Goal: Task Accomplishment & Management: Manage account settings

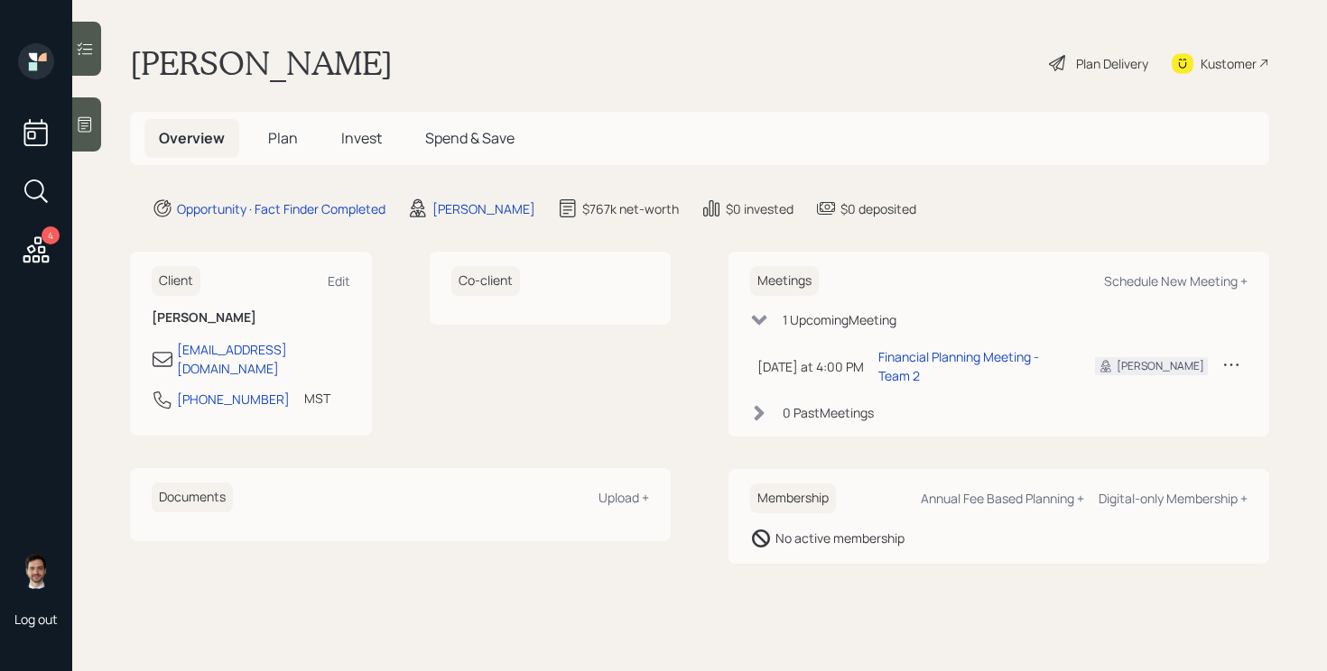
click at [281, 143] on span "Plan" at bounding box center [283, 138] width 30 height 20
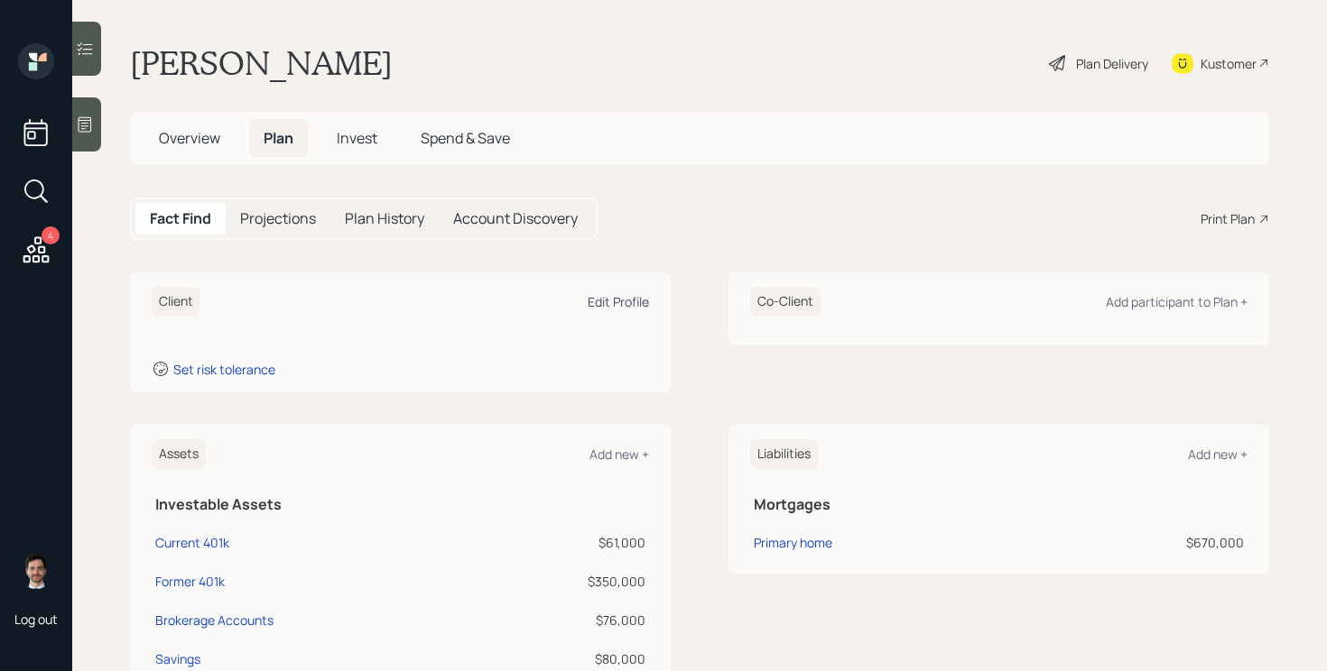
click at [613, 306] on div "Edit Profile" at bounding box center [617, 301] width 61 height 17
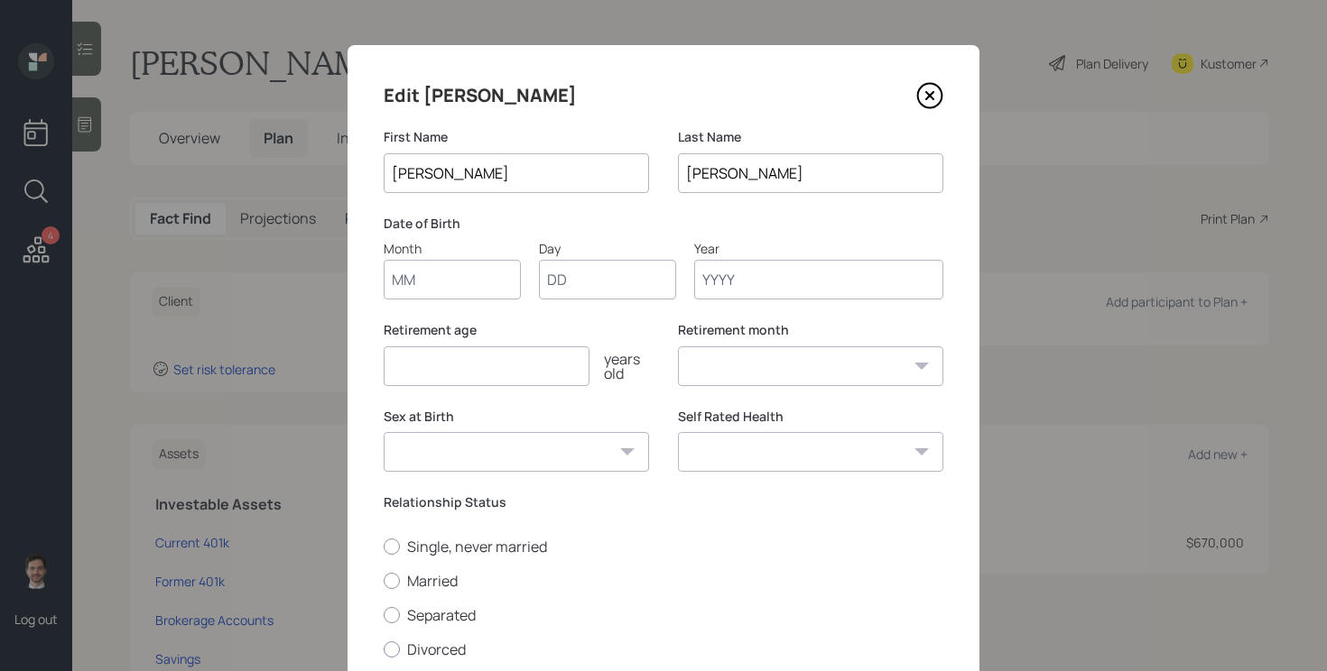
click at [446, 284] on input "Month" at bounding box center [452, 280] width 137 height 40
type input "12"
type input "28"
type input "1989"
select select "12"
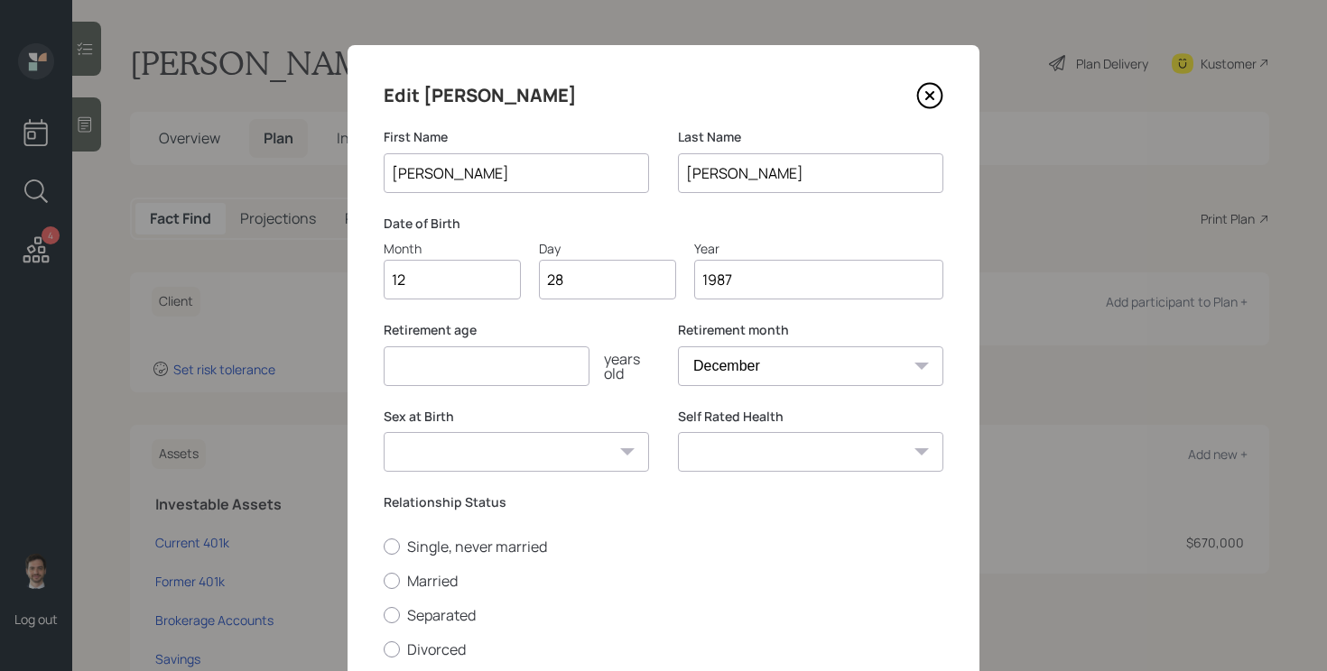
type input "1987"
click at [555, 357] on input "number" at bounding box center [487, 367] width 206 height 40
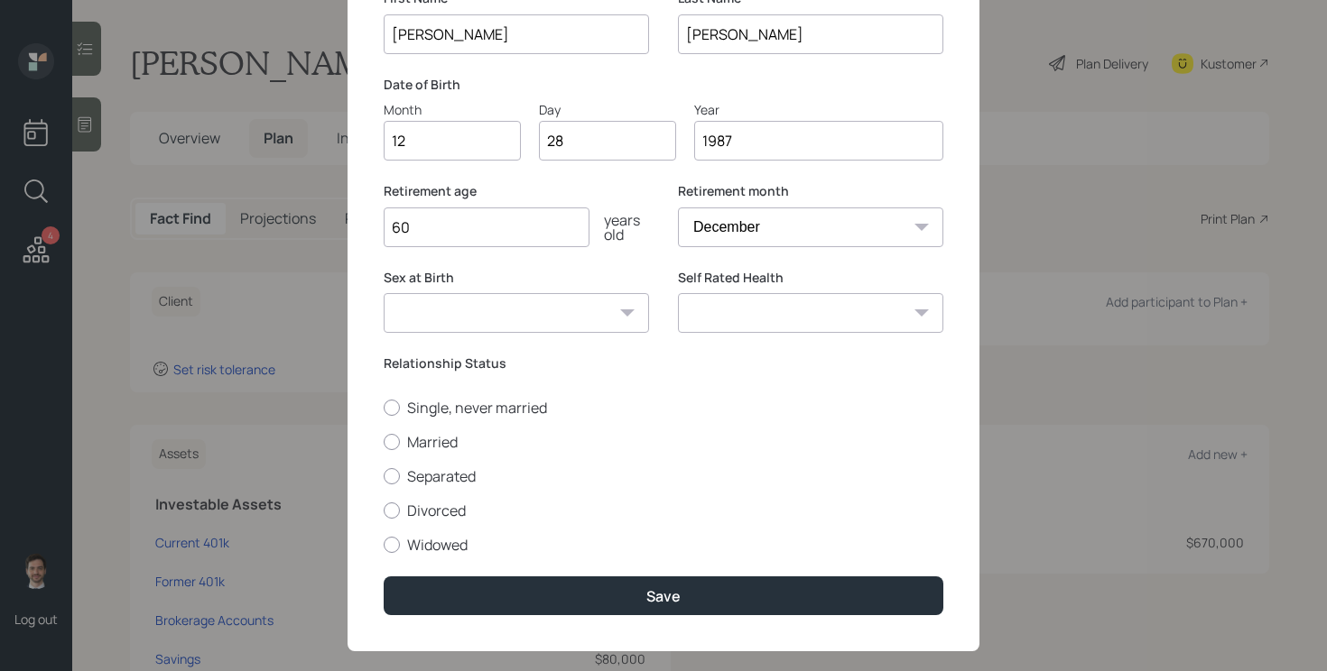
scroll to position [140, 0]
type input "60"
click at [463, 439] on label "Married" at bounding box center [664, 441] width 560 height 20
click at [384, 440] on input "Married" at bounding box center [383, 440] width 1 height 1
radio input "true"
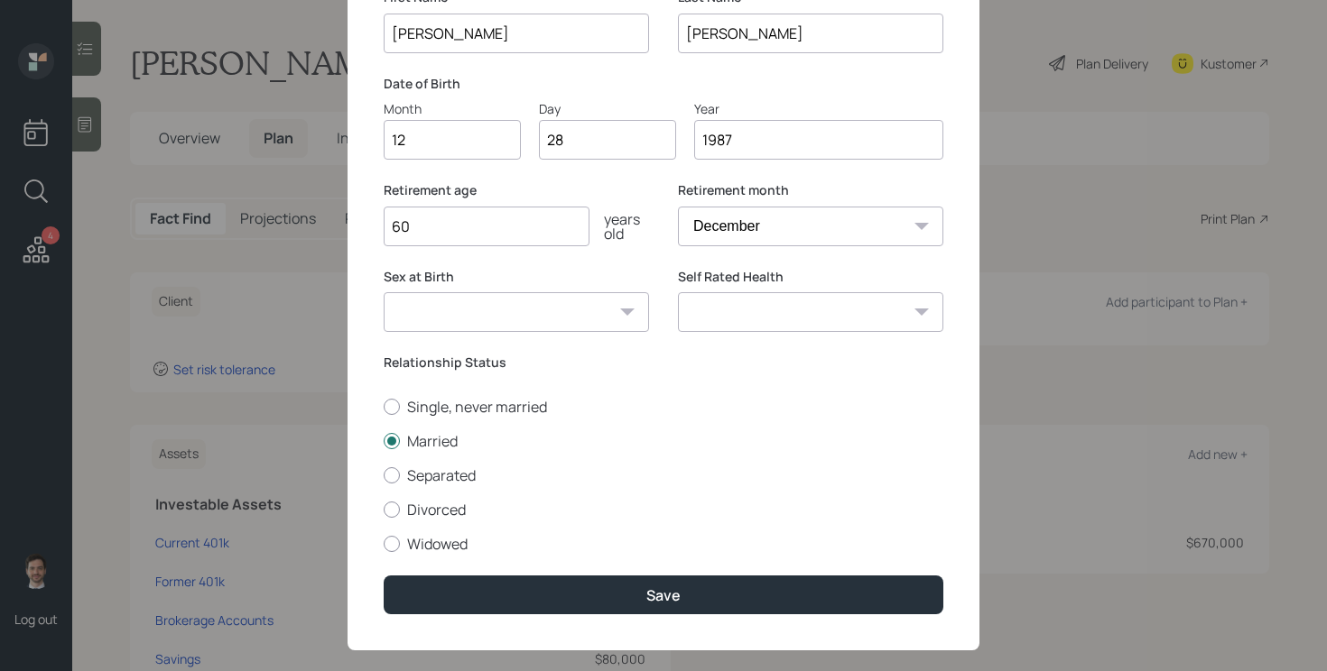
click at [877, 306] on select "Excellent Very Good Good Fair Poor" at bounding box center [810, 312] width 265 height 40
select select "good"
click at [678, 292] on select "Excellent Very Good Good Fair Poor" at bounding box center [810, 312] width 265 height 40
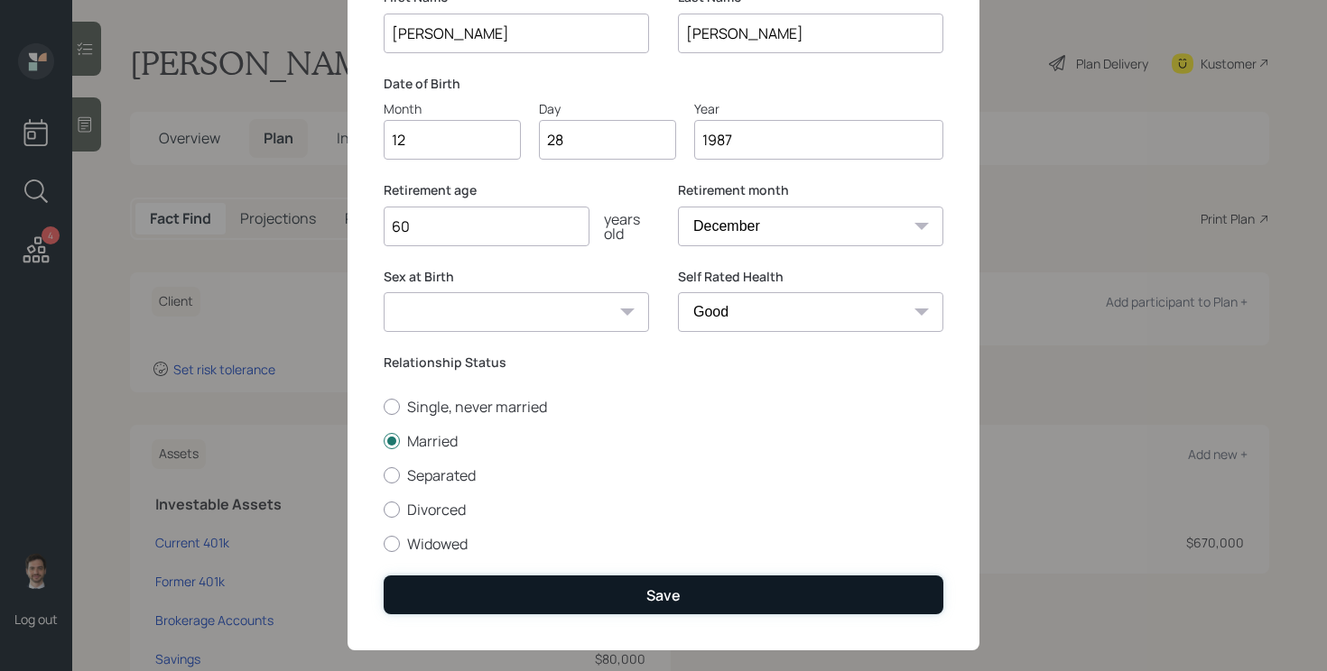
click at [678, 588] on div "Save" at bounding box center [663, 596] width 34 height 20
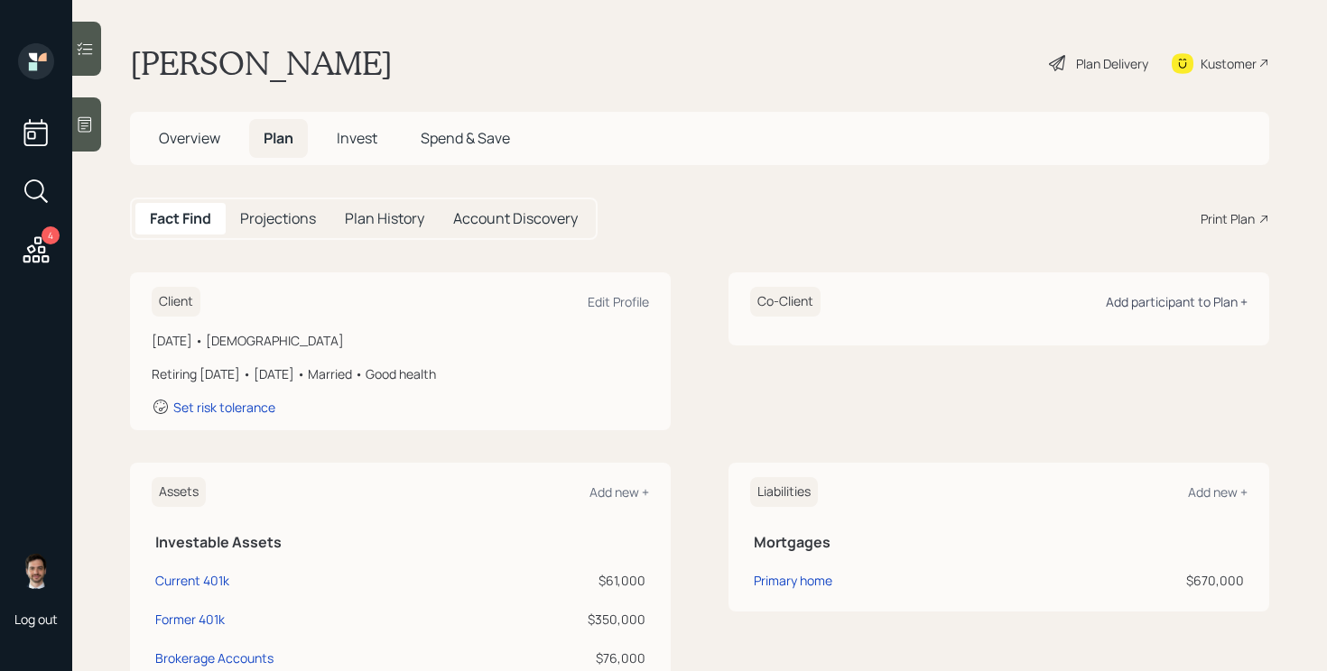
click at [1186, 301] on div "Add participant to Plan +" at bounding box center [1177, 301] width 142 height 17
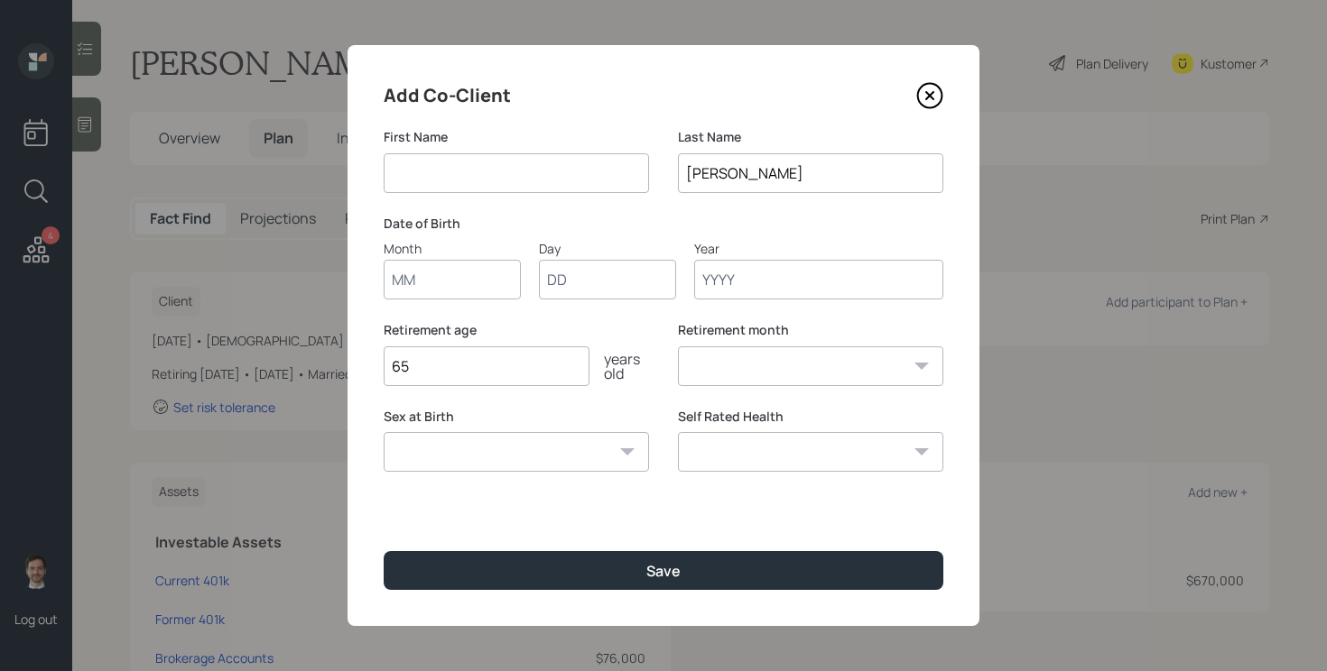
click at [473, 179] on input at bounding box center [516, 173] width 265 height 40
type input "Chelcie"
type input "03"
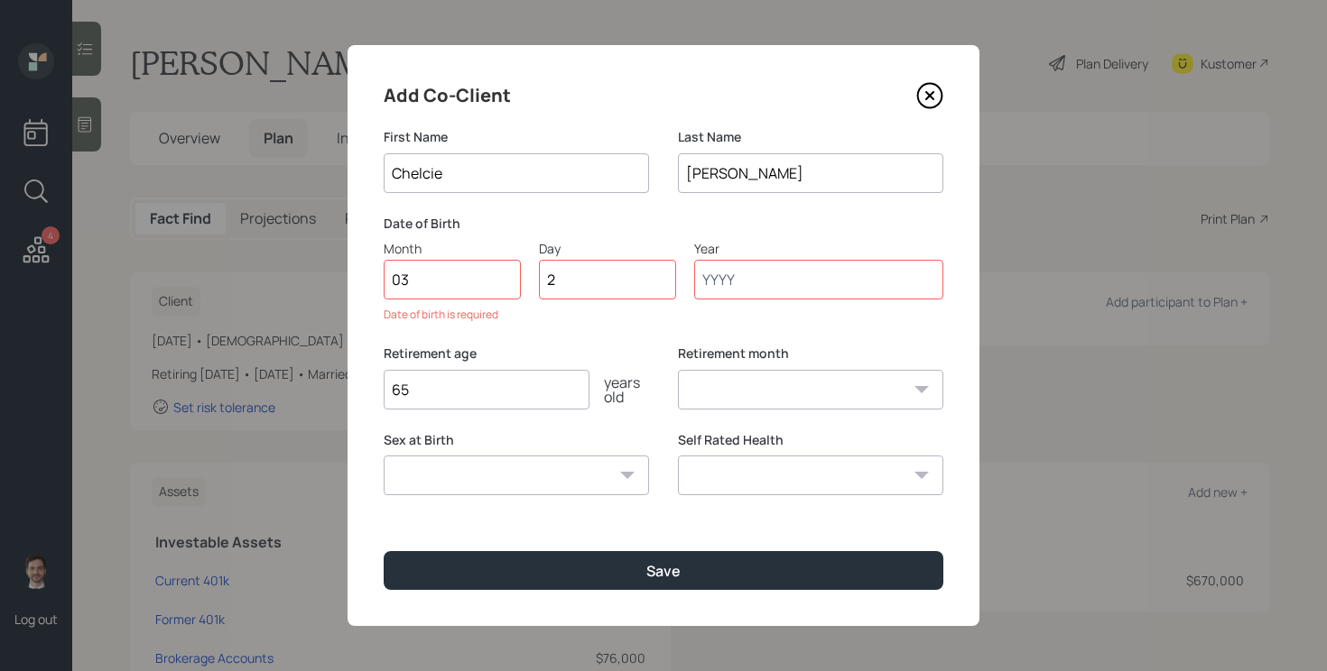
type input "23"
type input "1988"
select select "3"
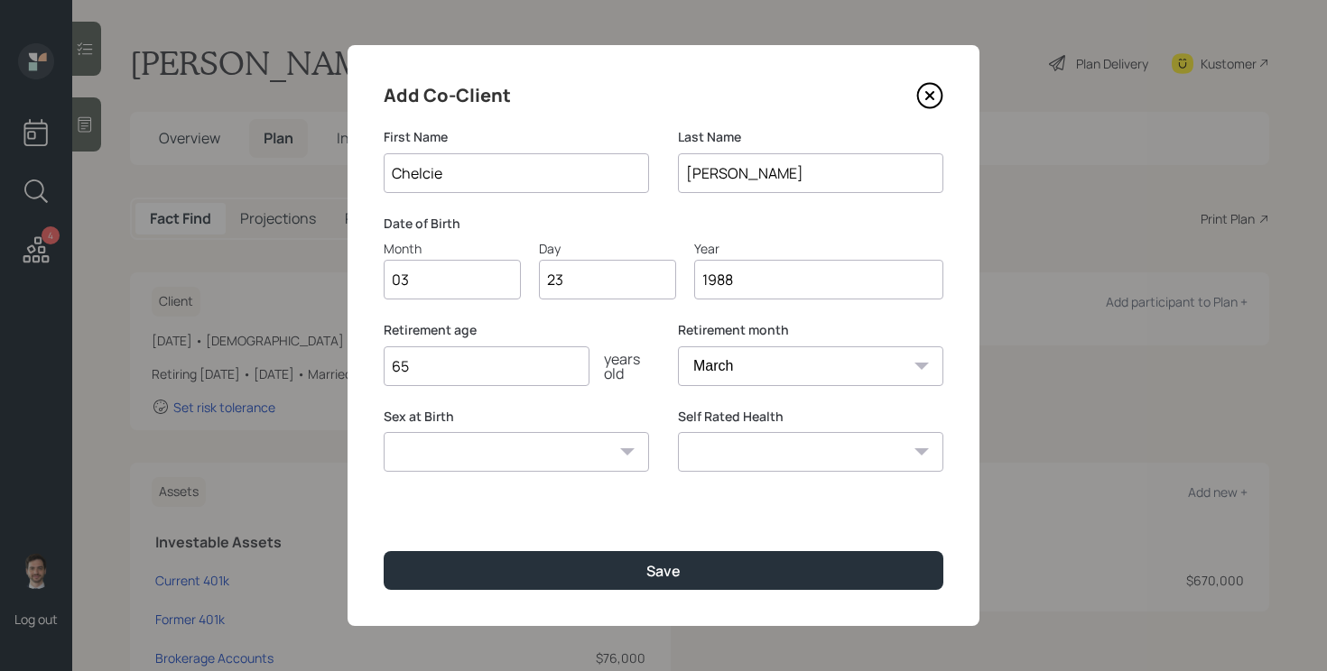
type input "1988"
click at [543, 371] on input "65" at bounding box center [487, 367] width 206 height 40
type input "60"
click at [862, 457] on select "Excellent Very Good Good Fair Poor" at bounding box center [810, 452] width 265 height 40
select select "very_good"
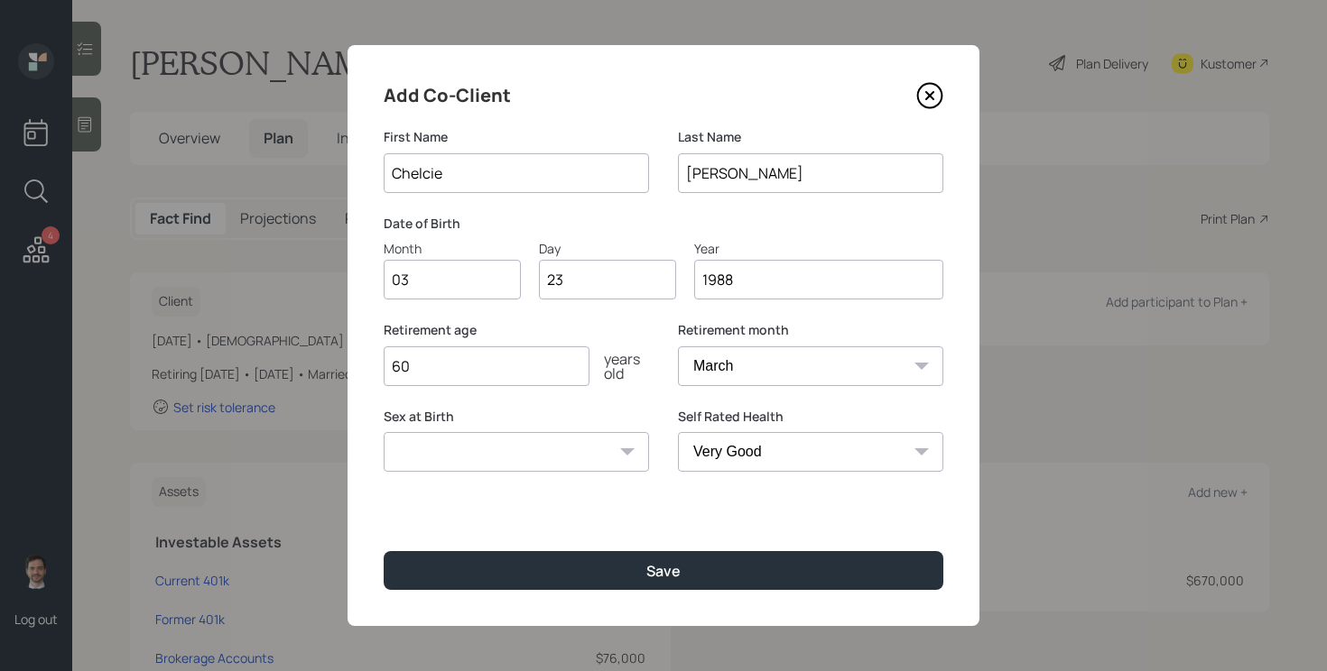
click at [678, 432] on select "Excellent Very Good Good Fair Poor" at bounding box center [810, 452] width 265 height 40
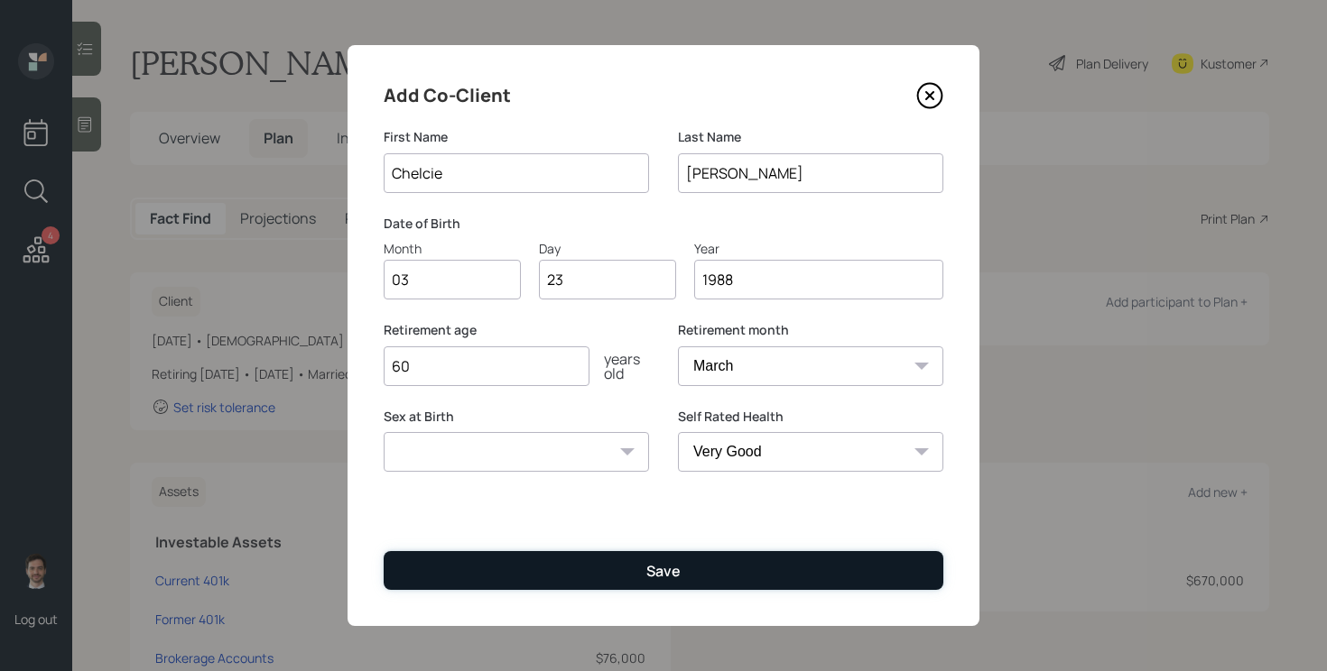
click at [708, 560] on button "Save" at bounding box center [664, 570] width 560 height 39
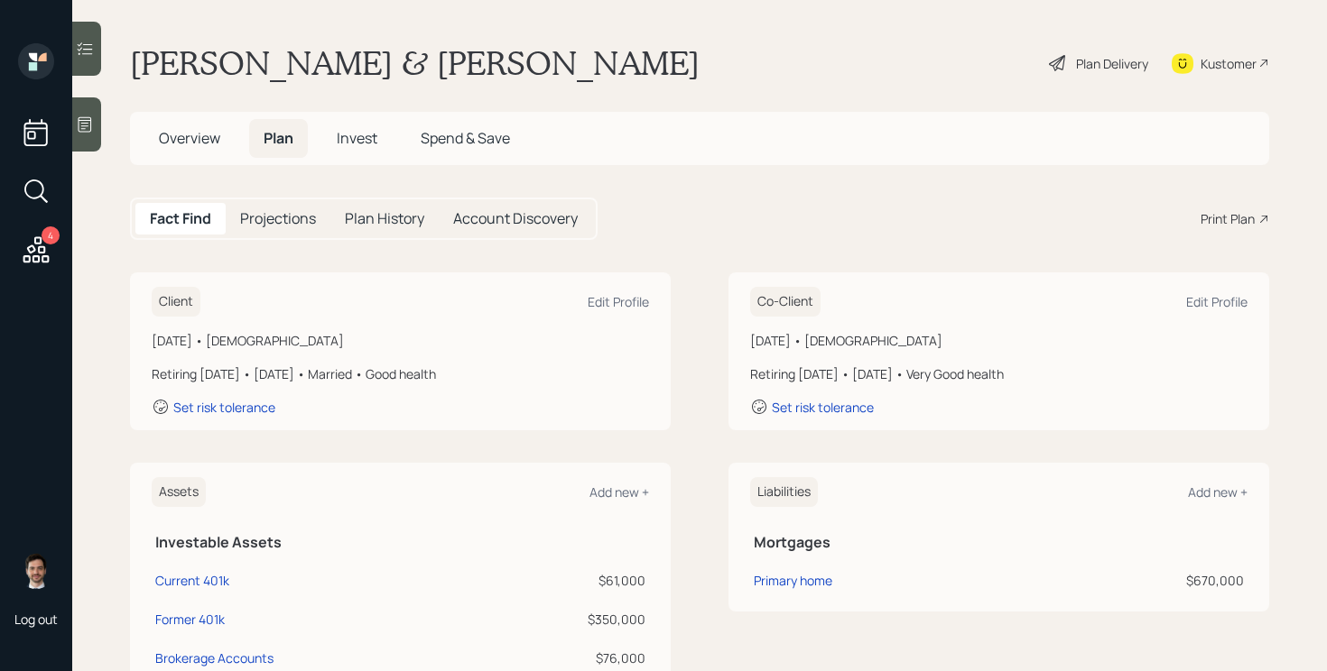
click at [1047, 60] on icon at bounding box center [1058, 63] width 22 height 22
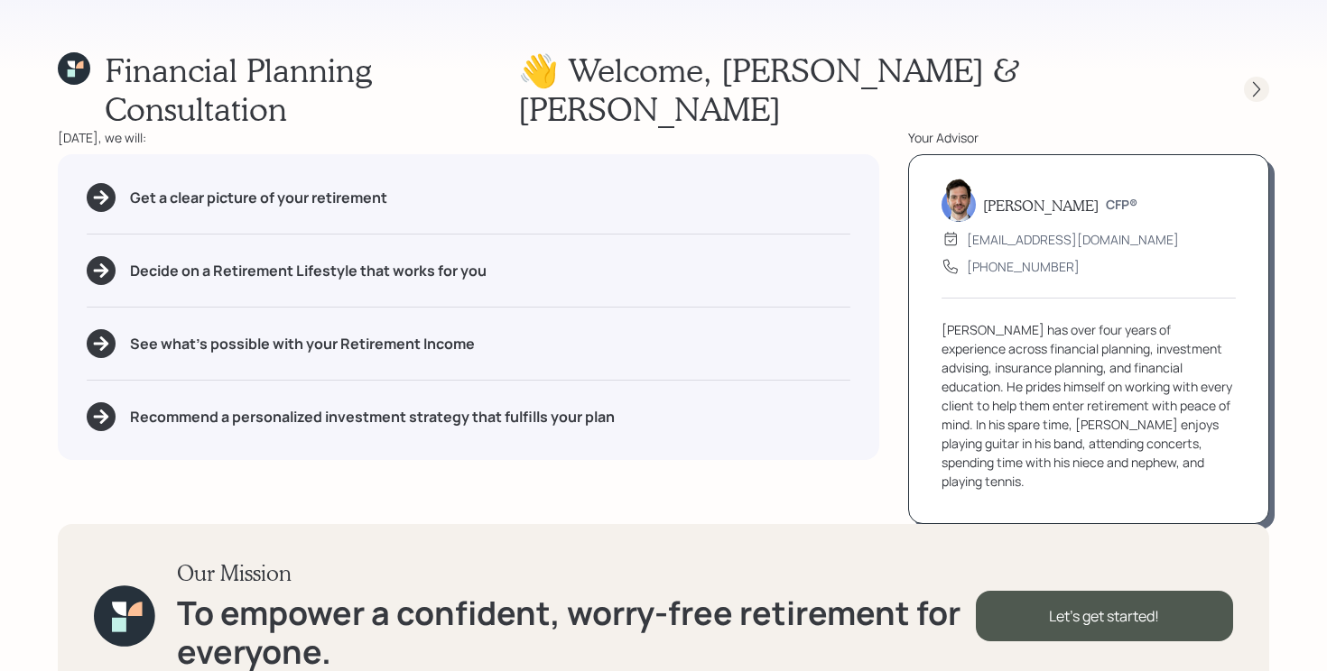
click at [1244, 77] on div at bounding box center [1256, 89] width 25 height 25
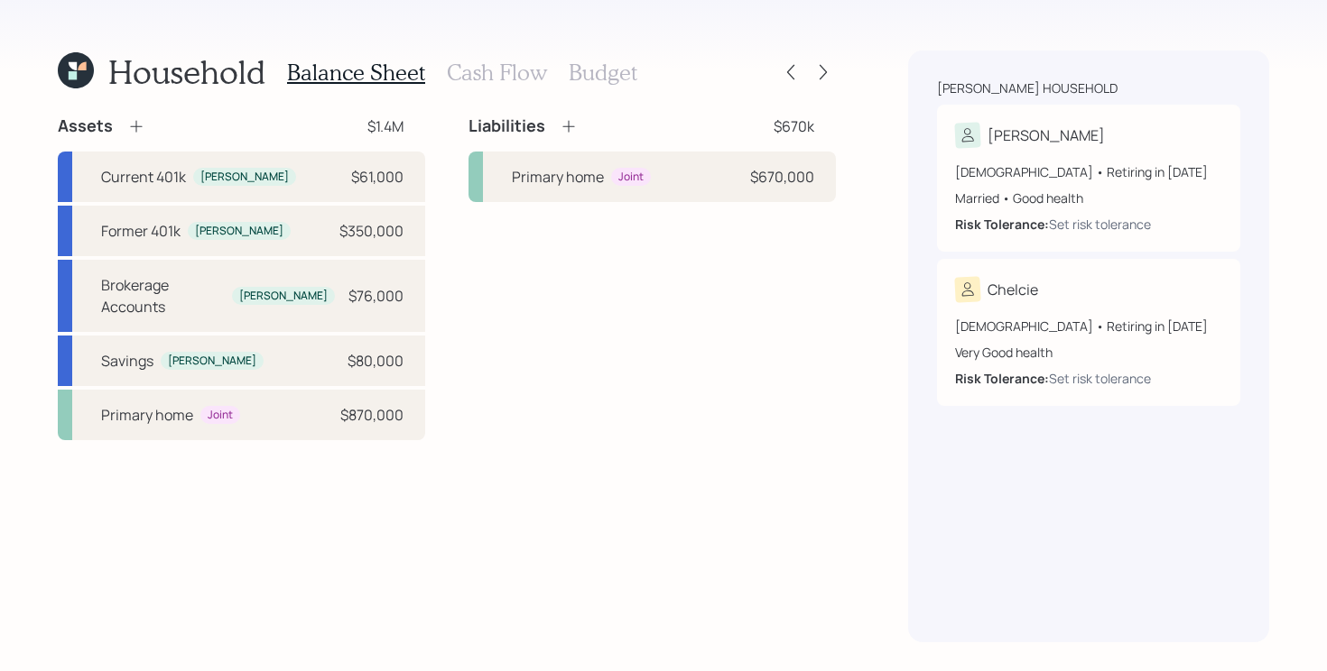
click at [550, 369] on div "Liabilities $670k Primary home Joint $670,000" at bounding box center [651, 278] width 367 height 325
click at [328, 191] on div "Current 401k Zachary $61,000" at bounding box center [241, 177] width 367 height 51
select select "company_sponsored"
select select "balanced"
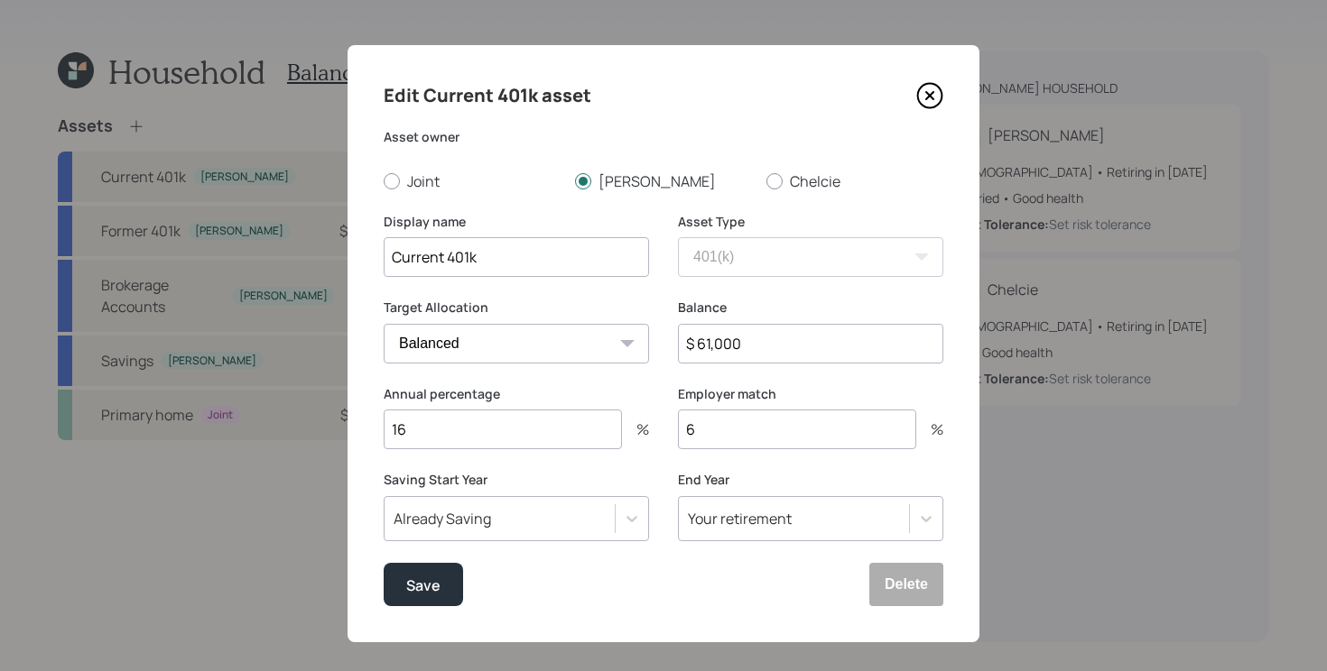
click at [937, 92] on icon at bounding box center [929, 95] width 27 height 27
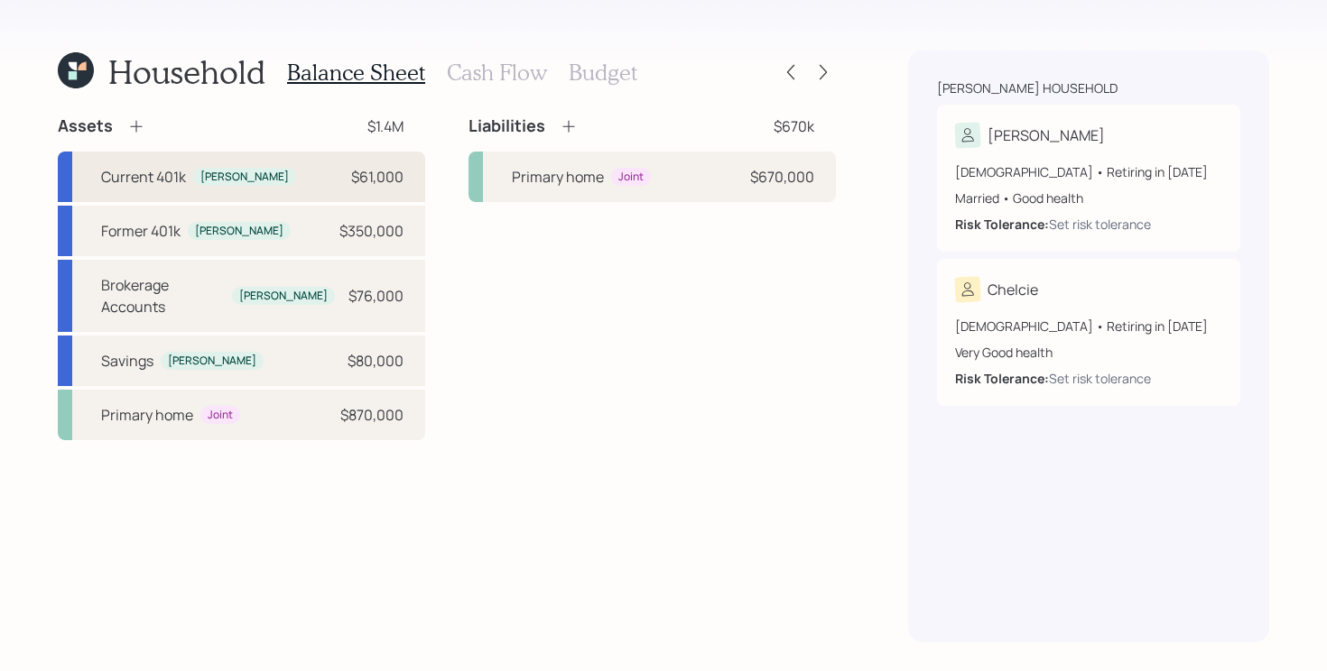
click at [292, 171] on div "Current 401k Zachary $61,000" at bounding box center [241, 177] width 367 height 51
select select "company_sponsored"
select select "balanced"
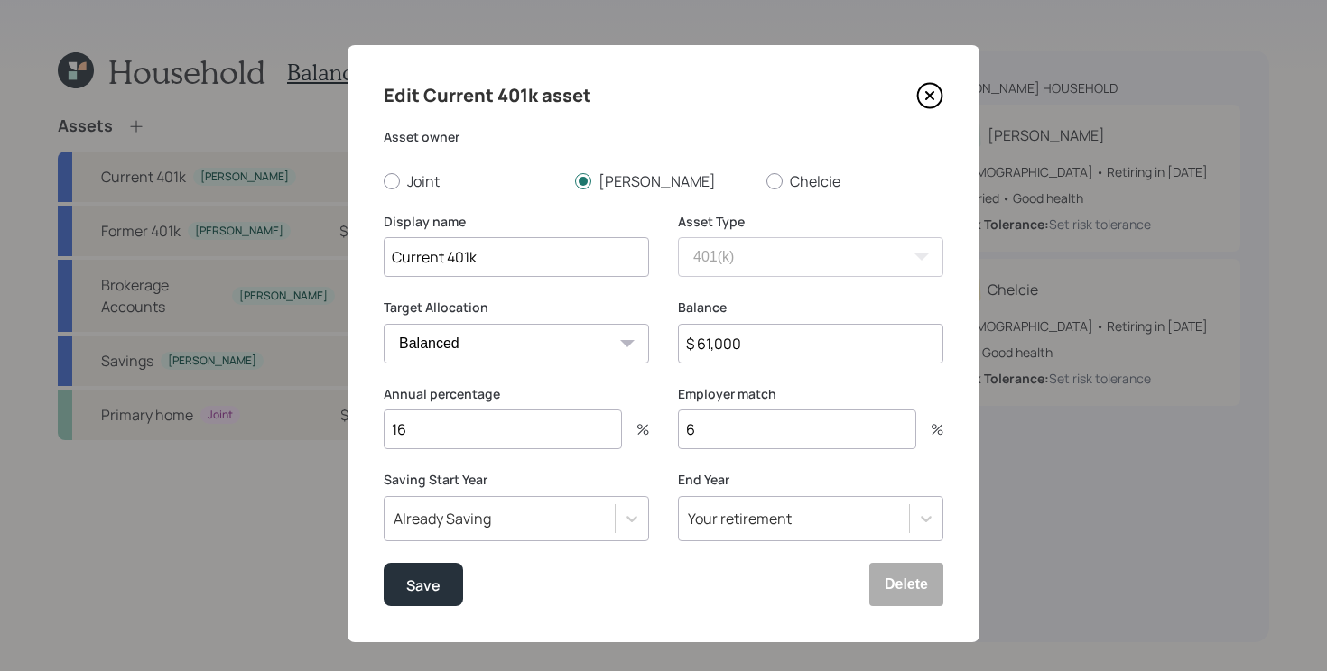
click at [492, 431] on input "16" at bounding box center [503, 430] width 238 height 40
type input "19"
type input "4"
click at [384, 563] on button "Save" at bounding box center [423, 584] width 79 height 43
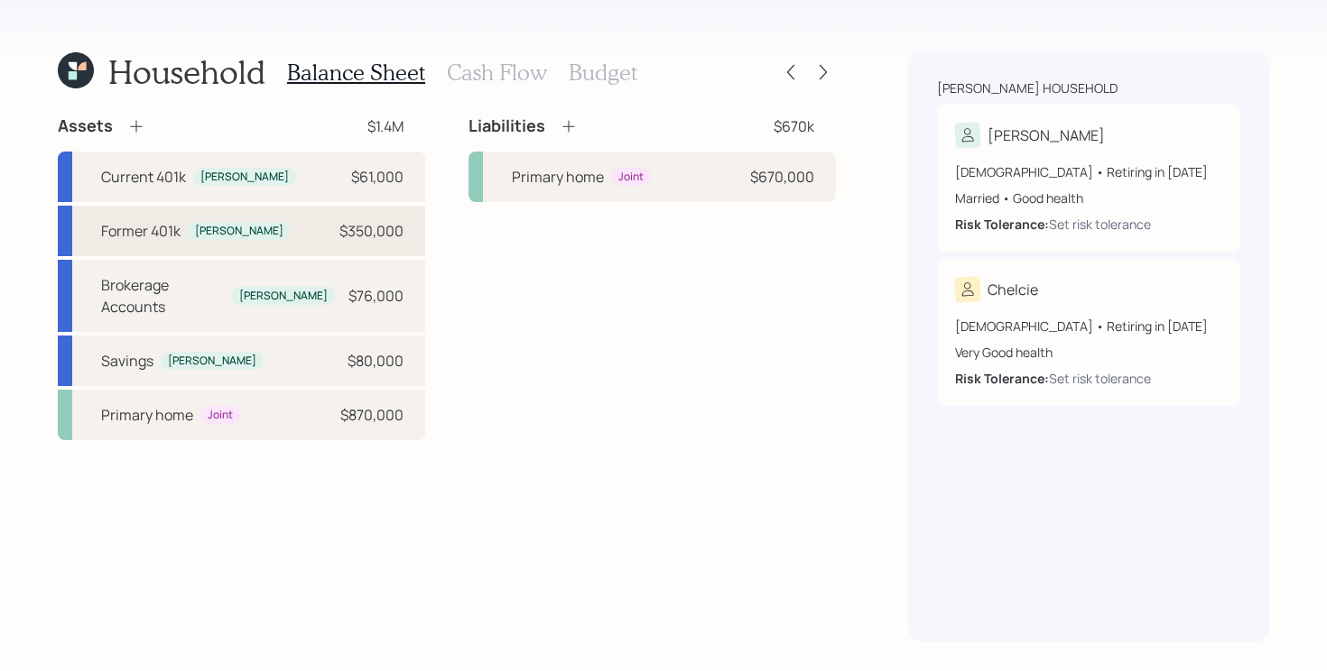
click at [319, 232] on div "Former 401k Zachary $350,000" at bounding box center [241, 231] width 367 height 51
select select "ira"
select select "balanced"
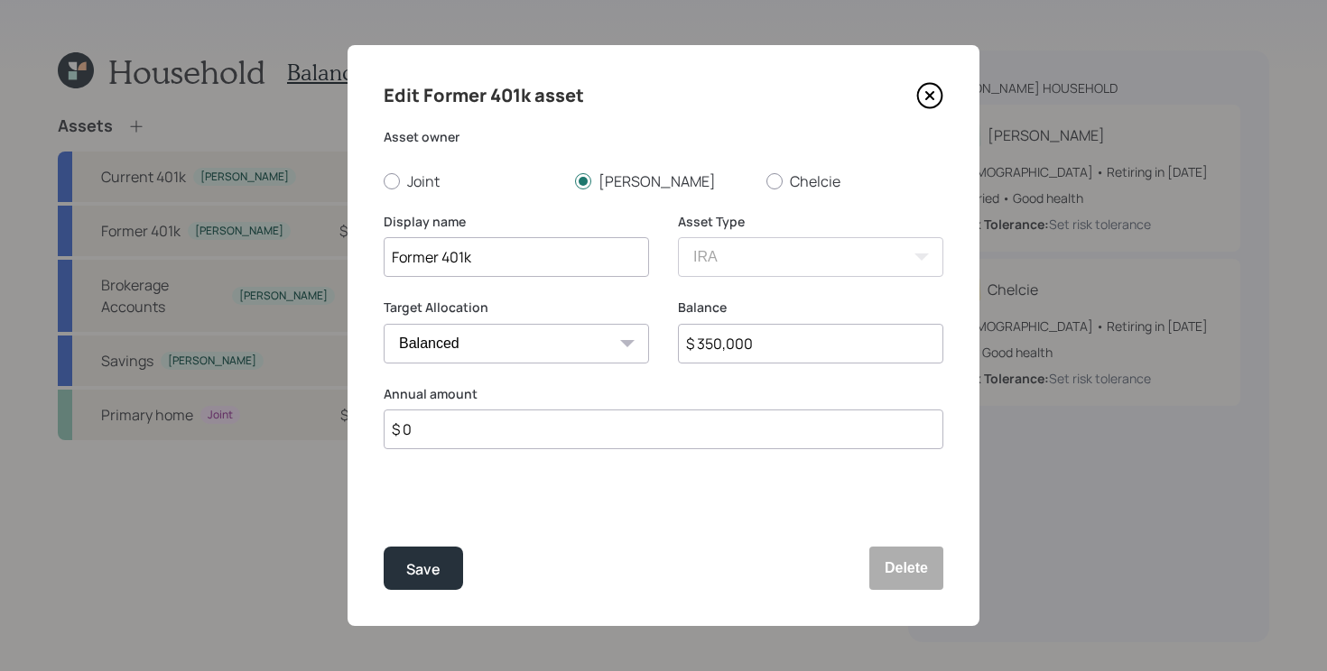
click at [775, 341] on input "$ 350,000" at bounding box center [810, 344] width 265 height 40
type input "$ 360,000"
click at [384, 547] on button "Save" at bounding box center [423, 568] width 79 height 43
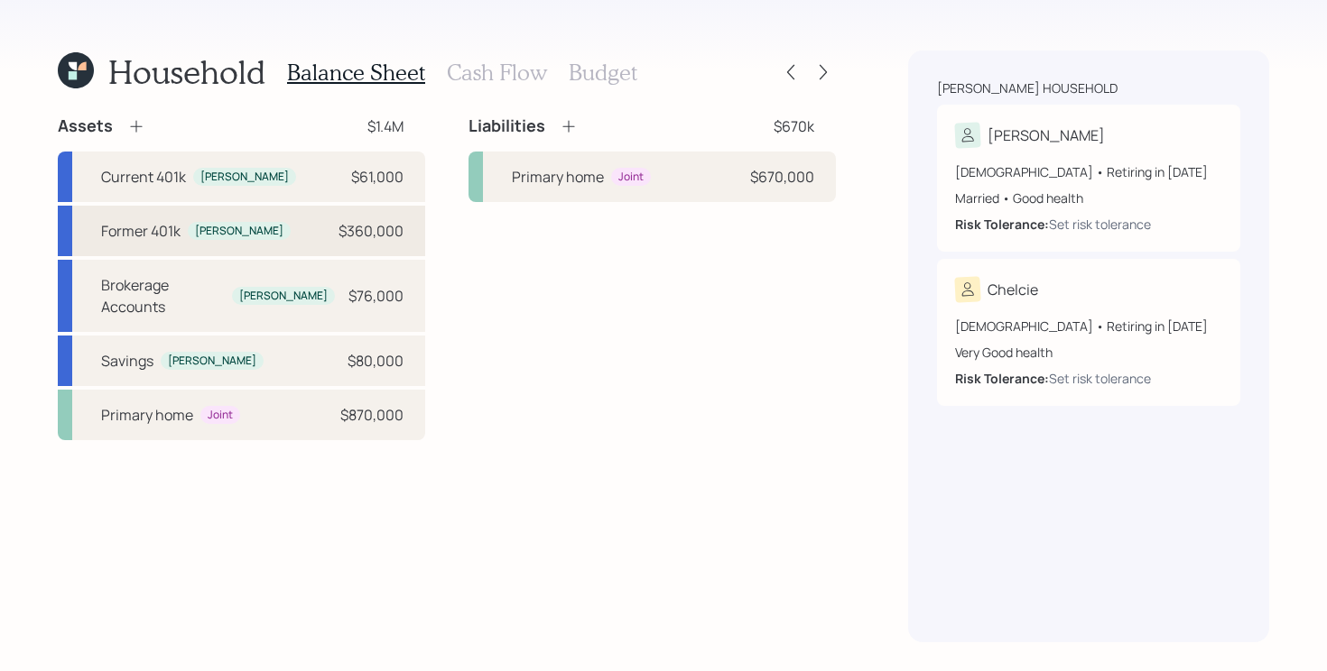
click at [307, 226] on div "Former 401k Zachary $360,000" at bounding box center [241, 231] width 367 height 51
select select "ira"
select select "balanced"
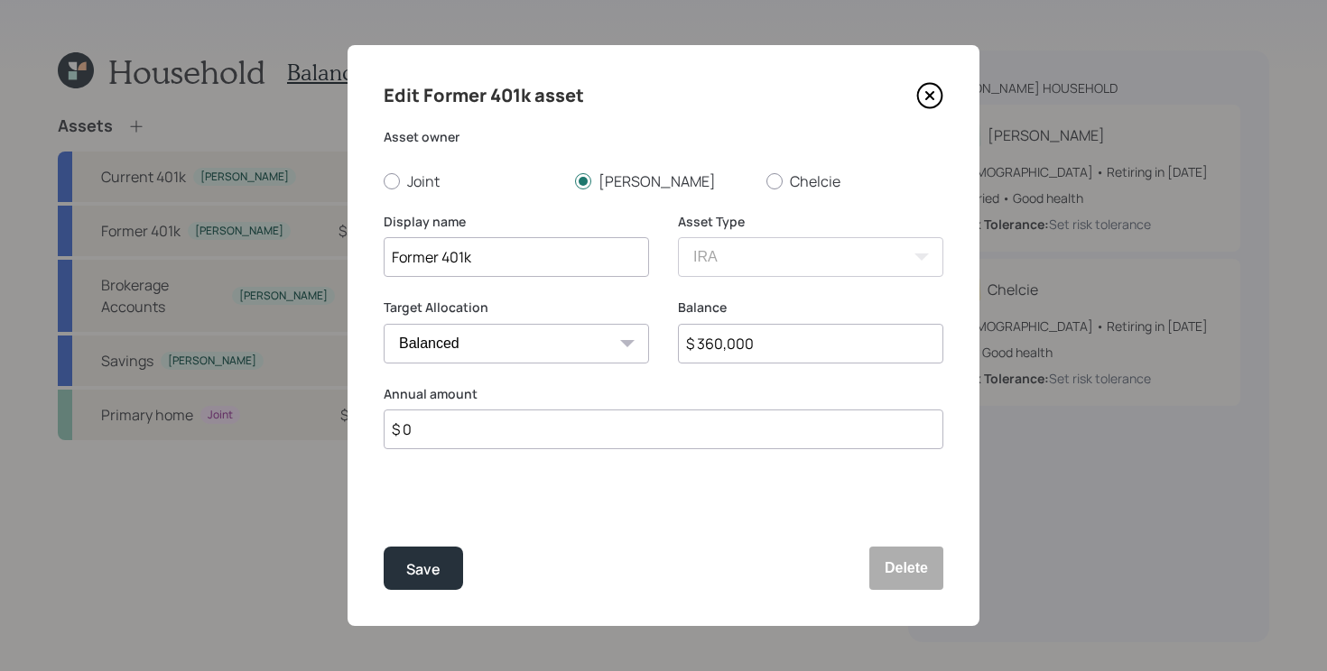
click at [782, 342] on input "$ 360,000" at bounding box center [810, 344] width 265 height 40
type input "$ 180,000"
click at [496, 261] on input "Former 401k" at bounding box center [516, 257] width 265 height 40
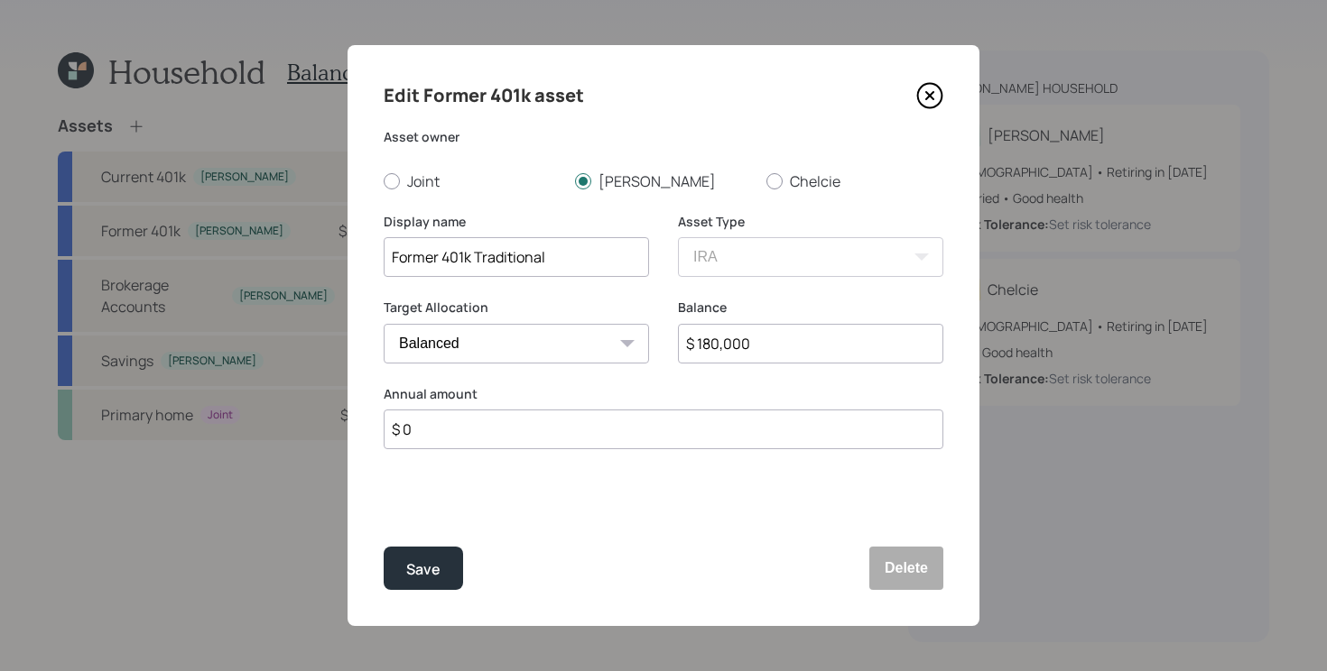
type input "Former 401k Traditional"
click at [384, 547] on button "Save" at bounding box center [423, 568] width 79 height 43
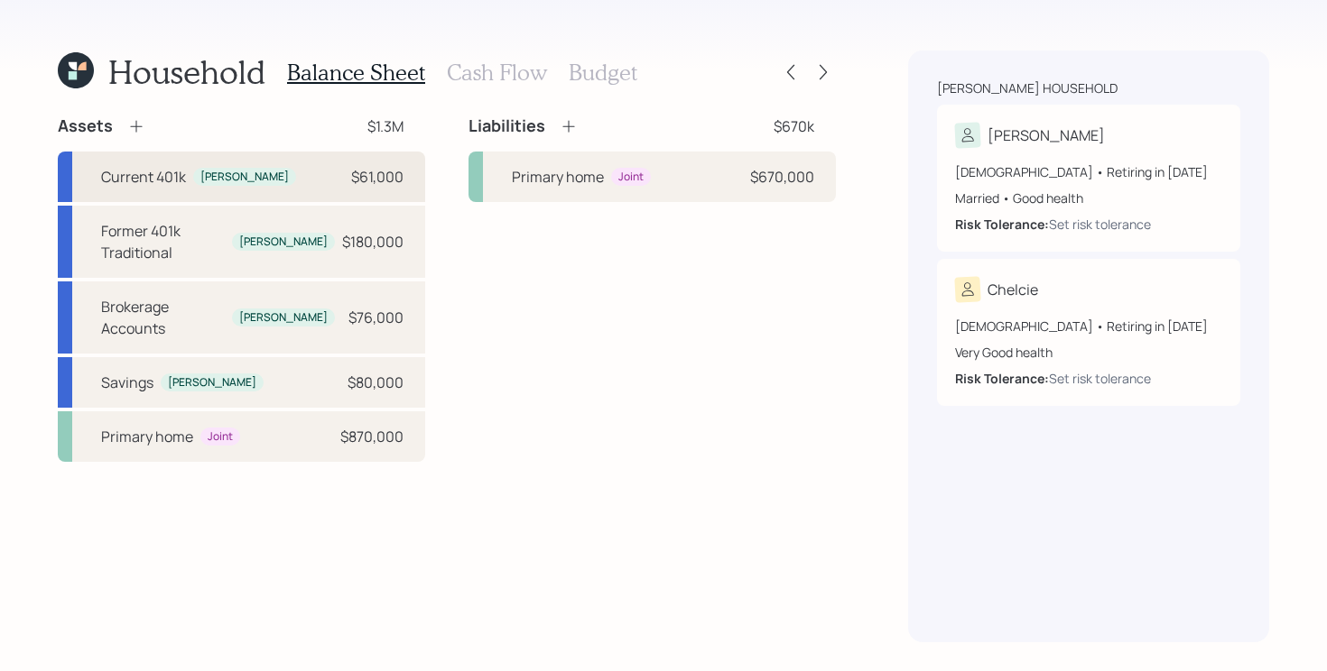
click at [291, 182] on div "Current 401k Zachary $61,000" at bounding box center [241, 177] width 367 height 51
select select "company_sponsored"
select select "balanced"
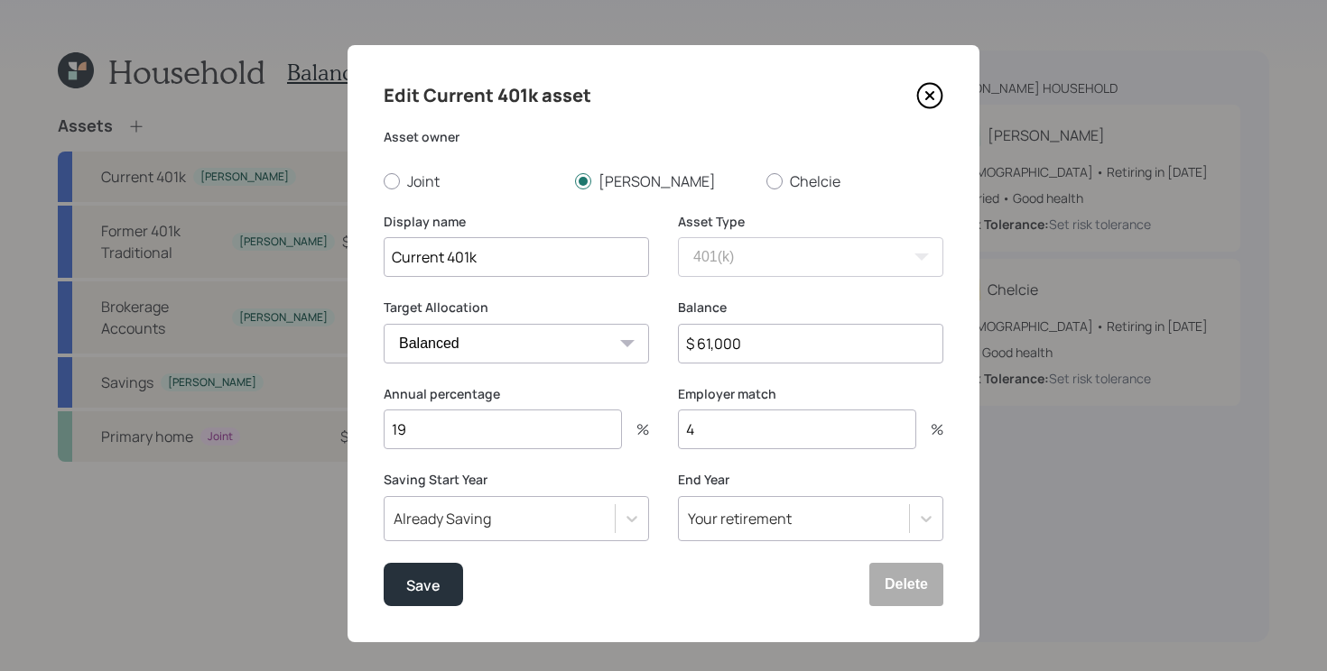
click at [451, 445] on input "19" at bounding box center [503, 430] width 238 height 40
type input "14"
click at [948, 86] on div "Edit Current 401k asset Asset owner Joint Zachary Chelcie Display name Current …" at bounding box center [663, 343] width 632 height 597
click at [939, 91] on icon at bounding box center [930, 96] width 24 height 24
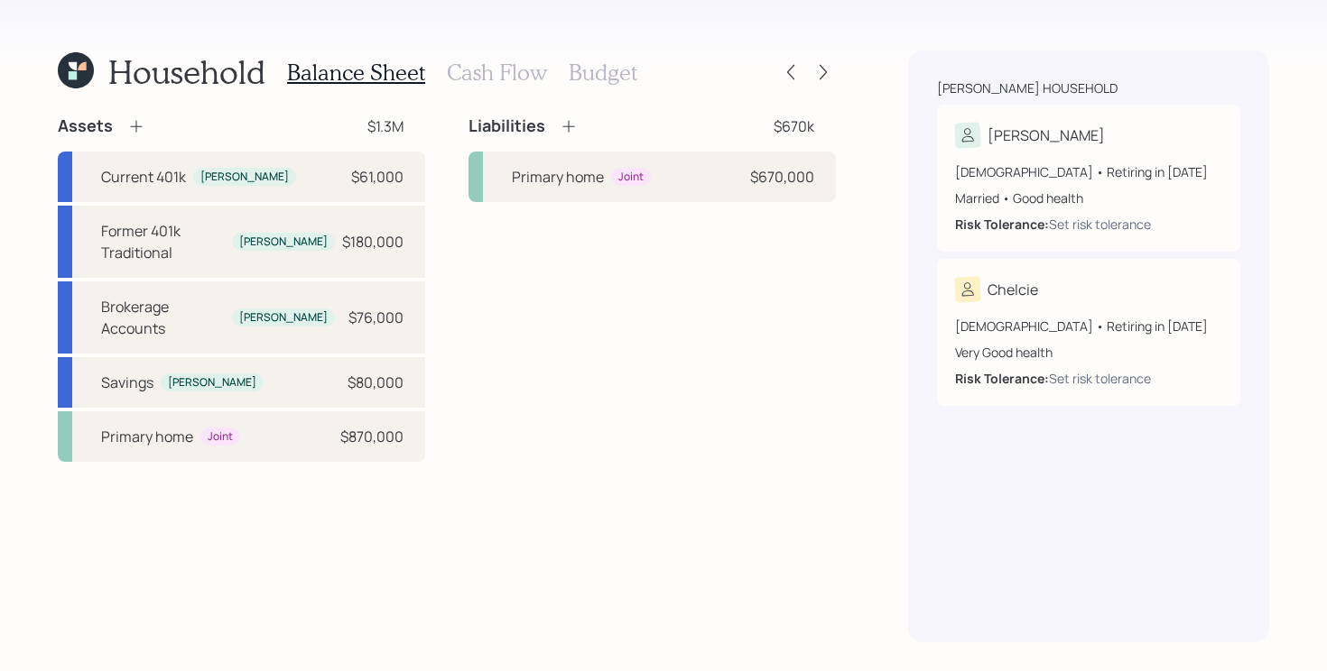
click at [135, 126] on icon at bounding box center [136, 126] width 18 height 18
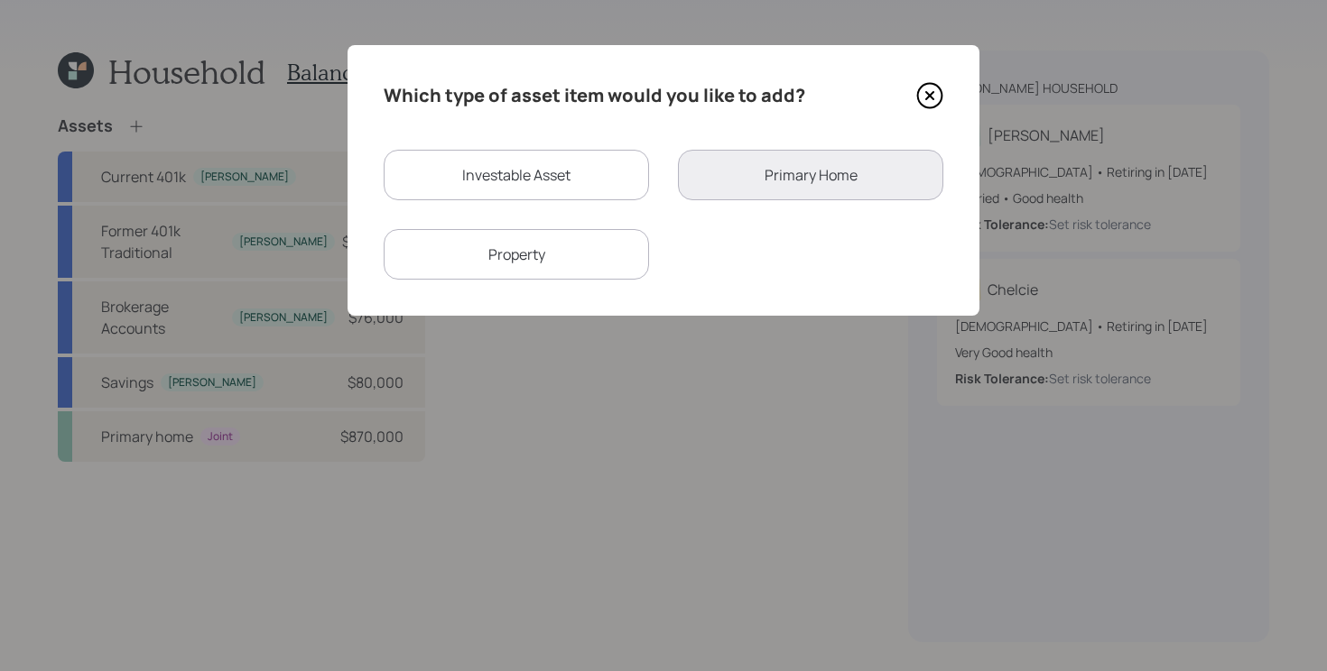
click at [500, 183] on div "Investable Asset" at bounding box center [516, 175] width 265 height 51
select select "taxable"
select select "balanced"
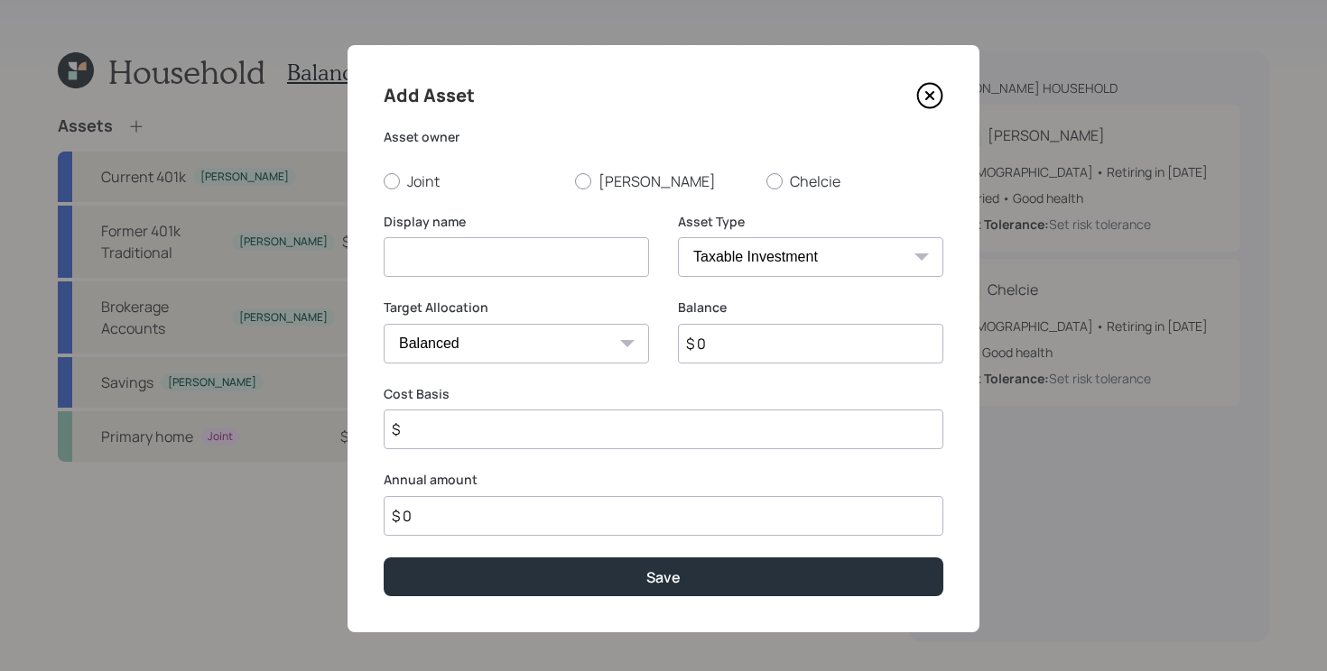
click at [458, 257] on input at bounding box center [516, 257] width 265 height 40
type input "Former [PERSON_NAME] 401k"
select select "roth_ira"
type input "$"
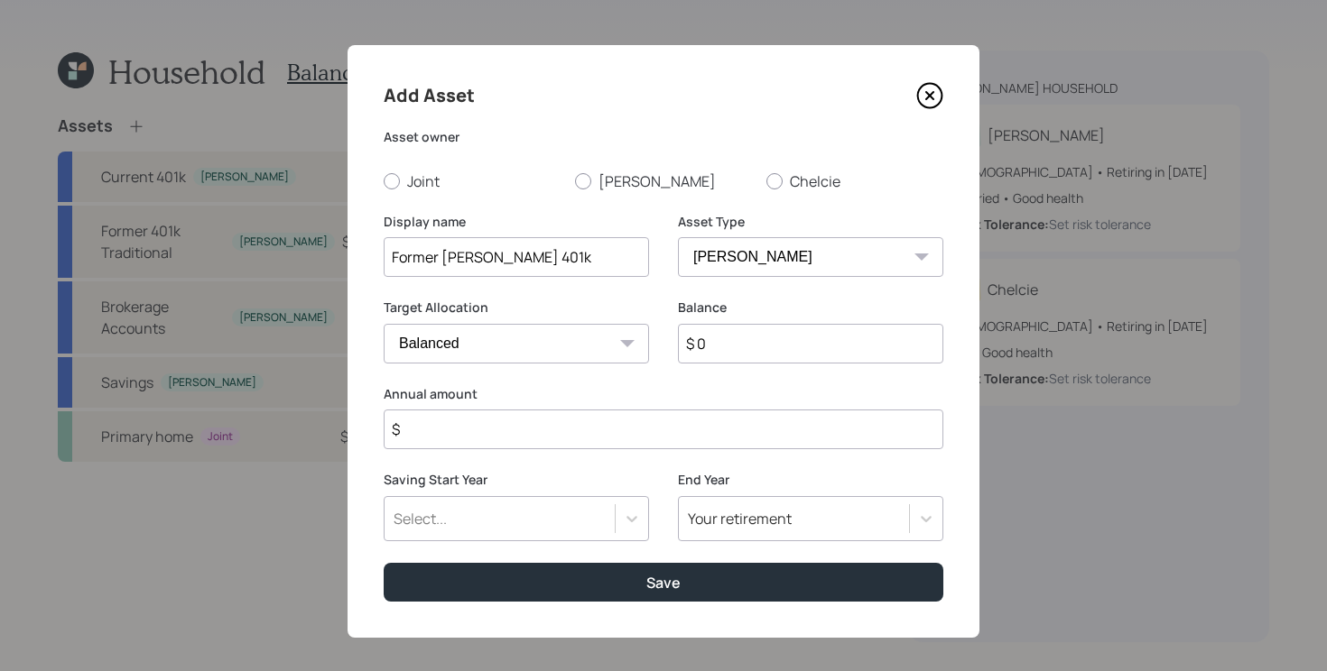
select select "roth_401k"
click at [698, 340] on input "$ 0" at bounding box center [810, 344] width 265 height 40
type input "$ 180,000"
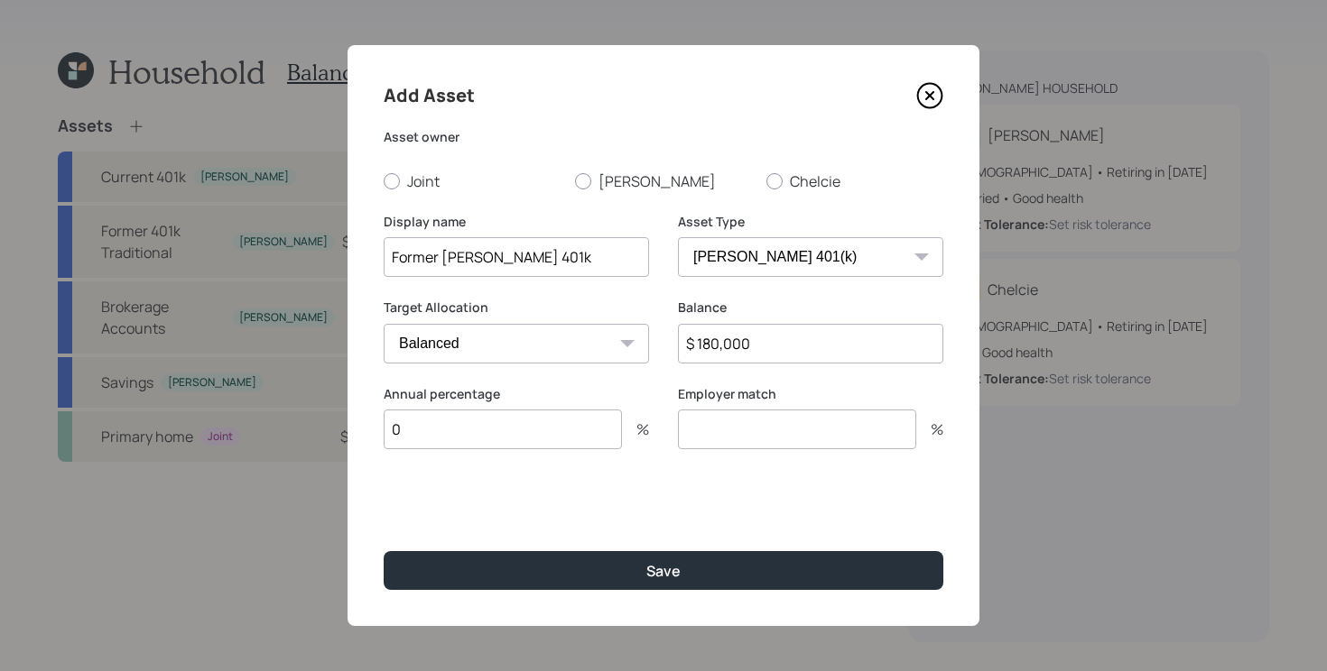
type input "0"
click at [614, 190] on label "[PERSON_NAME]" at bounding box center [663, 181] width 177 height 20
click at [575, 181] on input "[PERSON_NAME]" at bounding box center [574, 180] width 1 height 1
radio input "true"
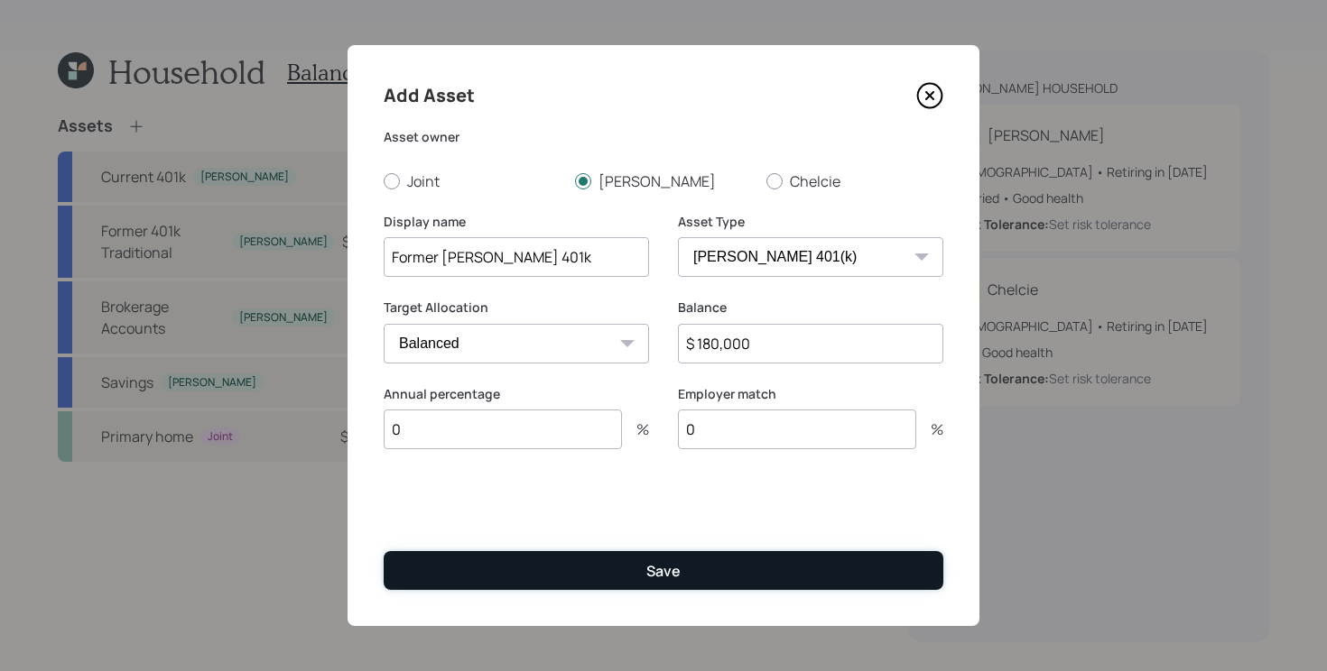
click at [522, 553] on button "Save" at bounding box center [664, 570] width 560 height 39
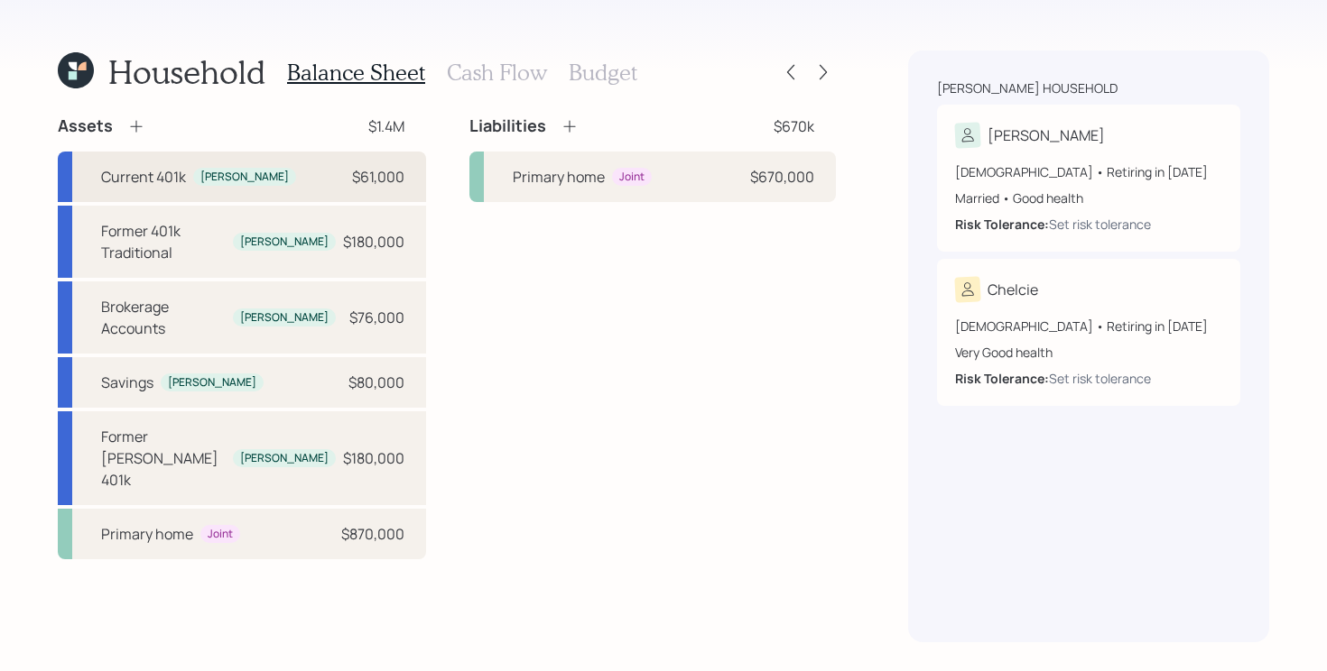
click at [314, 179] on div "Current 401k Zachary $61,000" at bounding box center [242, 177] width 368 height 51
select select "company_sponsored"
select select "balanced"
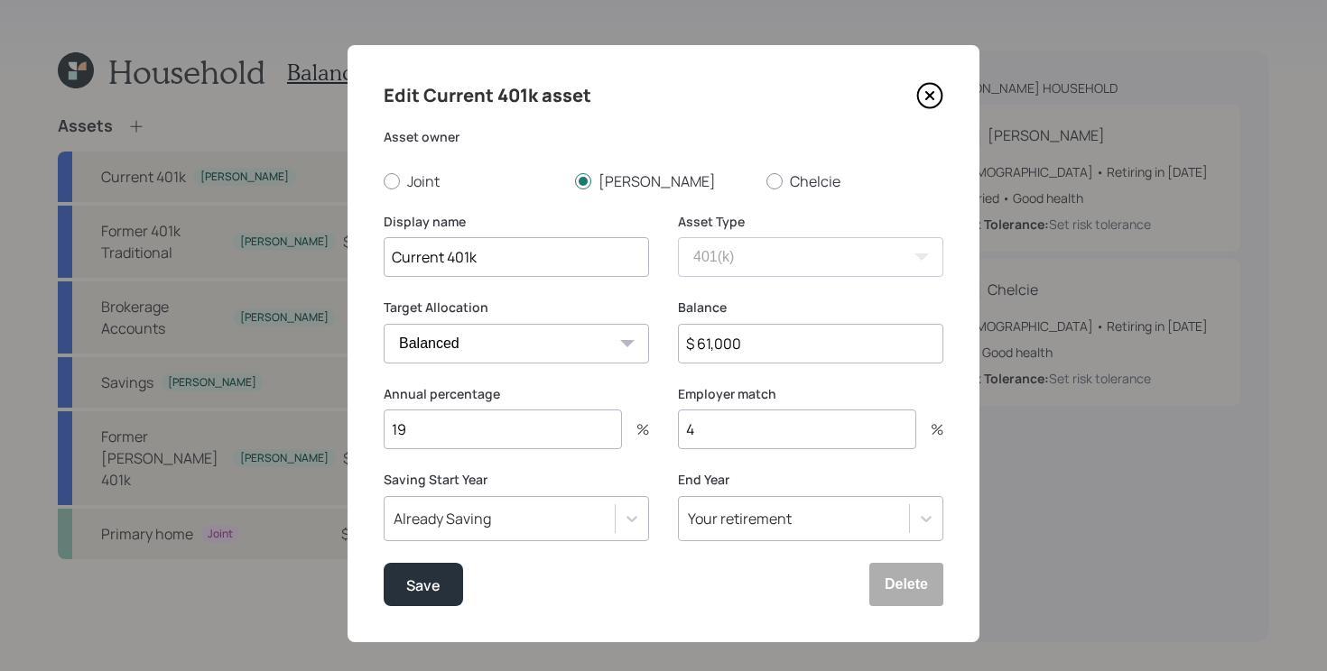
click at [511, 427] on input "19" at bounding box center [503, 430] width 238 height 40
type input "1"
type input "5"
click at [777, 356] on input "$ 61,000" at bounding box center [810, 344] width 265 height 40
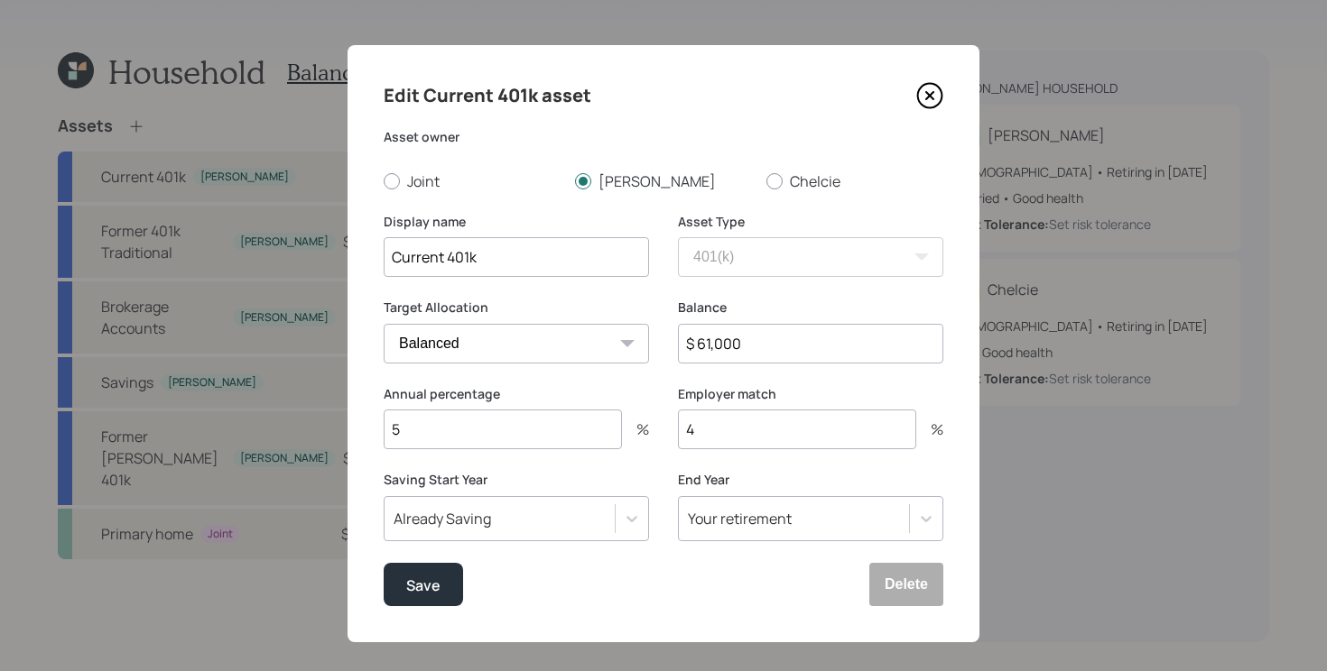
click at [777, 356] on input "$ 61,000" at bounding box center [810, 344] width 265 height 40
type input "$ 20,000"
click at [384, 563] on button "Save" at bounding box center [423, 584] width 79 height 43
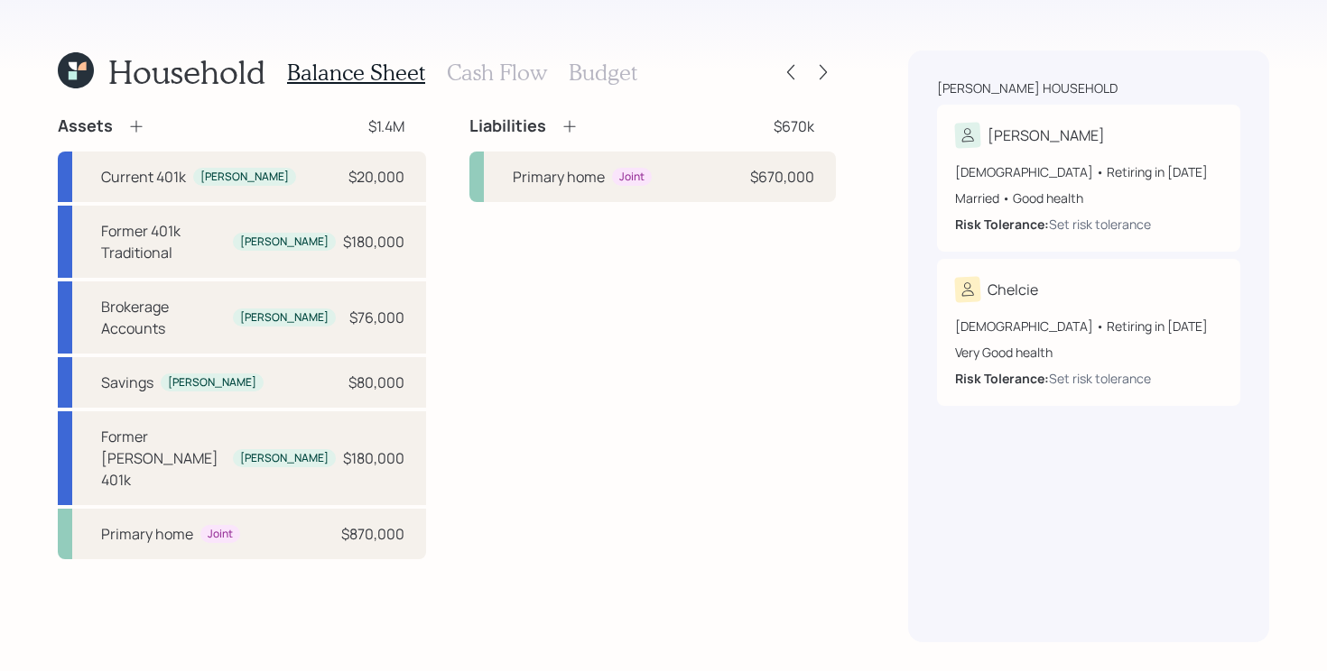
click at [140, 126] on icon at bounding box center [136, 127] width 12 height 12
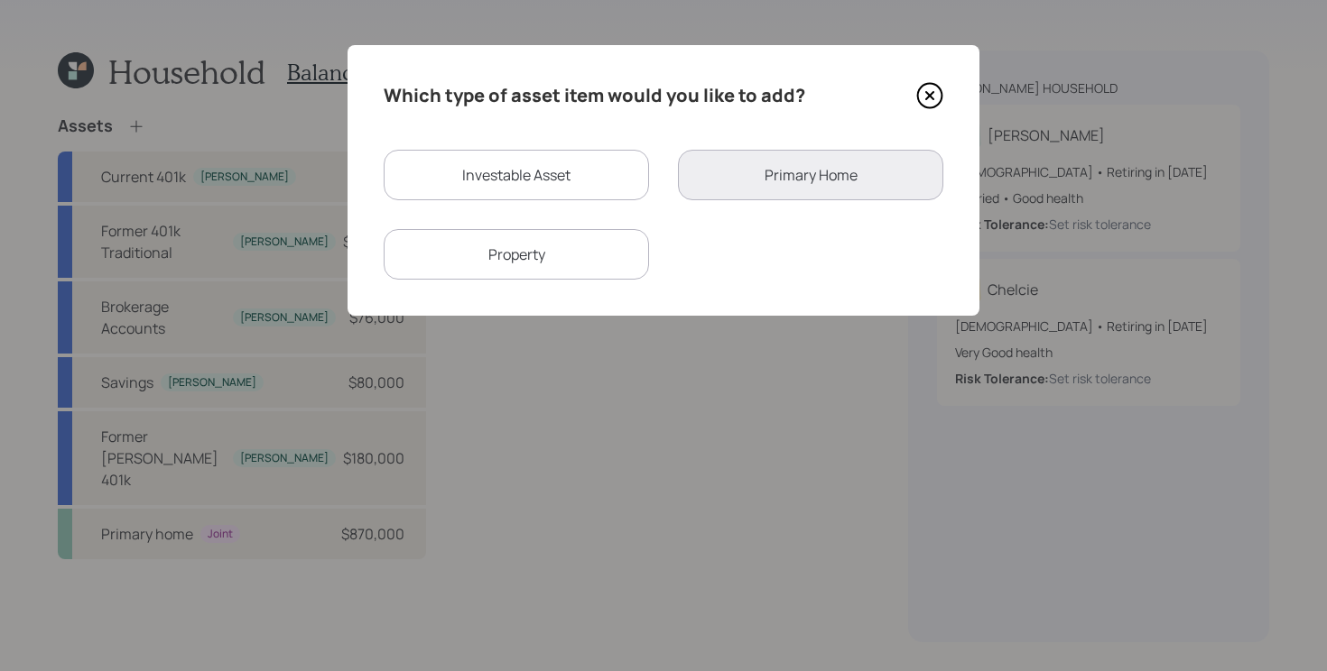
click at [577, 174] on div "Investable Asset" at bounding box center [516, 175] width 265 height 51
select select "taxable"
select select "balanced"
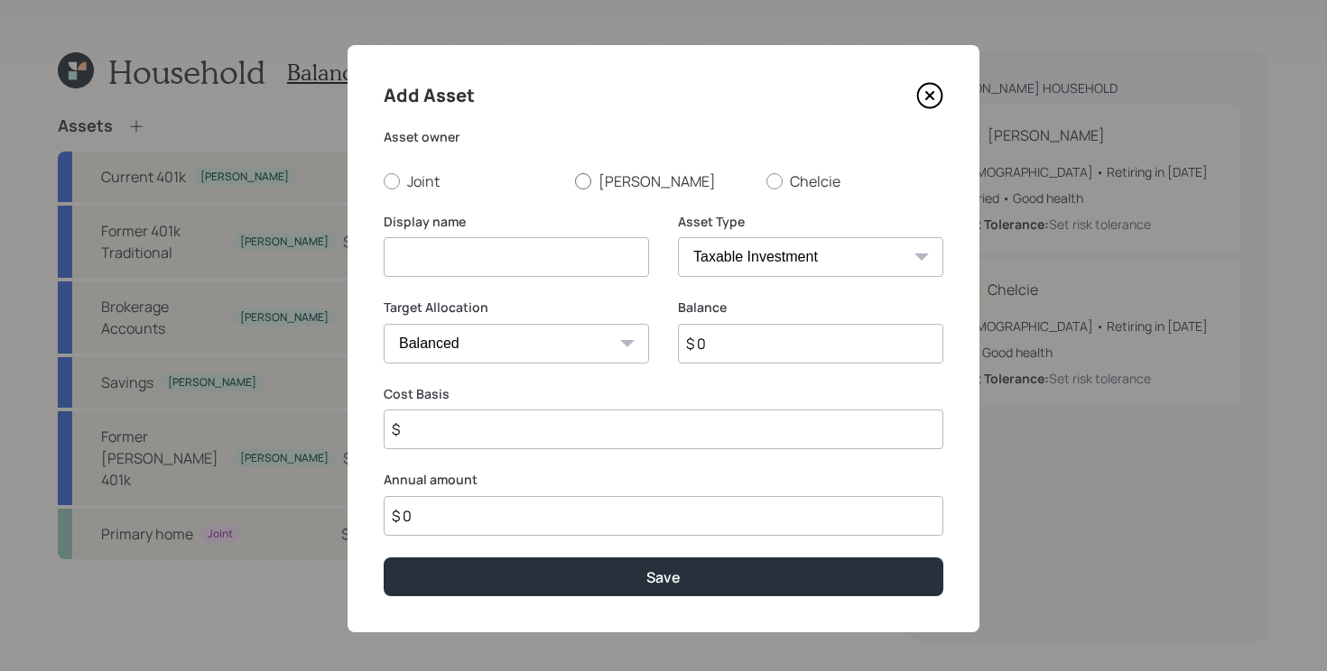
click at [590, 178] on label "[PERSON_NAME]" at bounding box center [663, 181] width 177 height 20
click at [575, 180] on input "[PERSON_NAME]" at bounding box center [574, 180] width 1 height 1
radio input "true"
click at [740, 262] on select "SEP IRA IRA Roth IRA 401(k) Roth 401(k) 403(b) Roth 403(b) 457(b) Roth 457(b) H…" at bounding box center [810, 257] width 265 height 40
select select "roth_401k"
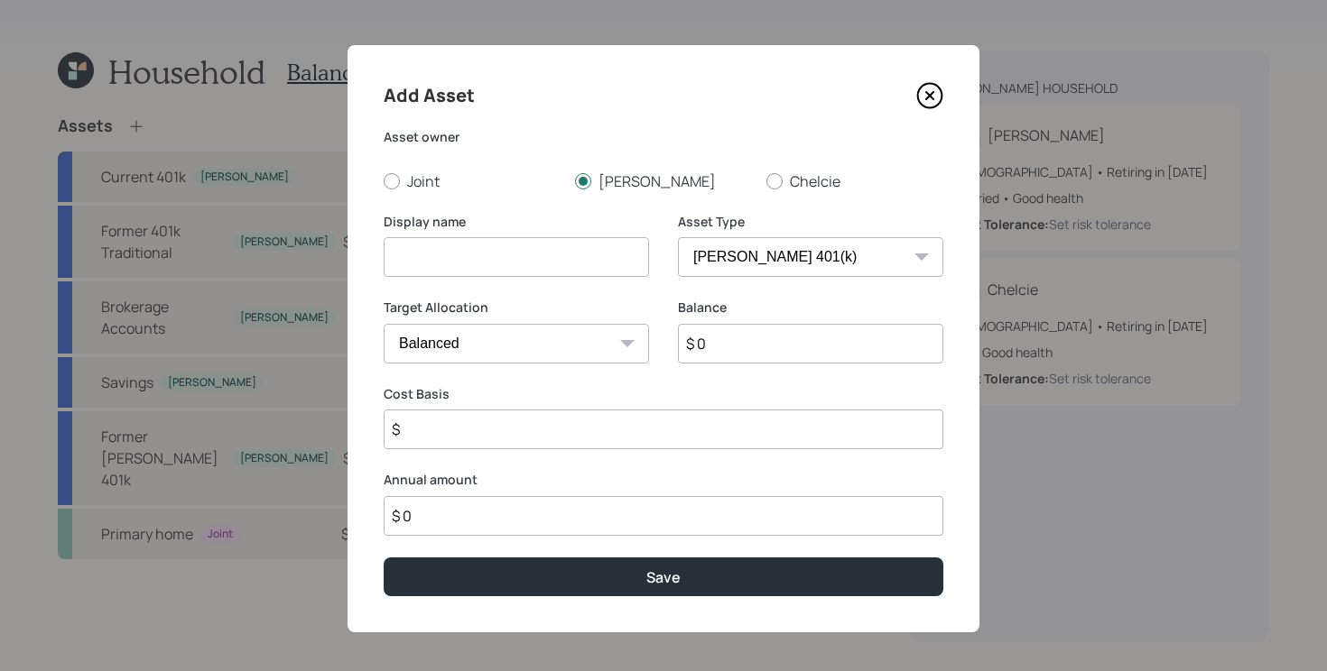
click at [678, 237] on select "SEP IRA IRA Roth IRA 401(k) Roth 401(k) 403(b) Roth 403(b) 457(b) Roth 457(b) H…" at bounding box center [810, 257] width 265 height 40
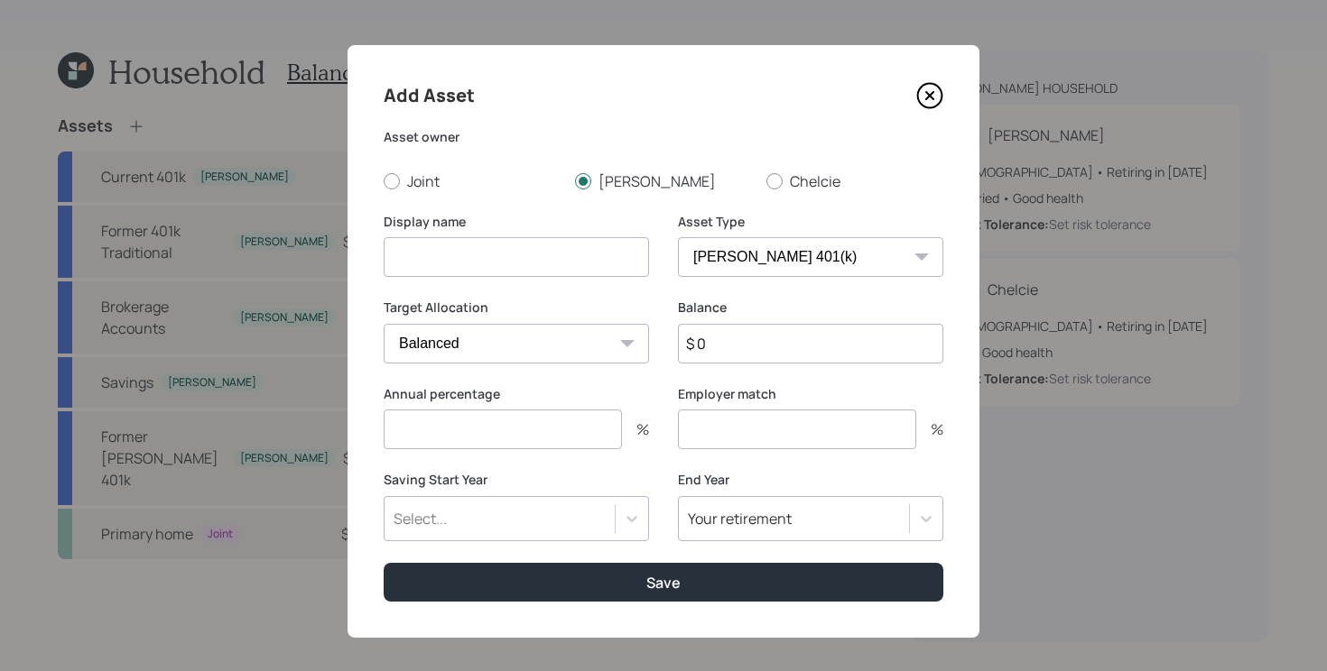
click at [581, 255] on input at bounding box center [516, 257] width 265 height 40
type input "Current [PERSON_NAME] 401k"
type input "15"
click at [760, 440] on input "number" at bounding box center [797, 430] width 238 height 40
type input "0"
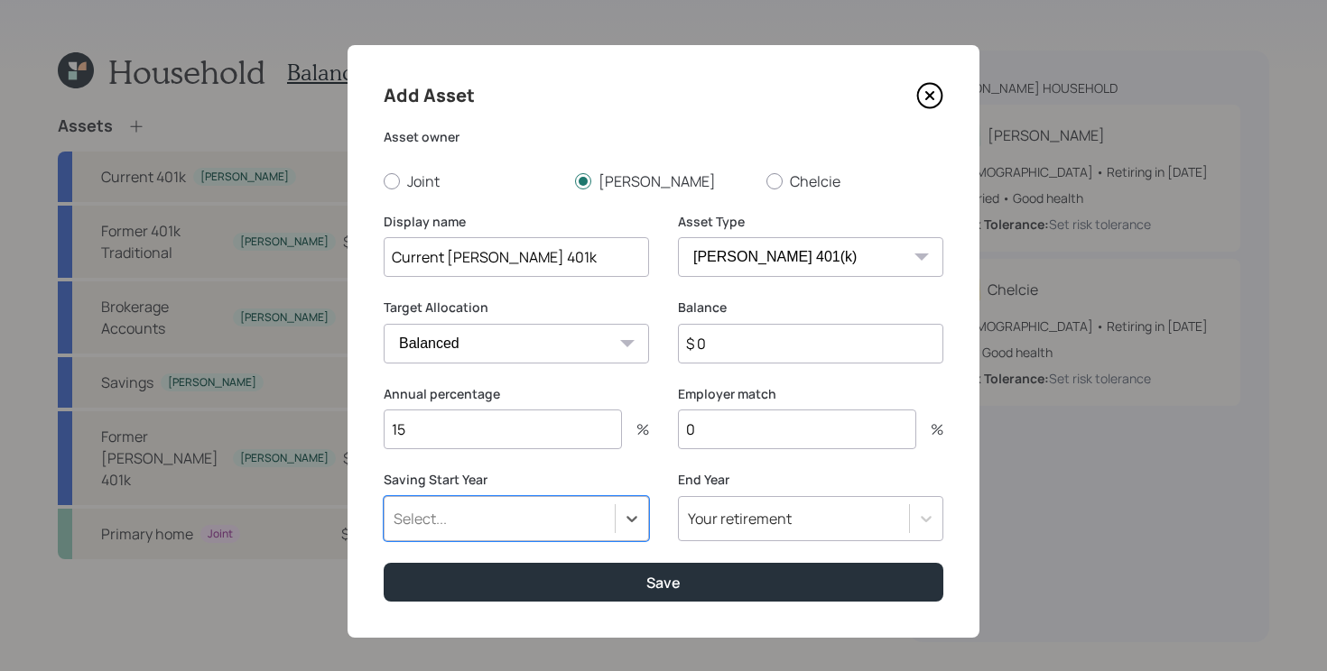
type input "a"
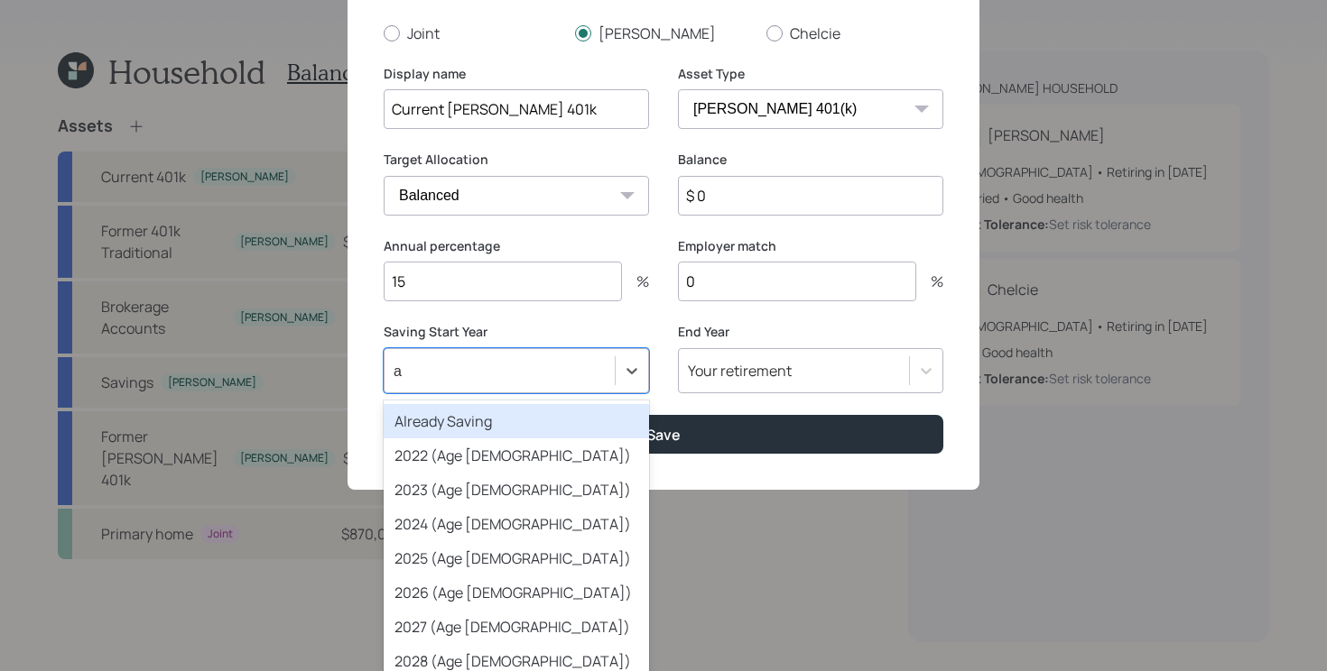
click at [546, 421] on div "Already Saving" at bounding box center [516, 421] width 265 height 34
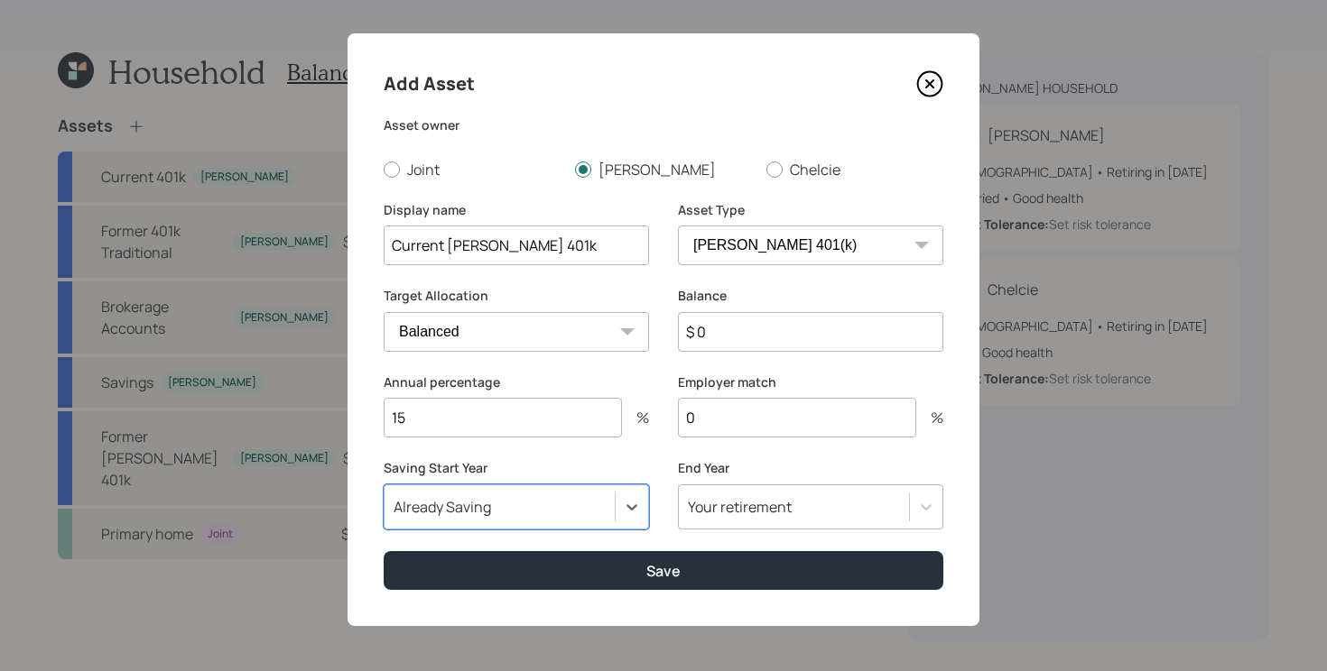
scroll to position [13, 0]
click at [707, 333] on input "$ 0" at bounding box center [810, 332] width 265 height 40
type input "$ 41"
click at [384, 551] on button "Save" at bounding box center [664, 570] width 560 height 39
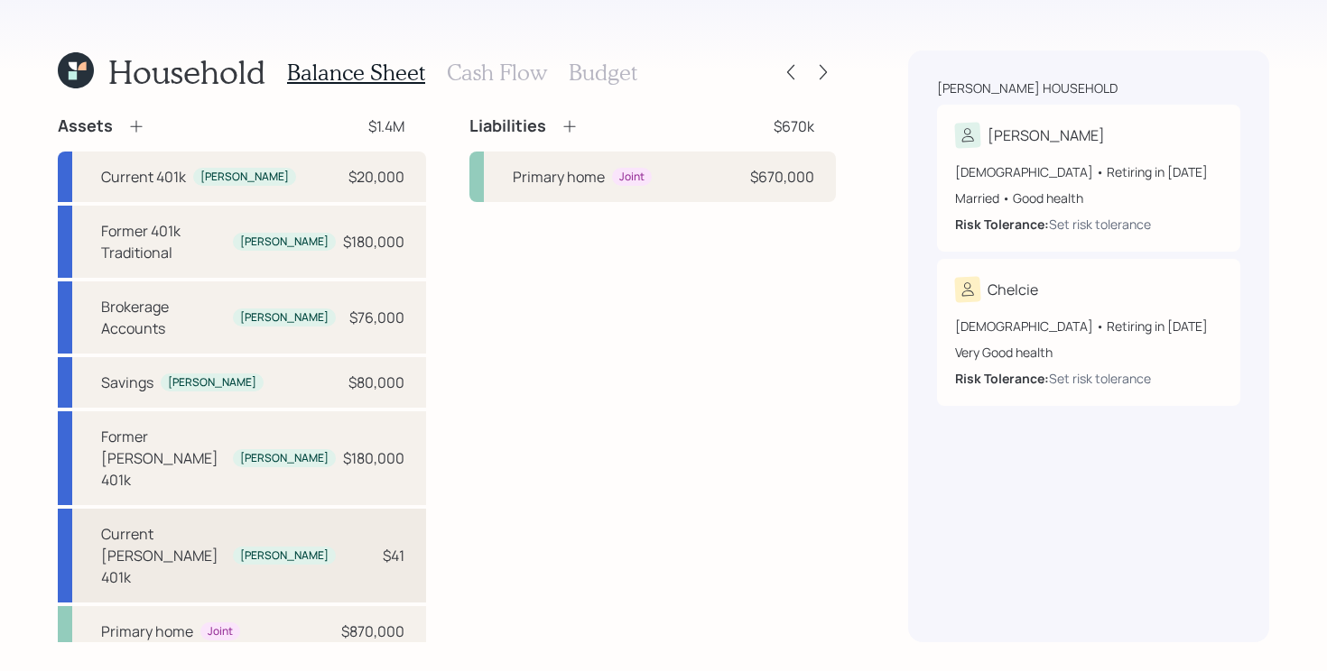
click at [309, 509] on div "Current Roth 401k Zachary $41" at bounding box center [242, 556] width 368 height 94
select select "roth_401k"
select select "balanced"
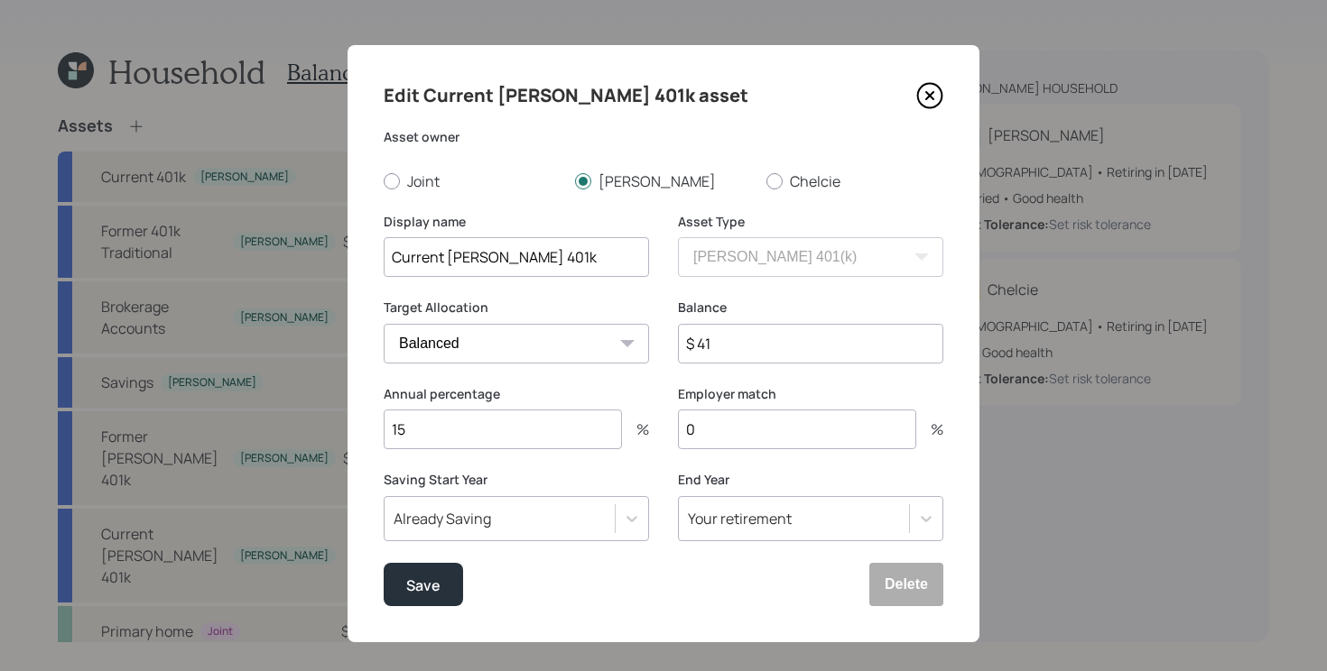
click at [788, 349] on input "$ 41" at bounding box center [810, 344] width 265 height 40
type input "$ 41,000"
click at [384, 563] on button "Save" at bounding box center [423, 584] width 79 height 43
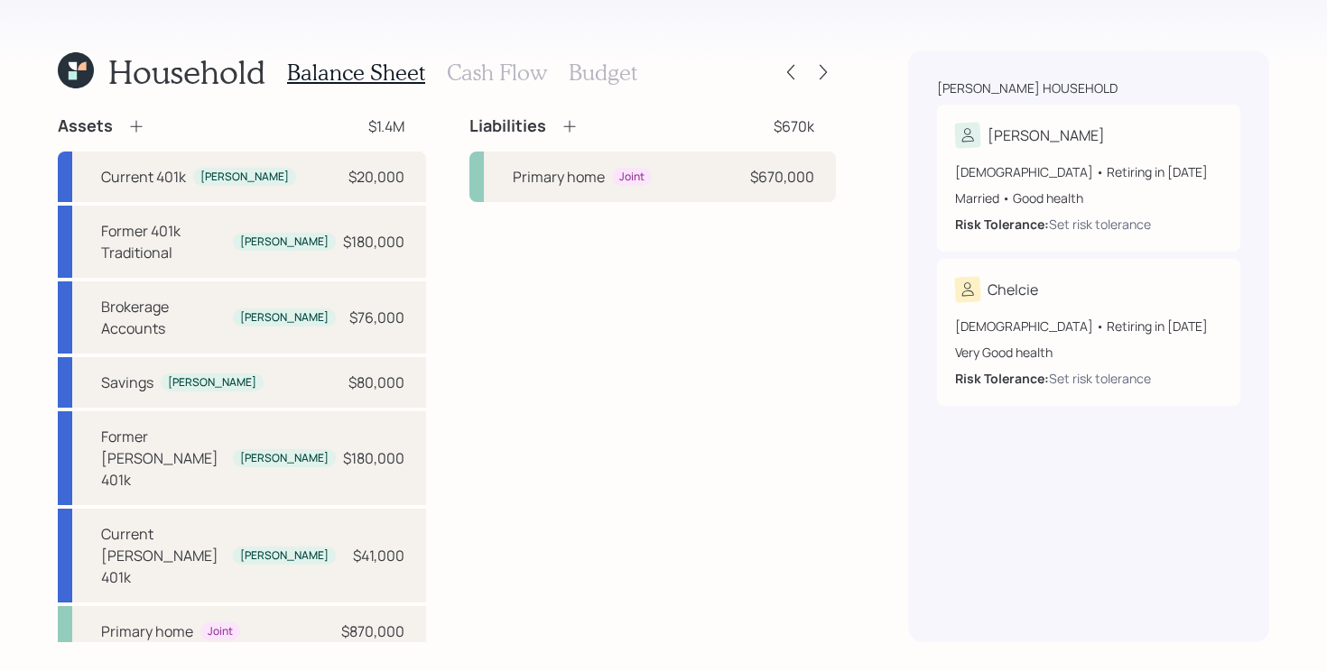
click at [140, 125] on icon at bounding box center [136, 126] width 18 height 18
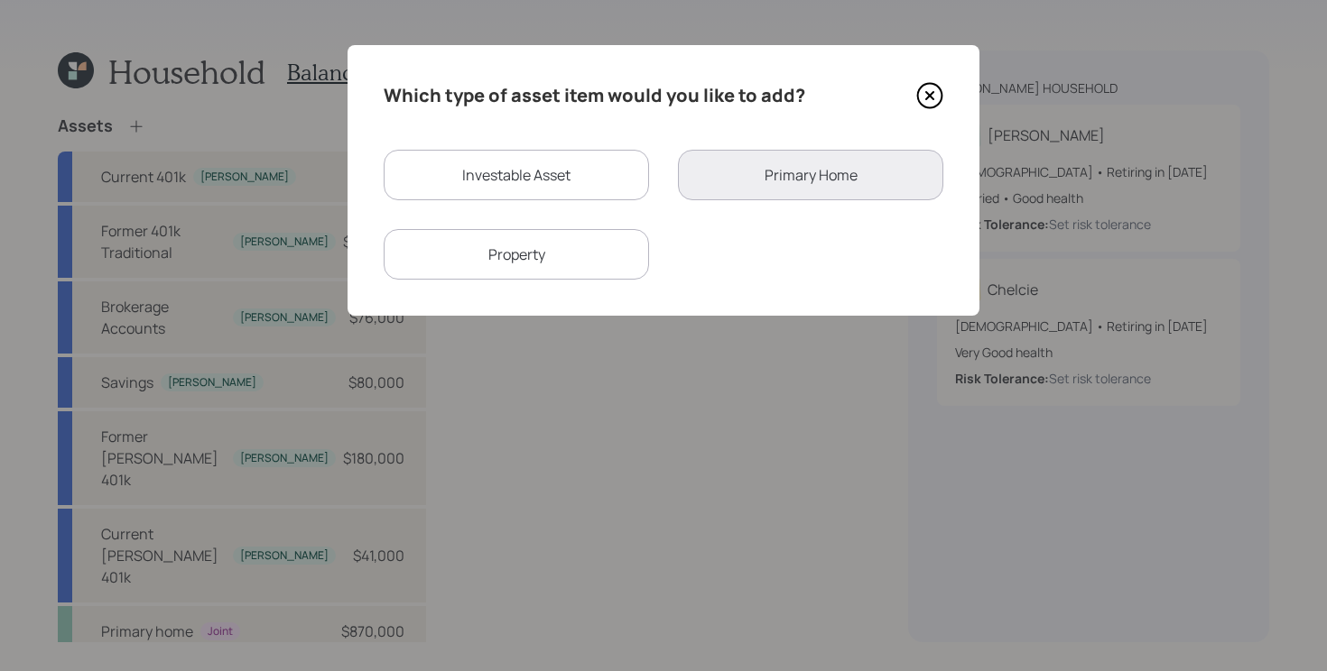
click at [566, 182] on div "Investable Asset" at bounding box center [516, 175] width 265 height 51
select select "taxable"
select select "balanced"
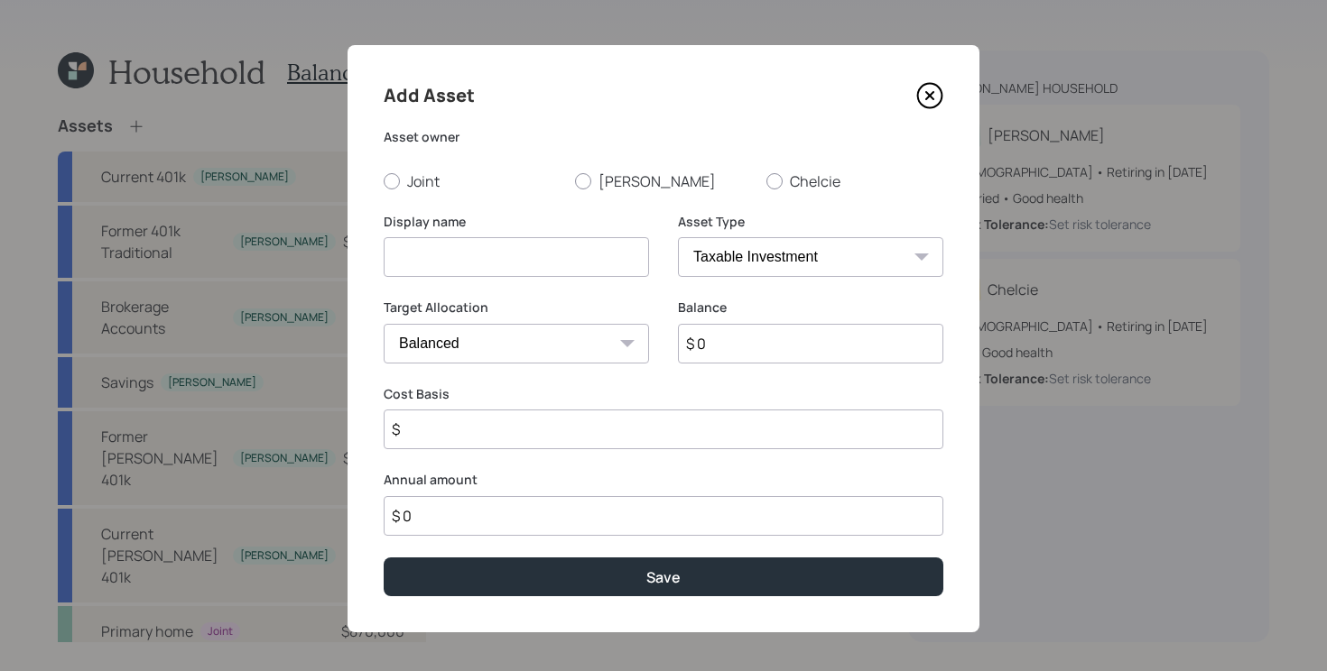
click at [512, 254] on input at bounding box center [516, 257] width 265 height 40
type input "C"
type input "Chelcie's Current TSP"
select select "company_sponsored"
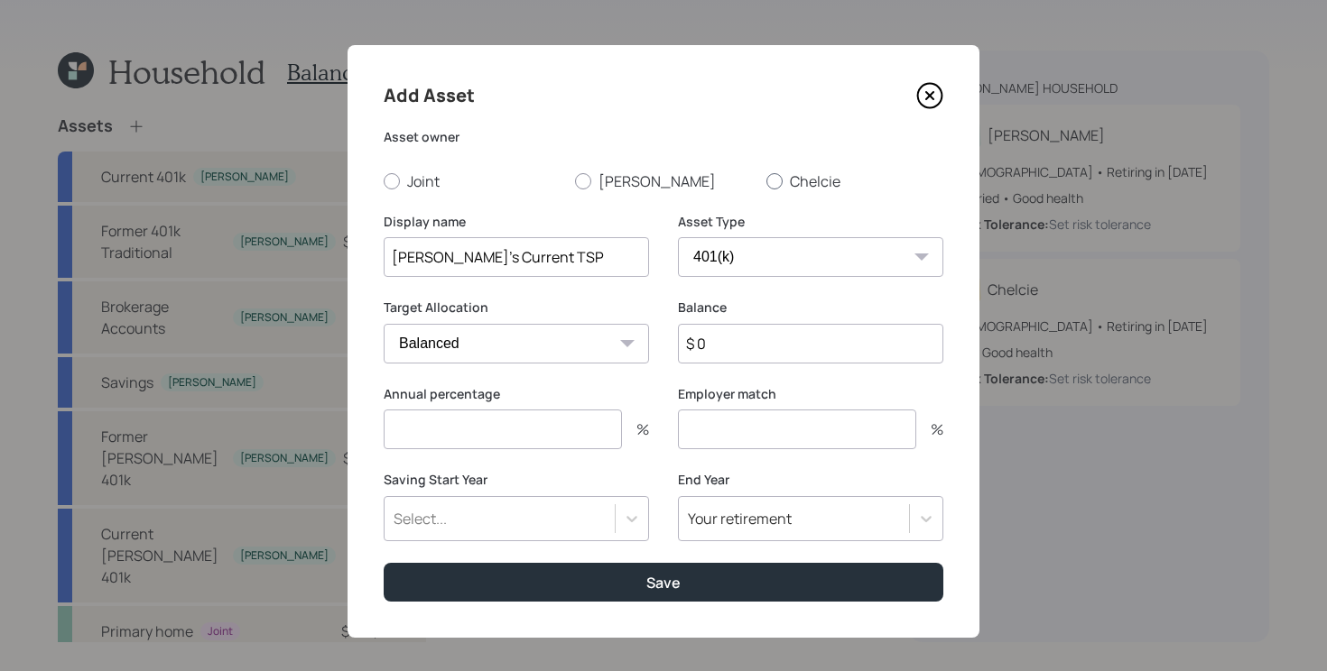
click at [810, 181] on label "Chelcie" at bounding box center [854, 181] width 177 height 20
click at [766, 181] on input "Chelcie" at bounding box center [765, 180] width 1 height 1
radio input "true"
click at [756, 345] on input "$ 0" at bounding box center [810, 344] width 265 height 40
type input "$ 40,000"
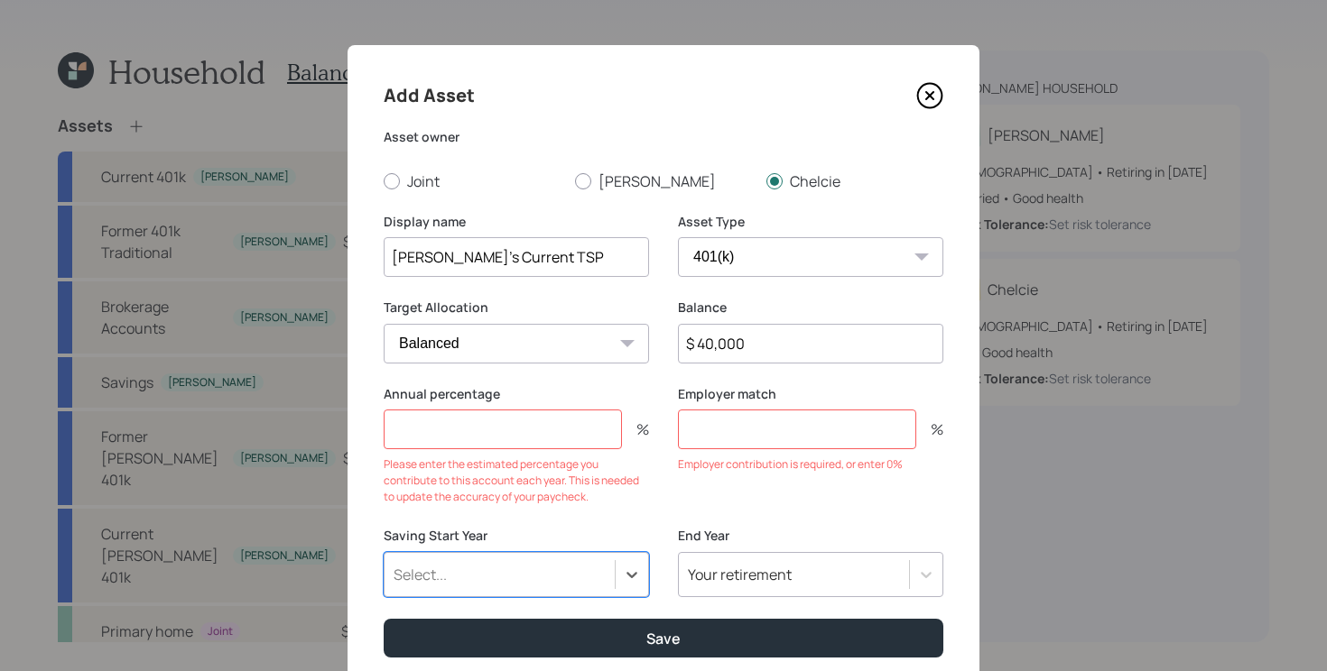
type input "a"
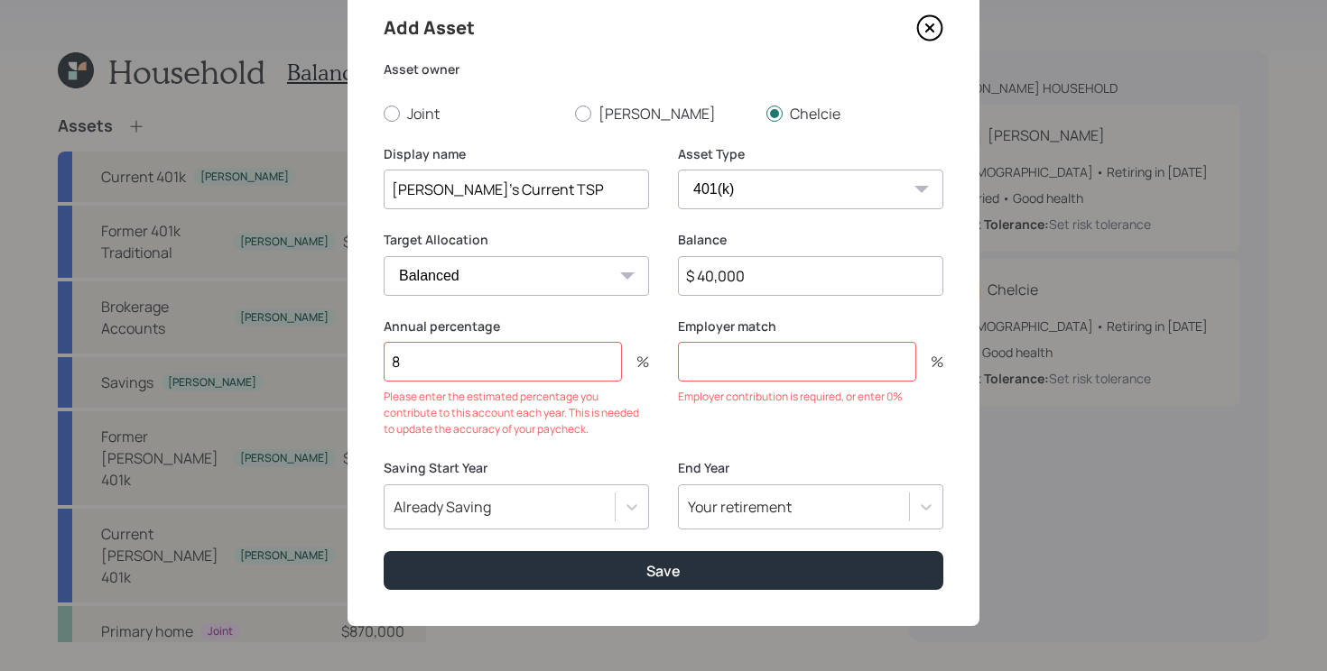
scroll to position [36, 0]
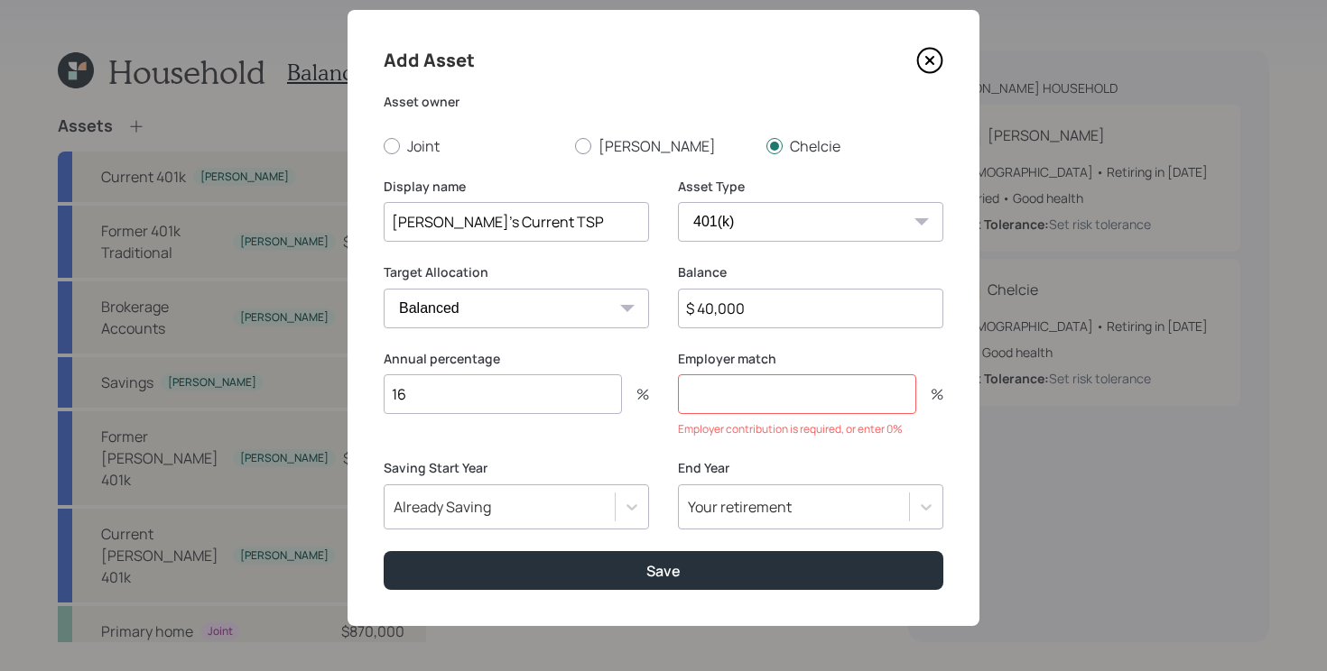
type input "1"
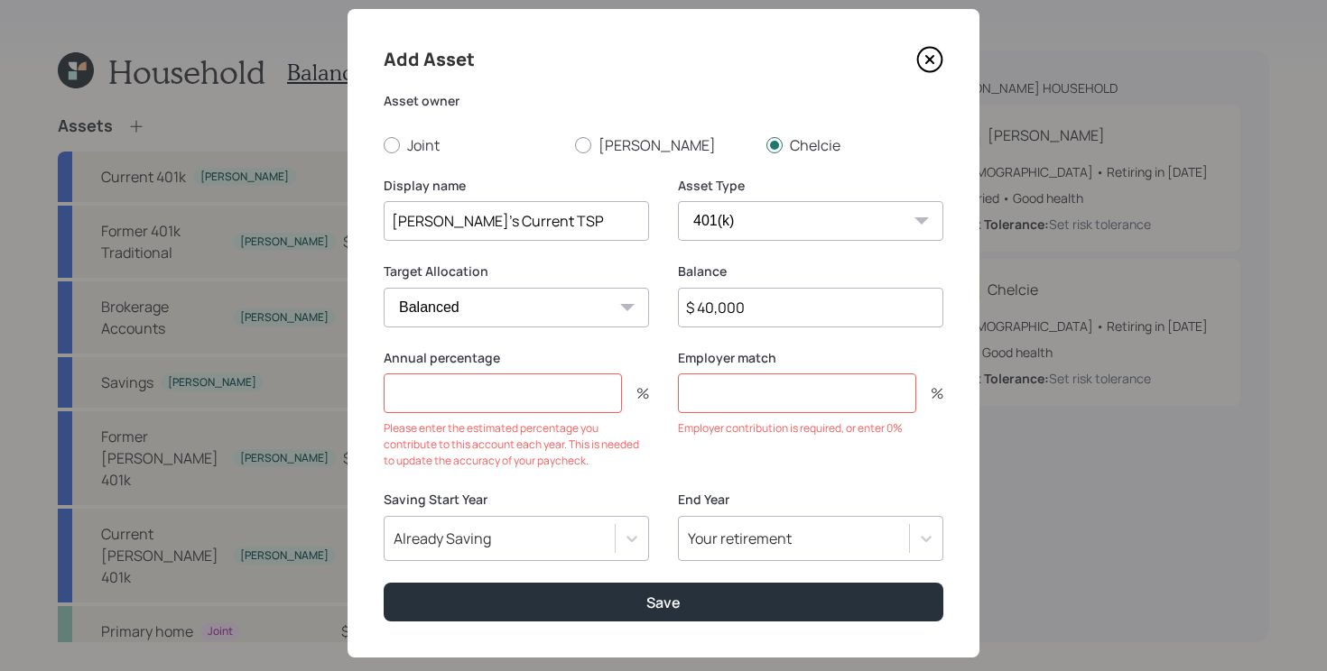
type input "8"
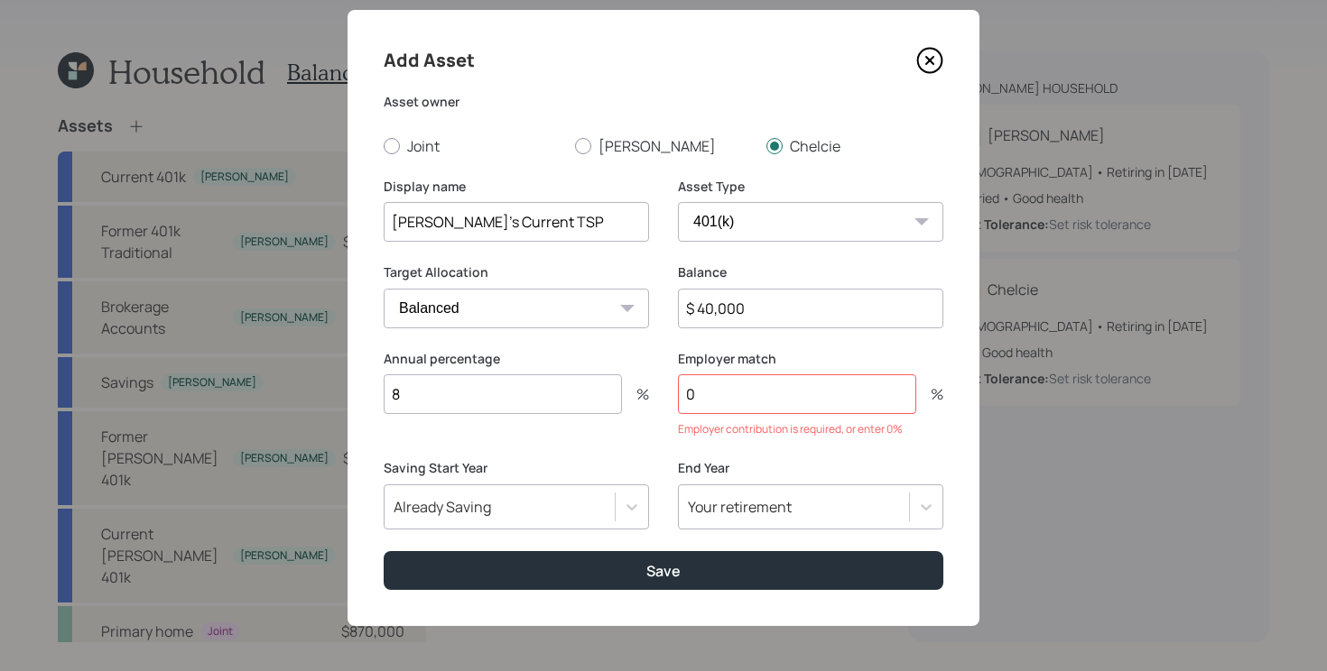
scroll to position [13, 0]
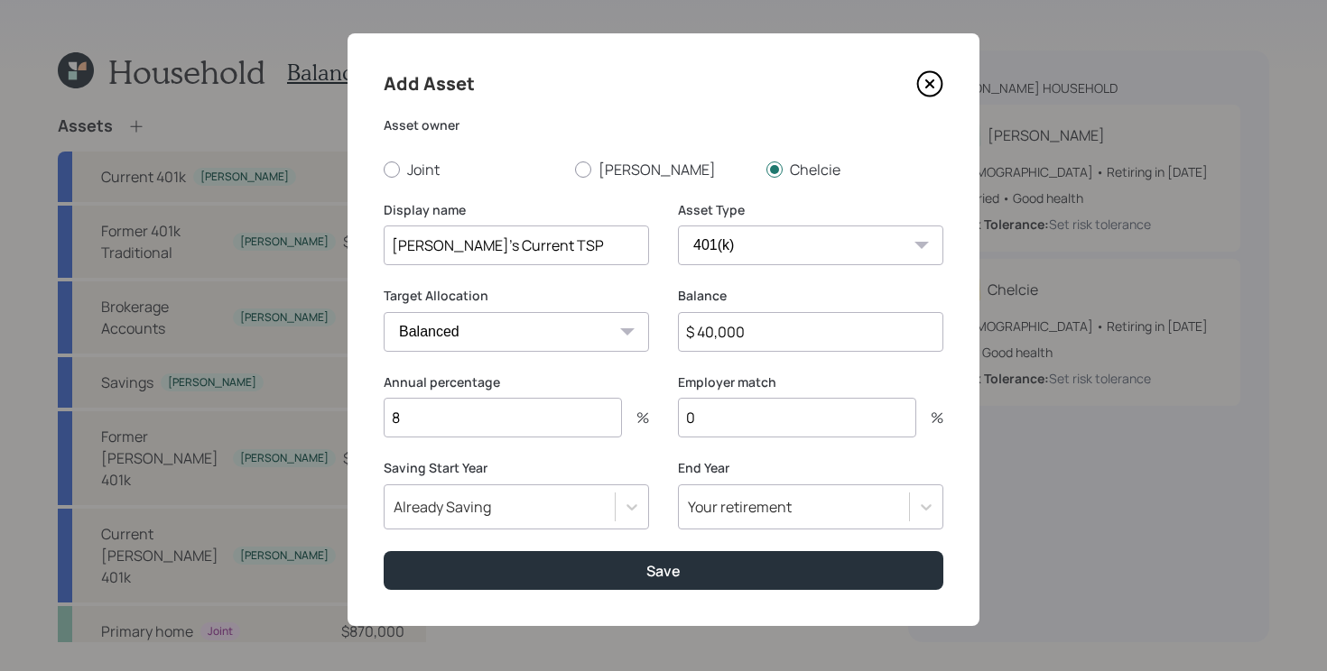
type input "0"
click at [821, 328] on input "$ 40,000" at bounding box center [810, 332] width 265 height 40
click at [597, 236] on input "Chelcie's Current TSP" at bounding box center [516, 246] width 265 height 40
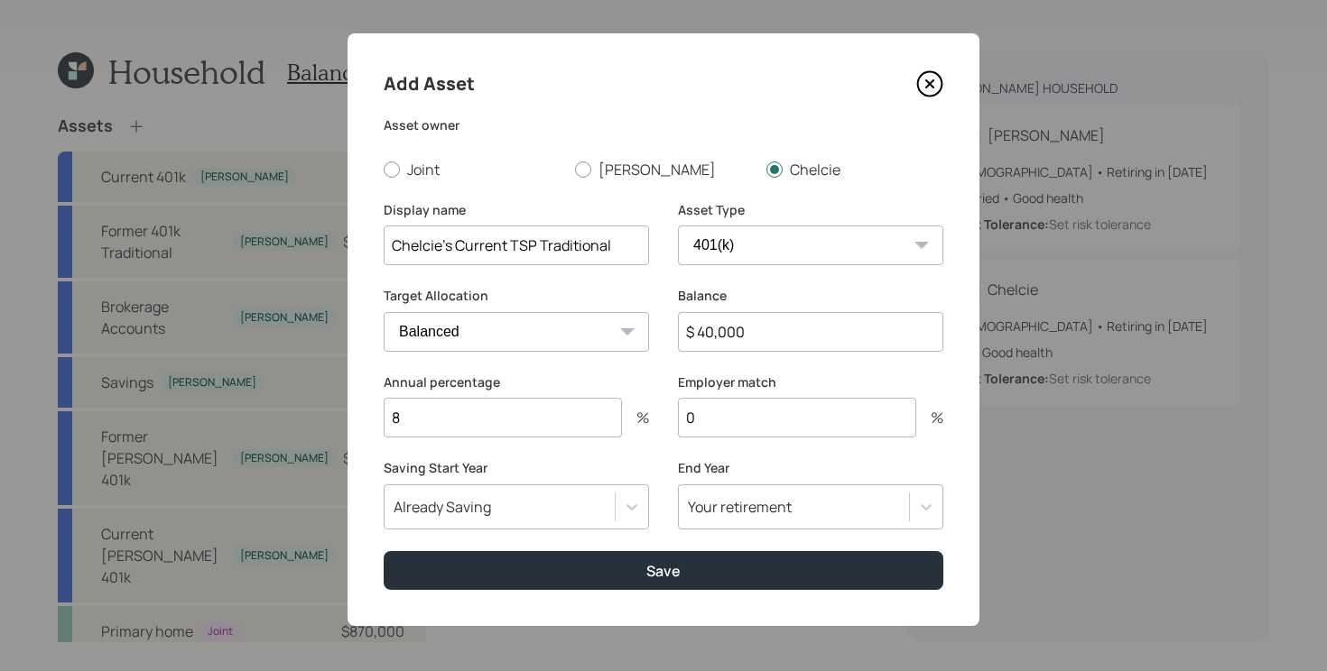
type input "Chelcie's Current TSP Traditional"
click at [810, 319] on input "$ 40,000" at bounding box center [810, 332] width 265 height 40
click at [797, 326] on input "$ 40,000" at bounding box center [810, 332] width 265 height 40
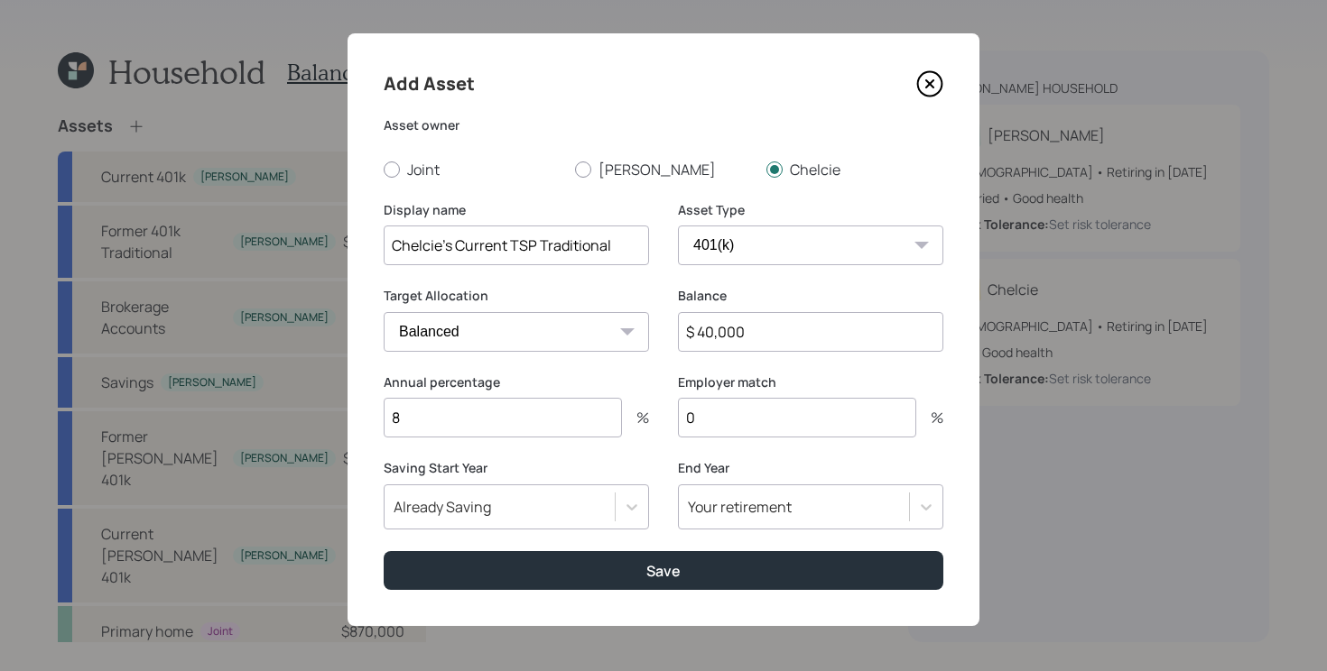
click at [797, 326] on input "$ 40,000" at bounding box center [810, 332] width 265 height 40
type input "$ 20,000"
click at [384, 551] on button "Save" at bounding box center [664, 570] width 560 height 39
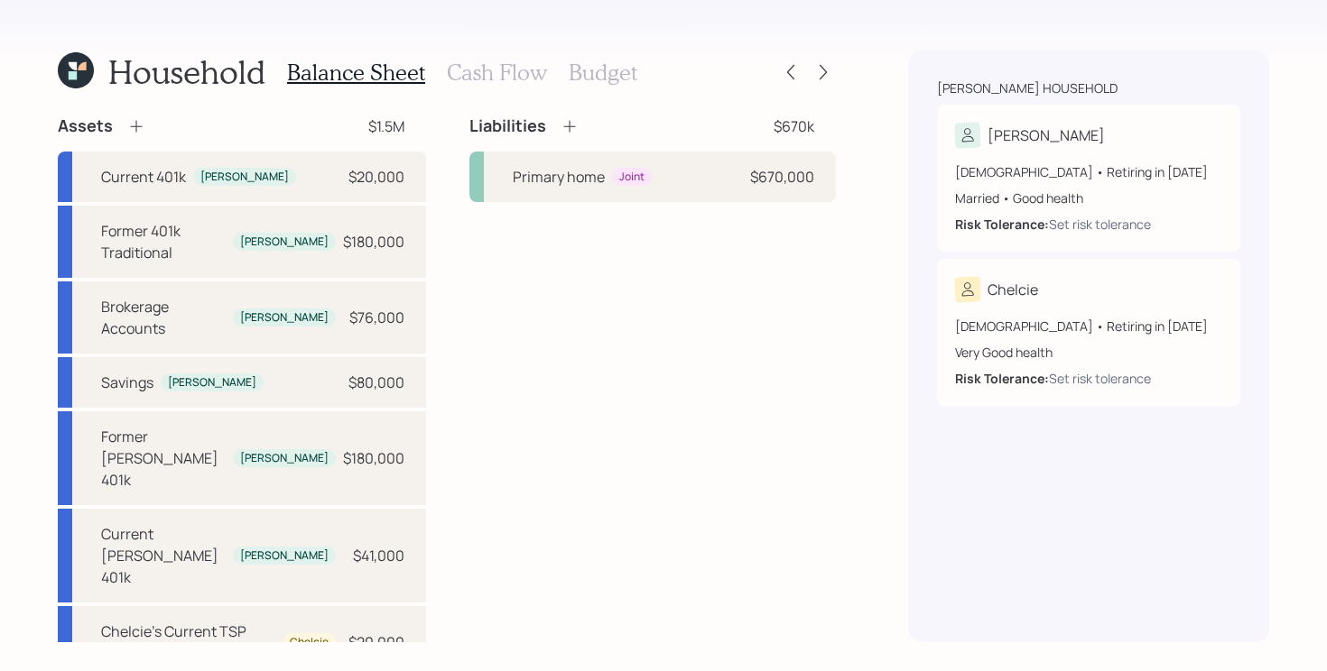
click at [133, 119] on icon at bounding box center [136, 126] width 18 height 18
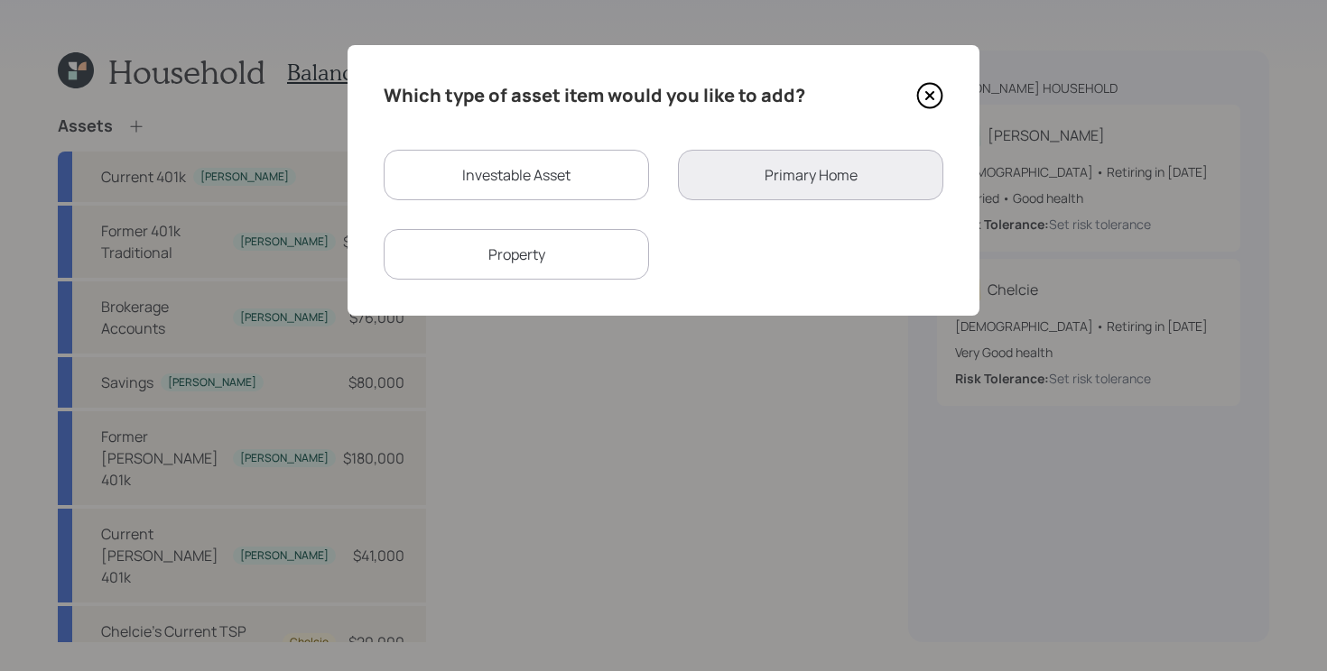
click at [555, 158] on div "Investable Asset" at bounding box center [516, 175] width 265 height 51
select select "taxable"
select select "balanced"
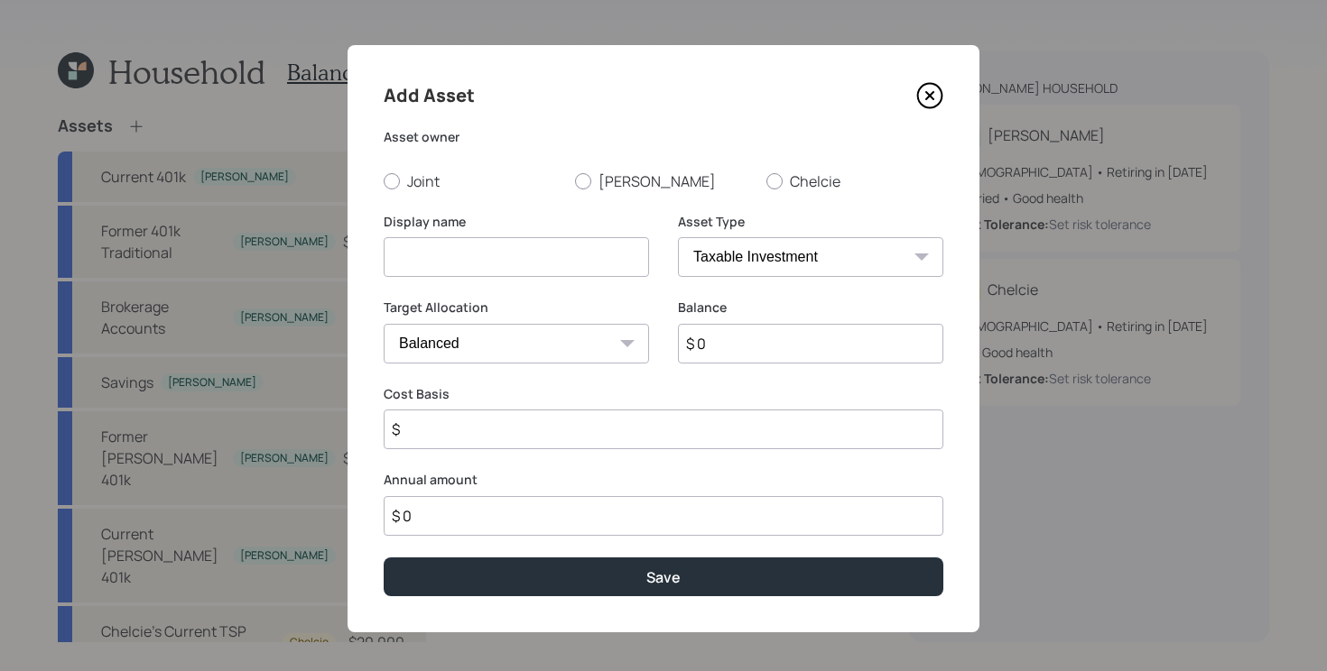
click at [537, 253] on input at bounding box center [516, 257] width 265 height 40
click at [384, 558] on button "Save" at bounding box center [664, 577] width 560 height 39
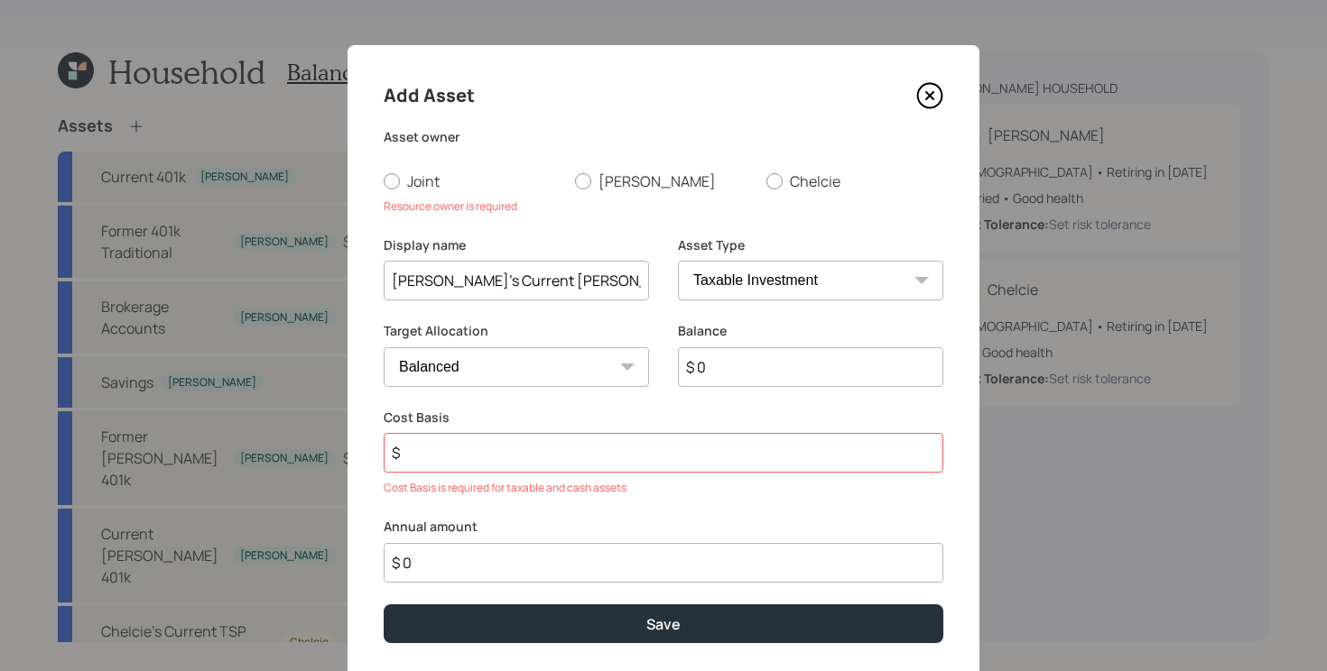
type input "[PERSON_NAME]'s Current [PERSON_NAME] TSP"
type input "$ 20,000"
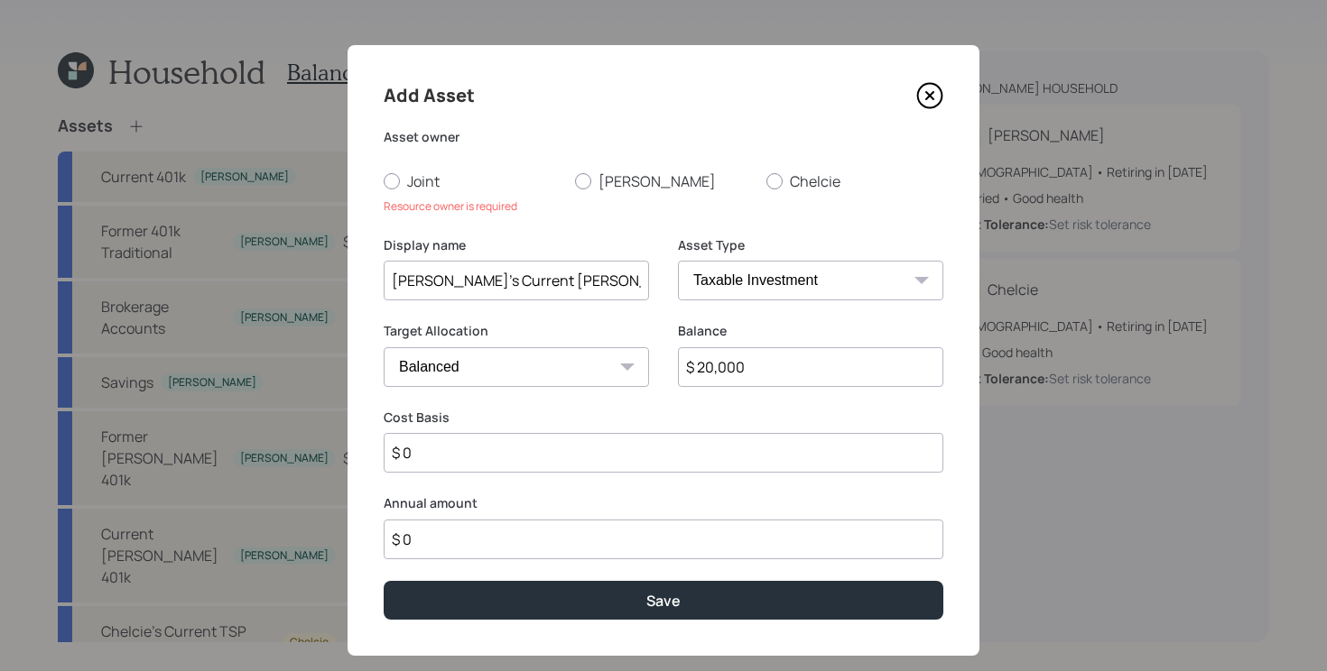
type input "$ 0"
click at [742, 297] on select "SEP IRA IRA Roth IRA 401(k) Roth 401(k) 403(b) Roth 403(b) 457(b) Roth 457(b) H…" at bounding box center [810, 281] width 265 height 40
select select "company_sponsored"
click at [678, 261] on select "SEP IRA IRA Roth IRA 401(k) Roth 401(k) 403(b) Roth 403(b) 457(b) Roth 457(b) H…" at bounding box center [810, 281] width 265 height 40
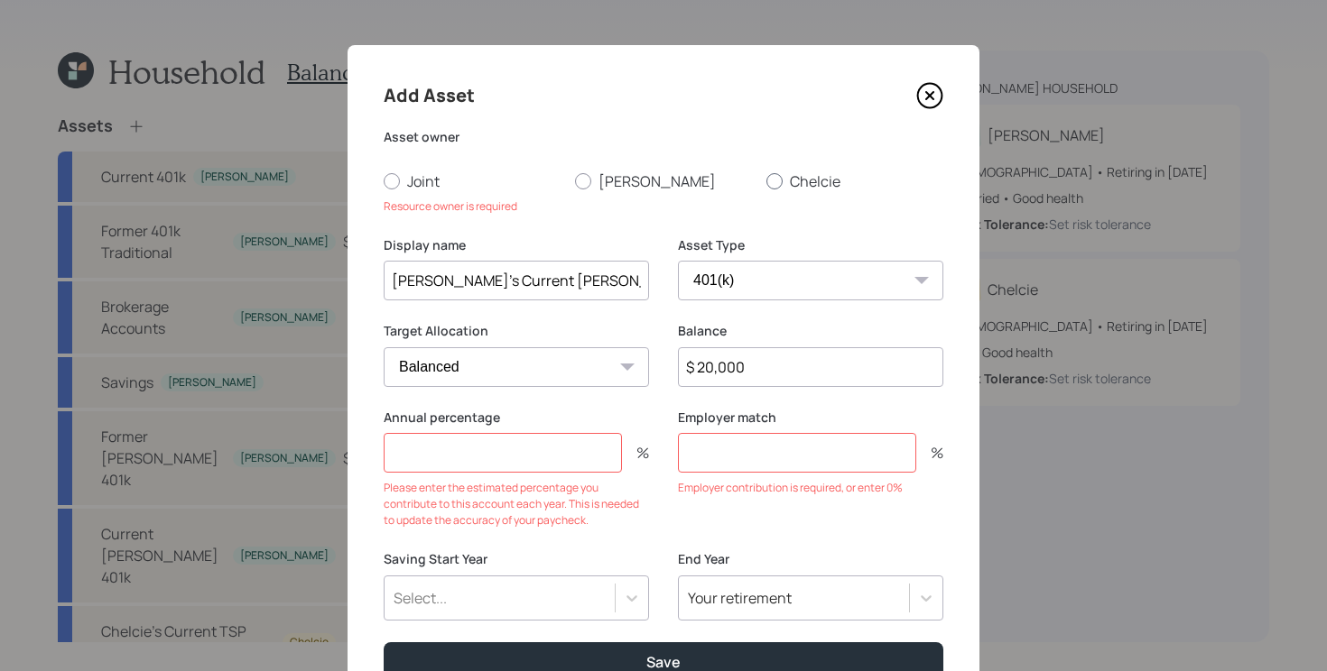
click at [781, 180] on div at bounding box center [774, 181] width 16 height 16
click at [766, 180] on input "Chelcie" at bounding box center [765, 180] width 1 height 1
radio input "true"
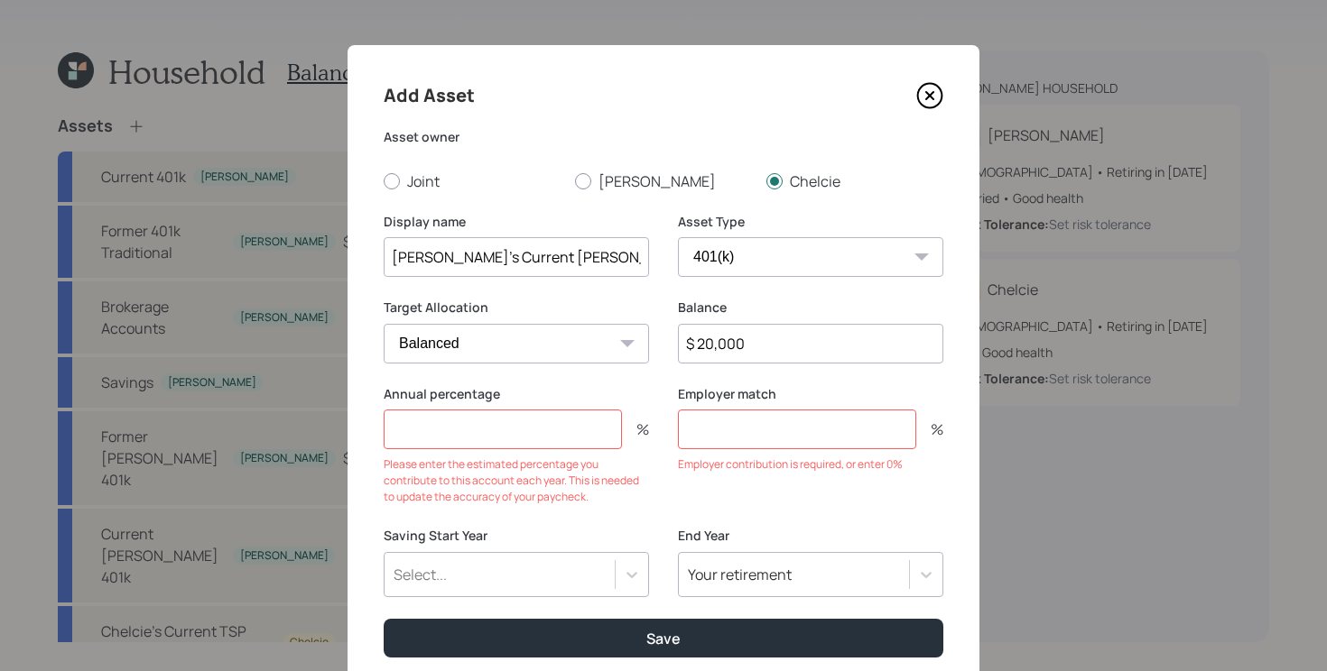
click at [546, 432] on input "number" at bounding box center [503, 430] width 238 height 40
type input "8"
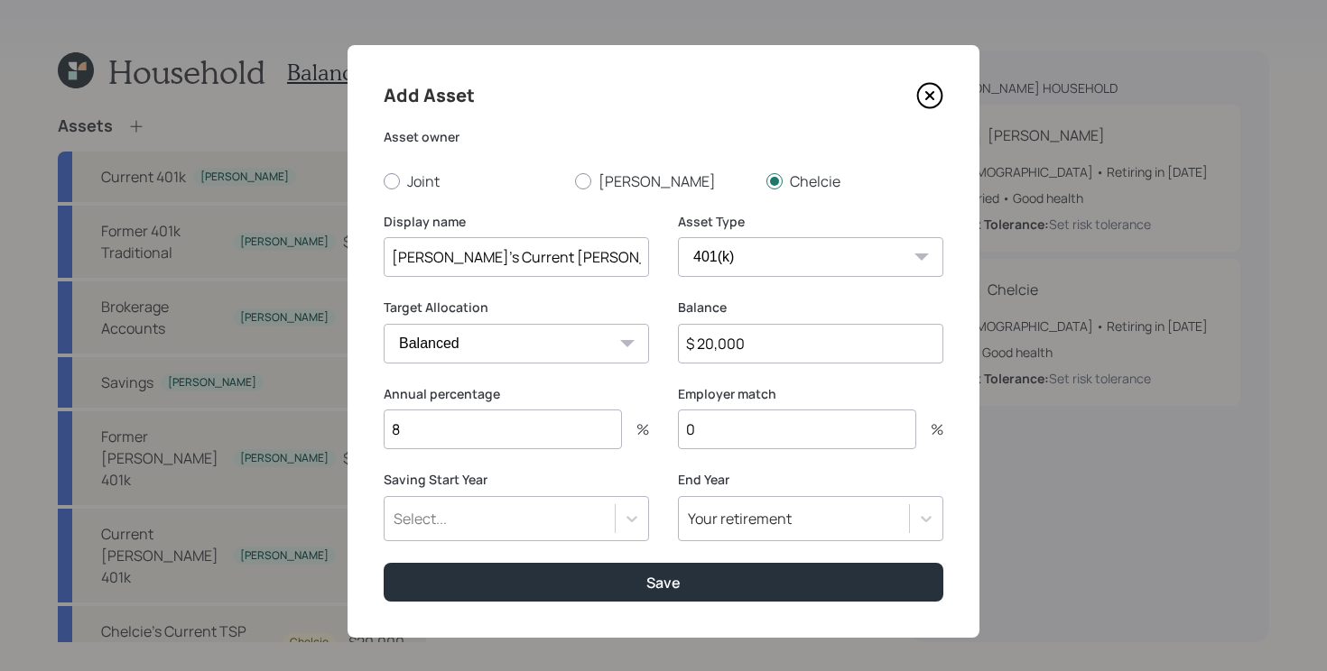
type input "0"
type input "a"
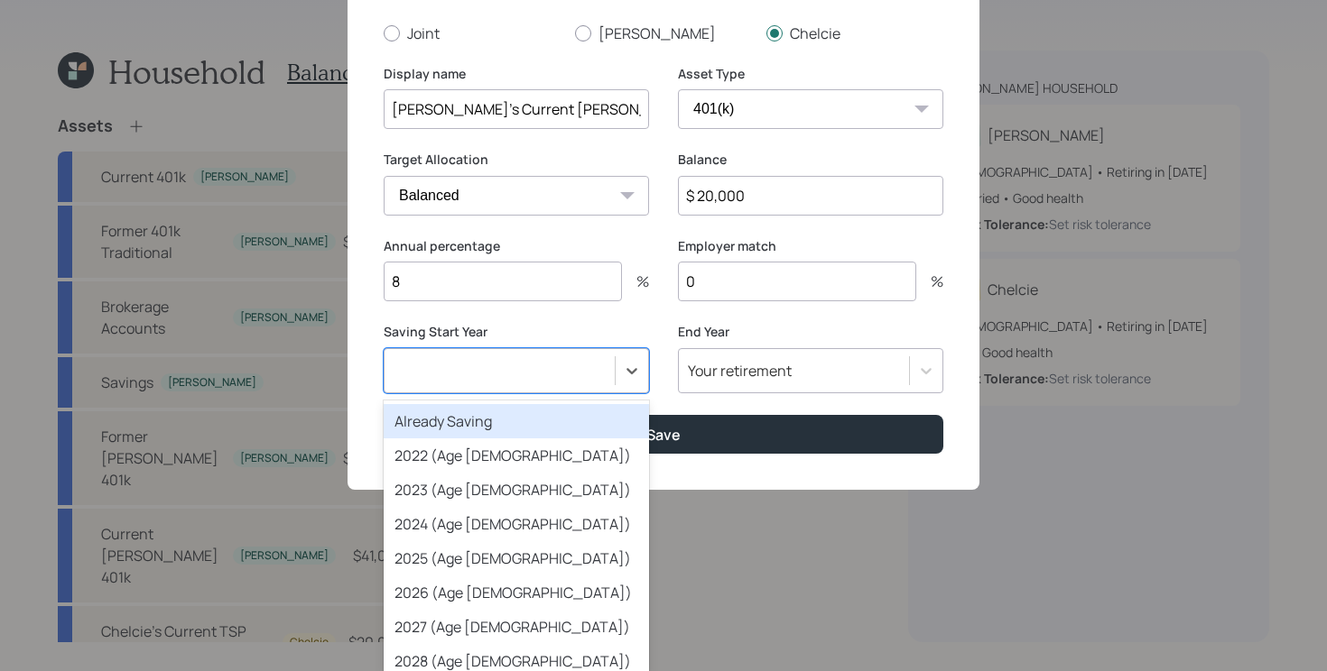
scroll to position [13, 0]
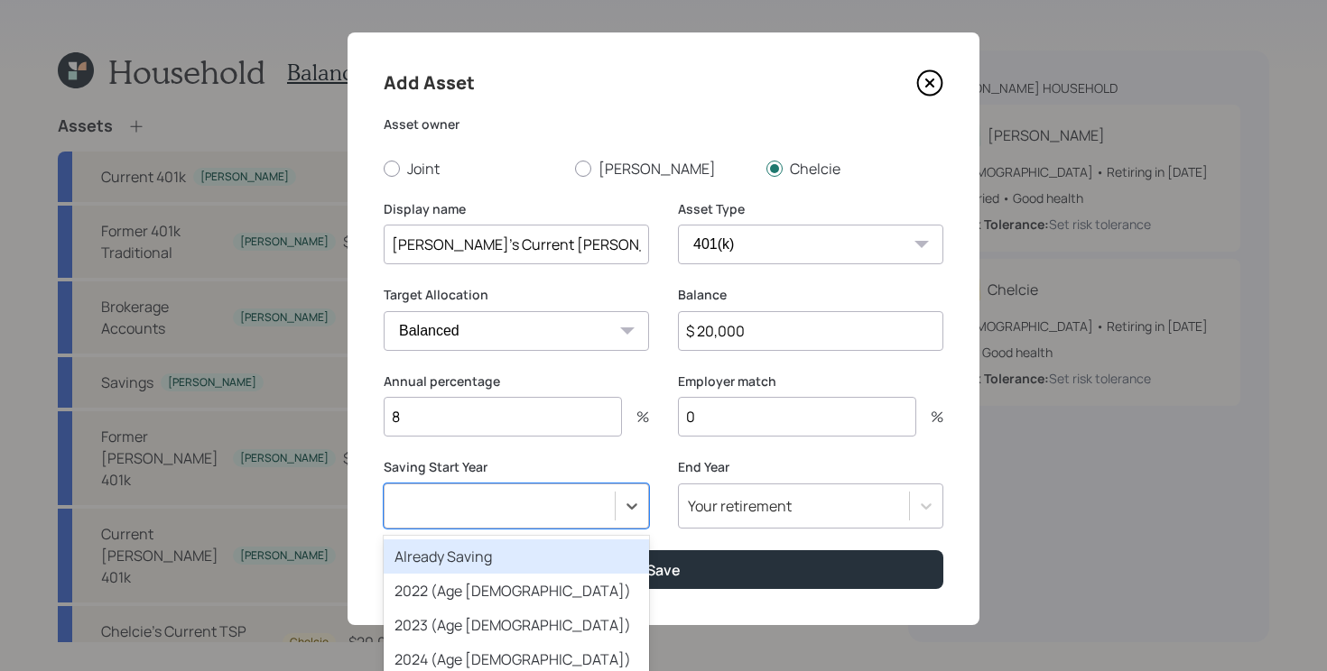
click at [384, 550] on button "Save" at bounding box center [664, 569] width 560 height 39
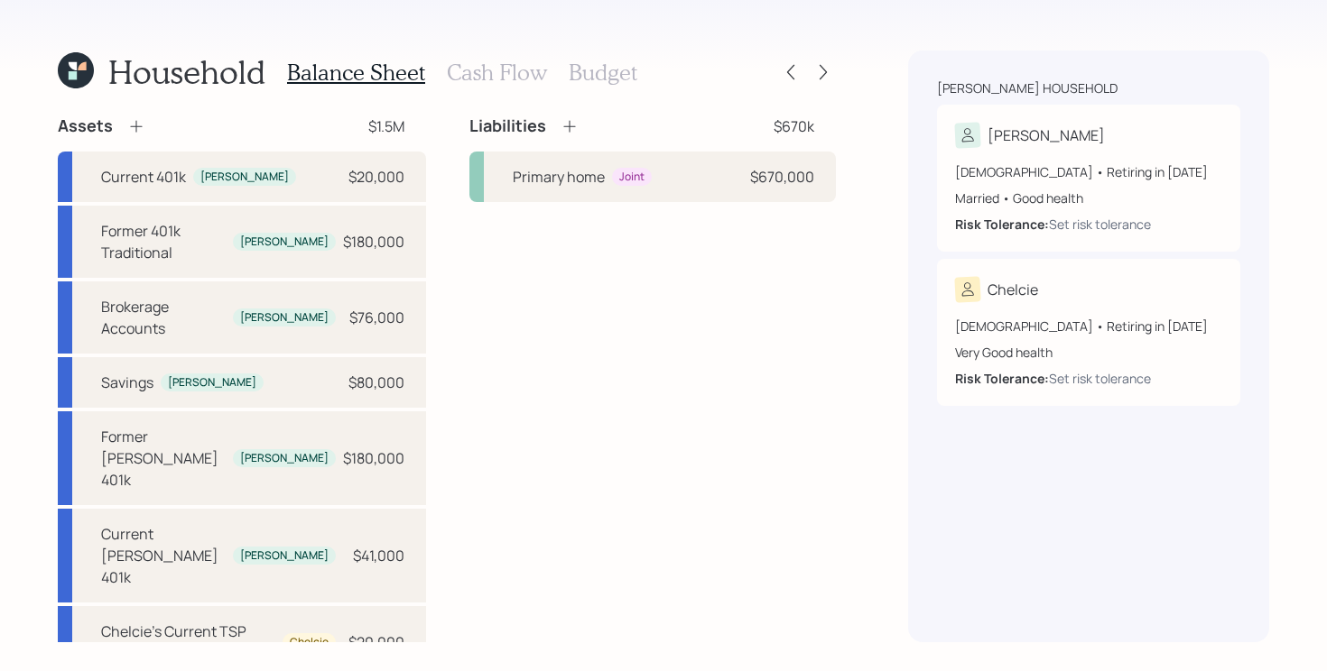
scroll to position [36, 0]
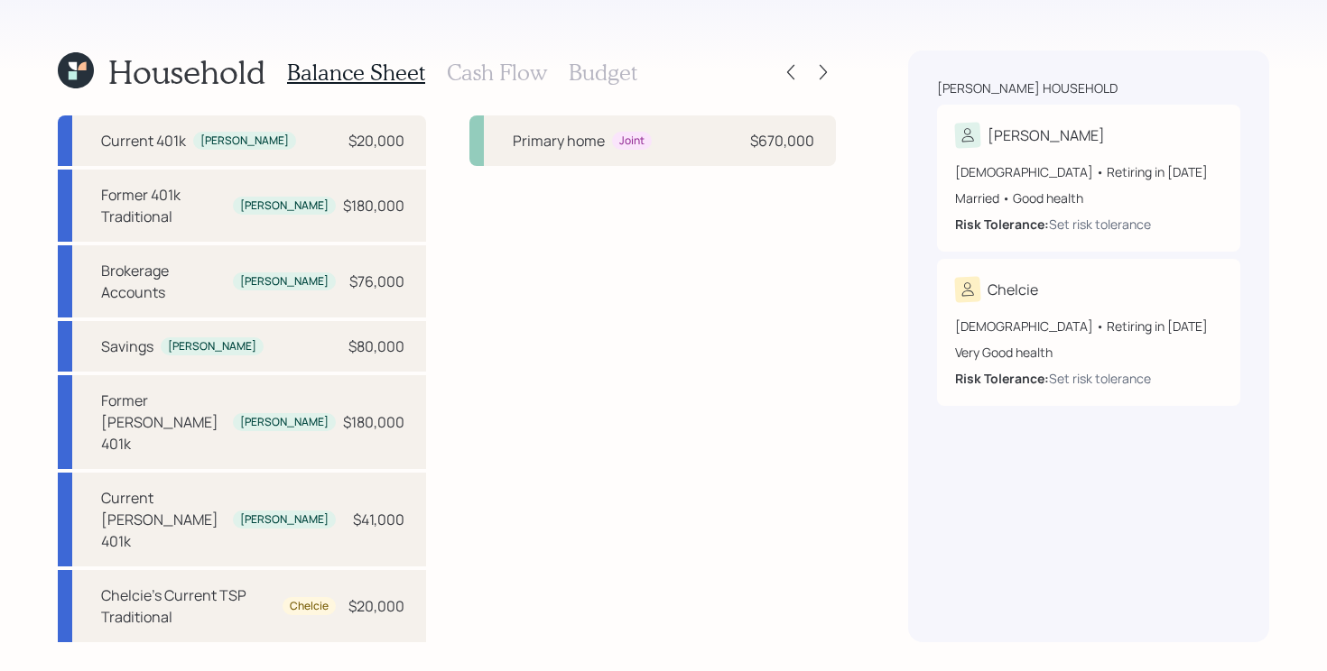
click at [623, 391] on div "Liabilities $670k Primary home Joint $670,000" at bounding box center [652, 436] width 366 height 715
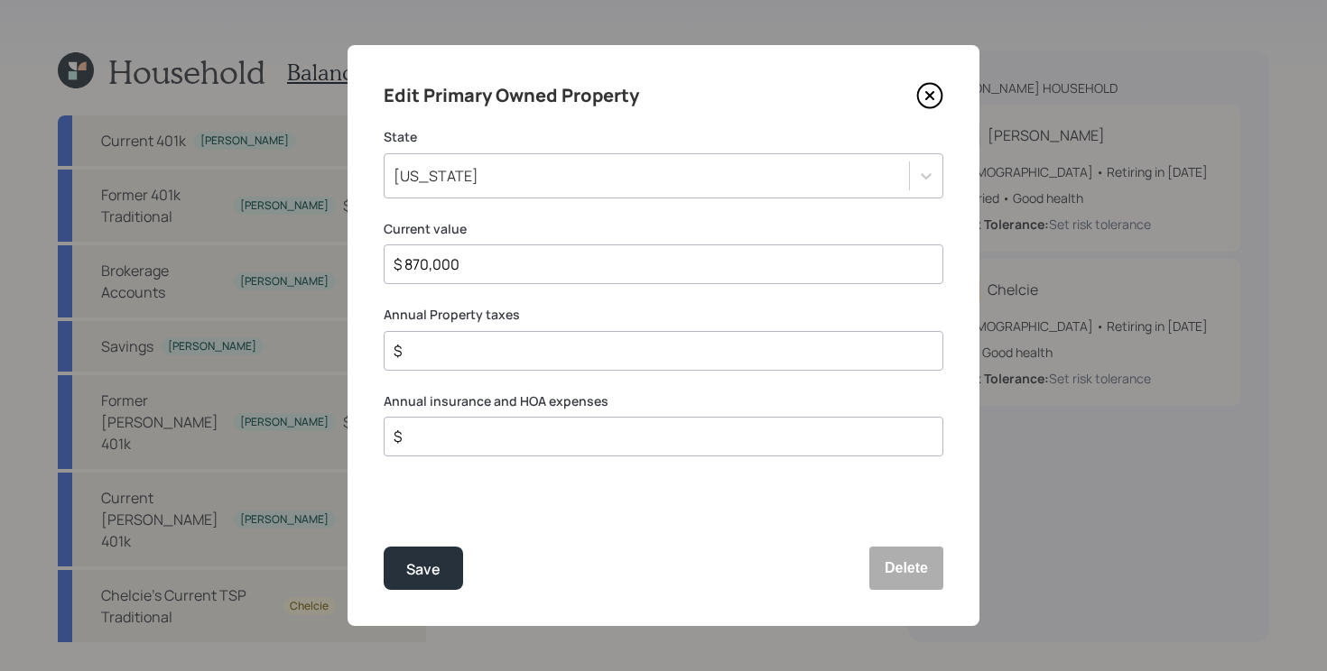
click at [932, 107] on icon at bounding box center [930, 96] width 24 height 24
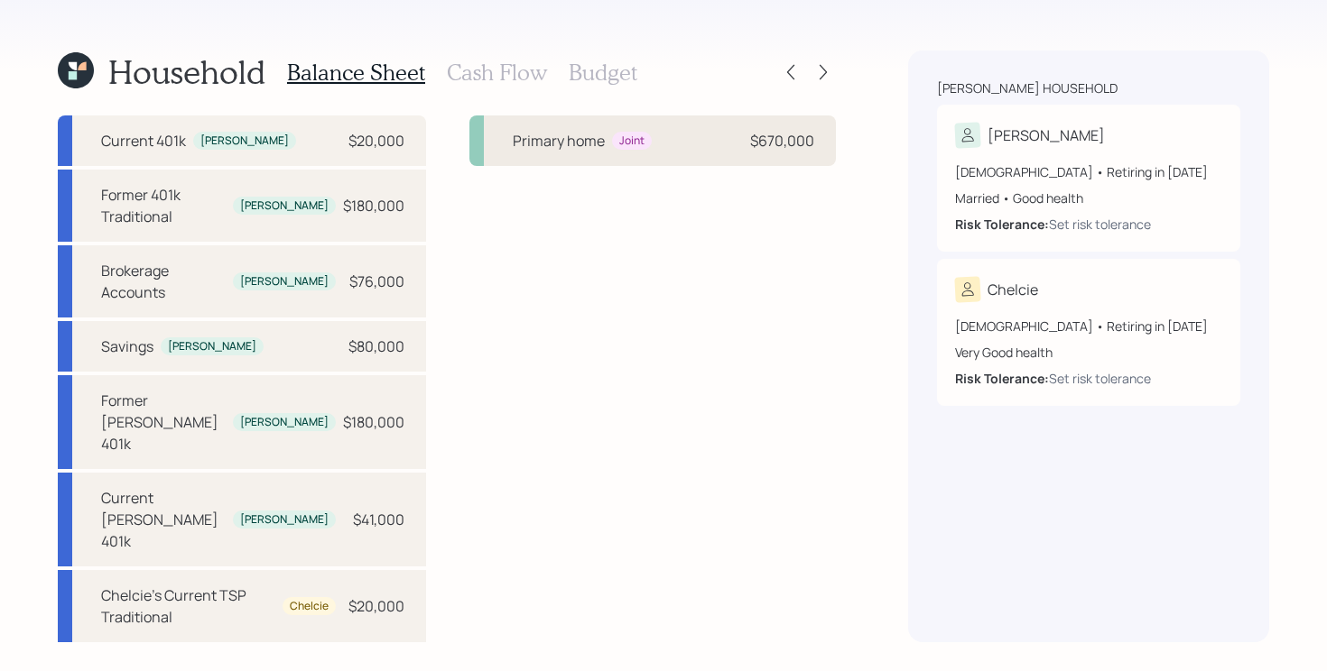
click at [701, 152] on div "Primary home Joint $670,000" at bounding box center [652, 141] width 366 height 51
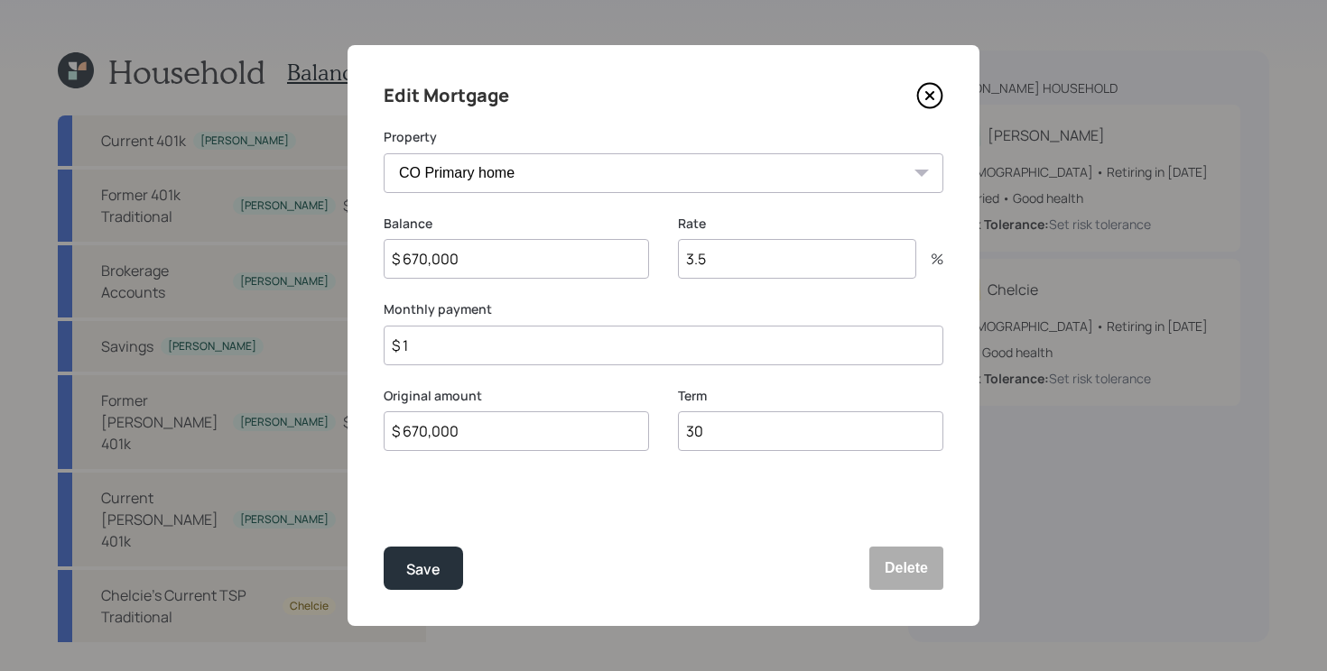
click at [530, 347] on input "$ 1" at bounding box center [664, 346] width 560 height 40
type input "$ 3,108"
click at [384, 547] on button "Save" at bounding box center [423, 568] width 79 height 43
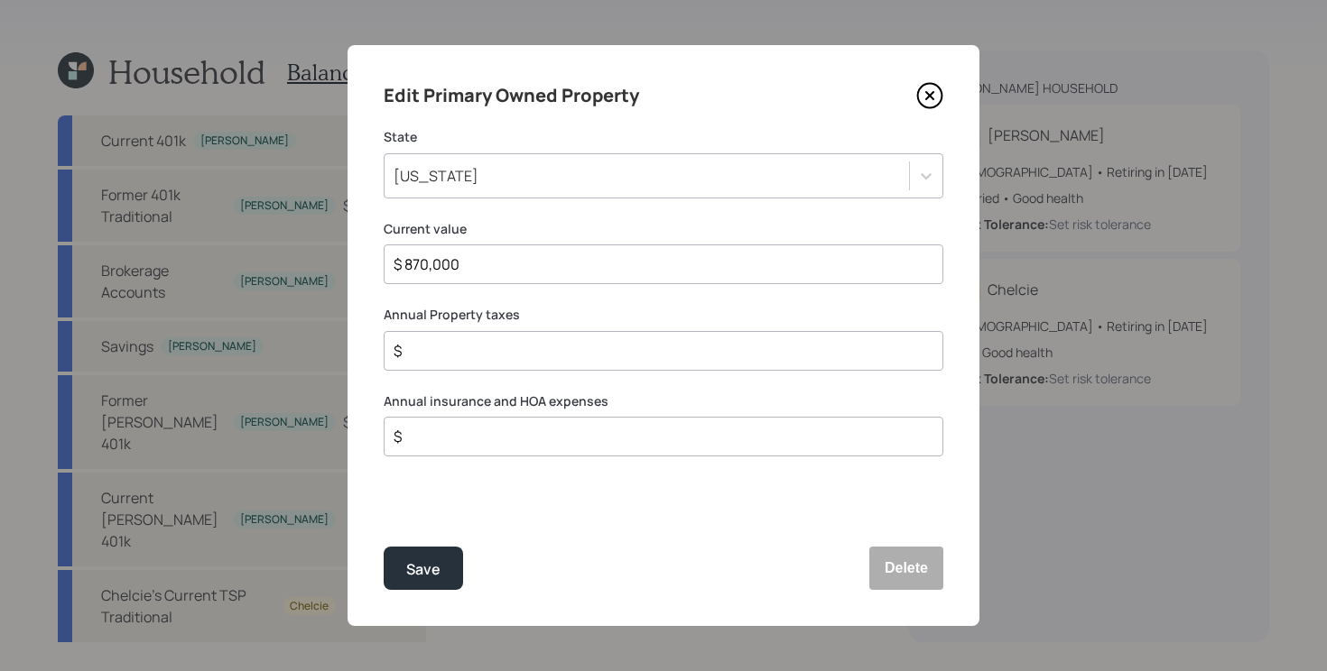
click at [575, 344] on input "$" at bounding box center [656, 351] width 529 height 22
type input "$ 10,000"
type input "$ 3,584"
click at [384, 547] on button "Save" at bounding box center [423, 568] width 79 height 43
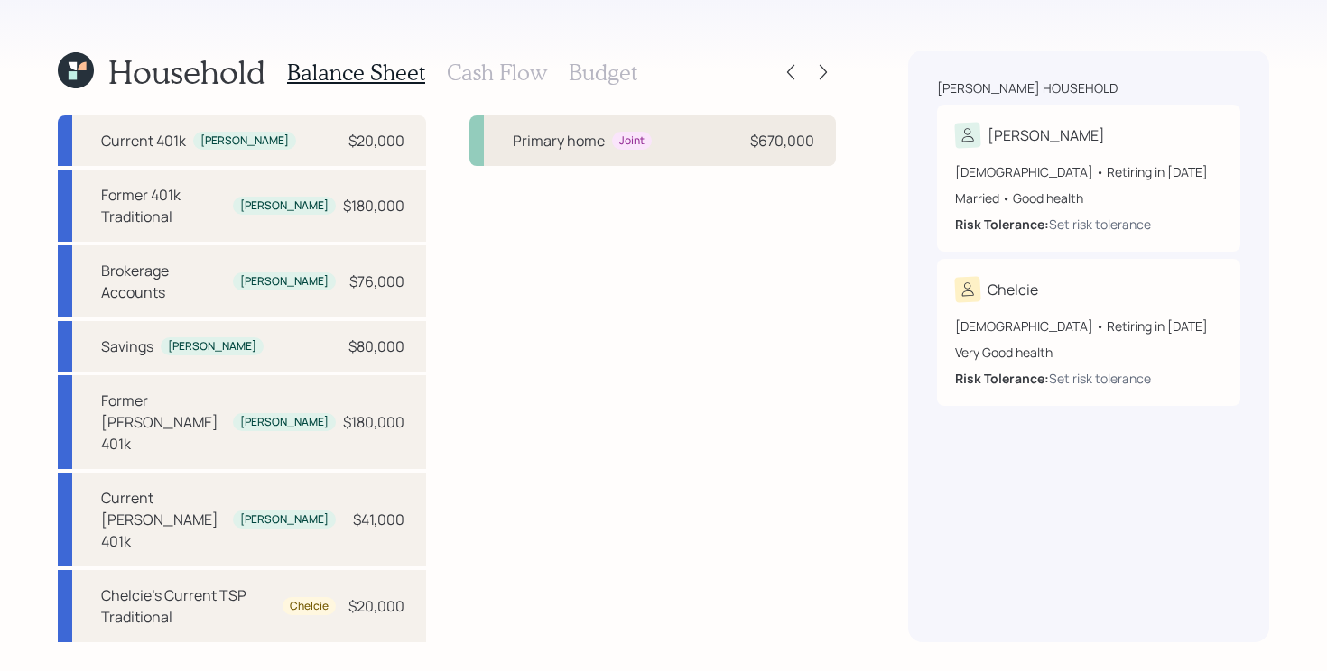
click at [668, 139] on div "Primary home Joint $670,000" at bounding box center [652, 141] width 366 height 51
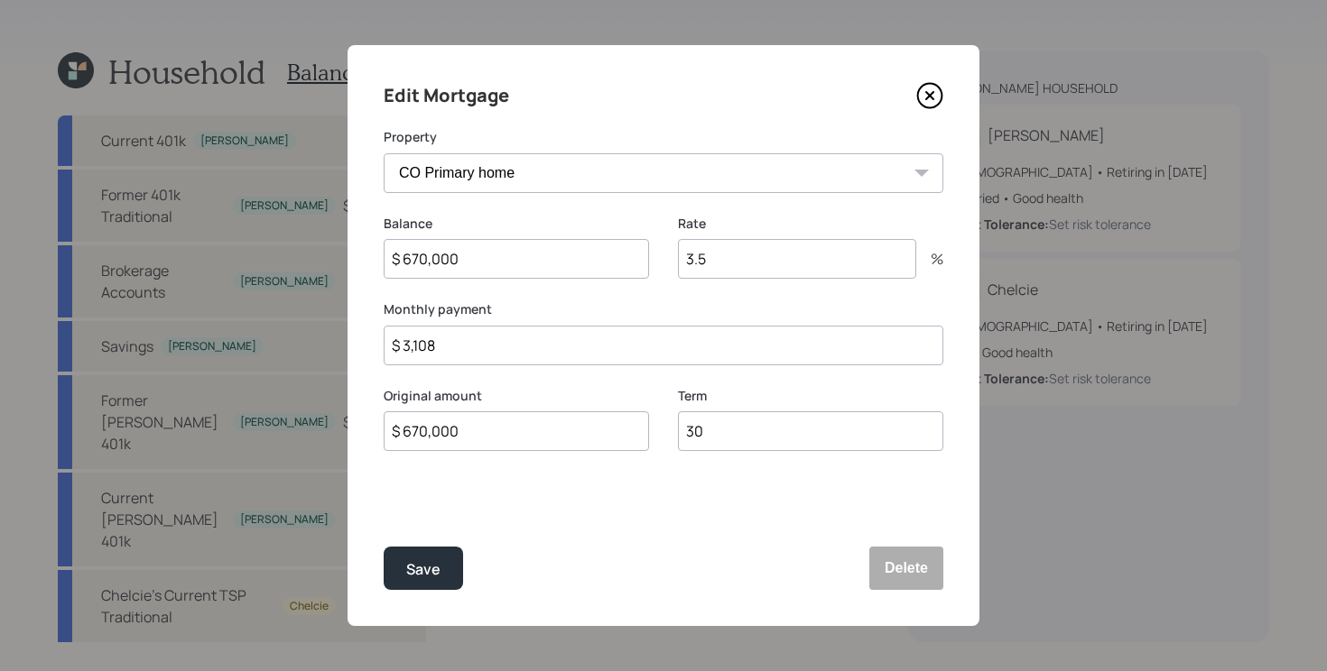
click at [751, 254] on input "3.5" at bounding box center [797, 259] width 238 height 40
click at [789, 256] on input "3.5" at bounding box center [797, 259] width 238 height 40
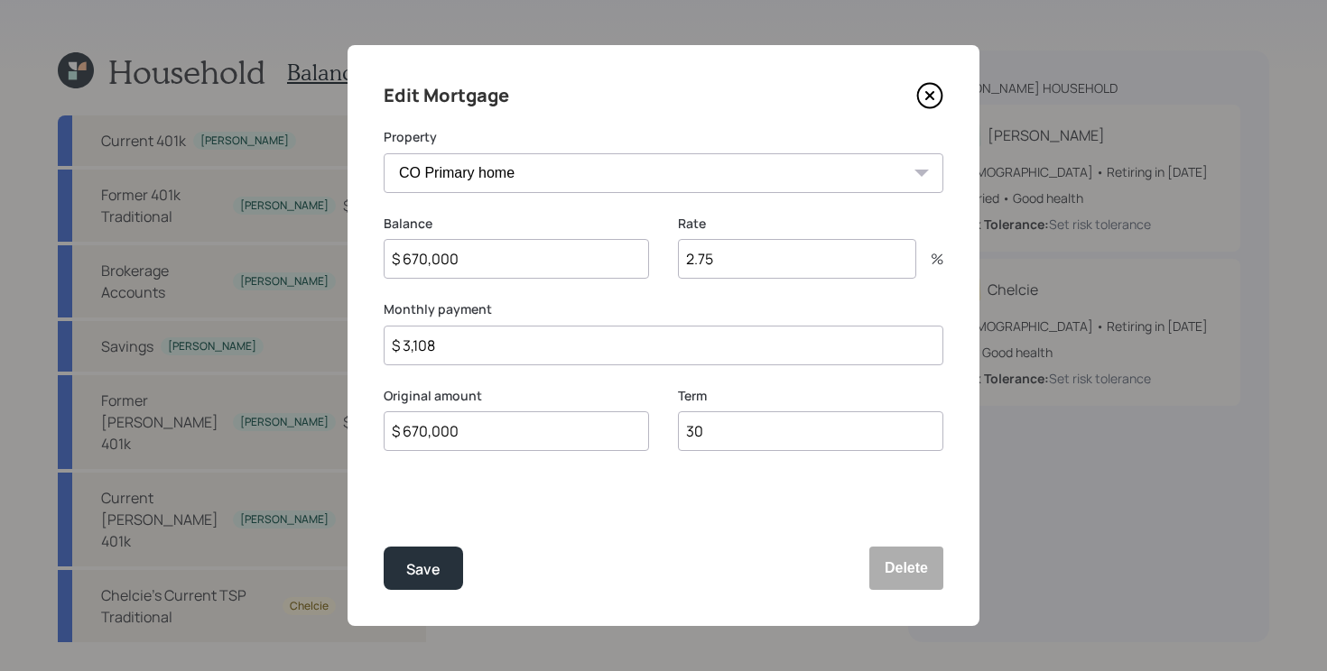
type input "2.75"
click at [384, 547] on button "Save" at bounding box center [423, 568] width 79 height 43
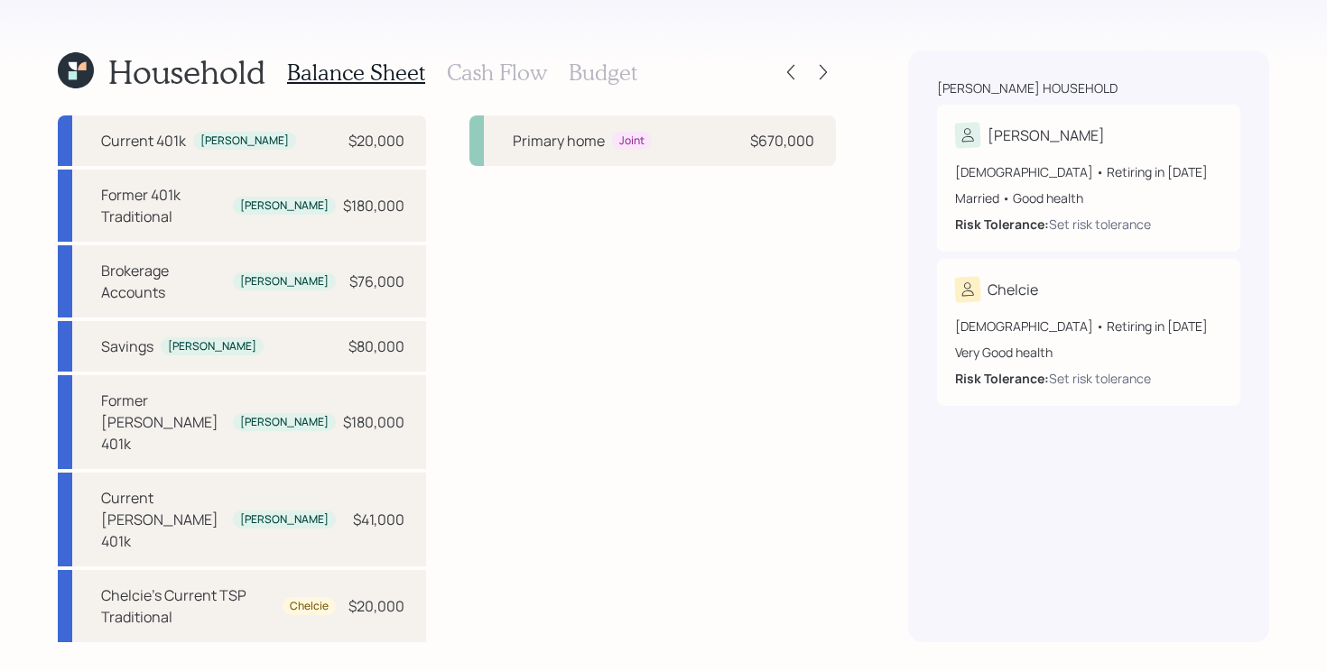
click at [565, 324] on div "Liabilities $670k Primary home Joint $670,000" at bounding box center [652, 436] width 366 height 715
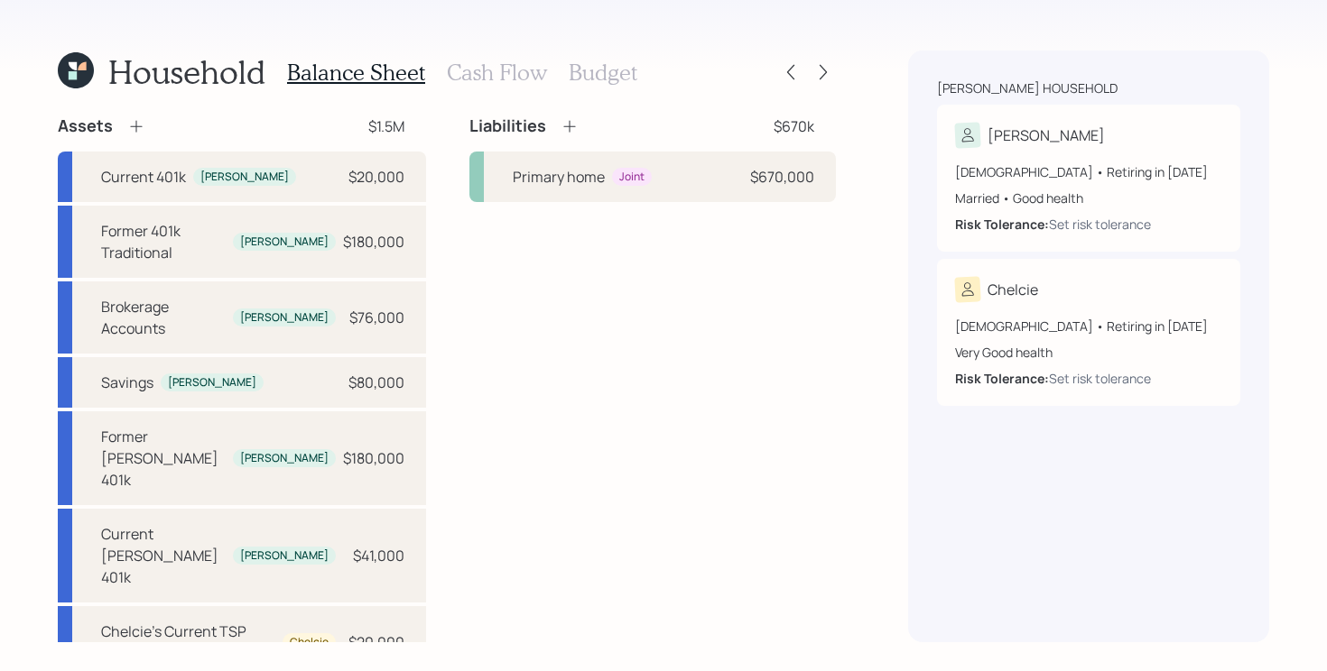
click at [569, 121] on icon at bounding box center [569, 126] width 18 height 18
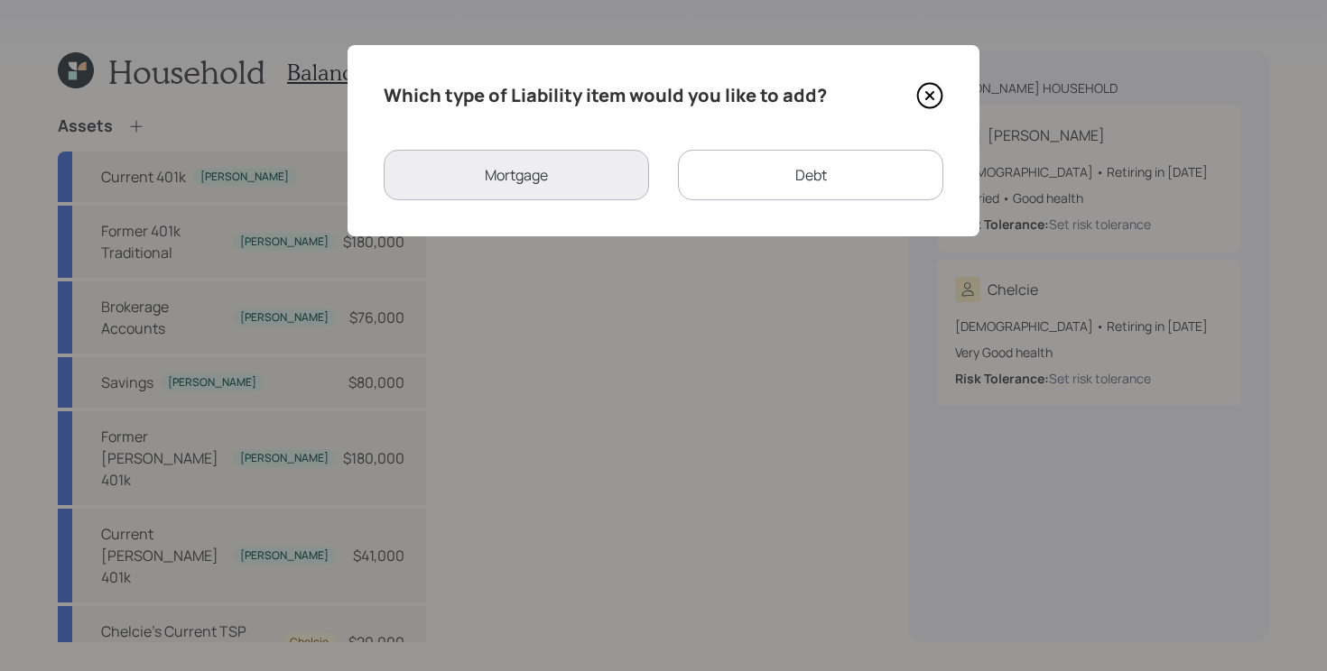
click at [761, 153] on div "Debt" at bounding box center [810, 175] width 265 height 51
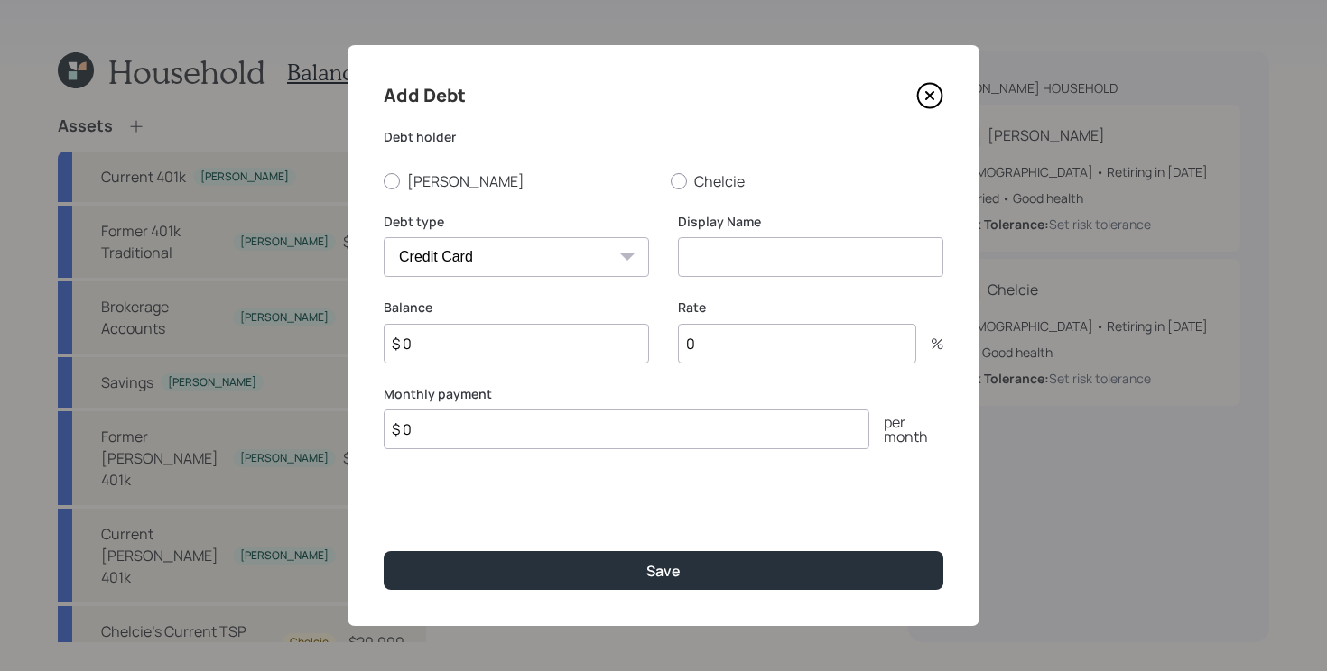
click at [438, 273] on select "Car Credit Card Medical Student Other" at bounding box center [516, 257] width 265 height 40
select select "car"
click at [384, 237] on select "Car Credit Card Medical Student Other" at bounding box center [516, 257] width 265 height 40
click at [420, 182] on label "[PERSON_NAME]" at bounding box center [520, 181] width 273 height 20
click at [384, 181] on input "[PERSON_NAME]" at bounding box center [383, 180] width 1 height 1
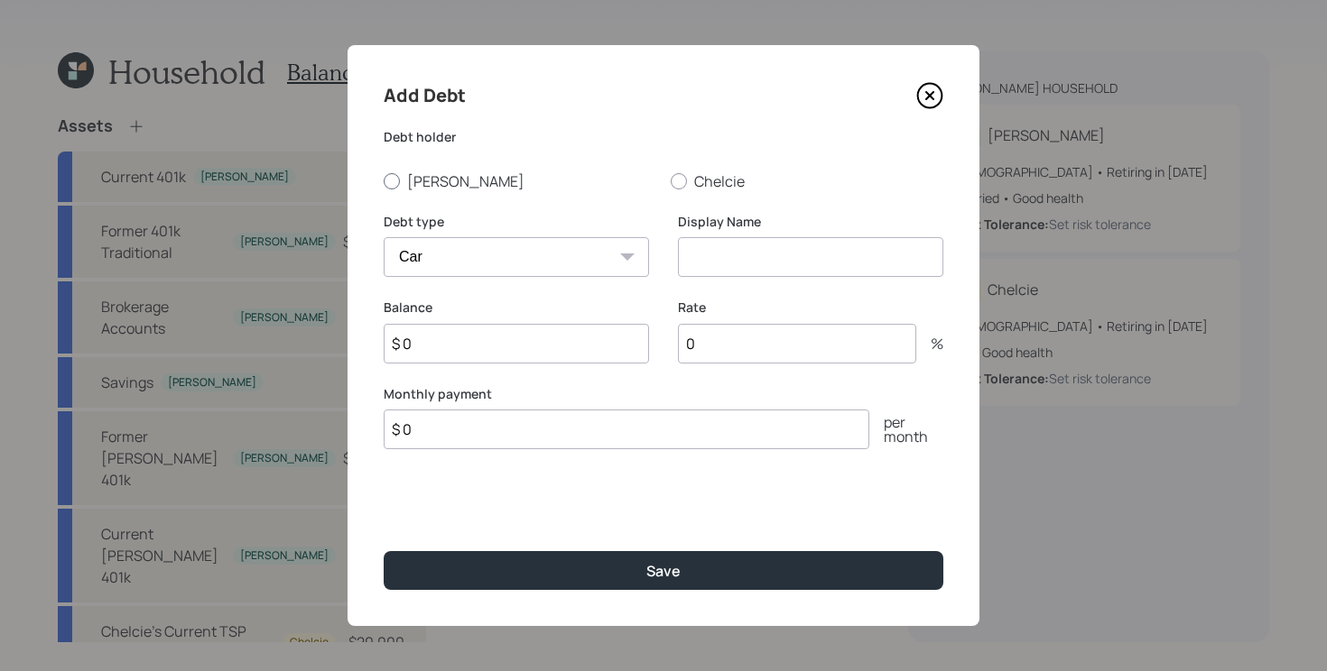
radio input "true"
click at [797, 275] on input at bounding box center [810, 257] width 265 height 40
type input "Car Loan"
type input "$ 41,000"
type input "9"
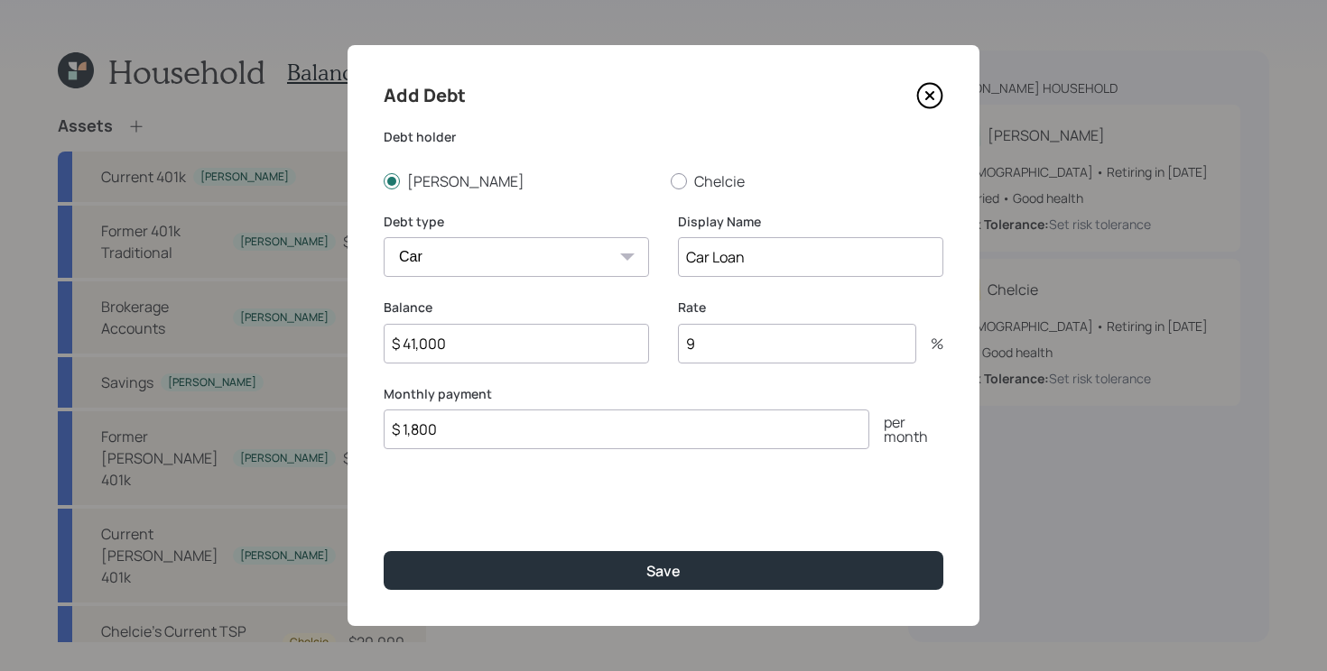
type input "$ 1,800"
click at [384, 551] on button "Save" at bounding box center [664, 570] width 560 height 39
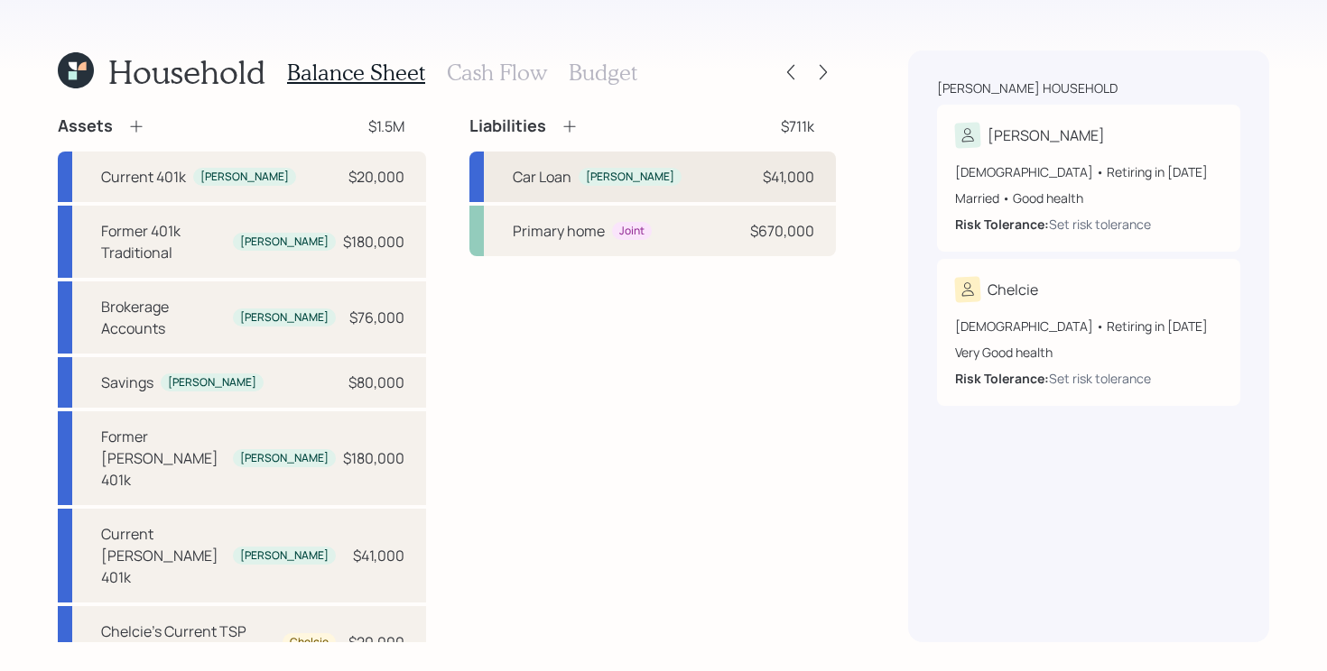
click at [661, 165] on div "Car Loan Zachary $41,000" at bounding box center [652, 177] width 366 height 51
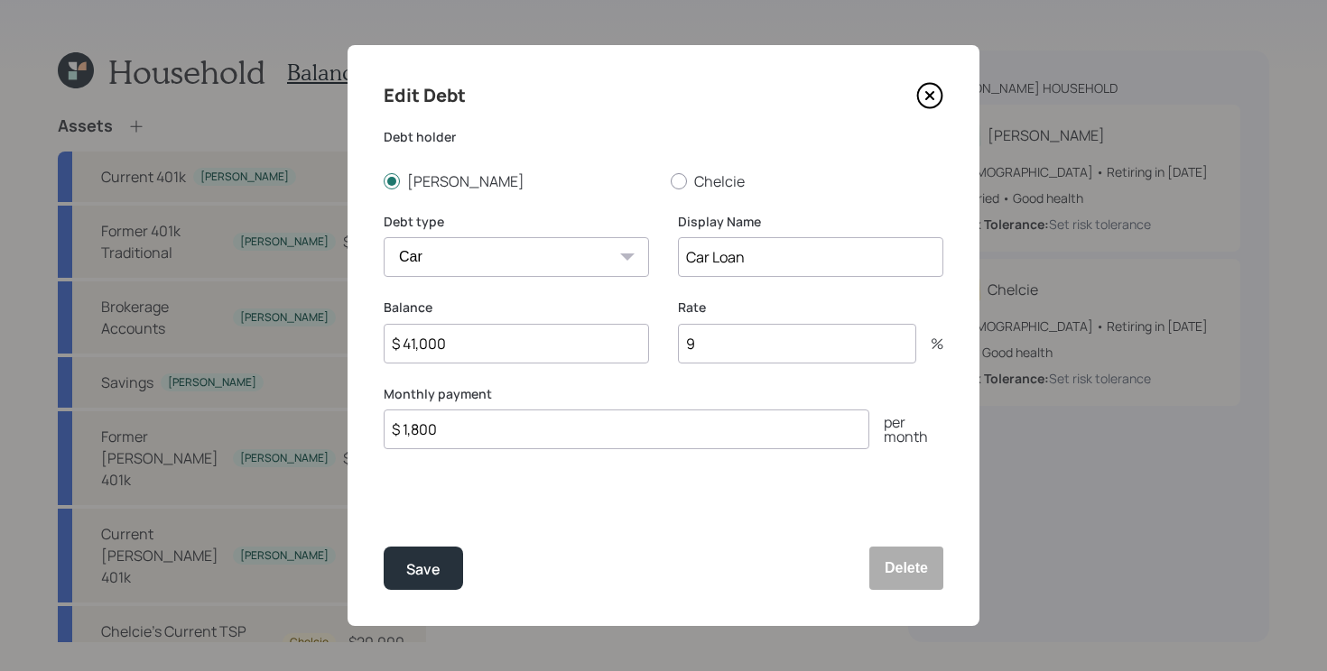
click at [930, 96] on icon at bounding box center [929, 95] width 7 height 7
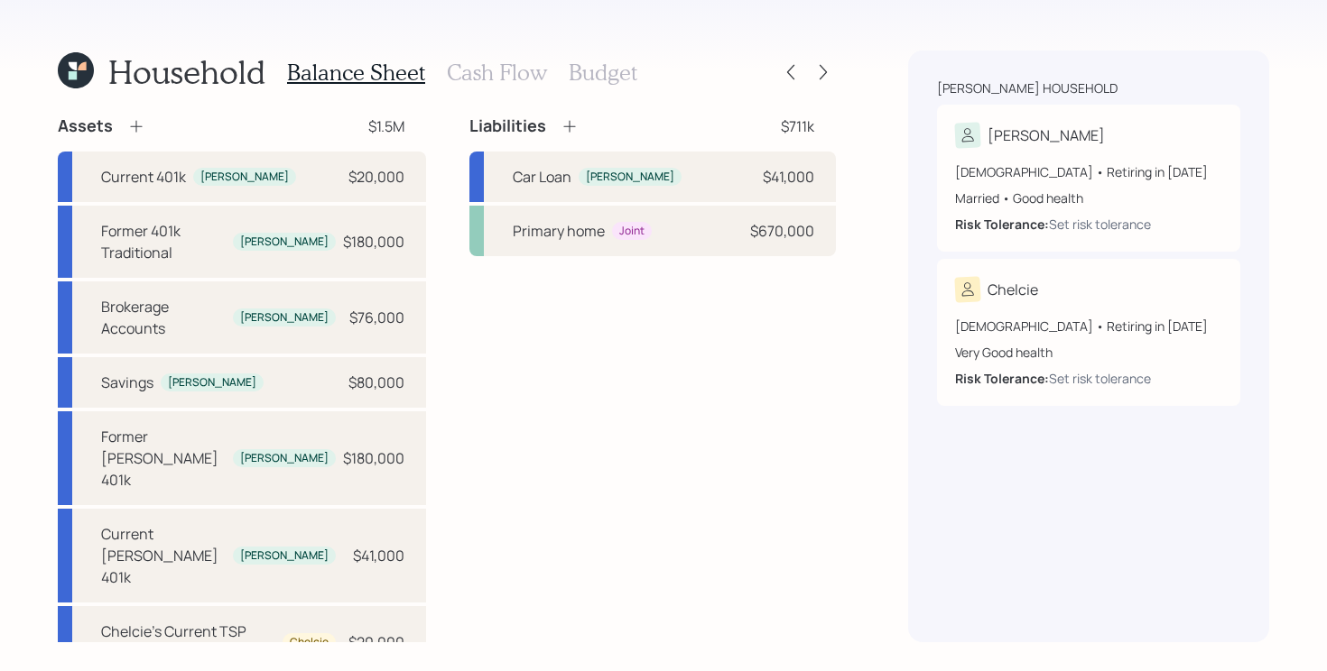
click at [606, 389] on div "Liabilities $711k Car Loan Zachary $41,000 Primary home Joint $670,000" at bounding box center [652, 473] width 366 height 715
click at [484, 64] on h3 "Cash Flow" at bounding box center [497, 73] width 100 height 26
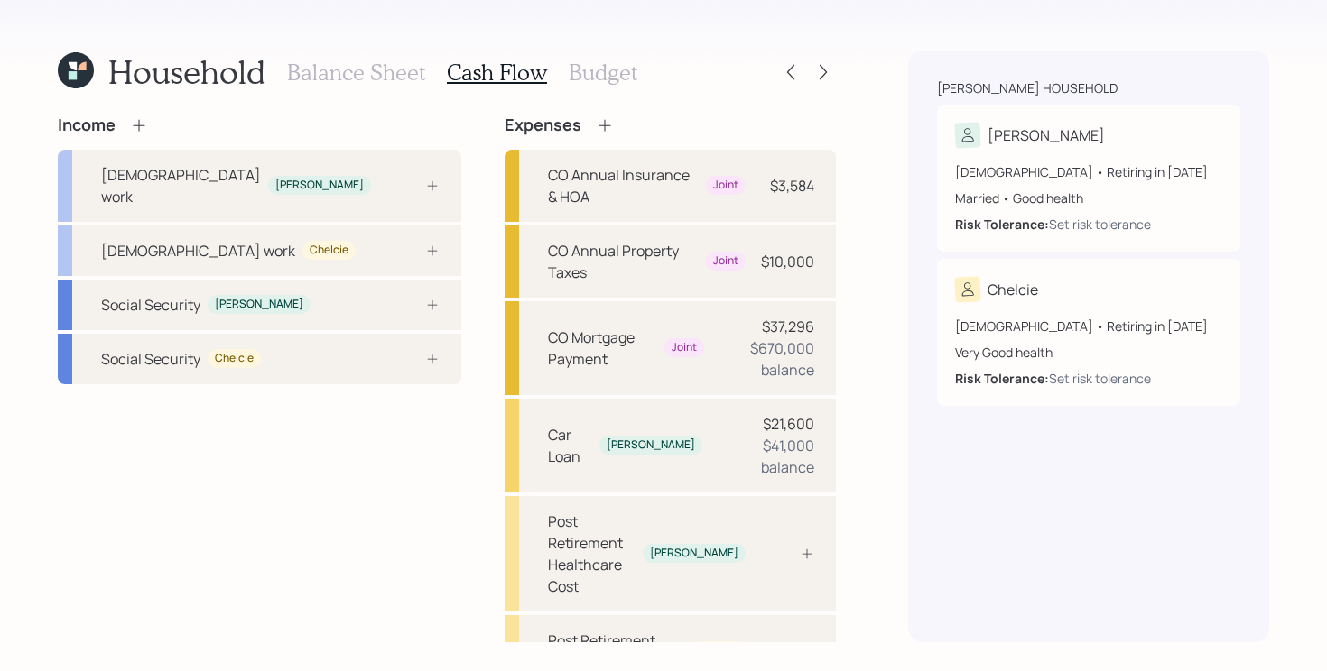
click at [209, 518] on div "Income Full-time work Zachary Full-time work Chelcie Social Security Zachary So…" at bounding box center [259, 478] width 403 height 724
click at [298, 165] on div "Full-time work Zachary" at bounding box center [259, 186] width 403 height 72
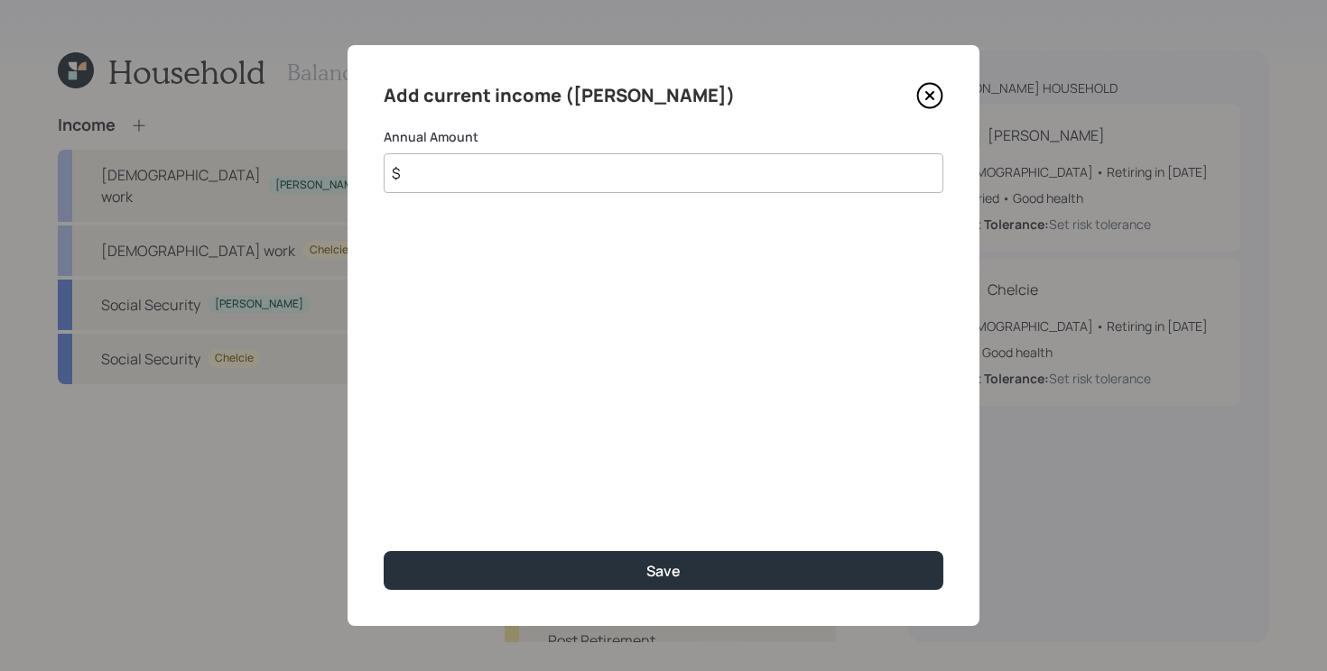
click at [609, 184] on input "$" at bounding box center [664, 173] width 560 height 40
type input "$ 118,000"
click at [384, 551] on button "Save" at bounding box center [664, 570] width 560 height 39
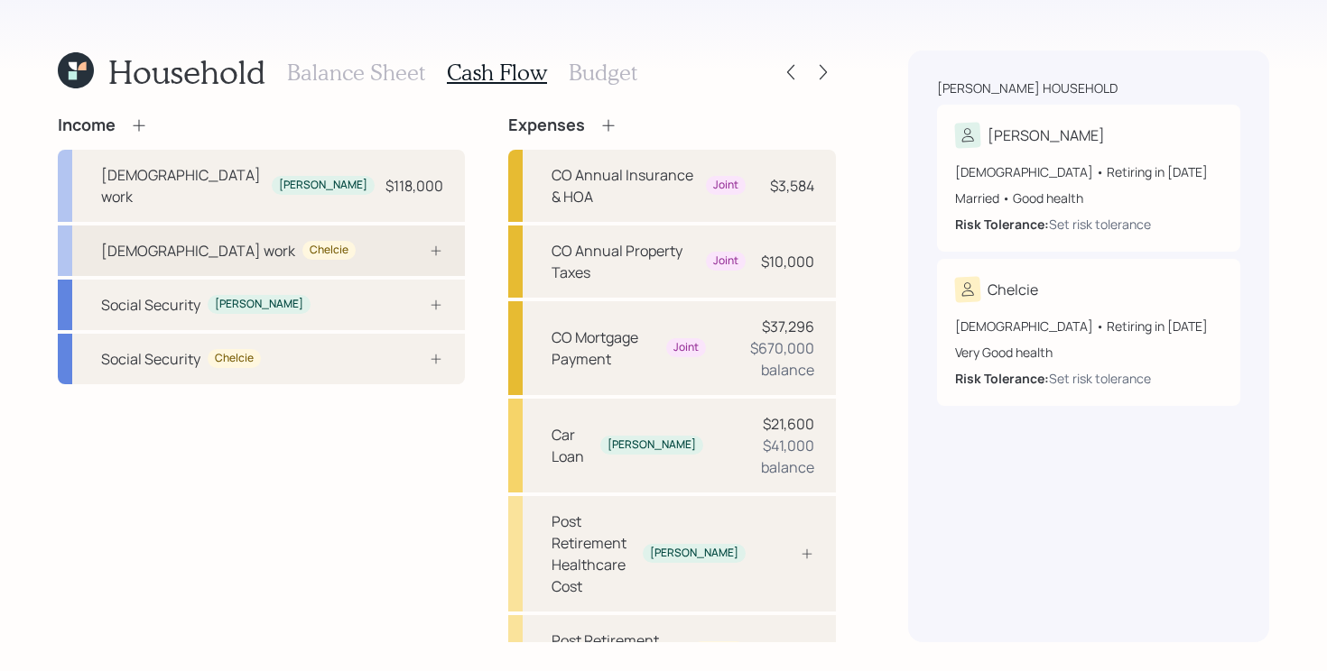
click at [378, 243] on div "Full-time work Chelcie" at bounding box center [261, 251] width 407 height 51
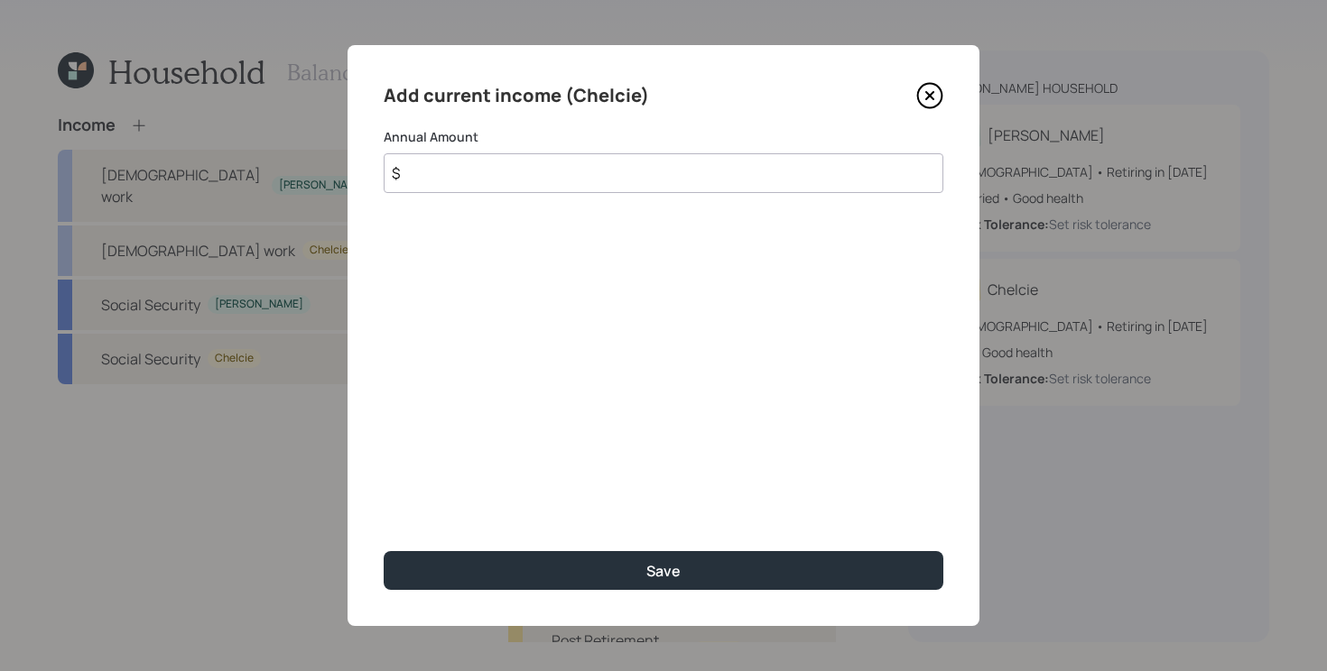
click at [481, 174] on input "$" at bounding box center [664, 173] width 560 height 40
type input "$ 61,000"
click at [384, 551] on button "Save" at bounding box center [664, 570] width 560 height 39
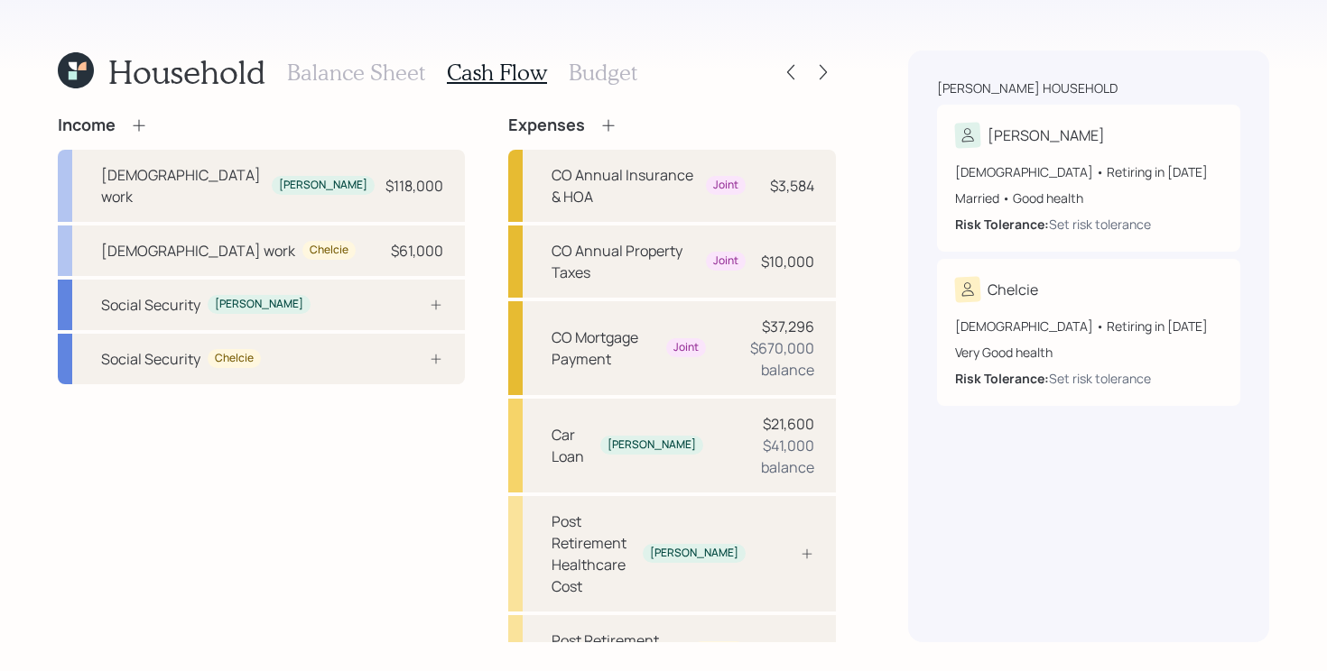
click at [140, 125] on icon at bounding box center [139, 125] width 12 height 12
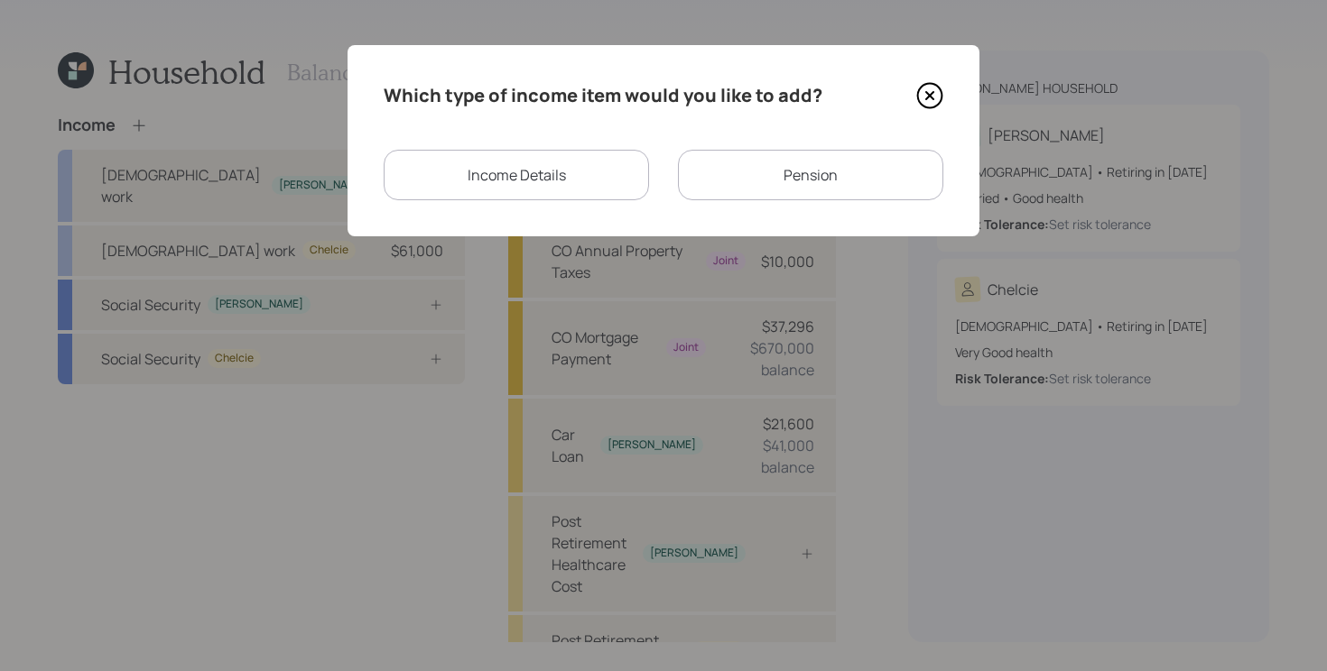
click at [568, 176] on div "Income Details" at bounding box center [516, 175] width 265 height 51
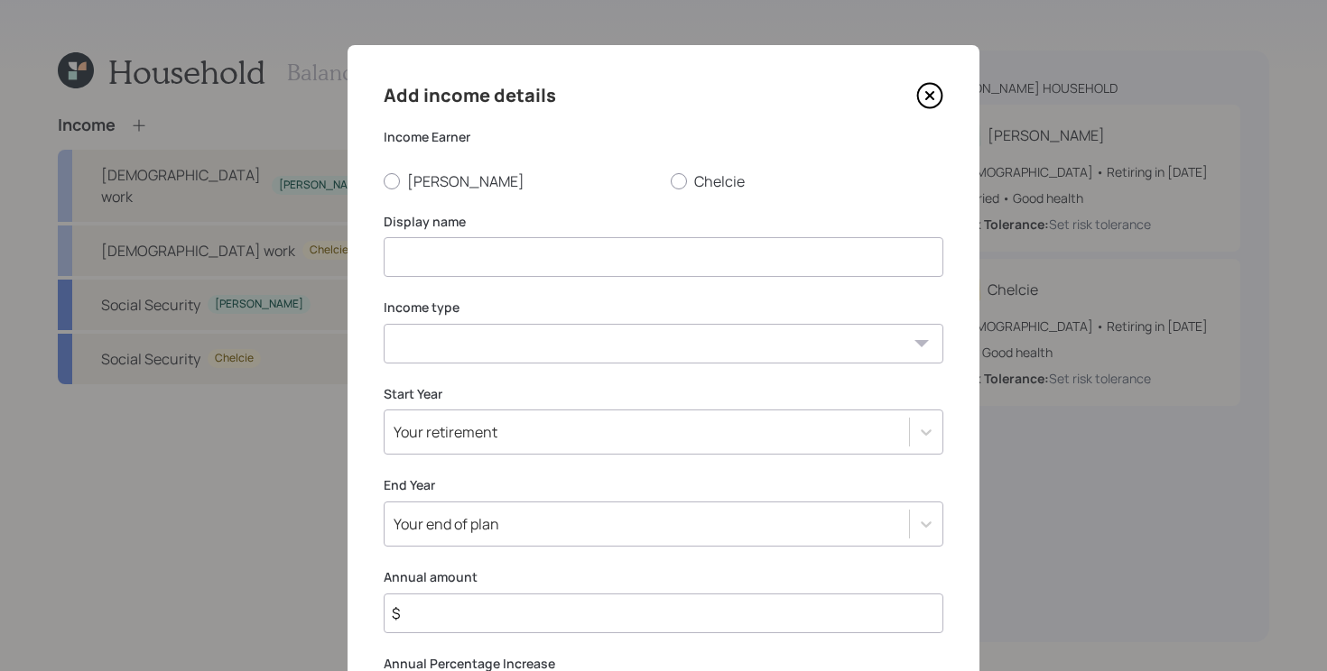
click at [550, 349] on select "Full-time work Part-time work Self employment Other" at bounding box center [664, 344] width 560 height 40
select select "other"
click at [384, 324] on select "Full-time work Part-time work Self employment Other" at bounding box center [664, 344] width 560 height 40
click at [482, 427] on select "Tax-free Earned Self Employment Alimony Royalties Pension / Annuity Interest Di…" at bounding box center [664, 430] width 560 height 40
select select "tax_free"
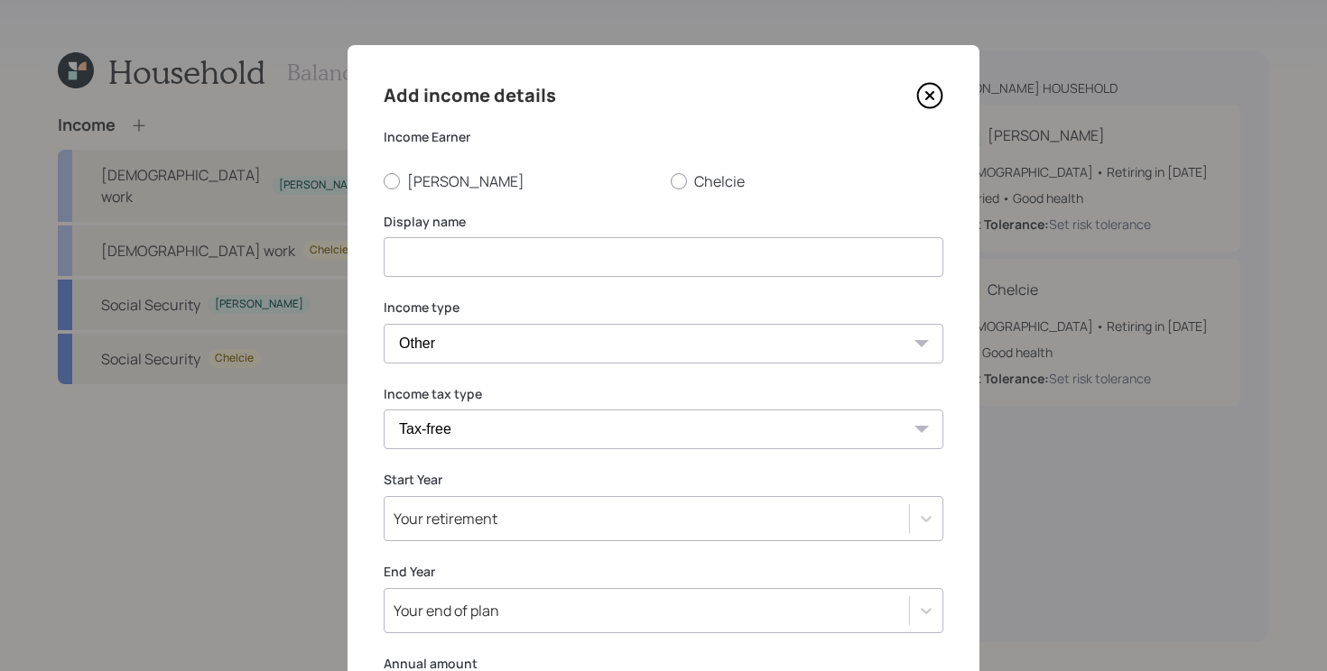
click at [384, 410] on select "Tax-free Earned Self Employment Alimony Royalties Pension / Annuity Interest Di…" at bounding box center [664, 430] width 560 height 40
click at [542, 253] on input at bounding box center [664, 257] width 560 height 40
type input "[PERSON_NAME]'s Housing Allowance"
click at [717, 174] on label "Chelcie" at bounding box center [807, 181] width 273 height 20
click at [671, 180] on input "Chelcie" at bounding box center [670, 180] width 1 height 1
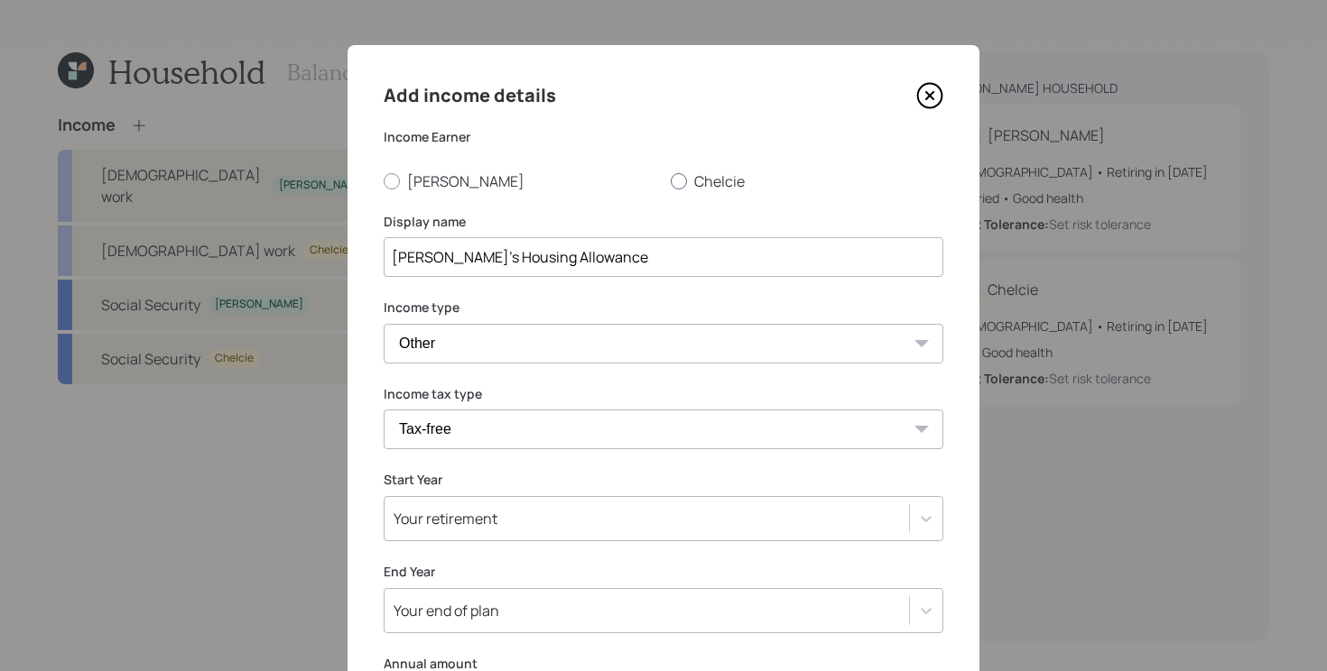
radio input "true"
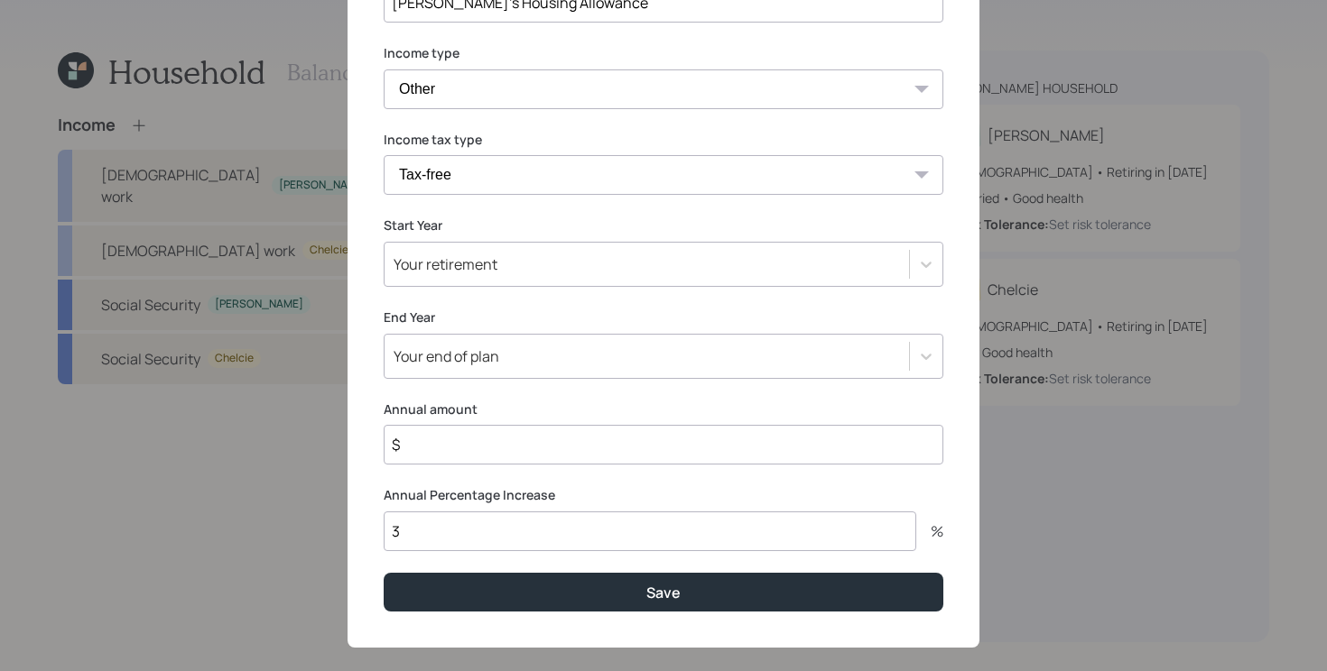
scroll to position [277, 0]
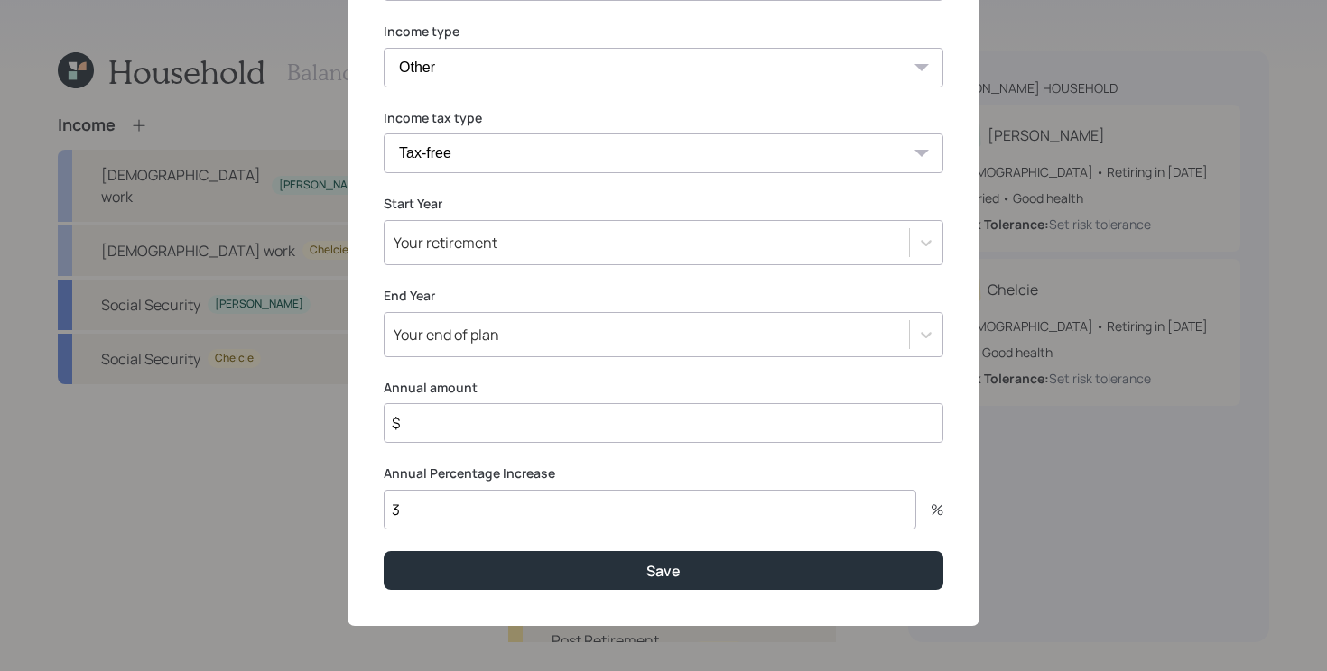
click at [504, 421] on input "$" at bounding box center [664, 423] width 560 height 40
type input "$ 61,000"
click at [921, 243] on icon at bounding box center [926, 243] width 18 height 18
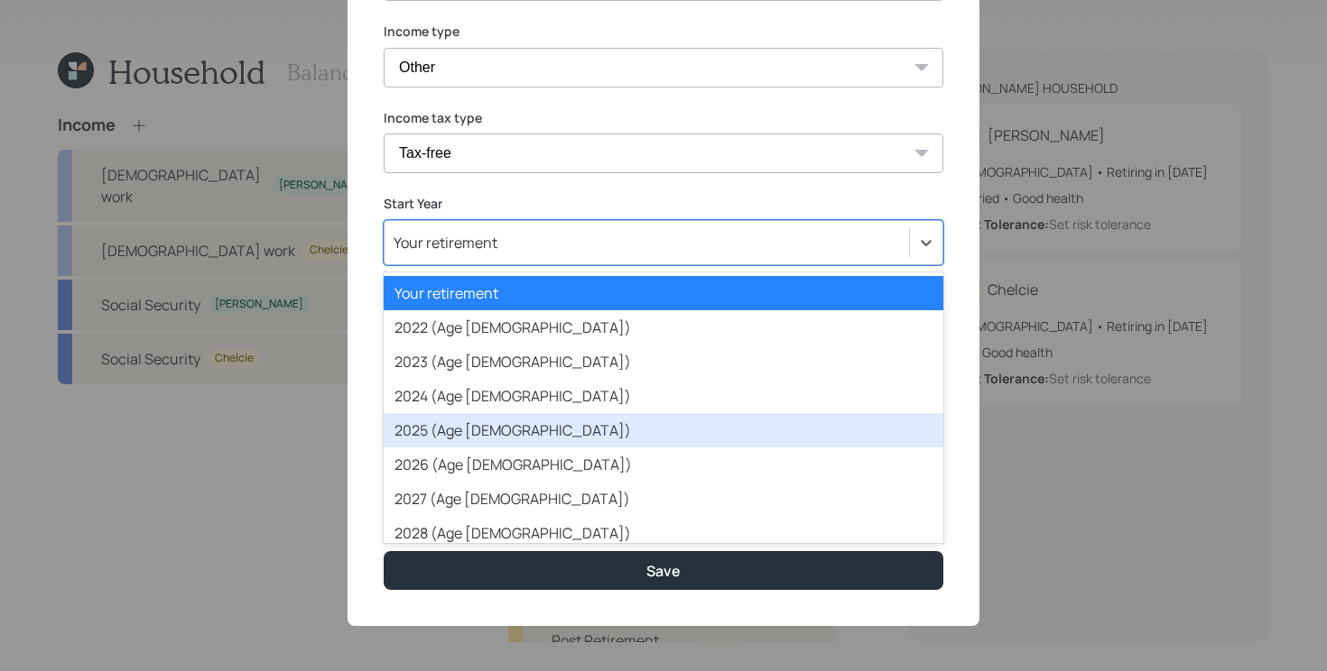
click at [643, 429] on div "2025 (Age 38)" at bounding box center [664, 430] width 560 height 34
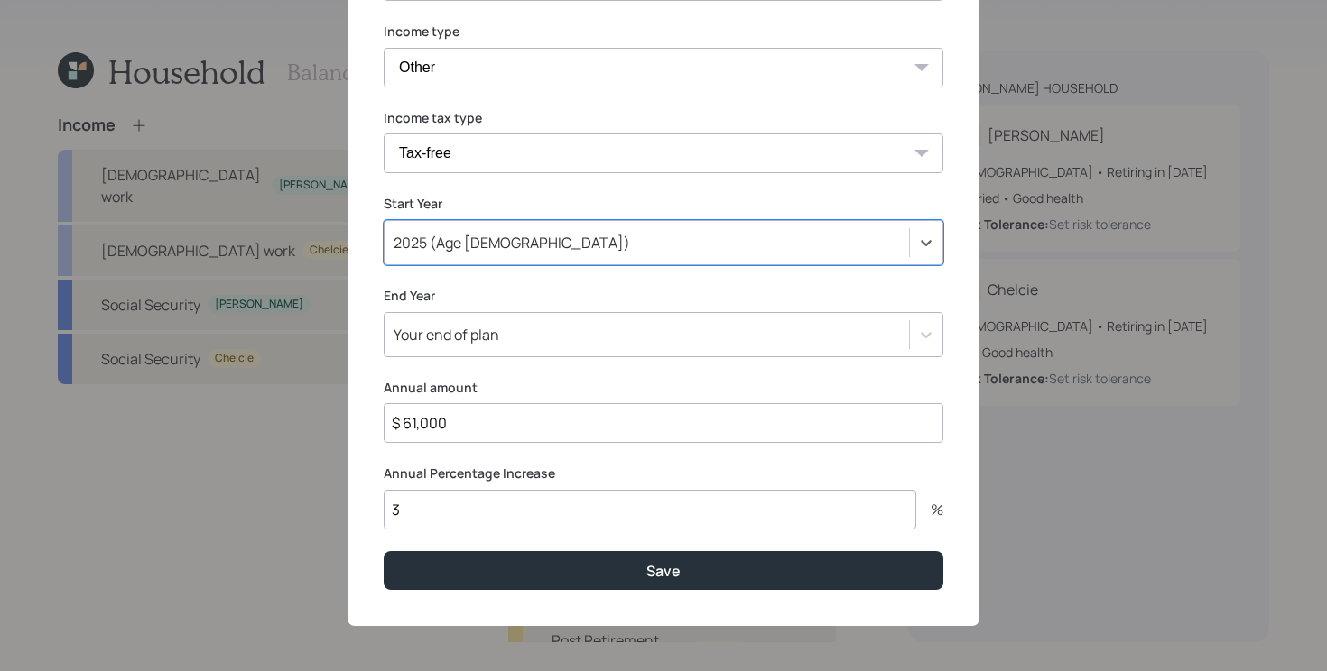
click at [601, 348] on div "Your end of plan" at bounding box center [664, 334] width 560 height 45
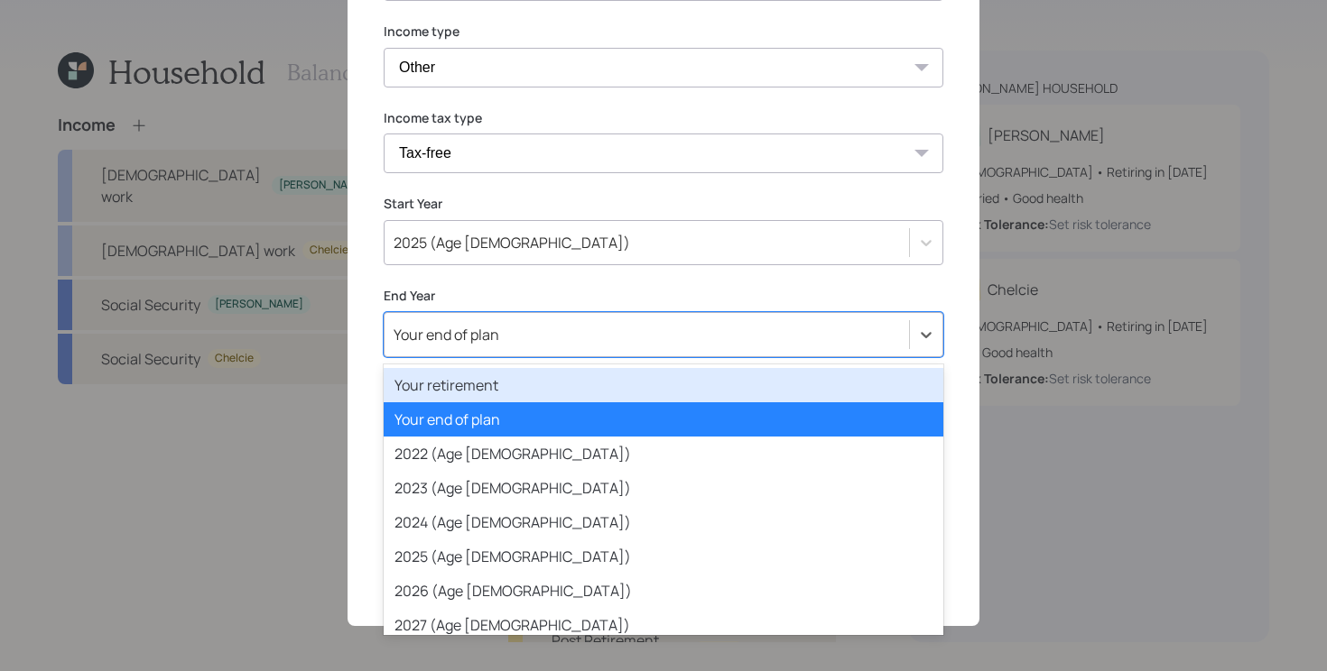
click at [541, 387] on div "Your retirement" at bounding box center [664, 385] width 560 height 34
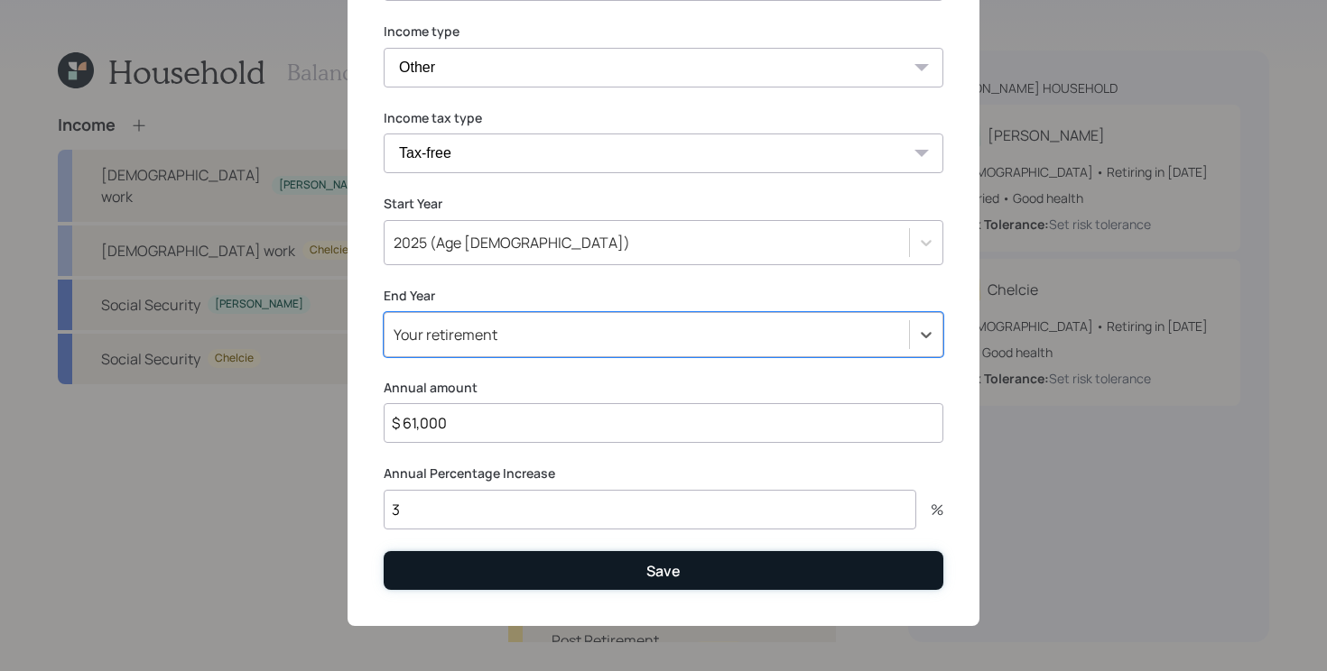
click at [484, 573] on button "Save" at bounding box center [664, 570] width 560 height 39
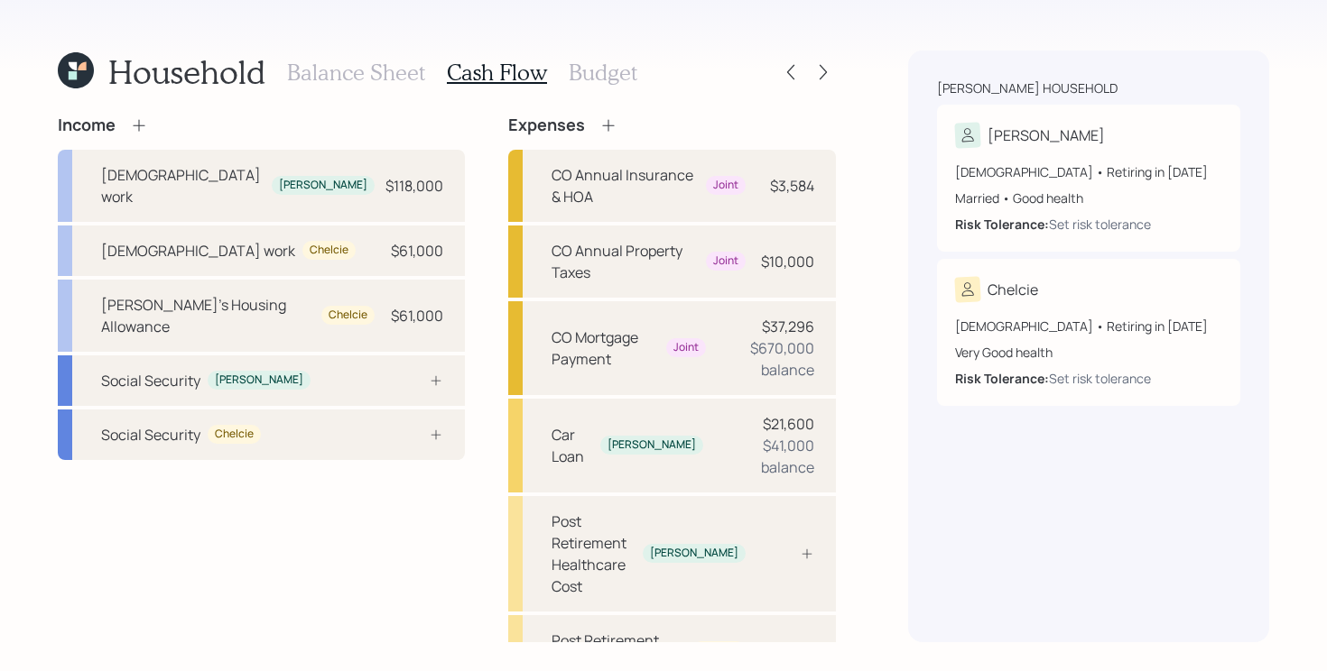
click at [140, 127] on icon at bounding box center [139, 125] width 18 height 18
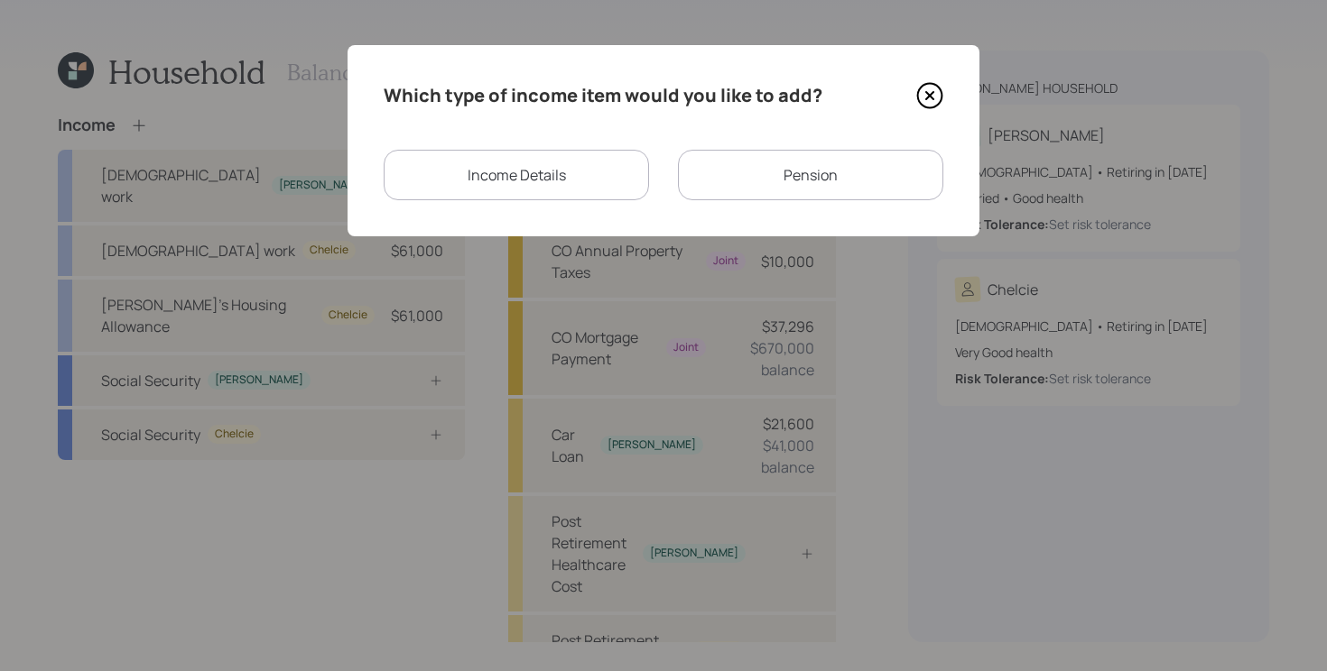
click at [599, 193] on div "Income Details" at bounding box center [516, 175] width 265 height 51
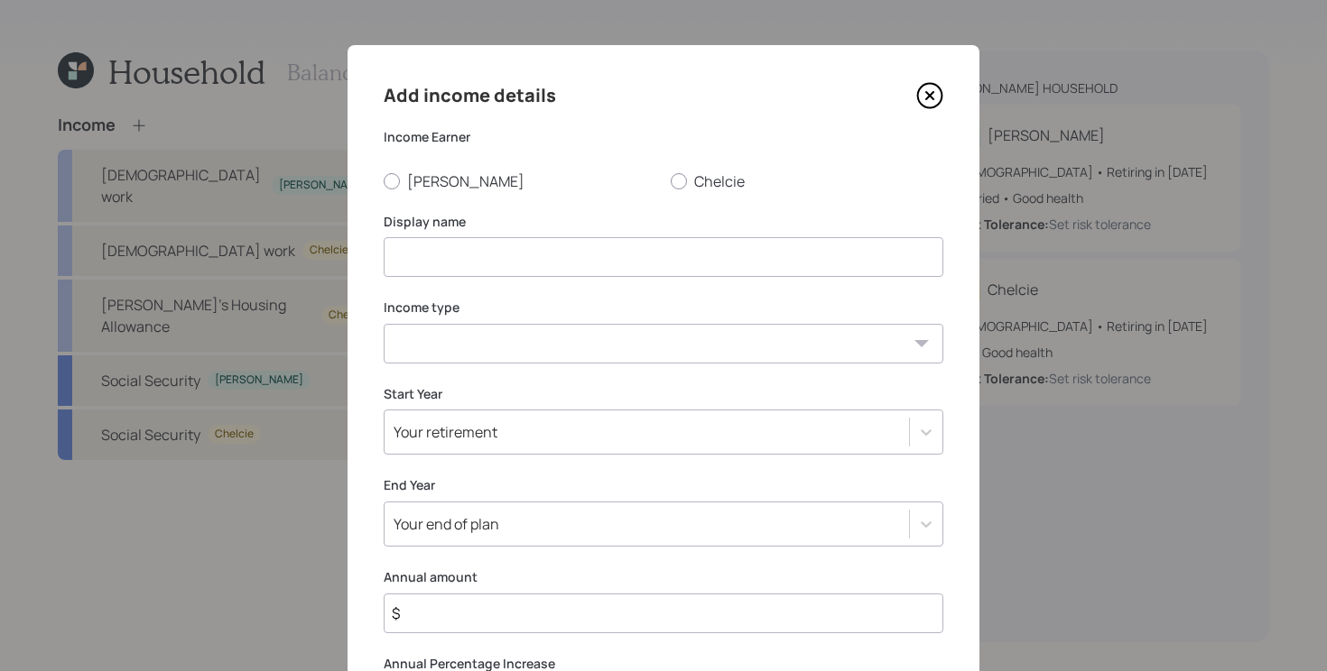
click at [504, 245] on input at bounding box center [664, 257] width 560 height 40
type input "Part Time Business"
click at [412, 177] on label "[PERSON_NAME]" at bounding box center [520, 181] width 273 height 20
click at [384, 180] on input "[PERSON_NAME]" at bounding box center [383, 180] width 1 height 1
radio input "true"
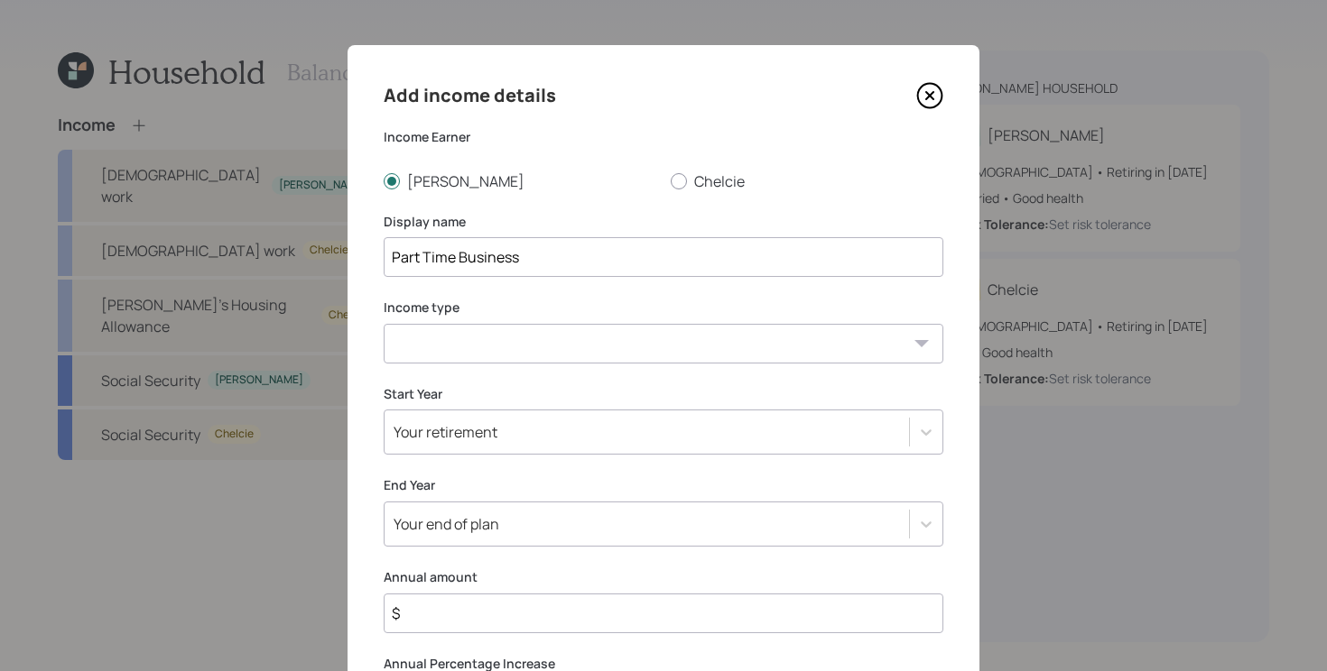
click at [515, 353] on select "Full-time work Part-time work Self employment Other" at bounding box center [664, 344] width 560 height 40
click at [471, 348] on select "Full-time work Part-time work Self employment Other" at bounding box center [664, 344] width 560 height 40
select select "other"
click at [384, 324] on select "Full-time work Part-time work Self employment Other" at bounding box center [664, 344] width 560 height 40
click at [491, 430] on select "Tax-free Earned Self Employment Alimony Royalties Pension / Annuity Interest Di…" at bounding box center [664, 430] width 560 height 40
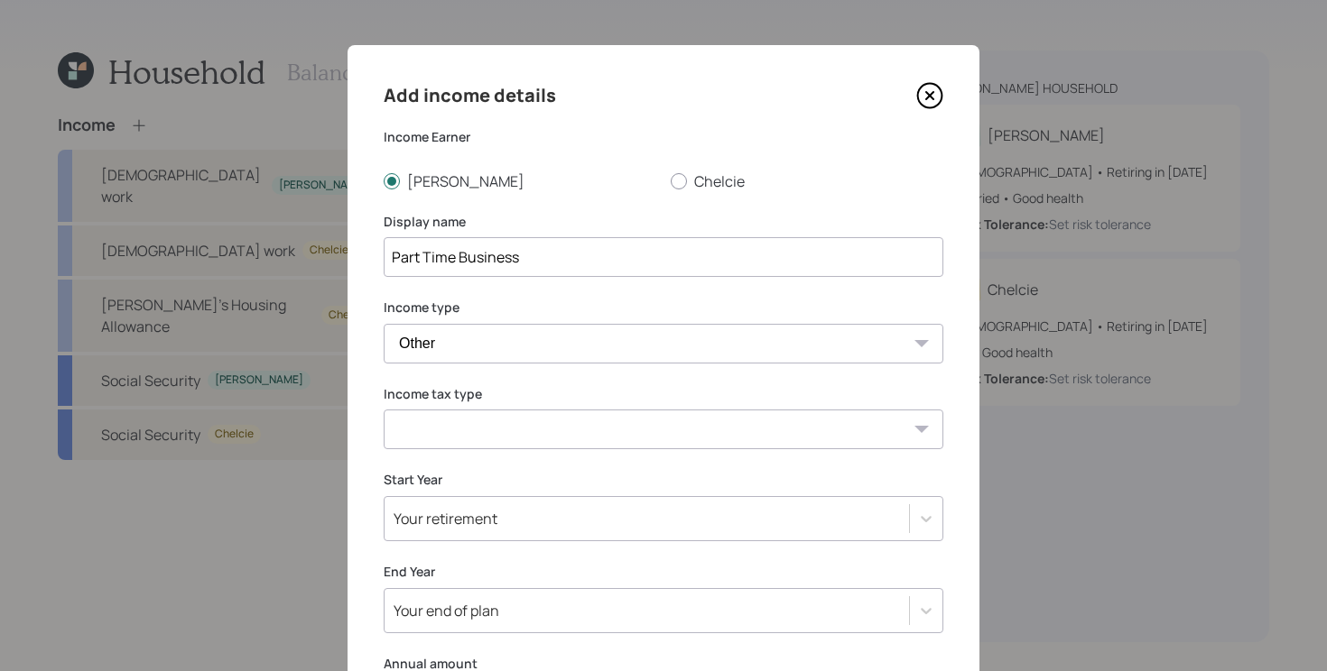
select select "earned"
click at [384, 410] on select "Tax-free Earned Self Employment Alimony Royalties Pension / Annuity Interest Di…" at bounding box center [664, 430] width 560 height 40
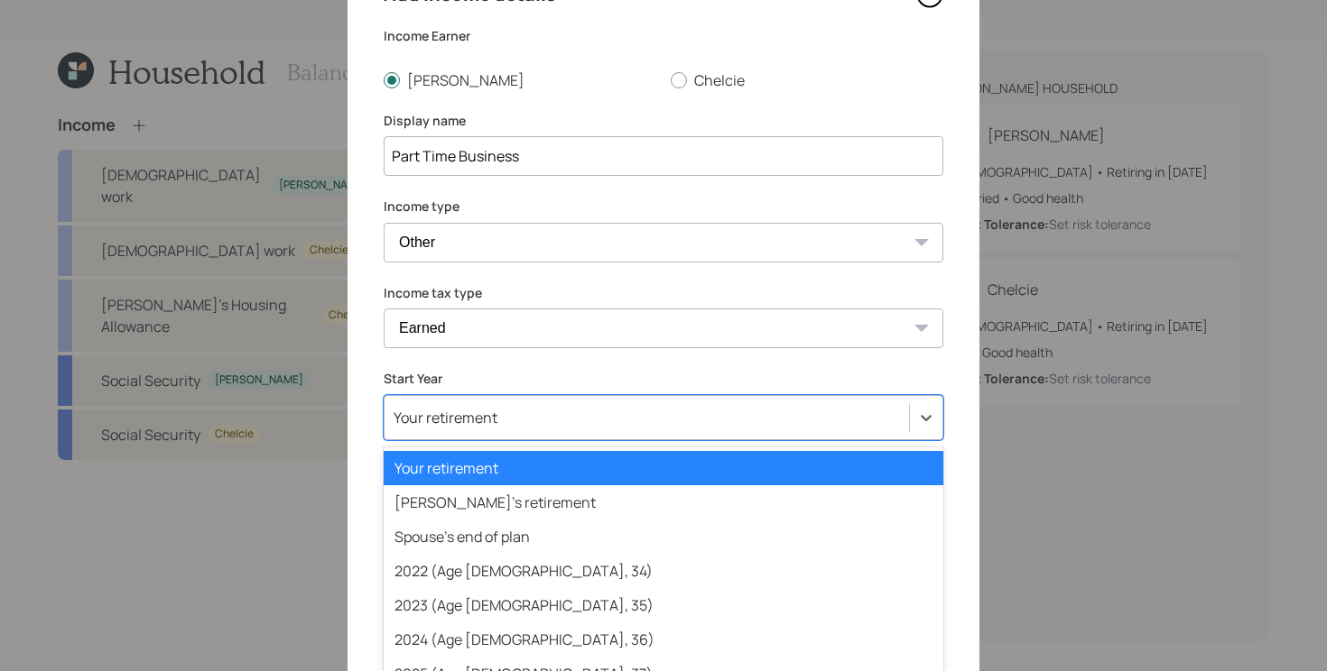
click at [529, 415] on div "option Your retirement selected, 1 of 81. 81 results available. Use Up and Down…" at bounding box center [664, 417] width 560 height 45
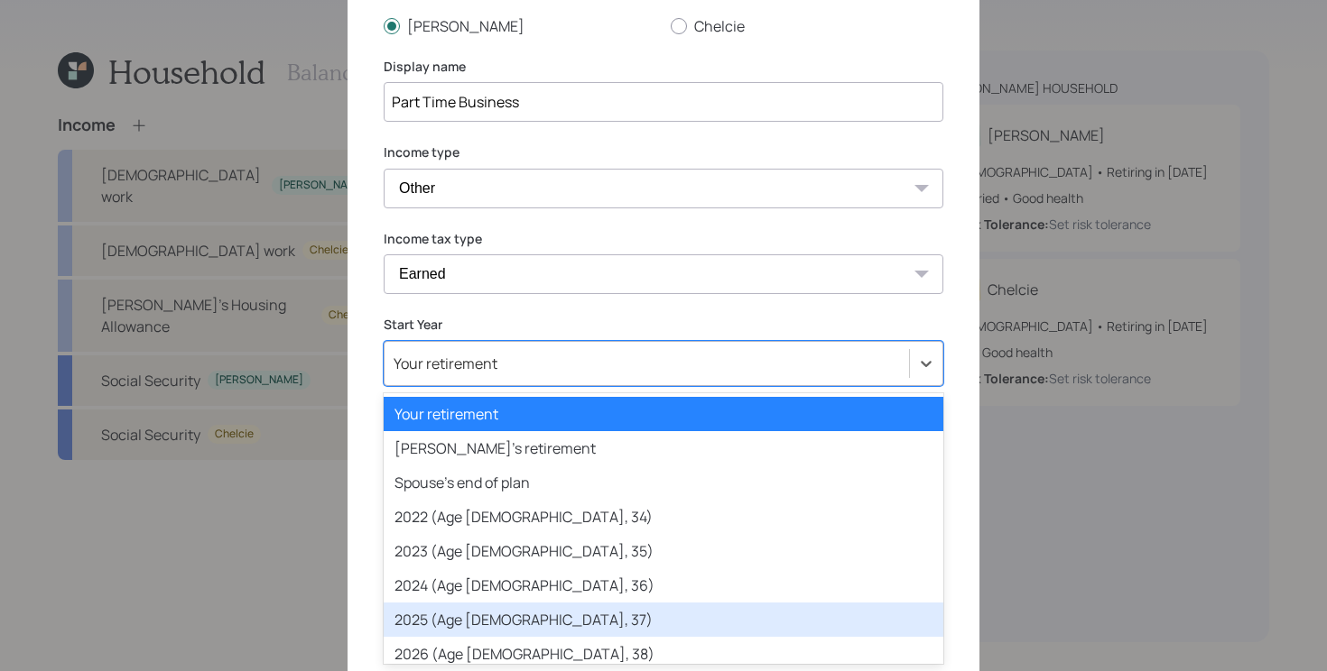
click at [637, 617] on div "2025 (Age [DEMOGRAPHIC_DATA], 37)" at bounding box center [664, 620] width 560 height 34
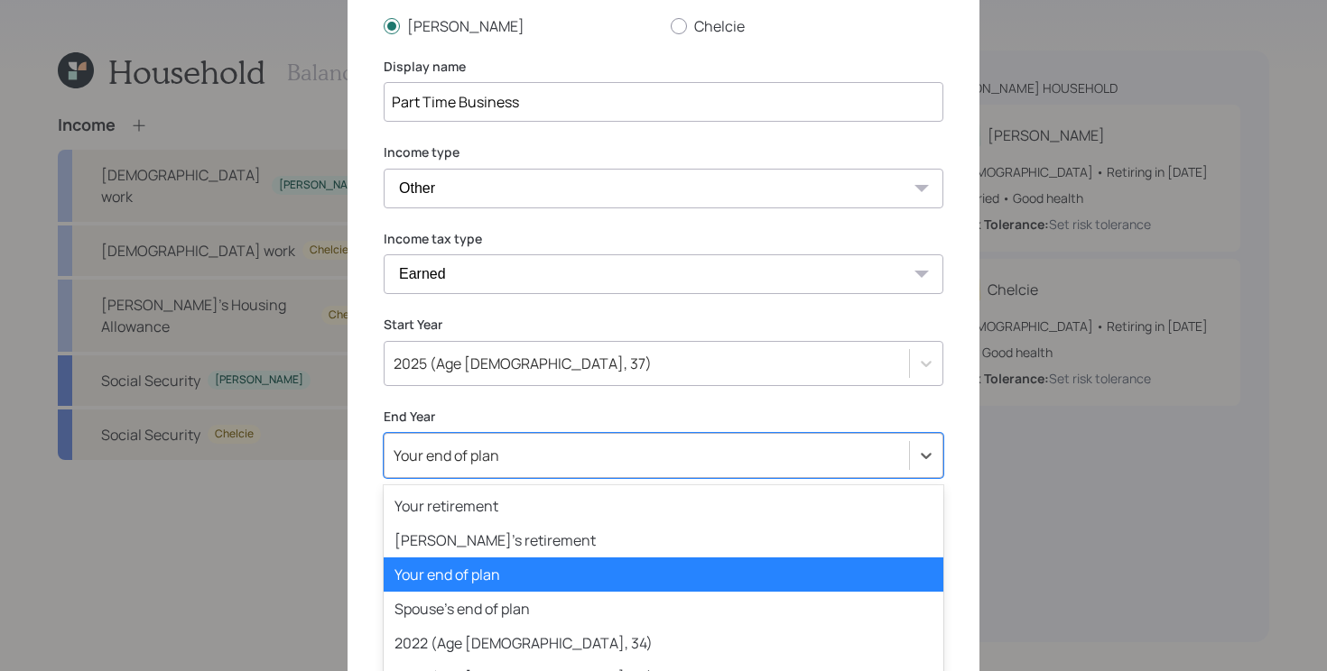
click at [657, 465] on div "option Your end of plan selected, 3 of 82. 82 results available. Use Up and Dow…" at bounding box center [664, 455] width 560 height 45
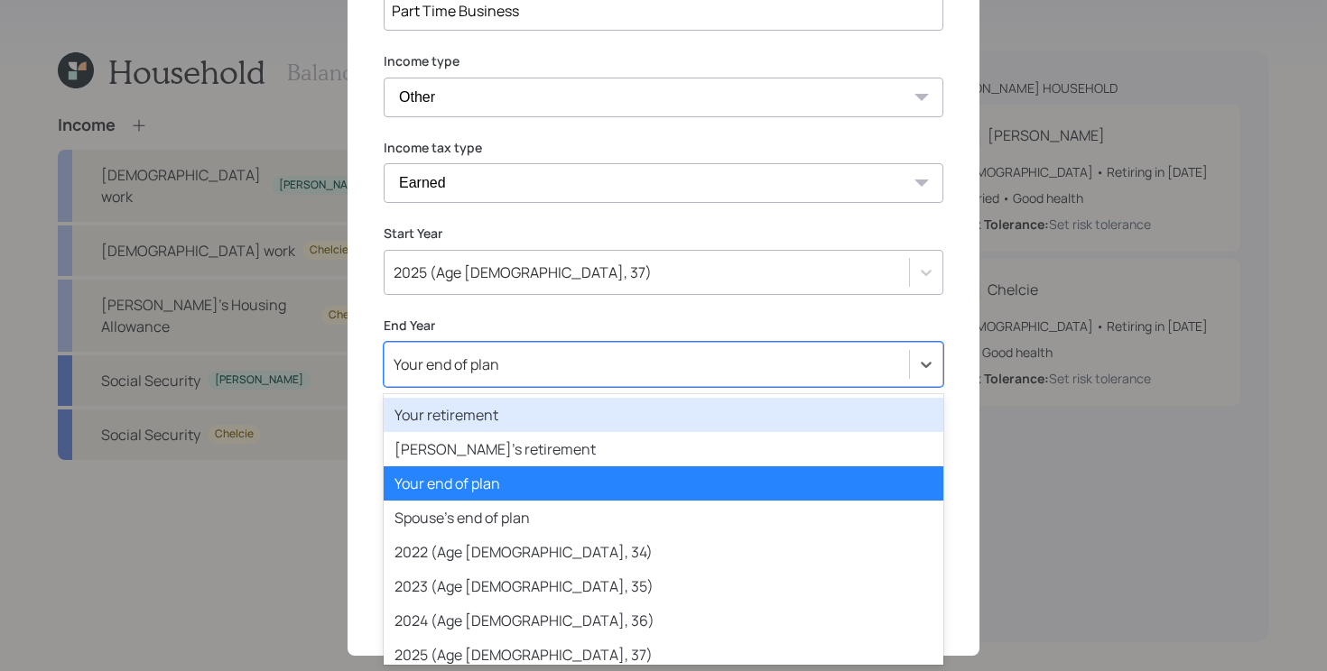
click at [664, 402] on div "Your retirement" at bounding box center [664, 415] width 560 height 34
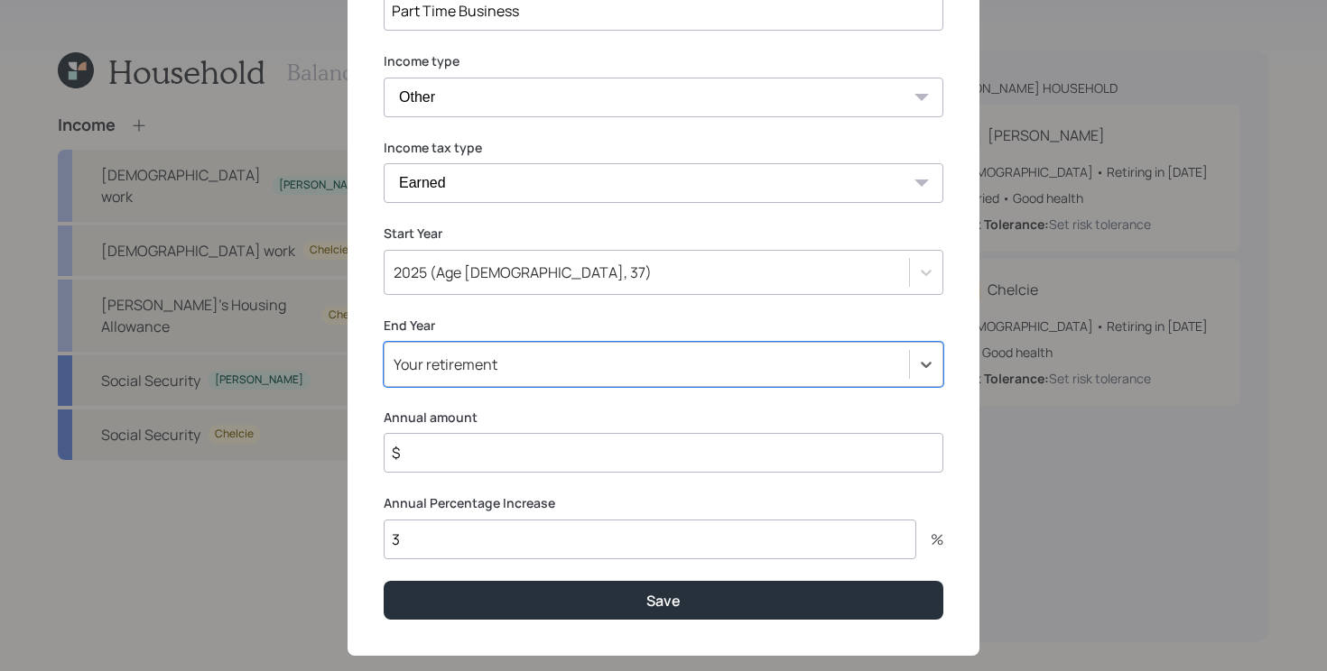
click at [690, 443] on input "$" at bounding box center [664, 453] width 560 height 40
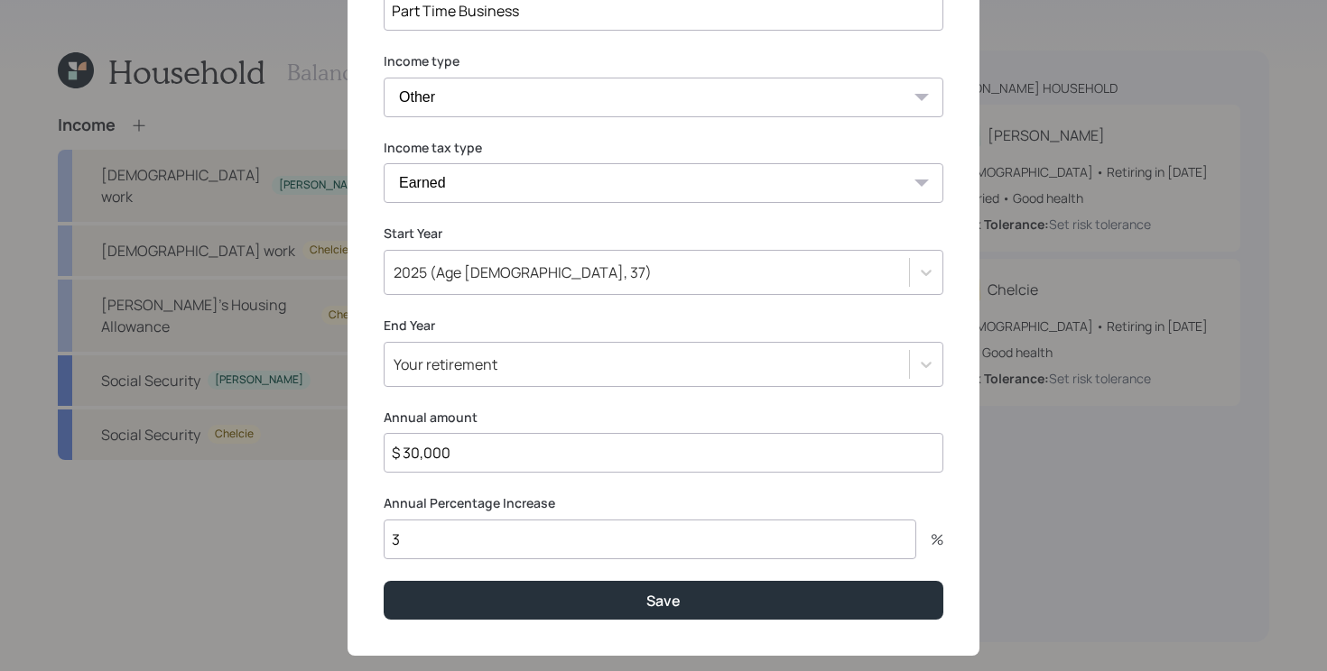
type input "$ 30,000"
click at [384, 581] on button "Save" at bounding box center [664, 600] width 560 height 39
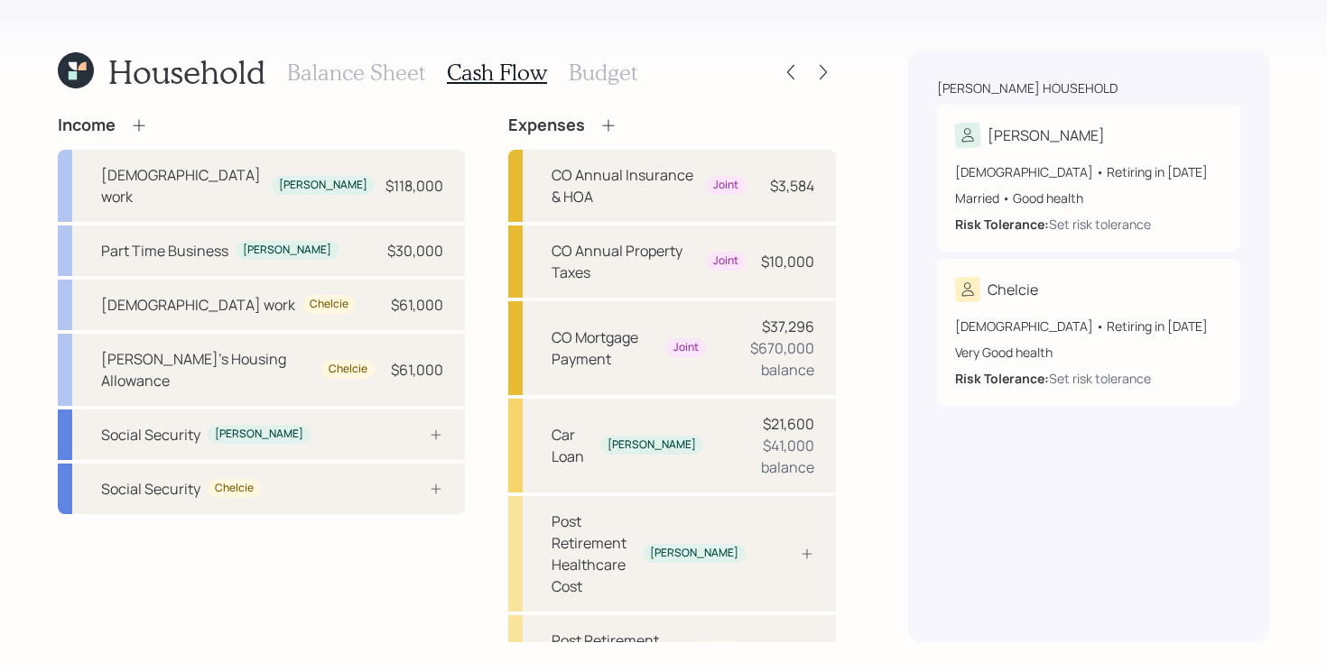
click at [352, 549] on div "Income Full-time work Zachary $118,000 Part Time Business Zachary $30,000 Full-…" at bounding box center [261, 478] width 407 height 724
click at [375, 410] on div "Social Security Zachary" at bounding box center [261, 435] width 407 height 51
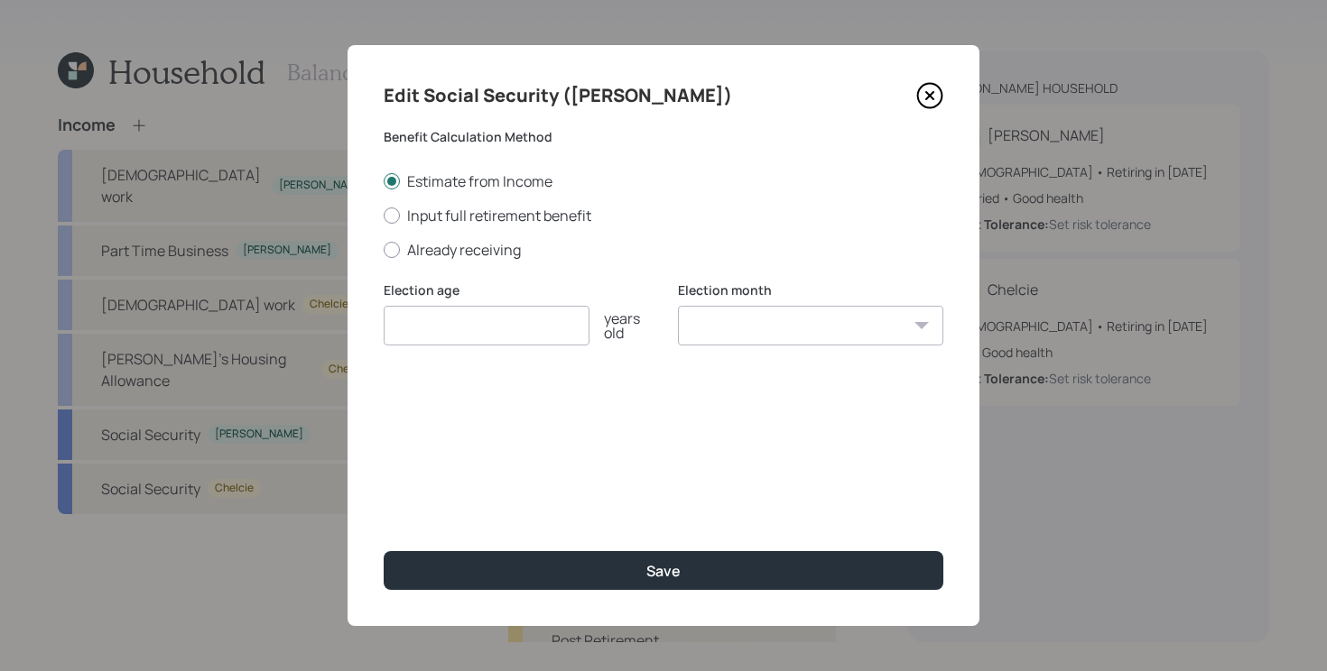
click at [481, 313] on input "number" at bounding box center [487, 326] width 206 height 40
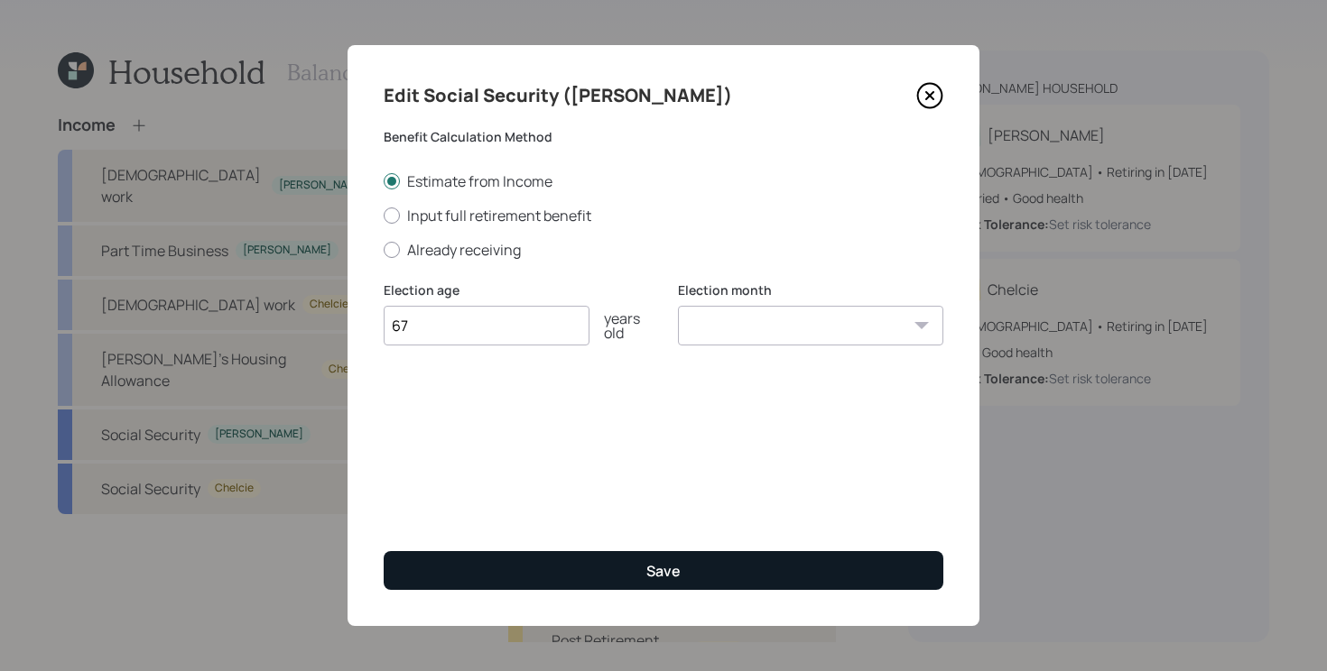
type input "67"
click at [445, 581] on button "Save" at bounding box center [664, 570] width 560 height 39
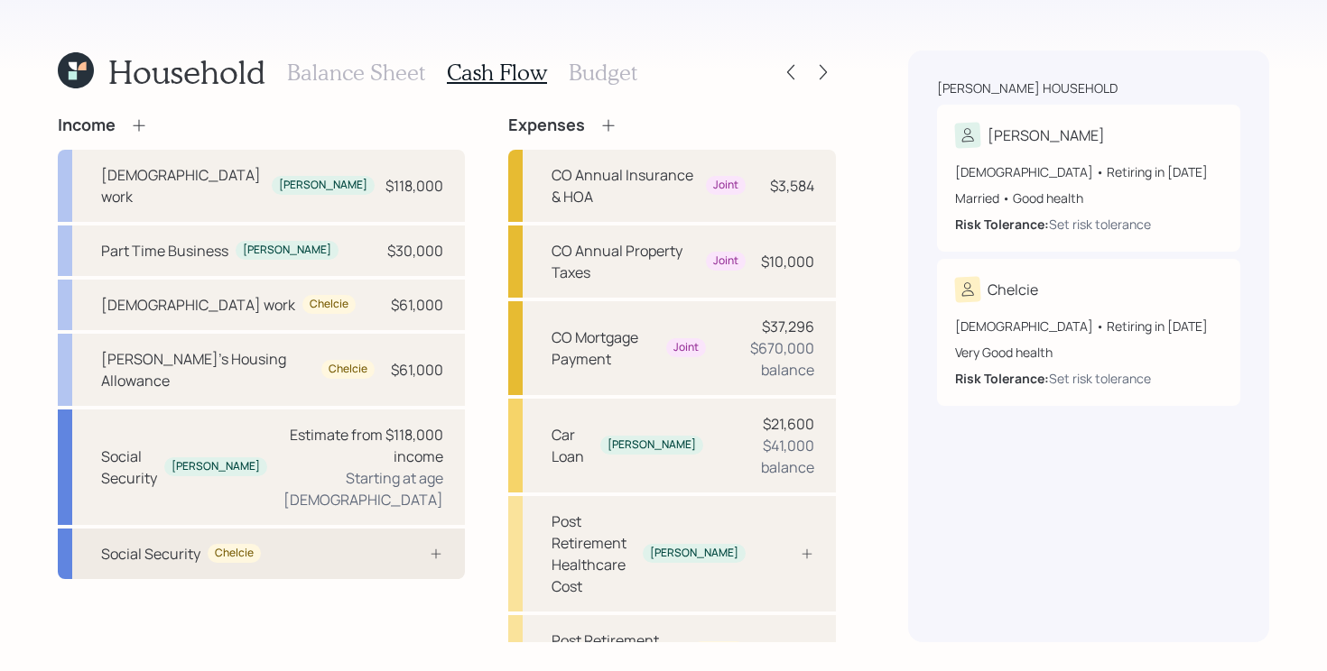
click at [312, 529] on div "Social Security Chelcie" at bounding box center [261, 554] width 407 height 51
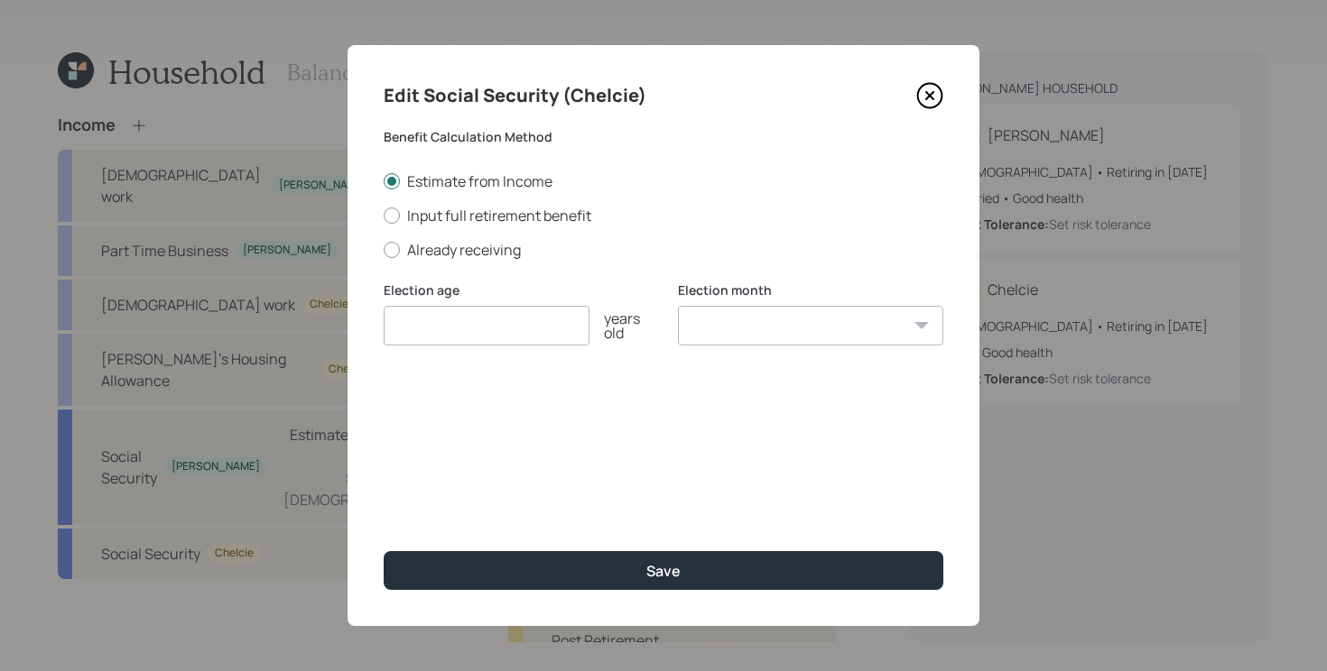
click at [468, 334] on input "number" at bounding box center [487, 326] width 206 height 40
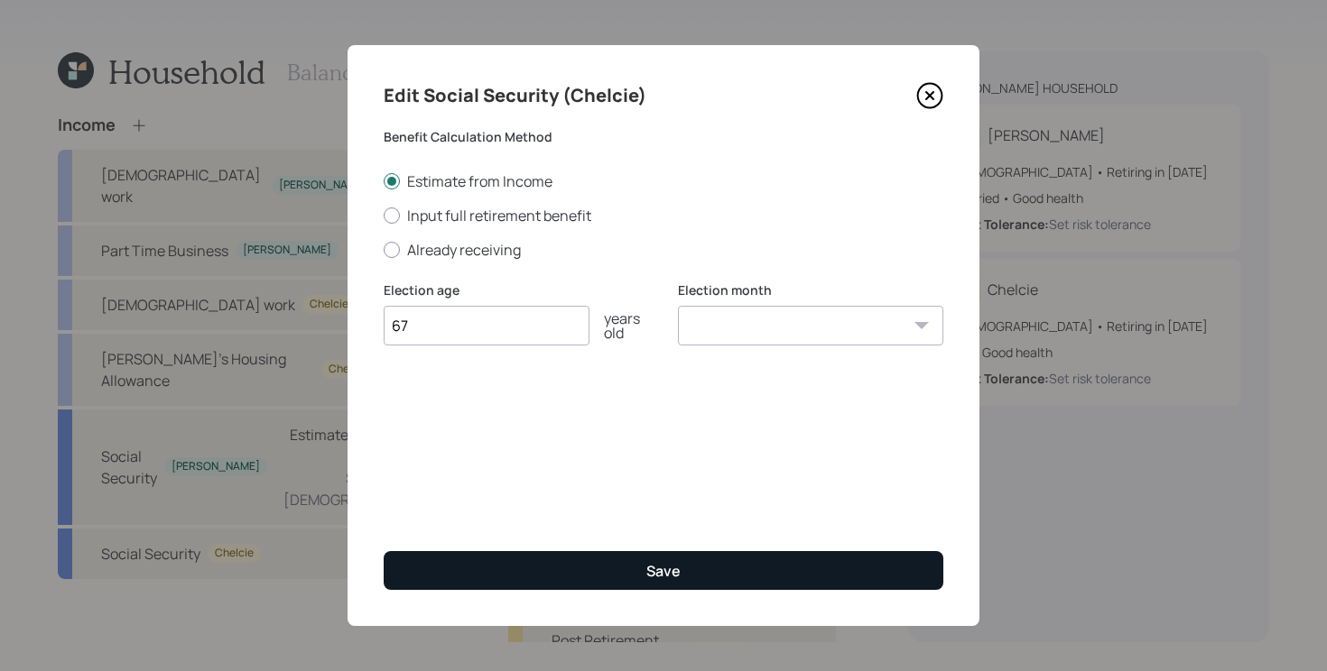
type input "67"
click at [569, 556] on button "Save" at bounding box center [664, 570] width 560 height 39
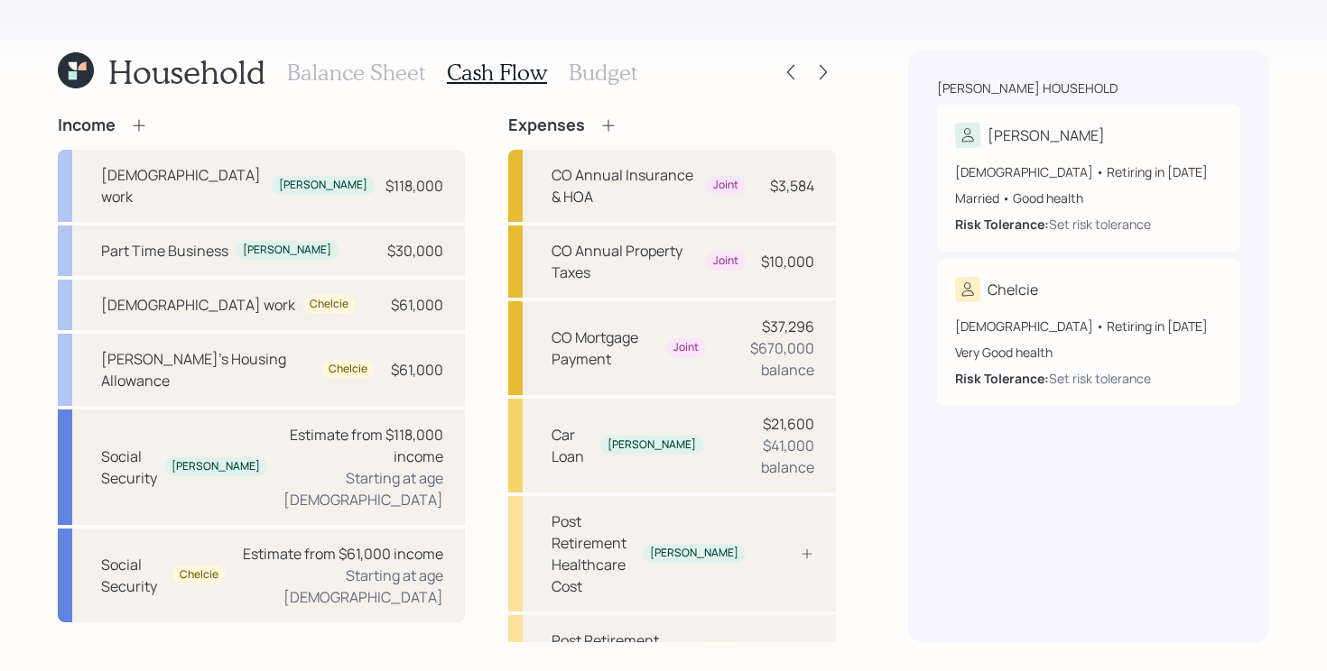
click at [139, 115] on div "Household Balance Sheet Cash Flow Budget Income Full-time work Zachary $118,000…" at bounding box center [447, 347] width 778 height 592
click at [138, 118] on icon at bounding box center [139, 125] width 18 height 18
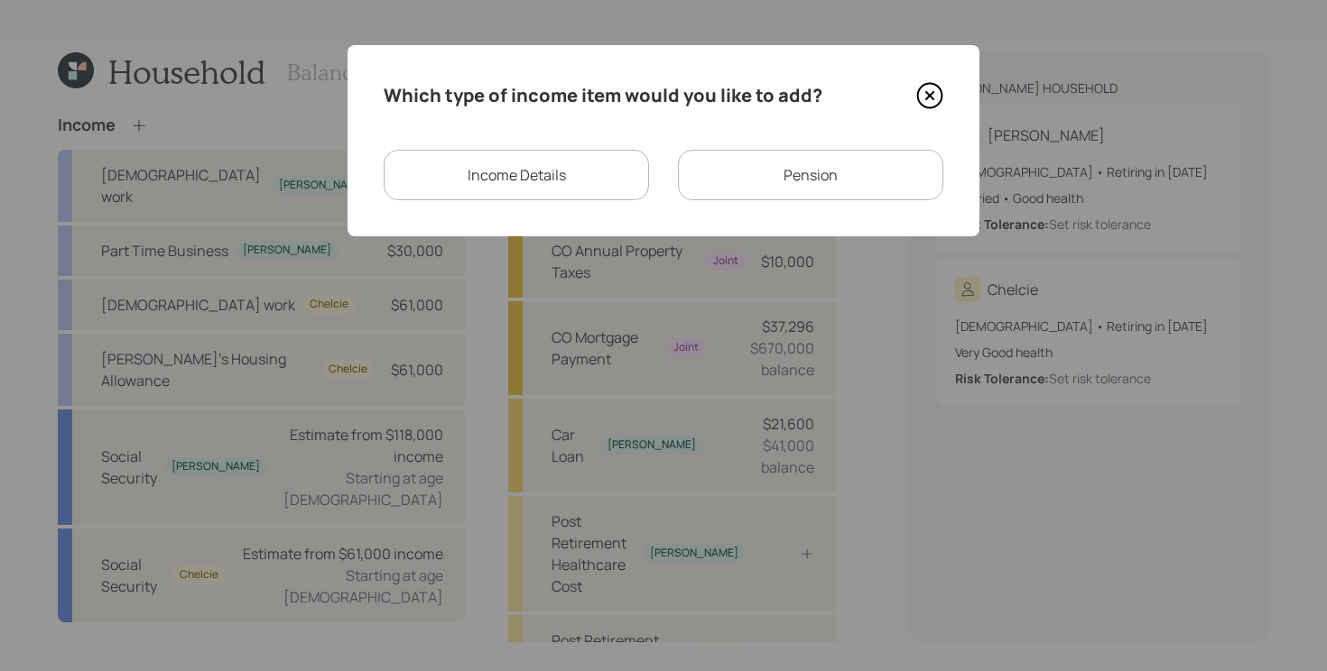
click at [540, 164] on div "Income Details" at bounding box center [516, 175] width 265 height 51
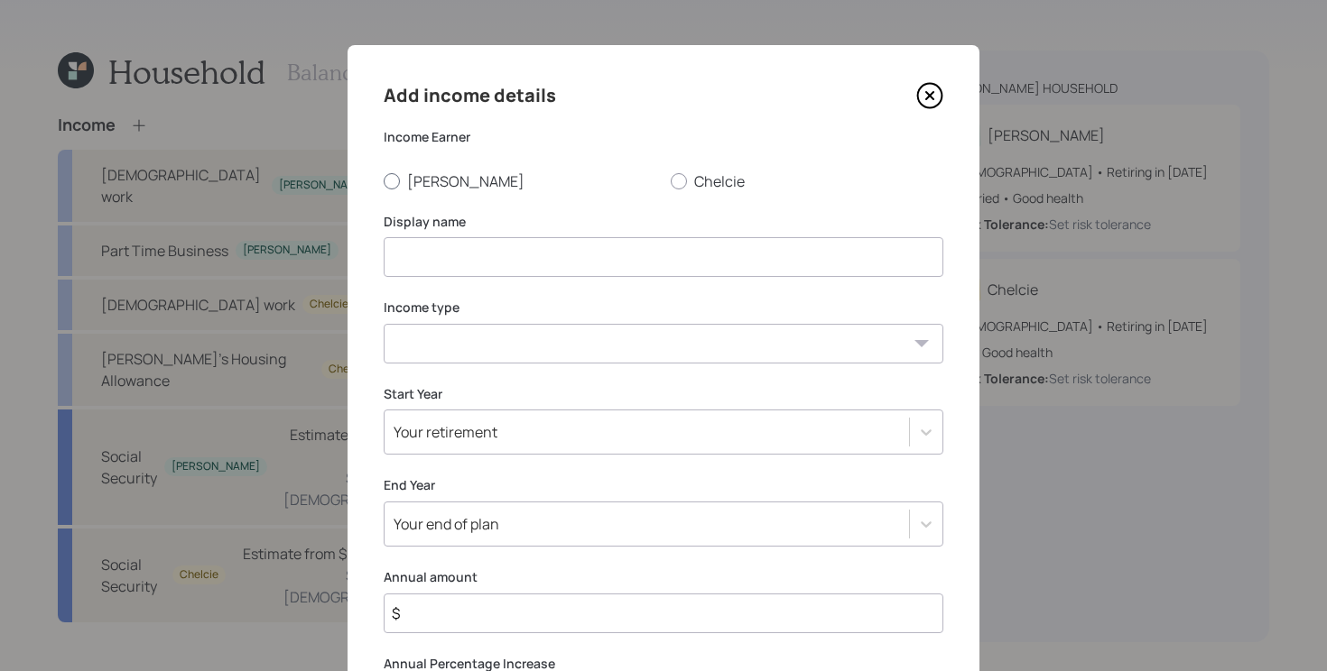
click at [465, 176] on label "[PERSON_NAME]" at bounding box center [520, 181] width 273 height 20
click at [384, 180] on input "[PERSON_NAME]" at bounding box center [383, 180] width 1 height 1
radio input "true"
click at [493, 246] on input at bounding box center [664, 257] width 560 height 40
click at [940, 99] on icon at bounding box center [930, 96] width 24 height 24
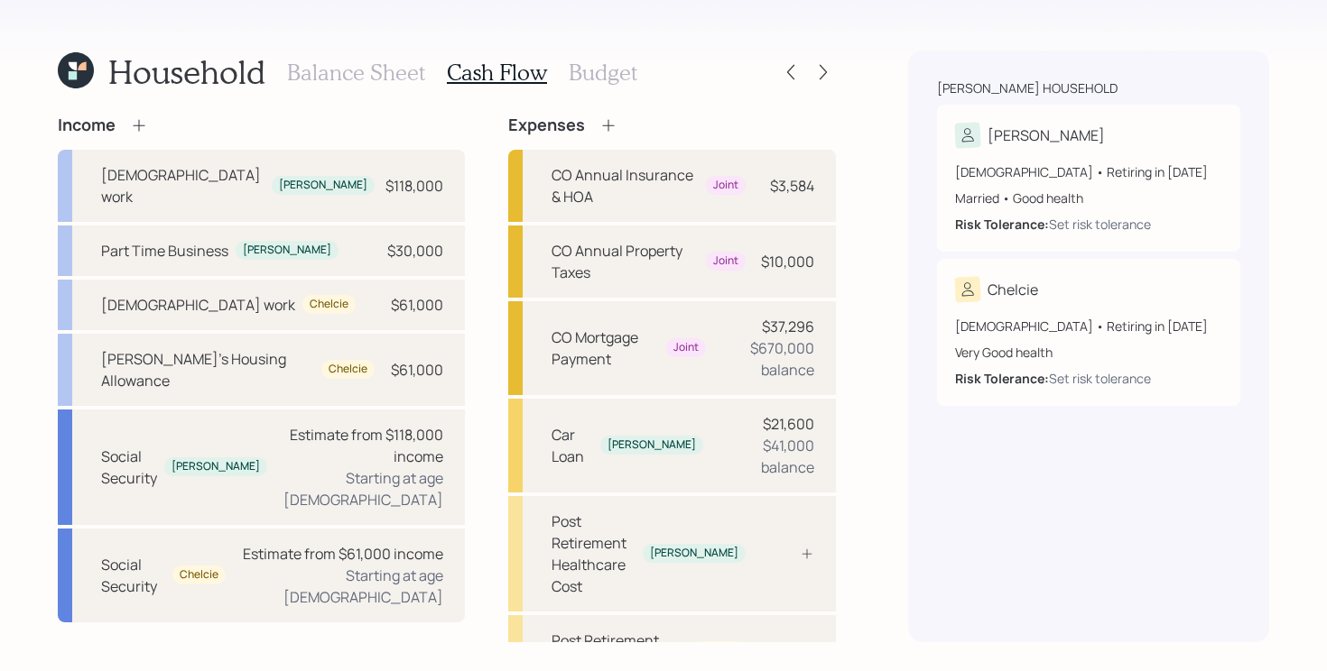
click at [144, 124] on icon at bounding box center [139, 125] width 18 height 18
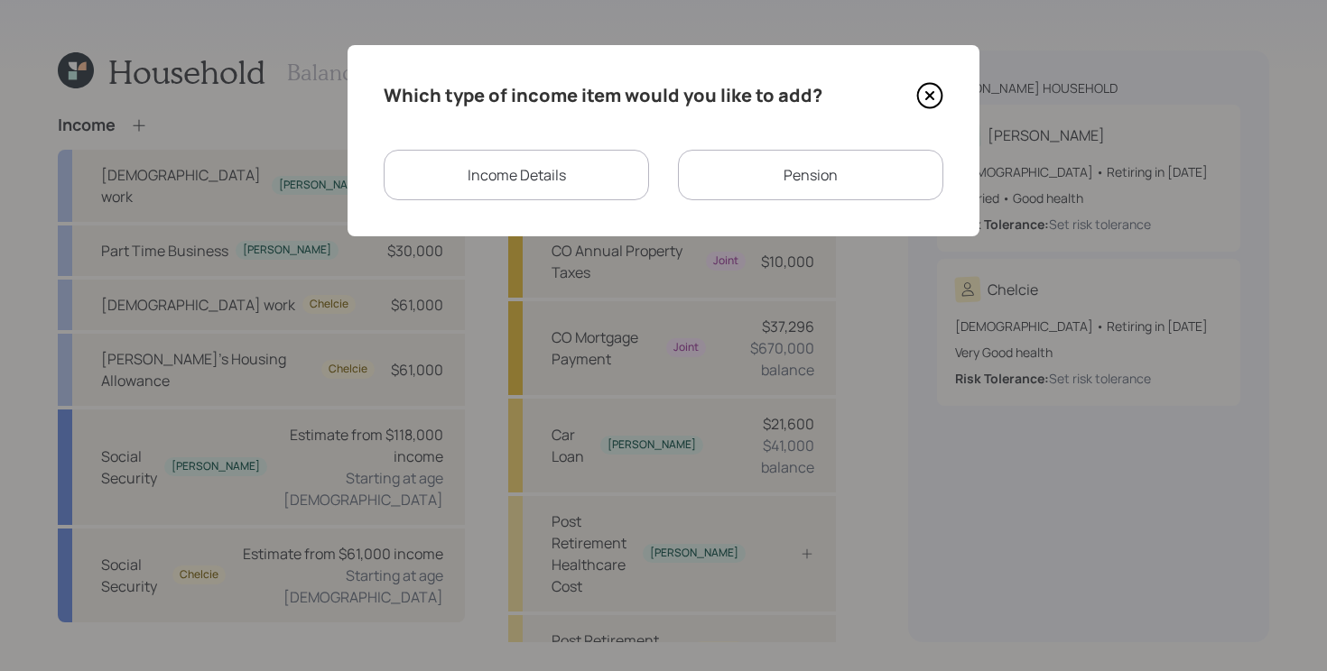
click at [746, 178] on div "Pension" at bounding box center [810, 175] width 265 height 51
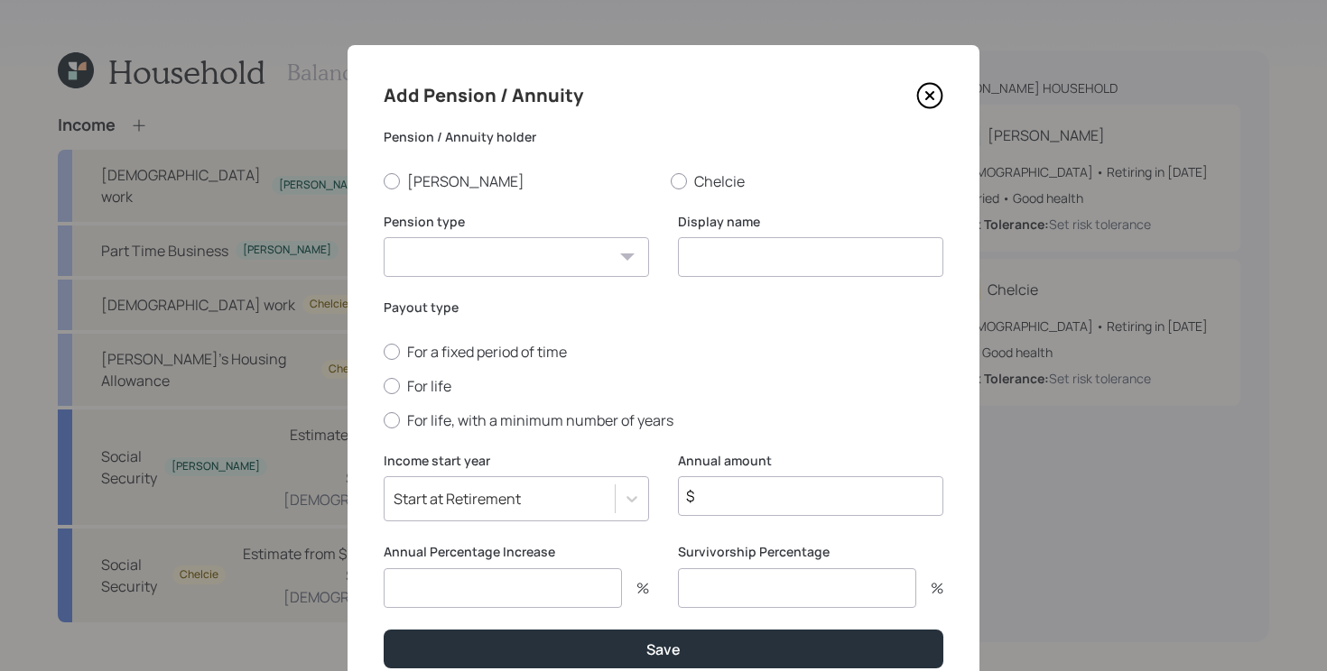
click at [545, 280] on div "Pension type Pension Annuity" at bounding box center [516, 256] width 265 height 87
click at [537, 266] on select "Pension Annuity" at bounding box center [516, 257] width 265 height 40
select select "pension"
click at [384, 237] on select "Pension Annuity" at bounding box center [516, 257] width 265 height 40
drag, startPoint x: 830, startPoint y: 270, endPoint x: 830, endPoint y: 248, distance: 21.7
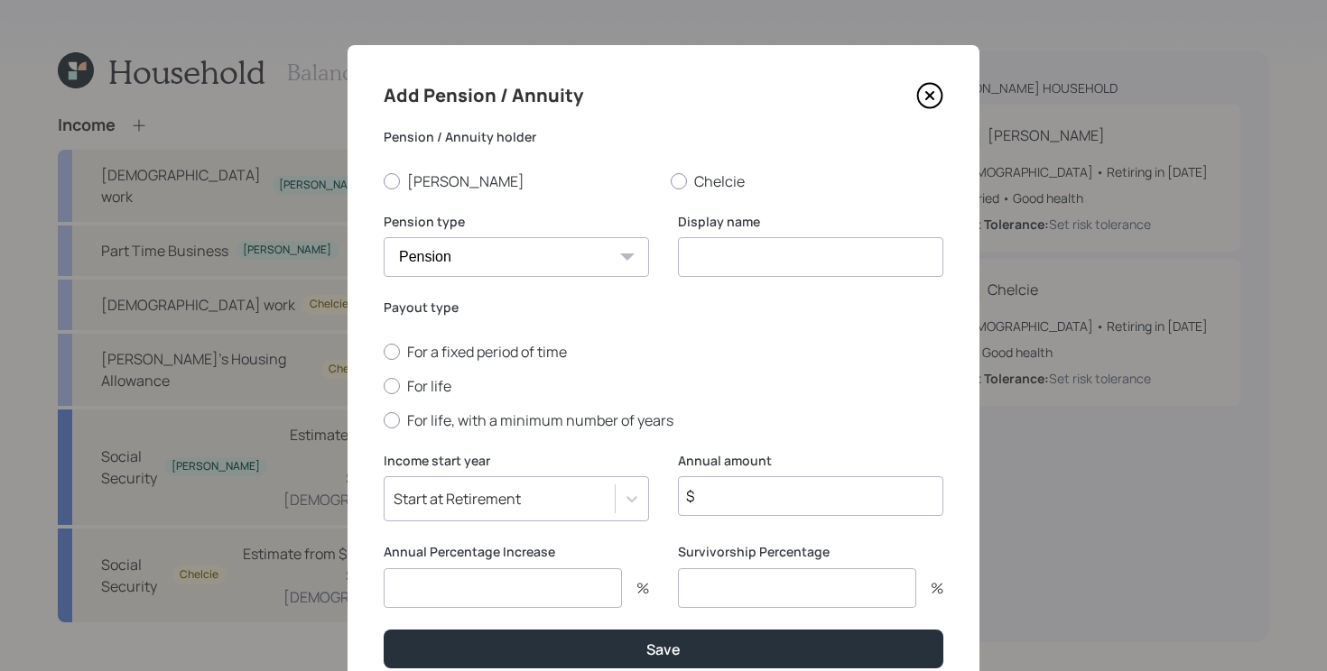
click at [830, 269] on input at bounding box center [810, 257] width 265 height 40
type input "Active Duty Retirement"
click at [685, 183] on div at bounding box center [679, 181] width 16 height 16
click at [671, 181] on input "Chelcie" at bounding box center [670, 180] width 1 height 1
radio input "true"
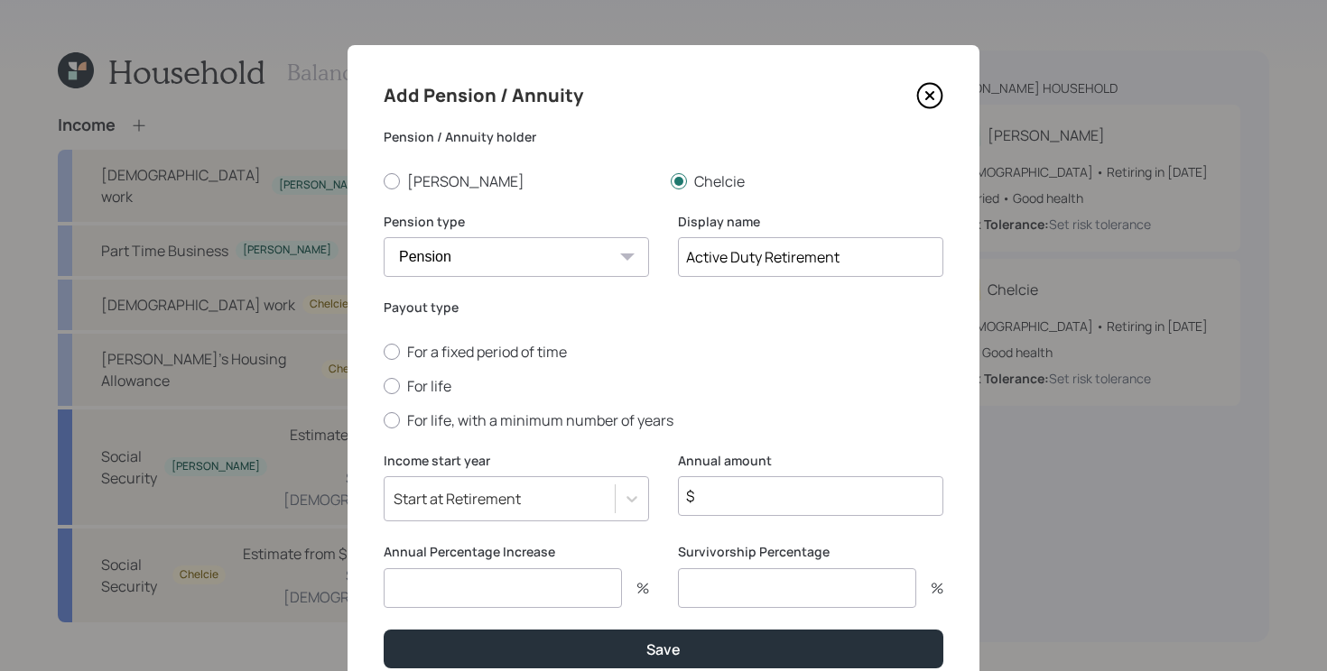
click at [424, 374] on div "For a fixed period of time For life For life, with a minimum number of years" at bounding box center [664, 386] width 560 height 88
click at [415, 383] on label "For life" at bounding box center [664, 386] width 560 height 20
click at [384, 385] on input "For life" at bounding box center [383, 385] width 1 height 1
radio input "true"
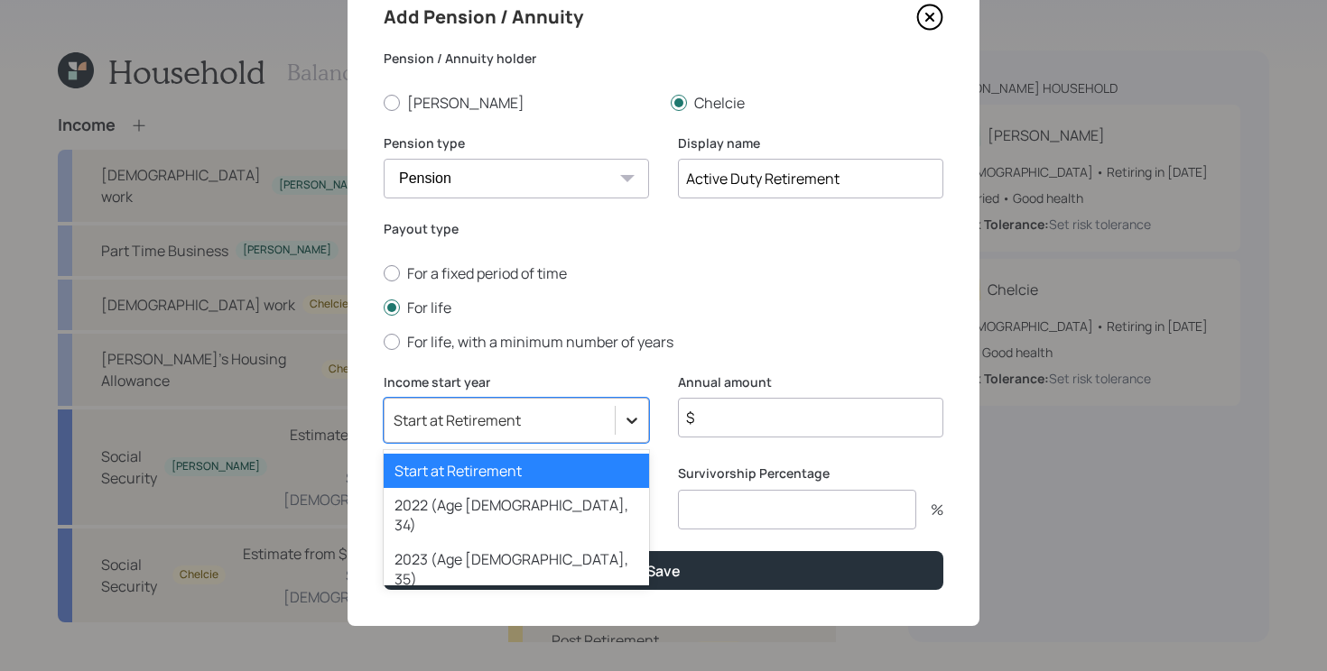
scroll to position [79, 0]
click at [624, 416] on icon at bounding box center [632, 421] width 18 height 18
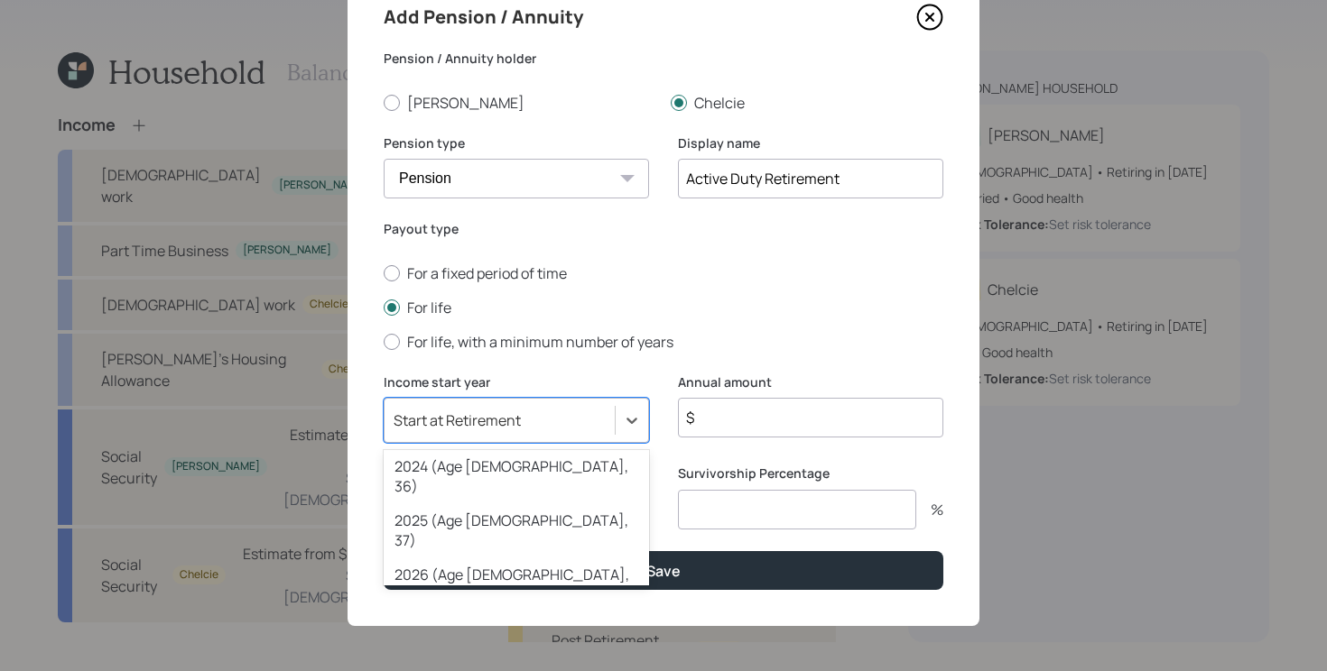
scroll to position [162, 0]
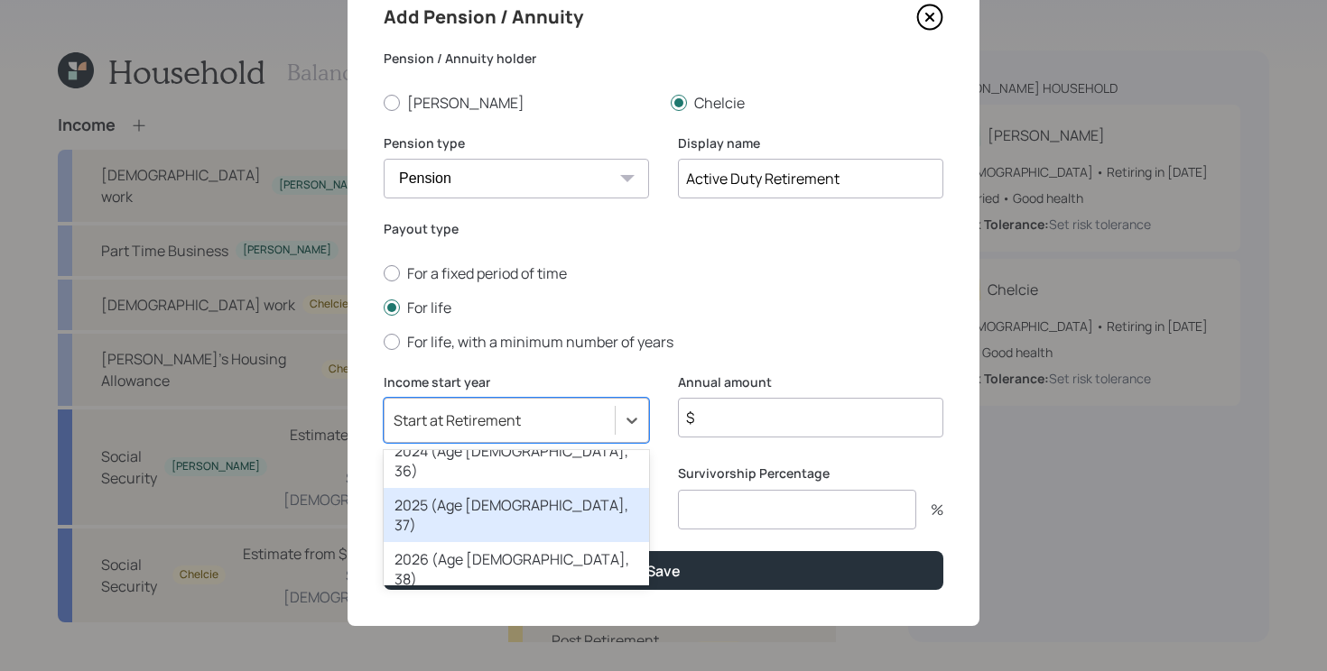
click at [720, 416] on input "$" at bounding box center [810, 418] width 265 height 40
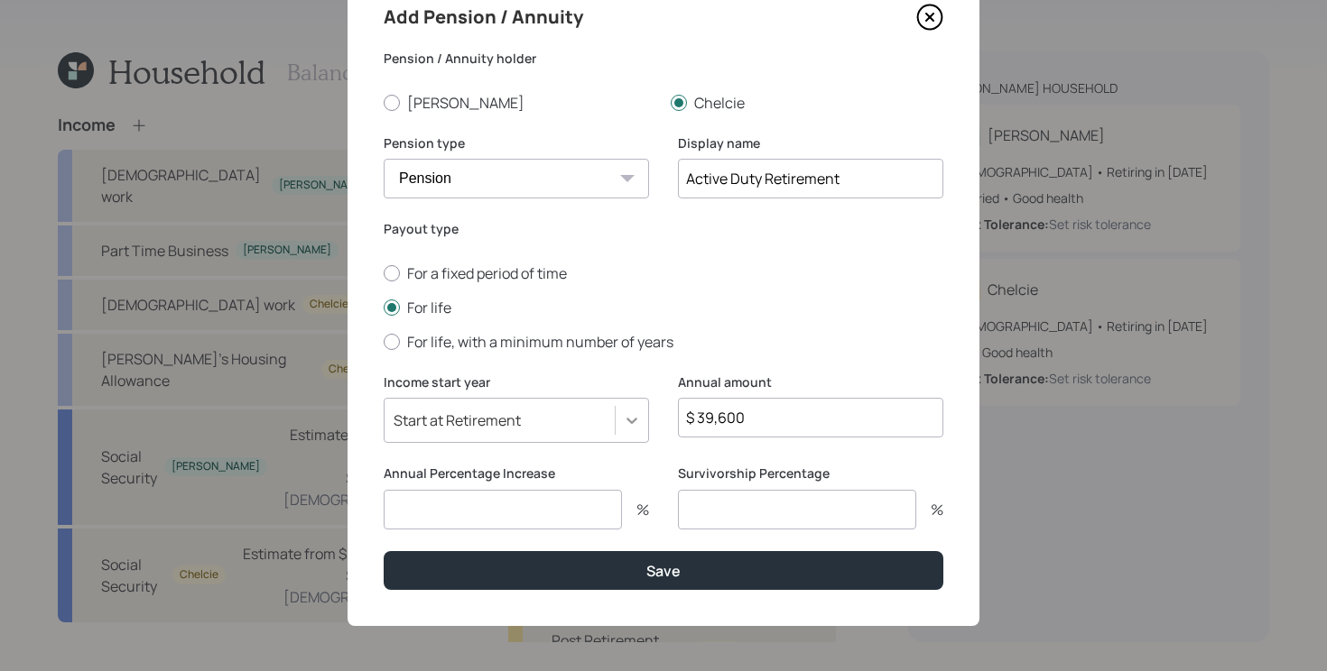
type input "$ 39,600"
click at [630, 419] on icon at bounding box center [632, 421] width 18 height 18
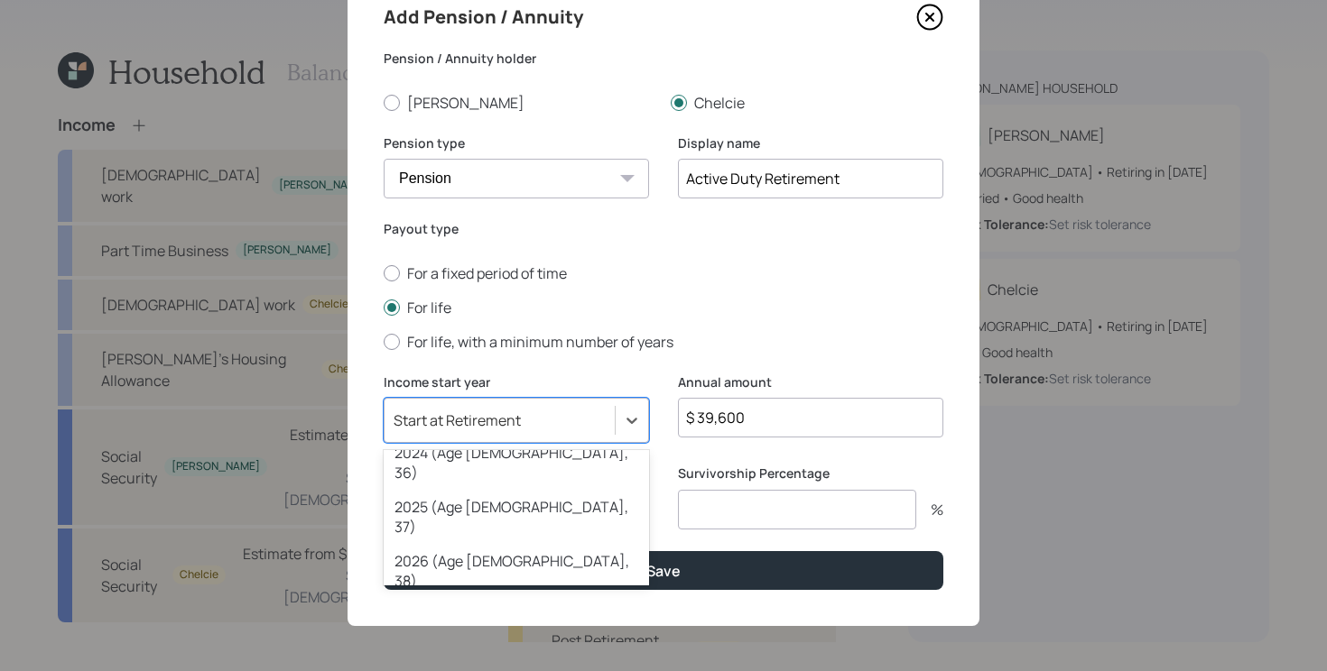
scroll to position [165, 0]
click at [484, 594] on div "2027 (Age [DEMOGRAPHIC_DATA], 39)" at bounding box center [516, 621] width 265 height 54
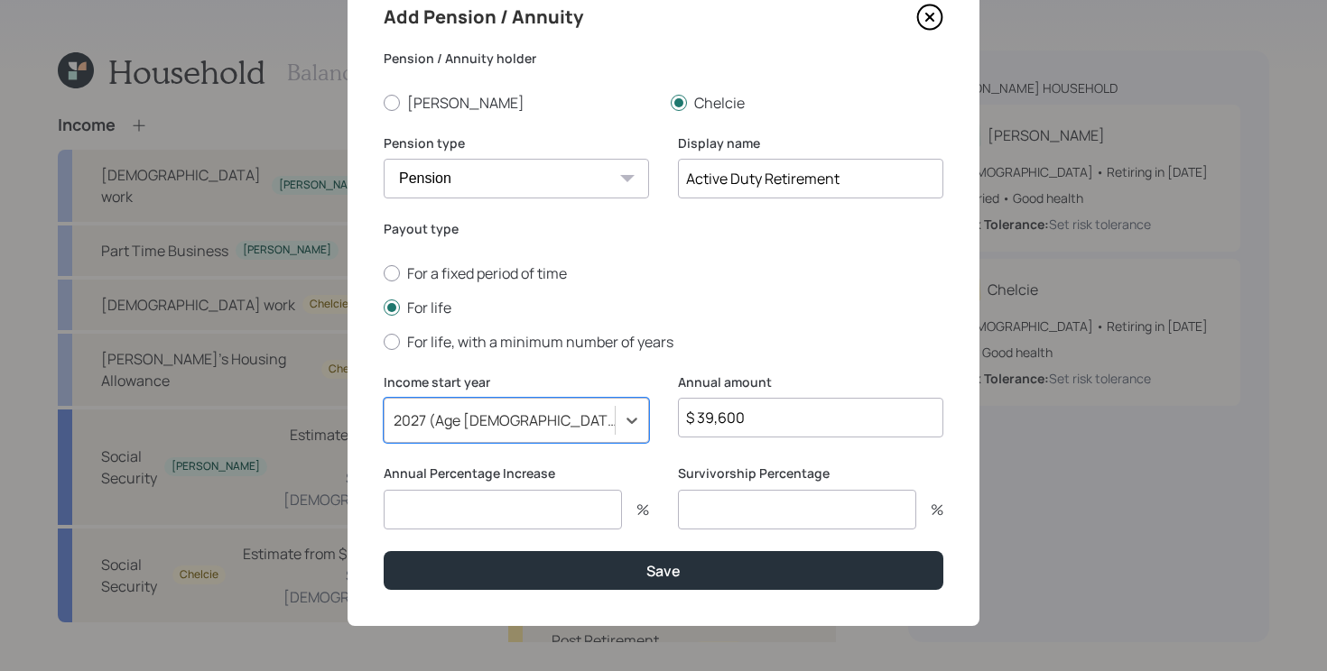
click at [480, 505] on input "number" at bounding box center [503, 510] width 238 height 40
type input "0"
click at [384, 551] on button "Save" at bounding box center [664, 570] width 560 height 39
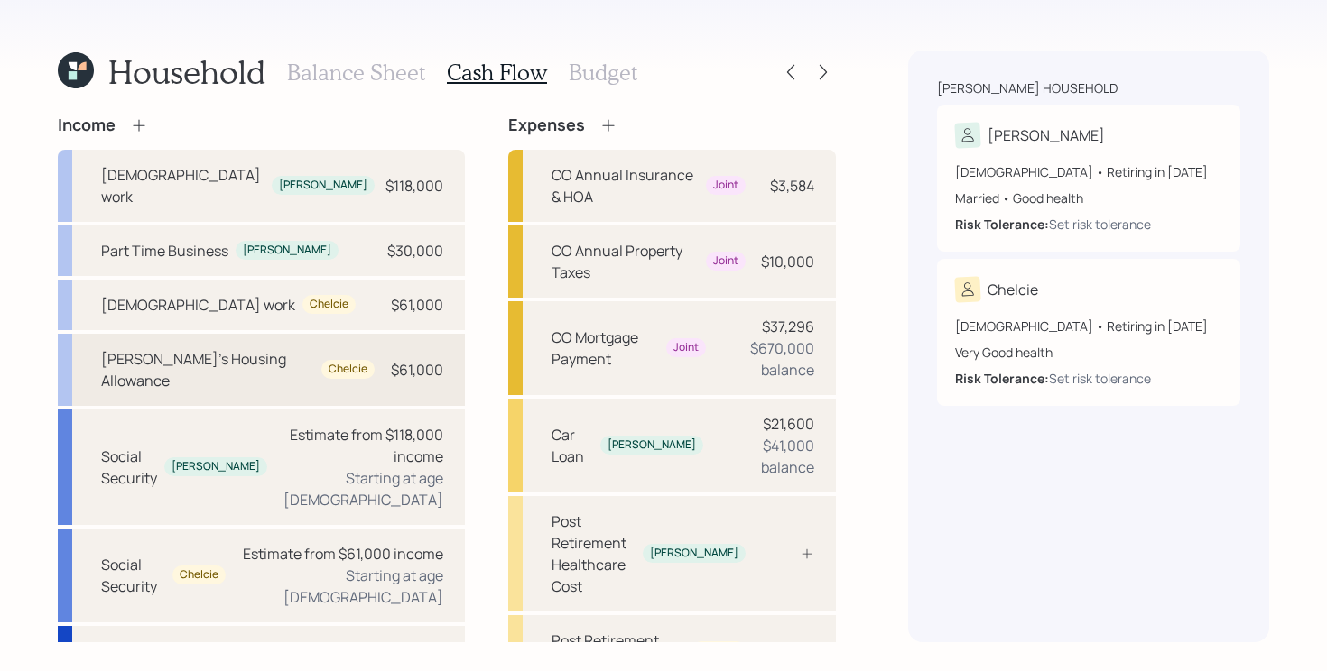
click at [171, 348] on div "[PERSON_NAME]'s Housing Allowance" at bounding box center [207, 369] width 213 height 43
select select "other"
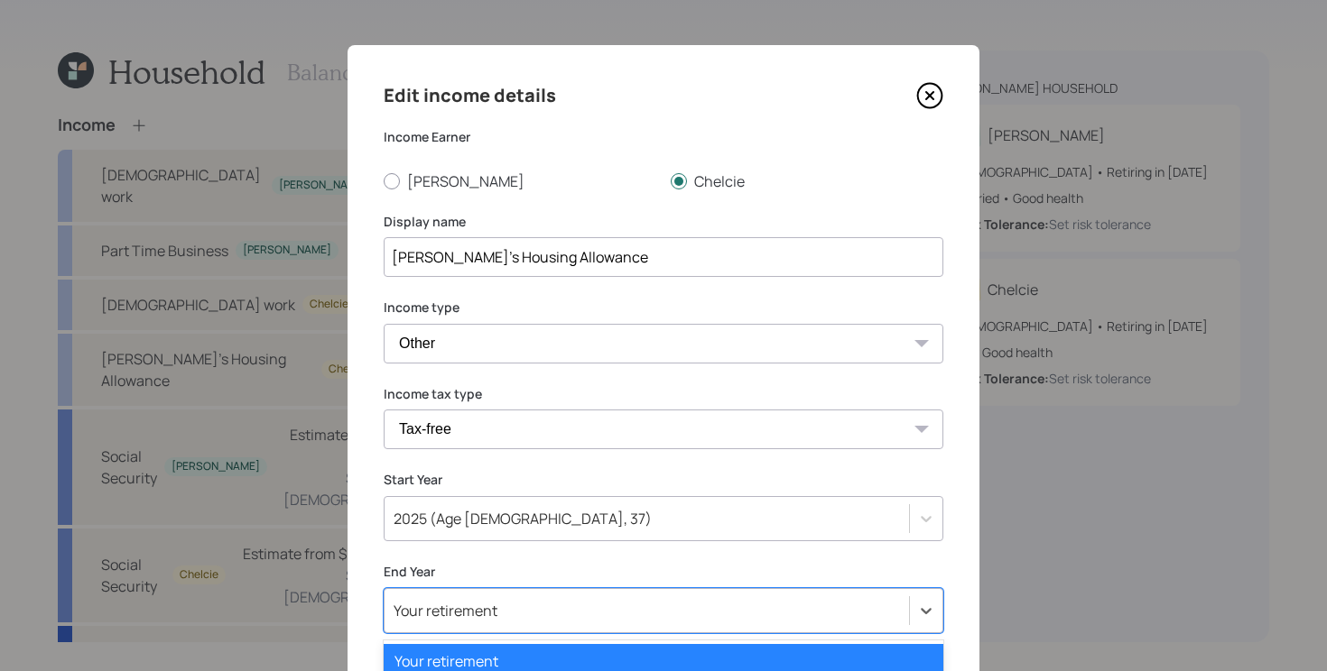
click at [513, 604] on div "option 2024 (Age 37, 36) focused, 7 of 82. 82 results available. Use Up and Dow…" at bounding box center [664, 610] width 560 height 45
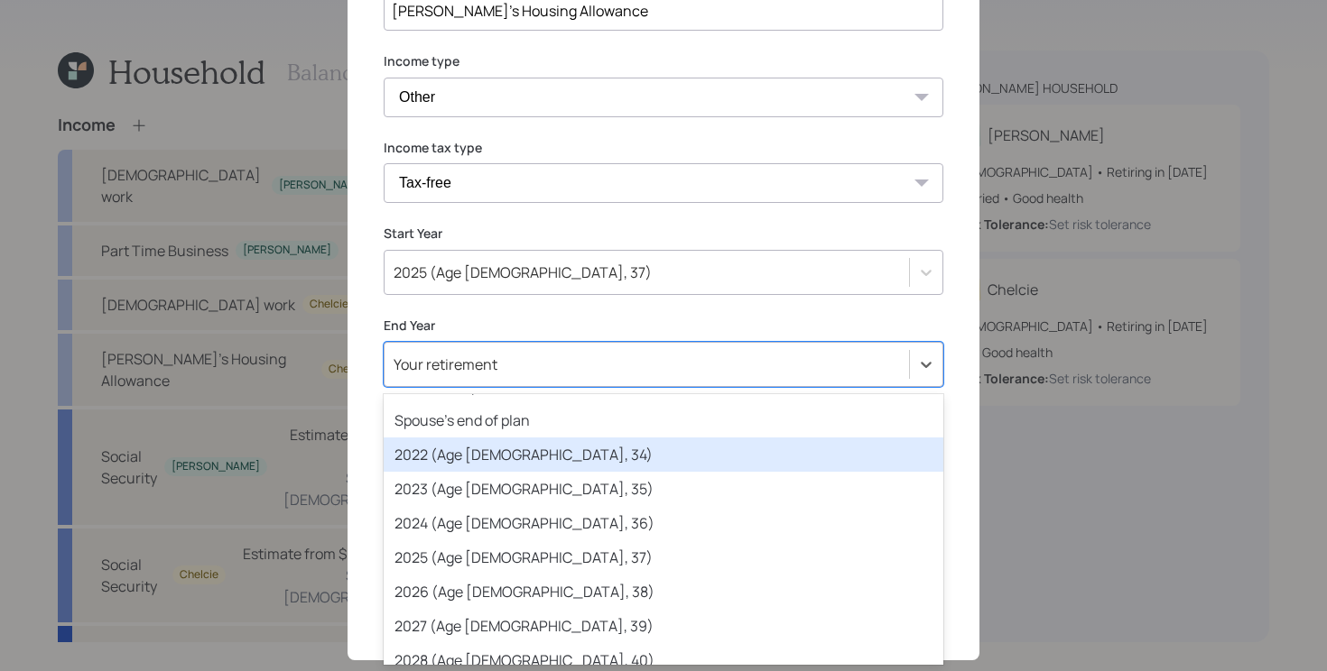
scroll to position [98, 0]
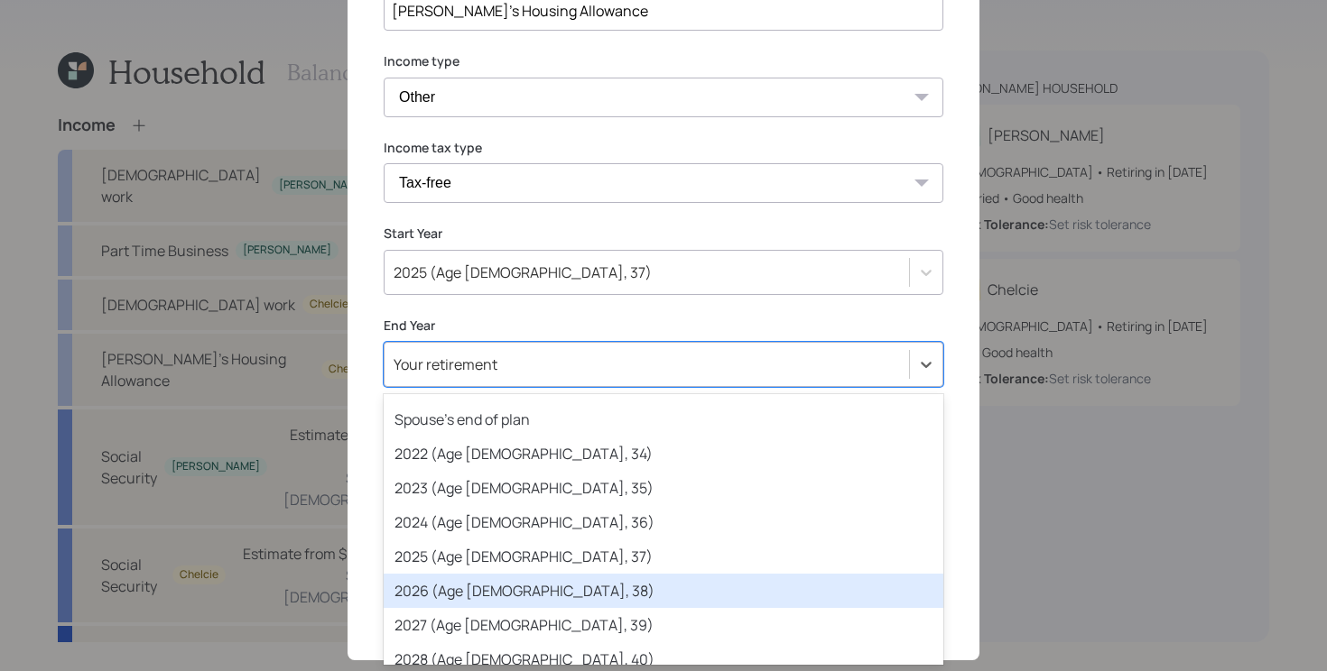
click at [503, 584] on div "2026 (Age [DEMOGRAPHIC_DATA], 38)" at bounding box center [664, 591] width 560 height 34
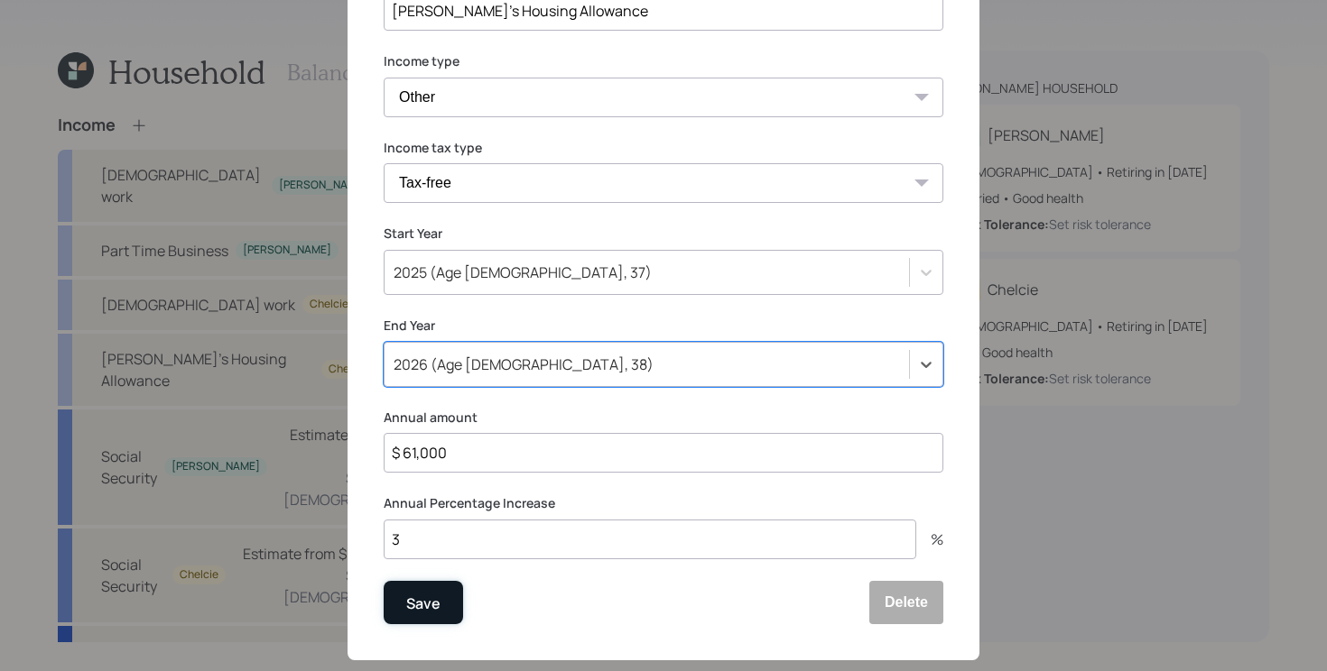
click at [446, 589] on button "Save" at bounding box center [423, 602] width 79 height 43
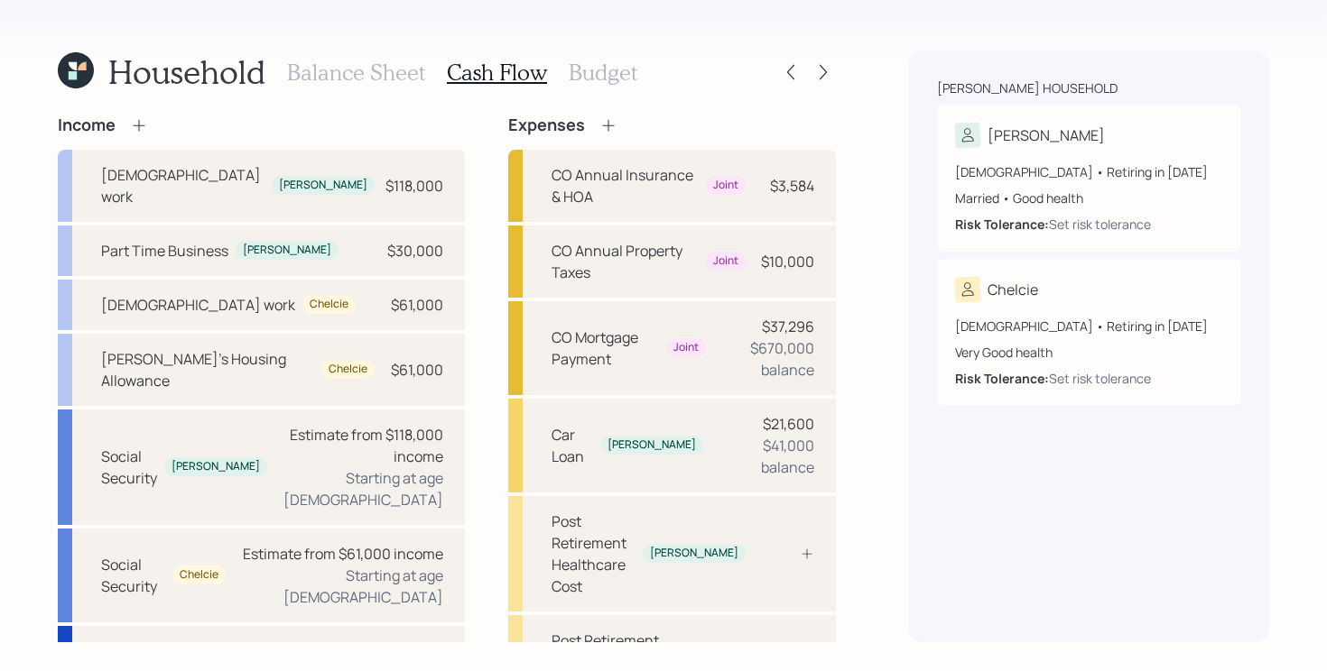
click at [133, 129] on icon at bounding box center [139, 125] width 18 height 18
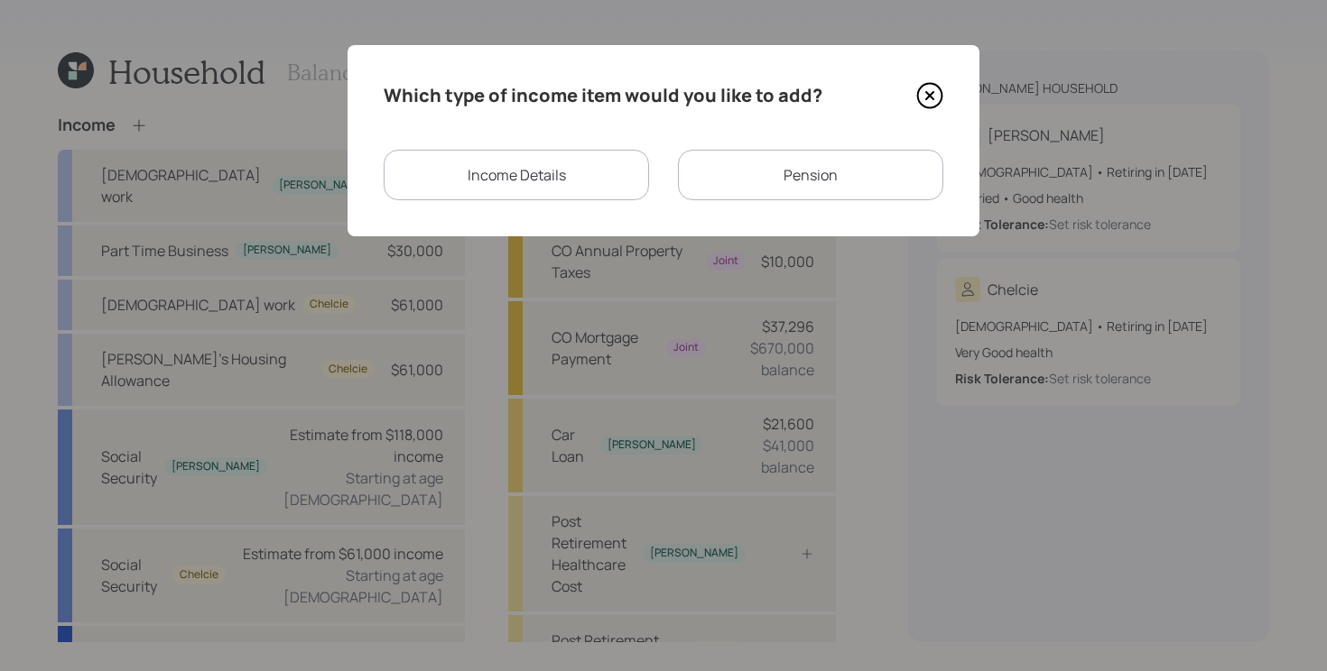
click at [793, 174] on div "Pension" at bounding box center [810, 175] width 265 height 51
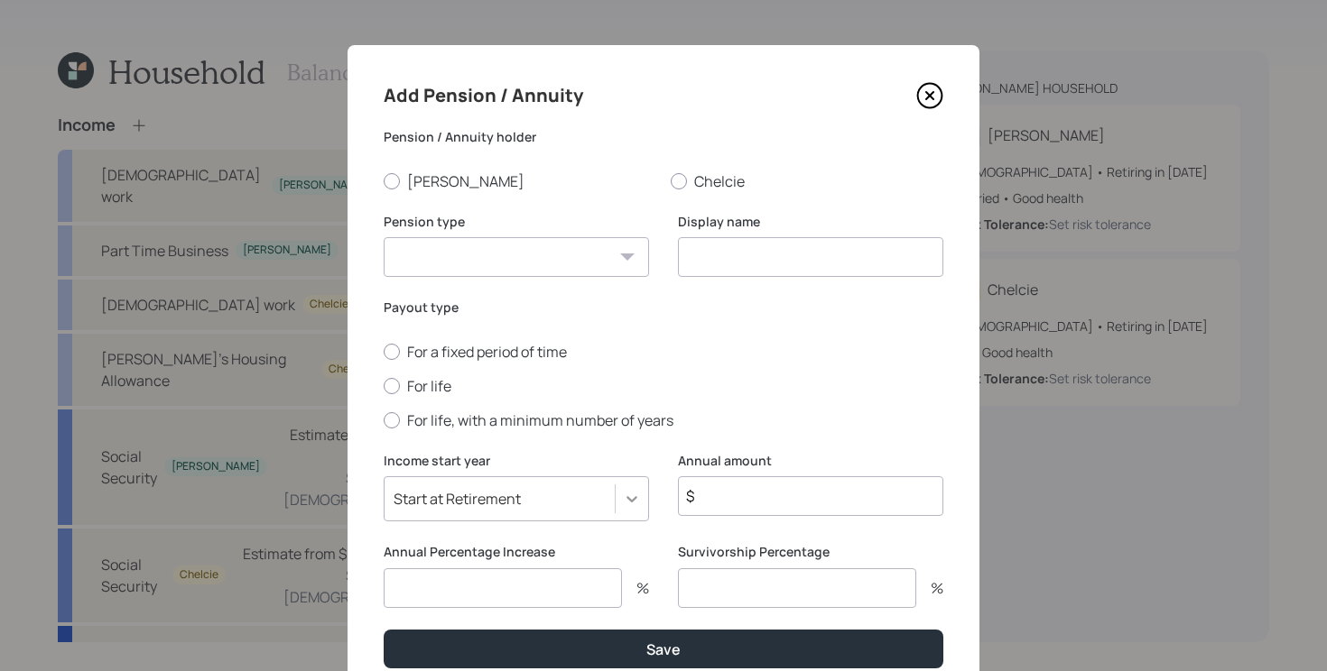
click at [628, 512] on div "Start at Retirement" at bounding box center [516, 498] width 265 height 45
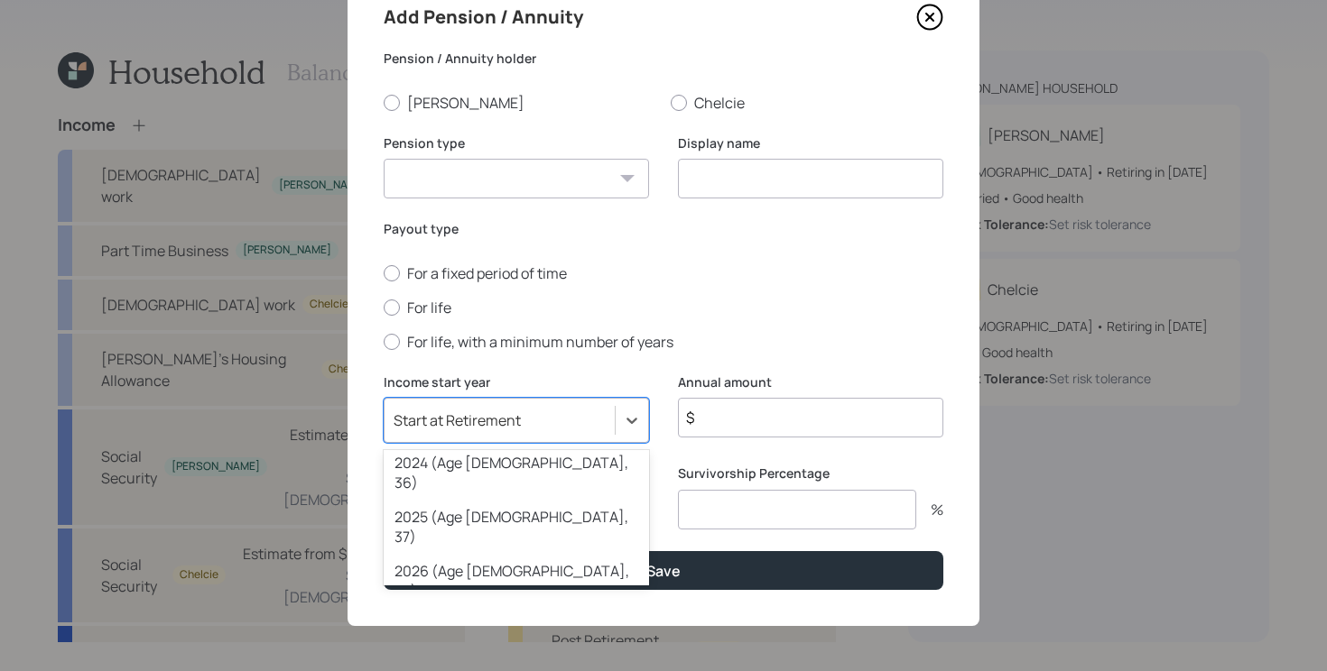
scroll to position [165, 0]
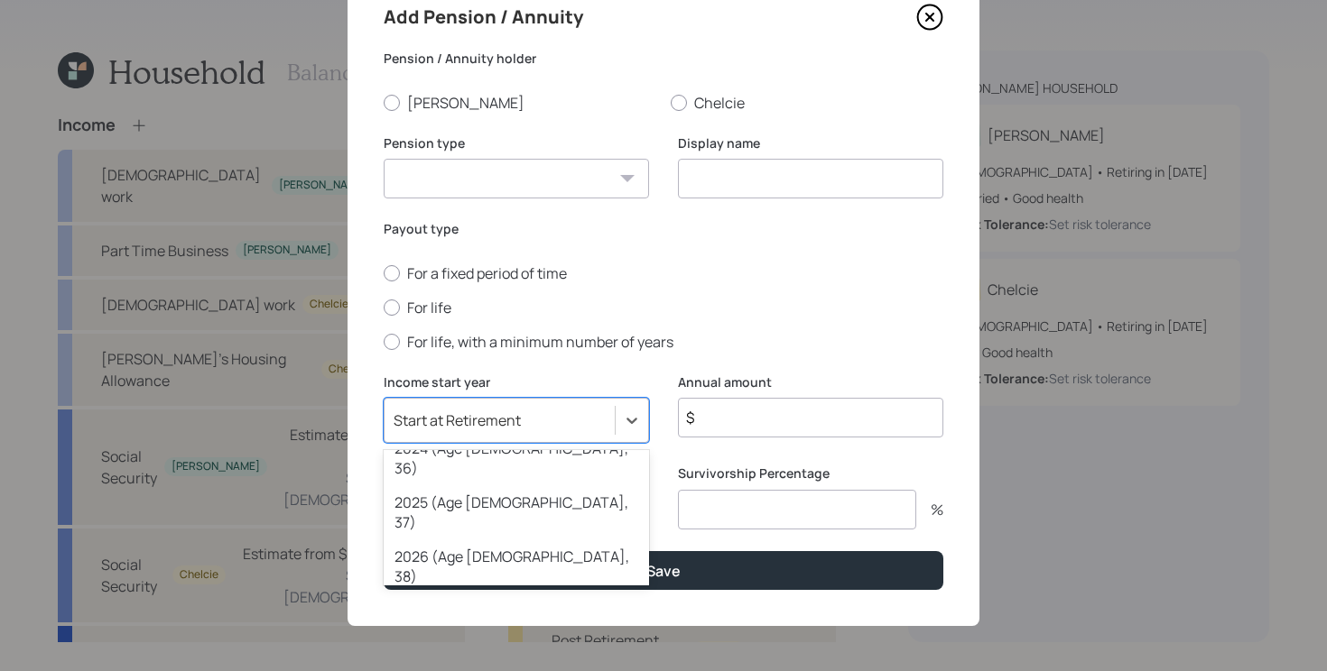
click at [466, 594] on div "2027 (Age [DEMOGRAPHIC_DATA], 39)" at bounding box center [516, 621] width 265 height 54
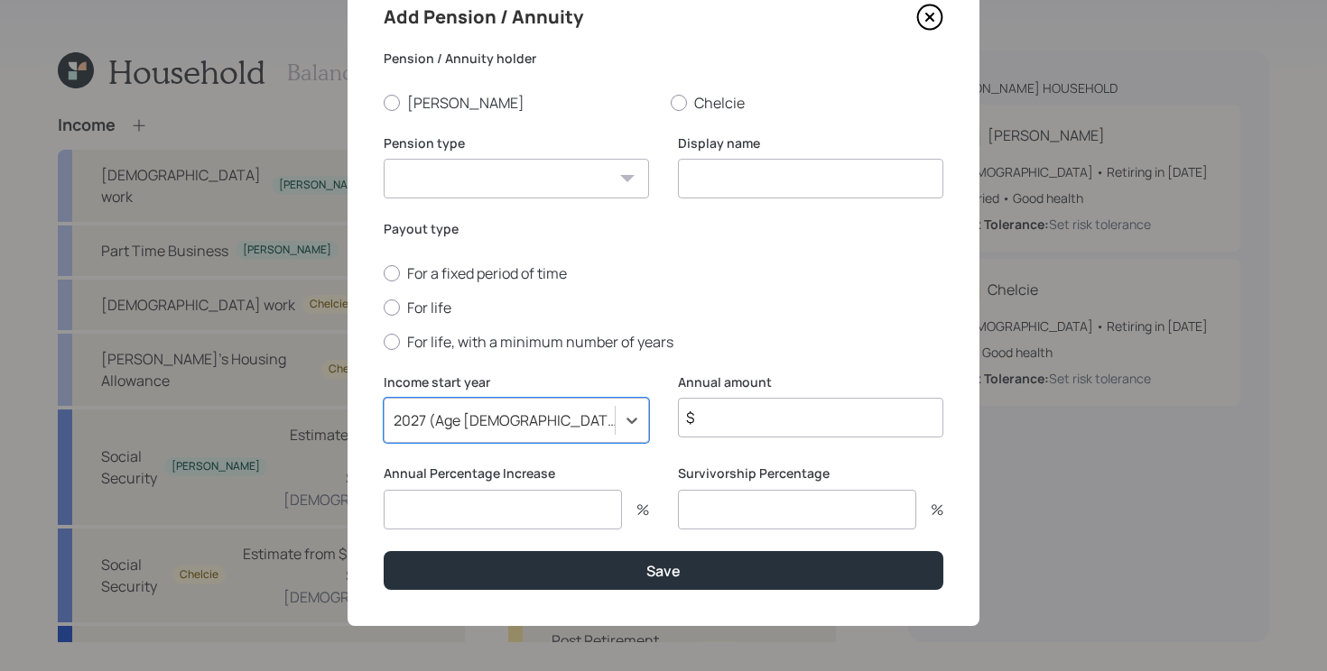
click at [570, 191] on select "Pension Annuity" at bounding box center [516, 179] width 265 height 40
select select "pension"
click at [384, 159] on select "Pension Annuity" at bounding box center [516, 179] width 265 height 40
click at [745, 191] on input at bounding box center [810, 179] width 265 height 40
type input "C"
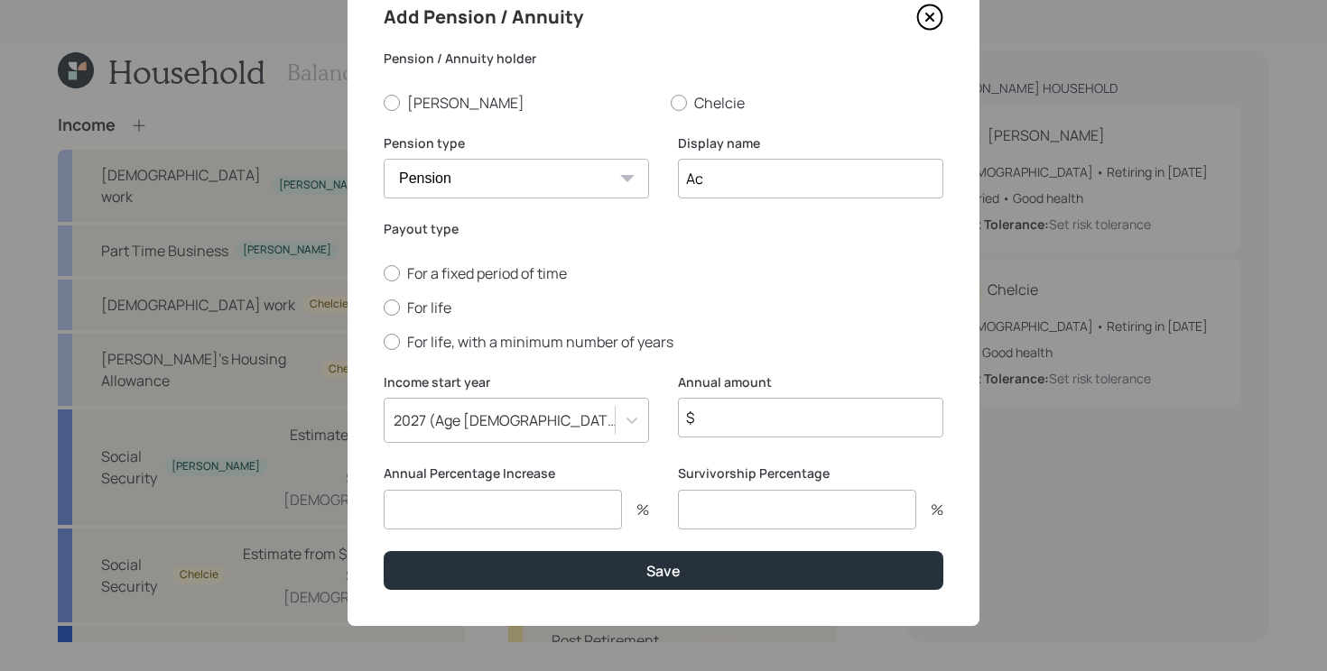
type input "A"
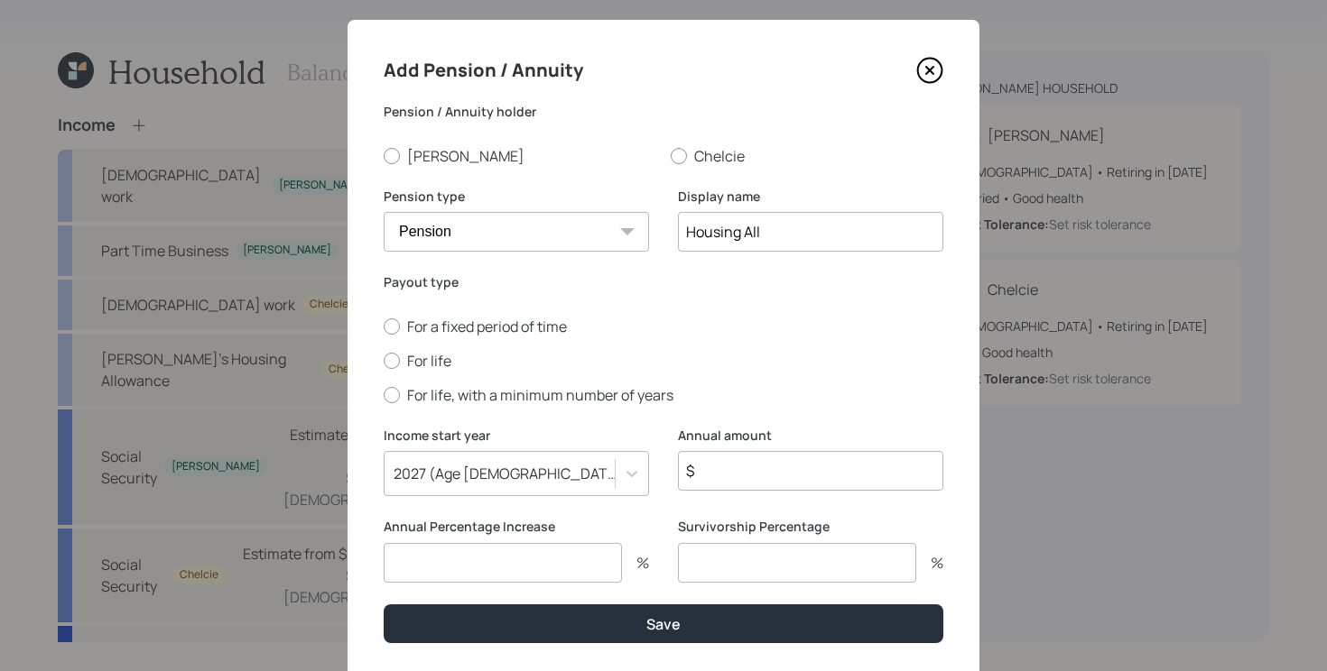
type input "Housing All"
click at [935, 68] on icon at bounding box center [929, 70] width 27 height 27
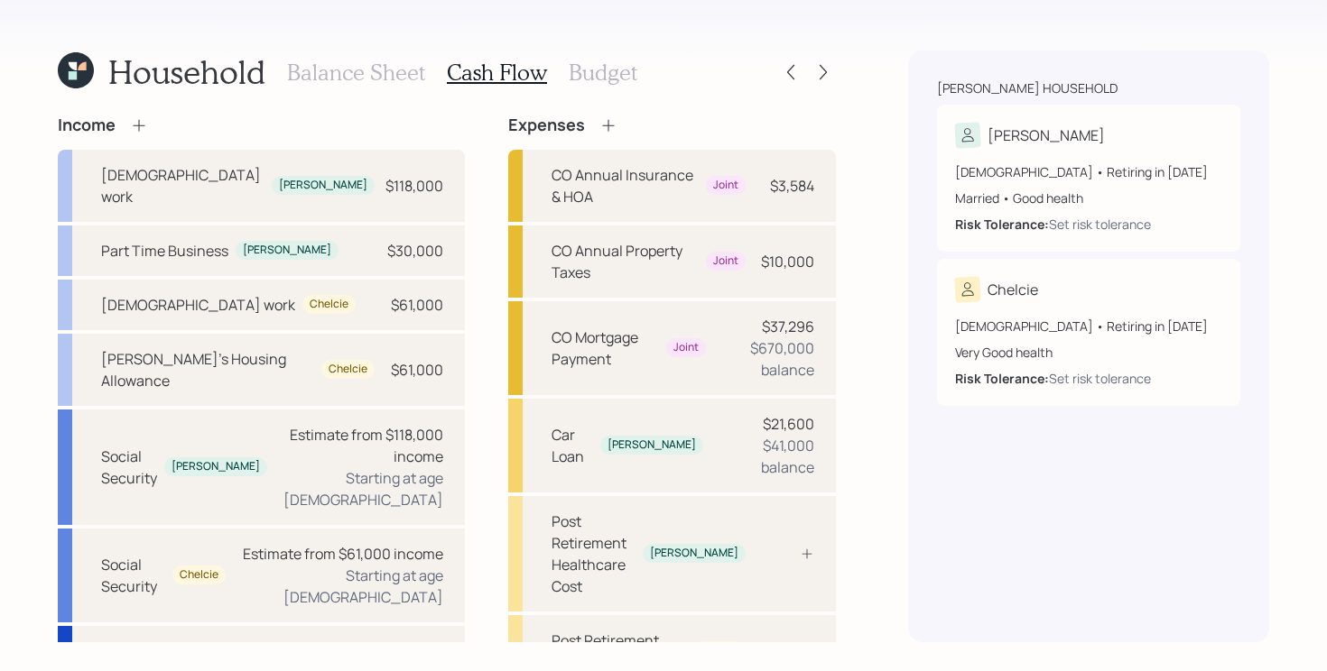
click at [143, 120] on icon at bounding box center [139, 125] width 18 height 18
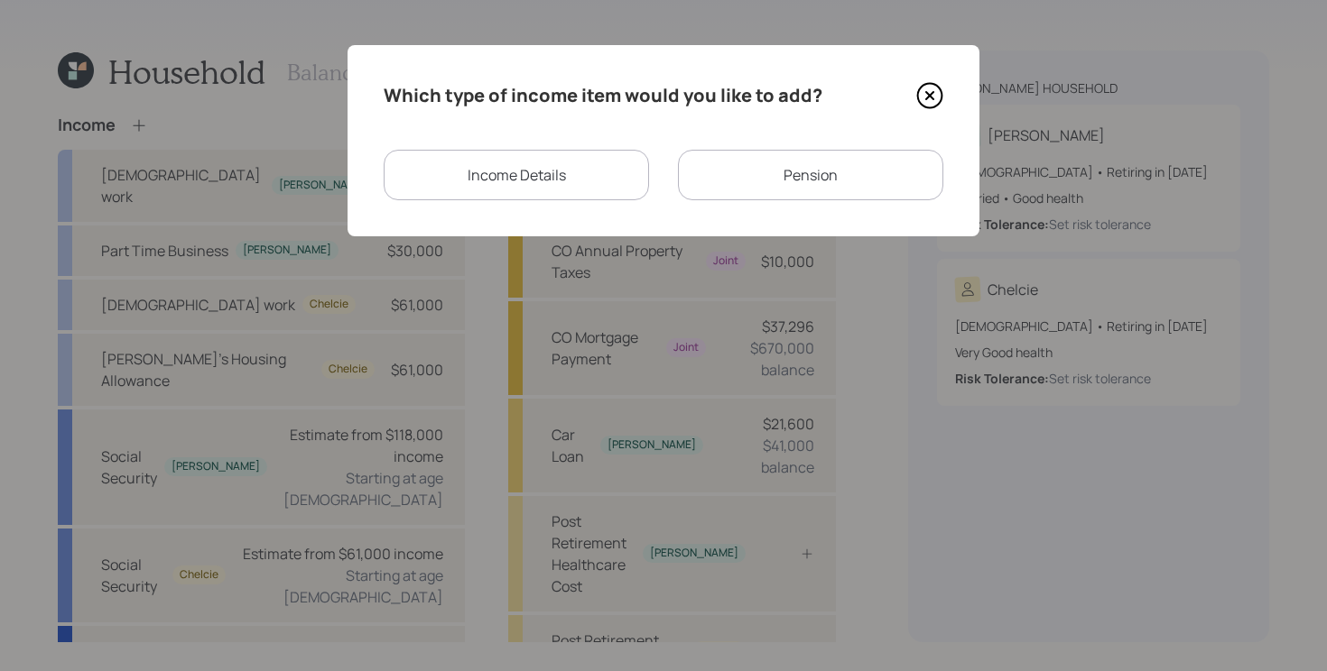
click at [580, 188] on div "Income Details" at bounding box center [516, 175] width 265 height 51
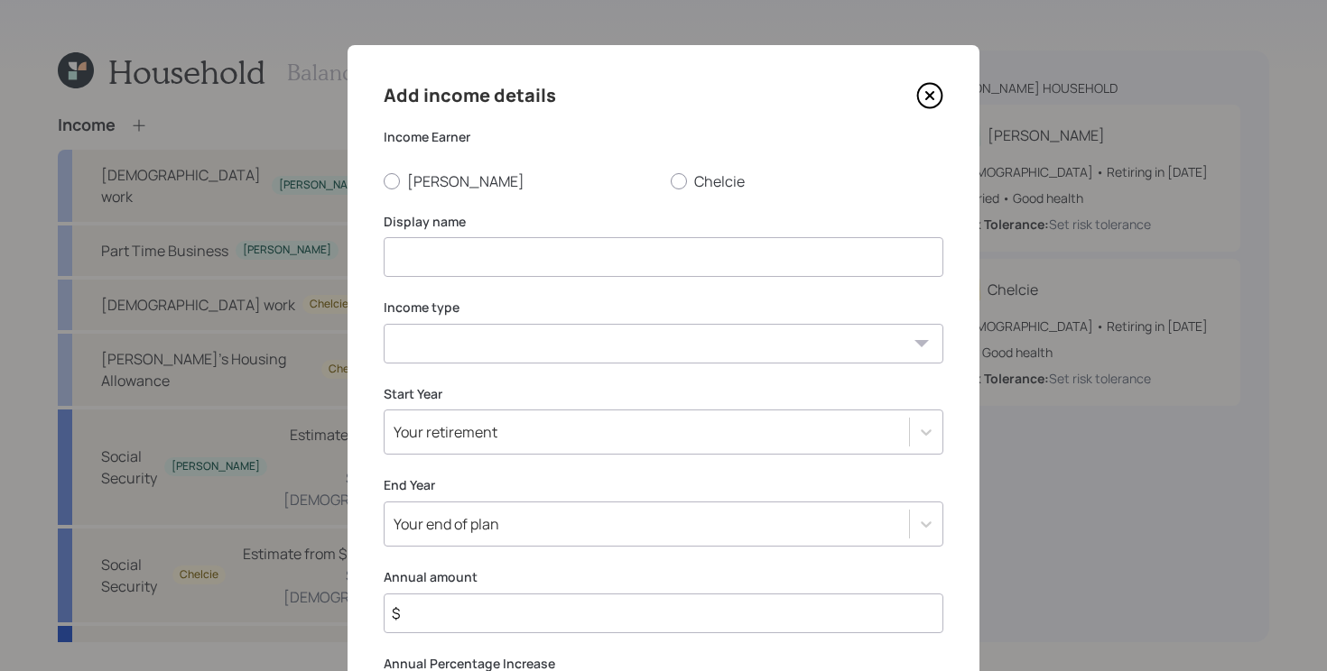
drag, startPoint x: 534, startPoint y: 266, endPoint x: 544, endPoint y: 251, distance: 18.3
click at [534, 265] on input at bounding box center [664, 257] width 560 height 40
type input "Housing Allowance 2027"
click at [676, 185] on div at bounding box center [679, 181] width 16 height 16
click at [671, 181] on input "Chelcie" at bounding box center [670, 180] width 1 height 1
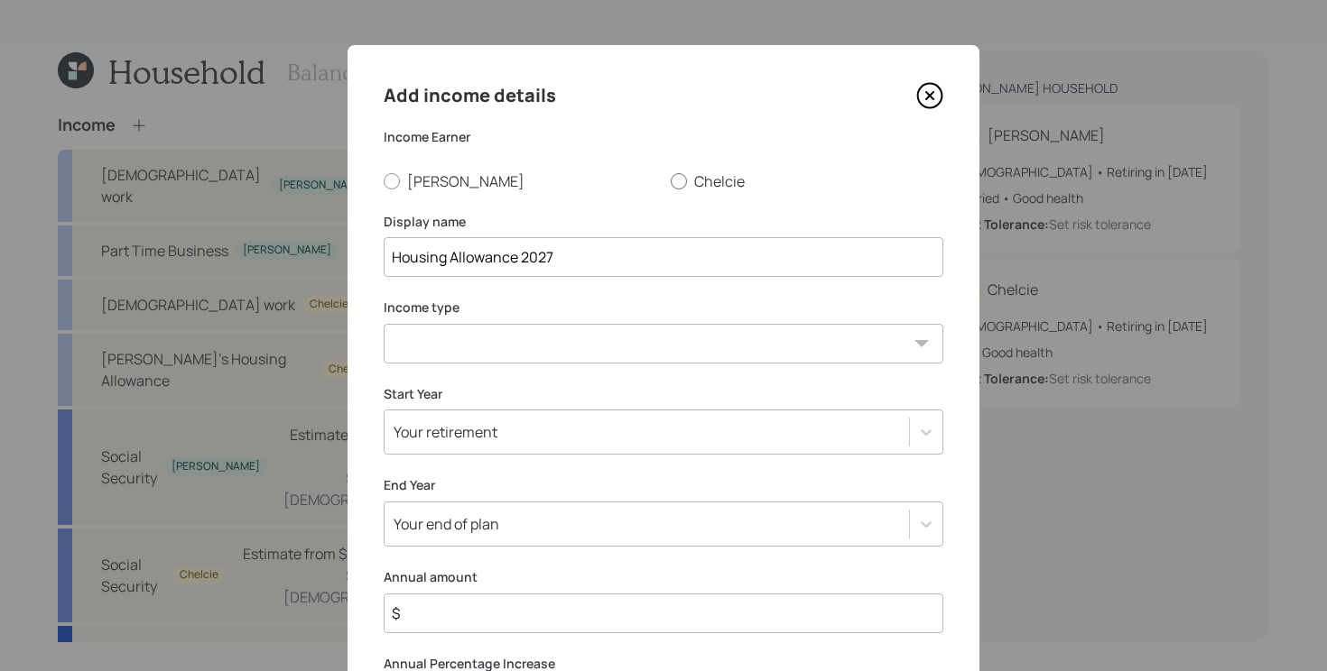
radio input "true"
click at [487, 347] on select "Full-time work Part-time work Self employment Other" at bounding box center [664, 344] width 560 height 40
select select "other"
click at [384, 324] on select "Full-time work Part-time work Self employment Other" at bounding box center [664, 344] width 560 height 40
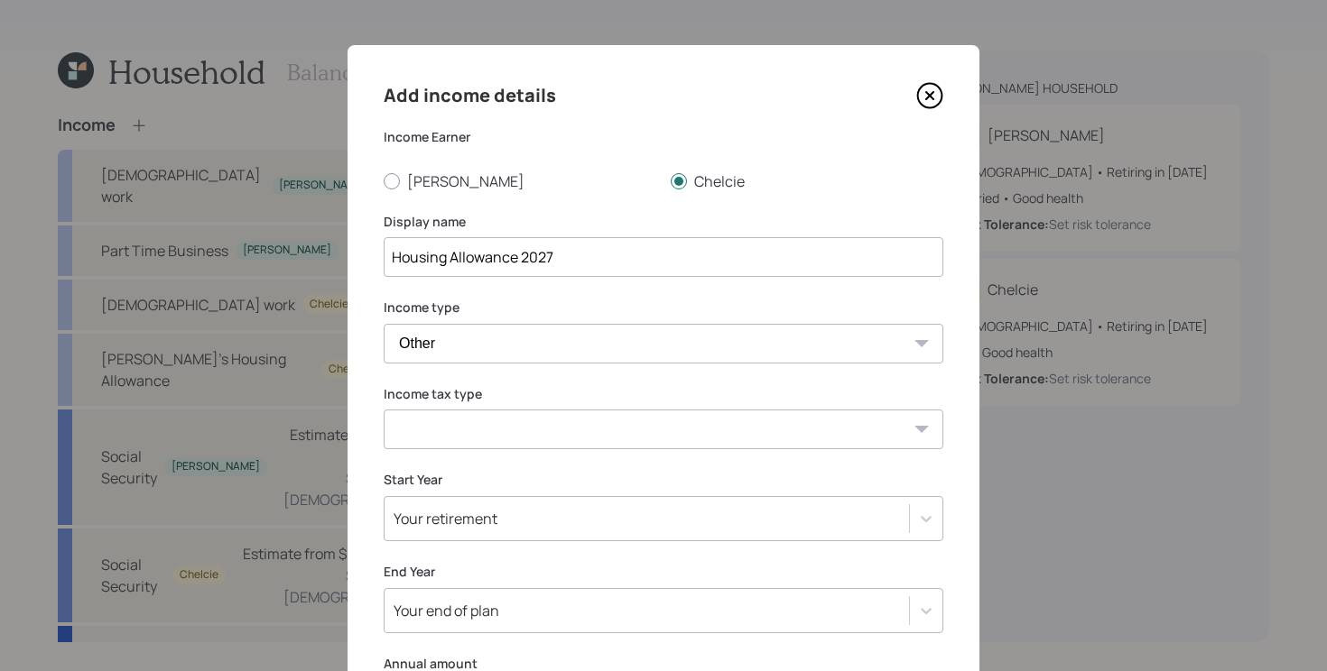
click at [483, 432] on select "Tax-free Earned Self Employment Alimony Royalties Pension / Annuity Interest Di…" at bounding box center [664, 430] width 560 height 40
select select "tax_free"
click at [384, 410] on select "Tax-free Earned Self Employment Alimony Royalties Pension / Annuity Interest Di…" at bounding box center [664, 430] width 560 height 40
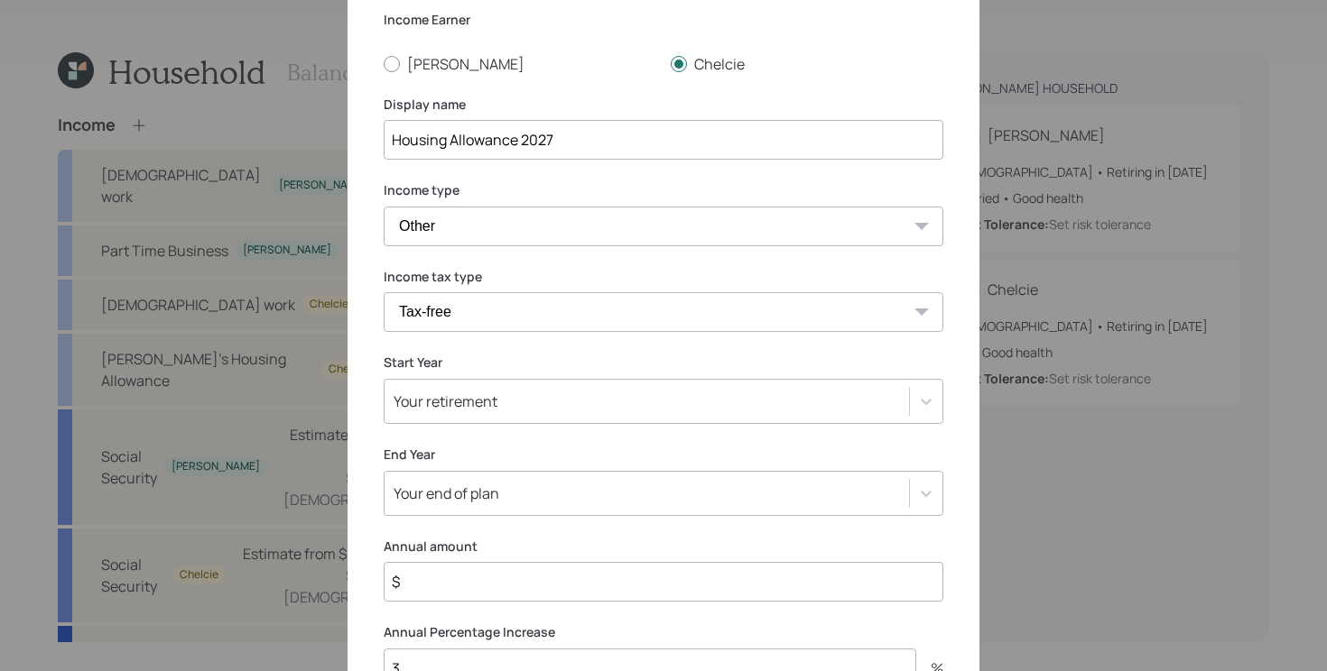
scroll to position [131, 0]
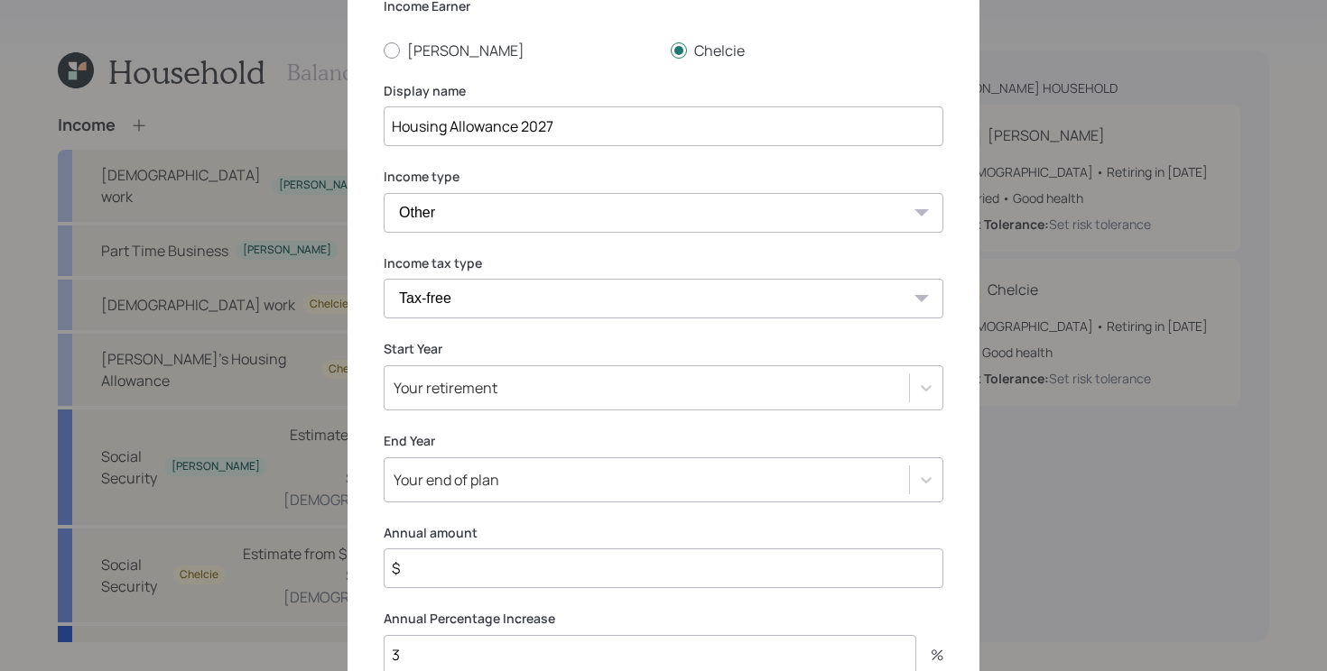
click at [585, 402] on div "Your retirement" at bounding box center [664, 387] width 560 height 45
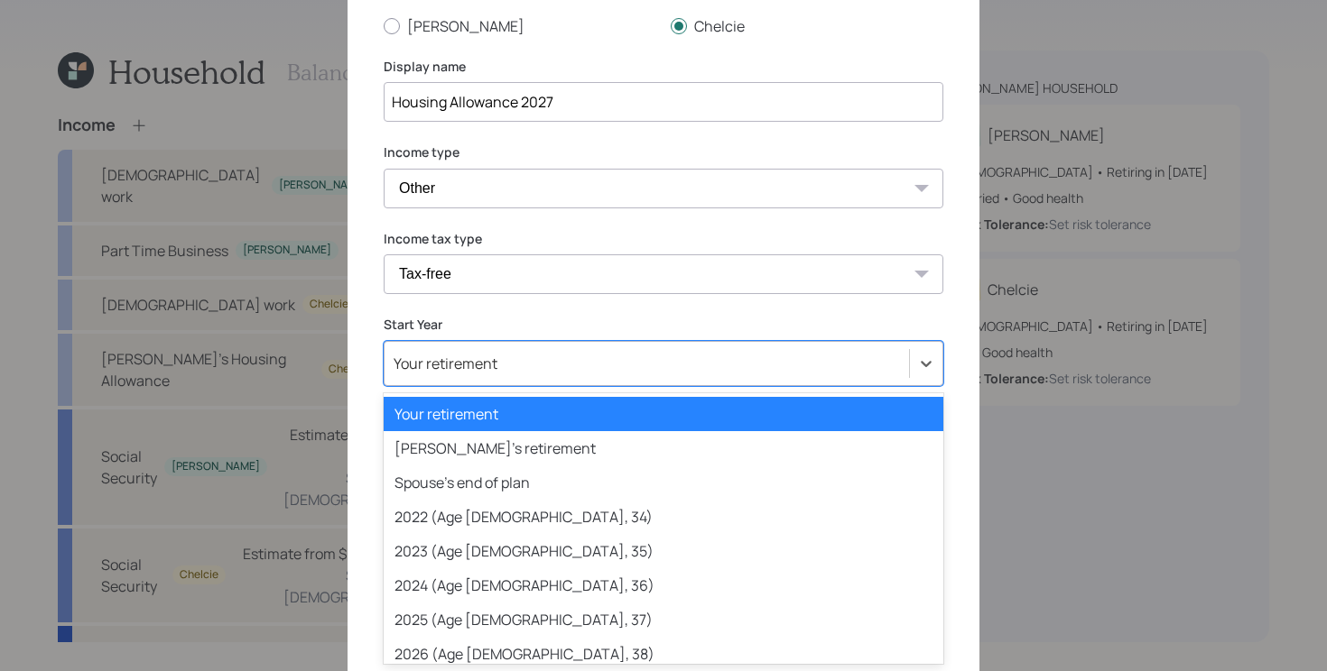
click at [664, 337] on div "Start Year option Your retirement selected, 1 of 81. 81 results available. Use …" at bounding box center [664, 351] width 560 height 70
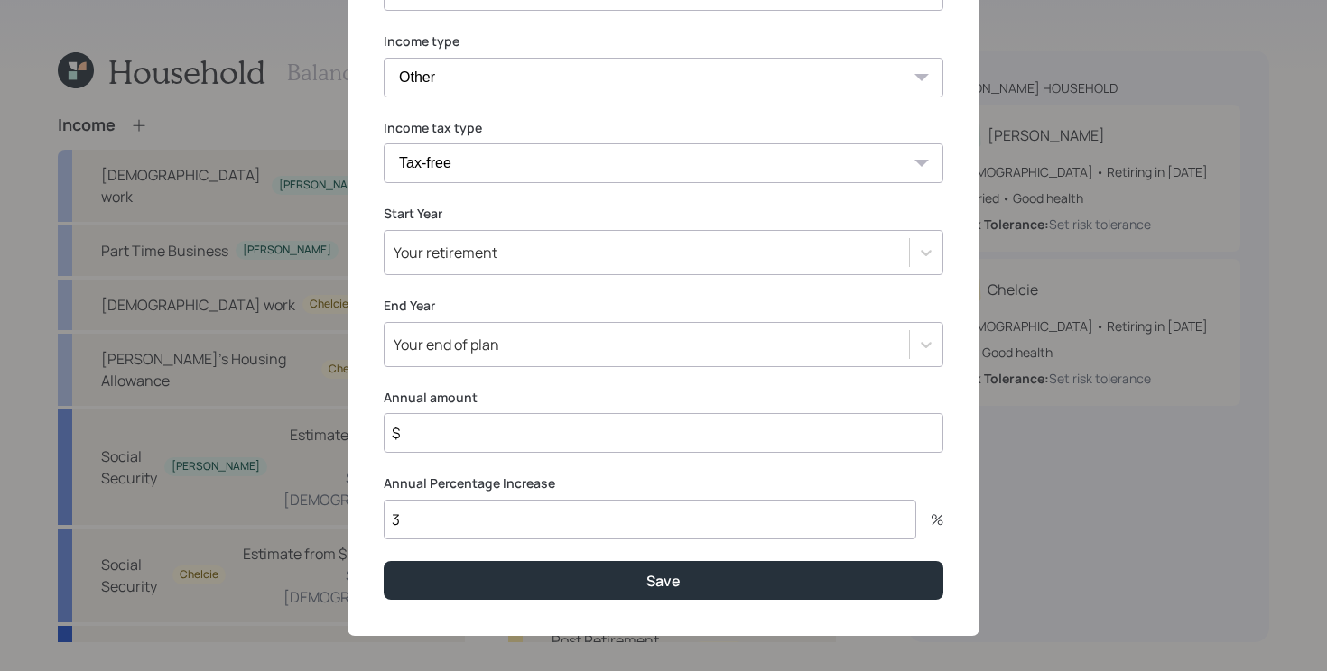
scroll to position [277, 0]
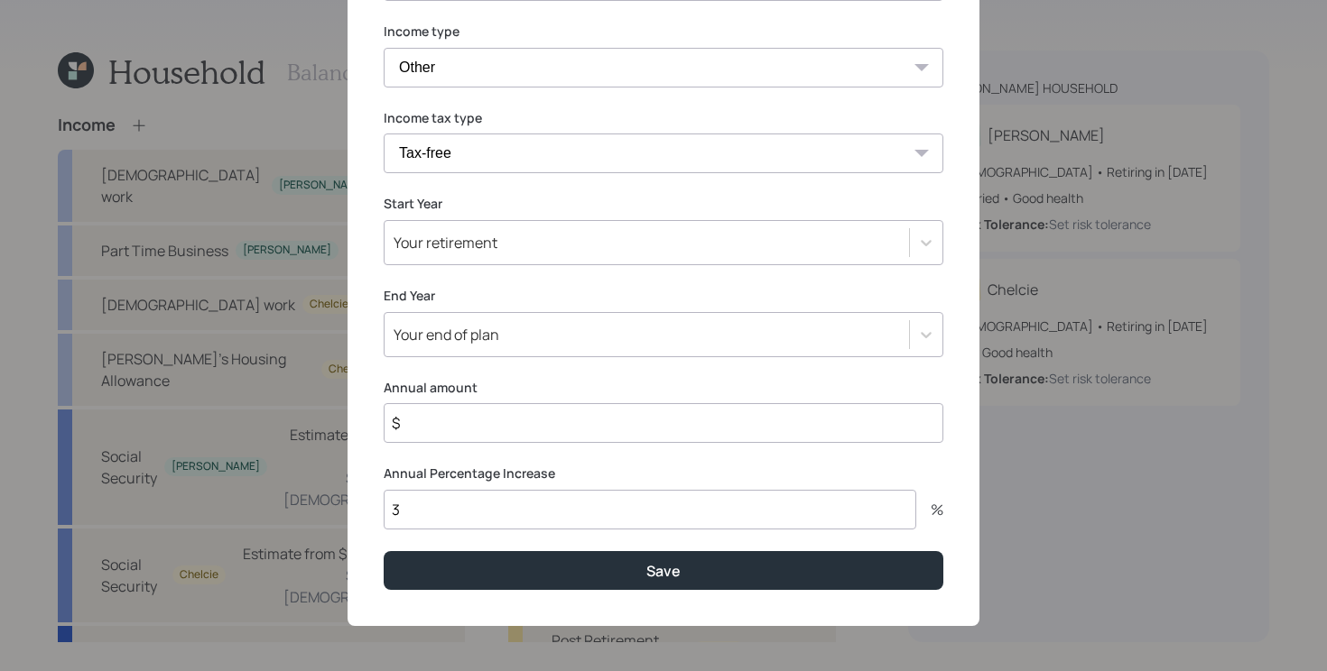
click at [529, 420] on input "$" at bounding box center [664, 423] width 560 height 40
type input "$ 15,500"
click at [615, 251] on div "Your retirement" at bounding box center [646, 242] width 524 height 31
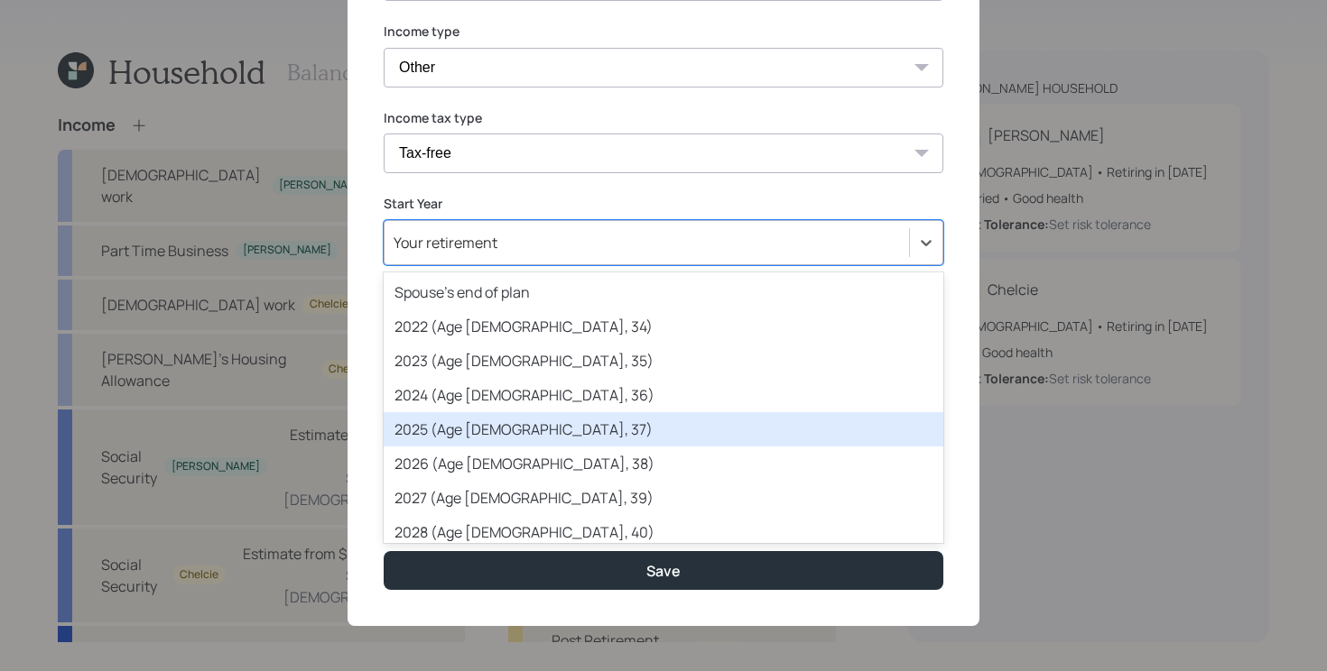
scroll to position [71, 0]
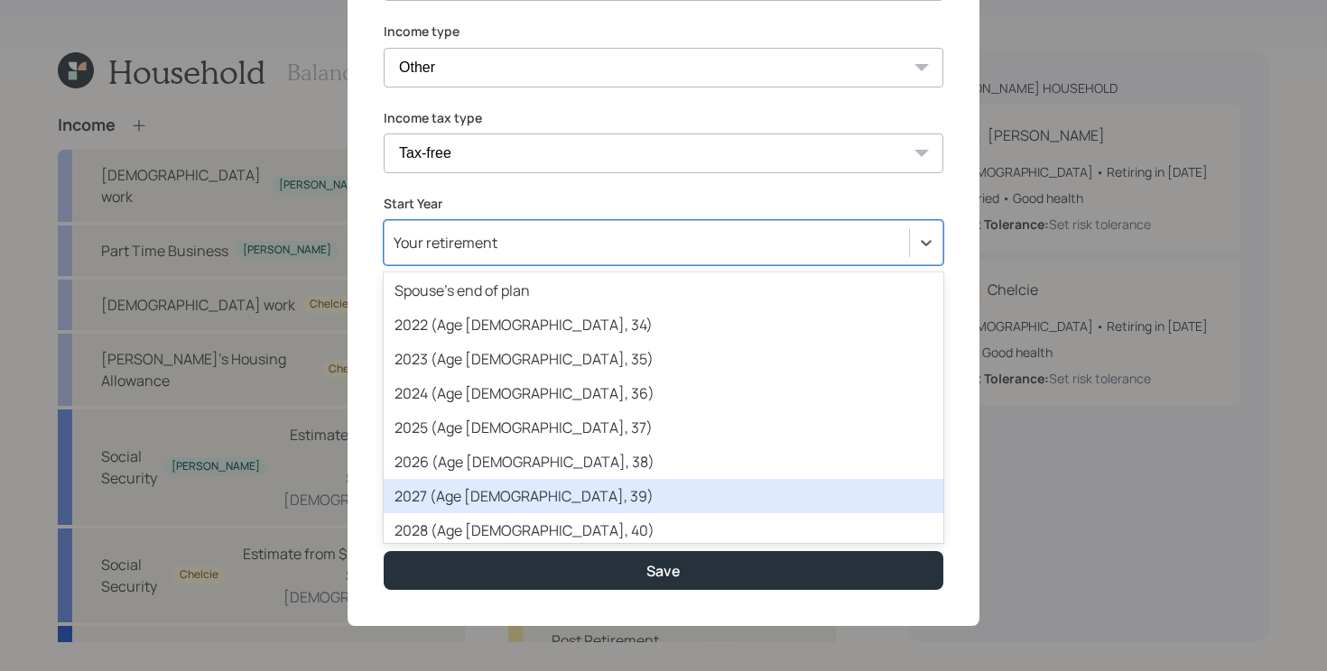
click at [498, 495] on div "2027 (Age [DEMOGRAPHIC_DATA], 39)" at bounding box center [664, 496] width 560 height 34
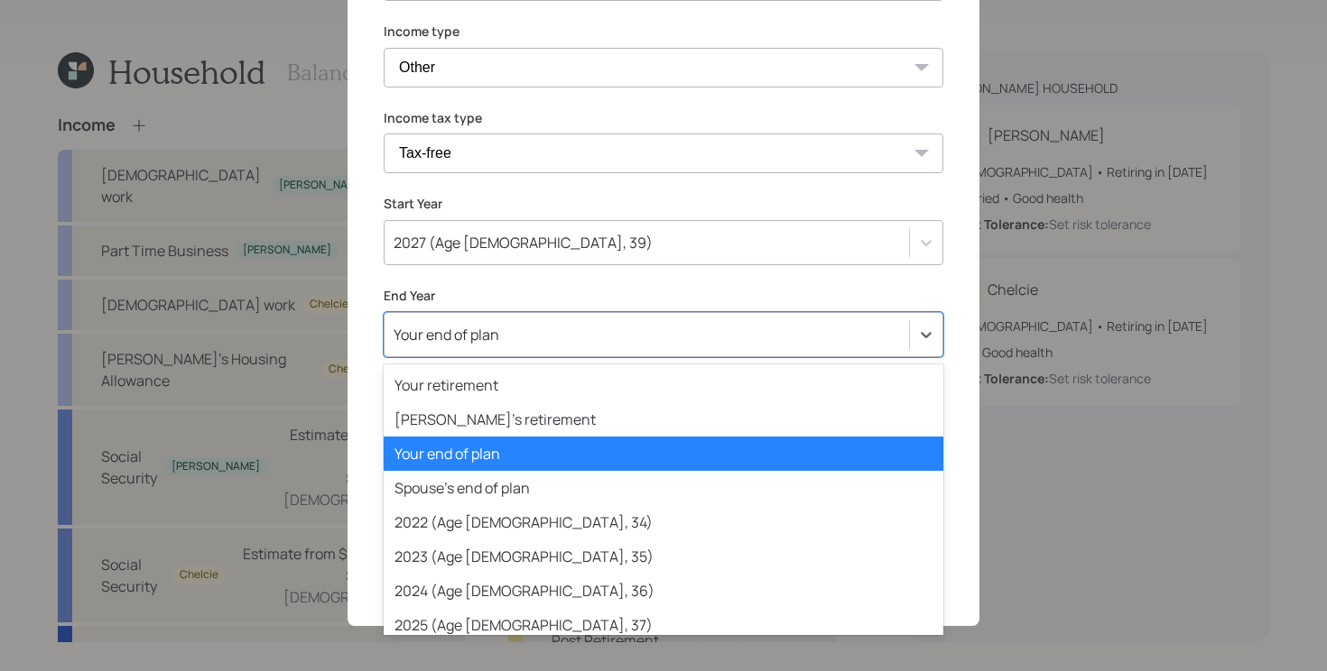
click at [578, 332] on div "Your end of plan" at bounding box center [646, 334] width 524 height 31
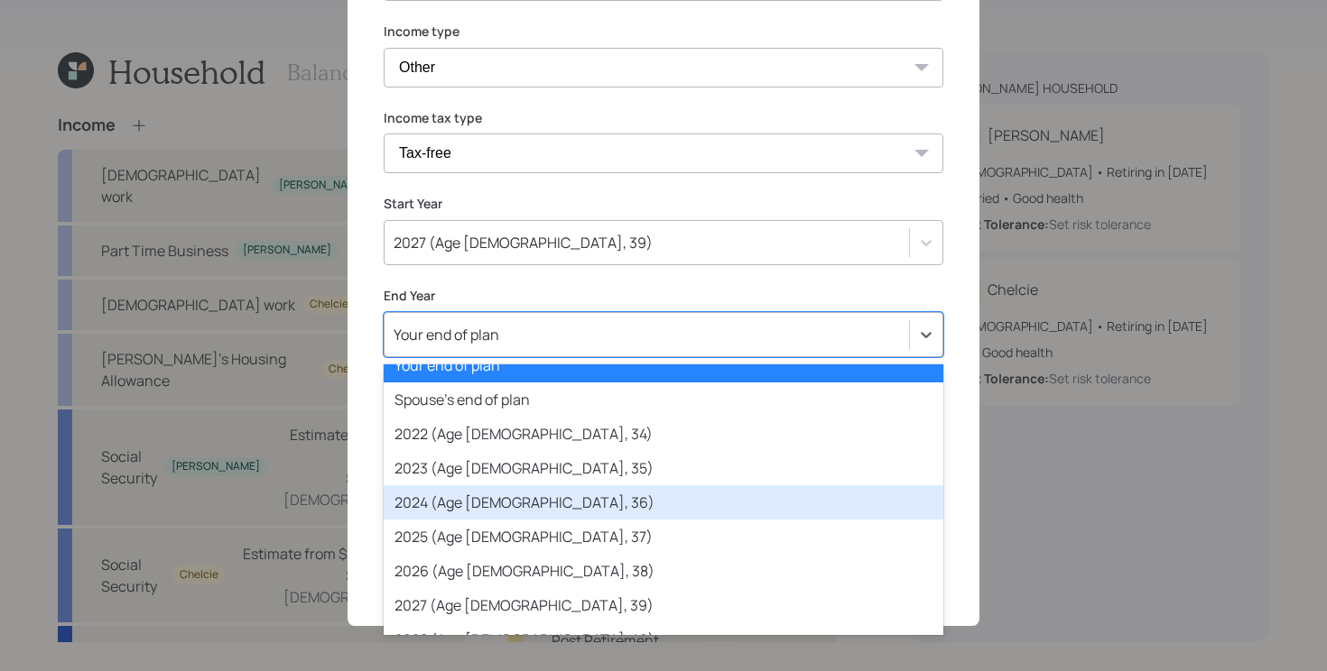
scroll to position [92, 0]
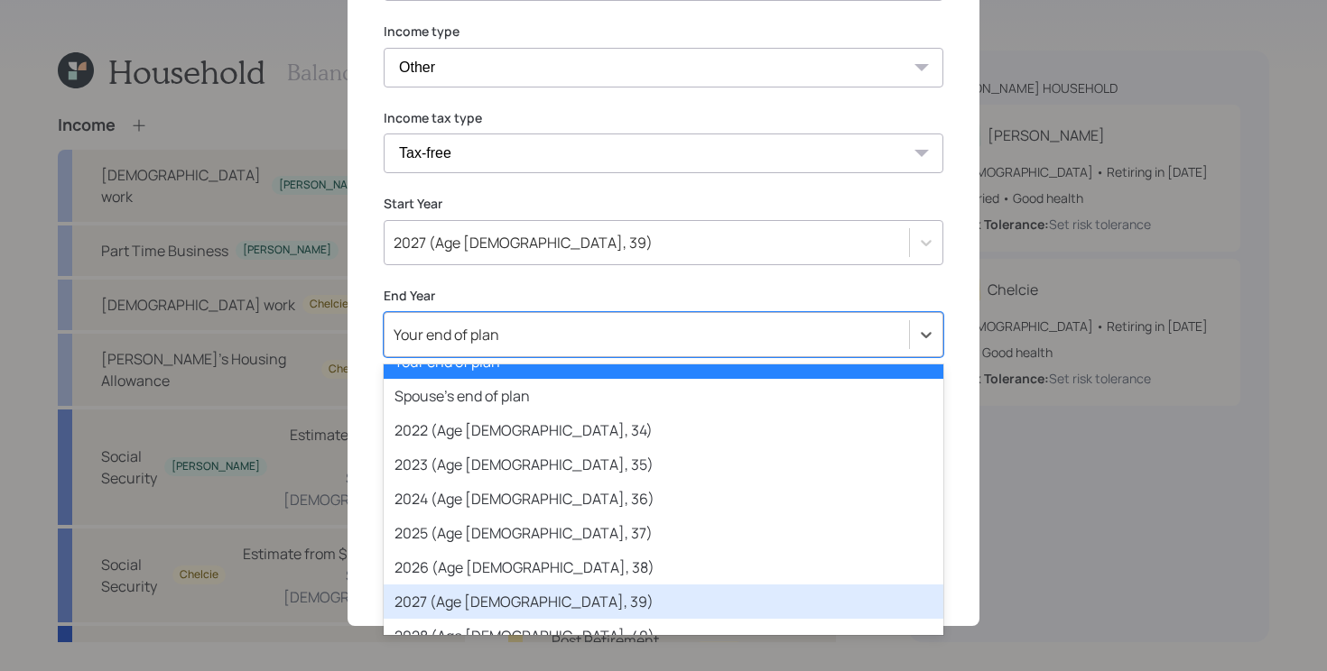
click at [484, 596] on div "2027 (Age [DEMOGRAPHIC_DATA], 39)" at bounding box center [664, 602] width 560 height 34
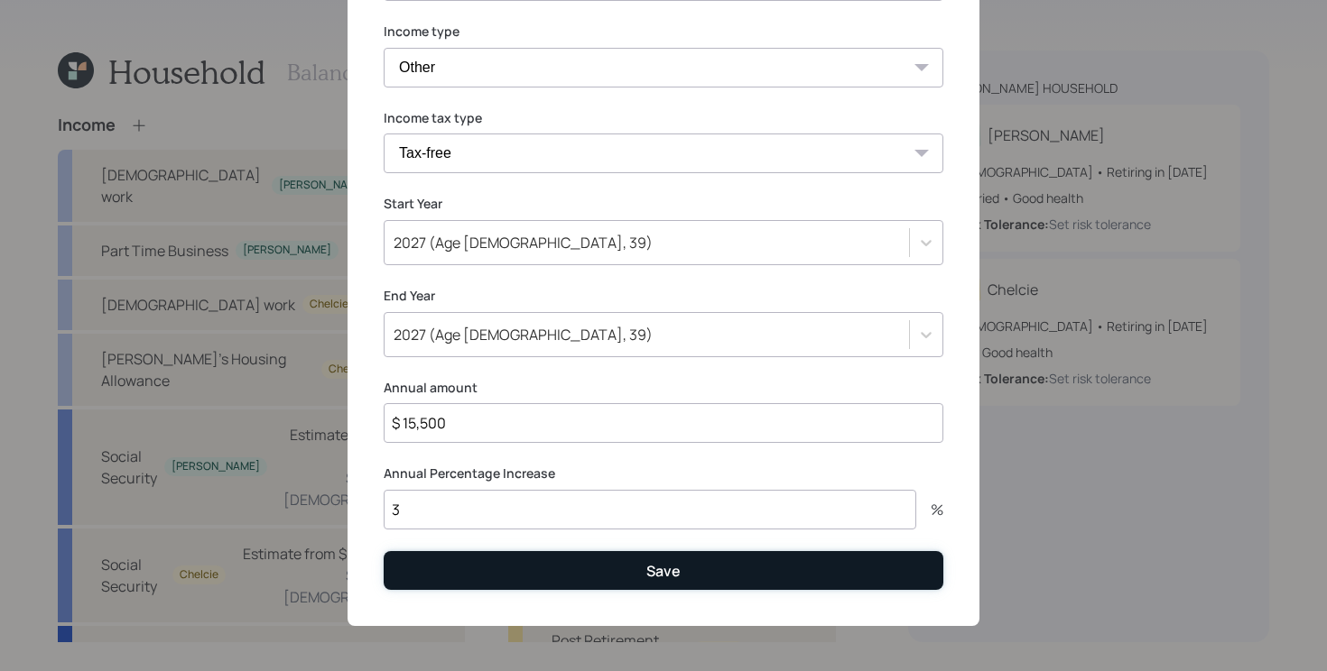
click at [537, 575] on button "Save" at bounding box center [664, 570] width 560 height 39
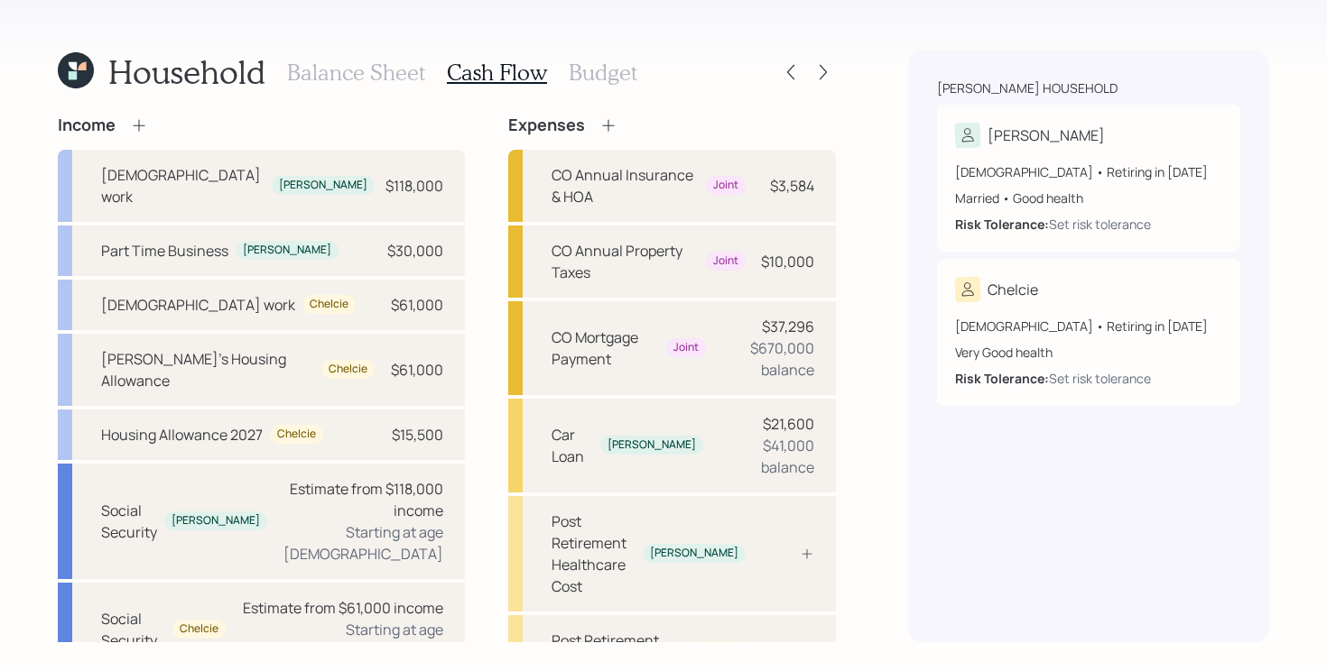
scroll to position [88, 0]
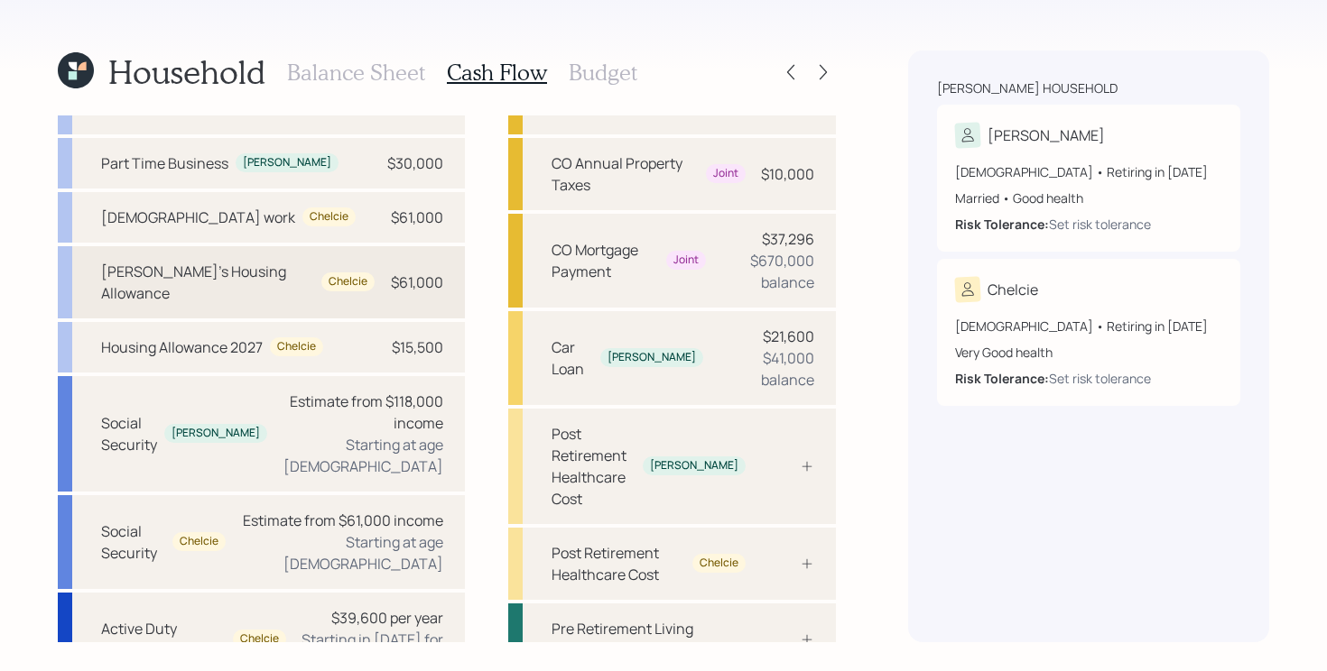
click at [391, 272] on div "$61,000" at bounding box center [417, 283] width 52 height 22
select select "other"
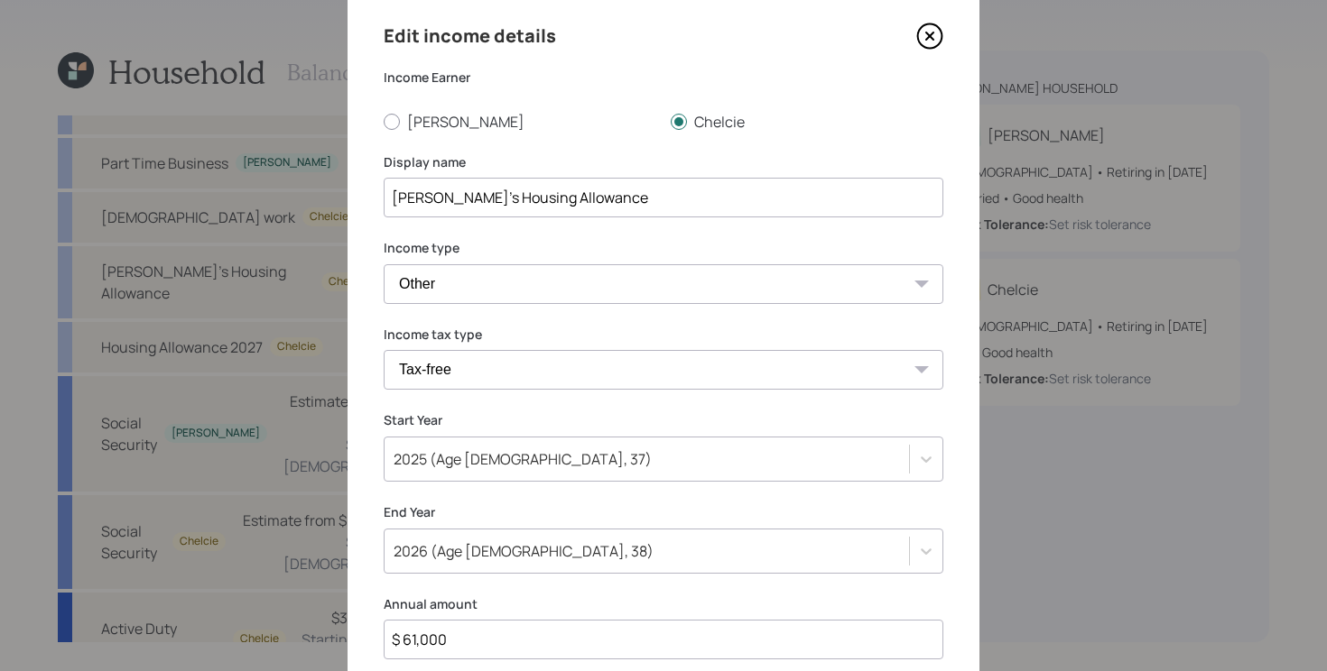
scroll to position [66, 0]
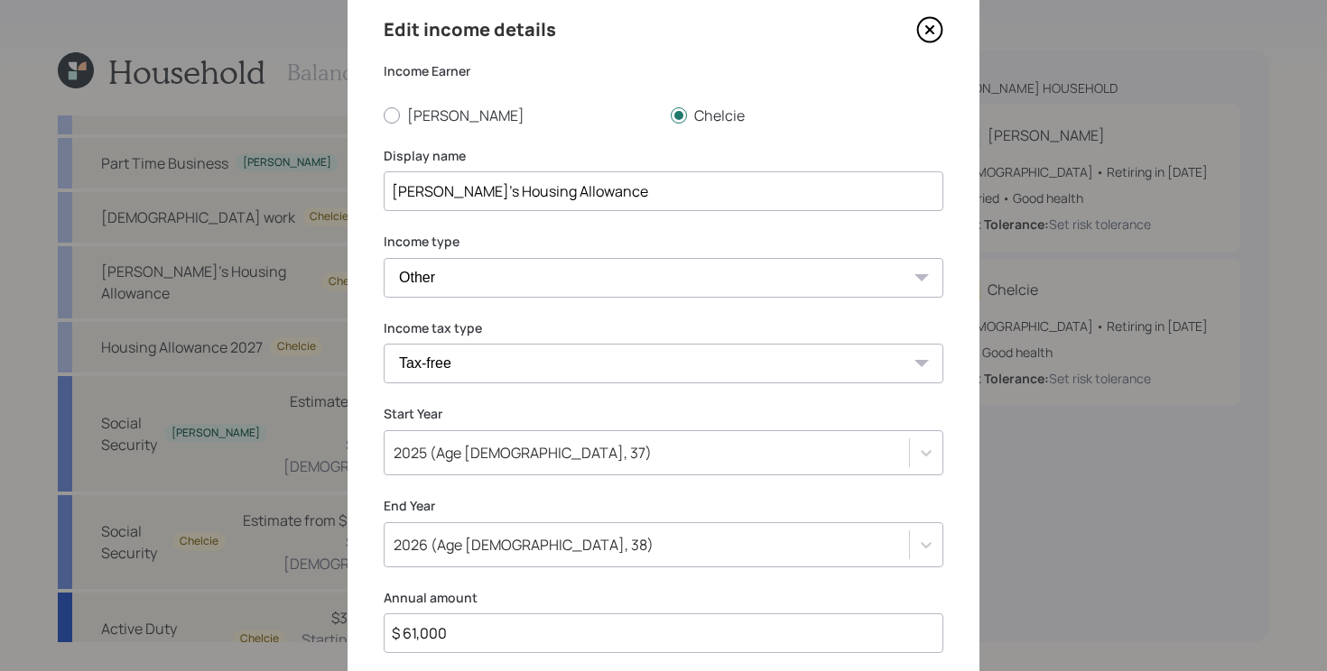
click at [938, 33] on icon at bounding box center [929, 29] width 27 height 27
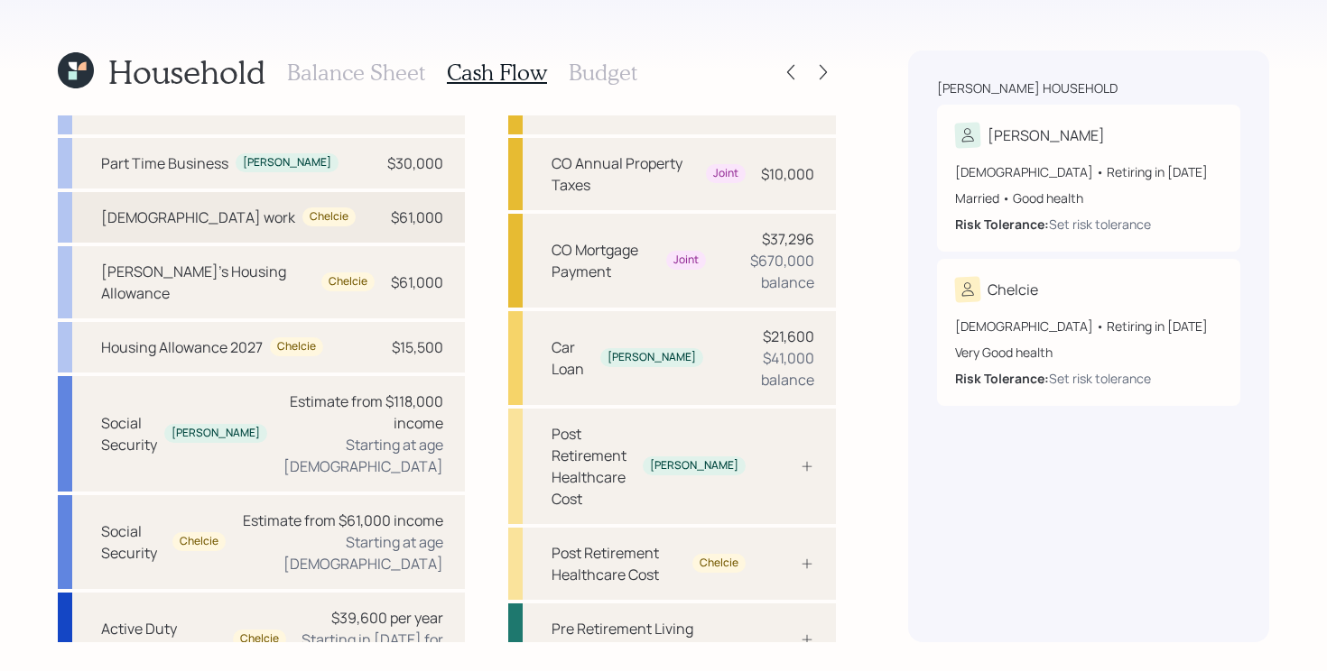
click at [316, 195] on div "Full-time work Chelcie $61,000" at bounding box center [261, 217] width 407 height 51
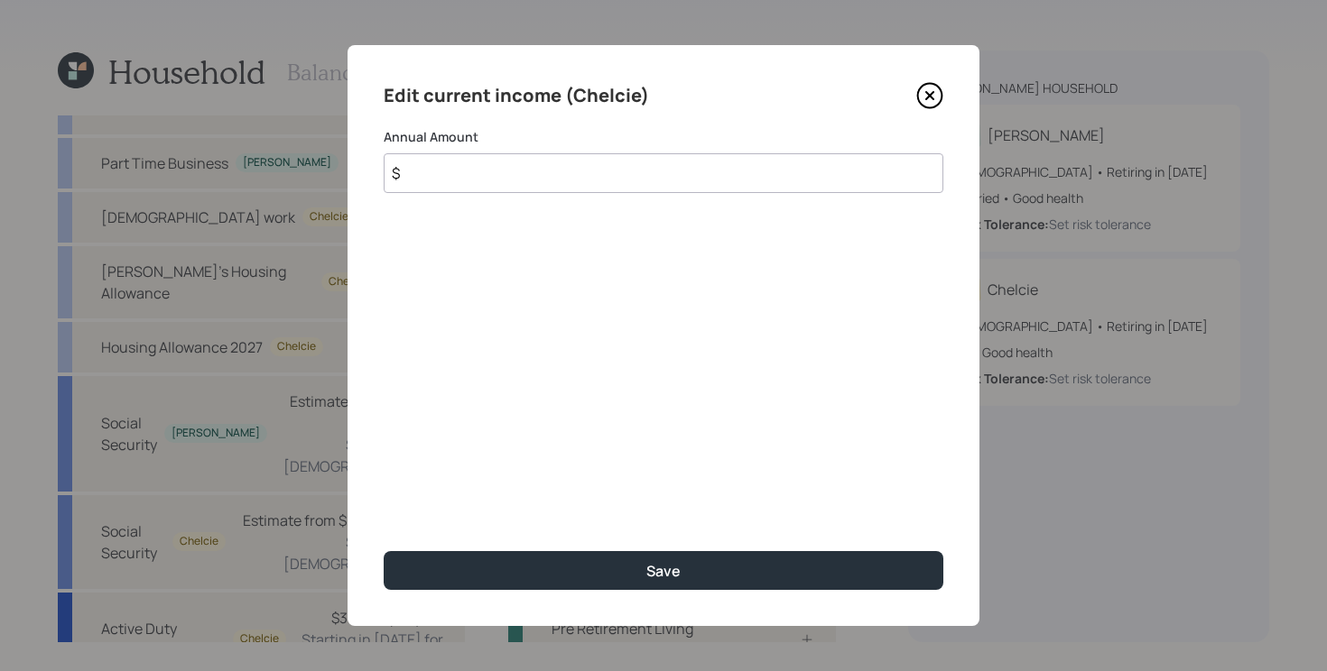
click at [384, 551] on button "Save" at bounding box center [664, 570] width 560 height 39
type input "$ 0"
click at [384, 551] on button "Save" at bounding box center [664, 570] width 560 height 39
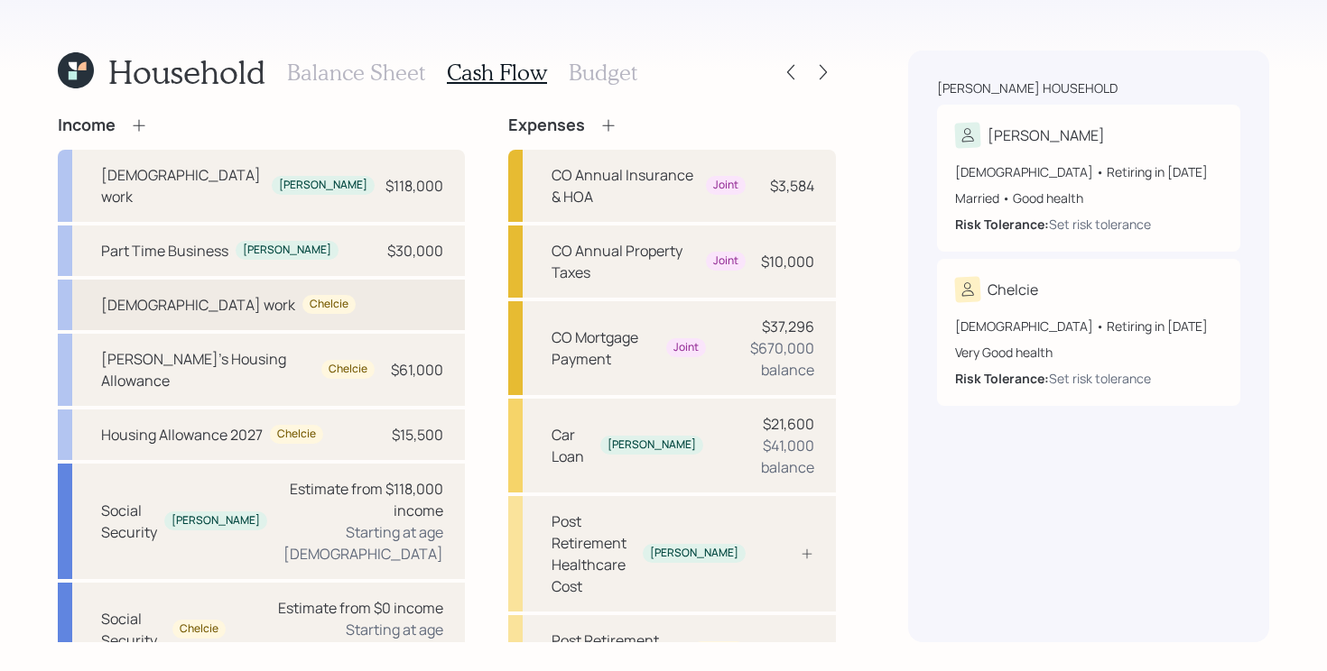
scroll to position [7, 0]
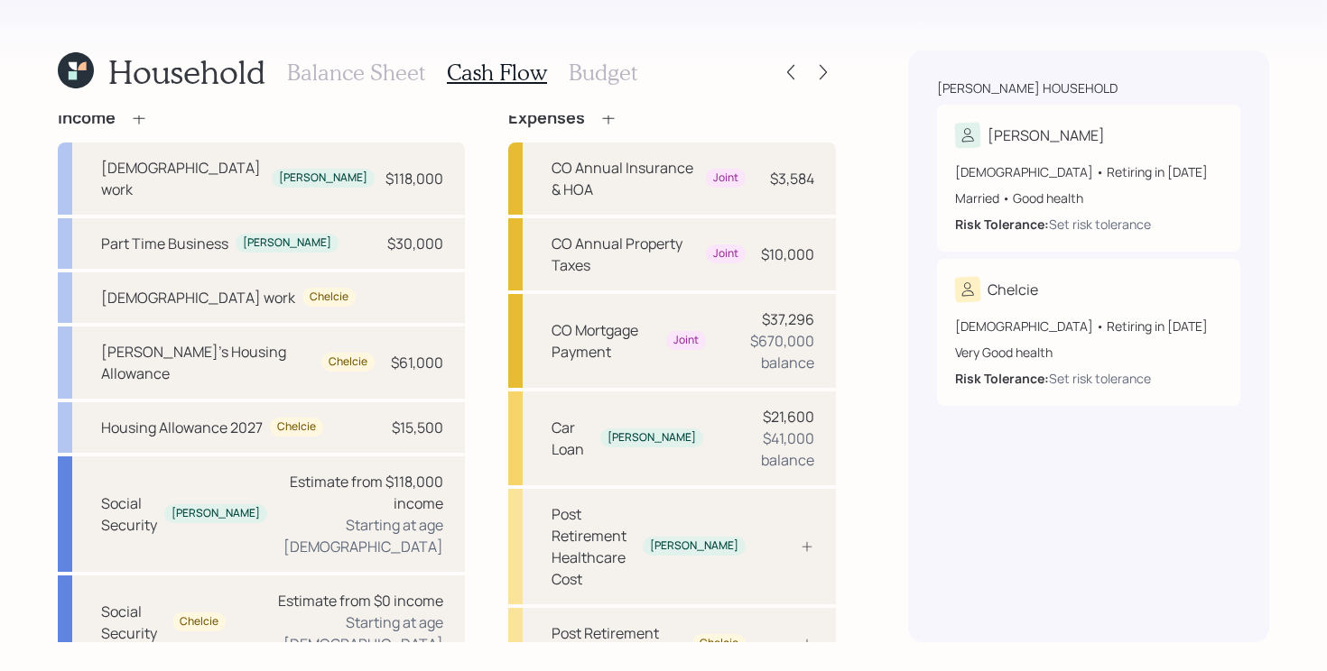
click at [141, 116] on icon at bounding box center [139, 118] width 18 height 18
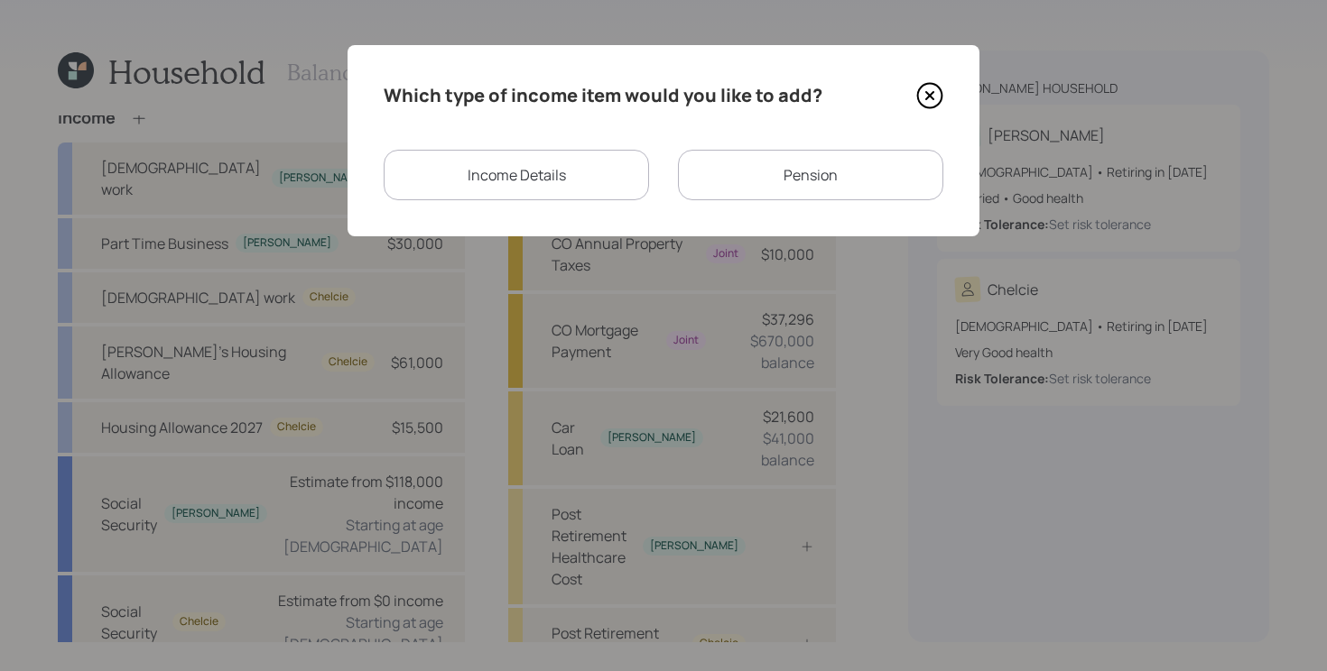
click at [551, 182] on div "Income Details" at bounding box center [516, 175] width 265 height 51
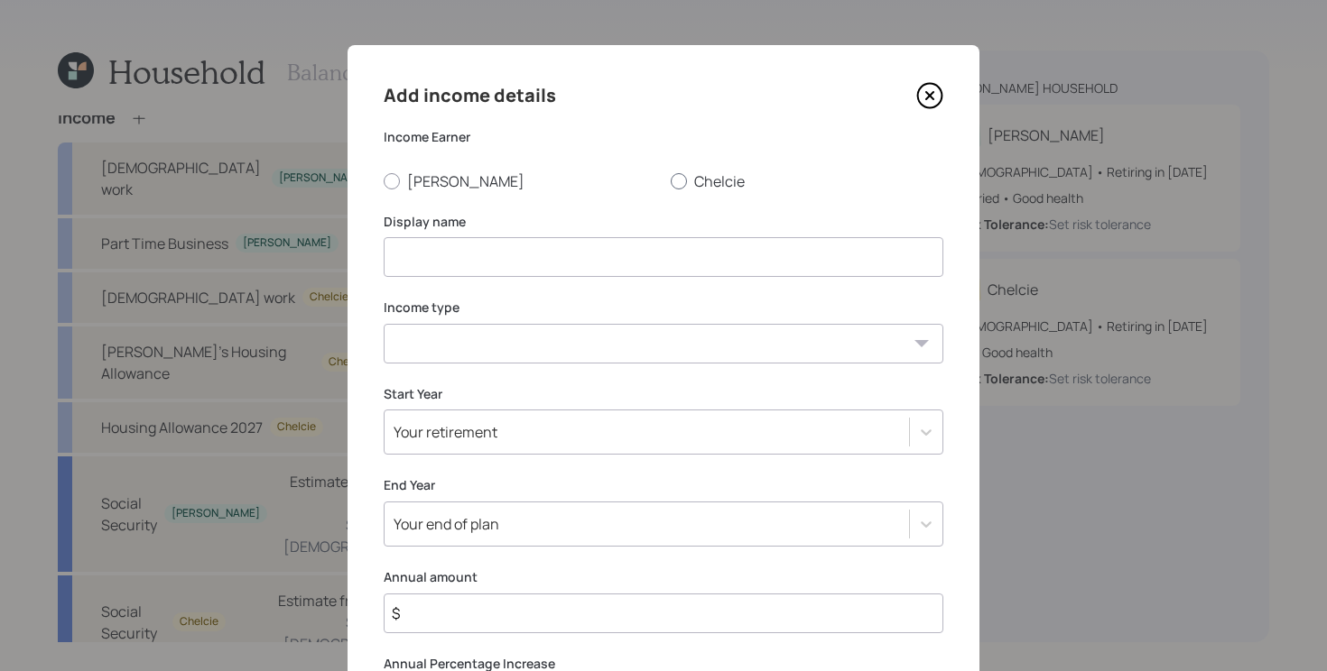
click at [693, 178] on label "Chelcie" at bounding box center [807, 181] width 273 height 20
click at [671, 180] on input "Chelcie" at bounding box center [670, 180] width 1 height 1
radio input "true"
click at [625, 245] on input at bounding box center [664, 257] width 560 height 40
type input "Current Employment for Chelcie"
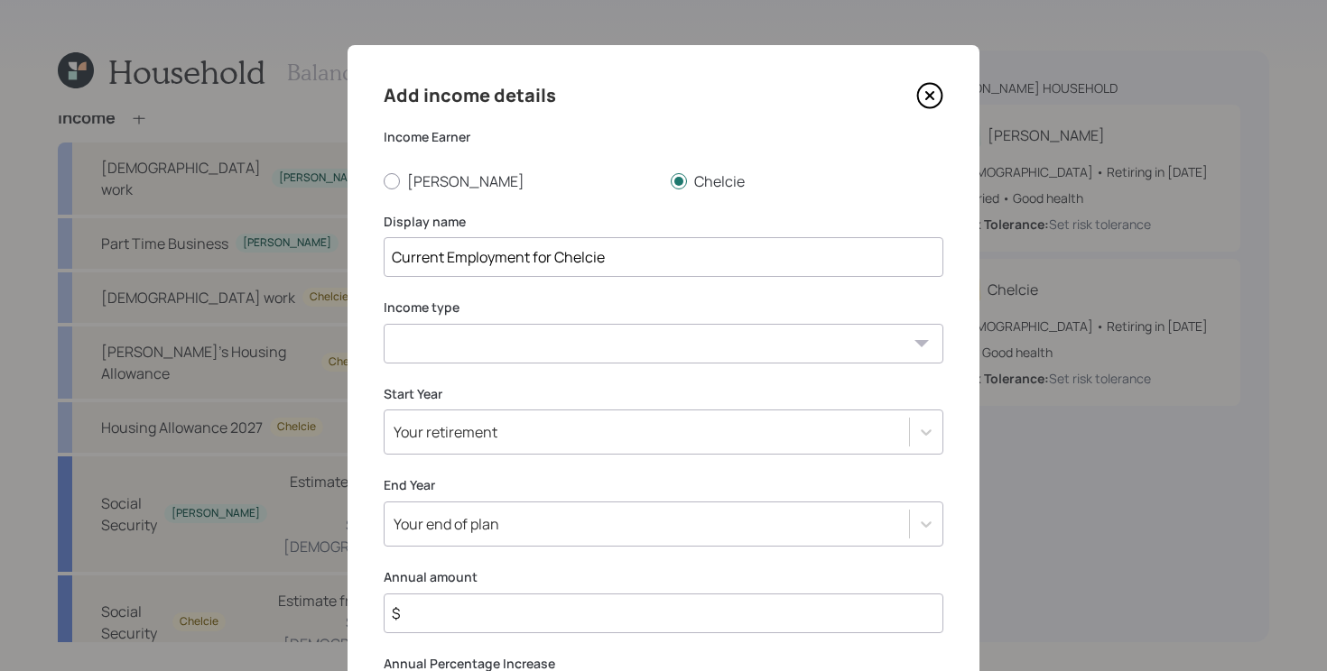
click at [485, 359] on select "Full-time work Part-time work Self employment Other" at bounding box center [664, 344] width 560 height 40
select select "salary"
click at [384, 324] on select "Full-time work Part-time work Self employment Other" at bounding box center [664, 344] width 560 height 40
click at [430, 616] on input "$" at bounding box center [664, 614] width 560 height 40
type input "$ 61,000"
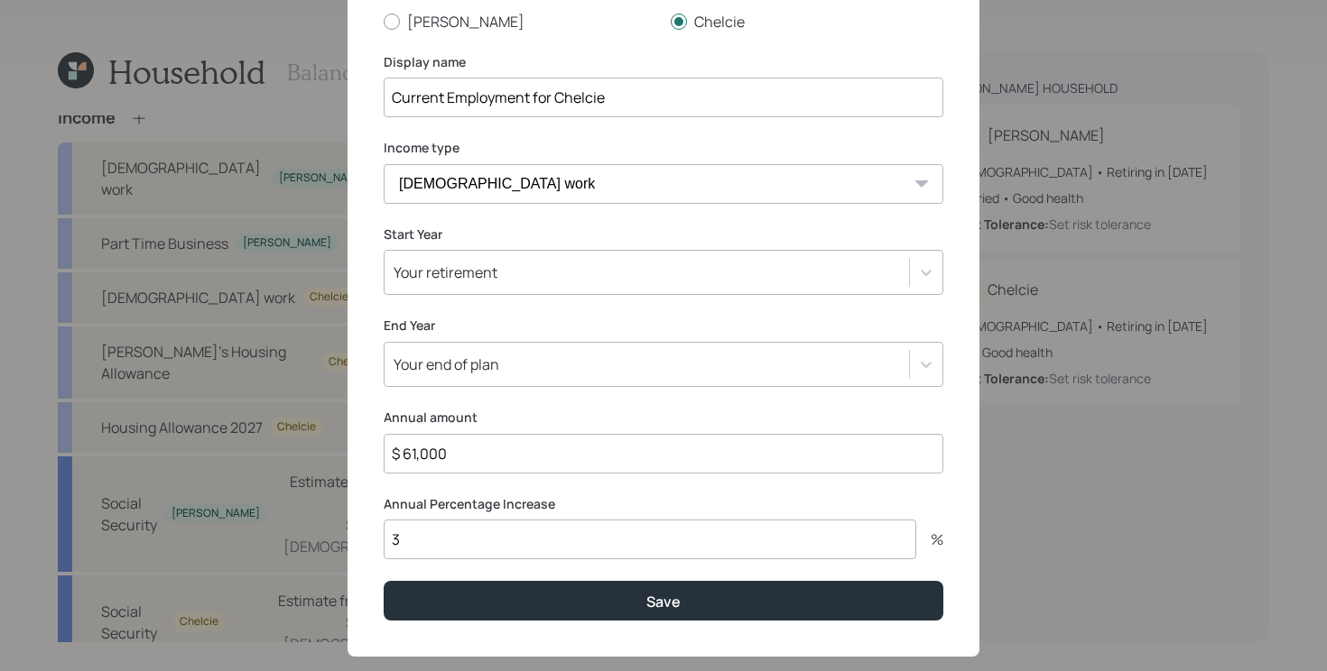
scroll to position [167, 0]
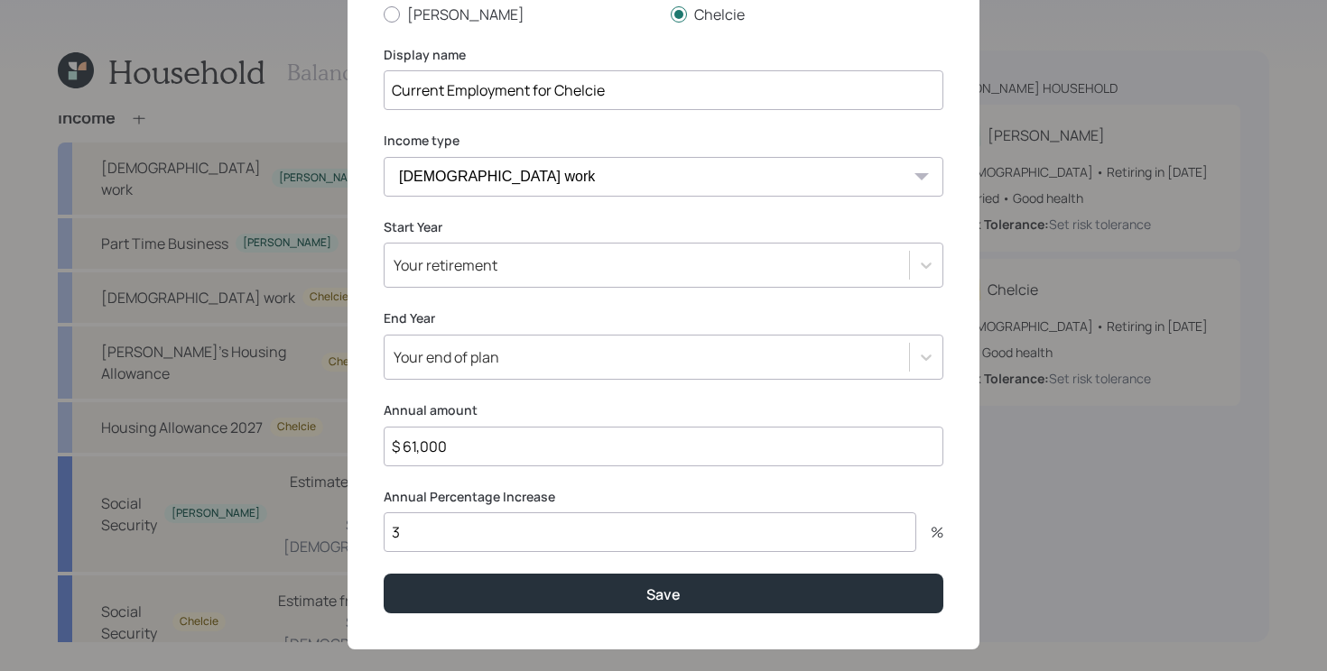
click at [458, 259] on div "Your retirement" at bounding box center [445, 265] width 104 height 20
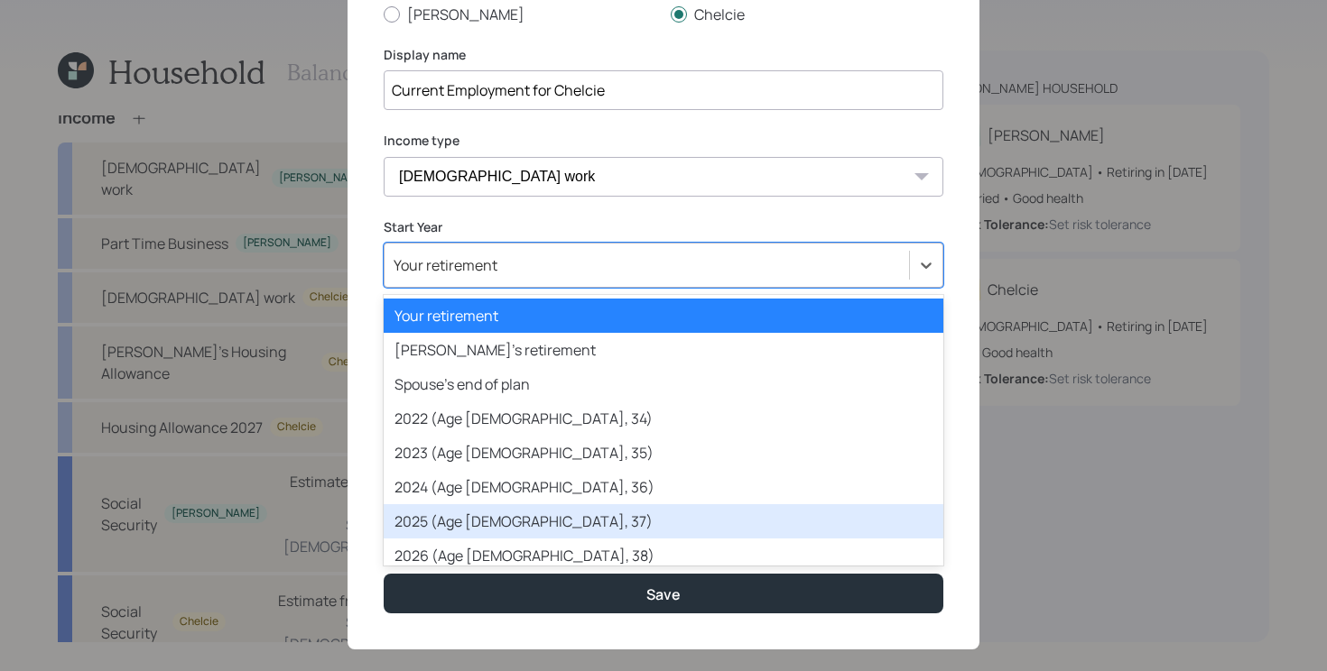
click at [465, 522] on div "2025 (Age [DEMOGRAPHIC_DATA], 37)" at bounding box center [664, 521] width 560 height 34
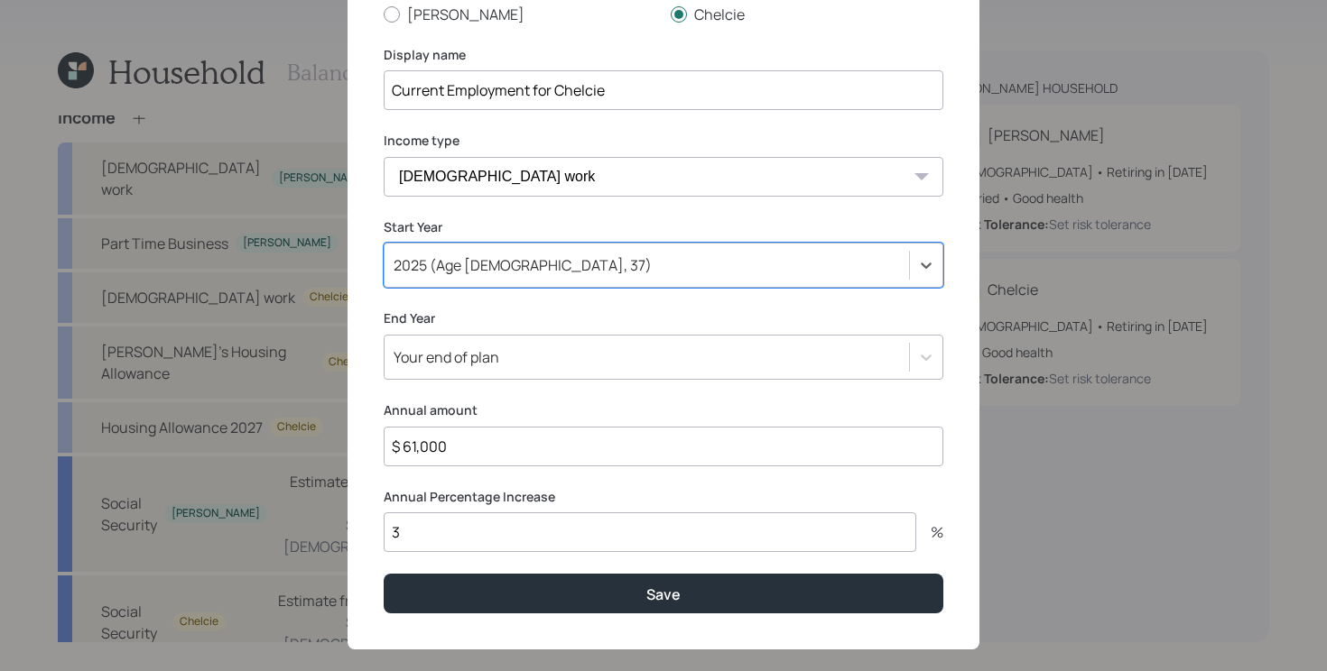
click at [523, 341] on div "Your end of plan" at bounding box center [664, 357] width 560 height 45
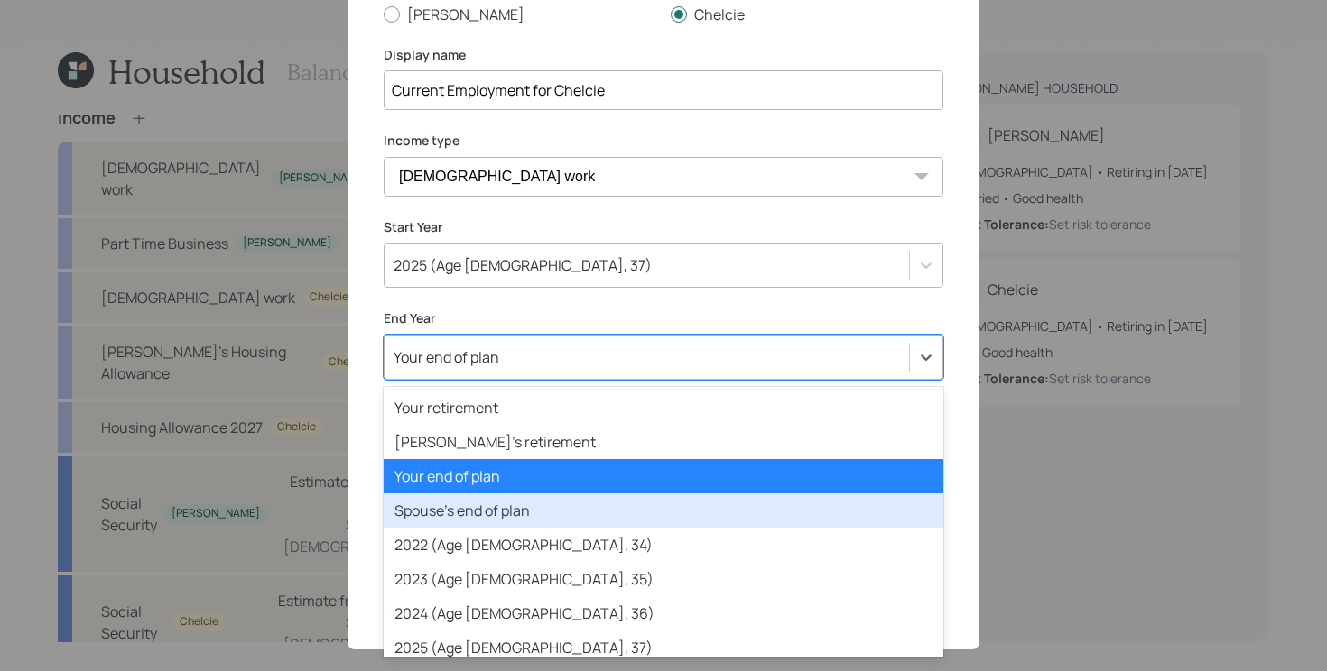
scroll to position [120, 0]
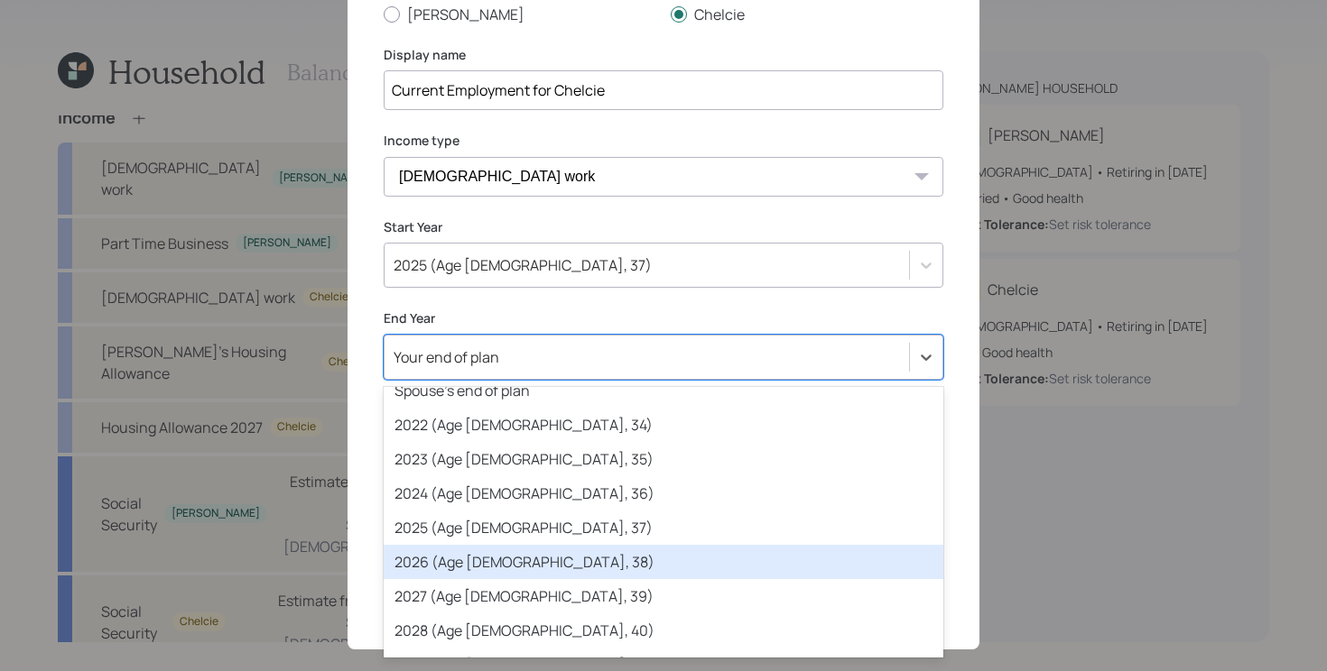
click at [440, 554] on div "2026 (Age [DEMOGRAPHIC_DATA], 38)" at bounding box center [664, 562] width 560 height 34
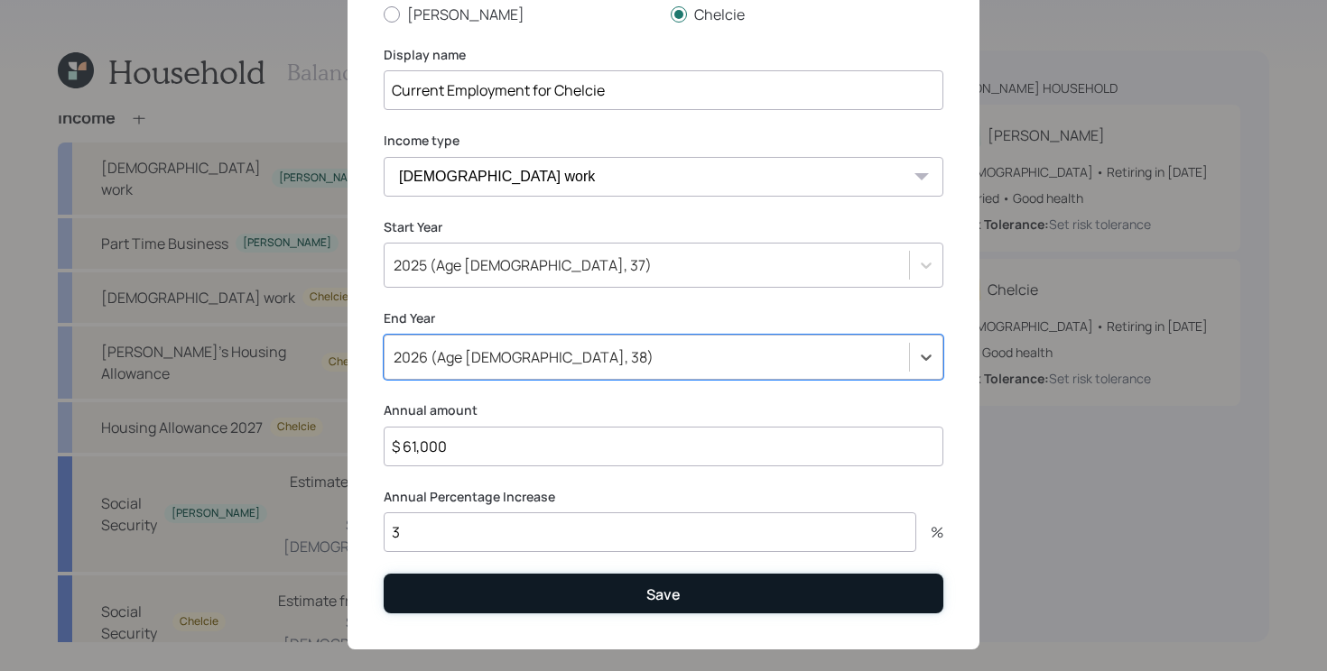
click at [447, 588] on button "Save" at bounding box center [664, 593] width 560 height 39
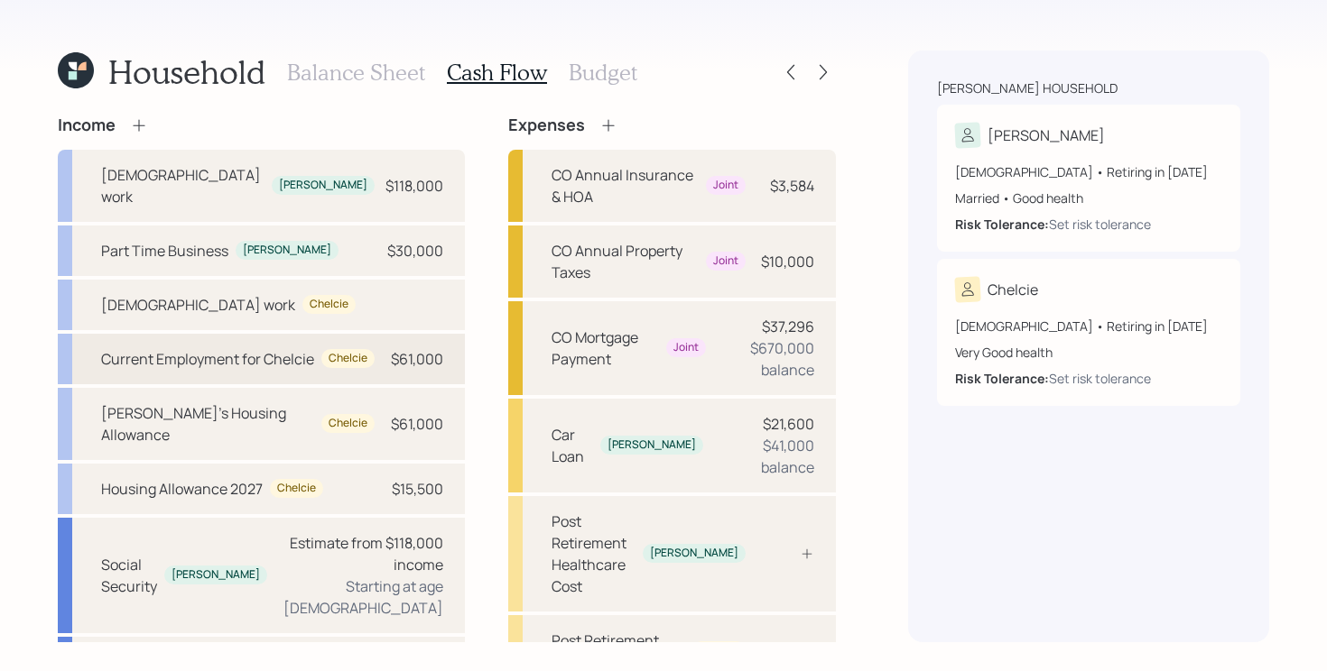
scroll to position [2, 0]
click at [205, 491] on div "Housing Allowance 2027" at bounding box center [182, 487] width 162 height 22
select select "other"
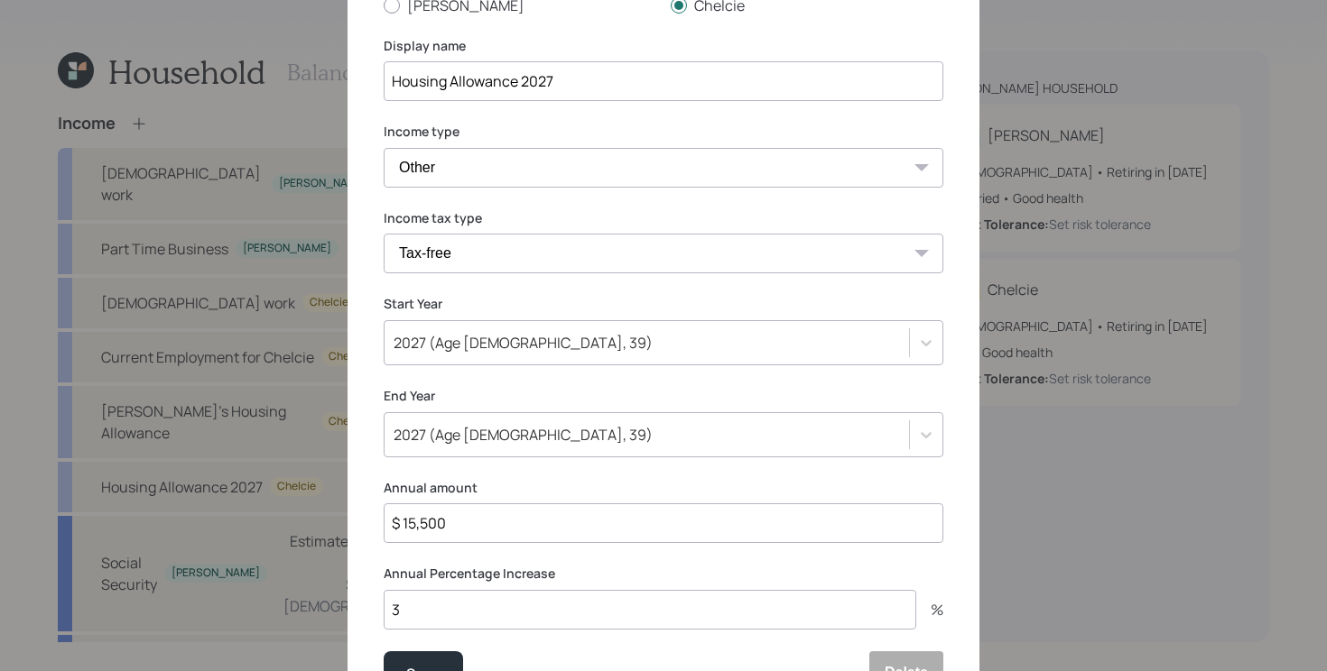
scroll to position [253, 0]
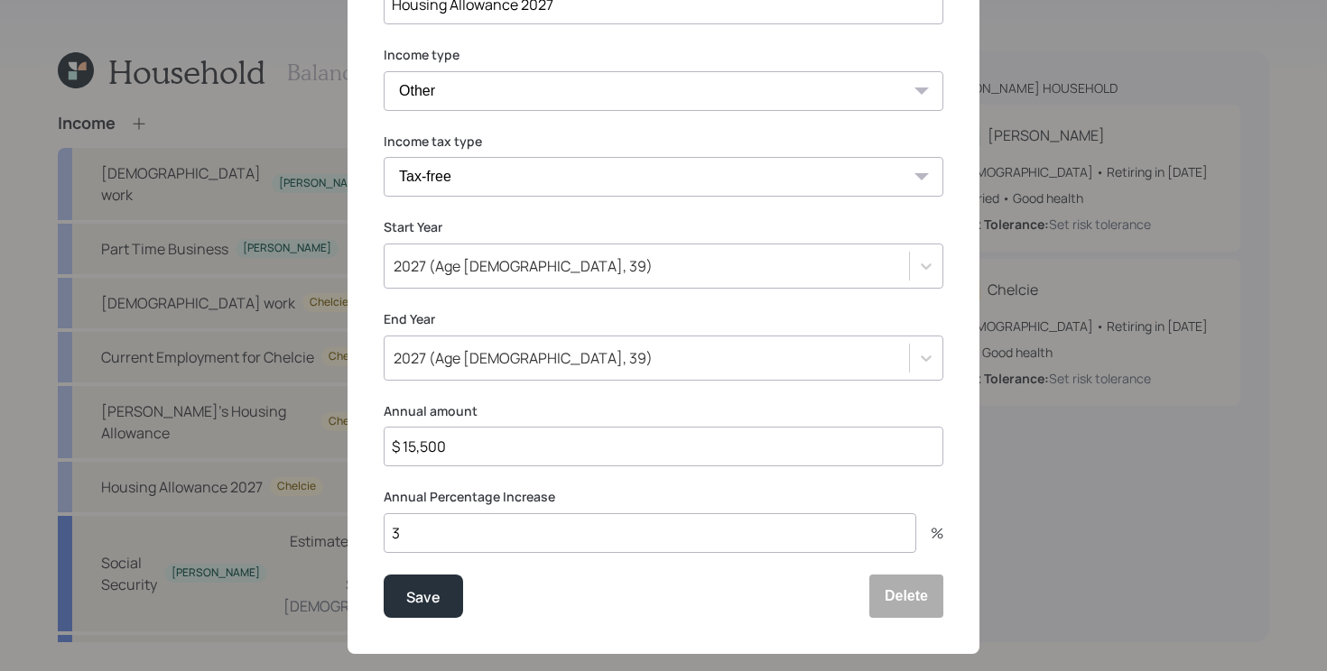
click at [523, 452] on input "$ 15,500" at bounding box center [664, 447] width 560 height 40
type input "$ 30,500"
click at [384, 575] on button "Save" at bounding box center [423, 596] width 79 height 43
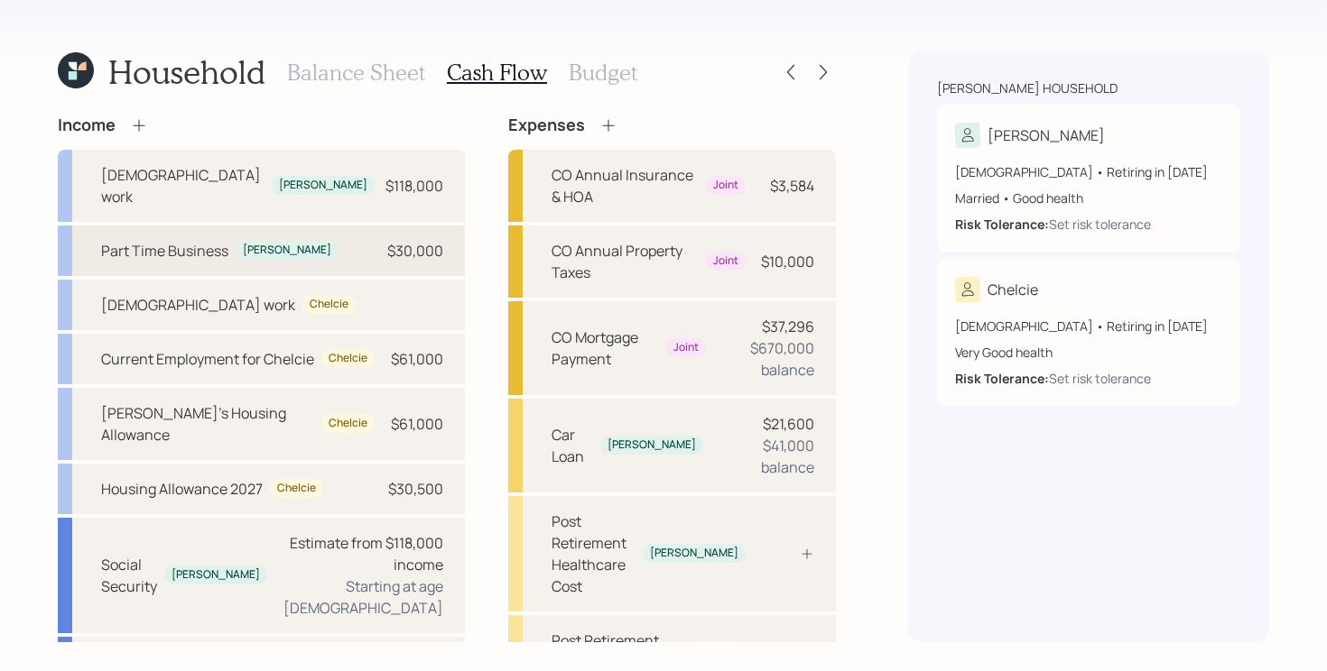
scroll to position [2, 0]
click at [130, 118] on icon at bounding box center [139, 124] width 18 height 18
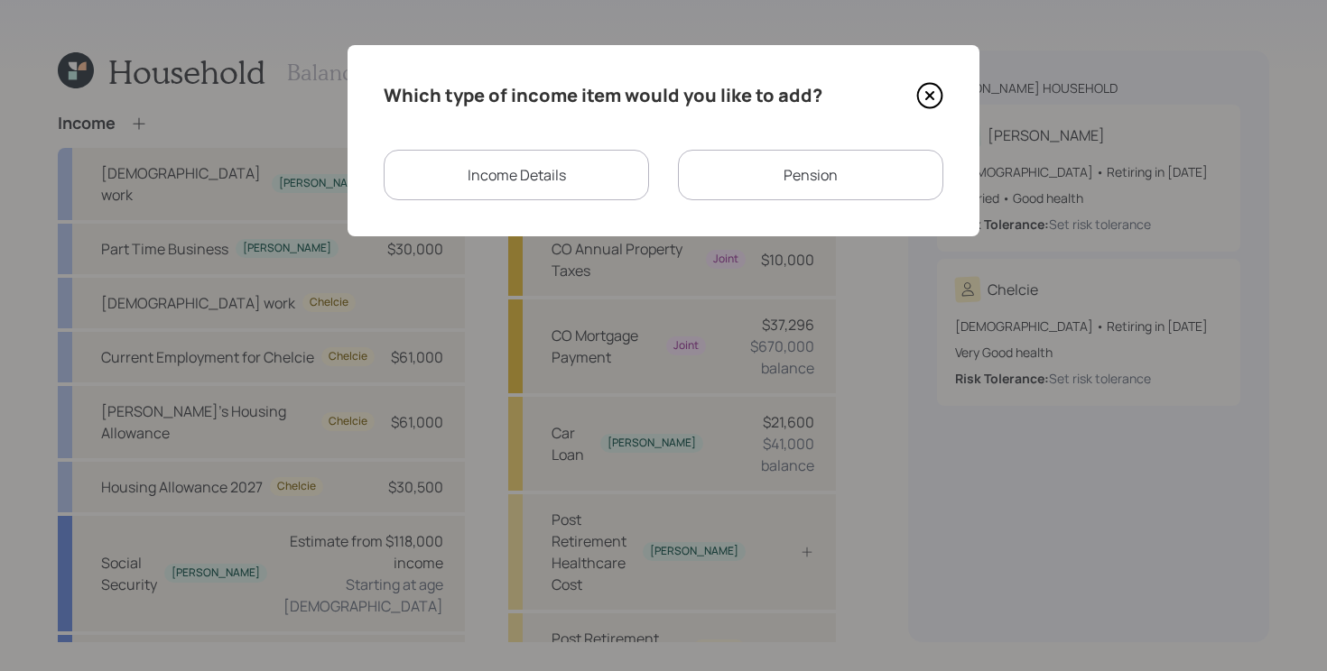
click at [592, 174] on div "Income Details" at bounding box center [516, 175] width 265 height 51
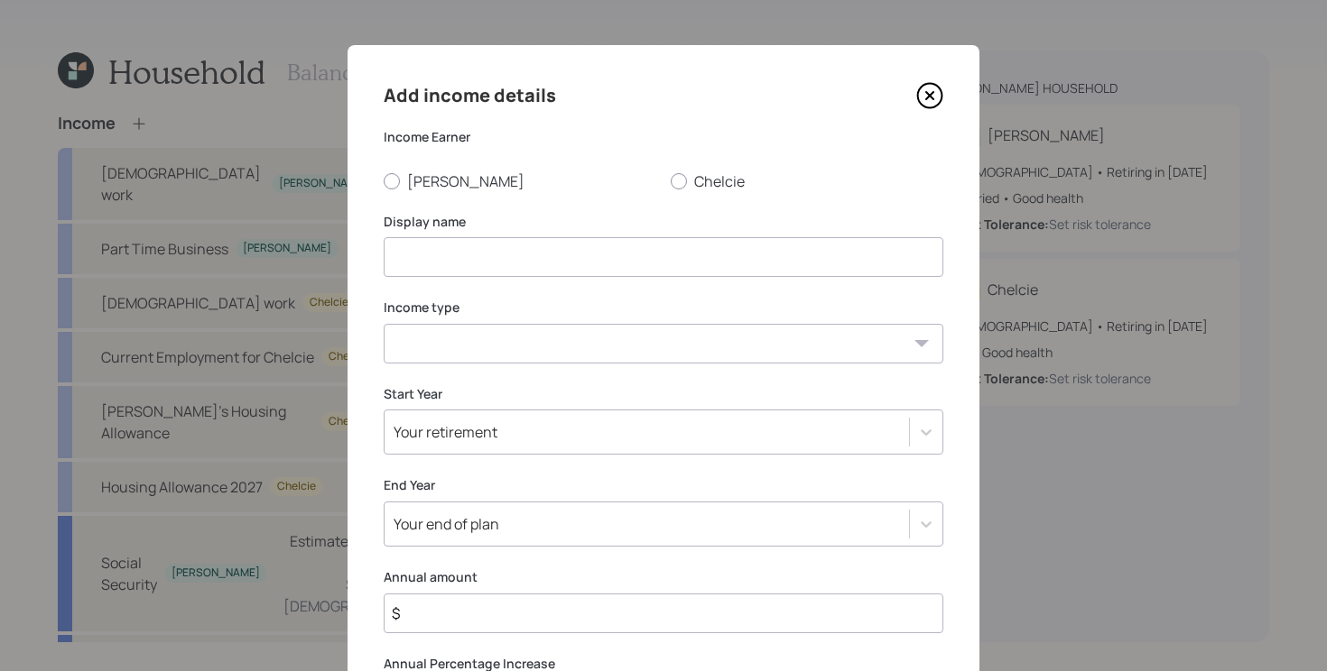
click at [535, 248] on input at bounding box center [664, 257] width 560 height 40
type input "Chelcie's New Emplotment"
click at [730, 183] on label "Chelcie" at bounding box center [807, 181] width 273 height 20
click at [671, 181] on input "Chelcie" at bounding box center [670, 180] width 1 height 1
radio input "true"
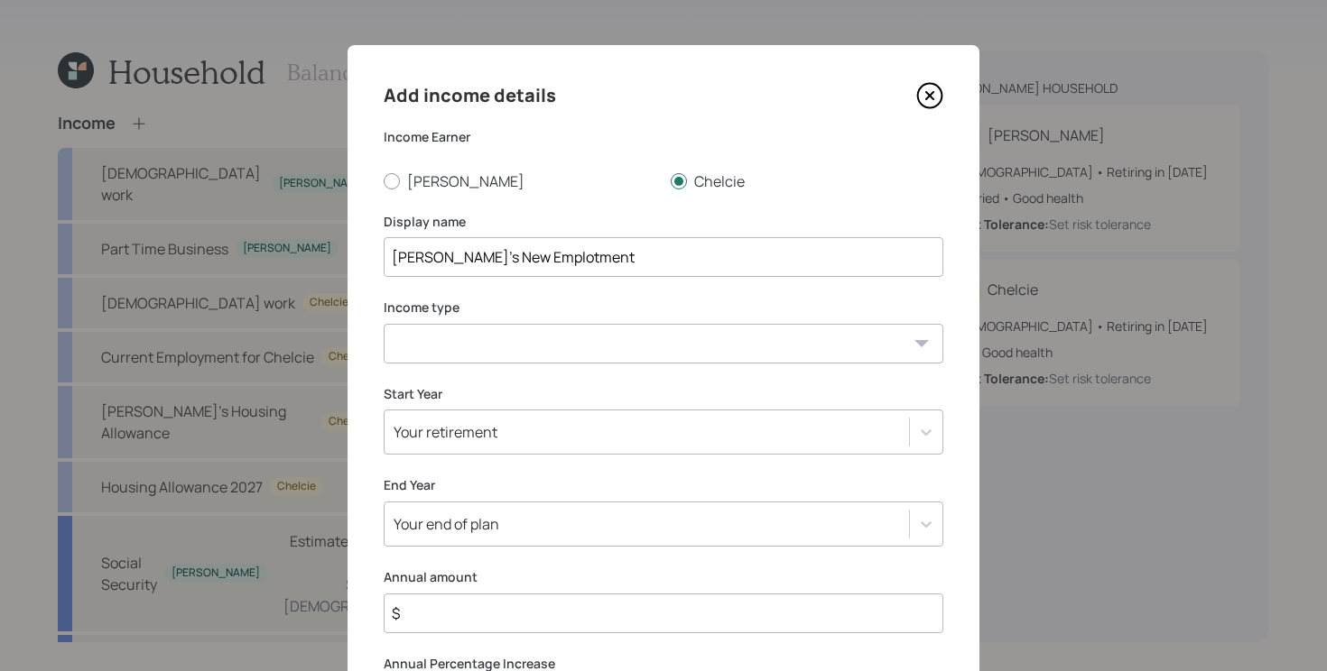
click at [535, 259] on input "Chelcie's New Emplotment" at bounding box center [664, 257] width 560 height 40
type input "[PERSON_NAME]'s New Employment"
click at [453, 338] on select "Full-time work Part-time work Self employment Other" at bounding box center [664, 344] width 560 height 40
select select "salary"
click at [384, 324] on select "Full-time work Part-time work Self employment Other" at bounding box center [664, 344] width 560 height 40
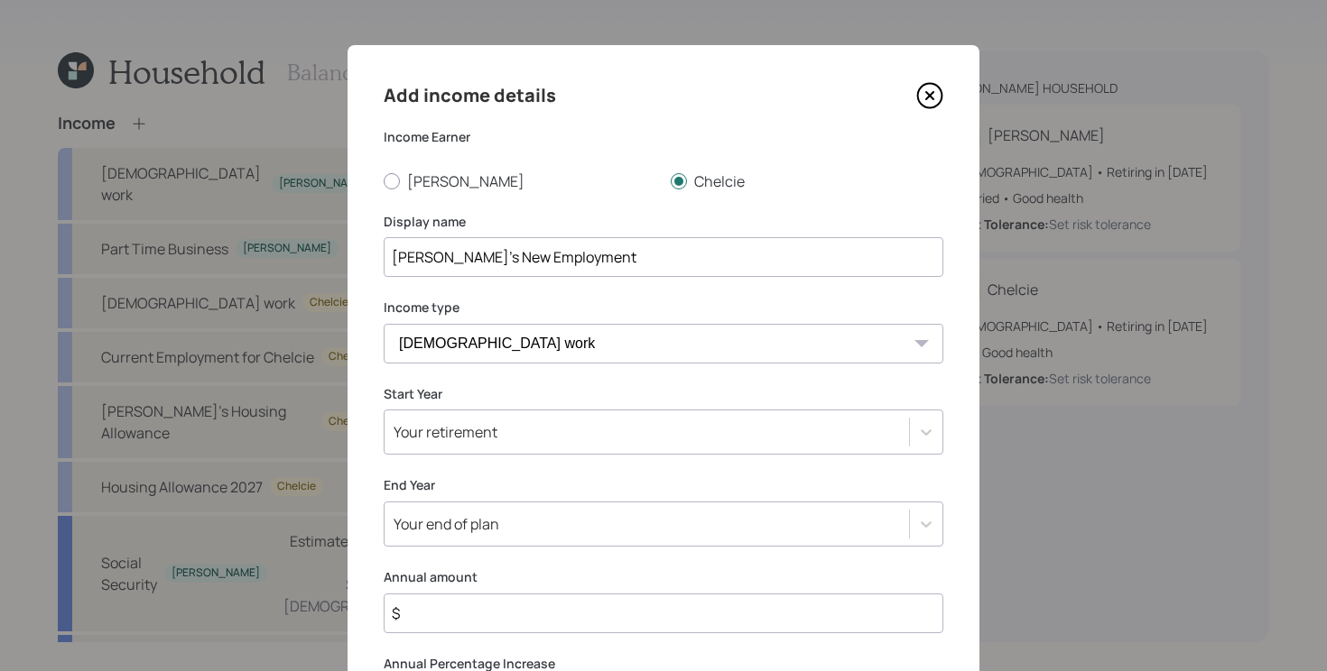
click at [537, 446] on div "Your retirement" at bounding box center [664, 432] width 560 height 45
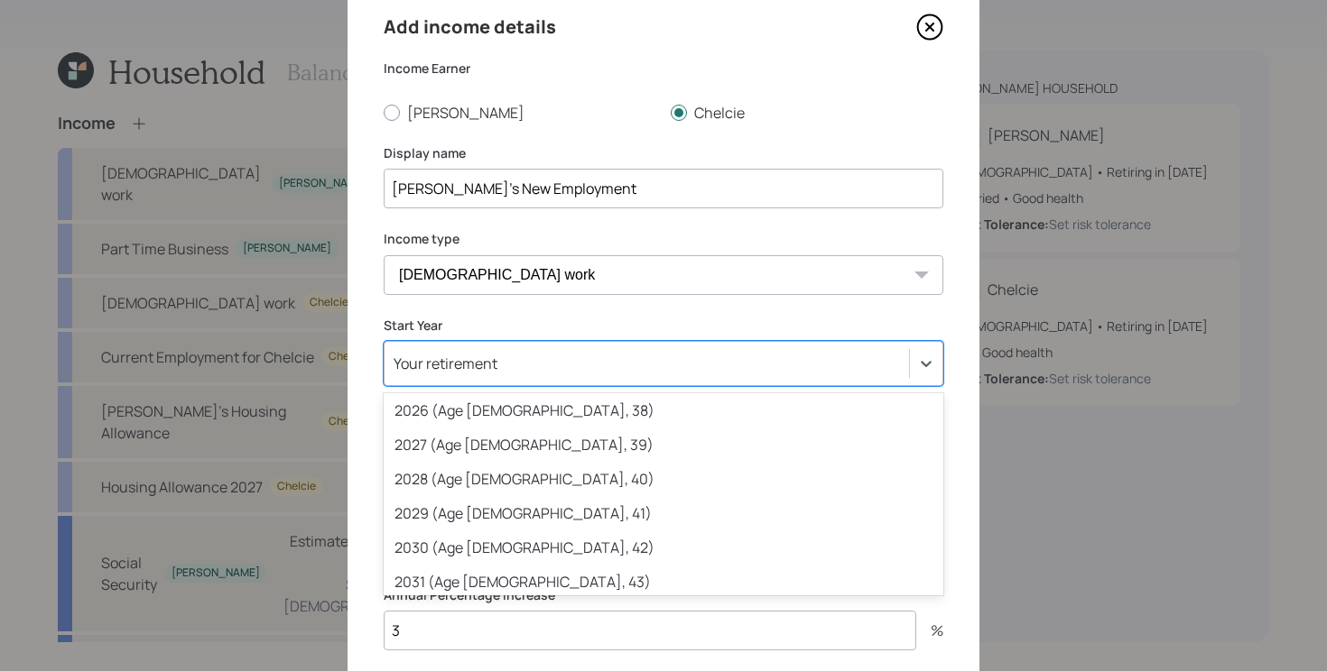
scroll to position [250, 0]
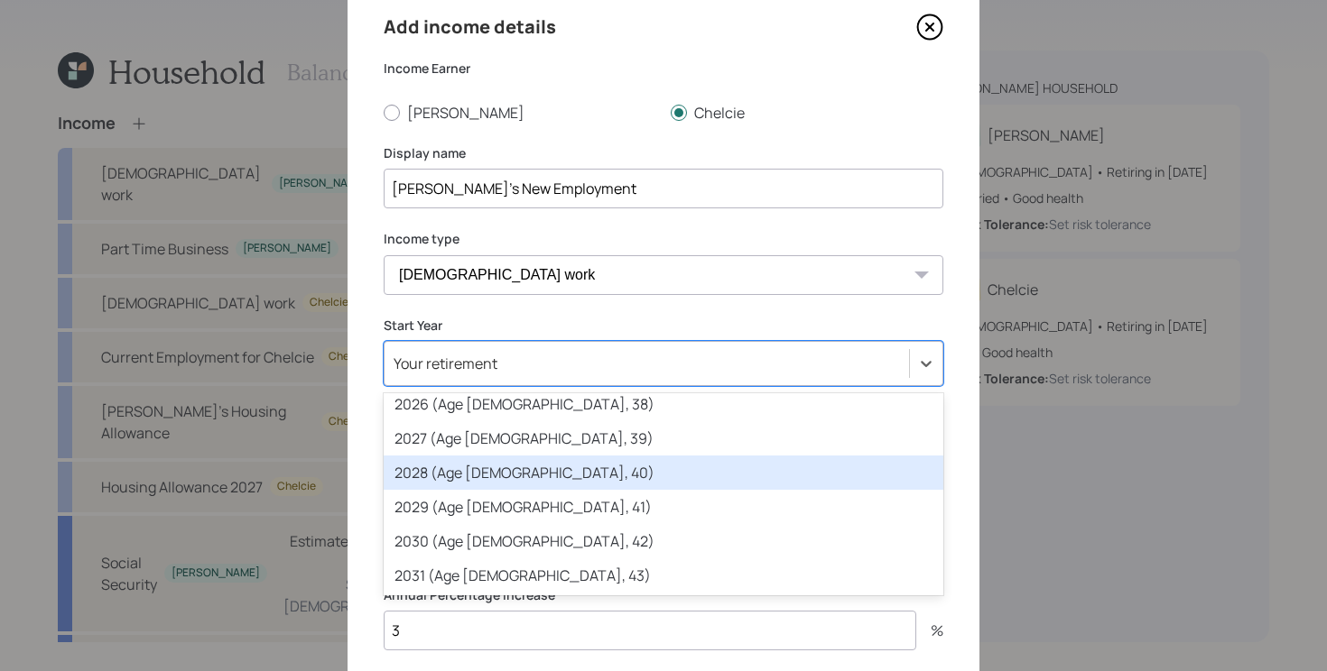
click at [540, 470] on div "2028 (Age [DEMOGRAPHIC_DATA], 40)" at bounding box center [664, 473] width 560 height 34
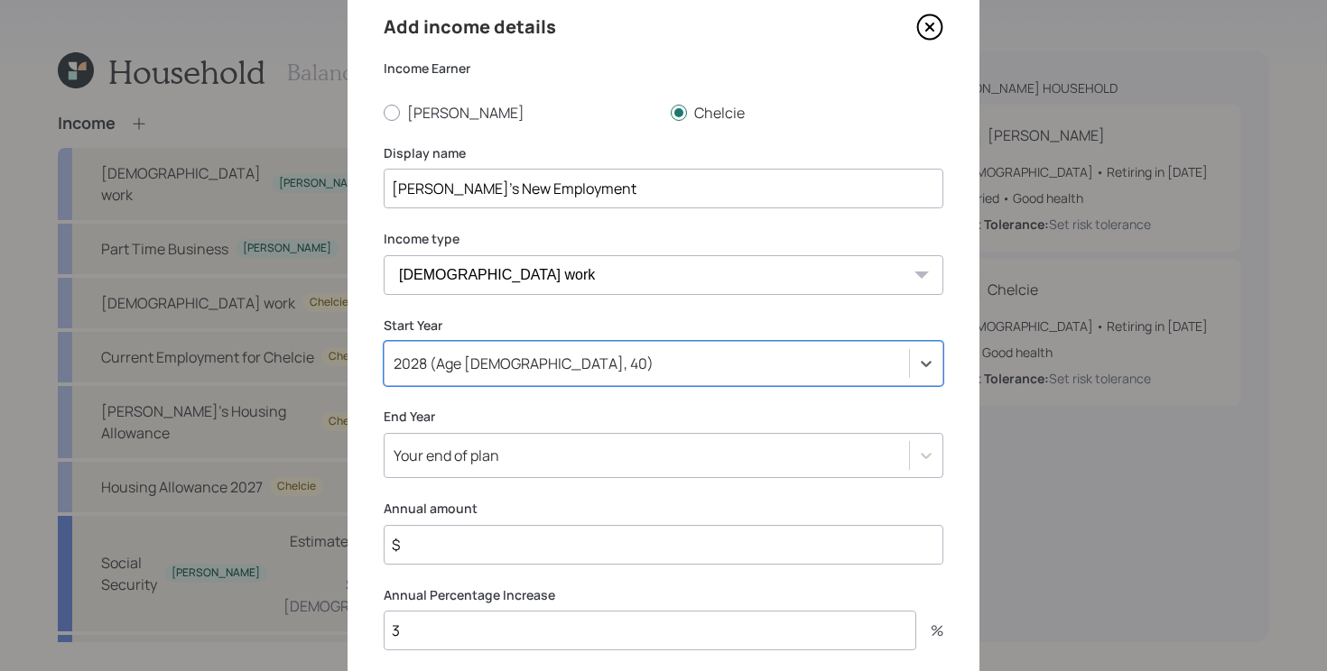
click at [528, 456] on div "Your end of plan" at bounding box center [664, 455] width 560 height 45
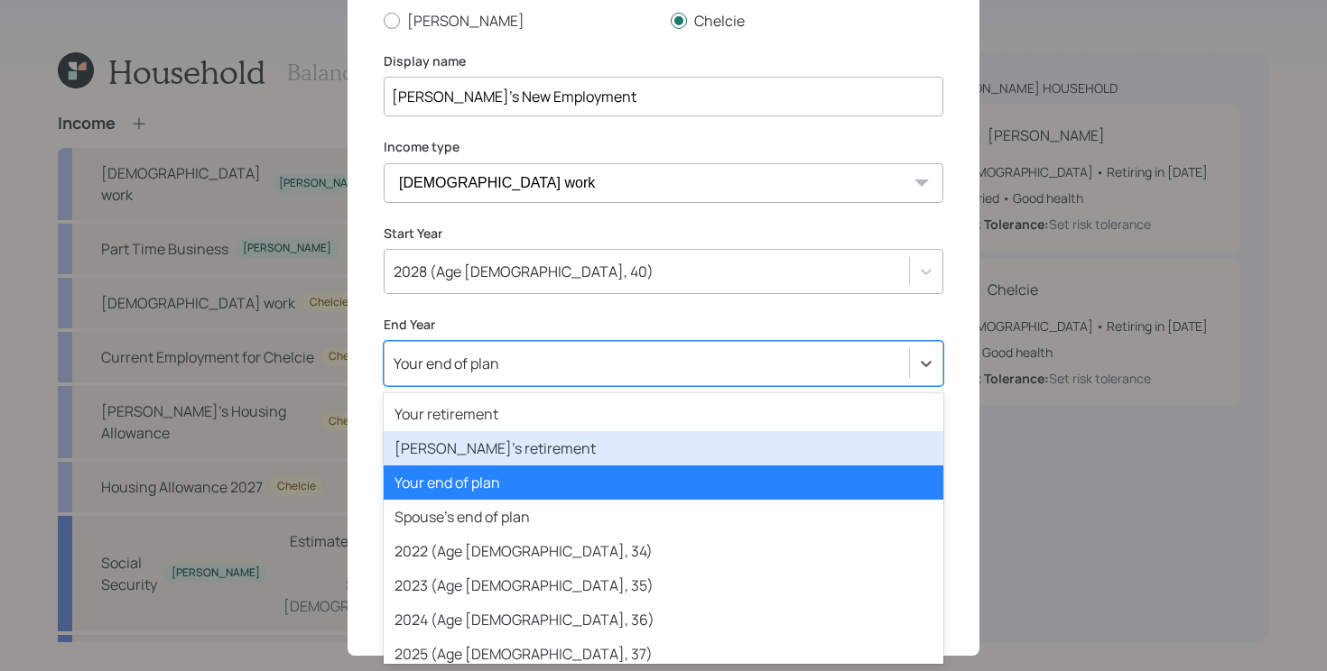
click at [552, 443] on div "Spouse's retirement" at bounding box center [664, 448] width 560 height 34
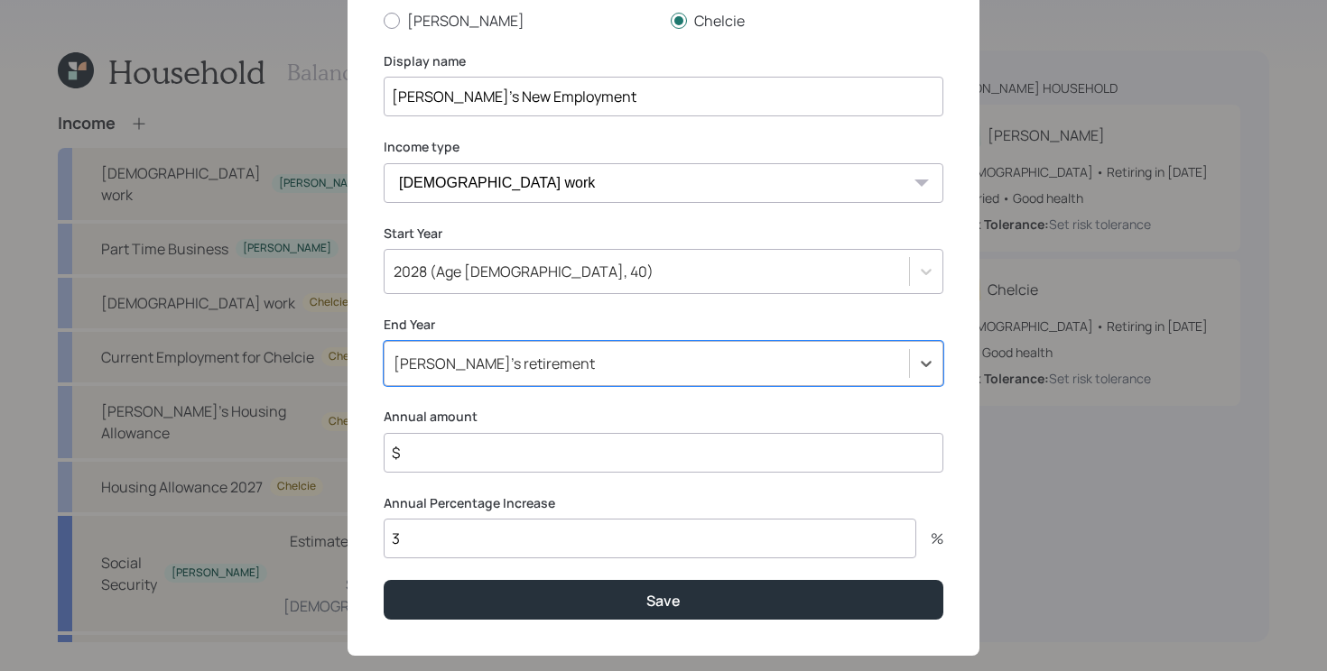
click at [495, 446] on input "$" at bounding box center [664, 453] width 560 height 40
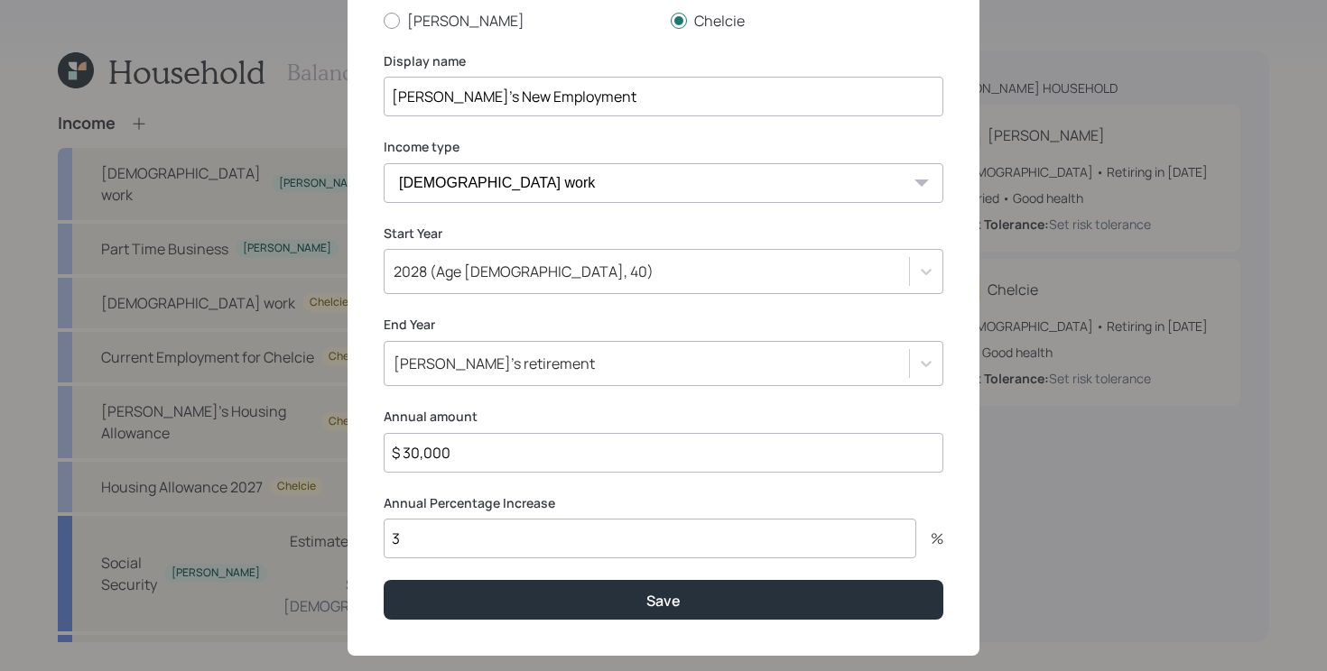
type input "$ 30,000"
click at [384, 580] on button "Save" at bounding box center [664, 599] width 560 height 39
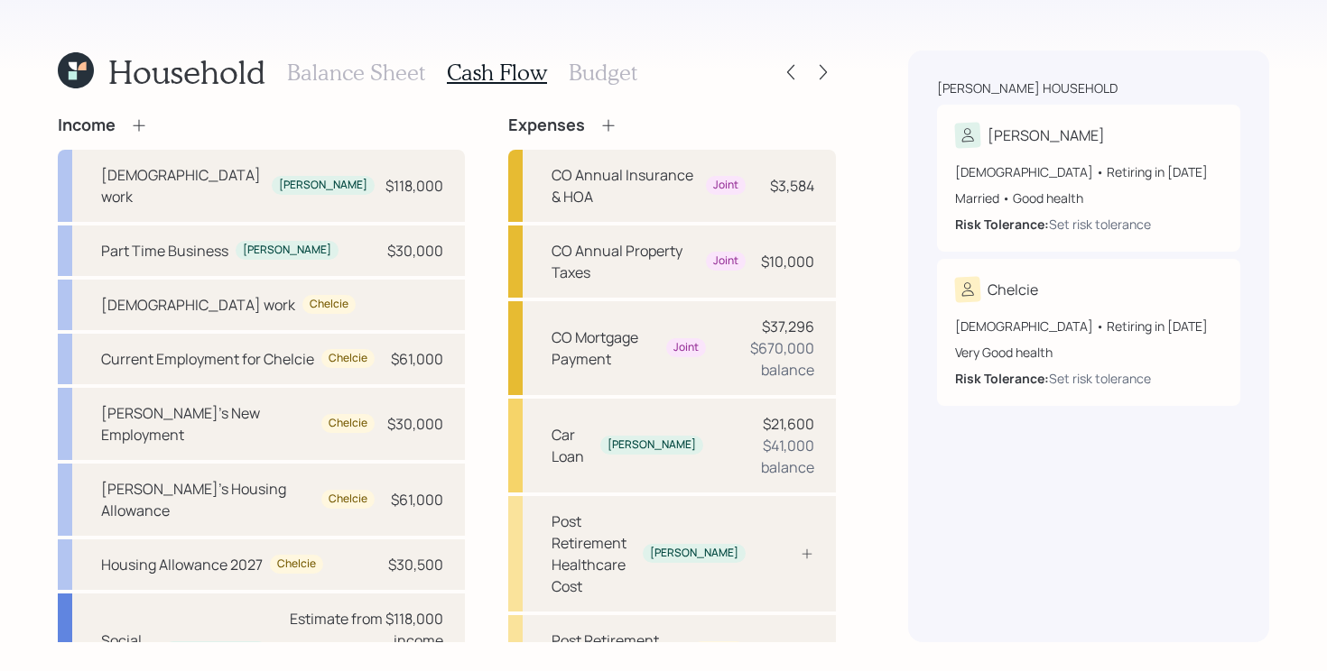
click at [441, 384] on div "Income Full-time work Zachary $118,000 Part Time Business Zachary $30,000 Full-…" at bounding box center [447, 510] width 778 height 789
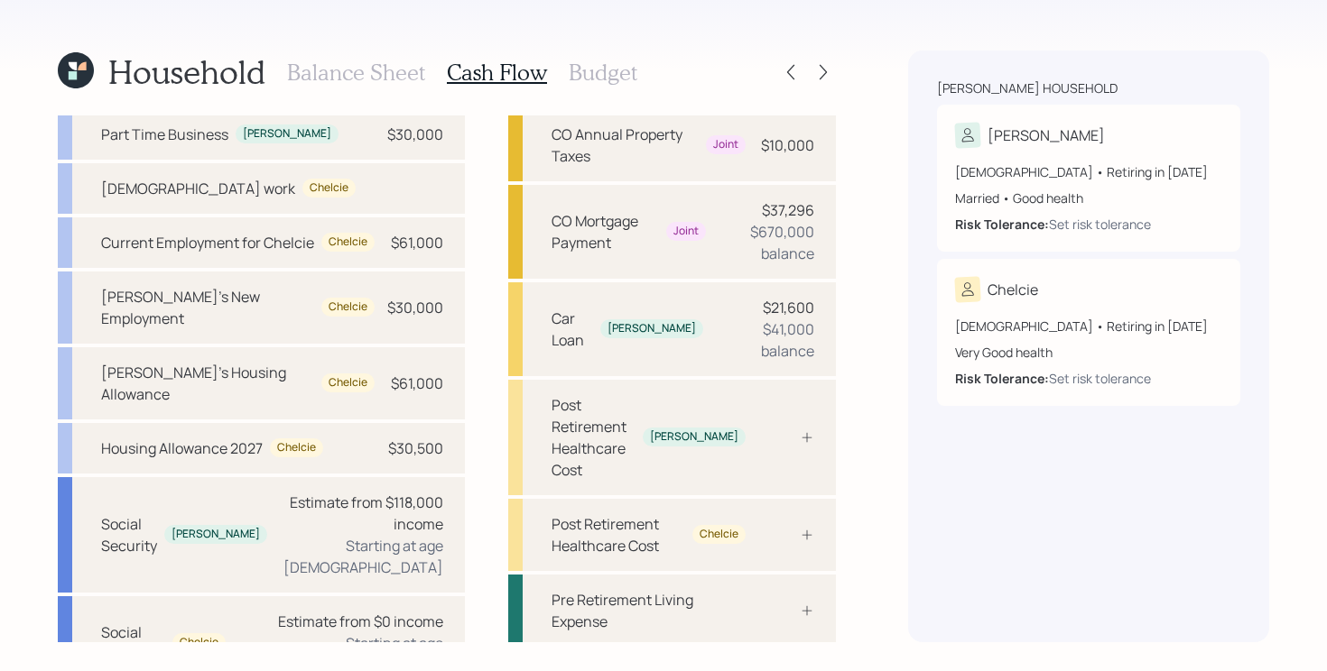
scroll to position [120, 0]
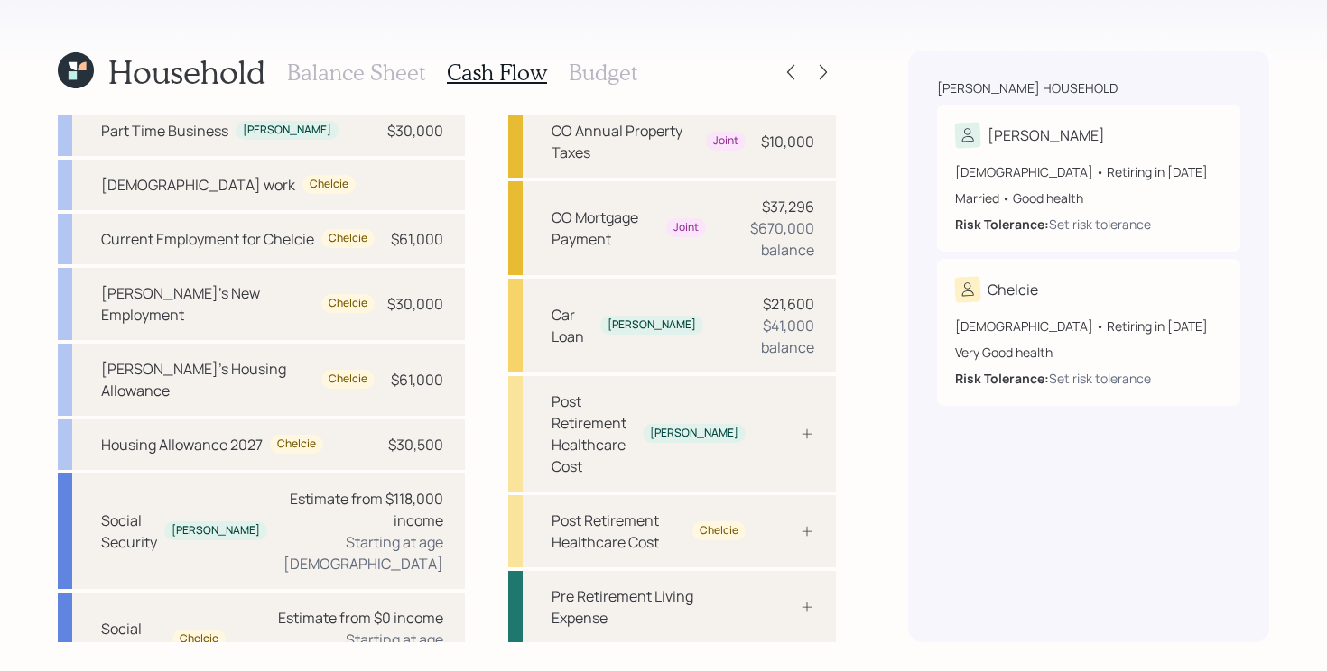
click at [395, 79] on h3 "Balance Sheet" at bounding box center [356, 73] width 138 height 26
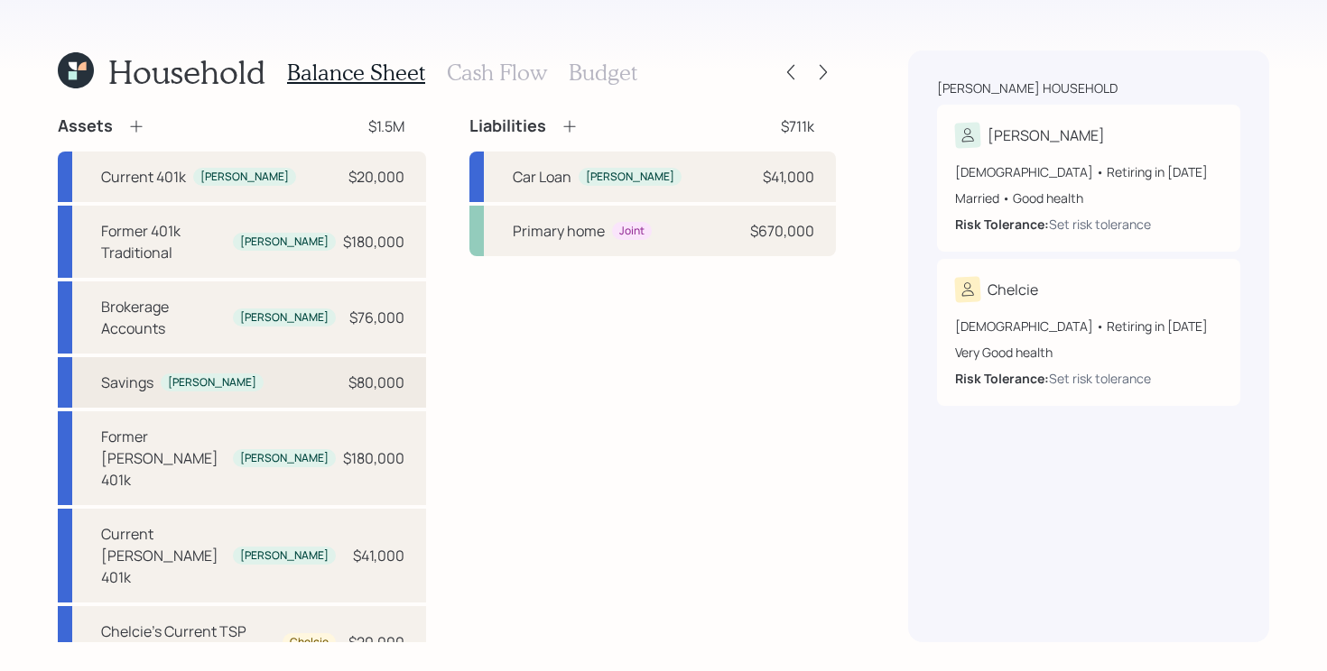
click at [344, 357] on div "Savings Zachary $80,000" at bounding box center [242, 382] width 368 height 51
select select "taxable"
select select "balanced"
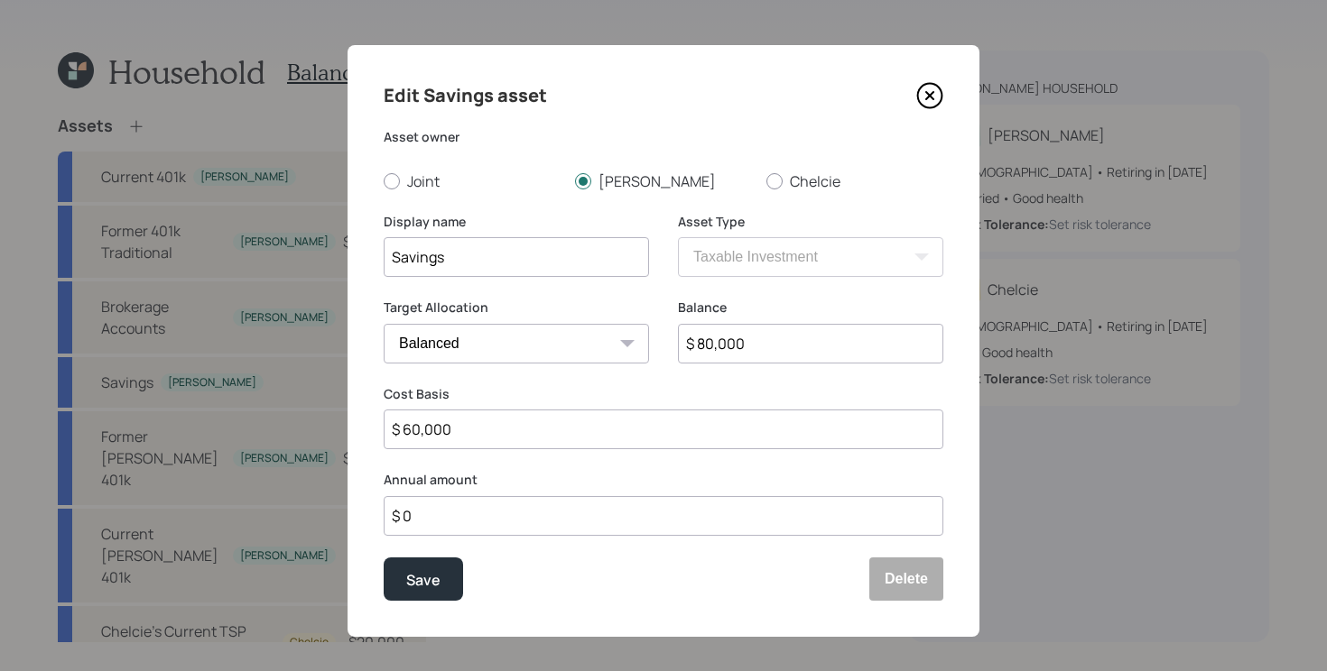
click at [497, 519] on input "$ 0" at bounding box center [664, 516] width 560 height 40
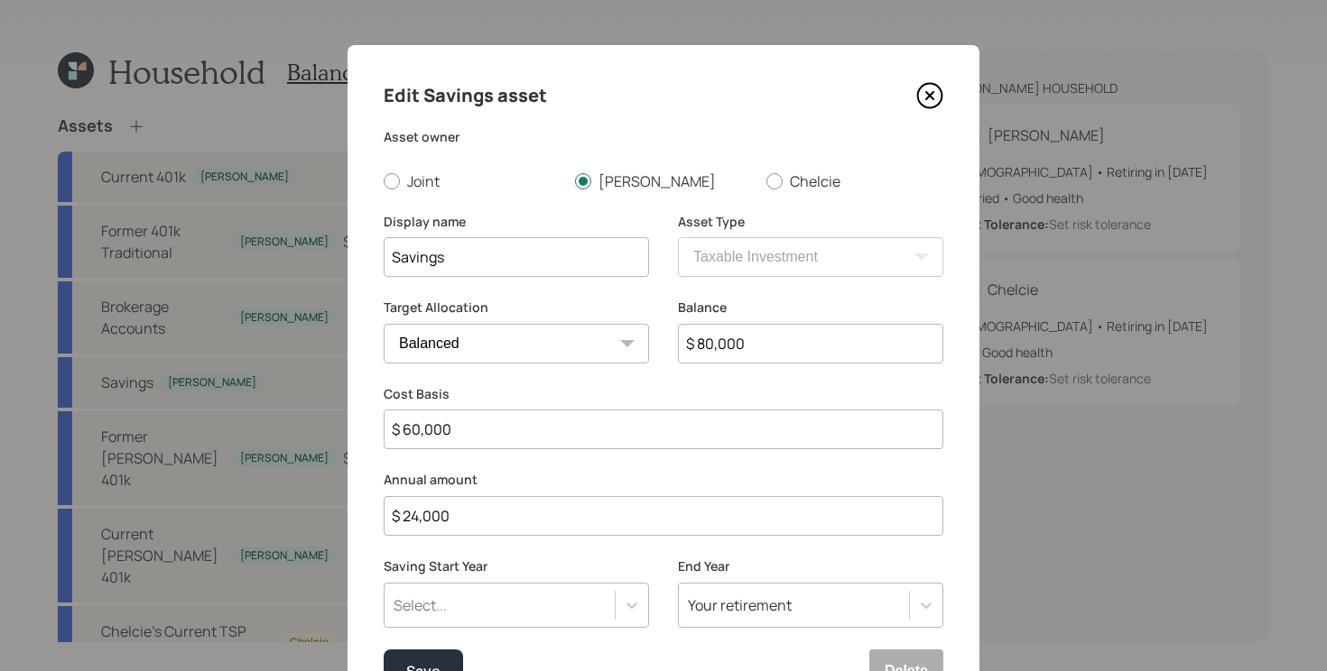
type input "$ 24,000"
type input "a"
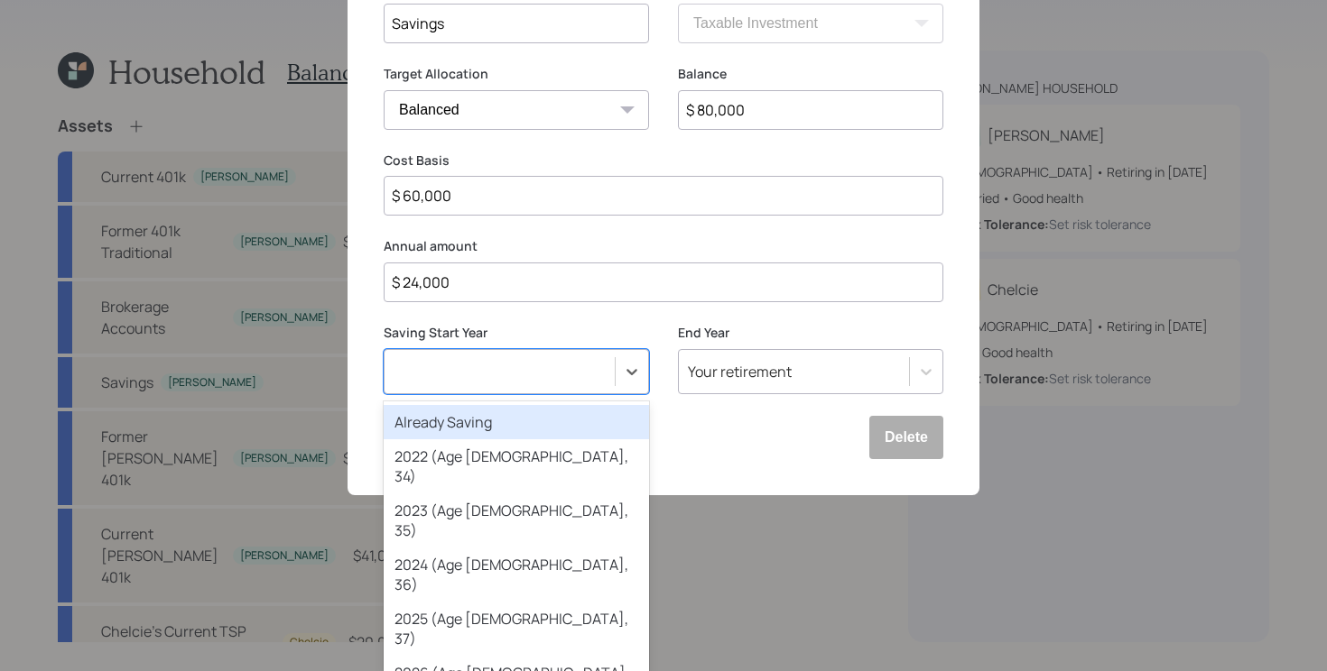
scroll to position [102, 0]
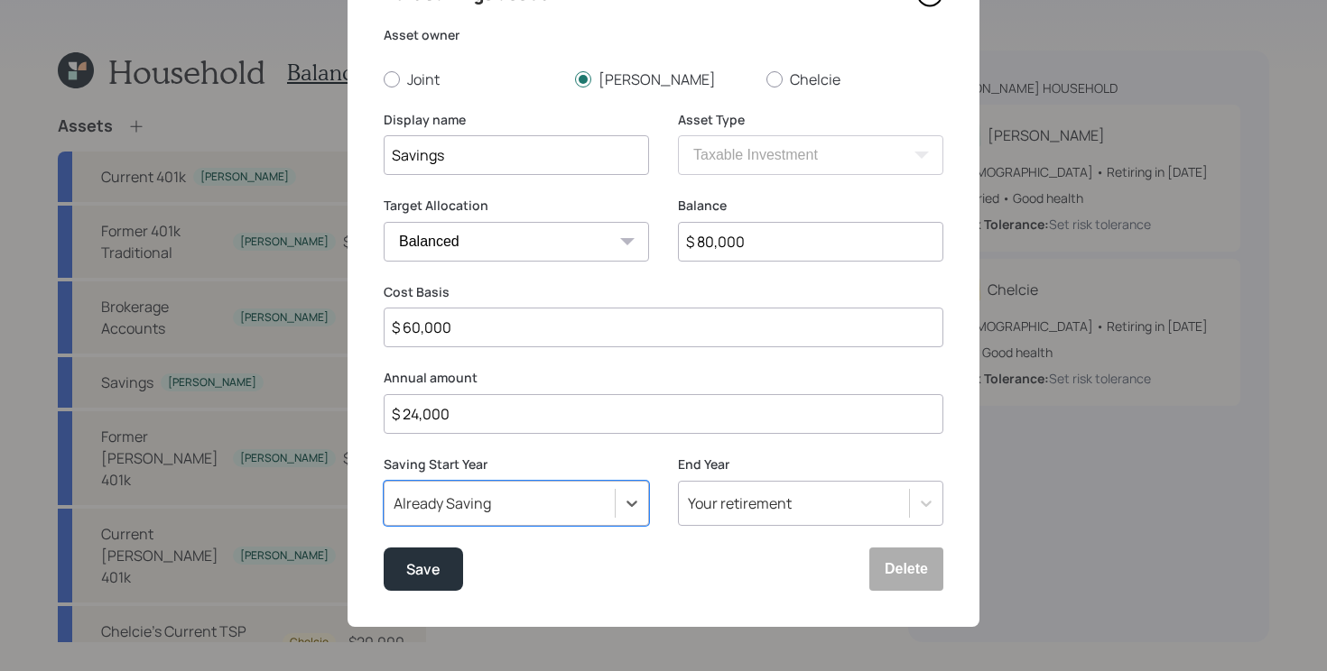
click at [384, 548] on button "Save" at bounding box center [423, 569] width 79 height 43
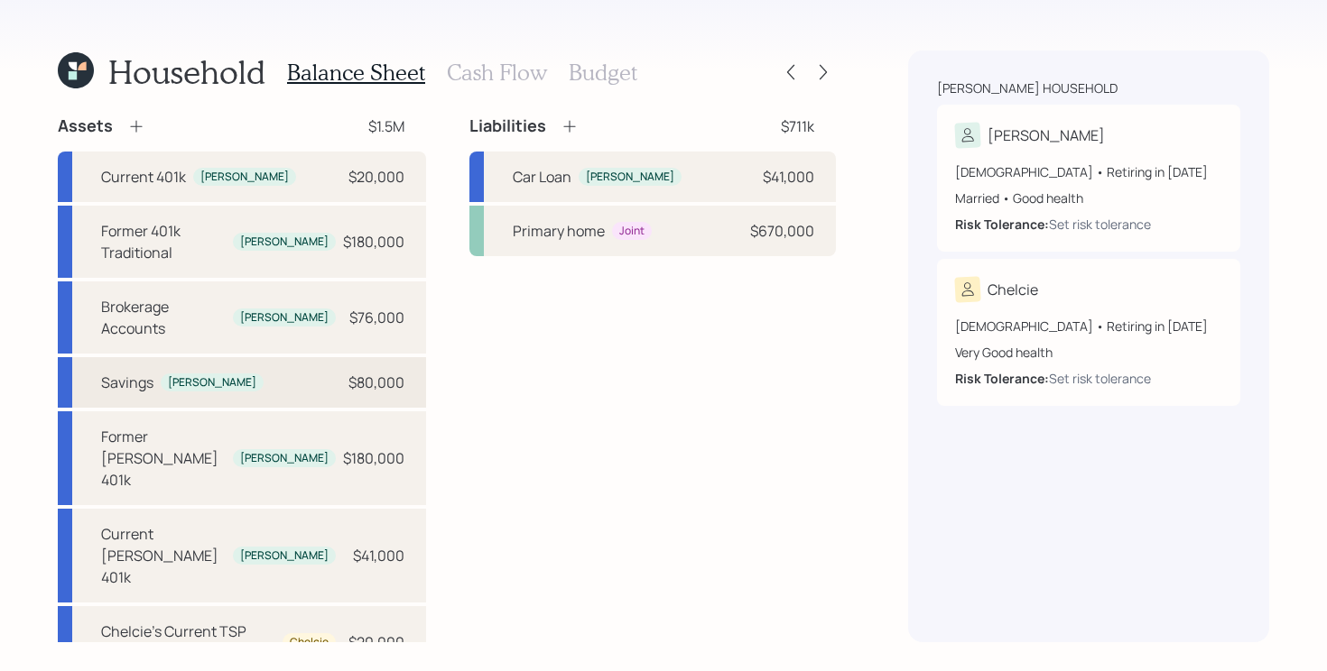
click at [301, 357] on div "Savings Zachary $80,000" at bounding box center [242, 382] width 368 height 51
select select "taxable"
select select "balanced"
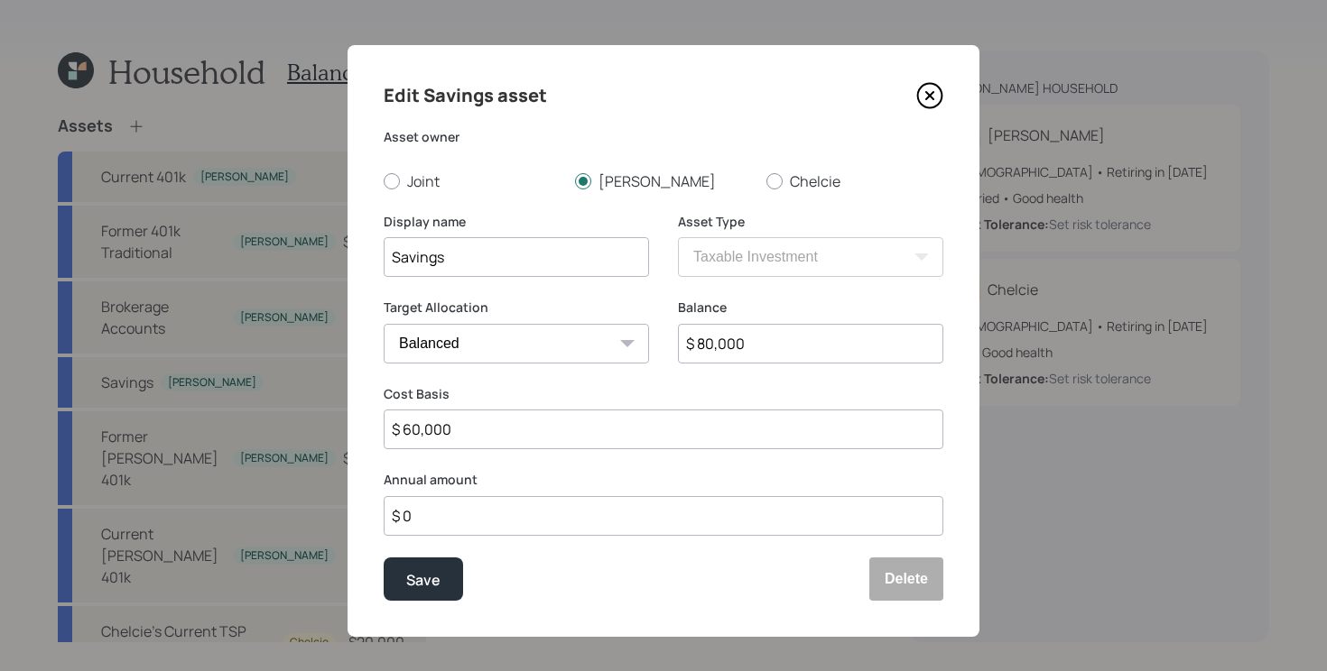
click at [651, 514] on input "$ 0" at bounding box center [664, 516] width 560 height 40
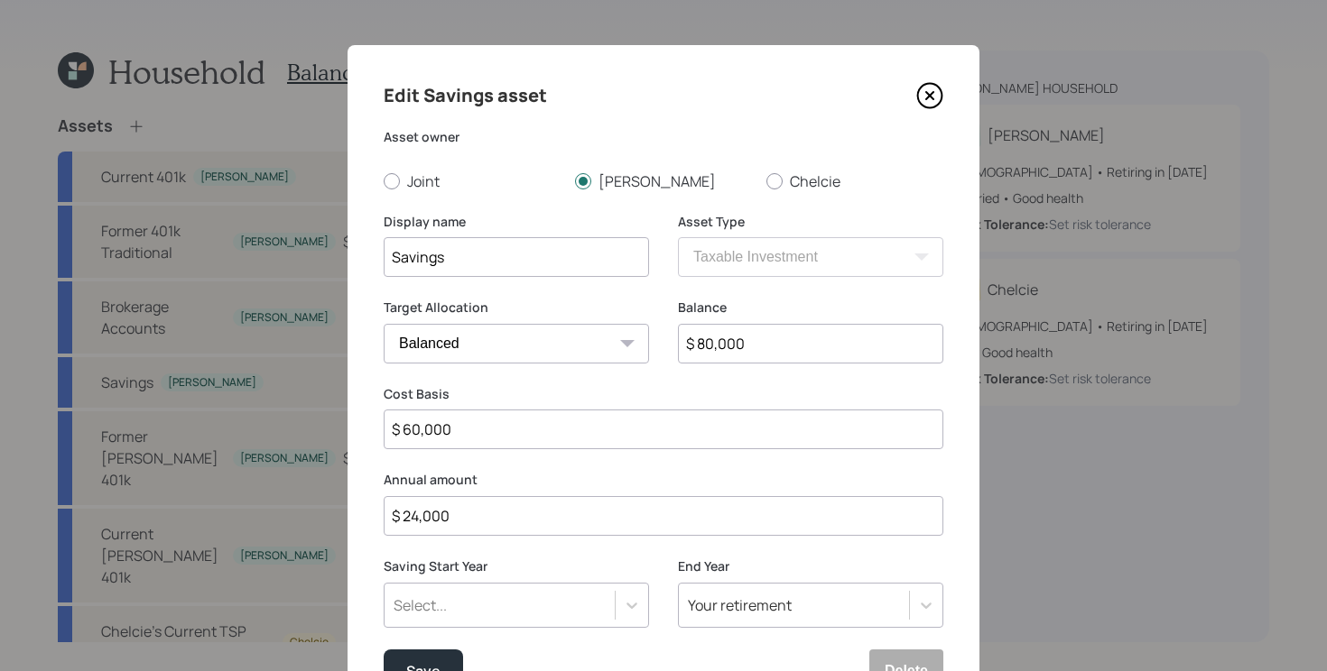
type input "$ 24,000"
type input "a"
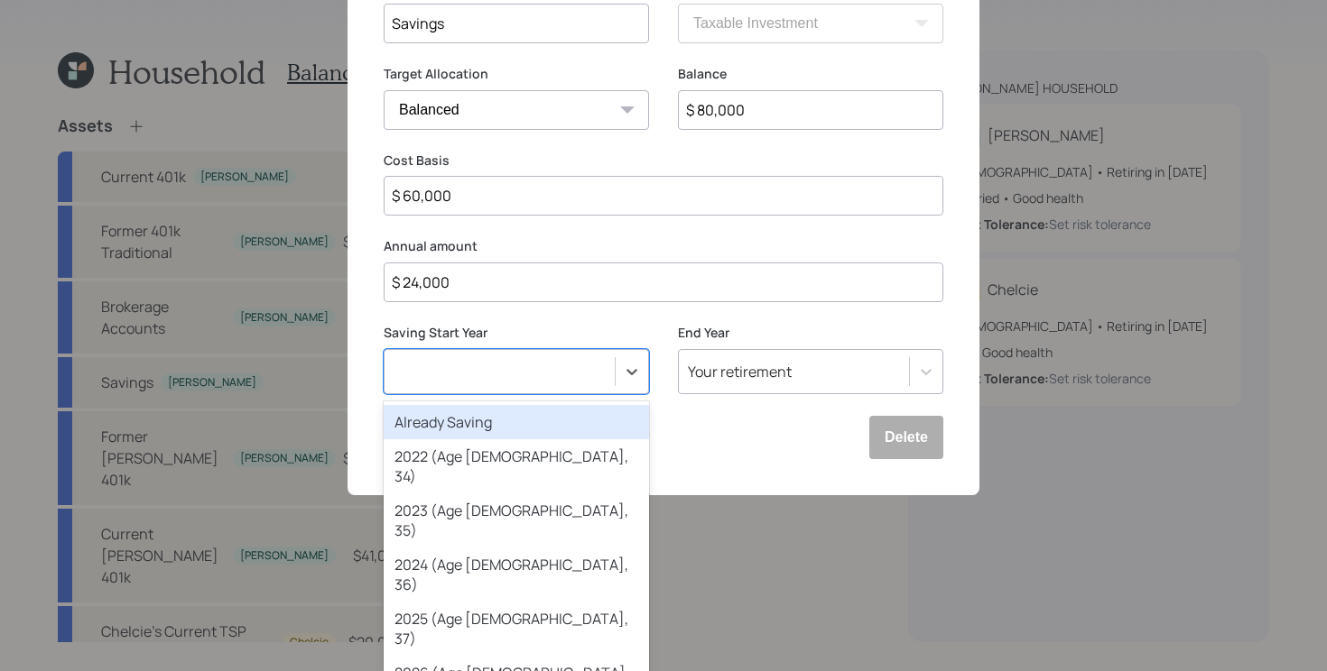
scroll to position [102, 0]
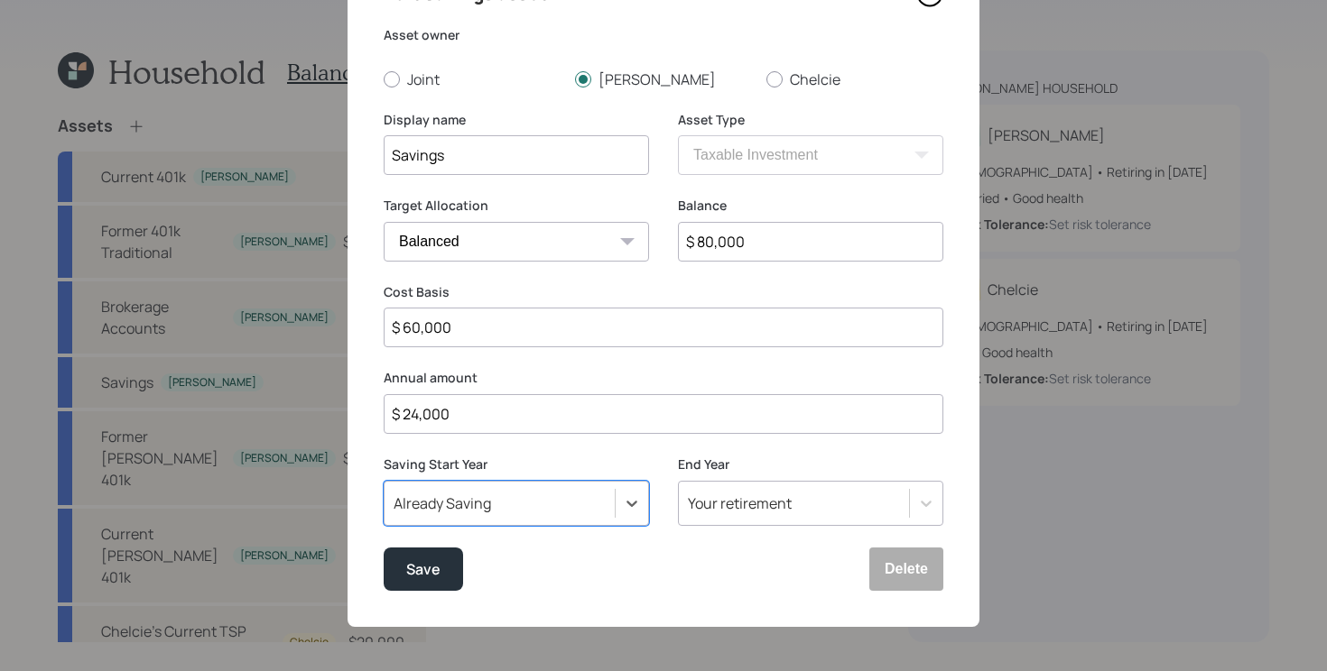
click at [384, 548] on button "Save" at bounding box center [423, 569] width 79 height 43
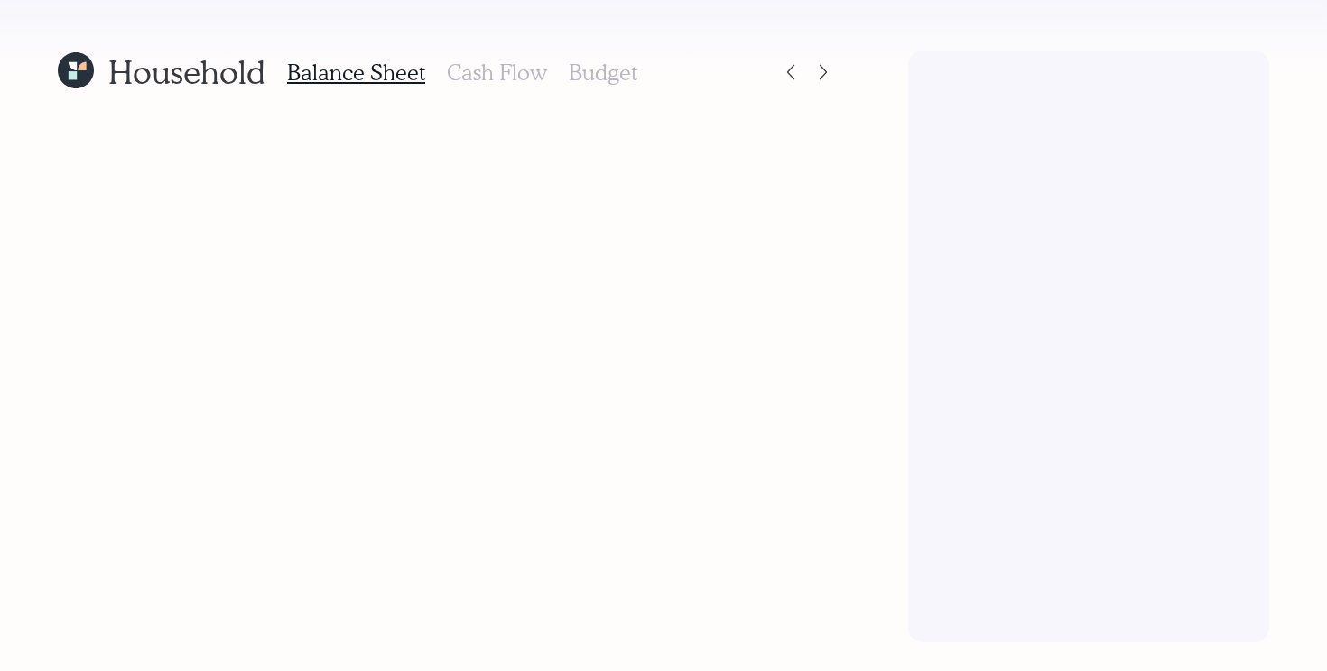
select select "taxable"
select select "balanced"
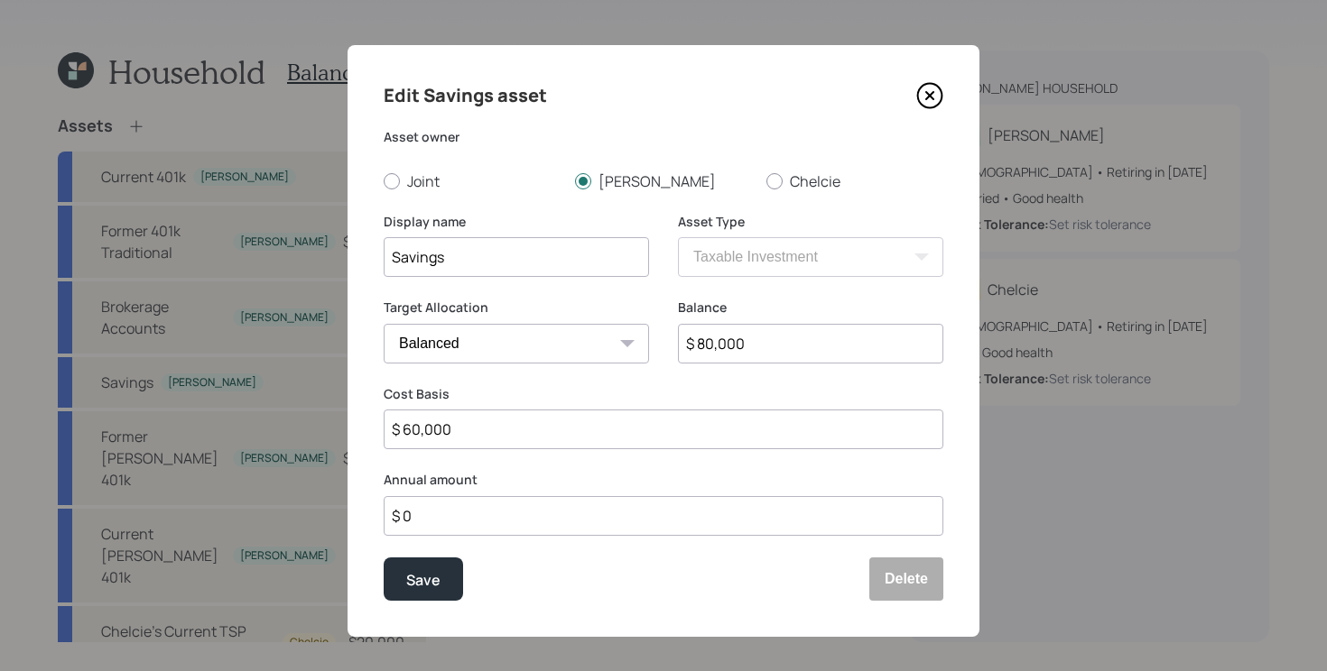
click at [559, 514] on input "$ 0" at bounding box center [664, 516] width 560 height 40
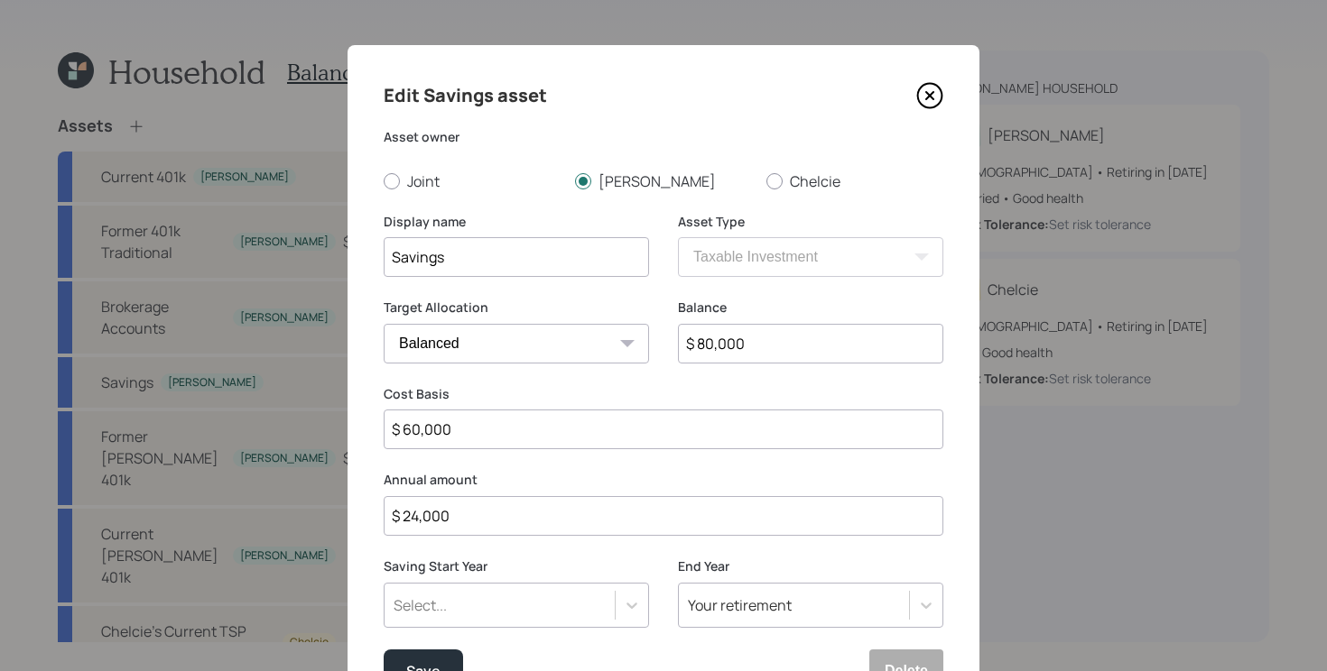
type input "$ 24,000"
type input "a"
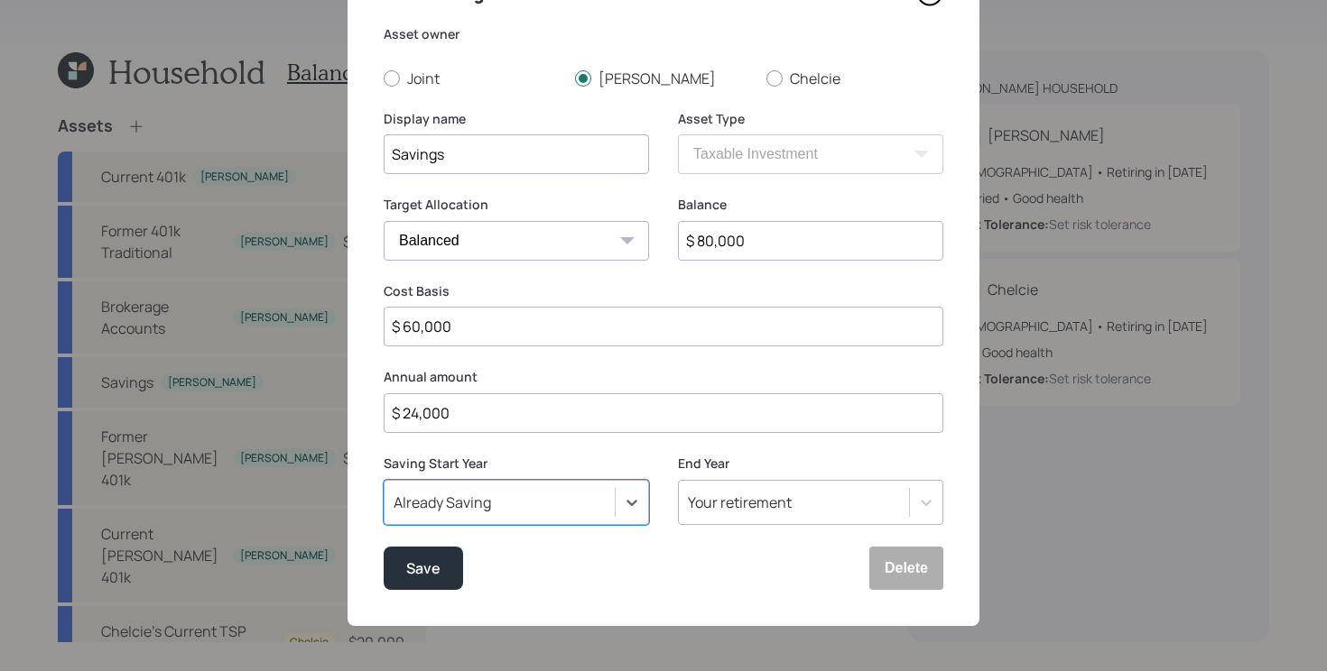
scroll to position [102, 0]
click at [384, 548] on button "Save" at bounding box center [423, 569] width 79 height 43
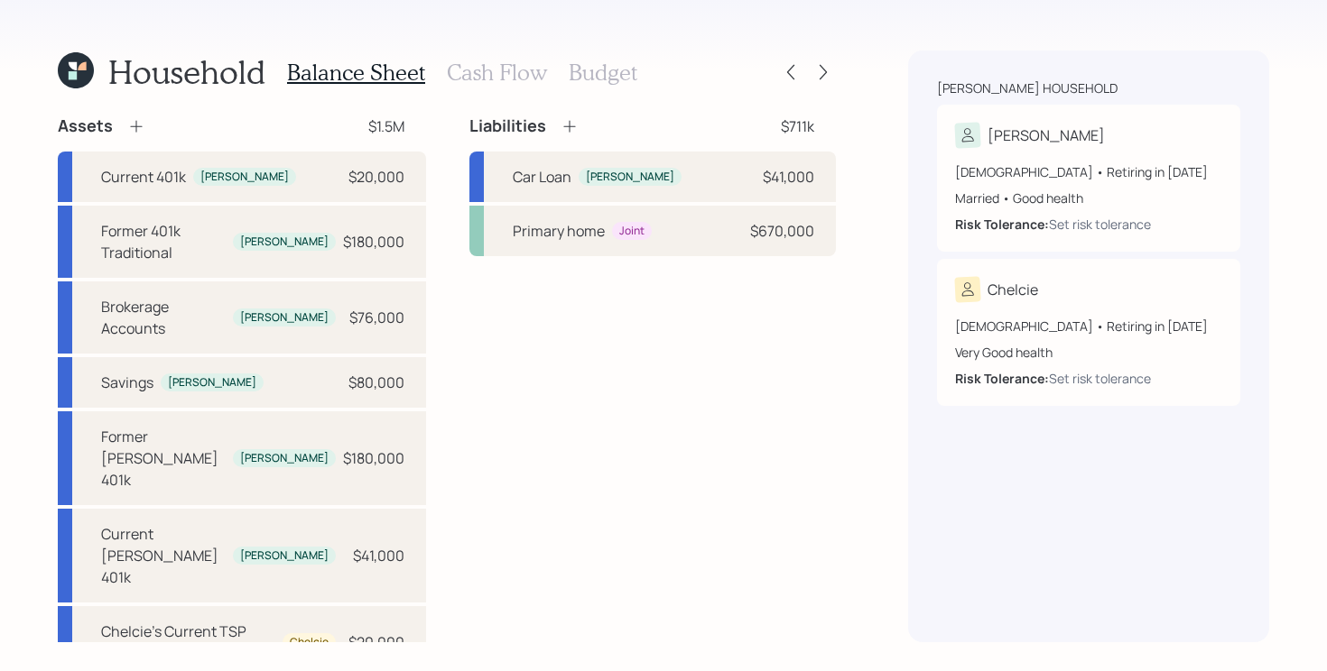
click at [609, 67] on h3 "Budget" at bounding box center [603, 73] width 69 height 26
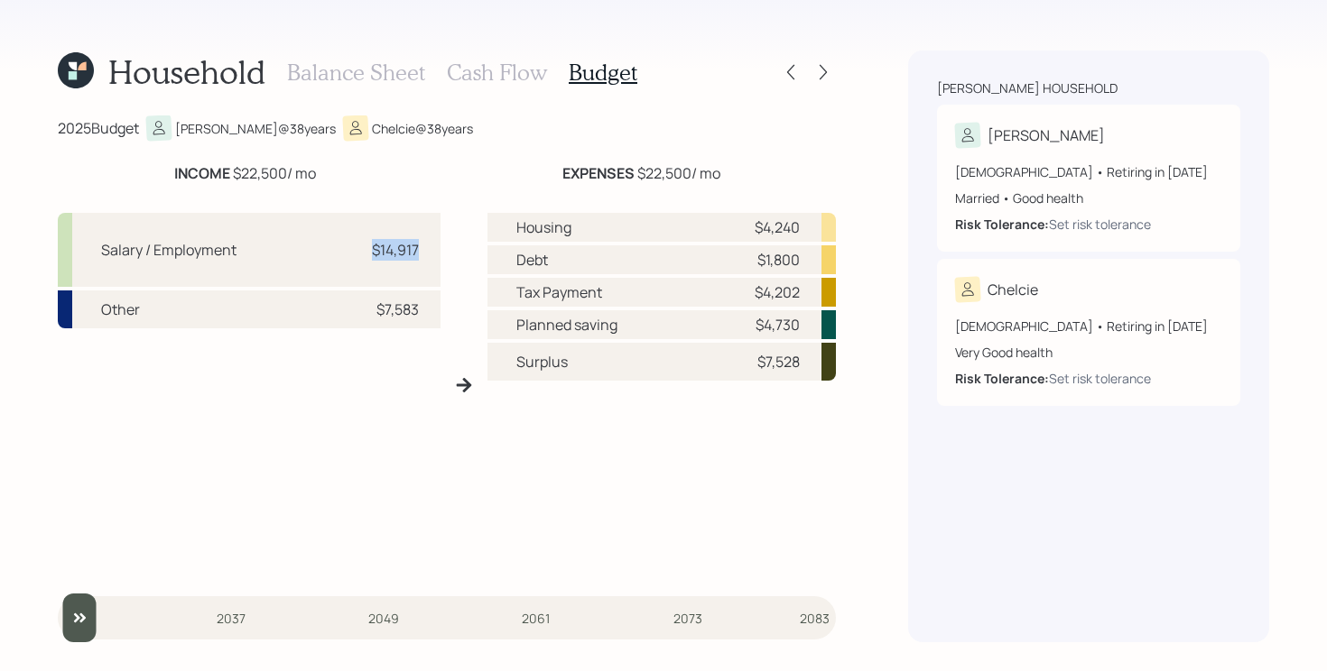
drag, startPoint x: 295, startPoint y: 266, endPoint x: 443, endPoint y: 256, distance: 148.3
click at [443, 256] on div "Salary / Employment $14,917 Other $7,583 Housing $4,240 Debt $1,800 Tax Payment…" at bounding box center [447, 386] width 778 height 374
drag, startPoint x: 323, startPoint y: 303, endPoint x: 439, endPoint y: 306, distance: 115.5
click at [439, 306] on div "Other $7,583" at bounding box center [249, 310] width 383 height 38
click at [398, 360] on div "Salary / Employment $14,917 Other $7,583" at bounding box center [249, 392] width 383 height 359
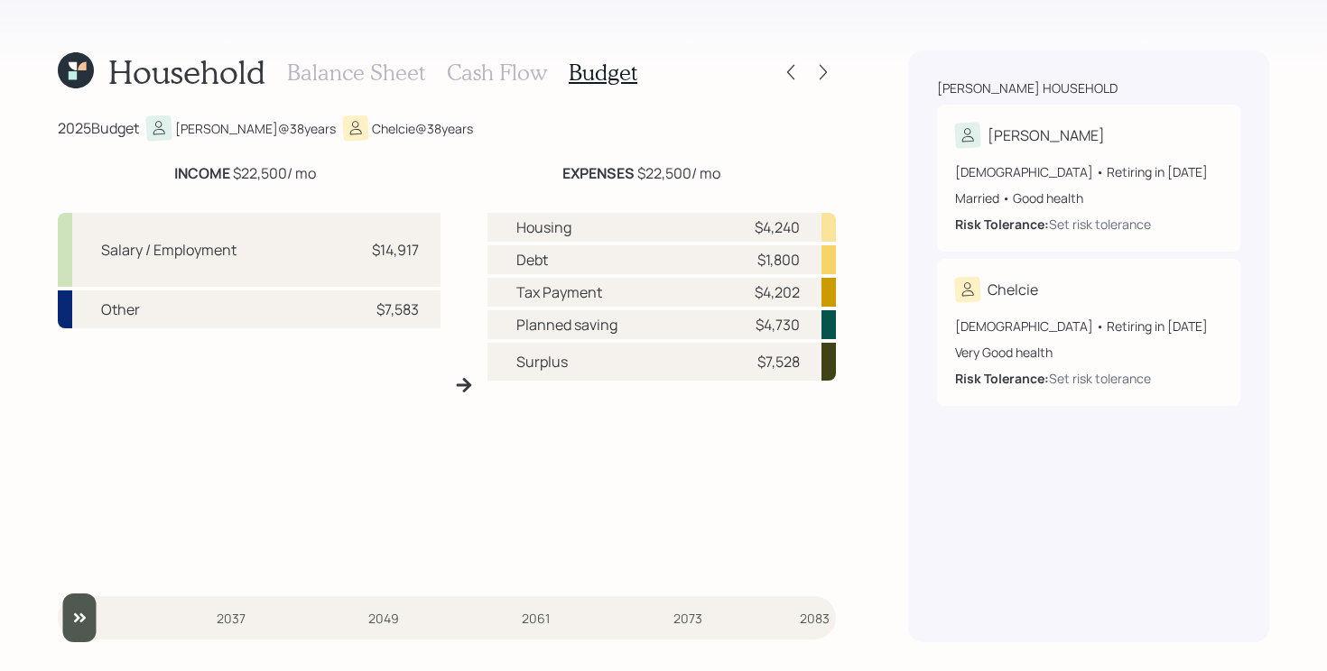
click at [393, 310] on div "$7,583" at bounding box center [397, 310] width 42 height 22
click at [514, 79] on h3 "Cash Flow" at bounding box center [497, 73] width 100 height 26
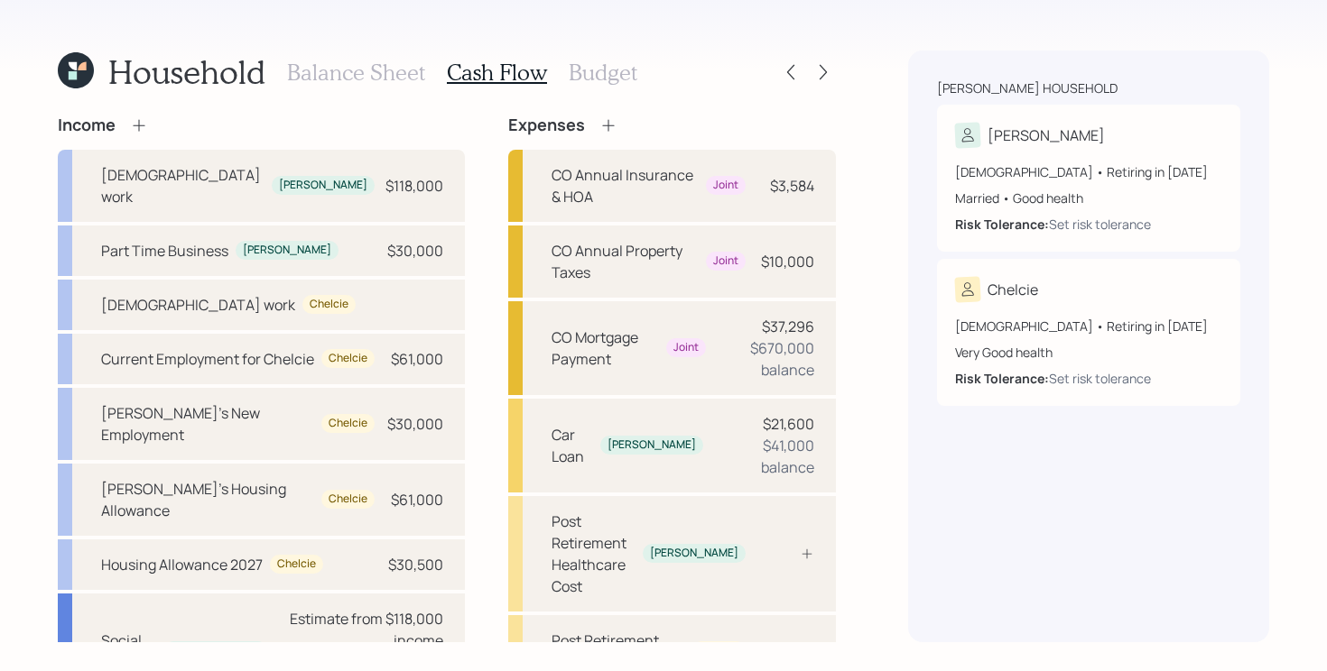
click at [590, 67] on h3 "Budget" at bounding box center [603, 73] width 69 height 26
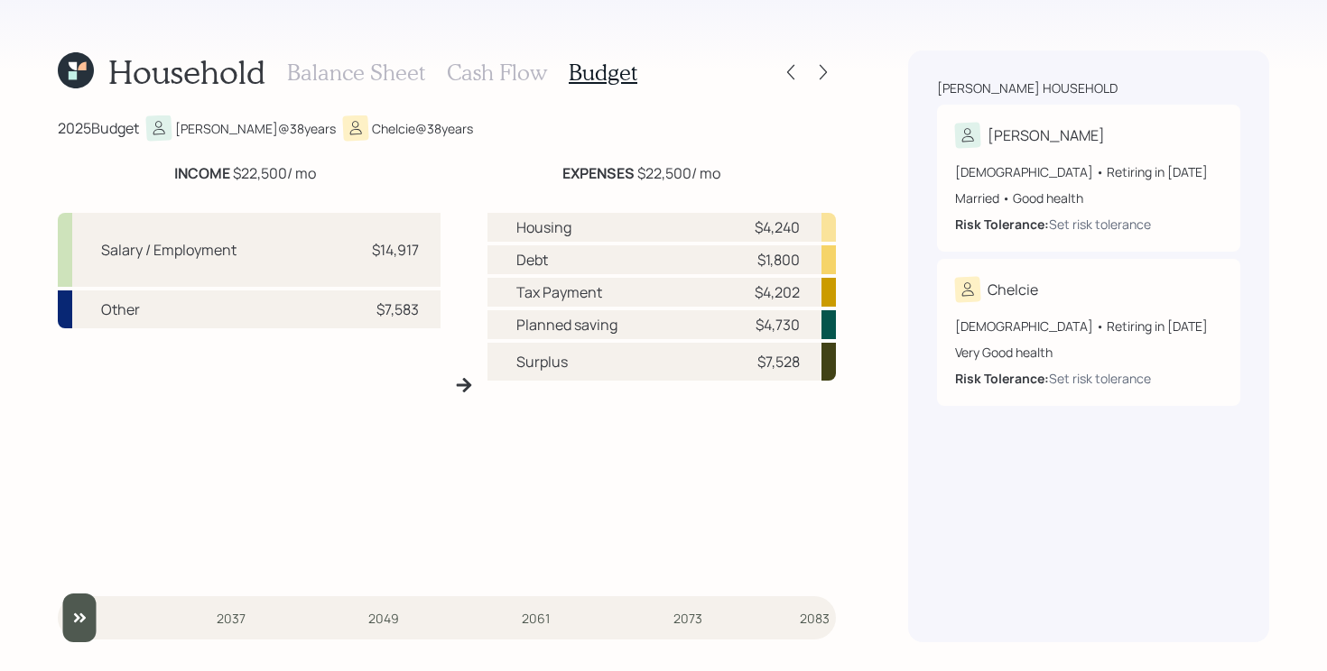
click at [370, 308] on div "$7,583" at bounding box center [392, 310] width 54 height 22
click at [421, 433] on div "Salary / Employment $14,917 Other $7,583" at bounding box center [249, 392] width 383 height 359
drag, startPoint x: 819, startPoint y: 297, endPoint x: 707, endPoint y: 296, distance: 111.9
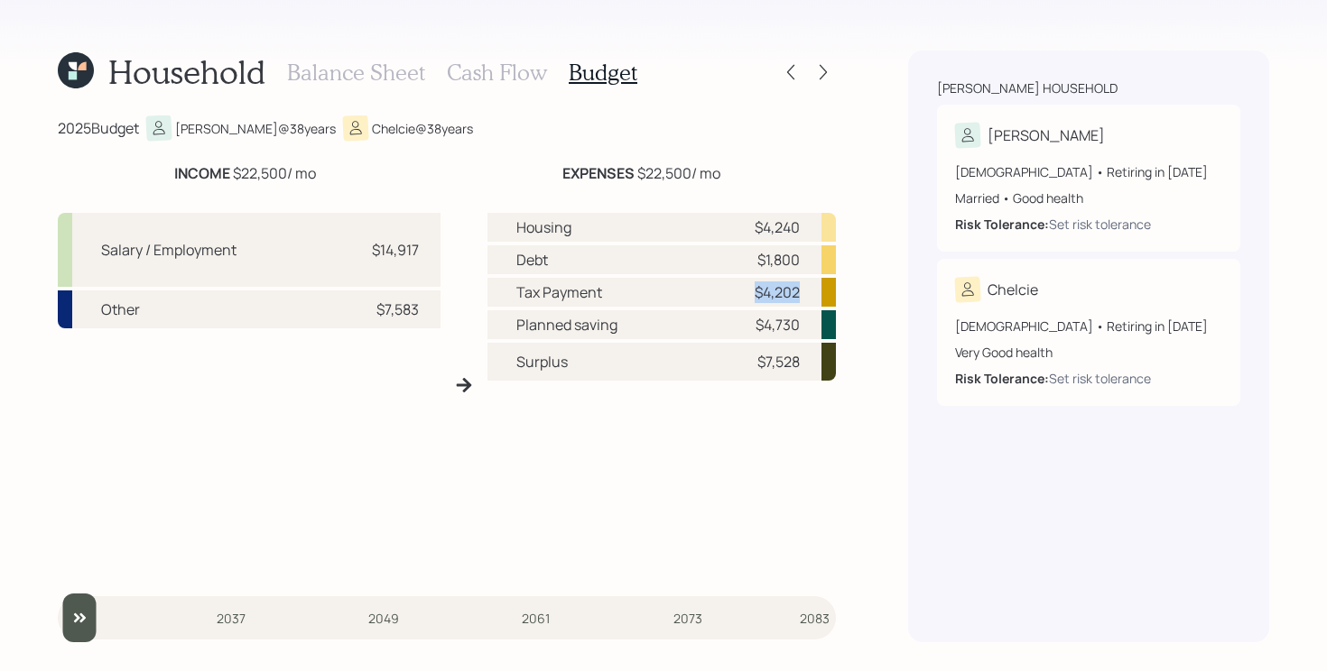
click at [707, 296] on div "Tax Payment $4,202" at bounding box center [661, 292] width 348 height 29
drag, startPoint x: 725, startPoint y: 324, endPoint x: 828, endPoint y: 319, distance: 103.0
click at [828, 319] on div "Planned saving $4,730" at bounding box center [661, 324] width 348 height 29
click at [557, 503] on div "Housing $4,240 Debt $1,800 Tax Payment $4,202 Planned saving $4,730 Surplus $7,…" at bounding box center [661, 392] width 348 height 359
drag, startPoint x: 749, startPoint y: 329, endPoint x: 841, endPoint y: 330, distance: 92.1
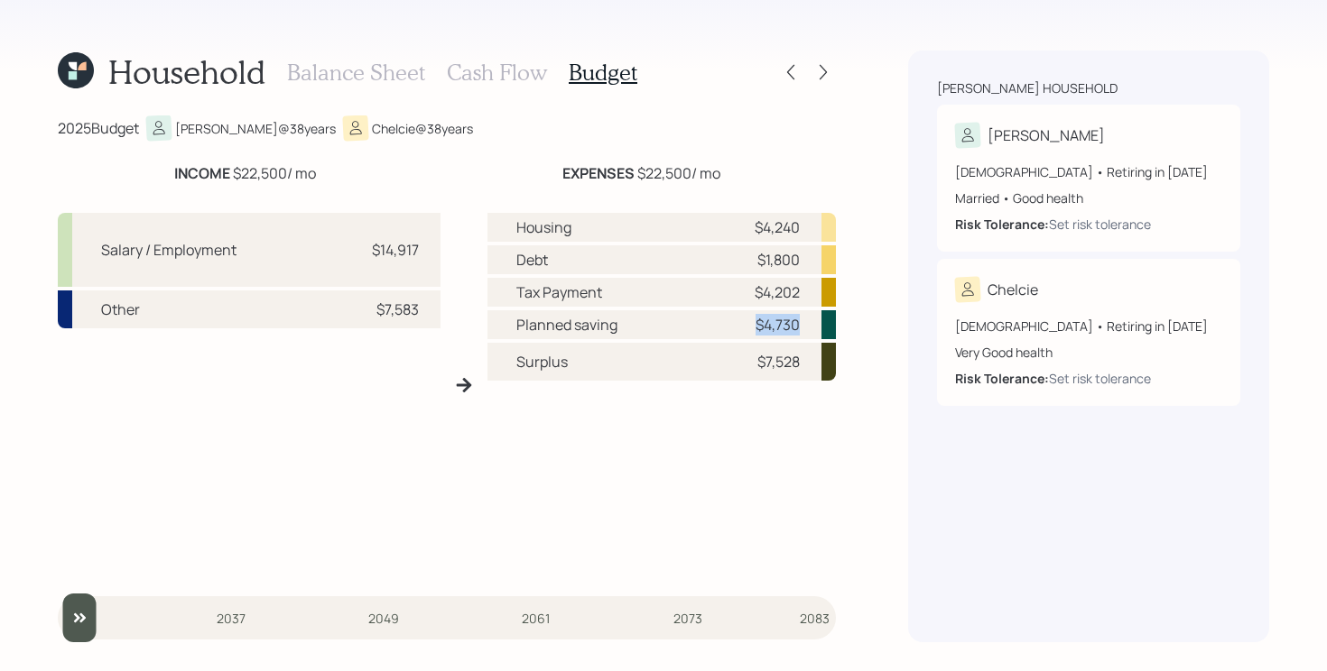
click at [841, 330] on div "Household Balance Sheet Cash Flow Budget 2025 Budget [PERSON_NAME] @ 38 years C…" at bounding box center [663, 335] width 1327 height 671
click at [659, 475] on div "Housing $4,240 Debt $1,800 Tax Payment $4,202 Planned saving $4,730 Surplus $7,…" at bounding box center [661, 392] width 348 height 359
drag, startPoint x: 515, startPoint y: 366, endPoint x: 821, endPoint y: 369, distance: 305.9
click at [821, 369] on div "Surplus $7,528" at bounding box center [661, 362] width 348 height 38
click at [726, 479] on div "Housing $4,240 Debt $1,800 Tax Payment $4,202 Planned saving $4,730 Surplus $7,…" at bounding box center [661, 392] width 348 height 359
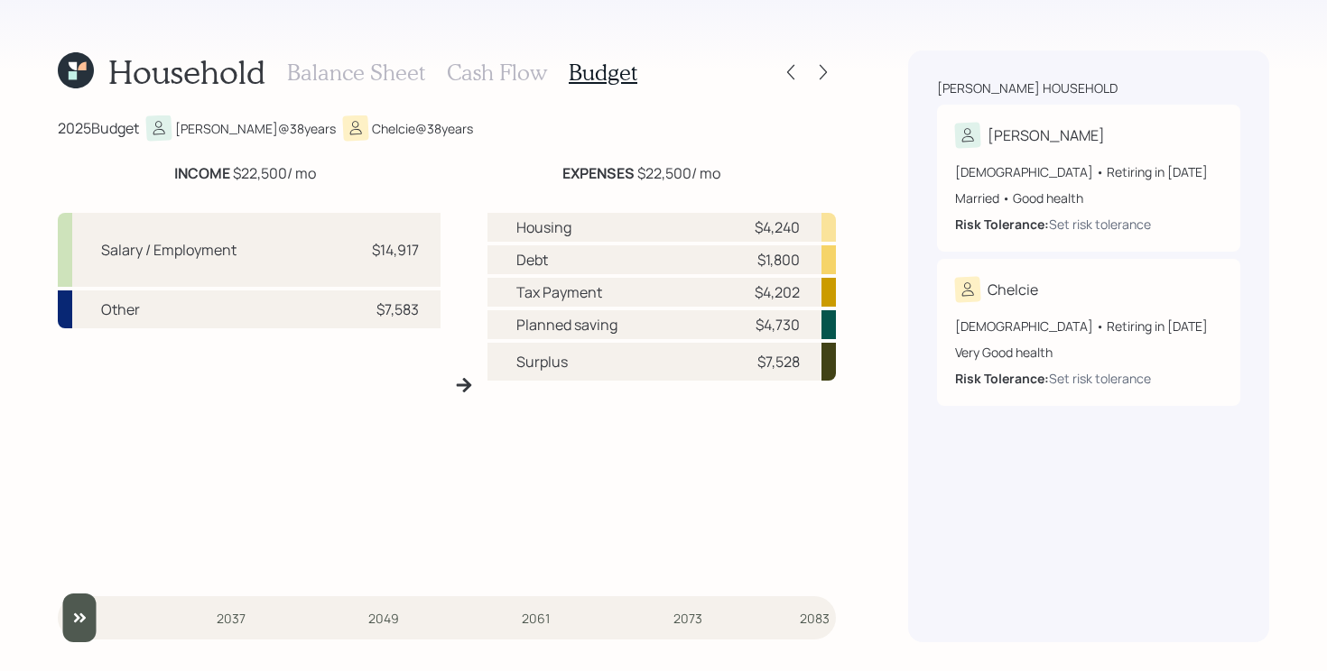
click at [725, 481] on div "Housing $4,240 Debt $1,800 Tax Payment $4,202 Planned saving $4,730 Surplus $7,…" at bounding box center [661, 392] width 348 height 359
click at [511, 79] on h3 "Cash Flow" at bounding box center [497, 73] width 100 height 26
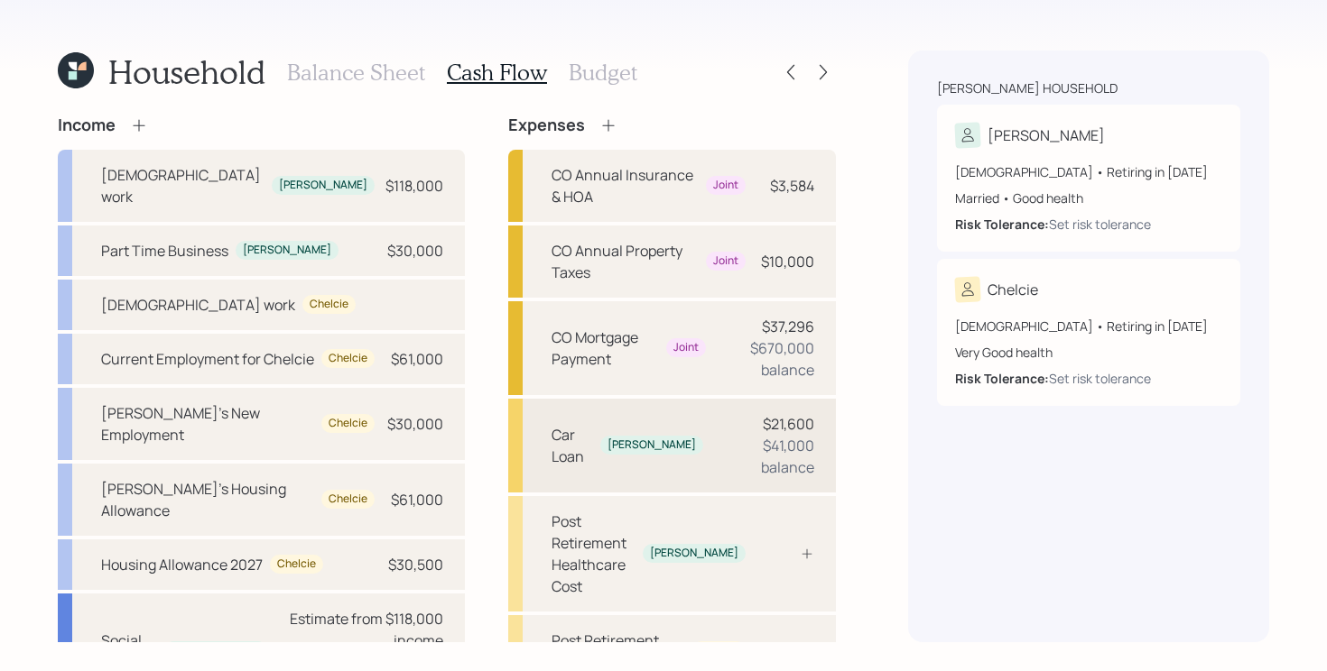
scroll to position [239, 0]
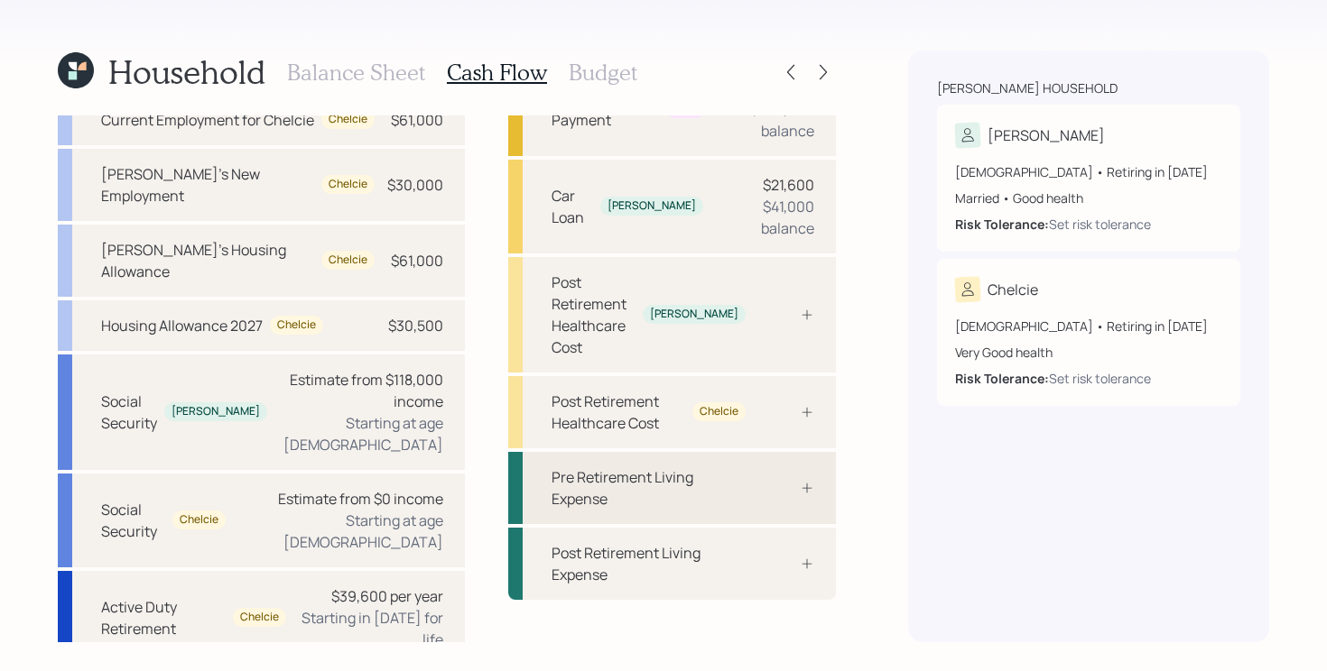
click at [704, 467] on div "Pre Retirement Living Expense" at bounding box center [648, 488] width 194 height 43
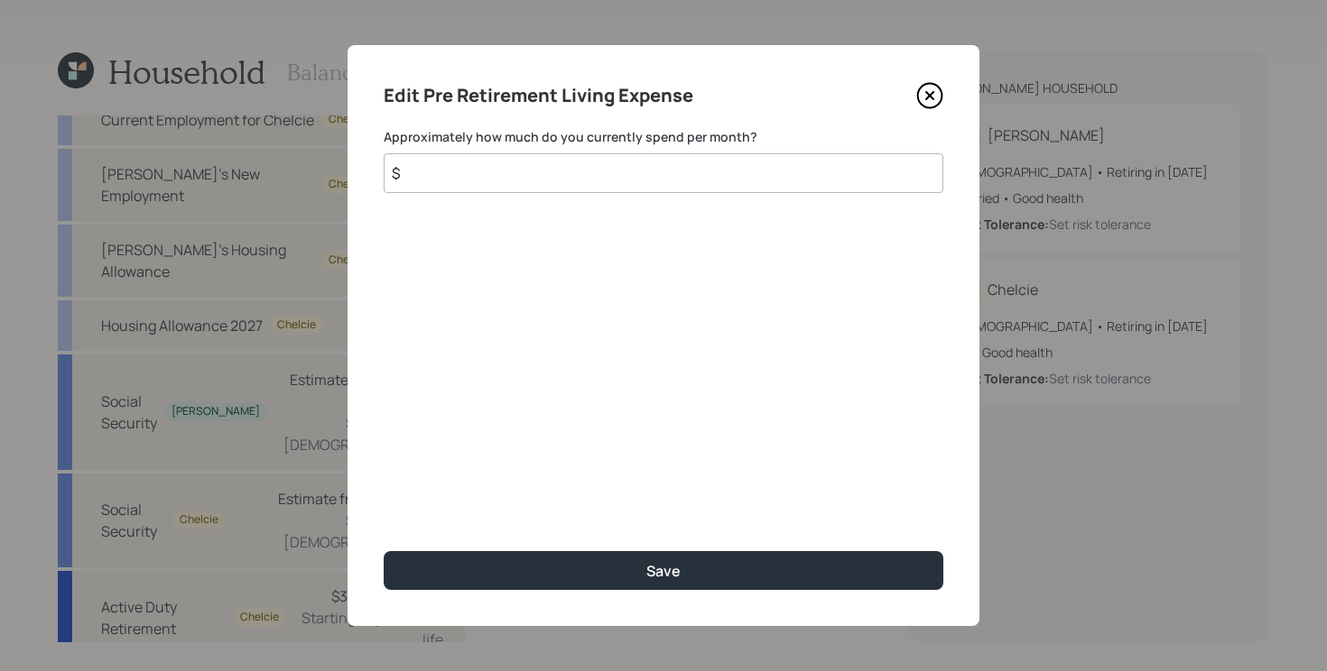
click at [660, 175] on input "$" at bounding box center [664, 173] width 560 height 40
type input "$ 7,500"
click at [384, 551] on button "Save" at bounding box center [664, 570] width 560 height 39
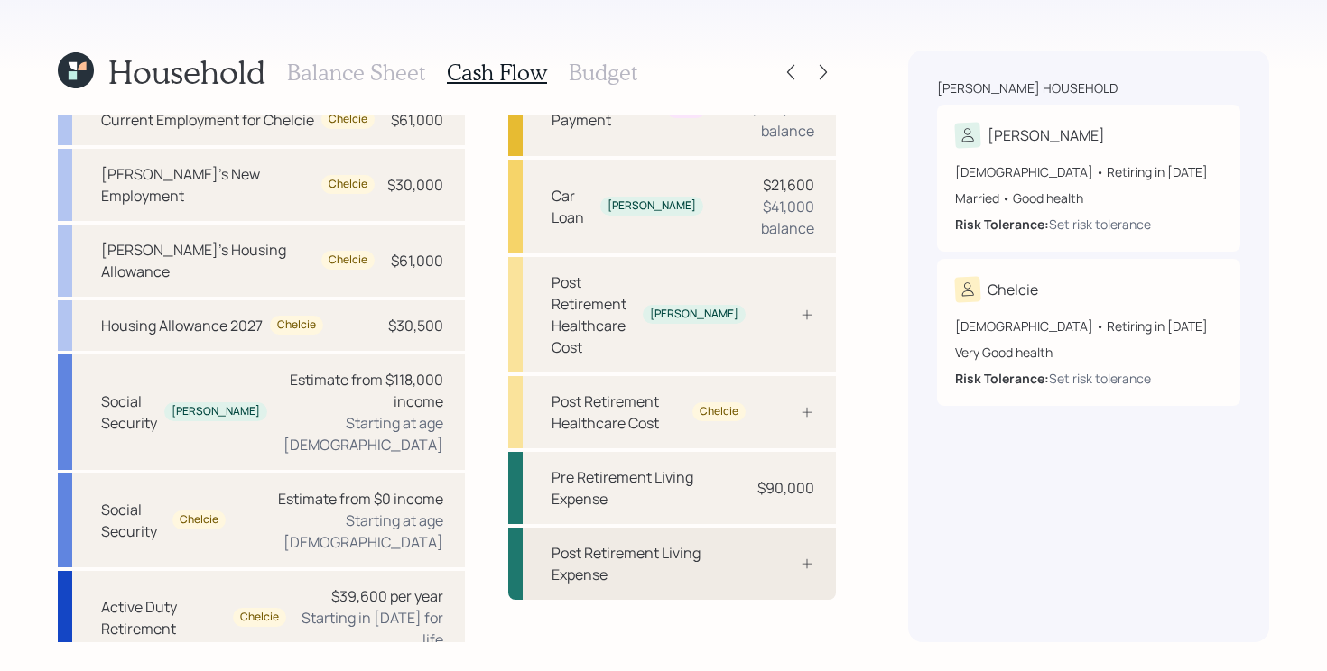
click at [714, 542] on div "Post Retirement Living Expense" at bounding box center [648, 563] width 194 height 43
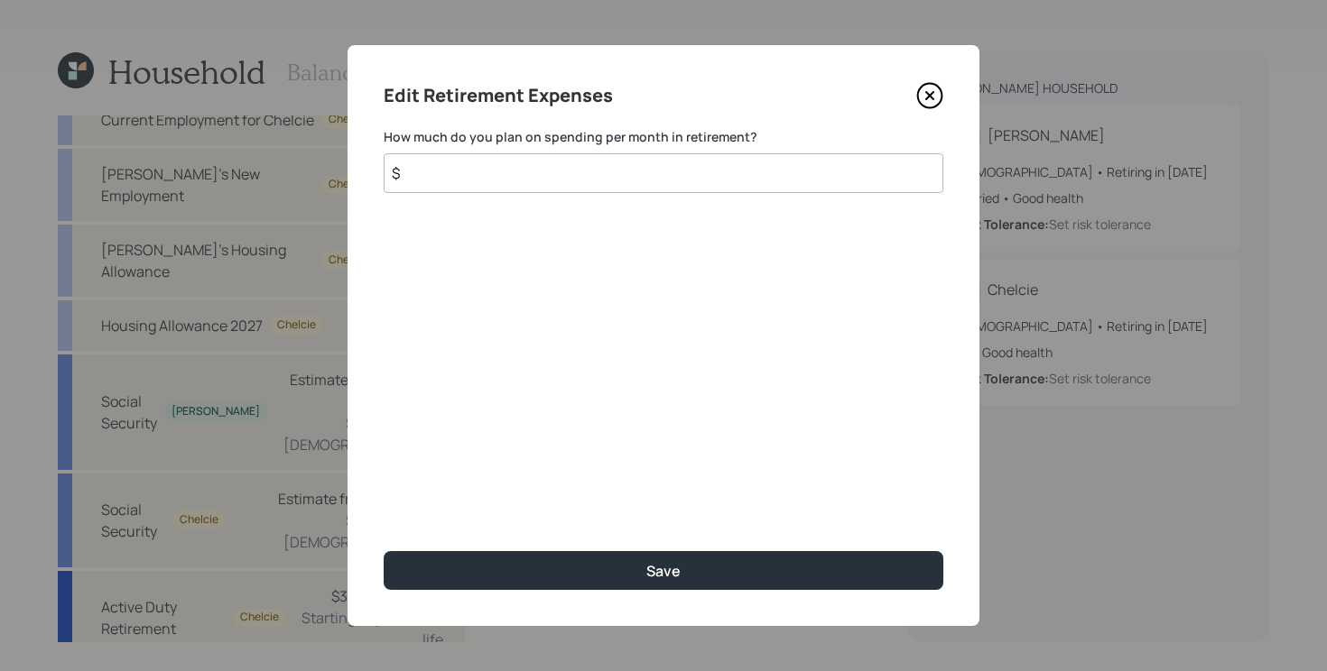
click at [664, 183] on input "$" at bounding box center [664, 173] width 560 height 40
type input "$ 7,500"
click at [384, 551] on button "Save" at bounding box center [664, 570] width 560 height 39
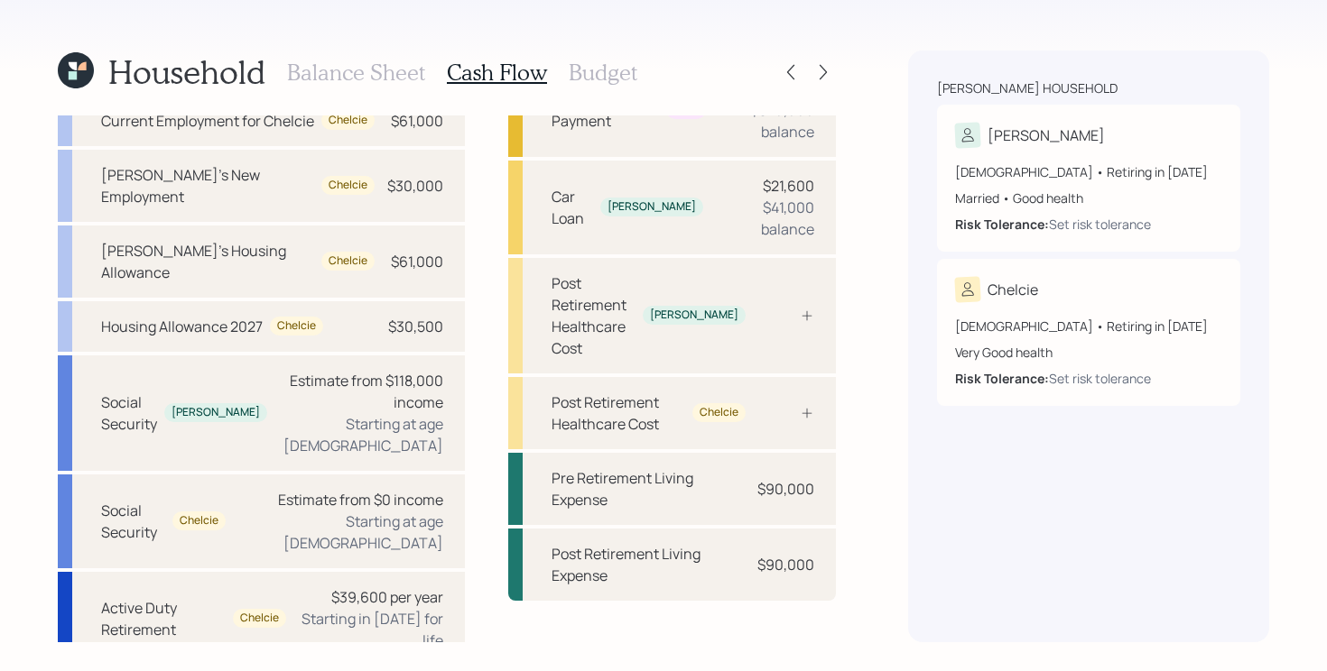
scroll to position [239, 0]
click at [601, 74] on h3 "Budget" at bounding box center [603, 73] width 69 height 26
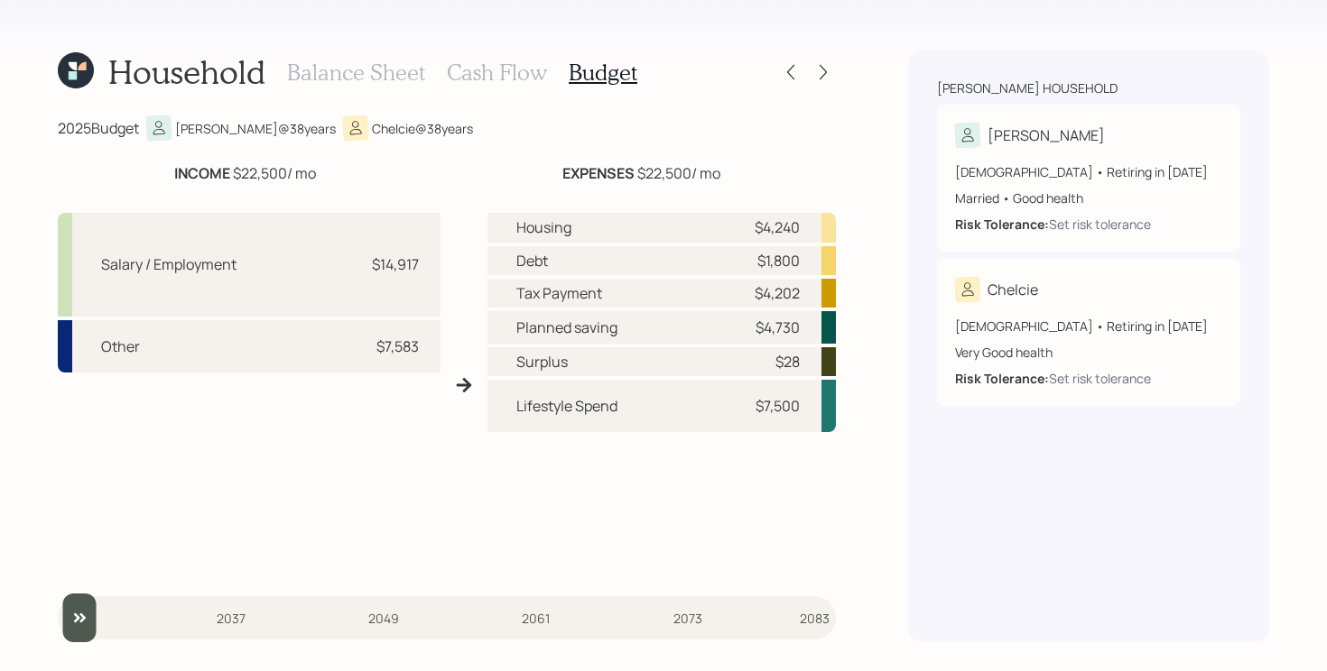
click at [484, 74] on h3 "Cash Flow" at bounding box center [497, 73] width 100 height 26
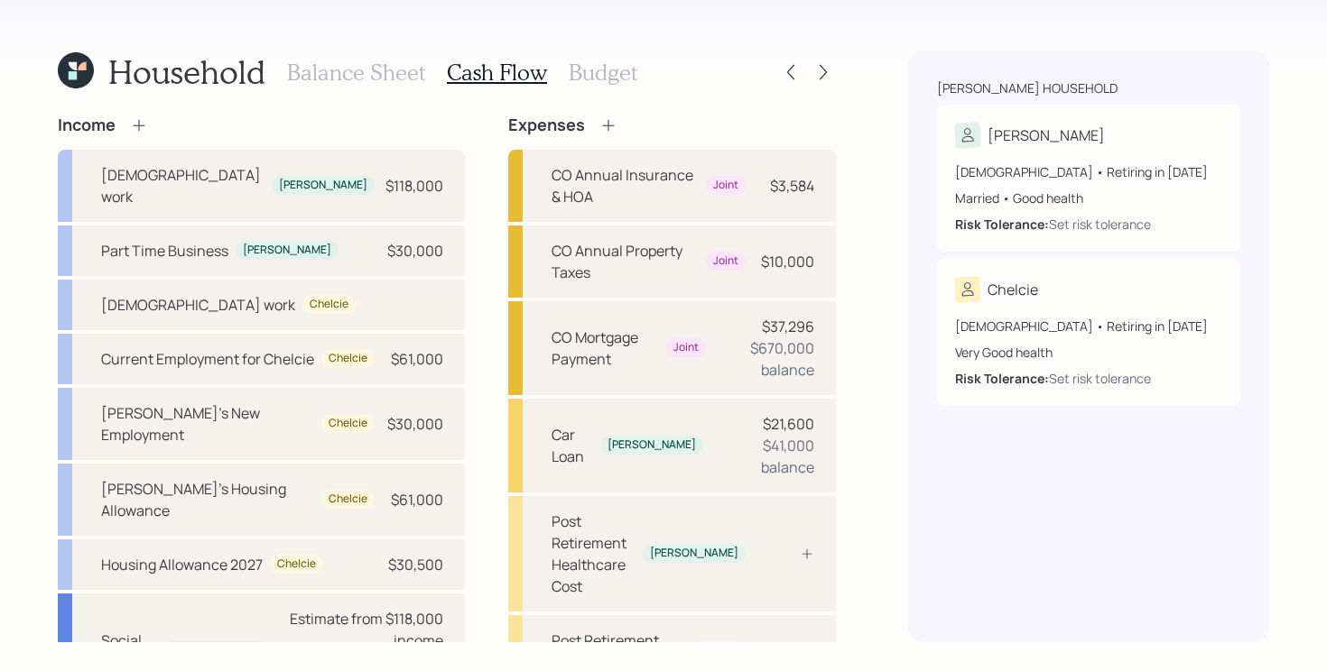
click at [602, 123] on icon at bounding box center [608, 125] width 12 height 12
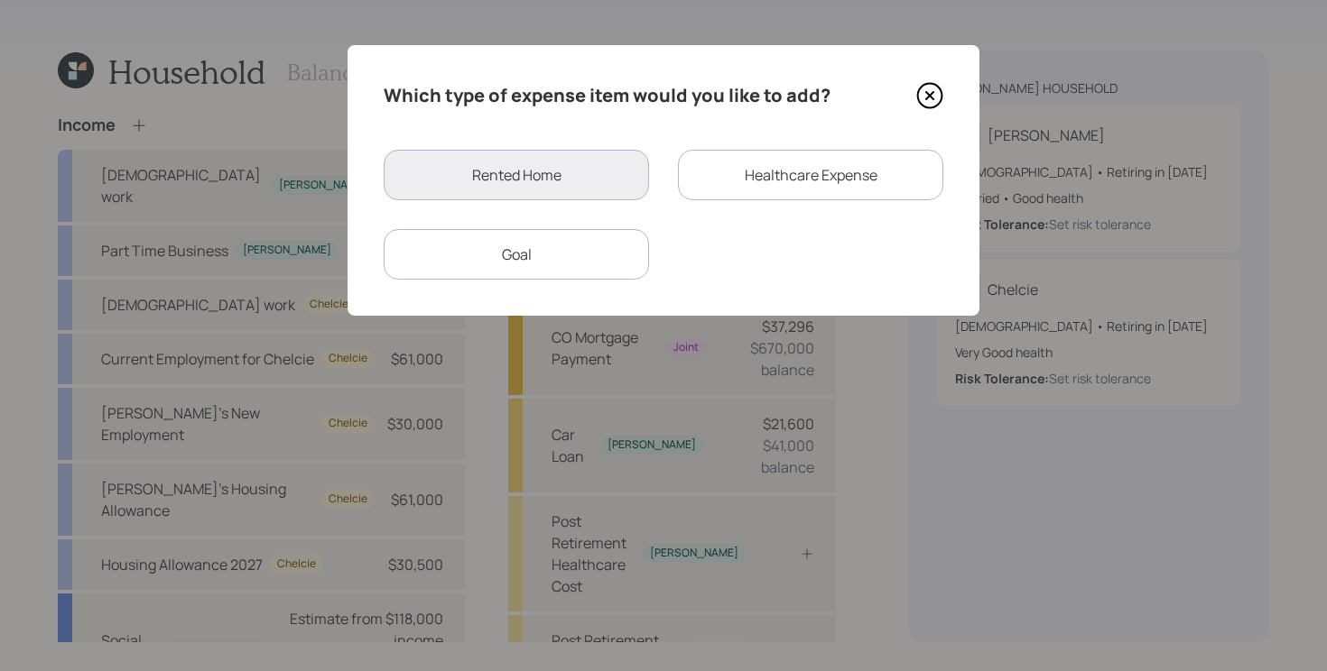
click at [581, 251] on div "Goal" at bounding box center [516, 254] width 265 height 51
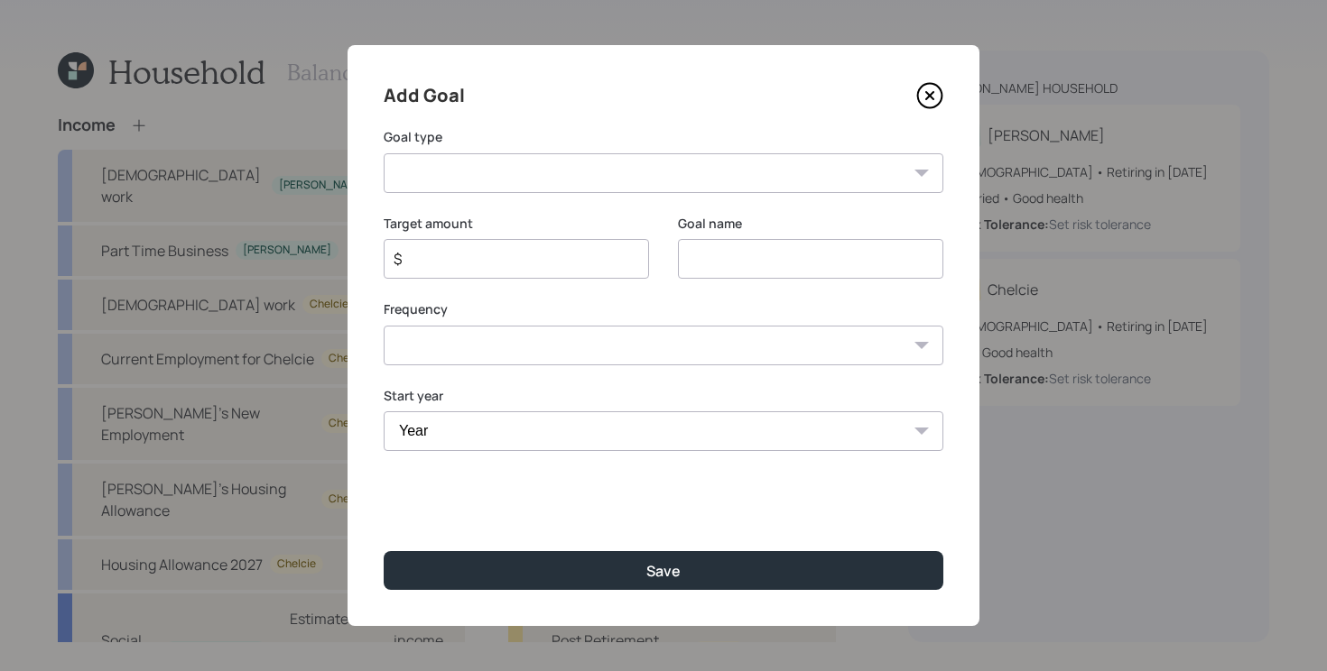
click at [729, 256] on input at bounding box center [810, 259] width 265 height 40
click at [744, 180] on select "Create an emergency fund Donate to charity Purchase a home Make a purchase Supp…" at bounding box center [664, 173] width 560 height 40
select select "vacation"
click at [384, 153] on select "Create an emergency fund Donate to charity Purchase a home Make a purchase Supp…" at bounding box center [664, 173] width 560 height 40
type input "Plan for travel"
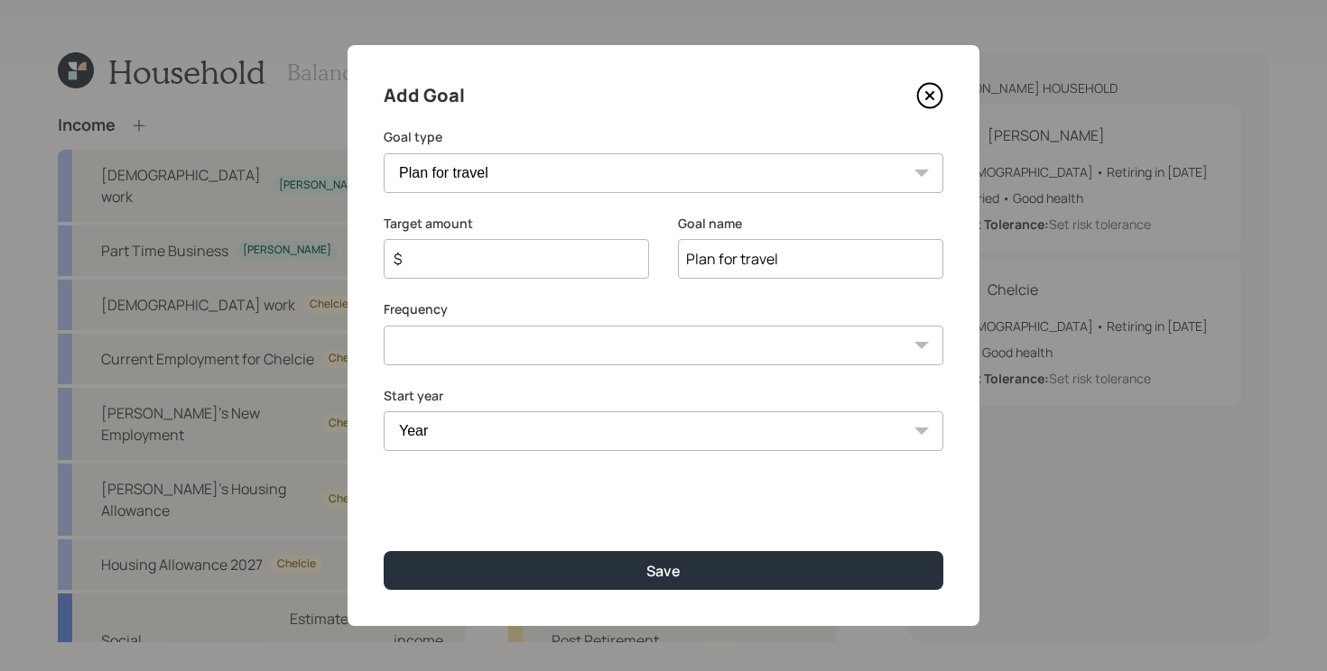
click at [536, 250] on input "$" at bounding box center [509, 259] width 235 height 22
type input "$ 4,000"
click at [497, 437] on select "Year [DATE] 2026 2027 2028 2029 2030 2031 2032 2033 2034 2035 2036 2037 2038 20…" at bounding box center [664, 432] width 560 height 40
click at [384, 412] on select "Year [DATE] 2026 2027 2028 2029 2030 2031 2032 2033 2034 2035 2036 2037 2038 20…" at bounding box center [664, 432] width 560 height 40
click at [525, 439] on select "2025 2026 2027 2028 2029 2030 2031 2032 2033 2034 2035 2036 2037 2038 2039 2040…" at bounding box center [664, 432] width 560 height 40
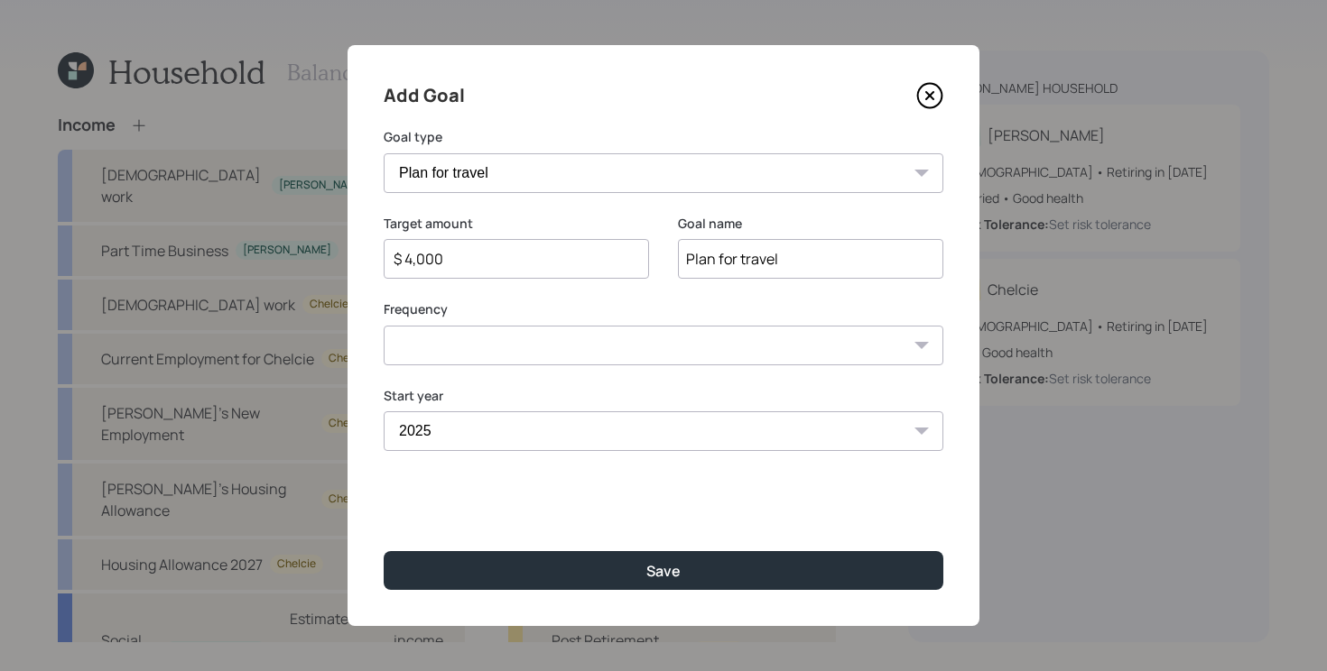
select select "2026"
click at [384, 412] on select "2025 2026 2027 2028 2029 2030 2031 2032 2033 2034 2035 2036 2037 2038 2039 2040…" at bounding box center [664, 432] width 560 height 40
click at [516, 347] on select "One time Every 1 year Every 2 years Every 3 years Every 4 years Every 5 years E…" at bounding box center [664, 346] width 560 height 40
select select "1"
click at [384, 326] on select "One time Every 1 year Every 2 years Every 3 years Every 4 years Every 5 years E…" at bounding box center [664, 346] width 560 height 40
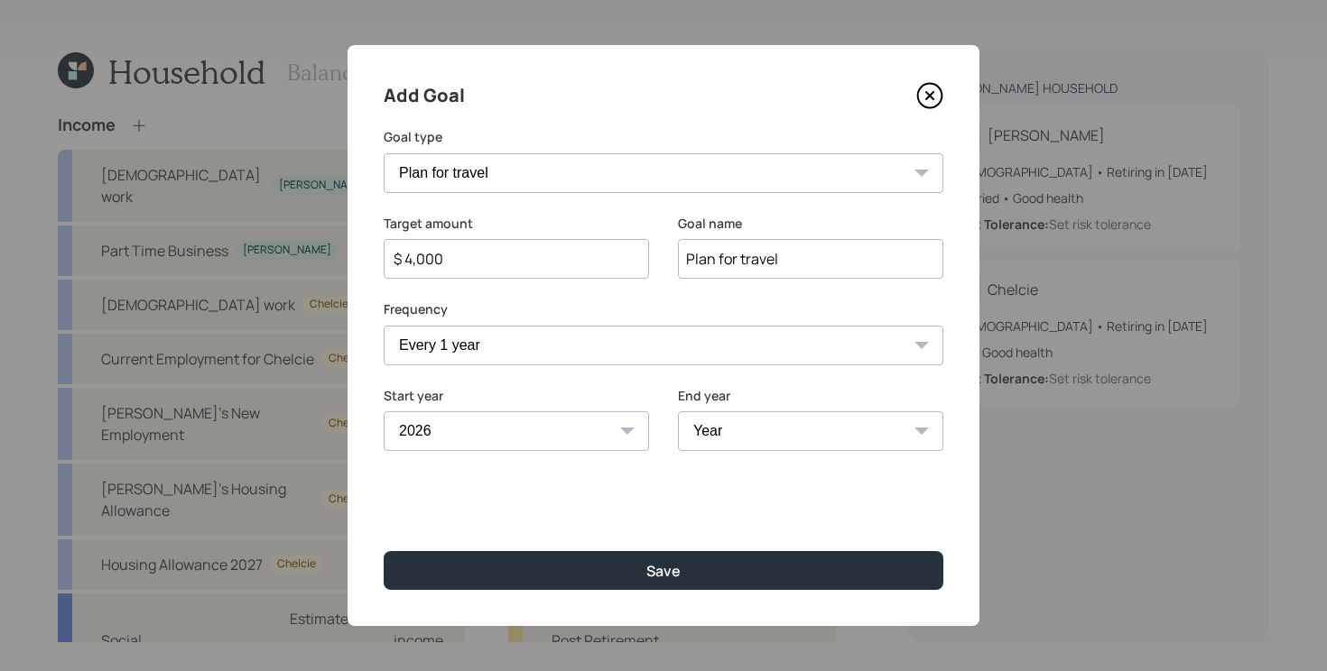
click at [782, 428] on select "Year [DATE] 2027 2028 2029 2030 2031 2032 2033 2034 2035 2036 2037 2038 2039 20…" at bounding box center [810, 432] width 265 height 40
select select "2065"
click at [678, 412] on select "Year [DATE] 2027 2028 2029 2030 2031 2032 2033 2034 2035 2036 2037 2038 2039 20…" at bounding box center [810, 432] width 265 height 40
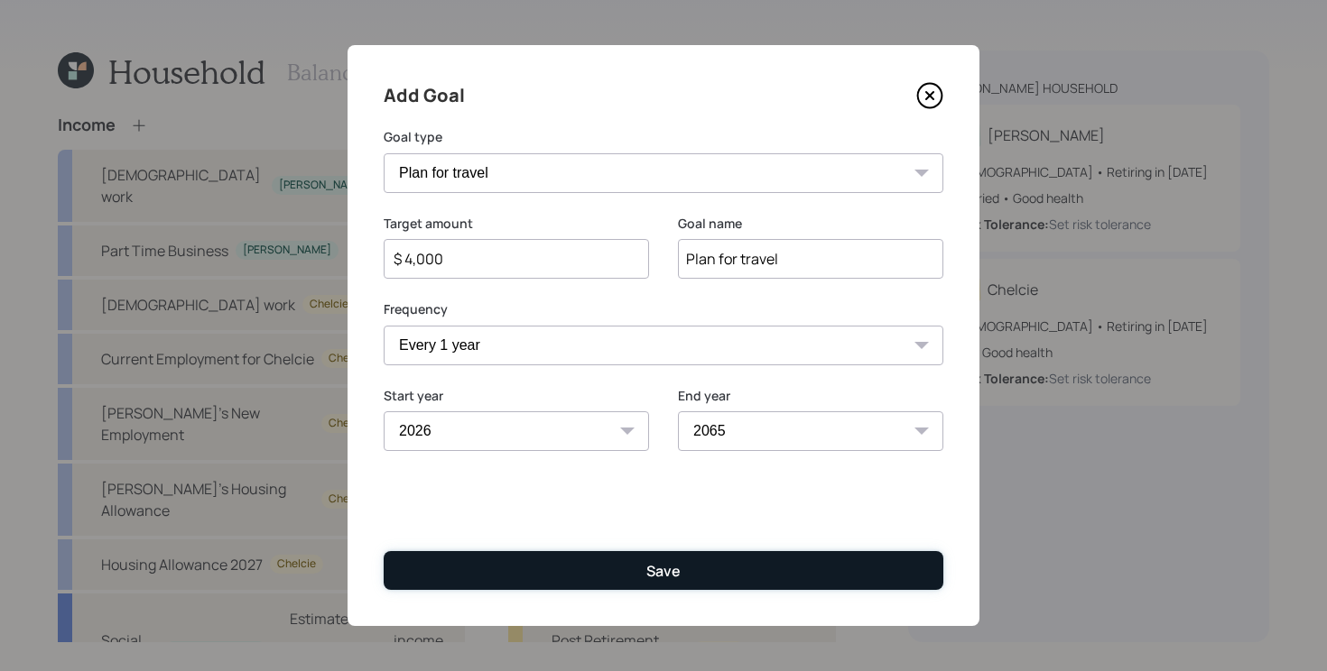
click at [680, 574] on button "Save" at bounding box center [664, 570] width 560 height 39
type input "$"
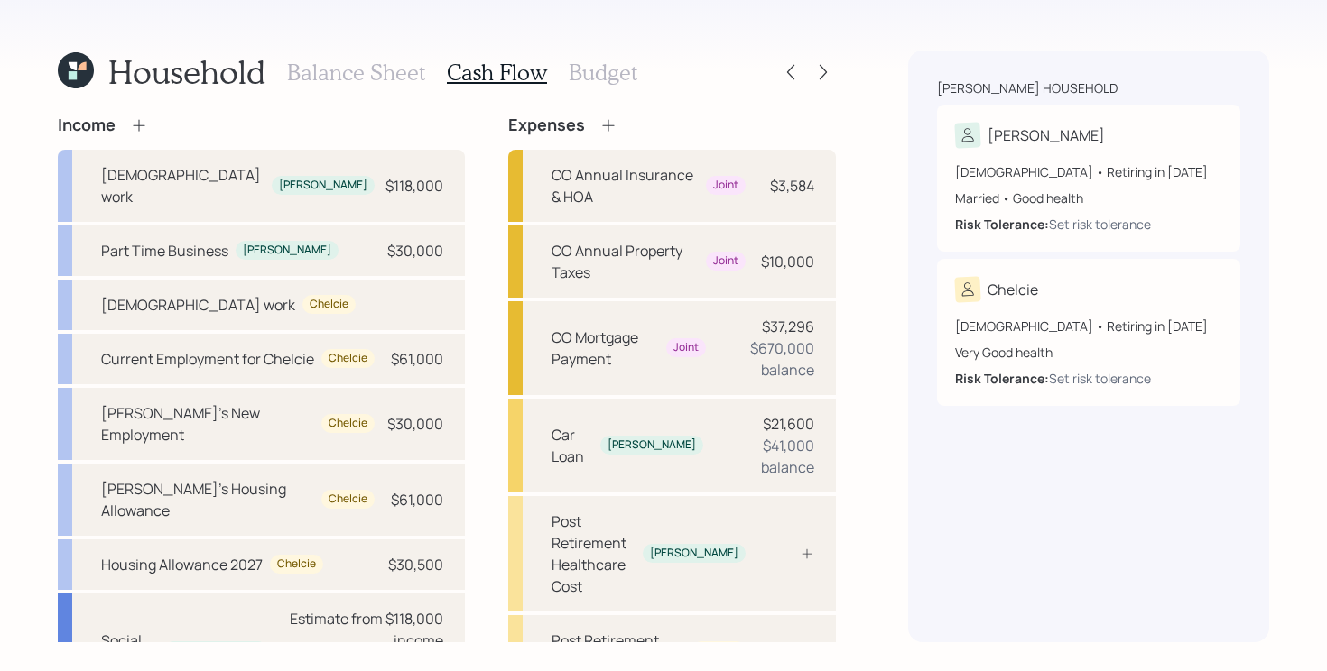
click at [893, 165] on div "Household Balance Sheet Cash Flow Budget Income [DEMOGRAPHIC_DATA] work [PERSON…" at bounding box center [663, 335] width 1327 height 671
click at [819, 76] on icon at bounding box center [823, 72] width 18 height 18
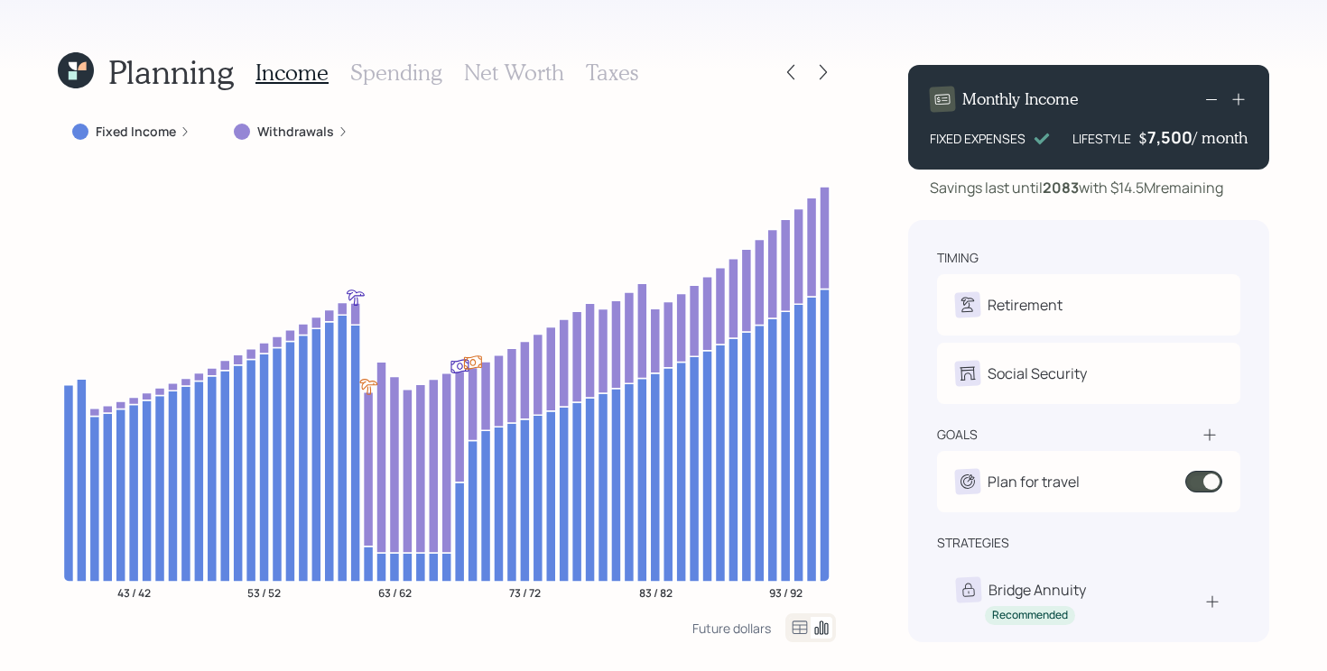
click at [860, 465] on div "Planning Income Spending Net Worth Taxes Fixed Income Withdrawals 43 / 42 53 / …" at bounding box center [663, 335] width 1327 height 671
click at [33, 520] on div "Planning Income Spending Net Worth Taxes Fixed Income Withdrawals 43 / 42 53 / …" at bounding box center [663, 335] width 1327 height 671
click at [315, 134] on label "Withdrawals" at bounding box center [295, 132] width 77 height 18
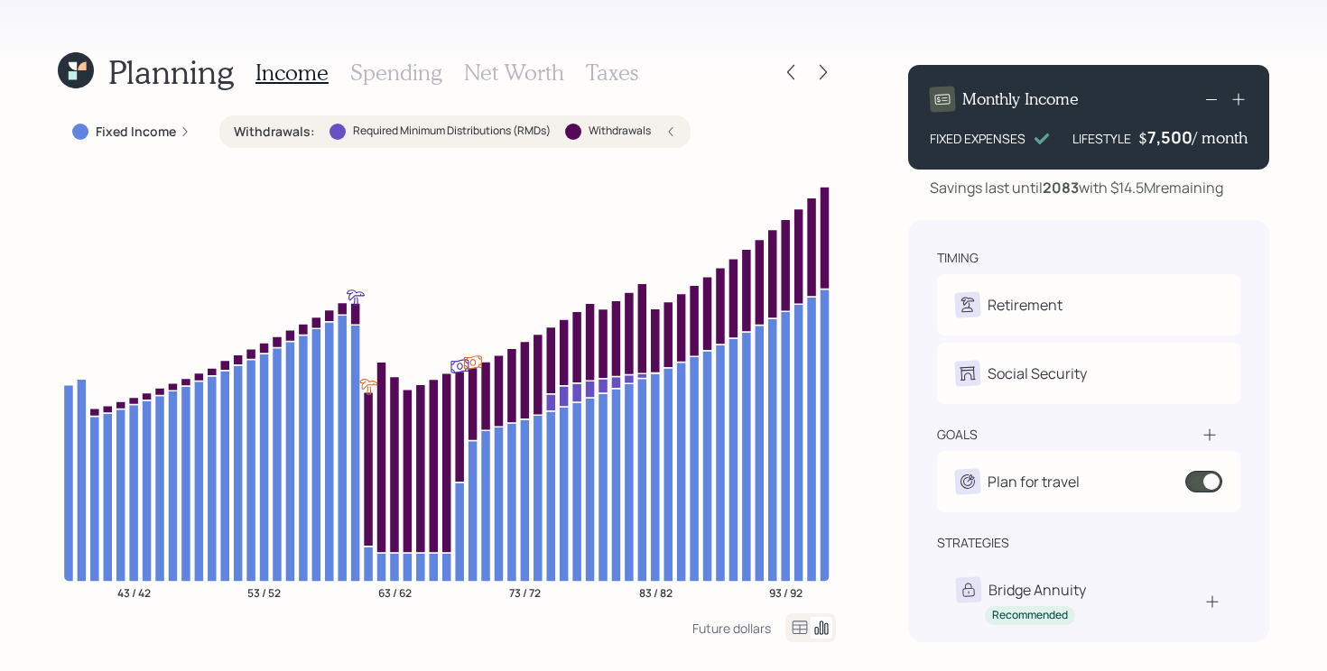
click at [383, 136] on label "Required Minimum Distributions (RMDs)" at bounding box center [452, 131] width 198 height 15
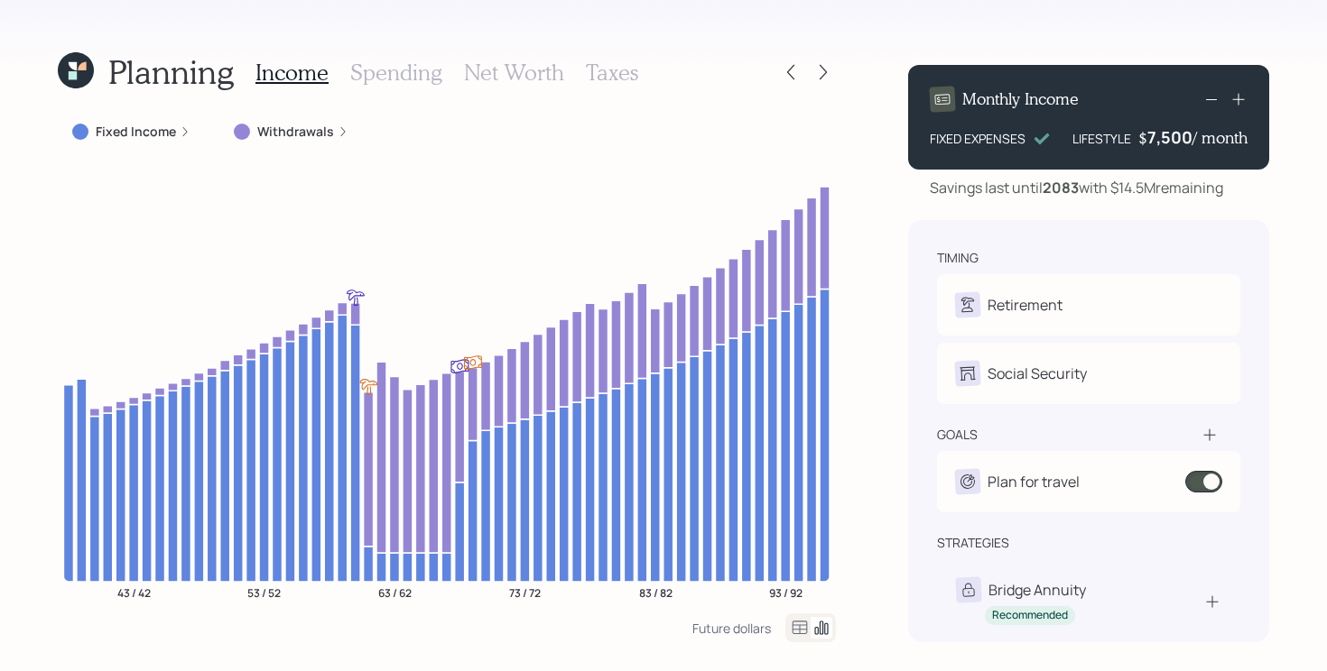
click at [146, 131] on label "Fixed Income" at bounding box center [136, 132] width 80 height 18
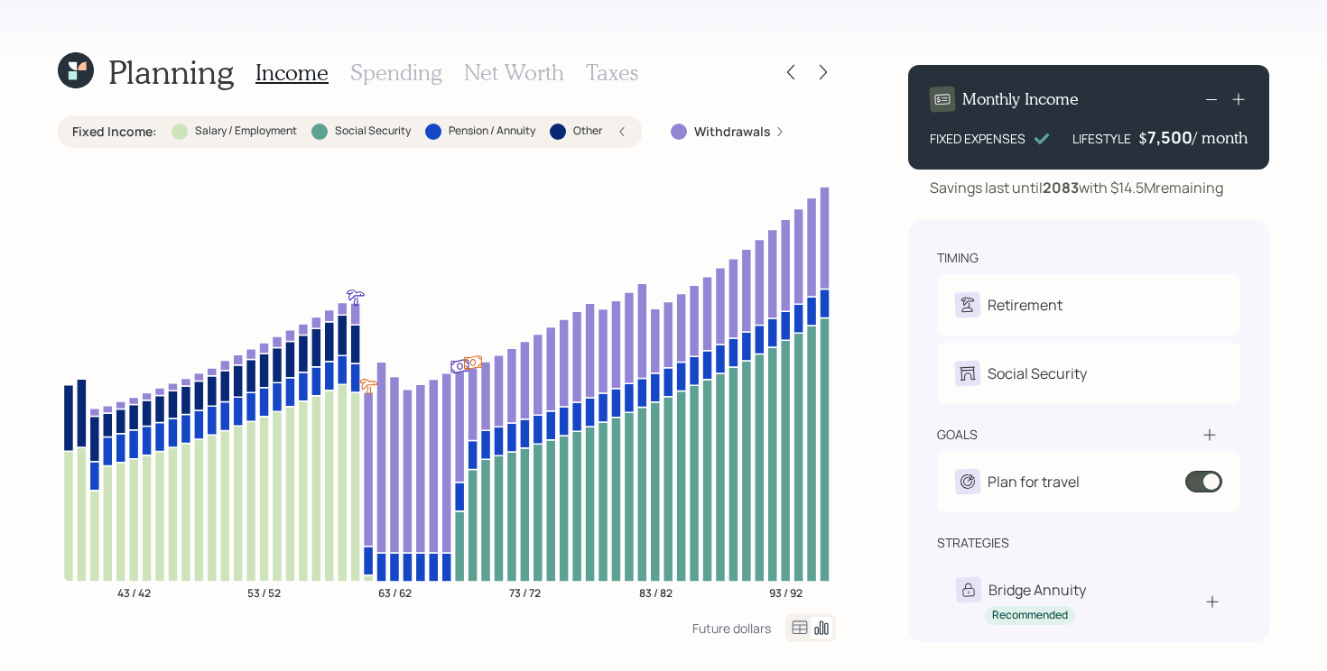
click at [114, 129] on label "Fixed Income :" at bounding box center [114, 132] width 85 height 18
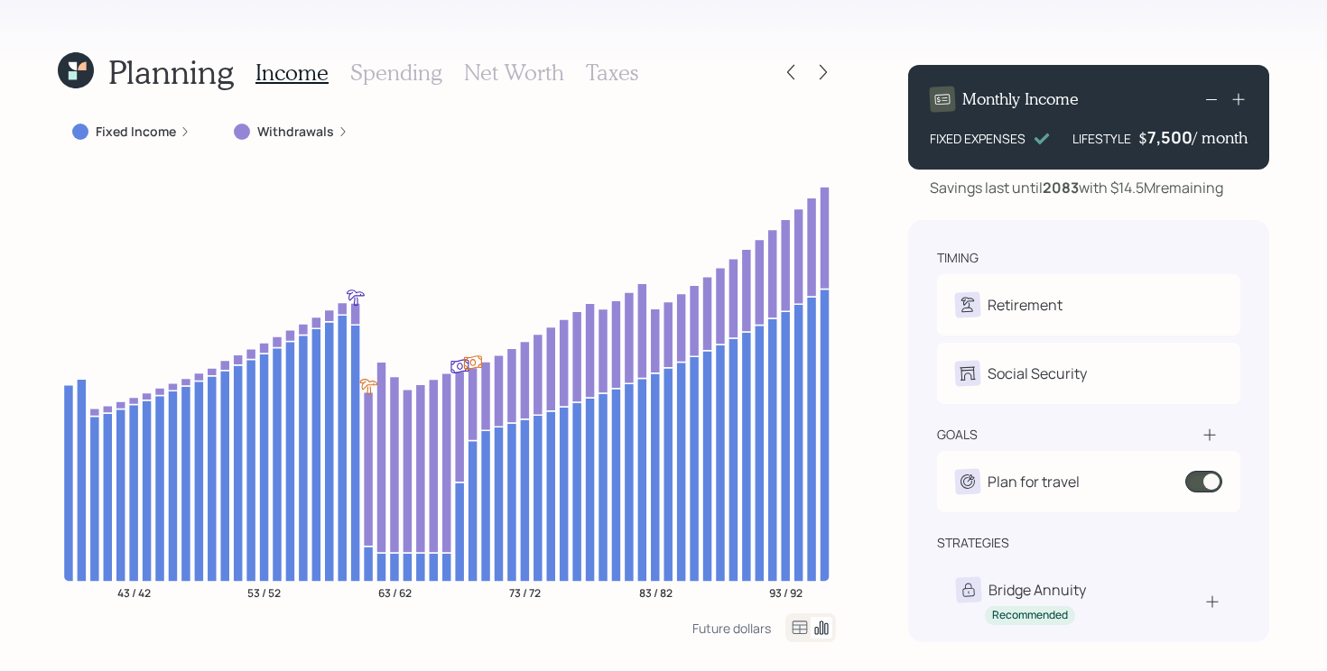
click at [447, 611] on icon "43 / 42 53 / 52 63 / 62 73 / 72 83 / 82 93 / 92" at bounding box center [447, 387] width 778 height 451
drag, startPoint x: 1117, startPoint y: 190, endPoint x: 1238, endPoint y: 188, distance: 120.9
click at [1238, 188] on div "Savings last until [DATE] with $14.5M remaining" at bounding box center [1088, 188] width 361 height 22
click at [676, 644] on div "Planning Income Spending Net Worth Taxes Fixed Income Withdrawals 43 / 42 53 / …" at bounding box center [663, 335] width 1327 height 671
click at [1177, 142] on div "7,500" at bounding box center [1169, 137] width 45 height 22
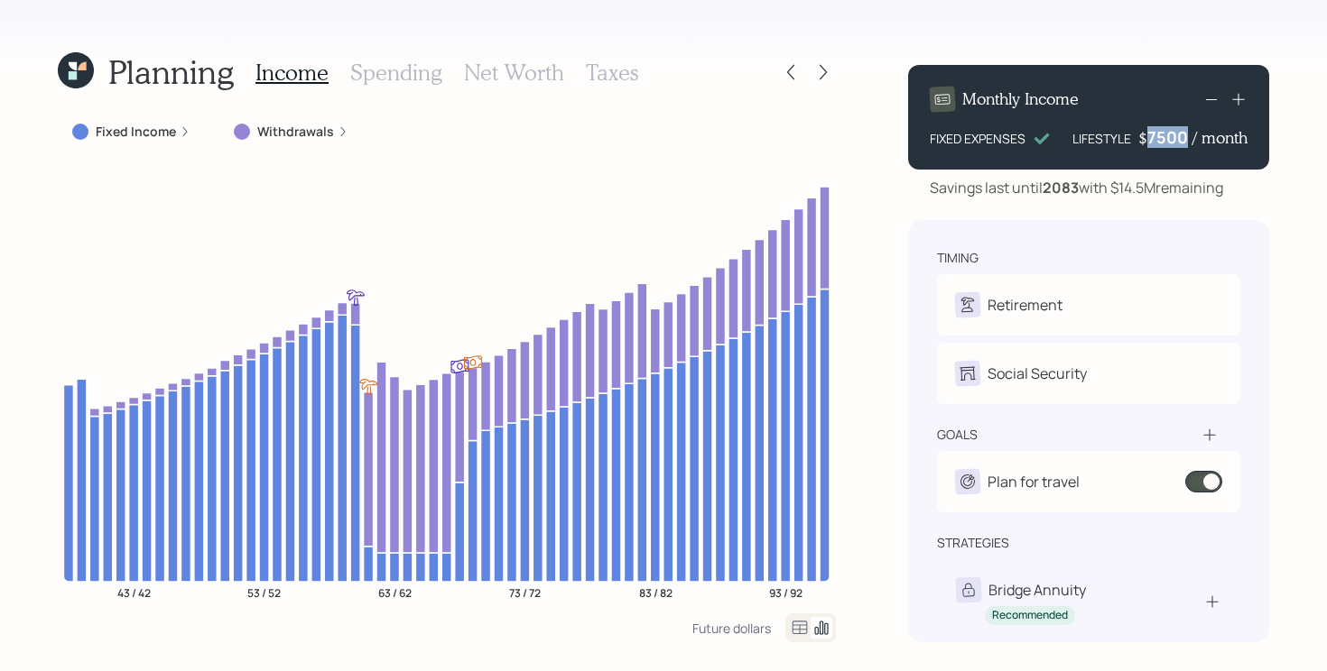
click at [1177, 142] on div "7500" at bounding box center [1169, 137] width 45 height 22
click at [1275, 208] on div "Planning Income Spending Net Worth Taxes Fixed Income Withdrawals 43 / 42 53 / …" at bounding box center [663, 335] width 1327 height 671
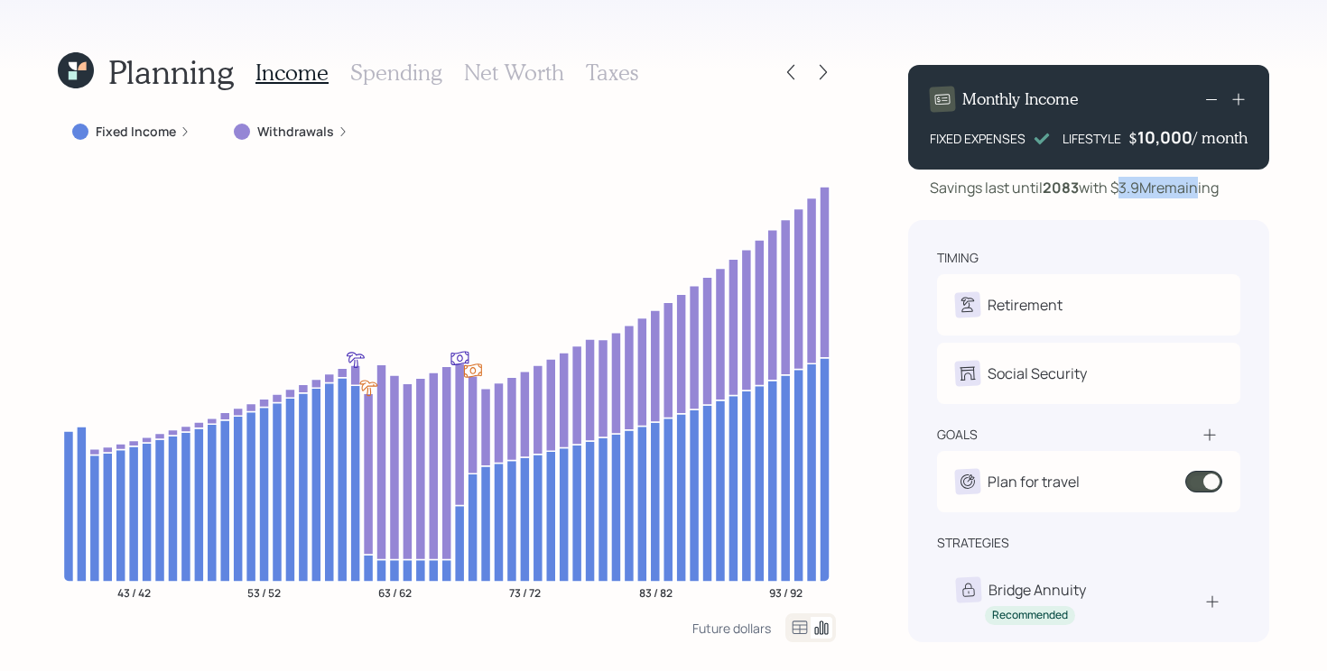
drag, startPoint x: 1120, startPoint y: 189, endPoint x: 1196, endPoint y: 191, distance: 75.9
click at [1196, 191] on div "Savings last until [DATE] with $3.9M remaining" at bounding box center [1074, 188] width 289 height 22
click at [1173, 146] on div "10,000" at bounding box center [1164, 137] width 55 height 22
click at [1173, 146] on div "10000" at bounding box center [1167, 137] width 51 height 22
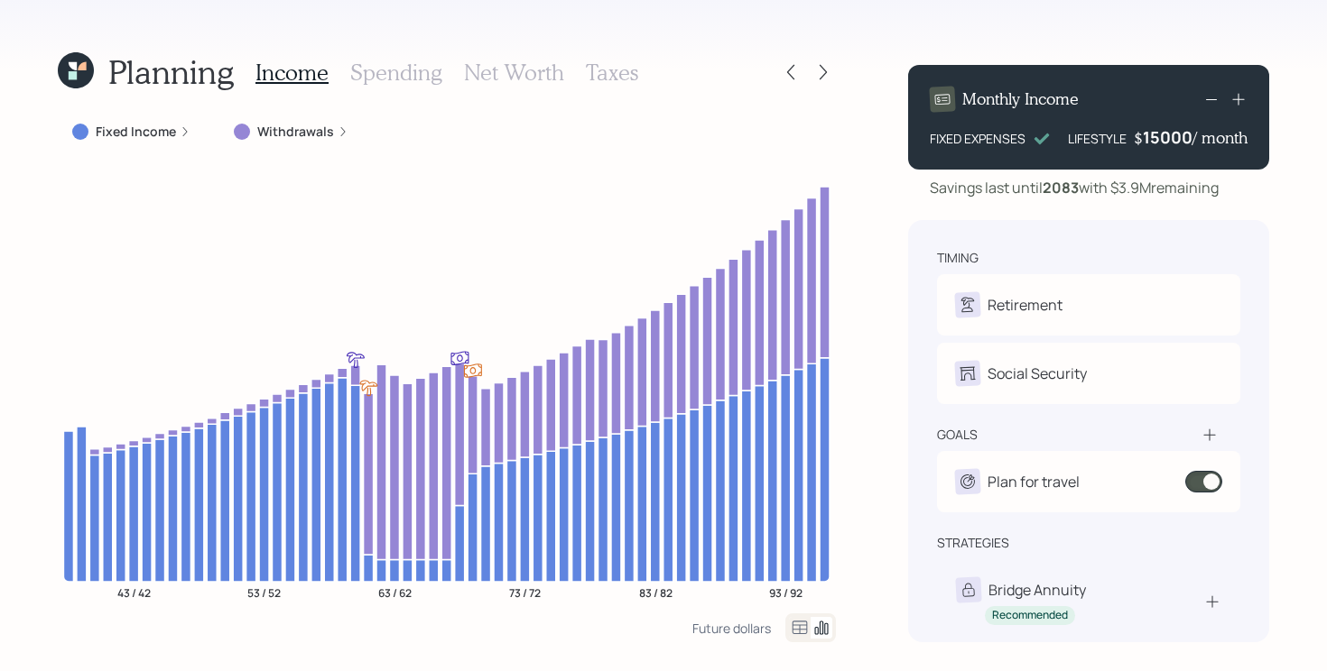
click at [1286, 177] on div "Planning Income Spending Net Worth Taxes Fixed Income Withdrawals 43 / 42 53 / …" at bounding box center [663, 335] width 1327 height 671
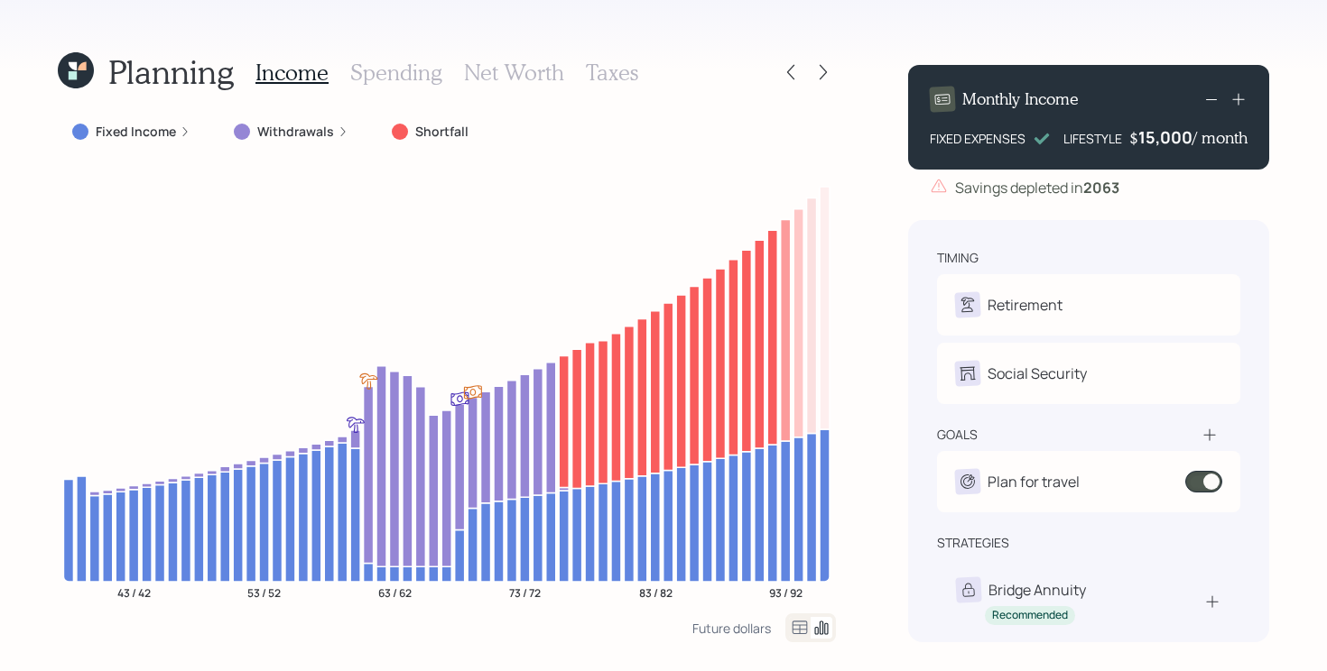
click at [1184, 143] on div "15,000" at bounding box center [1165, 137] width 54 height 22
click at [1184, 143] on div "15000" at bounding box center [1168, 137] width 50 height 22
click at [1260, 223] on div "timing Retirement Z Retire at 59y 12m C Retire at 59y 3m Social Security Z Elec…" at bounding box center [1088, 431] width 361 height 422
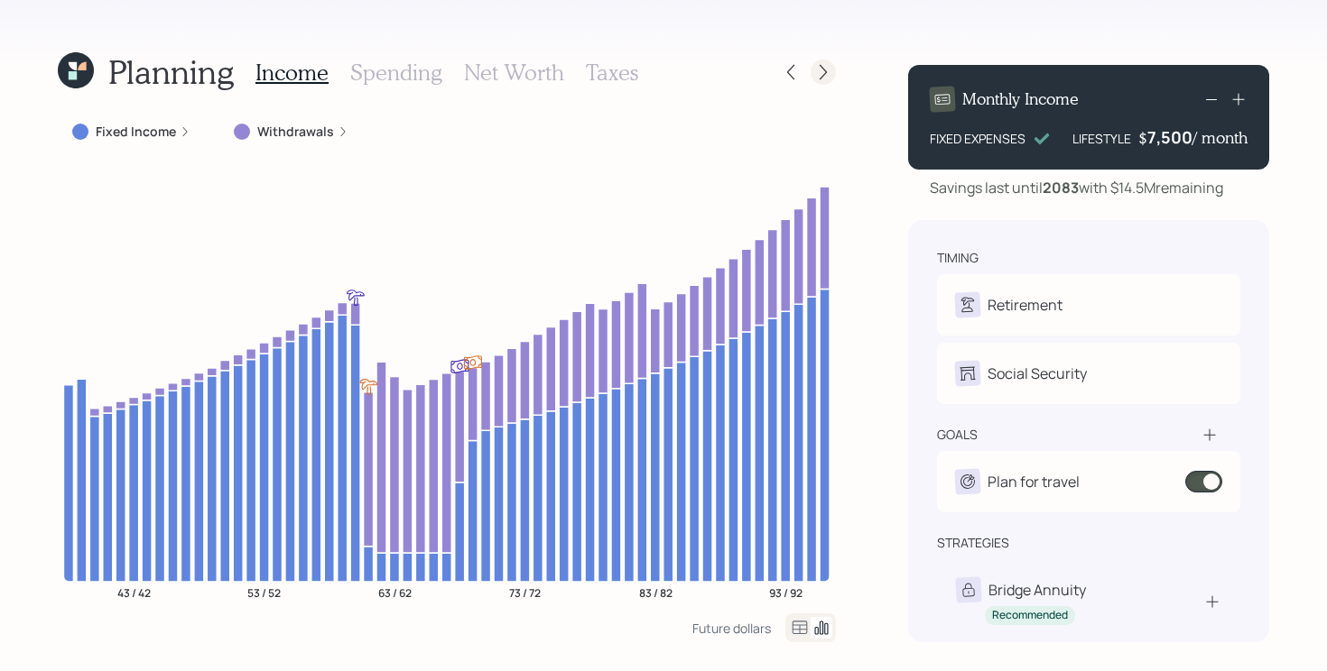
click at [813, 66] on div at bounding box center [822, 72] width 25 height 25
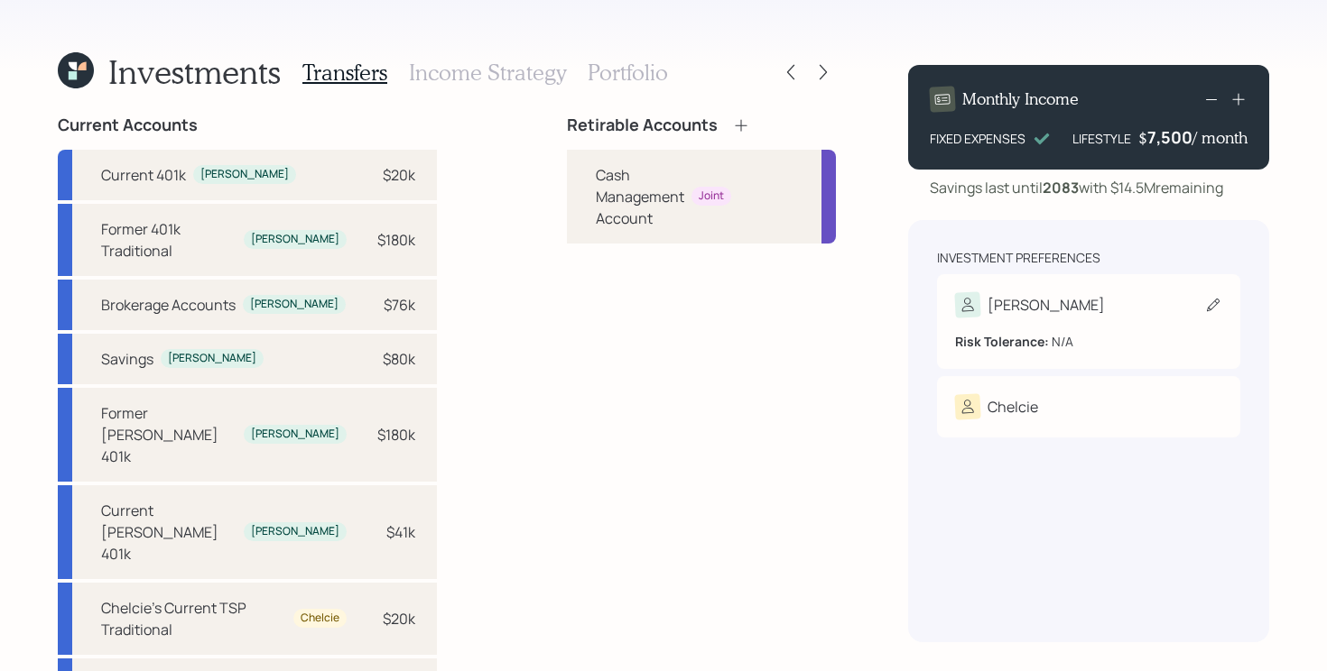
click at [1132, 305] on div "[PERSON_NAME]" at bounding box center [1088, 304] width 267 height 25
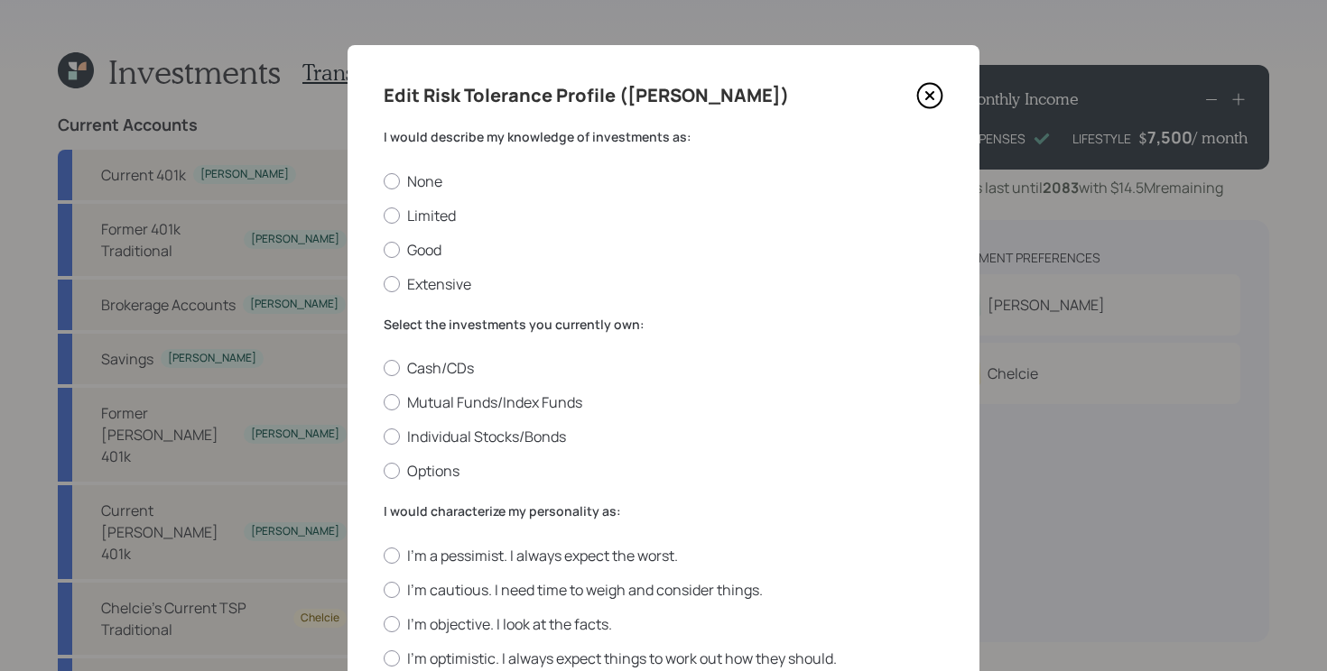
click at [409, 259] on div "None Limited Good Extensive" at bounding box center [664, 232] width 560 height 123
click at [414, 254] on label "Good" at bounding box center [664, 250] width 560 height 20
click at [384, 250] on input "Good" at bounding box center [383, 249] width 1 height 1
radio input "true"
click at [536, 402] on label "Mutual Funds/Index Funds" at bounding box center [664, 403] width 560 height 20
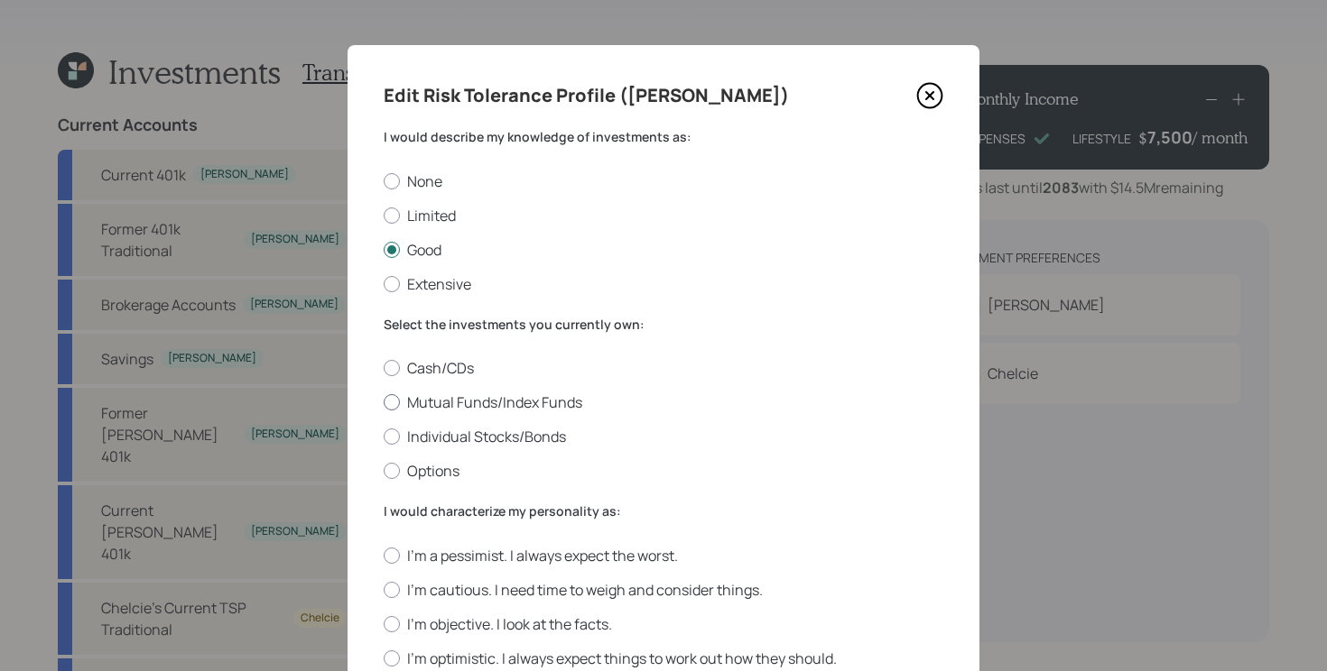
click at [384, 402] on input "Mutual Funds/Index Funds" at bounding box center [383, 402] width 1 height 1
radio input "true"
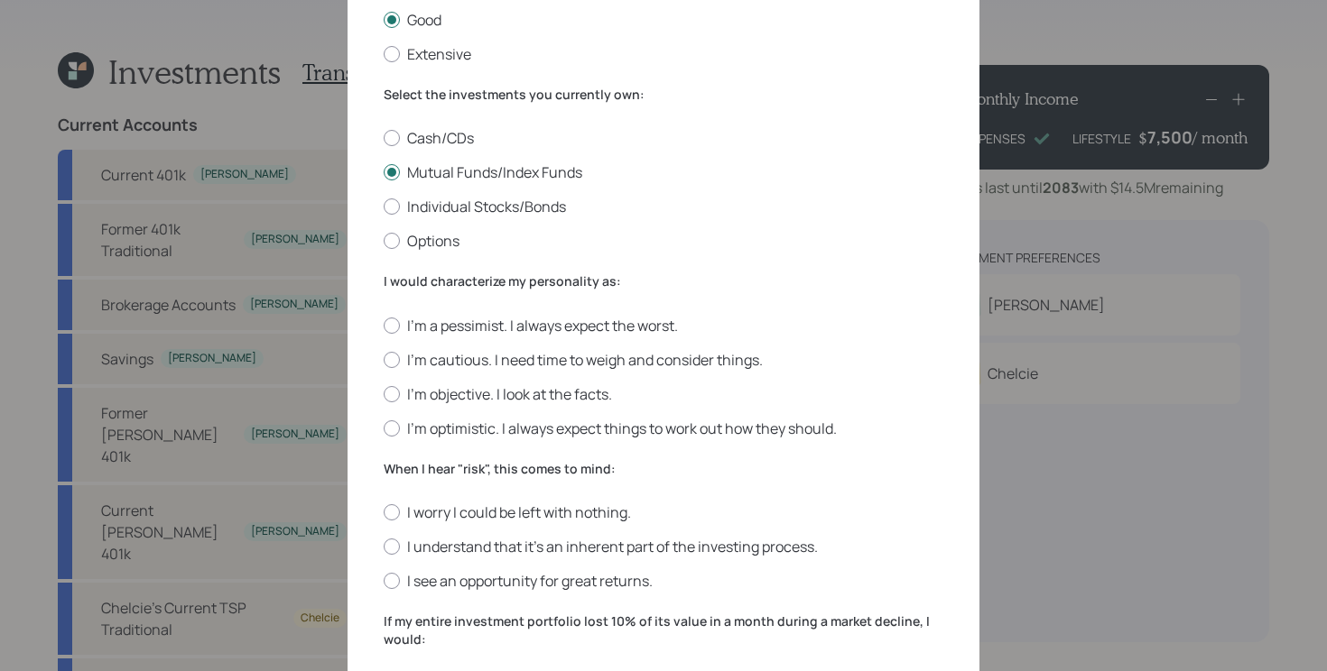
scroll to position [234, 0]
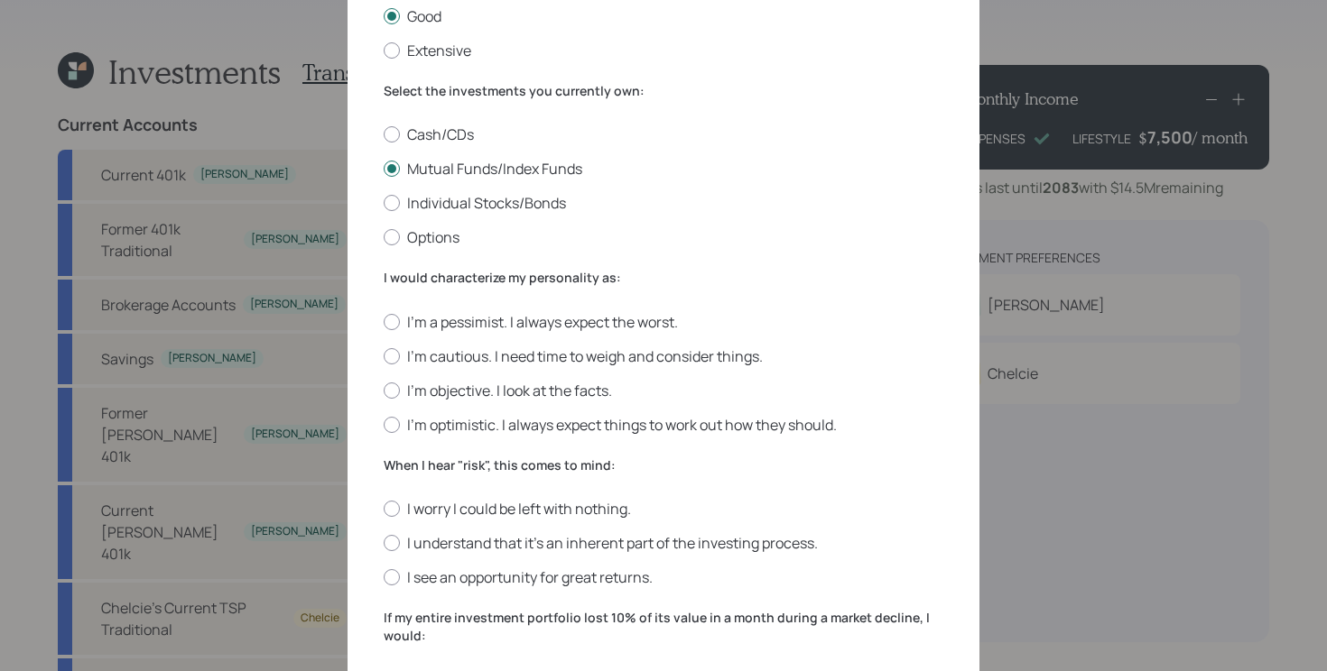
click at [542, 401] on div "I'm a pessimist. I always expect the worst. I'm cautious. I need time to weigh …" at bounding box center [664, 373] width 560 height 123
click at [537, 396] on label "I'm objective. I look at the facts." at bounding box center [664, 391] width 560 height 20
click at [384, 391] on input "I'm objective. I look at the facts." at bounding box center [383, 390] width 1 height 1
radio input "true"
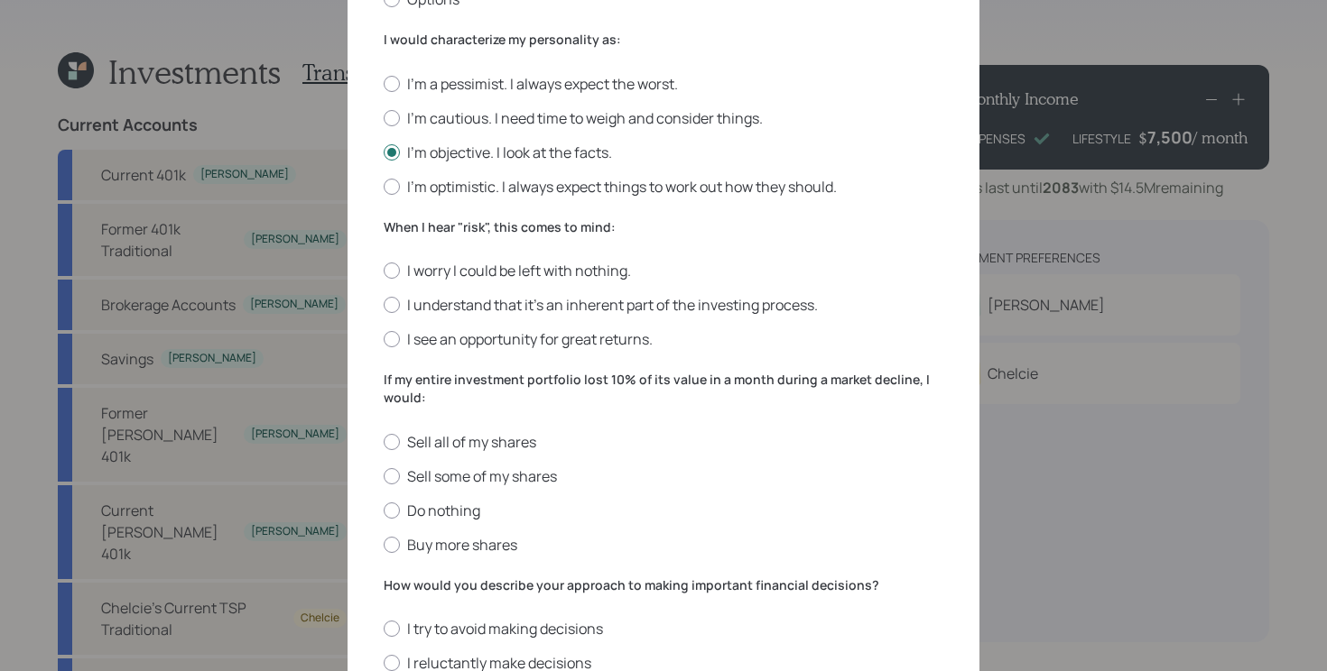
scroll to position [471, 0]
click at [744, 305] on label "I understand that it’s an inherent part of the investing process." at bounding box center [664, 306] width 560 height 20
click at [384, 306] on input "I understand that it’s an inherent part of the investing process." at bounding box center [383, 306] width 1 height 1
radio input "true"
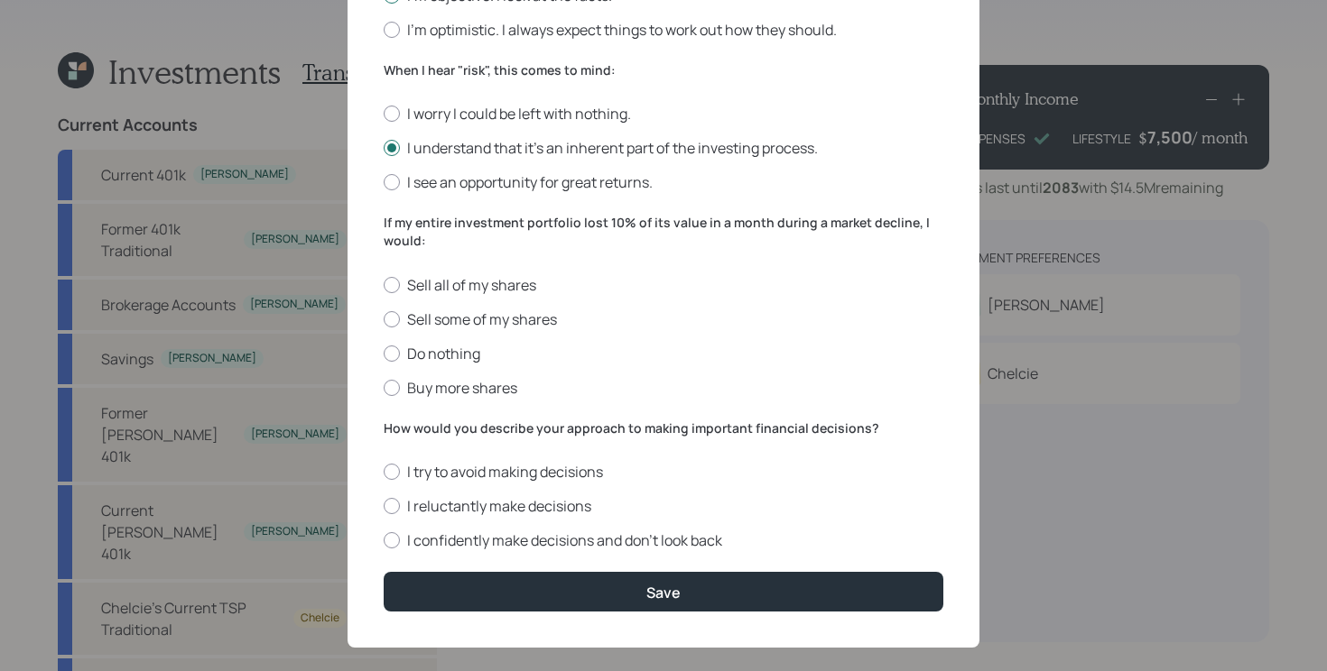
scroll to position [651, 0]
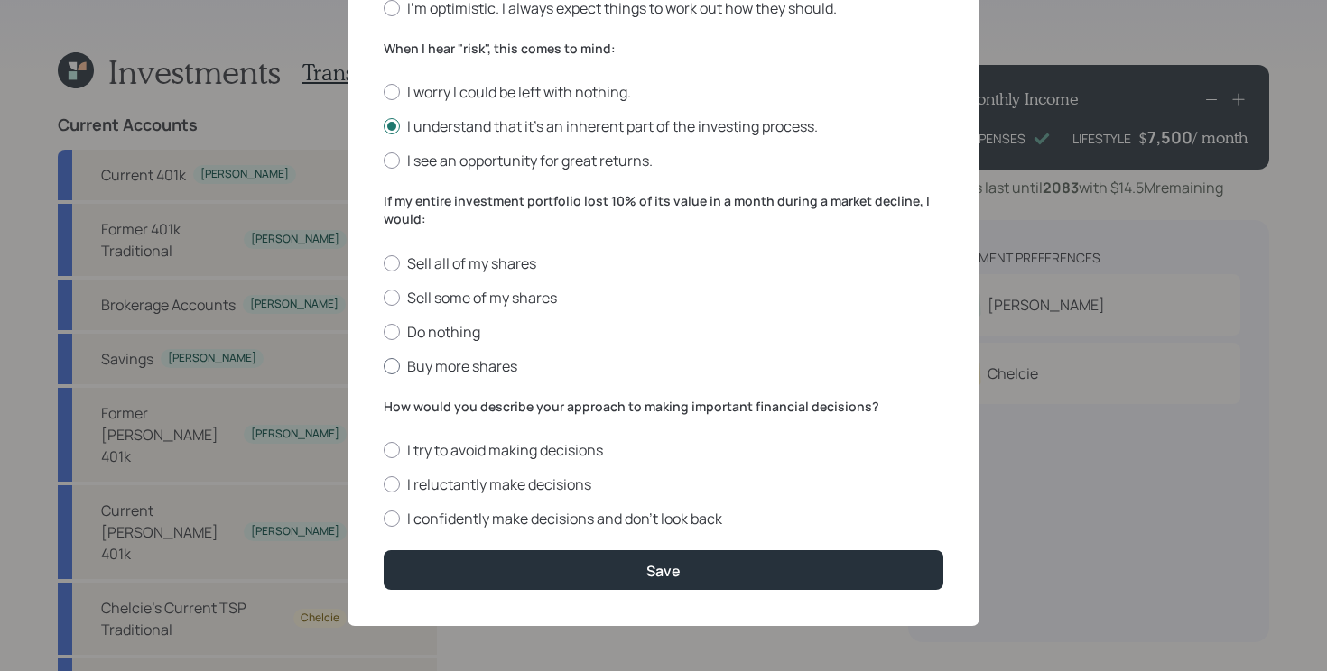
click at [412, 361] on label "Buy more shares" at bounding box center [664, 366] width 560 height 20
click at [384, 365] on input "Buy more shares" at bounding box center [383, 365] width 1 height 1
radio input "true"
click at [618, 514] on label "I confidently make decisions and don’t look back" at bounding box center [664, 519] width 560 height 20
click at [384, 519] on input "I confidently make decisions and don’t look back" at bounding box center [383, 519] width 1 height 1
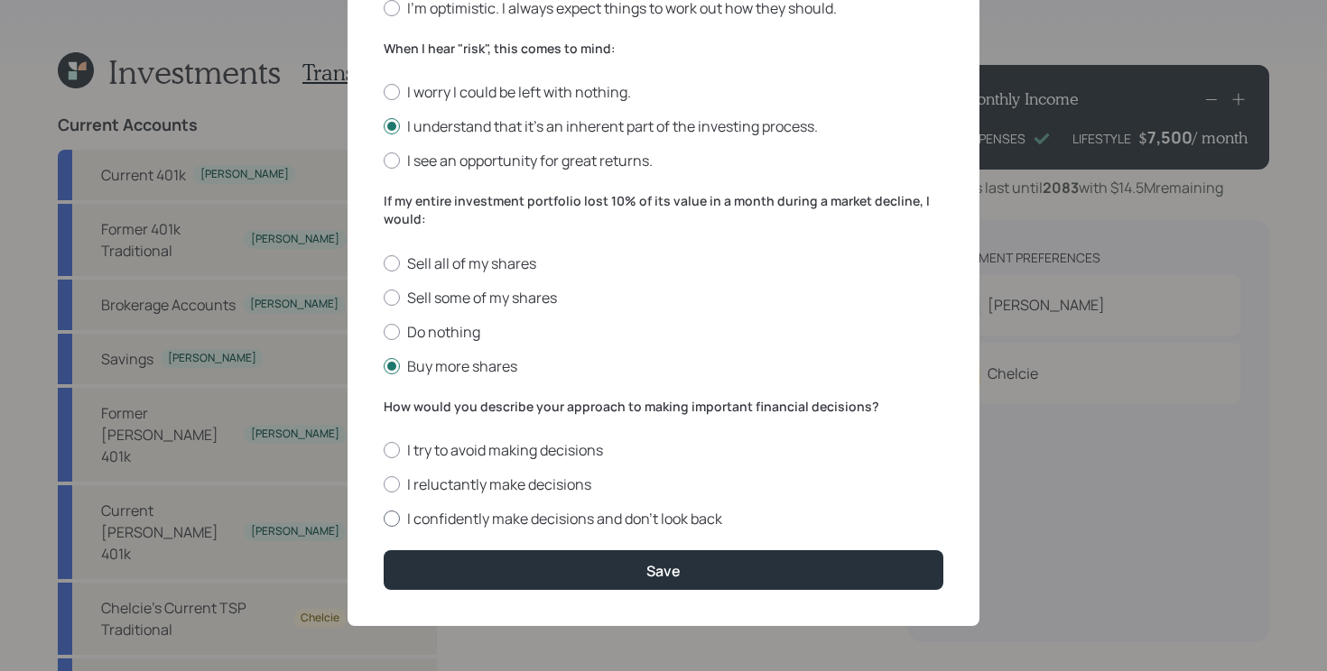
radio input "true"
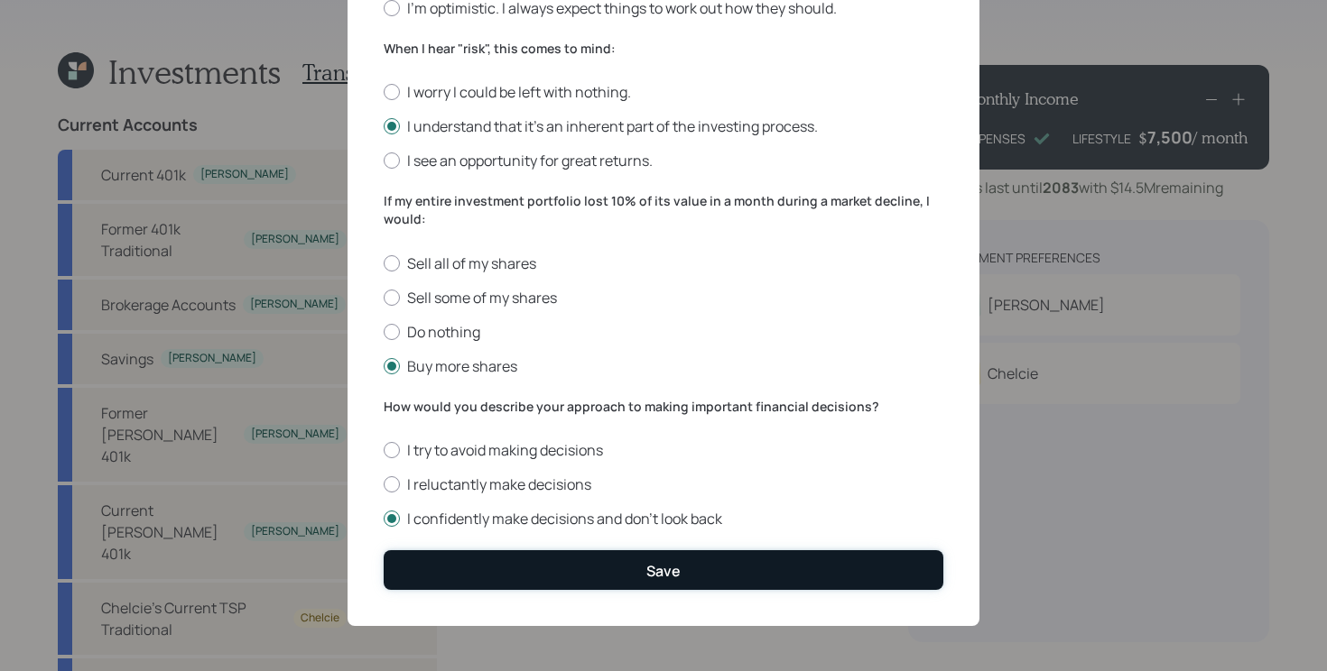
click at [653, 589] on button "Save" at bounding box center [664, 569] width 560 height 39
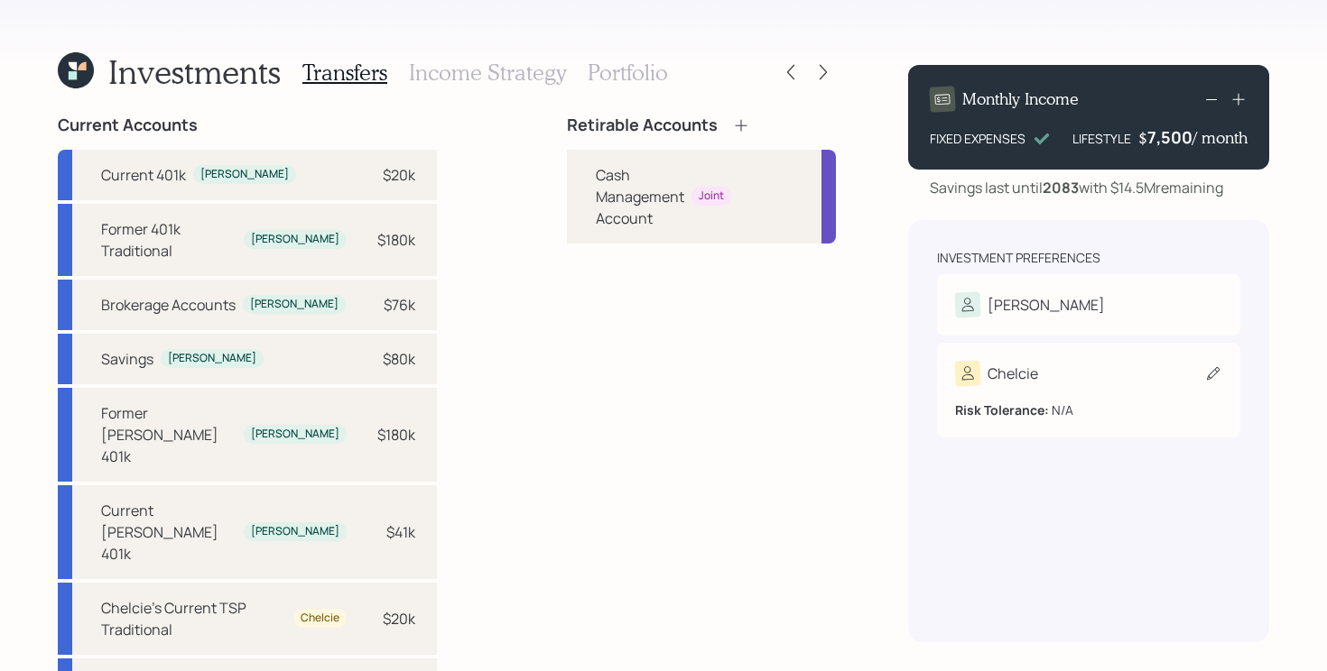
click at [1098, 367] on div "Chelcie" at bounding box center [1088, 373] width 267 height 25
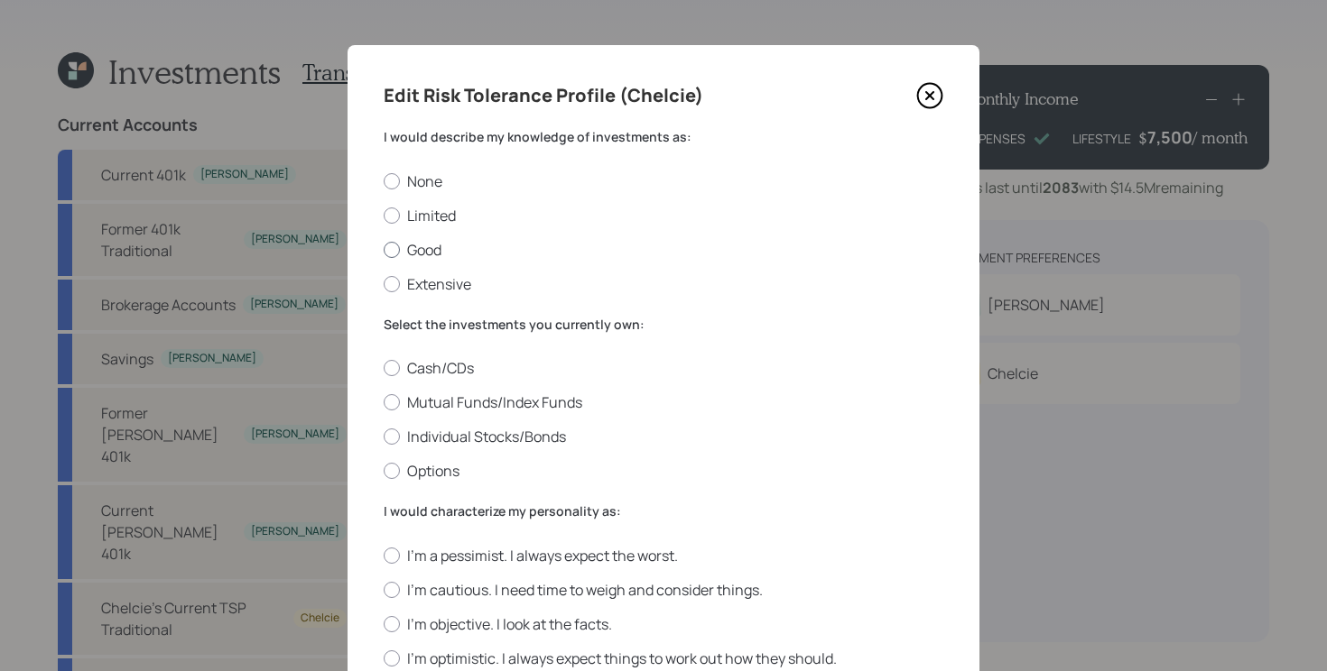
click at [435, 252] on label "Good" at bounding box center [664, 250] width 560 height 20
click at [384, 250] on input "Good" at bounding box center [383, 249] width 1 height 1
radio input "true"
click at [482, 402] on label "Mutual Funds/Index Funds" at bounding box center [664, 403] width 560 height 20
click at [384, 402] on input "Mutual Funds/Index Funds" at bounding box center [383, 402] width 1 height 1
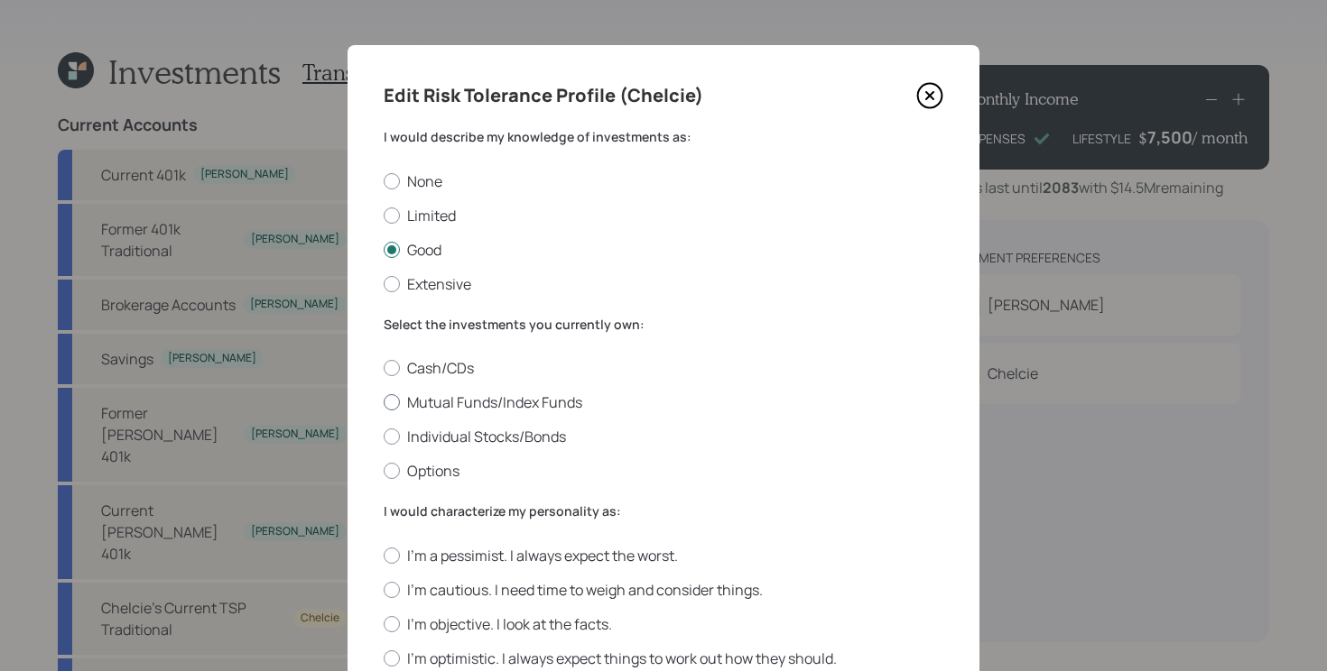
radio input "true"
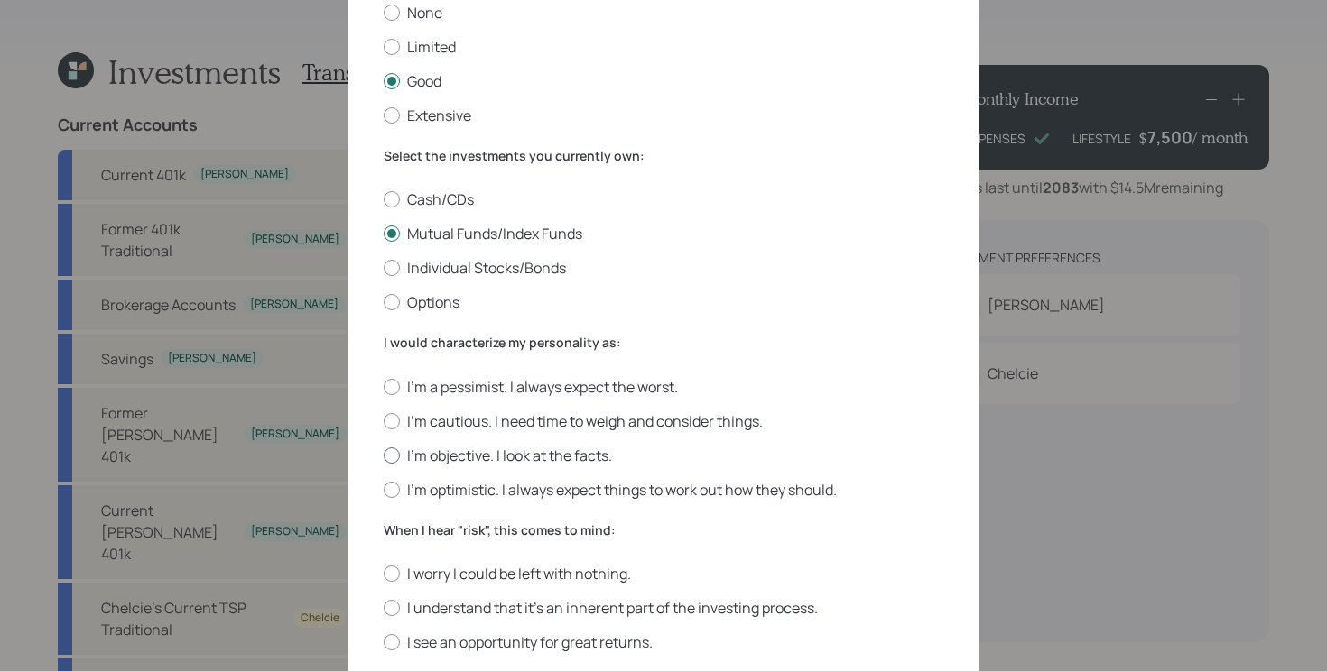
click at [470, 461] on label "I'm objective. I look at the facts." at bounding box center [664, 456] width 560 height 20
click at [384, 456] on input "I'm objective. I look at the facts." at bounding box center [383, 455] width 1 height 1
radio input "true"
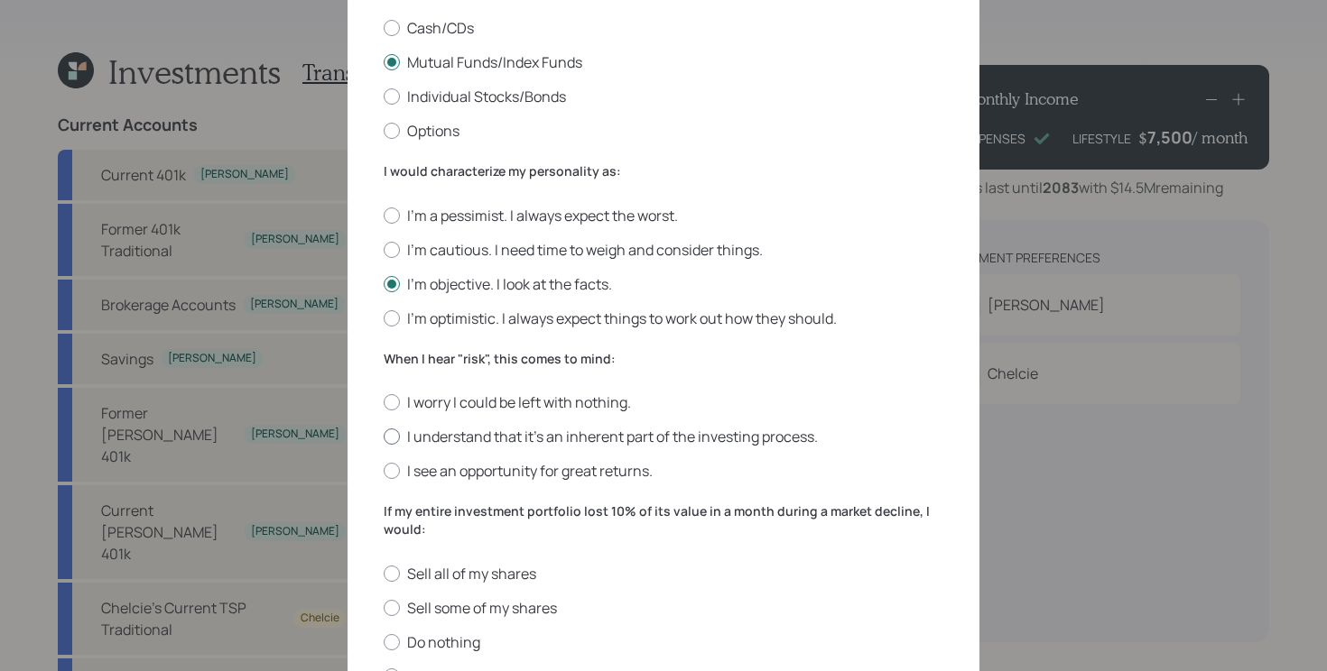
click at [461, 436] on label "I understand that it’s an inherent part of the investing process." at bounding box center [664, 437] width 560 height 20
click at [384, 437] on input "I understand that it’s an inherent part of the investing process." at bounding box center [383, 437] width 1 height 1
radio input "true"
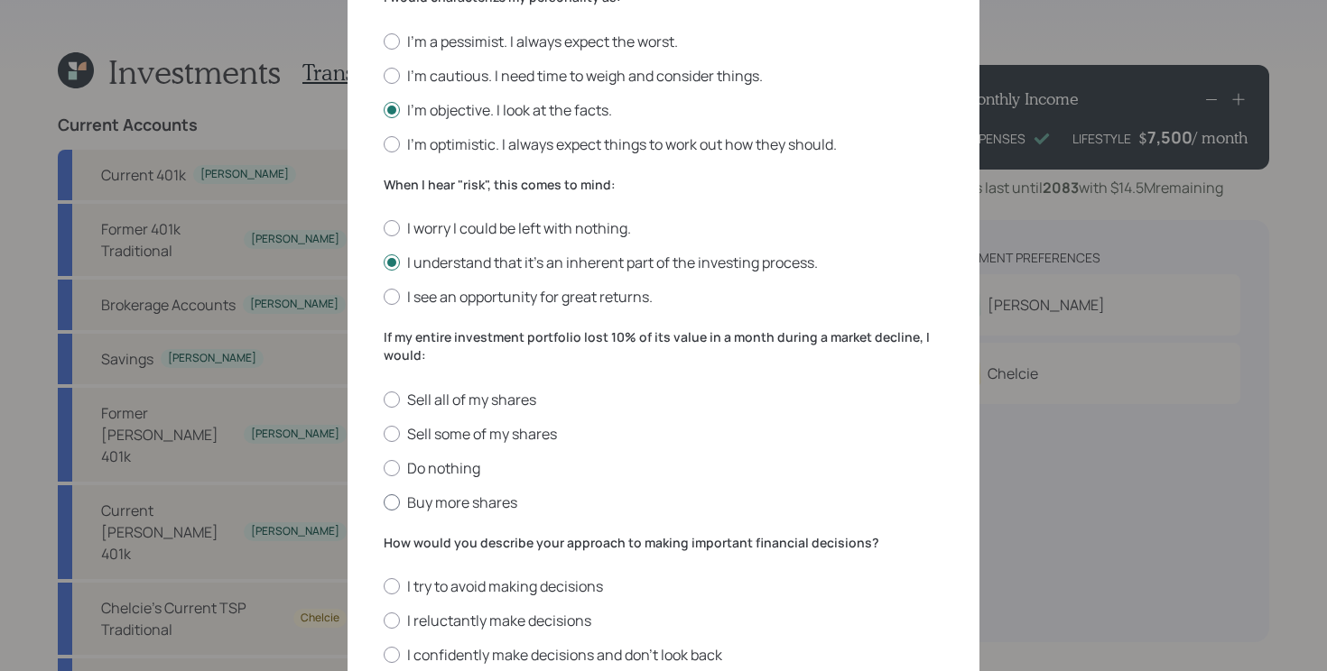
click at [438, 500] on label "Buy more shares" at bounding box center [664, 503] width 560 height 20
click at [384, 502] on input "Buy more shares" at bounding box center [383, 502] width 1 height 1
radio input "true"
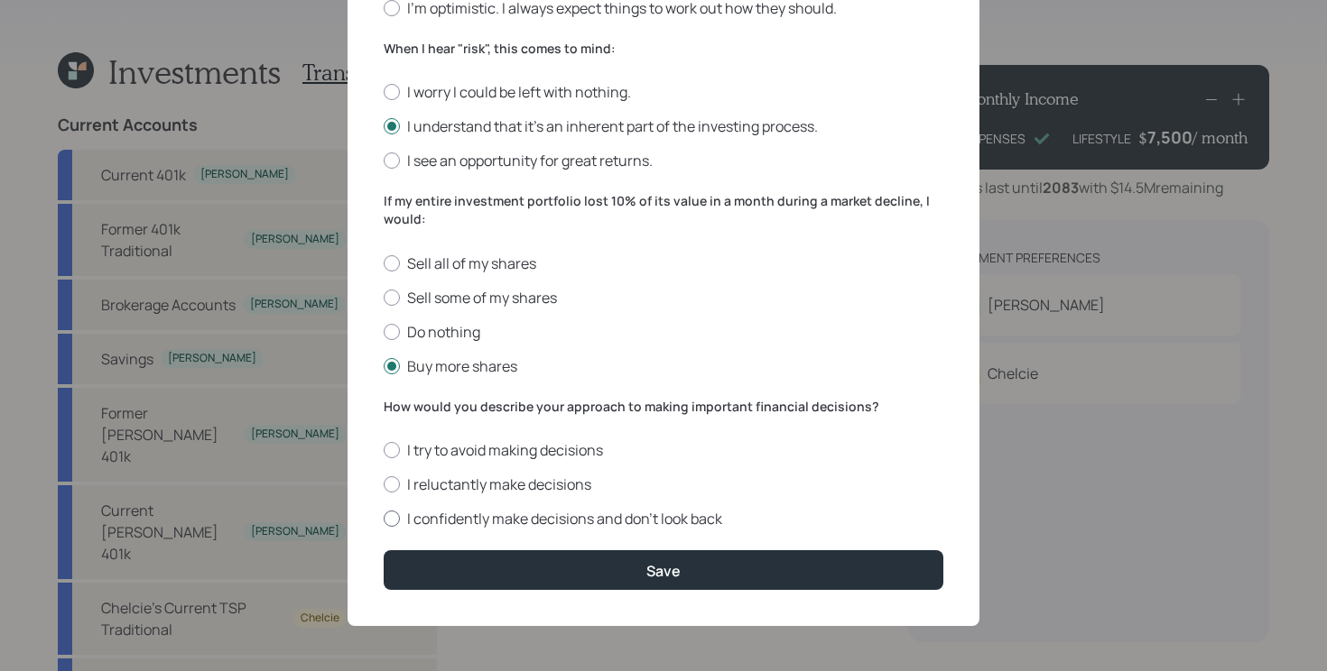
click at [446, 509] on label "I confidently make decisions and don’t look back" at bounding box center [664, 519] width 560 height 20
click at [384, 519] on input "I confidently make decisions and don’t look back" at bounding box center [383, 519] width 1 height 1
radio input "true"
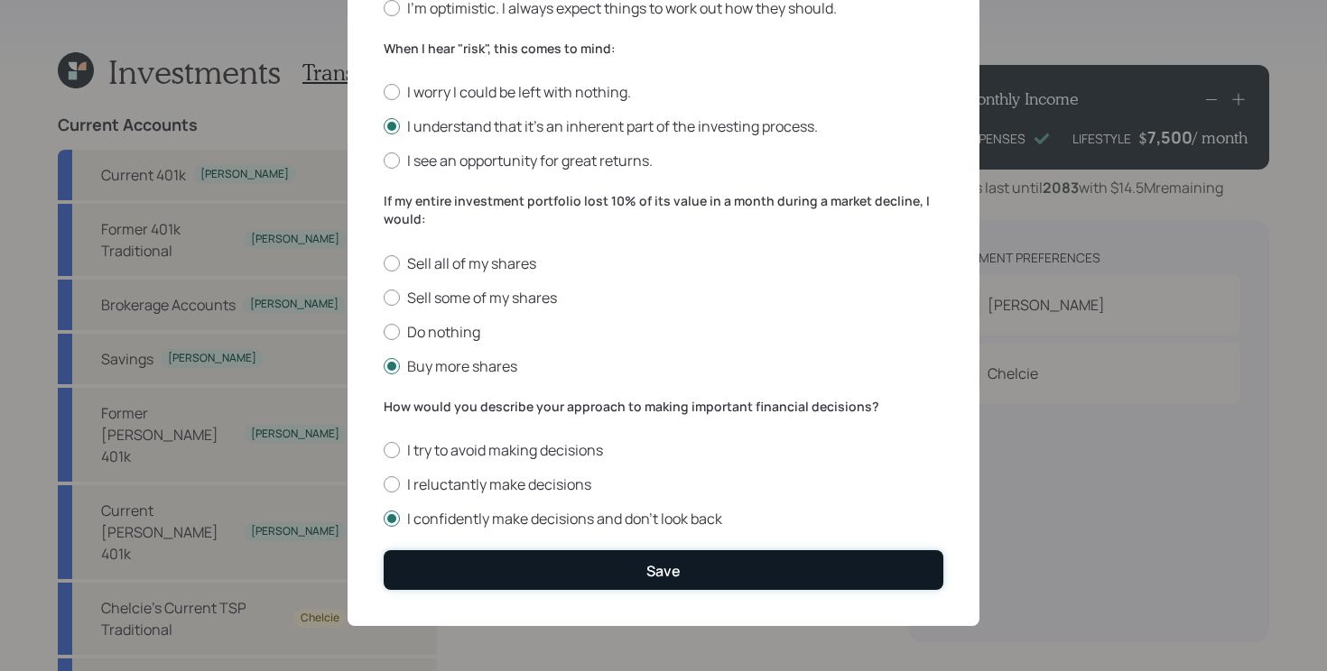
click at [440, 581] on button "Save" at bounding box center [664, 569] width 560 height 39
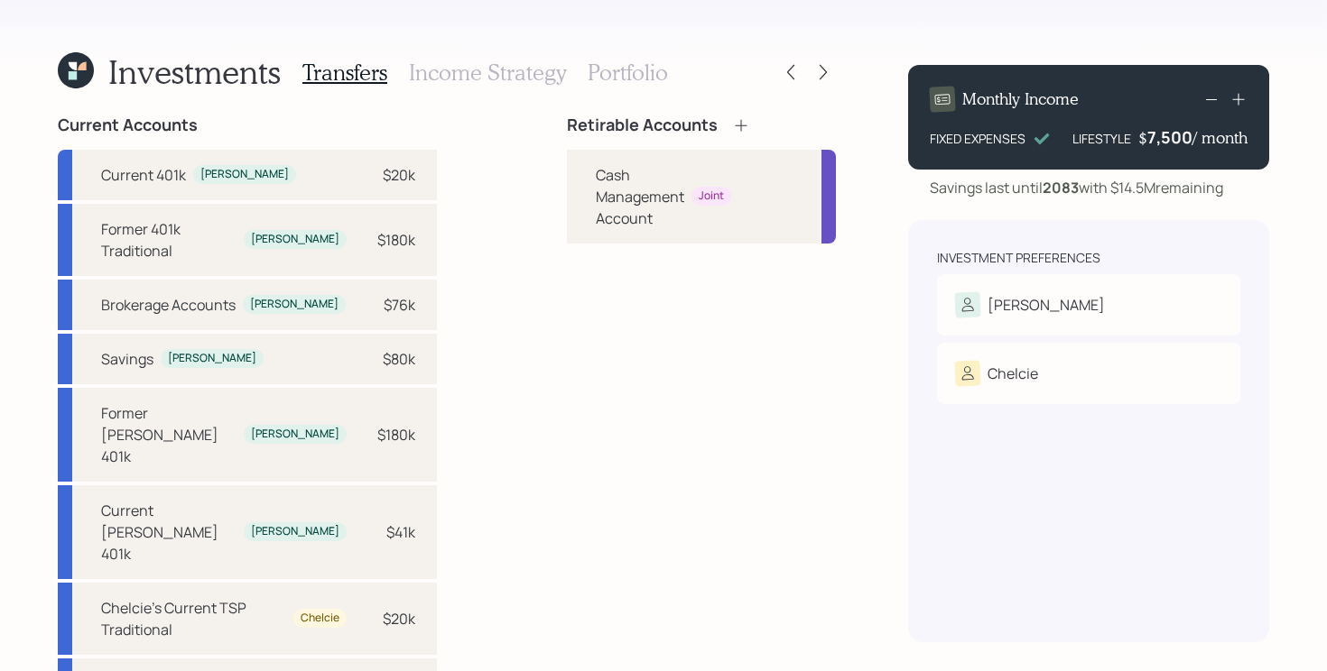
click at [500, 305] on div "Current Accounts Current 401k [PERSON_NAME] $20k Former 401k Traditional [PERSO…" at bounding box center [447, 379] width 778 height 527
click at [717, 118] on div "Retirable Accounts" at bounding box center [701, 126] width 269 height 20
click at [732, 125] on icon at bounding box center [741, 125] width 18 height 18
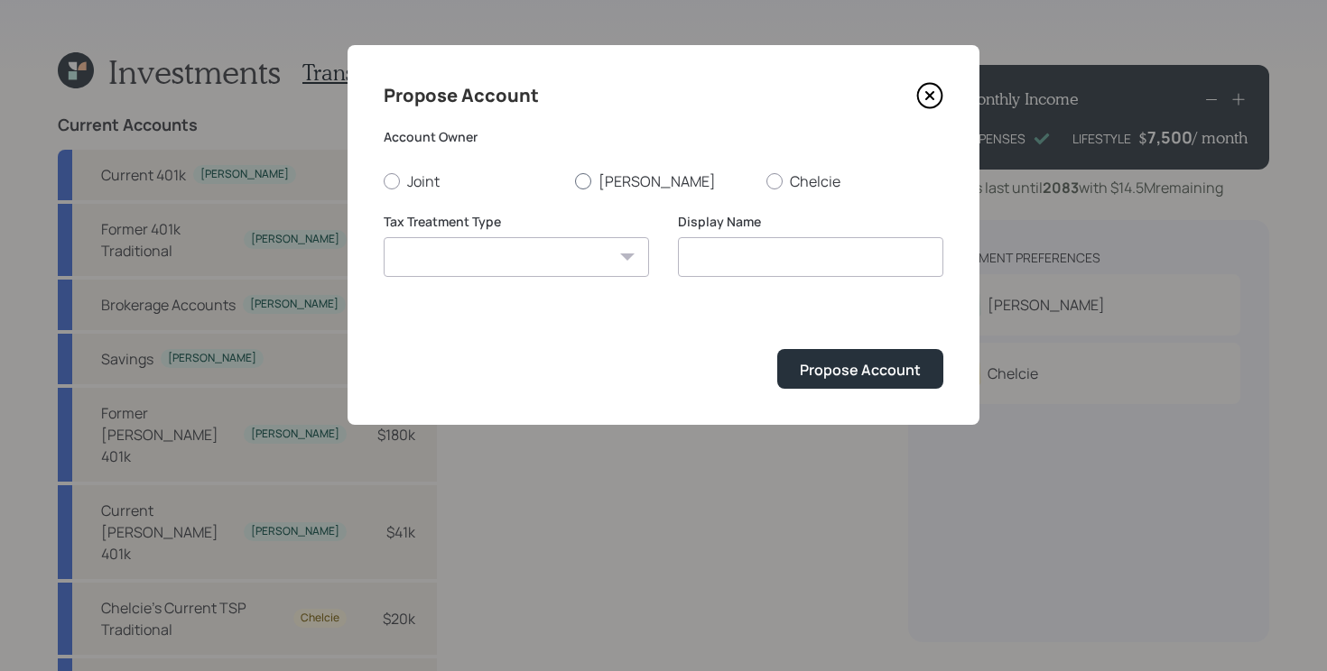
click at [615, 183] on label "[PERSON_NAME]" at bounding box center [663, 181] width 177 height 20
click at [575, 181] on input "[PERSON_NAME]" at bounding box center [574, 180] width 1 height 1
radio input "true"
click at [578, 249] on select "[PERSON_NAME] Taxable Traditional" at bounding box center [516, 257] width 265 height 40
select select "traditional"
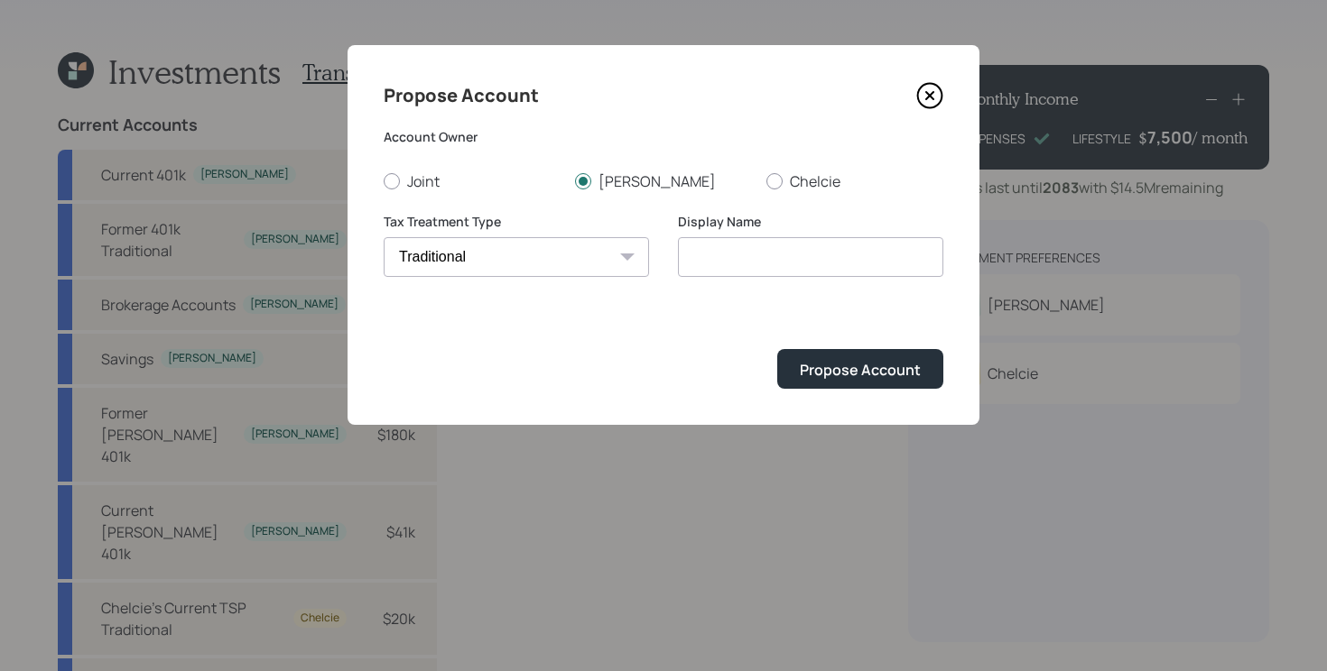
click at [384, 237] on select "[PERSON_NAME] Taxable Traditional" at bounding box center [516, 257] width 265 height 40
type input "Traditional"
click at [849, 374] on div "Propose Account" at bounding box center [860, 370] width 121 height 20
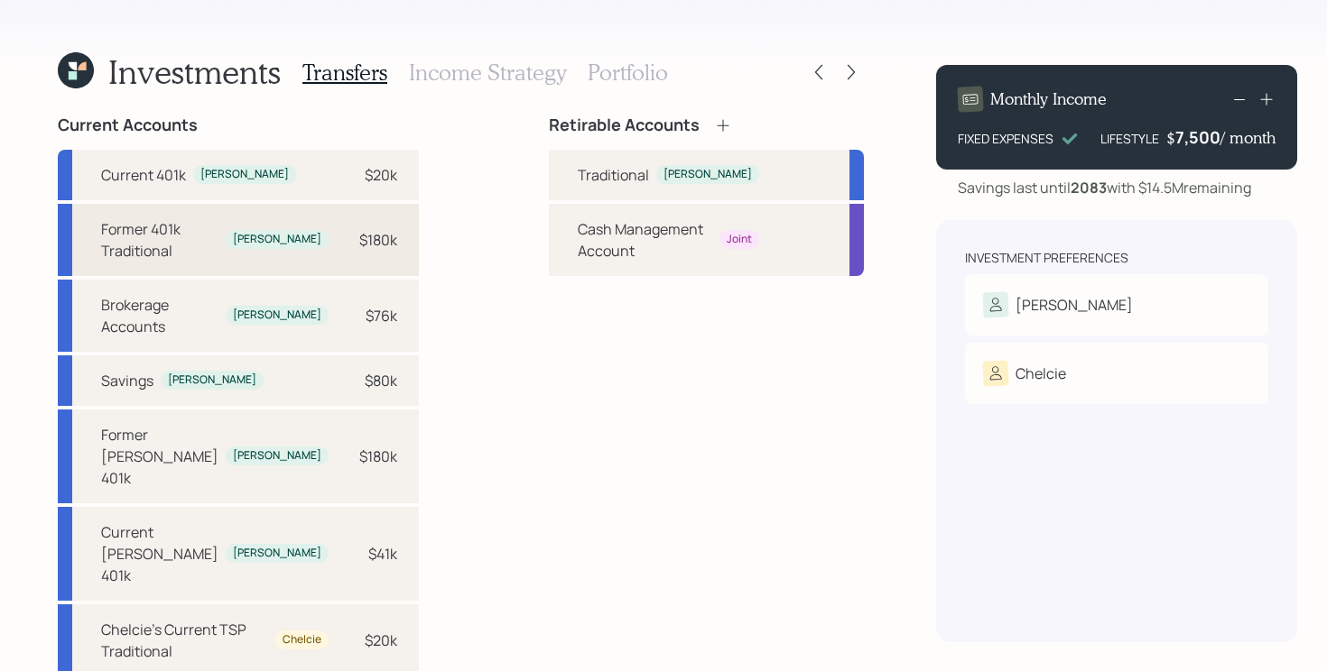
click at [215, 254] on div "Former 401k Traditional" at bounding box center [159, 239] width 117 height 43
click at [612, 180] on div "Traditional" at bounding box center [613, 175] width 71 height 22
select select "3a694afa-0c9a-437b-b3d6-77316ba3e79f"
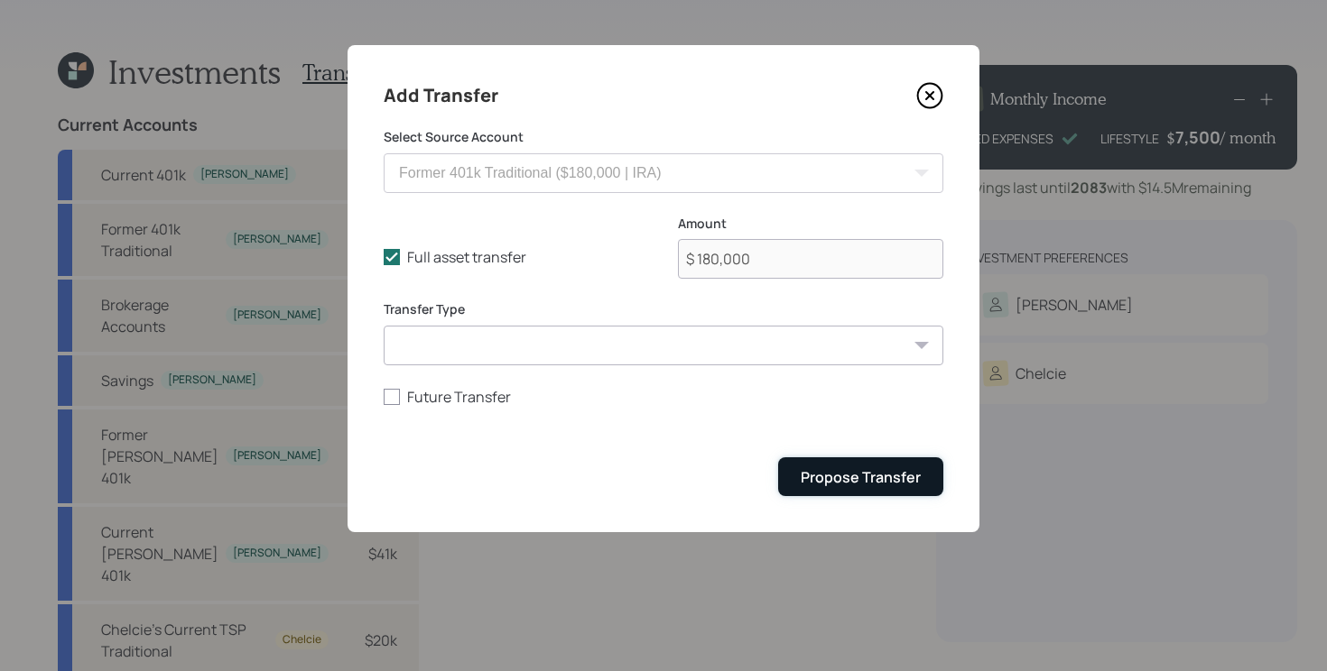
click at [817, 467] on div "Propose Transfer" at bounding box center [860, 477] width 120 height 20
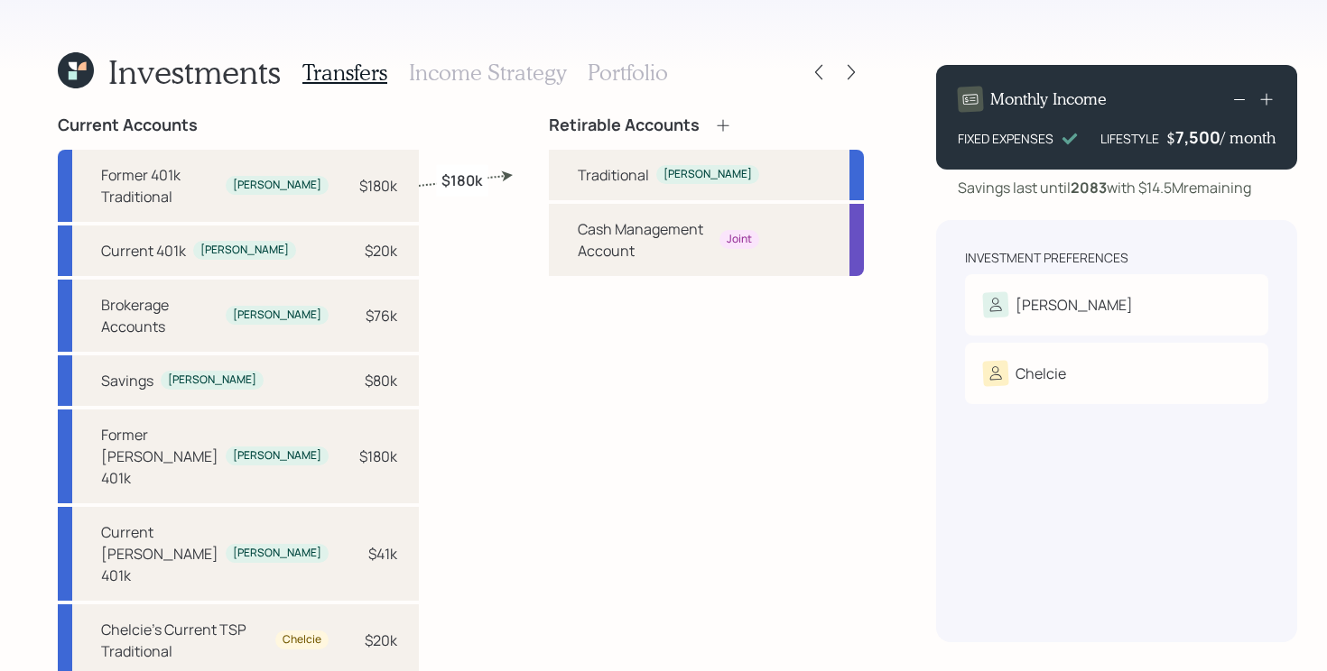
click at [714, 127] on icon at bounding box center [723, 125] width 18 height 18
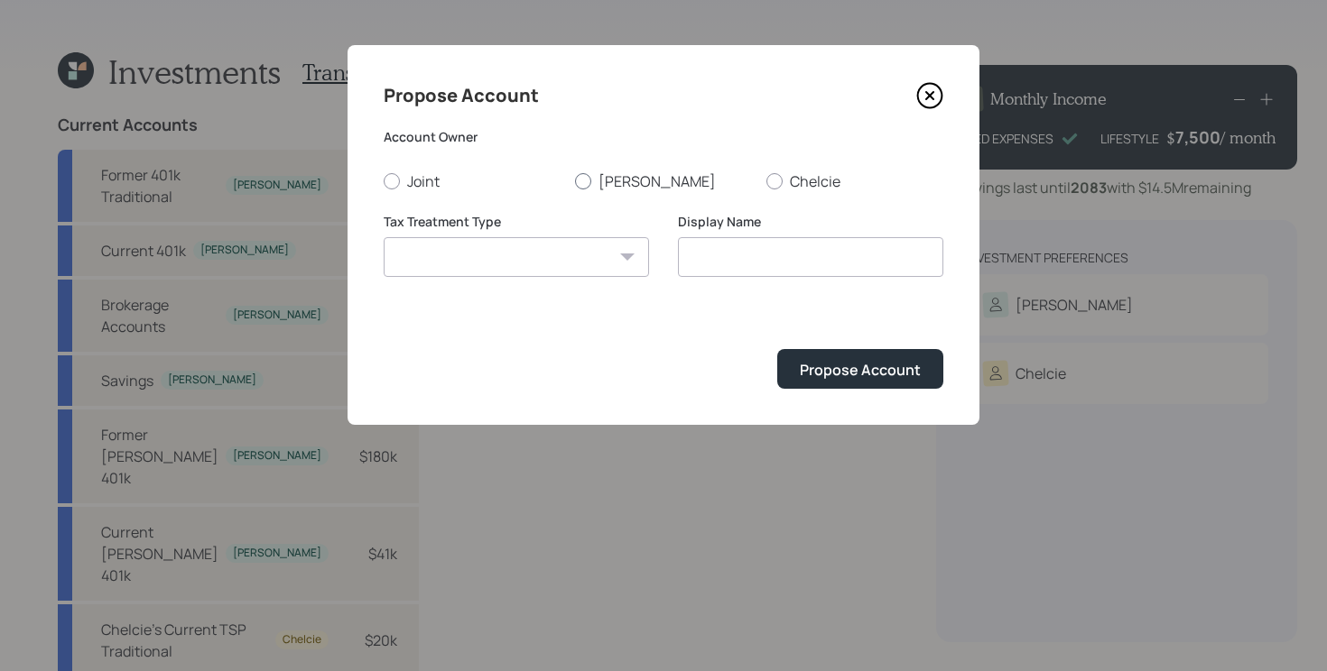
click at [586, 186] on div at bounding box center [583, 181] width 16 height 16
click at [575, 181] on input "[PERSON_NAME]" at bounding box center [574, 180] width 1 height 1
radio input "true"
click at [523, 254] on select "[PERSON_NAME] Taxable Traditional" at bounding box center [516, 257] width 265 height 40
select select "[PERSON_NAME]"
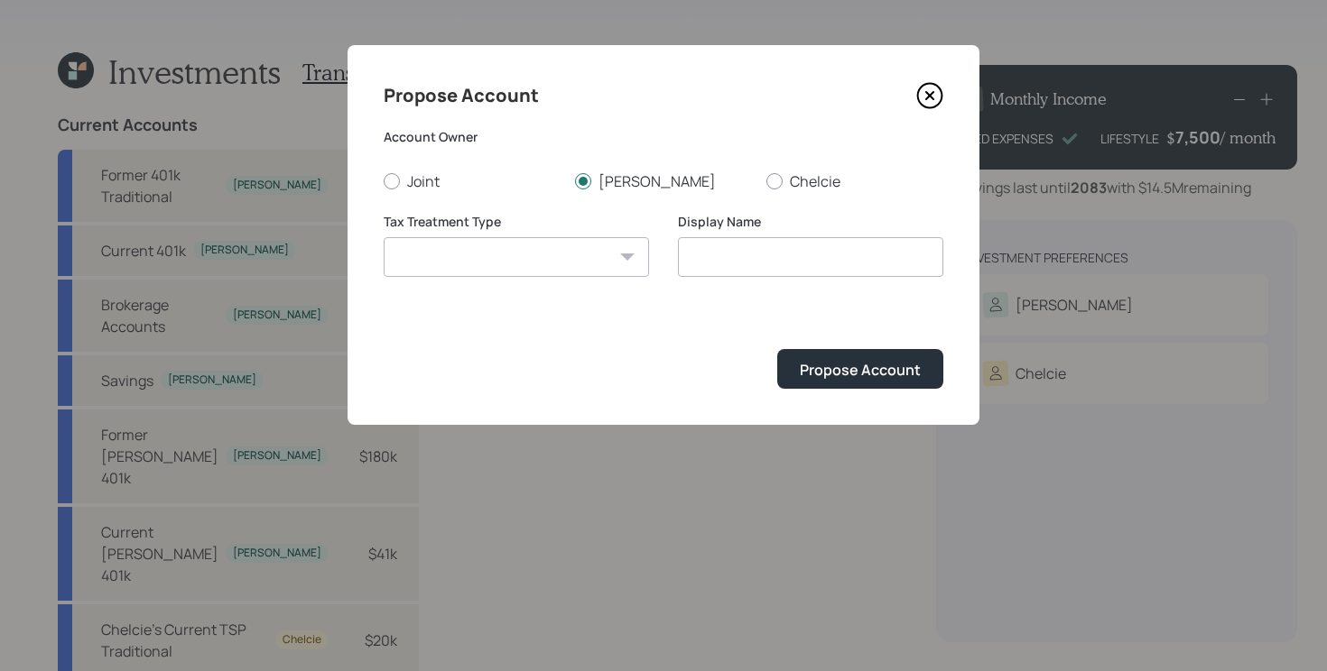
click at [384, 237] on select "[PERSON_NAME] Taxable Traditional" at bounding box center [516, 257] width 265 height 40
type input "[PERSON_NAME]"
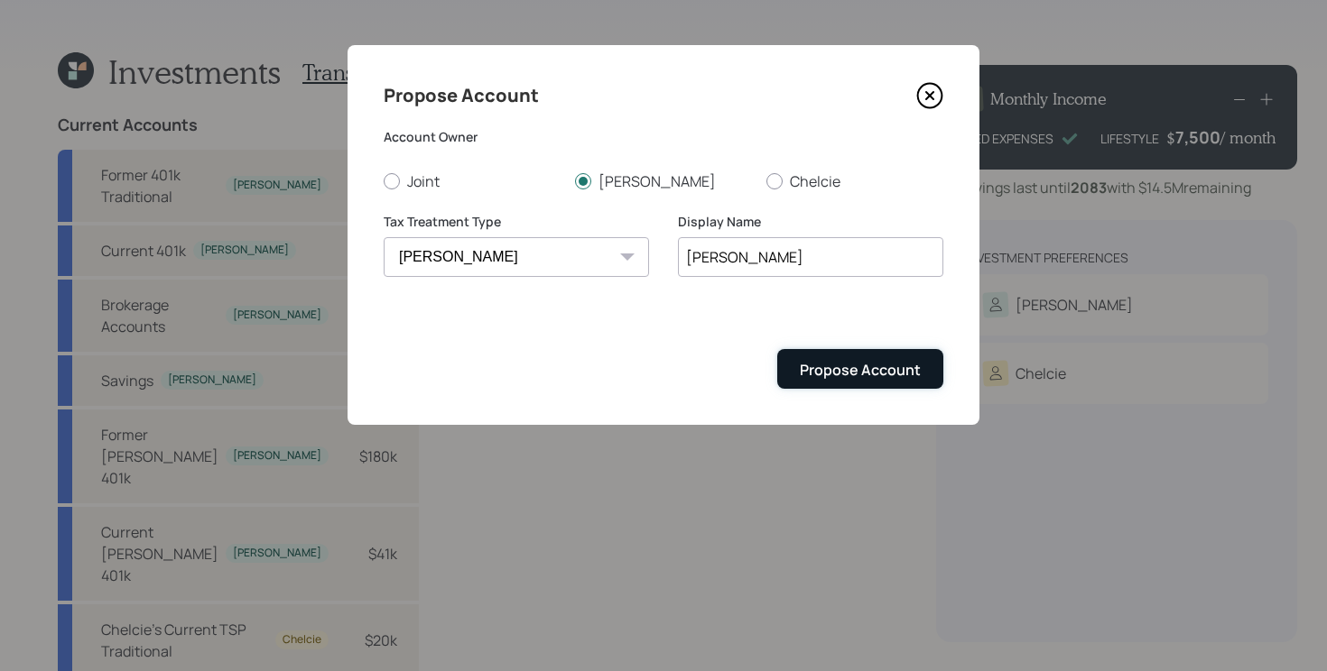
click at [843, 369] on div "Propose Account" at bounding box center [860, 370] width 121 height 20
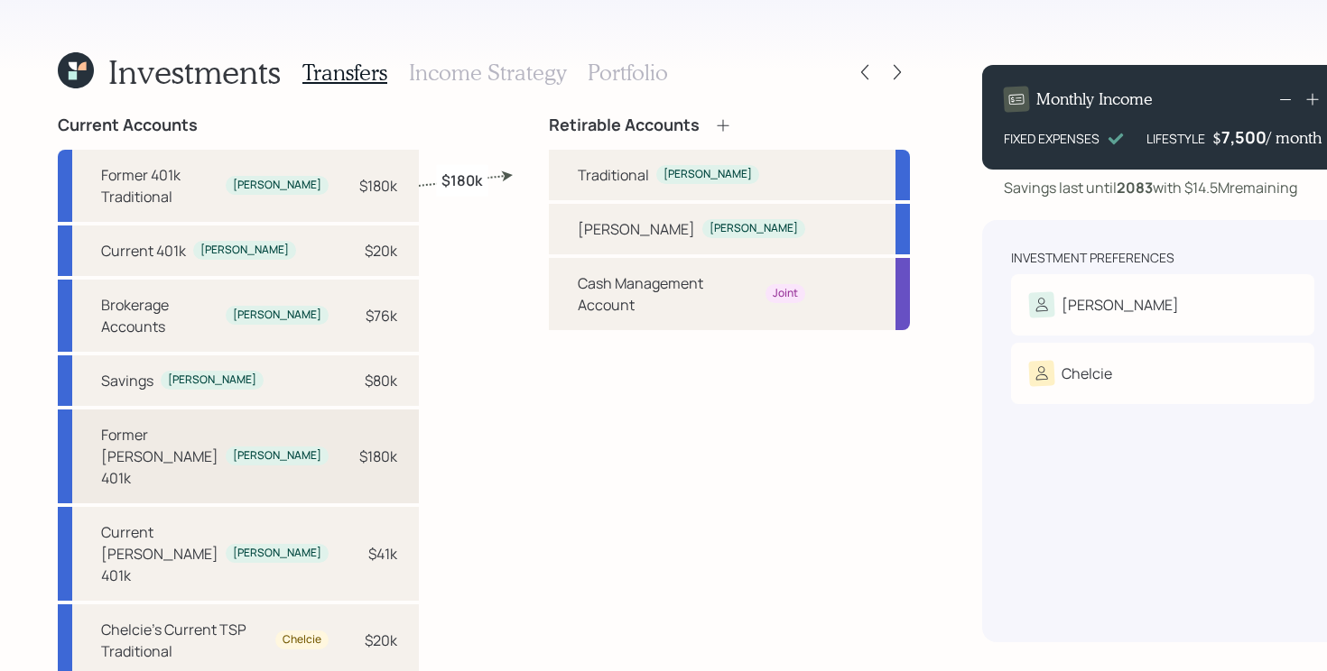
click at [343, 446] on div "$180k" at bounding box center [370, 457] width 54 height 22
click at [588, 239] on div "[PERSON_NAME]" at bounding box center [729, 229] width 361 height 51
select select "e6dbb3d0-73e6-4edf-91e1-911af62112da"
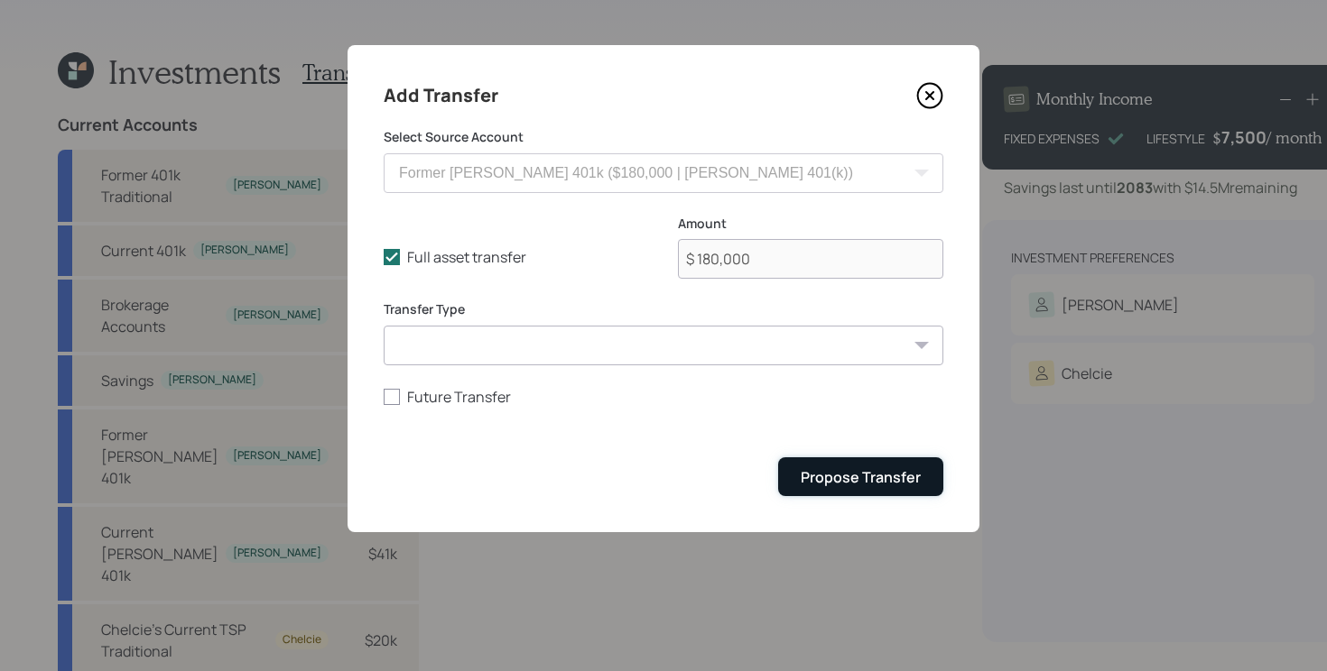
click at [829, 479] on div "Propose Transfer" at bounding box center [860, 477] width 120 height 20
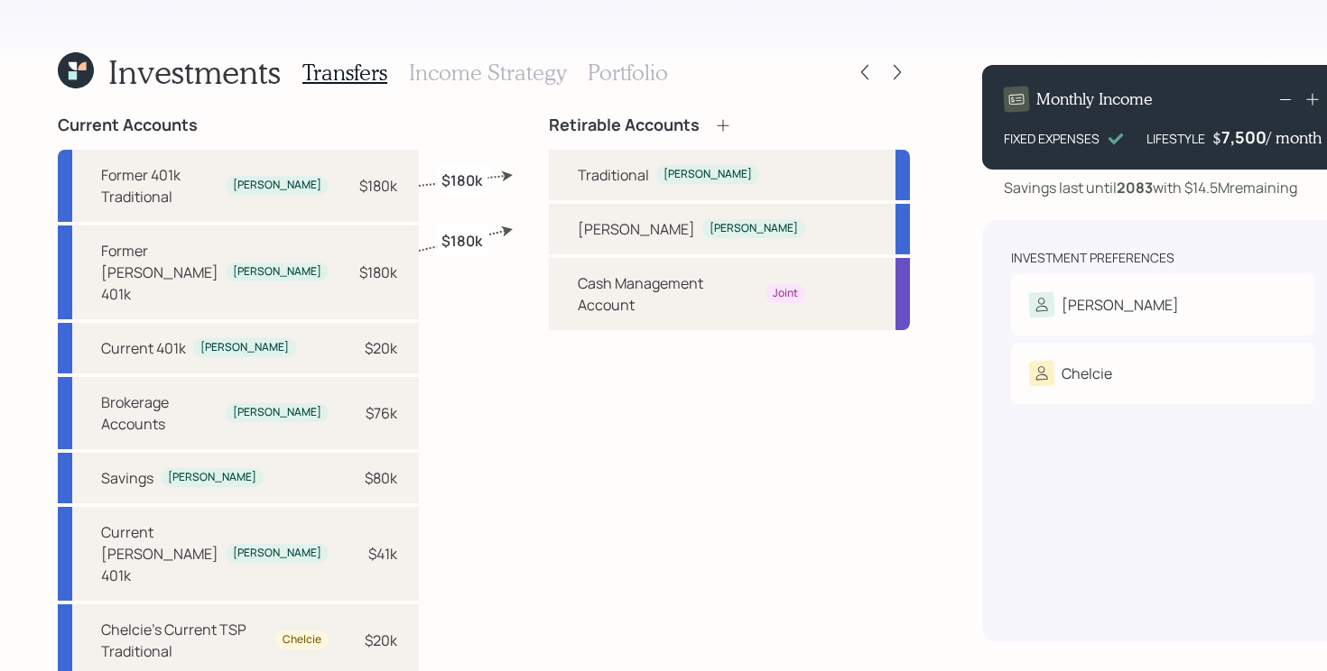
click at [714, 124] on icon at bounding box center [723, 125] width 18 height 18
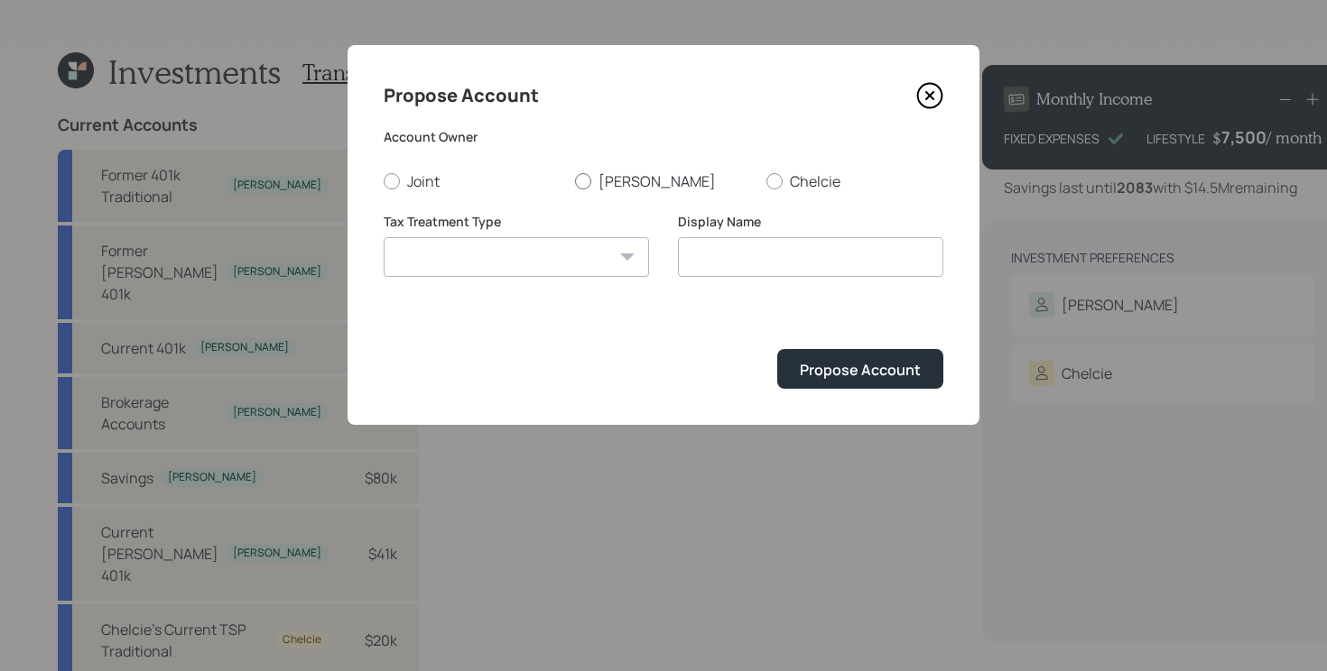
click at [640, 186] on label "[PERSON_NAME]" at bounding box center [663, 181] width 177 height 20
click at [575, 181] on input "[PERSON_NAME]" at bounding box center [574, 180] width 1 height 1
radio input "true"
click at [573, 250] on select "[PERSON_NAME] Taxable Traditional" at bounding box center [516, 257] width 265 height 40
select select "taxable"
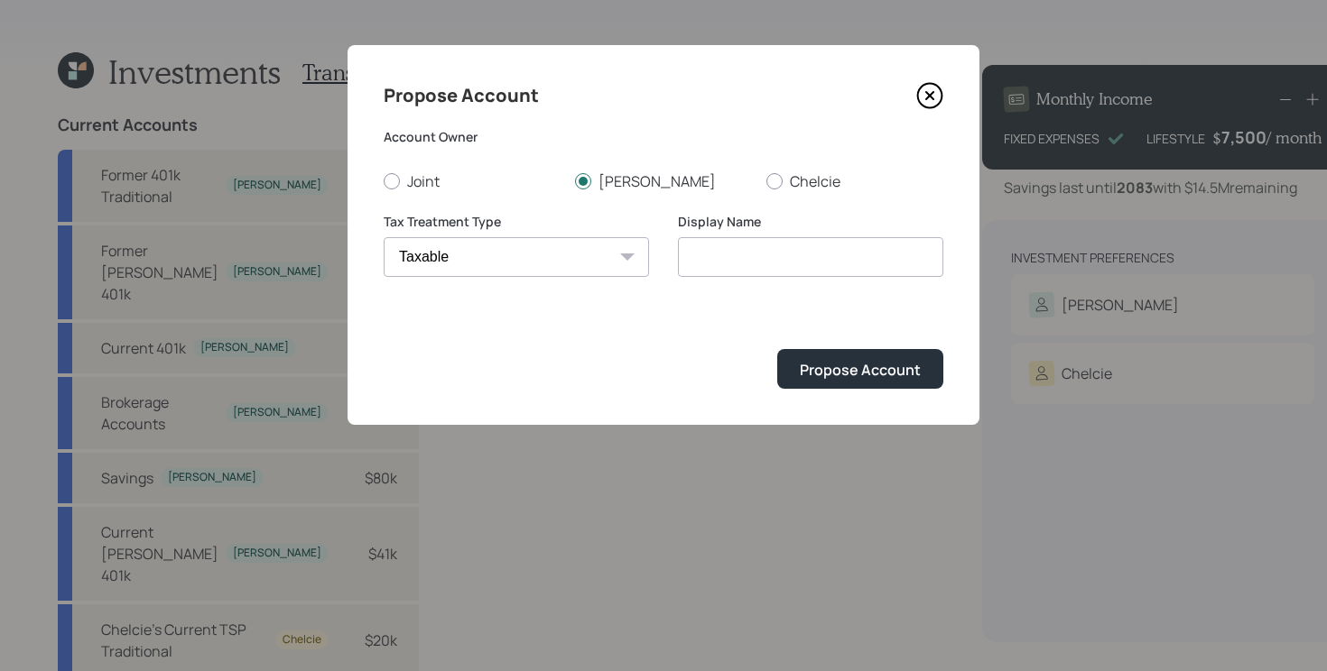
click at [384, 237] on select "[PERSON_NAME] Taxable Traditional" at bounding box center [516, 257] width 265 height 40
type input "Taxable"
click at [813, 362] on div "Propose Account" at bounding box center [860, 370] width 121 height 20
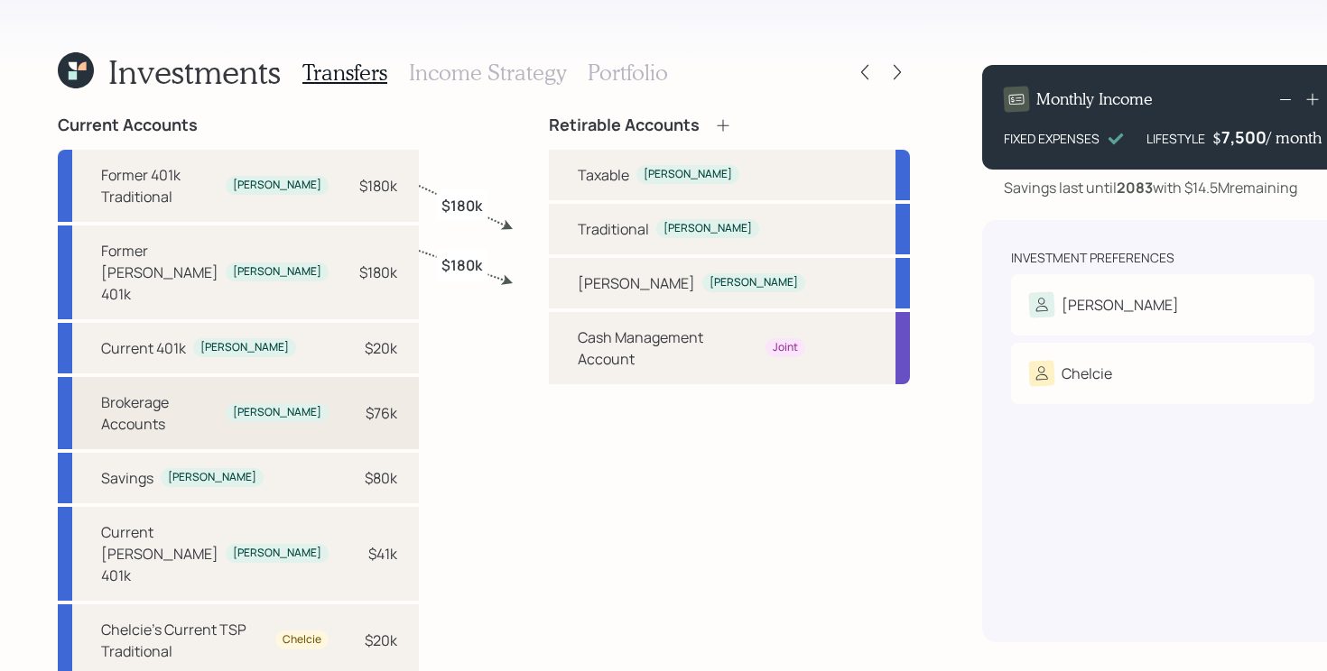
click at [343, 402] on div "$76k" at bounding box center [370, 413] width 54 height 22
click at [602, 174] on div "Taxable" at bounding box center [603, 175] width 51 height 22
select select "70767f68-bb4f-4b14-b76c-8e81fb462fa6"
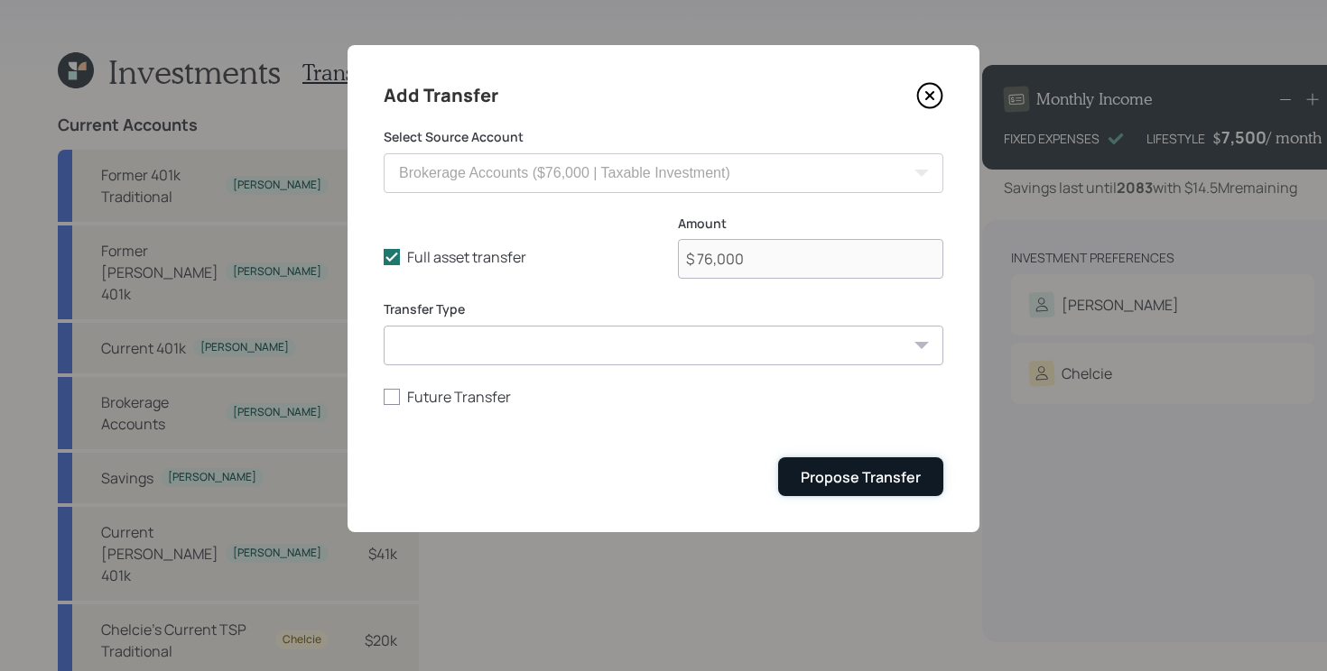
click at [826, 469] on div "Propose Transfer" at bounding box center [860, 477] width 120 height 20
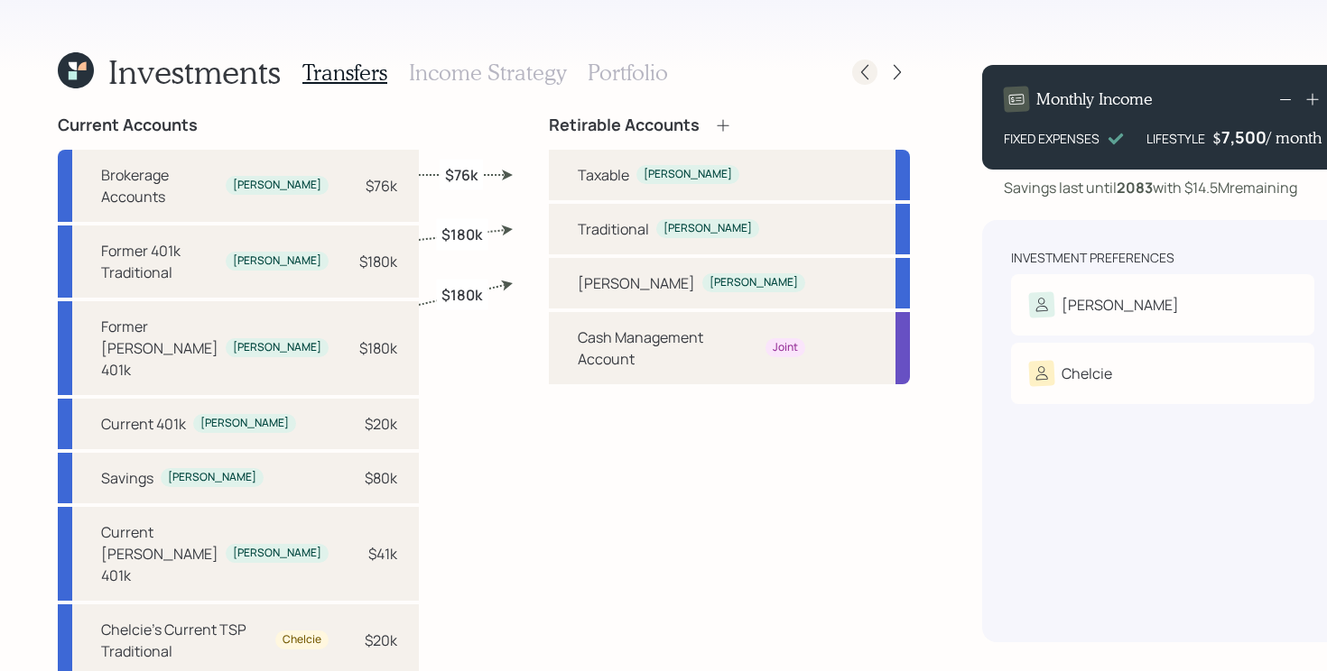
click at [856, 74] on icon at bounding box center [865, 72] width 18 height 18
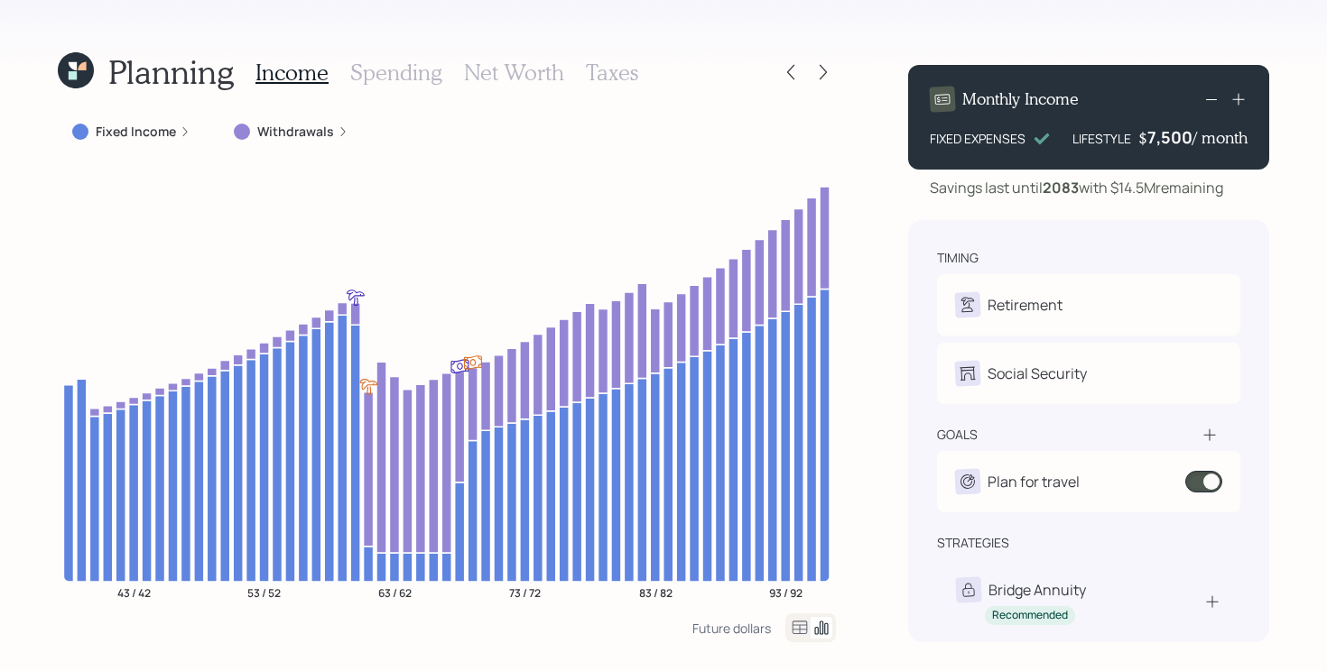
click at [802, 63] on div at bounding box center [790, 72] width 25 height 25
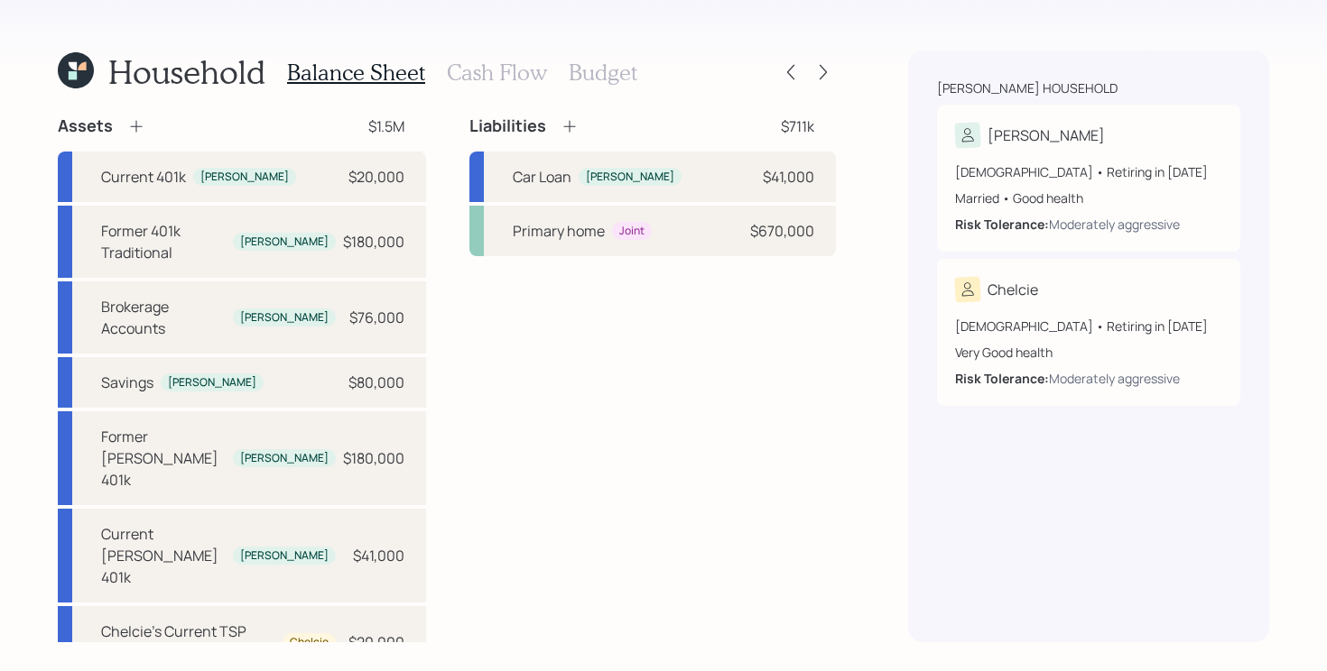
click at [592, 63] on h3 "Budget" at bounding box center [603, 73] width 69 height 26
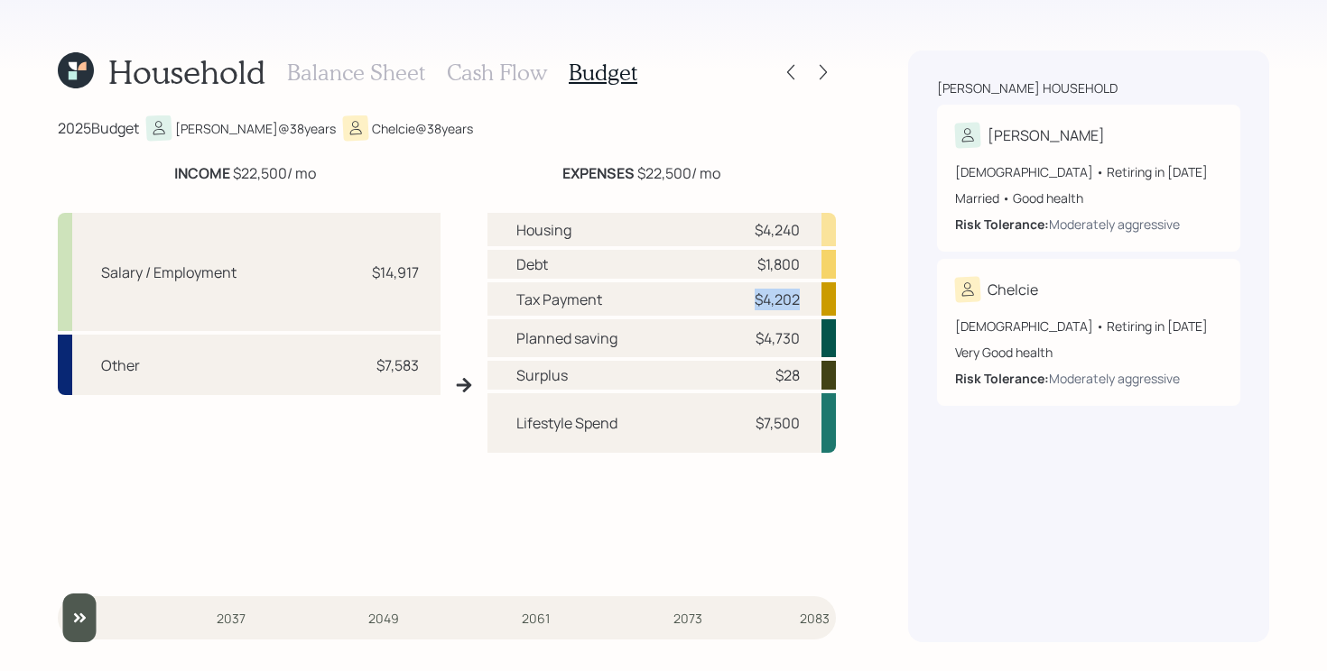
drag, startPoint x: 816, startPoint y: 309, endPoint x: 706, endPoint y: 301, distance: 110.4
click at [706, 301] on div "Tax Payment $4,202" at bounding box center [661, 298] width 348 height 33
click at [791, 67] on icon at bounding box center [790, 72] width 7 height 15
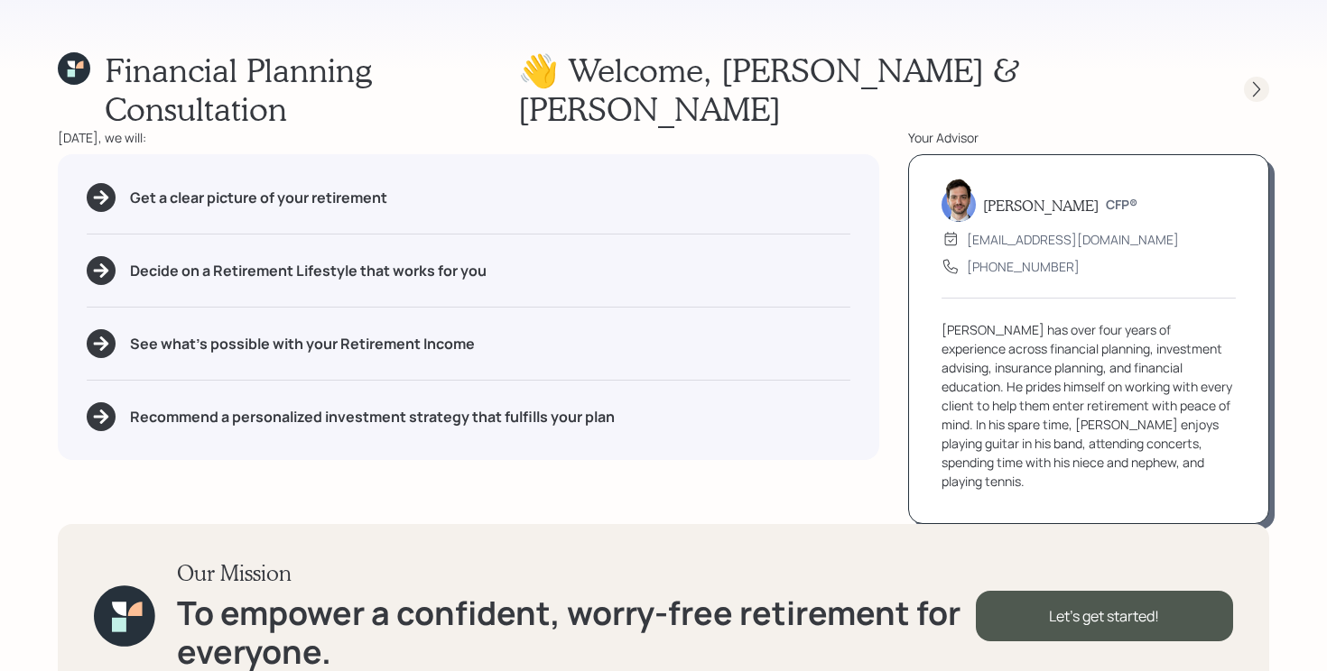
click at [1263, 80] on icon at bounding box center [1256, 89] width 18 height 18
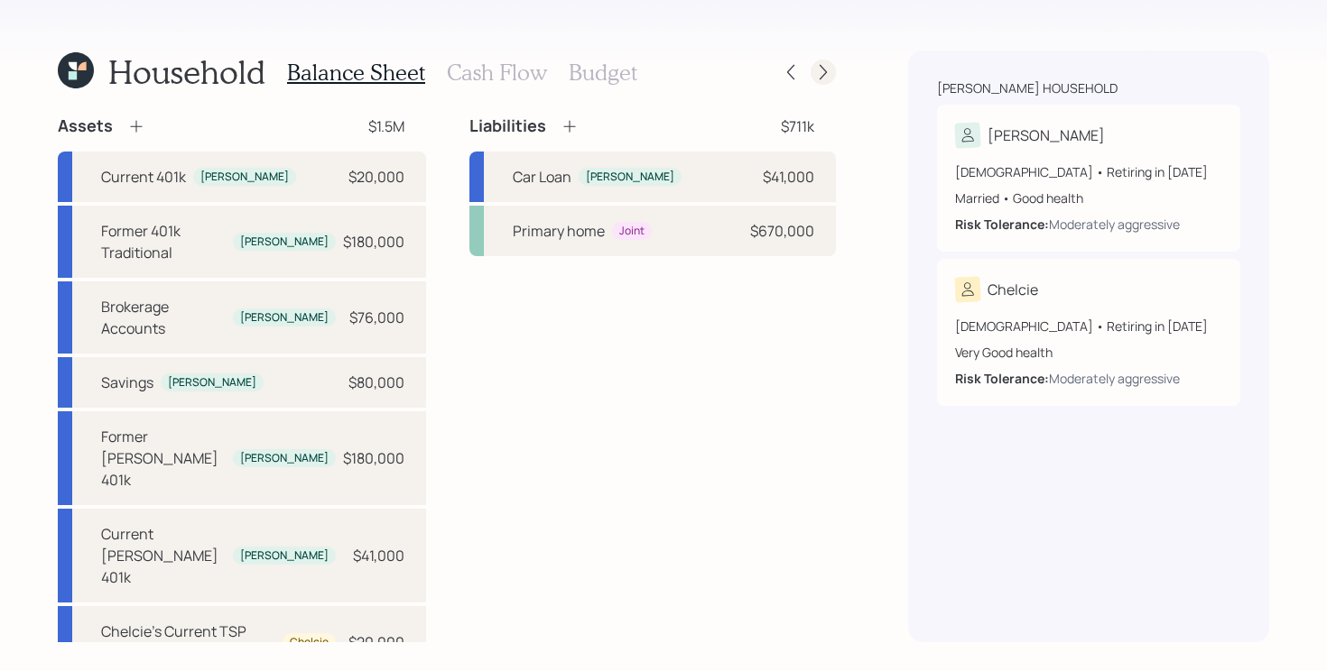
click at [828, 66] on icon at bounding box center [823, 72] width 18 height 18
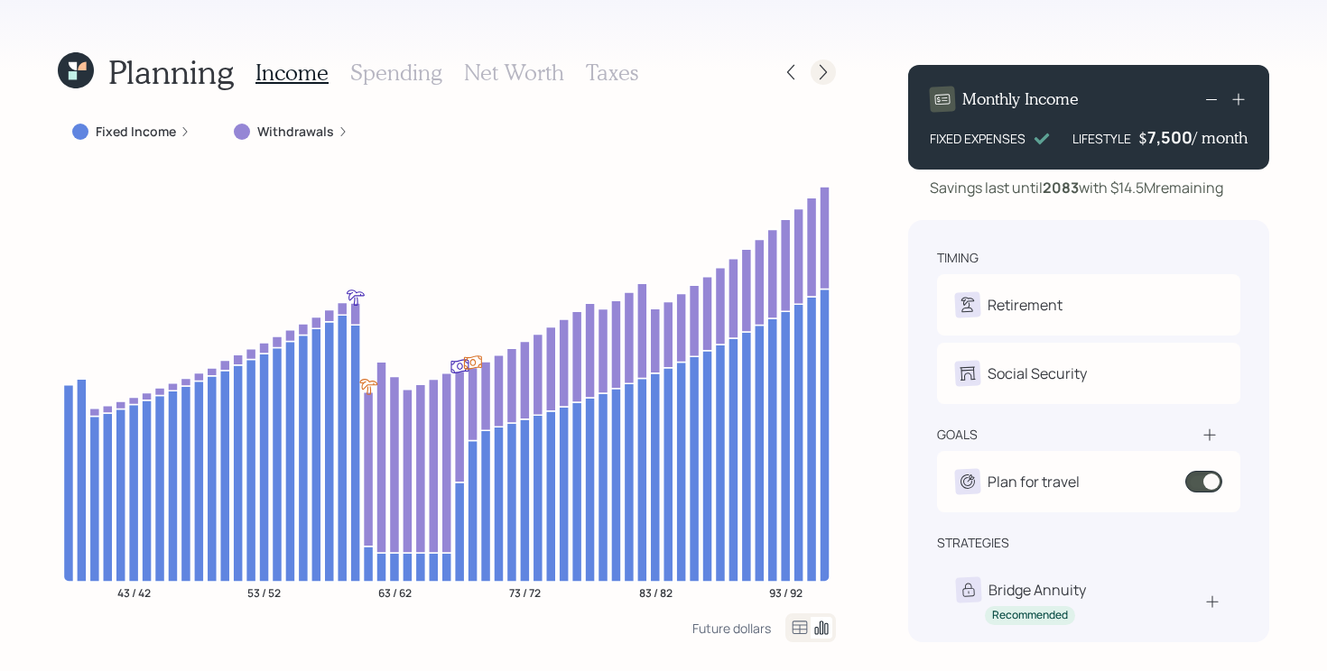
click at [819, 75] on icon at bounding box center [823, 72] width 18 height 18
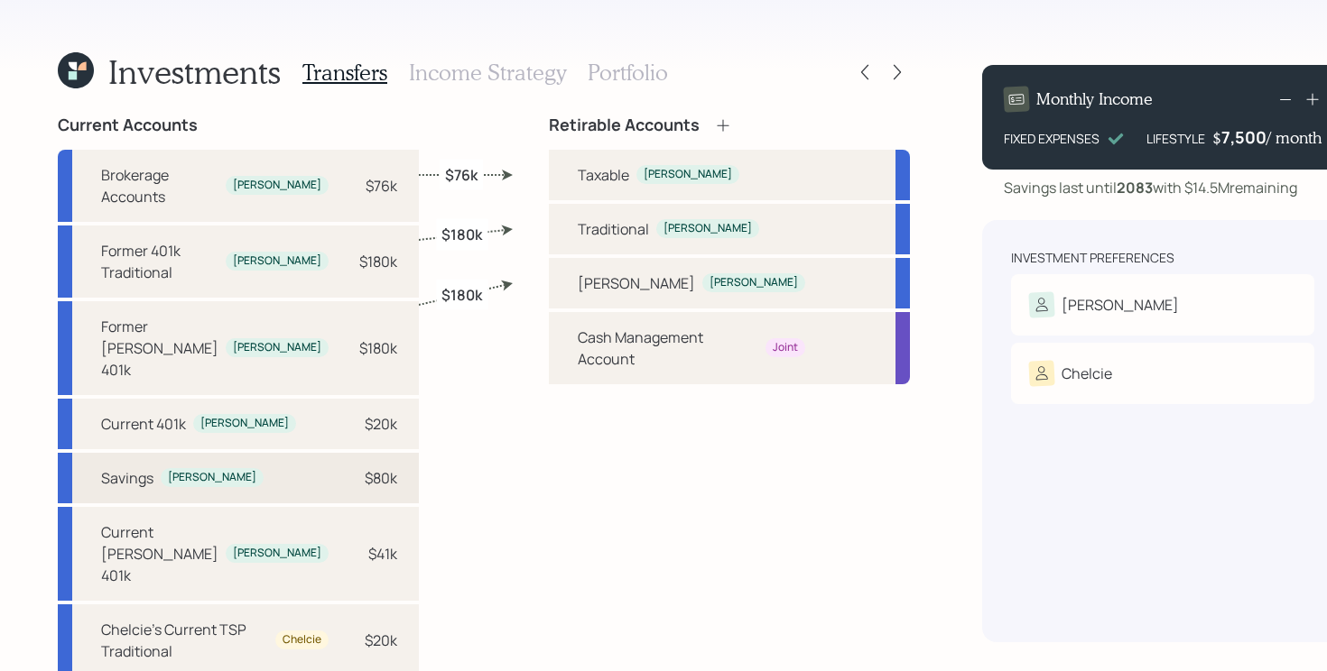
click at [313, 453] on div "Savings [PERSON_NAME] $80k" at bounding box center [238, 478] width 361 height 51
click at [605, 169] on div "Taxable" at bounding box center [603, 175] width 51 height 22
select select "9c934e13-88ea-453a-bd91-fae6ffa2de71"
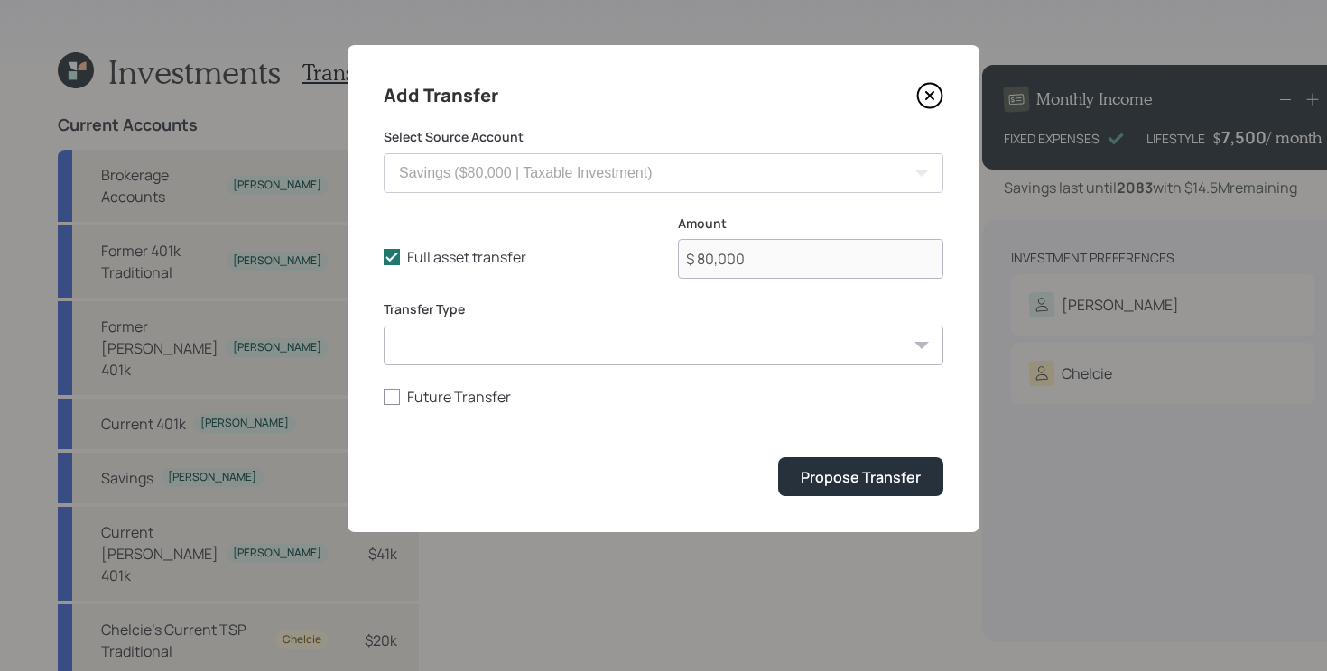
click at [393, 269] on div "Full asset transfer Check this option when we expect the entire asset to be tra…" at bounding box center [664, 258] width 560 height 87
click at [392, 262] on icon at bounding box center [392, 257] width 16 height 16
click at [384, 258] on input "Full asset transfer" at bounding box center [383, 257] width 1 height 1
checkbox input "false"
click at [751, 266] on input "$ 80,000" at bounding box center [810, 259] width 265 height 40
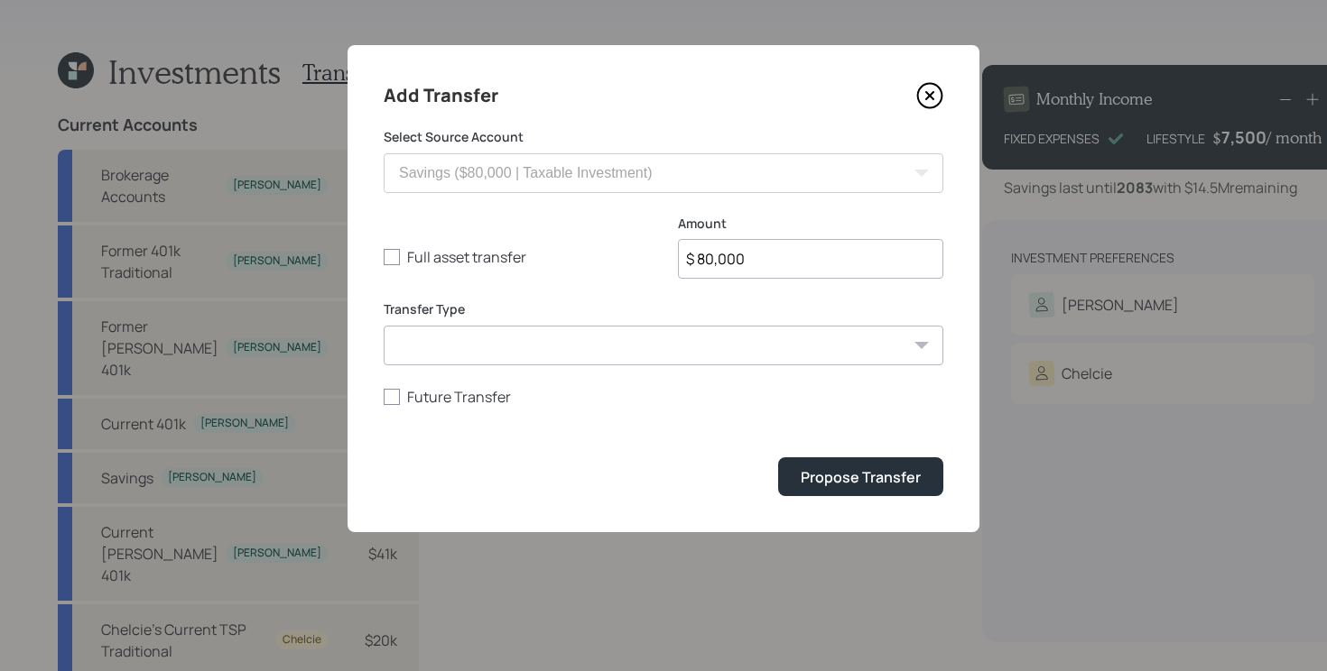
click at [751, 266] on input "$ 80,000" at bounding box center [810, 259] width 265 height 40
type input "$ 40,000"
click at [778, 458] on button "Propose Transfer" at bounding box center [860, 477] width 165 height 39
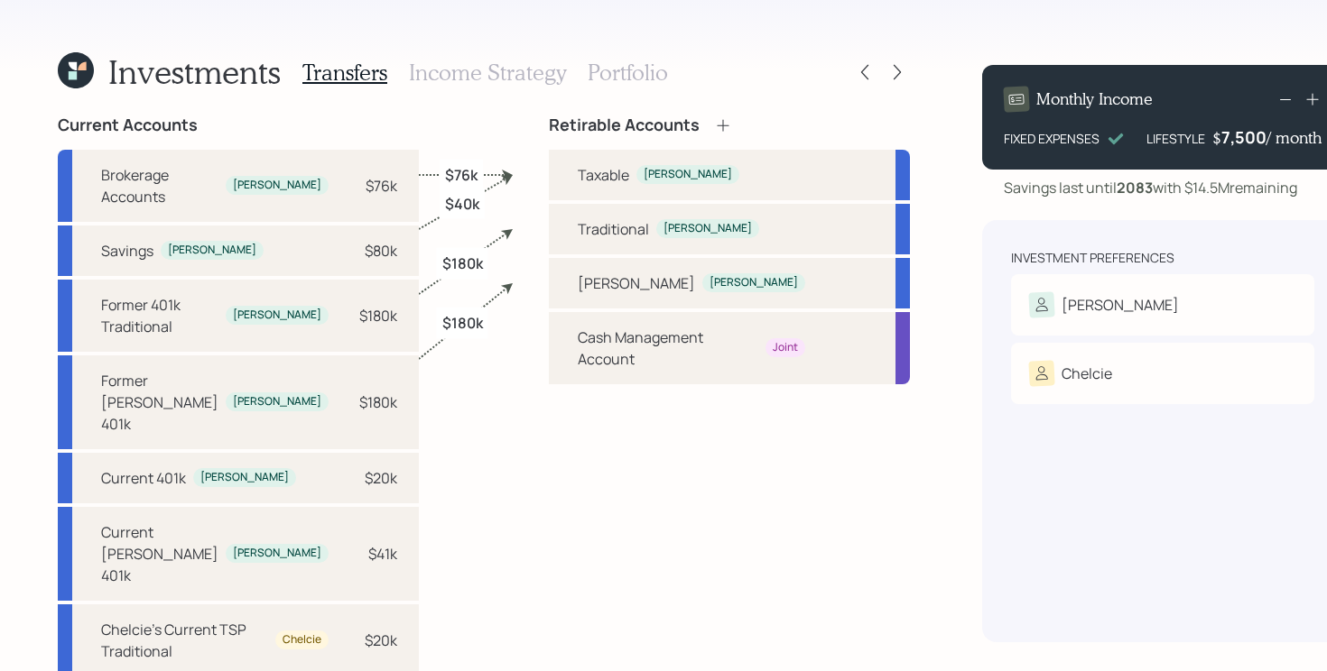
click at [510, 66] on h3 "Income Strategy" at bounding box center [487, 73] width 157 height 26
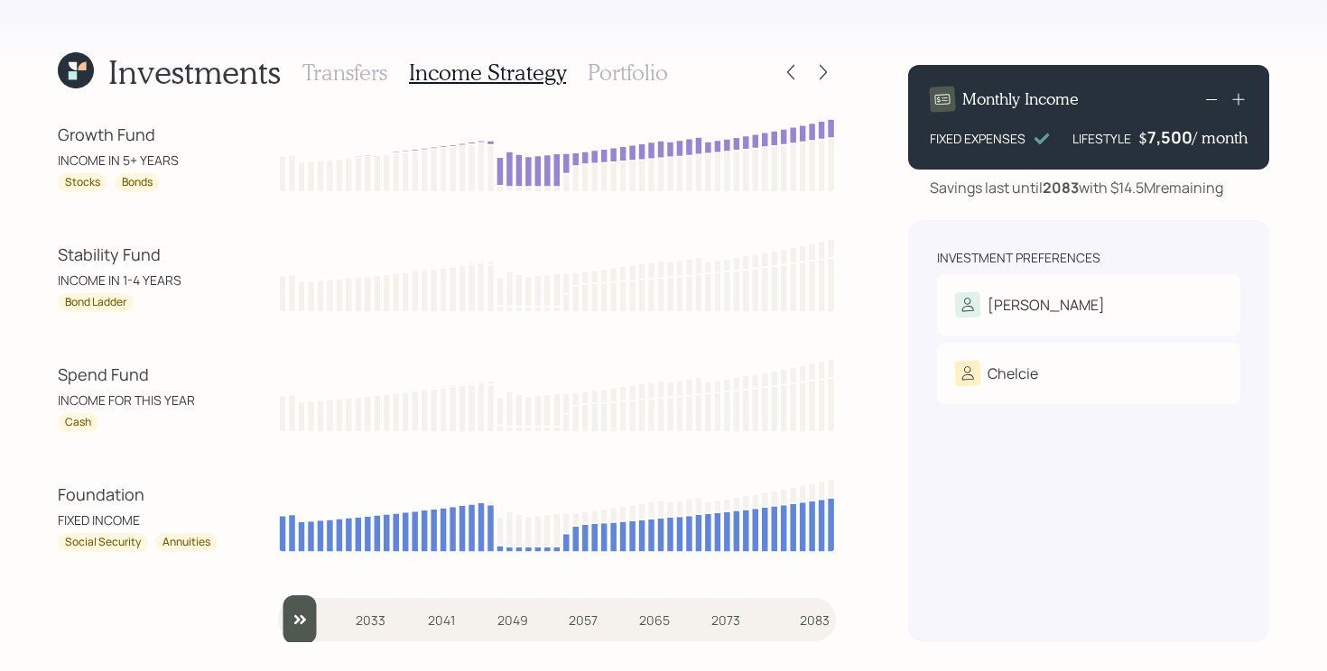
click at [143, 257] on div "Stability Fund" at bounding box center [139, 255] width 162 height 24
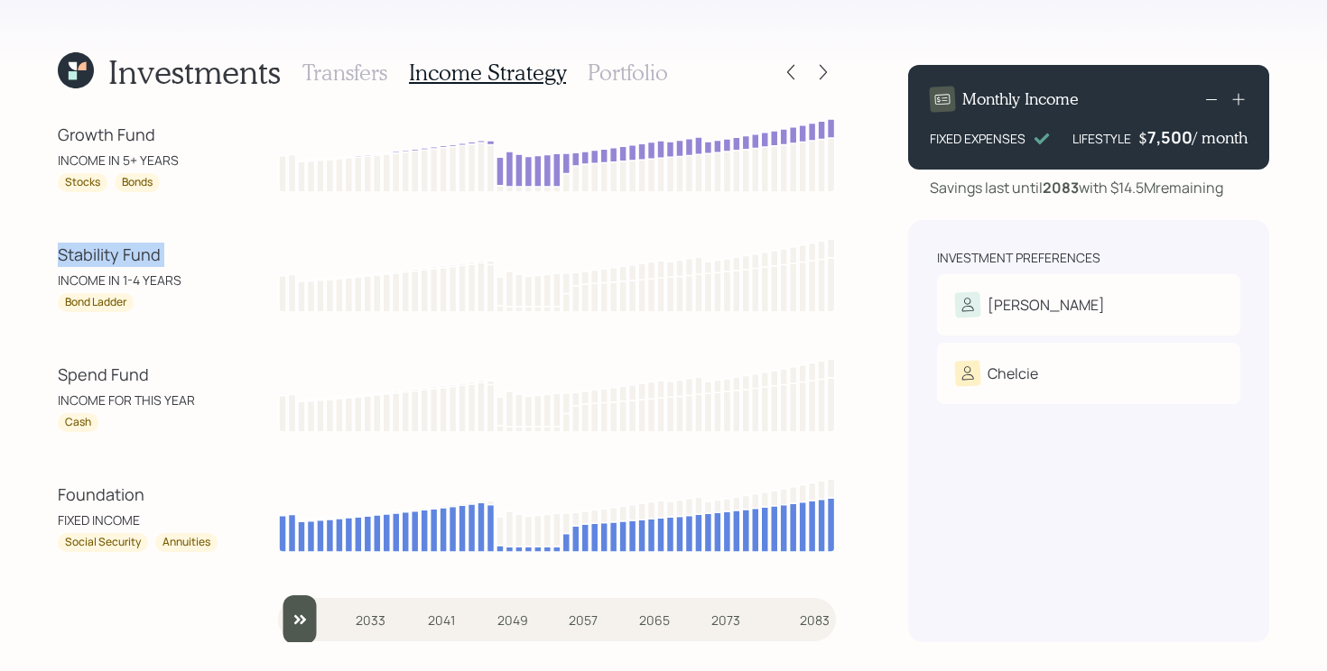
click at [143, 257] on div "Stability Fund" at bounding box center [139, 255] width 162 height 24
click at [136, 132] on div "Growth Fund" at bounding box center [139, 135] width 162 height 24
click at [208, 287] on div "INCOME IN 1-4 YEARS" at bounding box center [139, 280] width 162 height 19
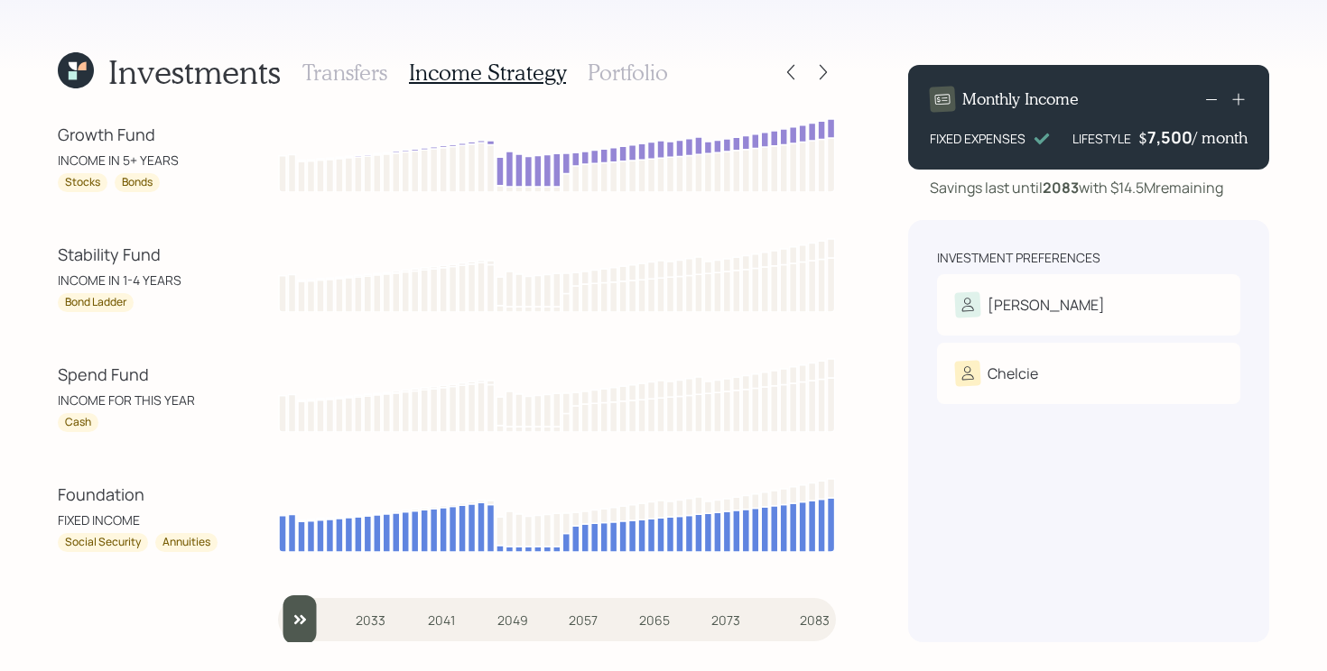
click at [624, 80] on h3 "Portfolio" at bounding box center [627, 73] width 80 height 26
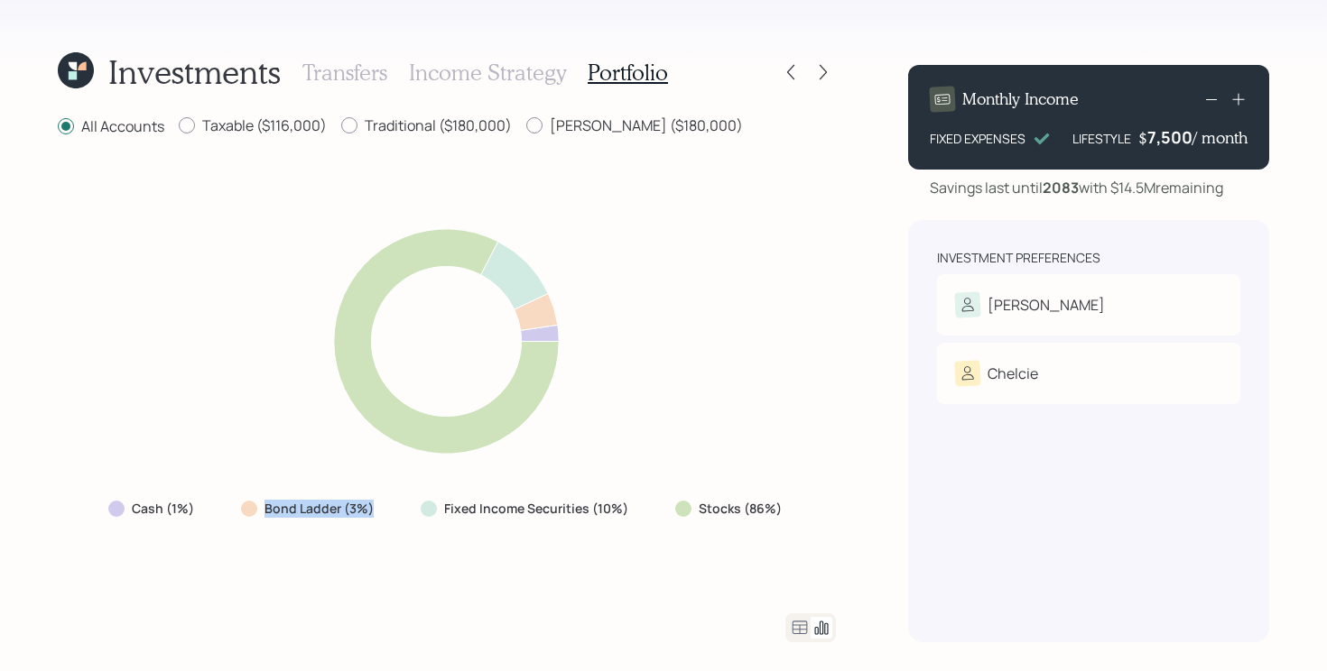
drag, startPoint x: 254, startPoint y: 510, endPoint x: 392, endPoint y: 510, distance: 138.1
click at [392, 510] on div "Bond Ladder (3%)" at bounding box center [309, 509] width 165 height 32
click at [481, 553] on div "Cash (1%) Bond Ladder (3%) Fixed Income Securities (10%) Stocks (86%)" at bounding box center [447, 376] width 778 height 432
drag, startPoint x: 680, startPoint y: 508, endPoint x: 820, endPoint y: 505, distance: 140.8
click at [820, 505] on div "Cash (1%) Bond Ladder (3%) Fixed Income Securities (10%) Stocks (86%)" at bounding box center [447, 376] width 778 height 432
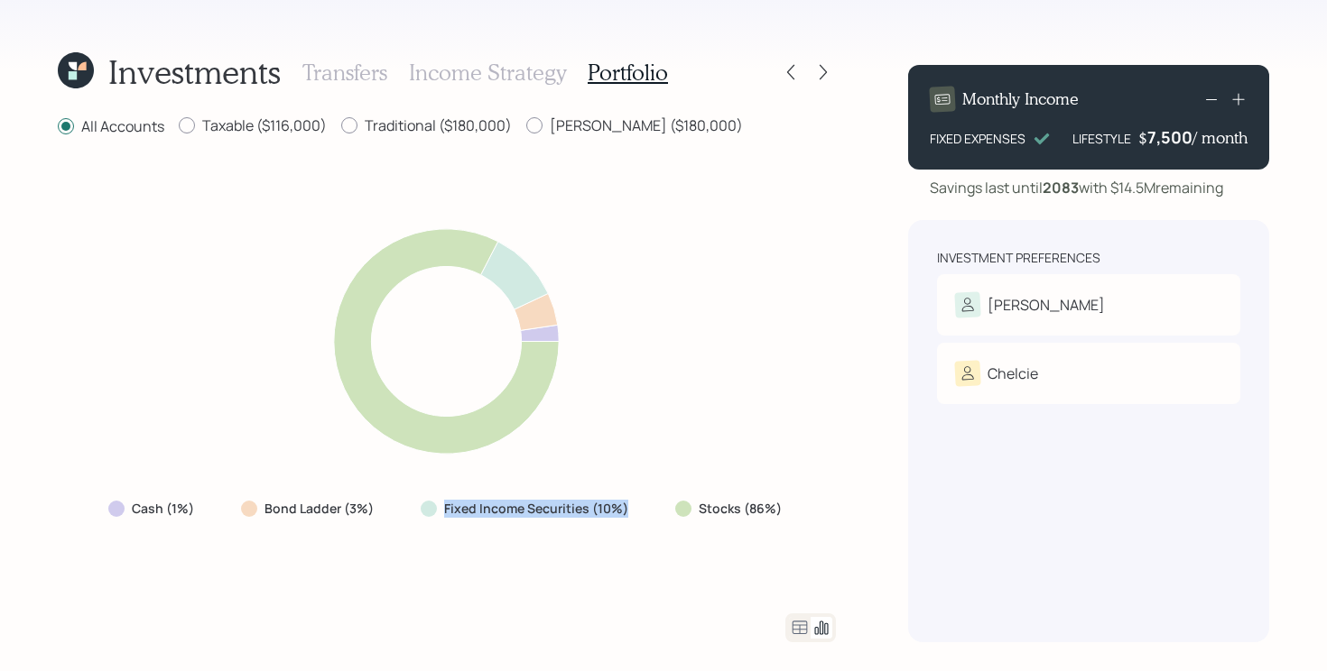
drag, startPoint x: 630, startPoint y: 510, endPoint x: 426, endPoint y: 497, distance: 204.3
click at [426, 497] on div "Fixed Income Securities (10%)" at bounding box center [526, 509] width 240 height 32
click at [439, 565] on div "Cash (1%) Bond Ladder (3%) Fixed Income Securities (10%) Stocks (86%)" at bounding box center [447, 376] width 778 height 432
drag, startPoint x: 102, startPoint y: 508, endPoint x: 203, endPoint y: 508, distance: 101.1
click at [203, 508] on div "Cash (1%)" at bounding box center [153, 509] width 118 height 32
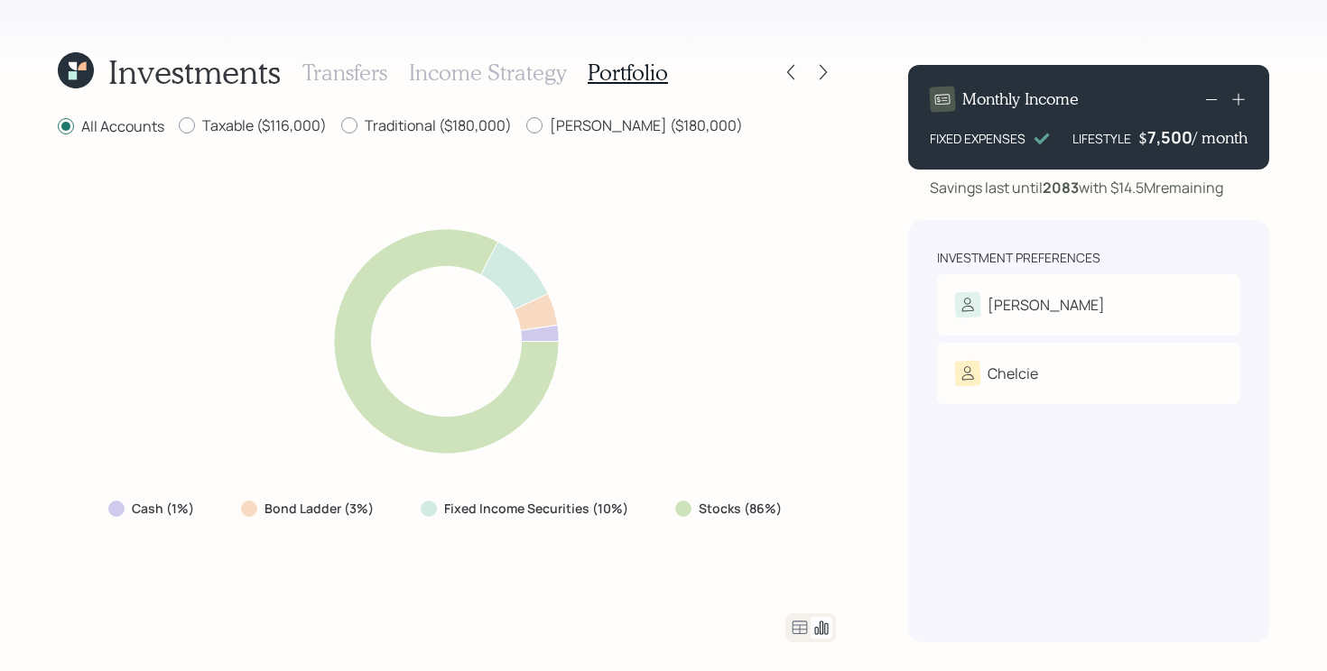
click at [654, 537] on div "Cash (1%) Bond Ladder (3%) Fixed Income Securities (10%) Stocks (86%)" at bounding box center [447, 376] width 778 height 432
drag, startPoint x: 651, startPoint y: 514, endPoint x: 807, endPoint y: 514, distance: 156.1
click at [807, 514] on div "Cash (1%) Bond Ladder (3%) Fixed Income Securities (10%) Stocks (86%)" at bounding box center [447, 376] width 778 height 432
click at [798, 624] on icon at bounding box center [800, 628] width 22 height 22
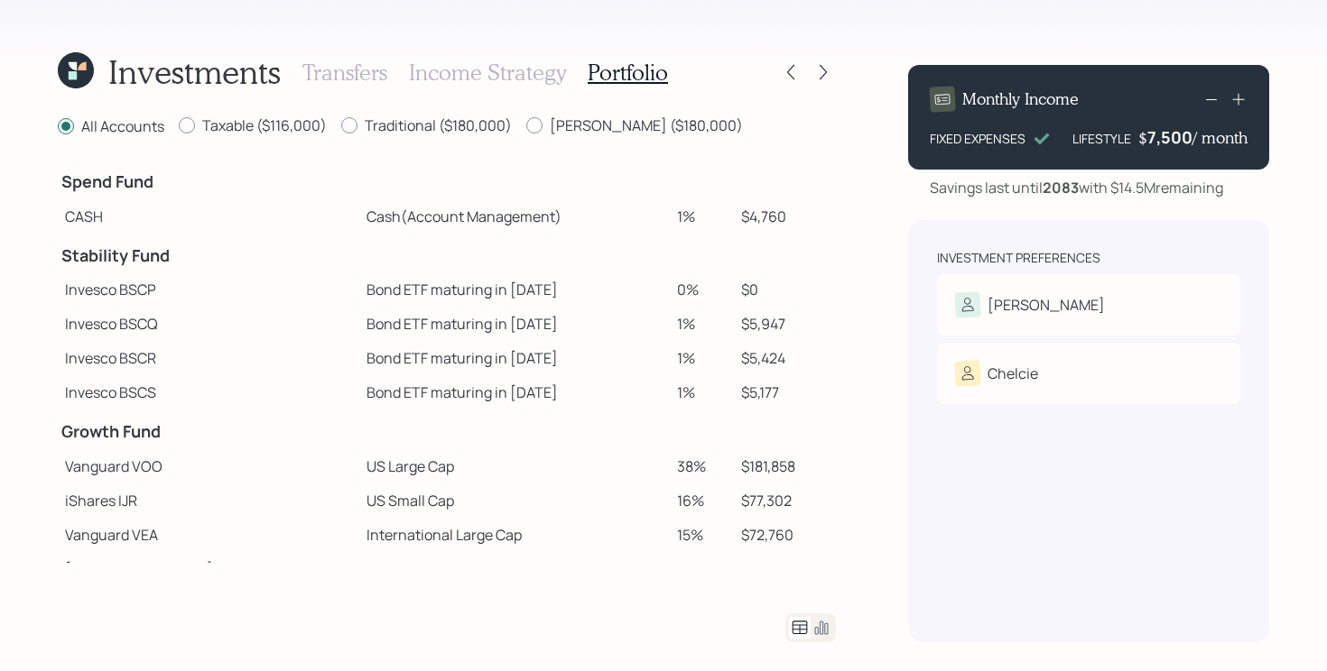
scroll to position [229, 0]
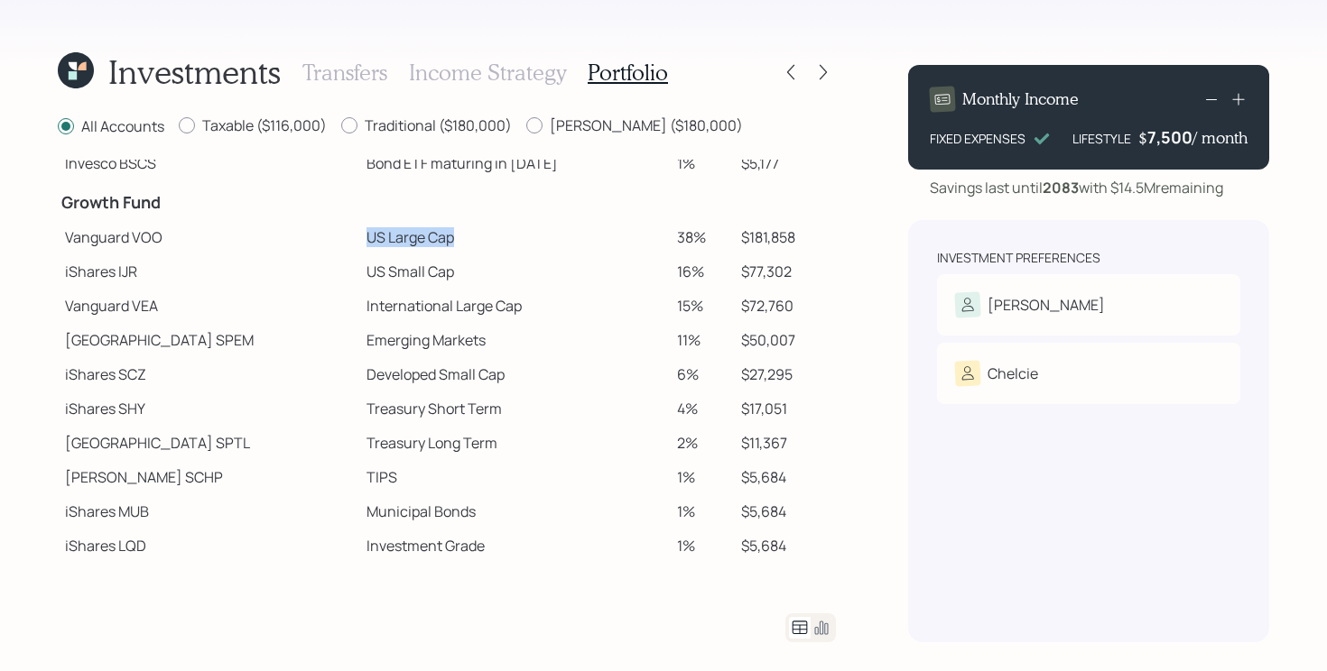
drag, startPoint x: 286, startPoint y: 244, endPoint x: 476, endPoint y: 240, distance: 189.5
click at [476, 240] on tr "Vanguard VOO US Large Cap 38% $181,858" at bounding box center [447, 237] width 778 height 34
click at [359, 265] on td "US Small Cap" at bounding box center [514, 271] width 310 height 34
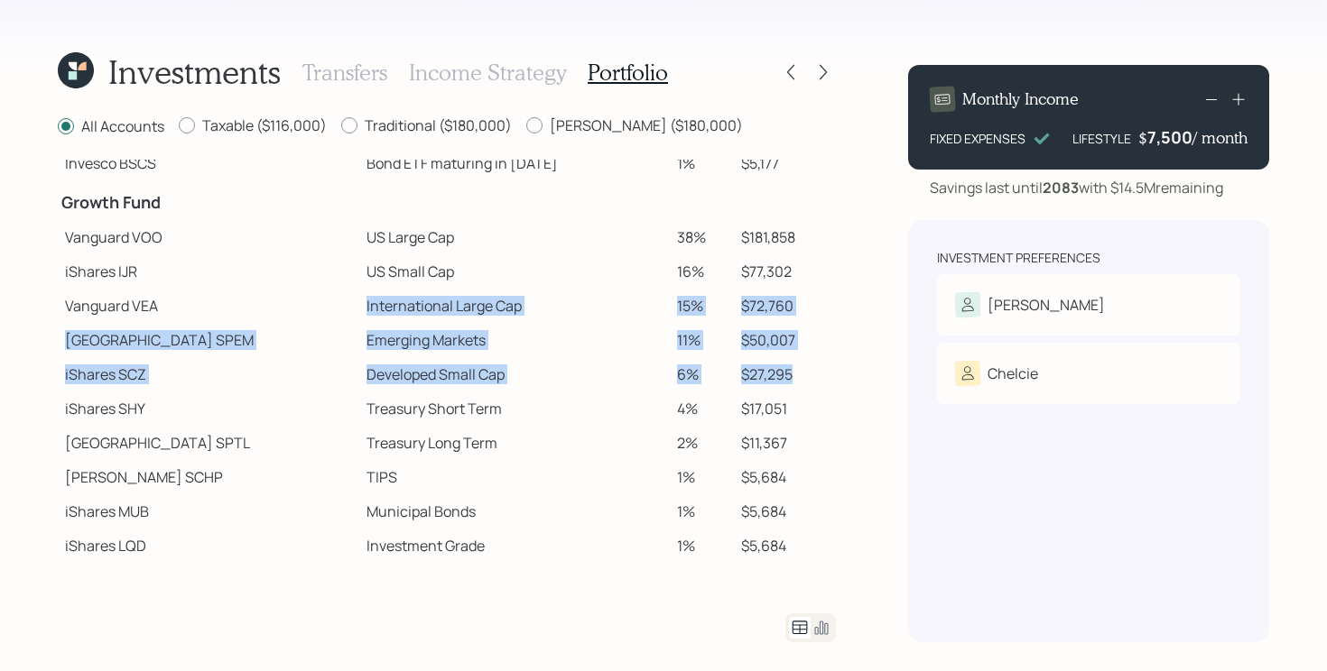
drag, startPoint x: 283, startPoint y: 307, endPoint x: 811, endPoint y: 384, distance: 533.5
click at [811, 384] on tbody "Spend Fund CASH Cash (Account Management) 1% $4,760 Stability Fund Invesco BSCP…" at bounding box center [447, 247] width 778 height 633
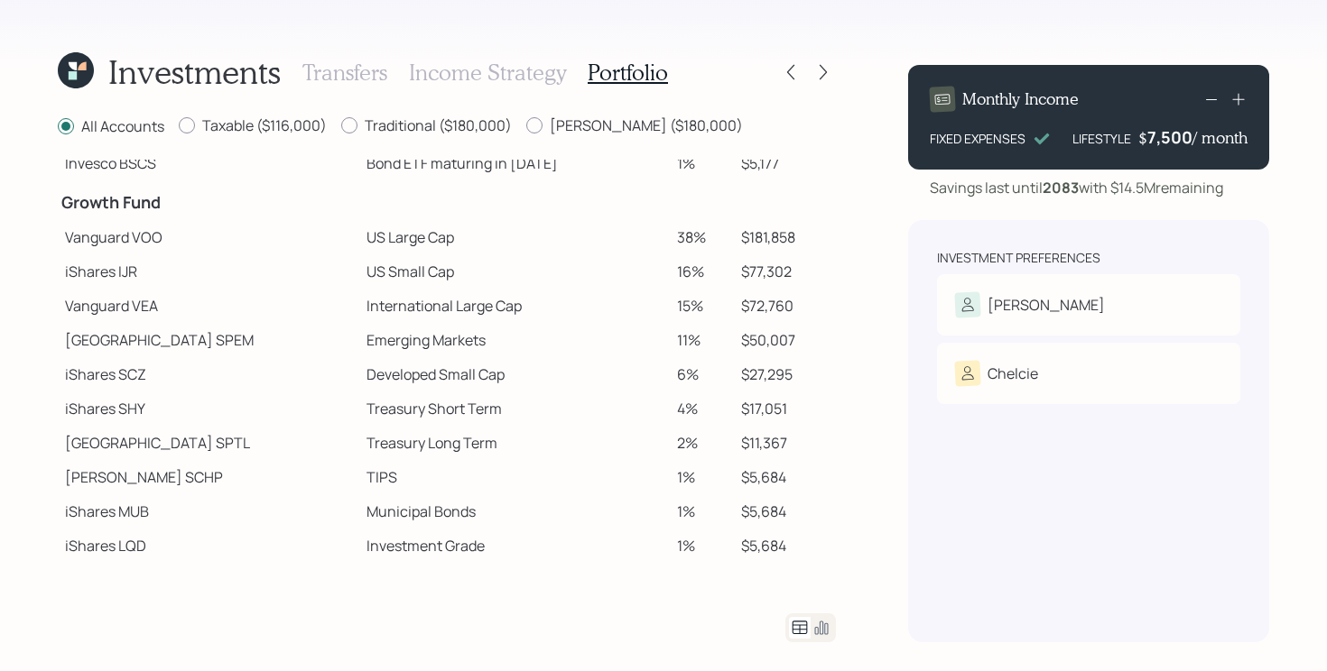
click at [734, 383] on td "$27,295" at bounding box center [785, 374] width 102 height 34
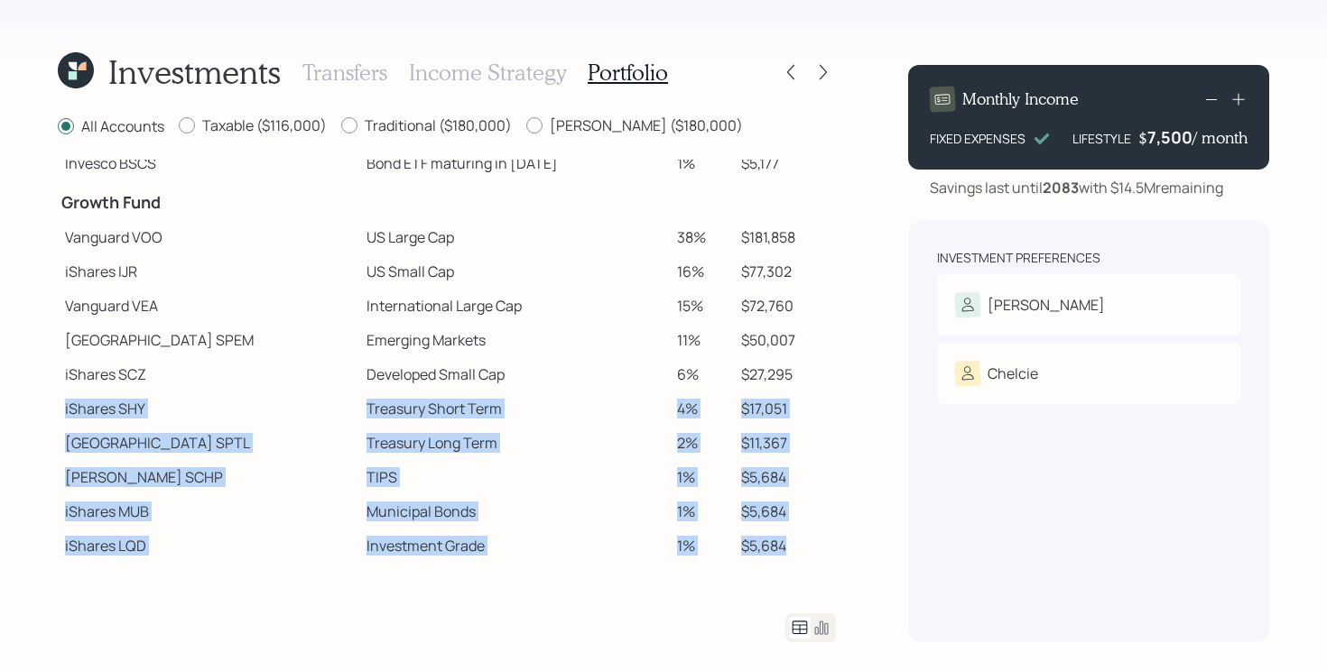
drag, startPoint x: 812, startPoint y: 557, endPoint x: 63, endPoint y: 404, distance: 764.4
click at [63, 404] on tbody "Spend Fund CASH Cash (Account Management) 1% $4,760 Stability Fund Invesco BSCP…" at bounding box center [447, 247] width 778 height 633
click at [555, 455] on td "Treasury Long Term" at bounding box center [514, 443] width 310 height 34
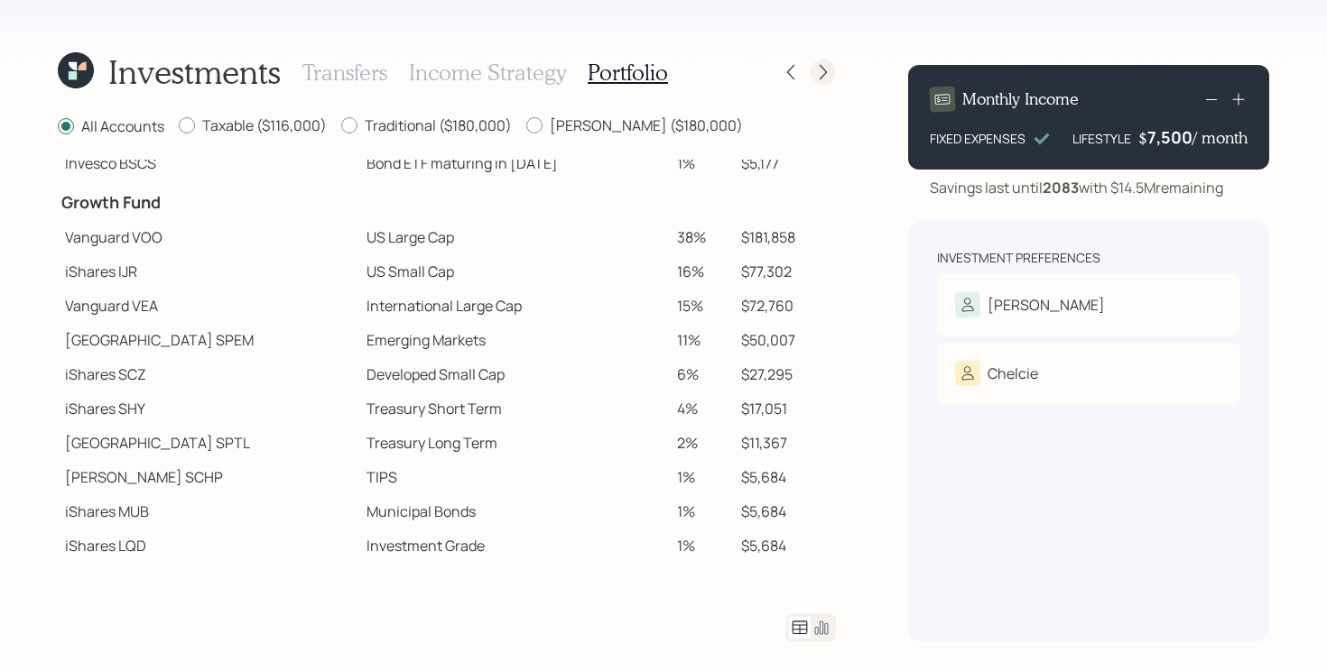
click at [828, 79] on icon at bounding box center [823, 72] width 18 height 18
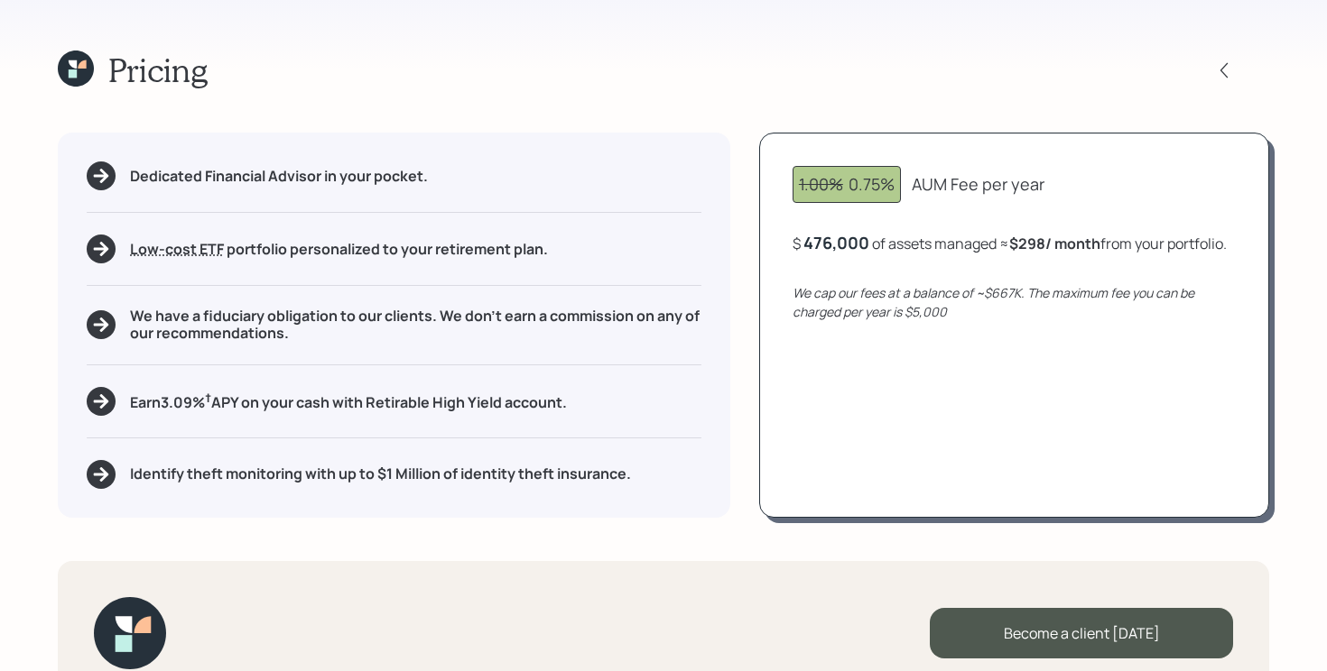
click at [1007, 312] on icon "We cap our fees at a balance of ~$667K. The maximum fee you can be charged per …" at bounding box center [993, 302] width 402 height 36
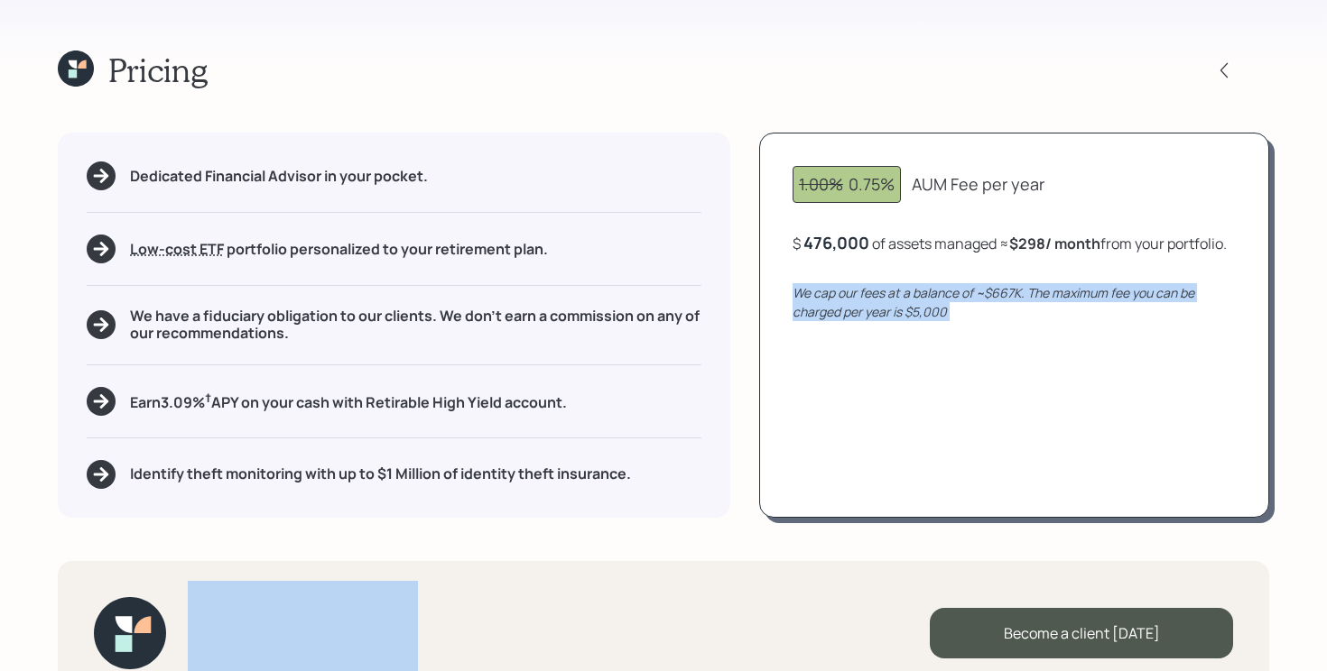
click at [1007, 312] on icon "We cap our fees at a balance of ~$667K. The maximum fee you can be charged per …" at bounding box center [993, 302] width 402 height 36
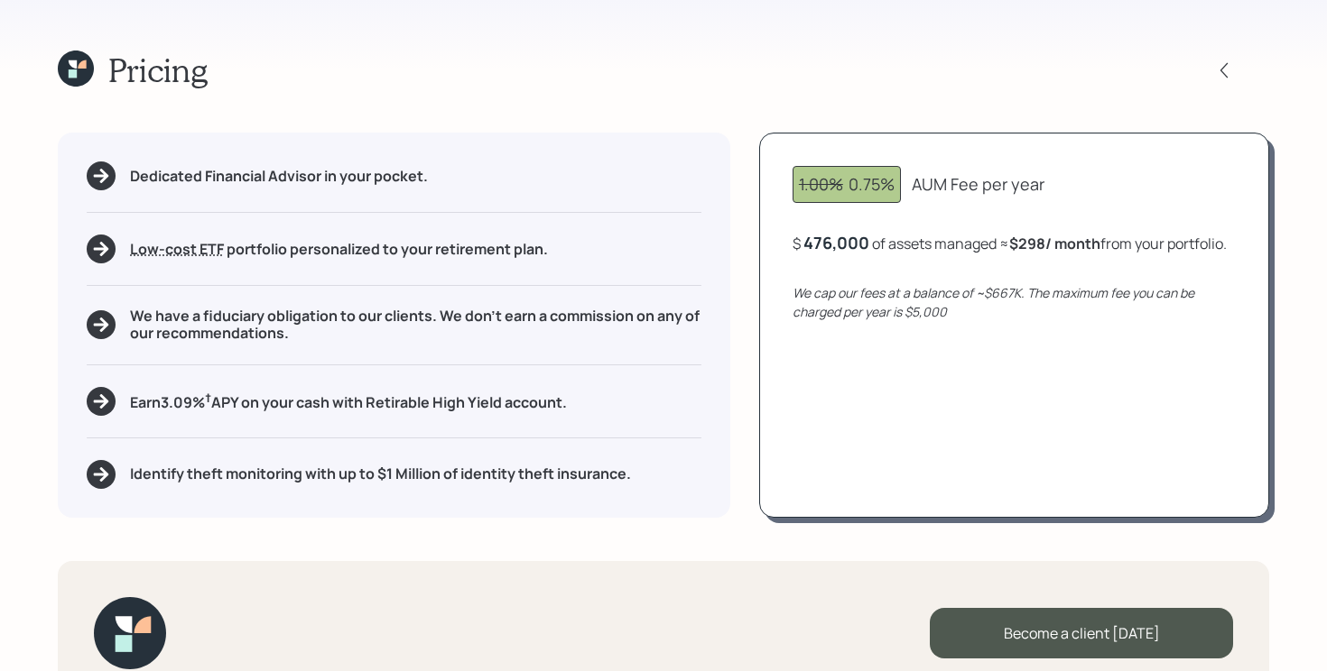
click at [999, 351] on div "1.00% 0.75% AUM Fee per year $ 476,000 of assets managed ≈ $298 / month from yo…" at bounding box center [1014, 325] width 510 height 384
click at [1006, 315] on icon "We cap our fees at a balance of ~$667K. The maximum fee you can be charged per …" at bounding box center [993, 302] width 402 height 36
click at [848, 241] on div "476000" at bounding box center [833, 243] width 61 height 22
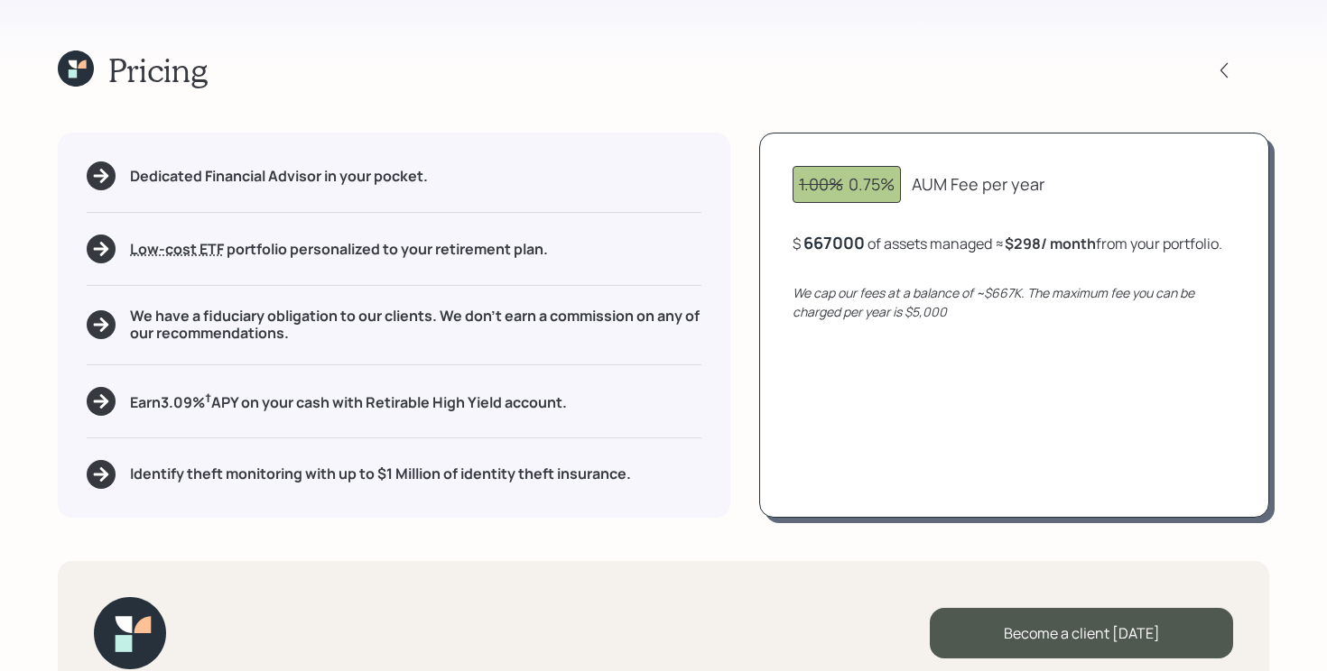
click at [1108, 398] on div "1.00% 0.75% AUM Fee per year $ 667000 of assets managed ≈ $298 / month from you…" at bounding box center [1014, 325] width 510 height 384
click at [846, 241] on div "667,000" at bounding box center [836, 243] width 66 height 22
click at [846, 241] on div "667000" at bounding box center [833, 243] width 61 height 22
click at [1024, 434] on div "1.00% 0.75% AUM Fee per year $ 200000 of assets managed ≈ $417 / month from you…" at bounding box center [1014, 325] width 510 height 384
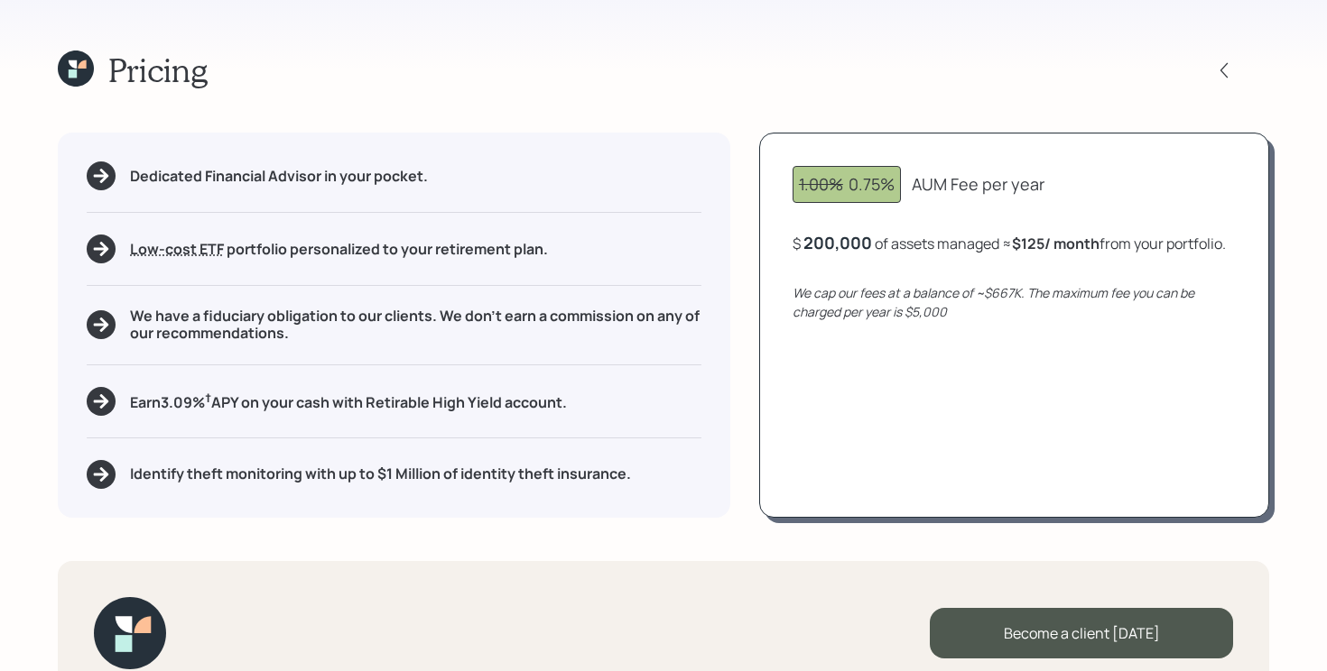
click at [844, 242] on div "200,000" at bounding box center [837, 243] width 69 height 22
click at [1051, 352] on div "1.00% 0.75% AUM Fee per year $ 2000000 of assets managed ≈ $125 / month from yo…" at bounding box center [1014, 325] width 510 height 384
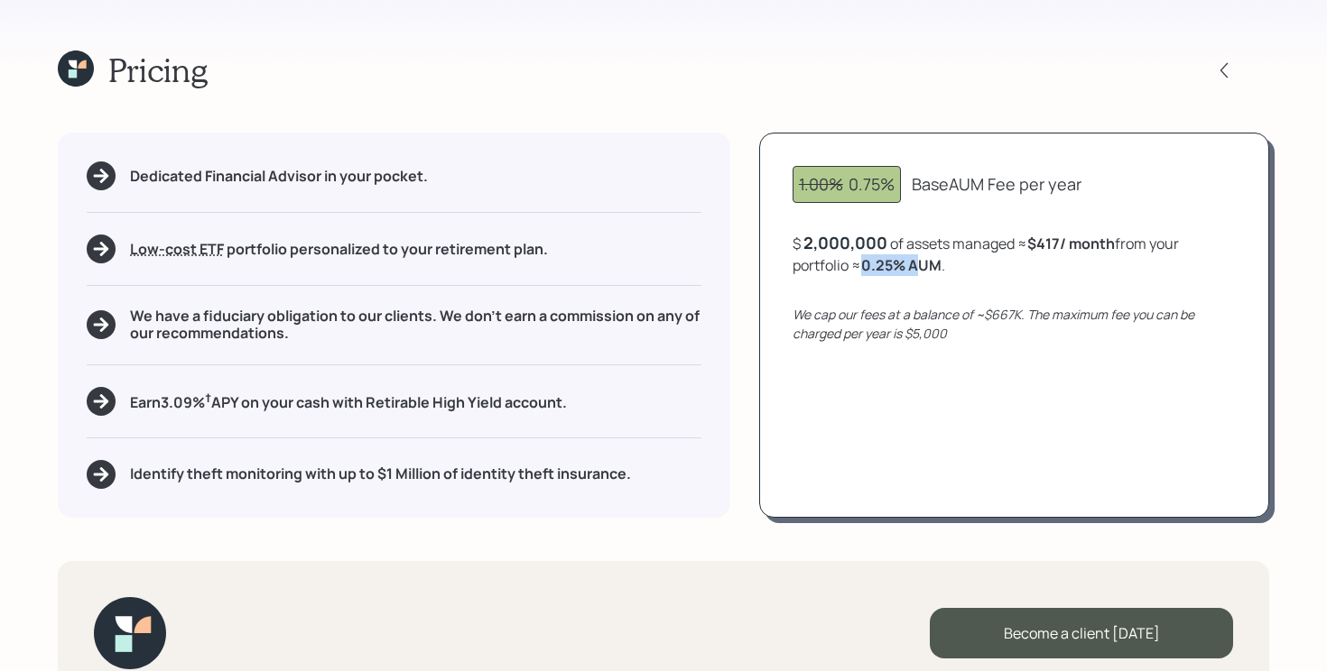
drag, startPoint x: 865, startPoint y: 271, endPoint x: 916, endPoint y: 267, distance: 51.6
click at [916, 267] on b "0.25 % AUM" at bounding box center [901, 265] width 80 height 20
click at [1006, 355] on div "1.00% 0.75% Base AUM Fee per year $ 2,000,000 of assets managed ≈ $417 / month …" at bounding box center [1014, 325] width 510 height 384
drag, startPoint x: 915, startPoint y: 338, endPoint x: 971, endPoint y: 335, distance: 56.1
click at [971, 335] on div "We cap our fees at a balance of ~$667K. The maximum fee you can be charged per …" at bounding box center [1013, 324] width 443 height 38
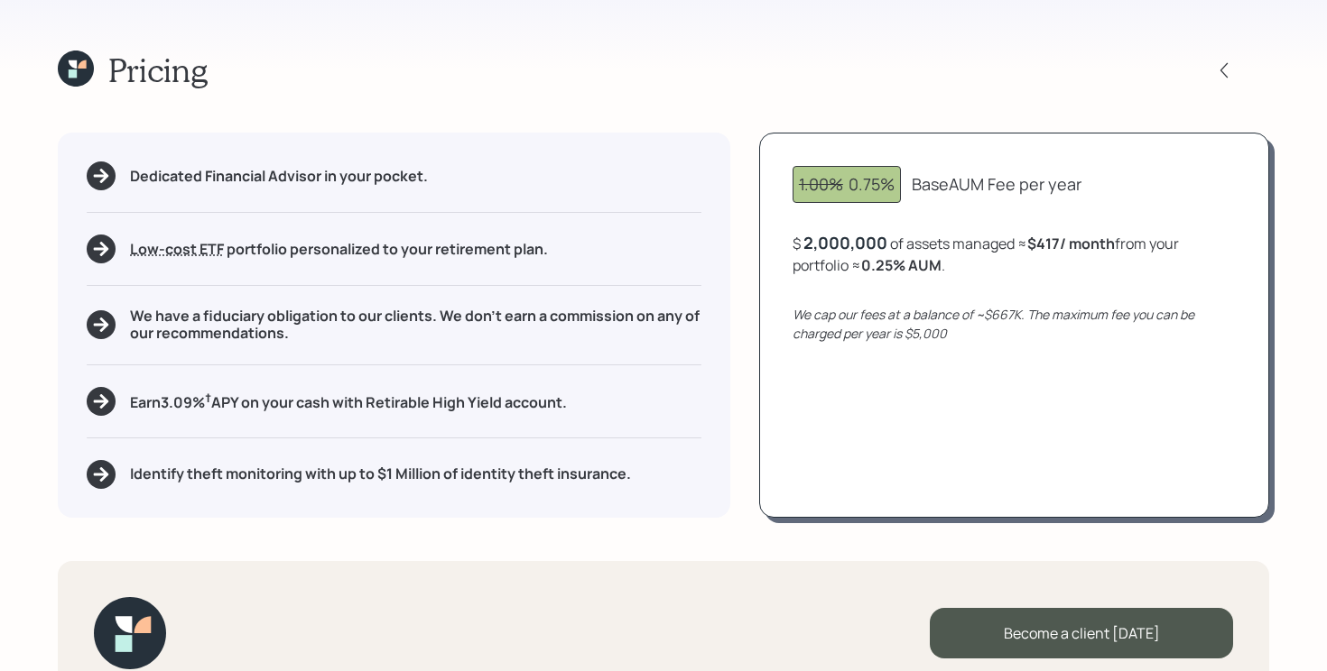
click at [846, 245] on div "2,000,000" at bounding box center [845, 243] width 84 height 22
click at [846, 245] on div "2000000" at bounding box center [840, 243] width 75 height 22
click at [1167, 385] on div "1.00% 0.75% Base AUM Fee per year $ 498000 of assets managed ≈ $417 / month fro…" at bounding box center [1014, 325] width 510 height 384
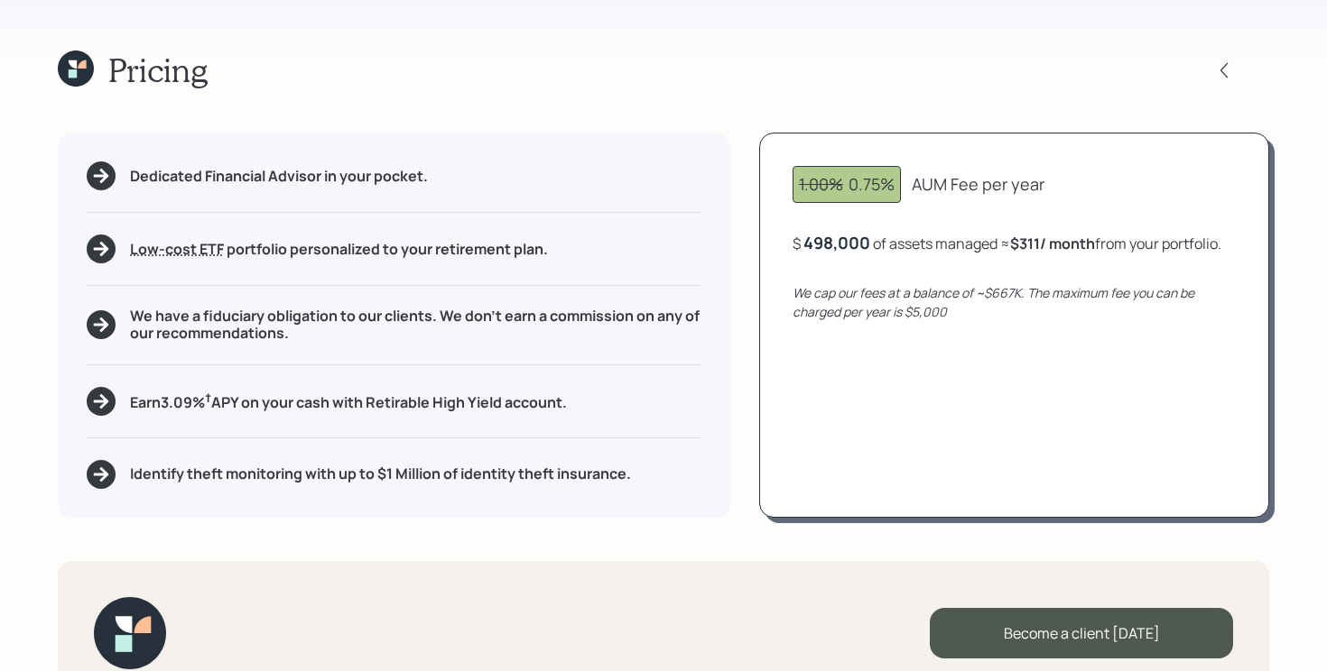
click at [973, 329] on div "1.00% 0.75% AUM Fee per year $ 498,000 of assets managed ≈ $311 / month from yo…" at bounding box center [1014, 325] width 510 height 384
click at [239, 313] on h5 "We have a fiduciary obligation to our clients. We don't earn a commission on an…" at bounding box center [415, 325] width 571 height 34
click at [452, 395] on h5 "Earn 3.09 % † APY on your cash with Retirable High Yield account." at bounding box center [348, 401] width 437 height 23
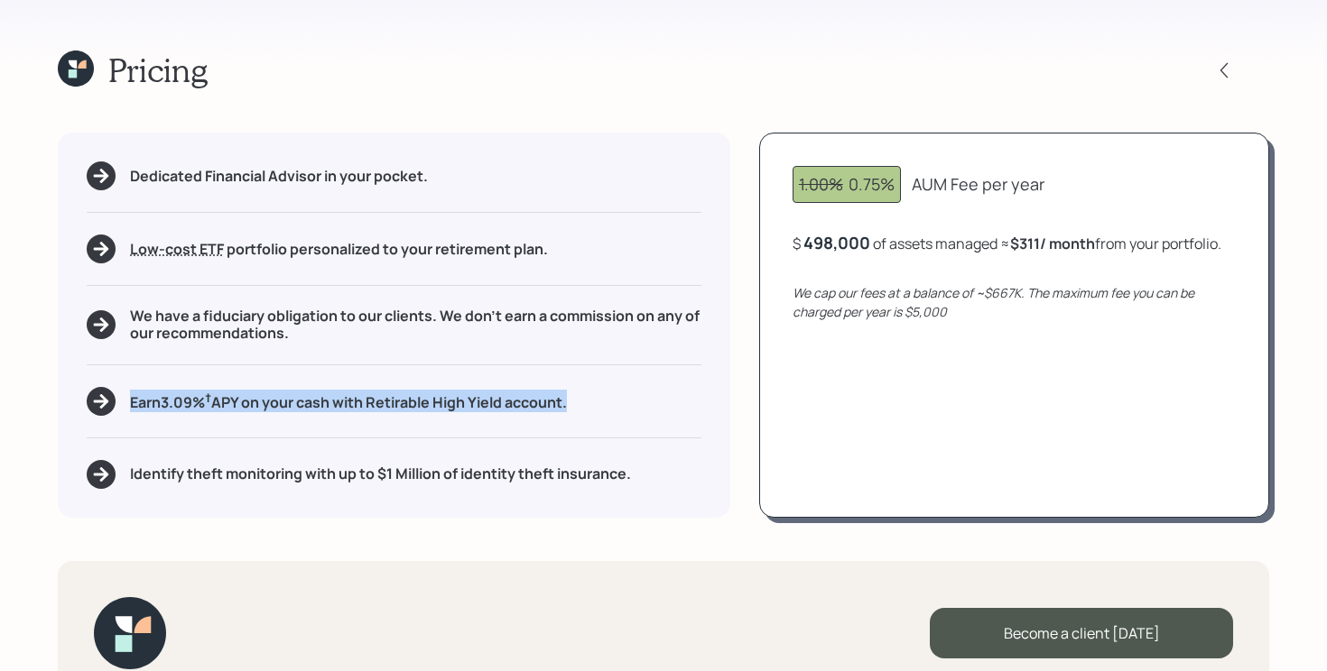
click at [452, 395] on h5 "Earn 3.09 % † APY on your cash with Retirable High Yield account." at bounding box center [348, 401] width 437 height 23
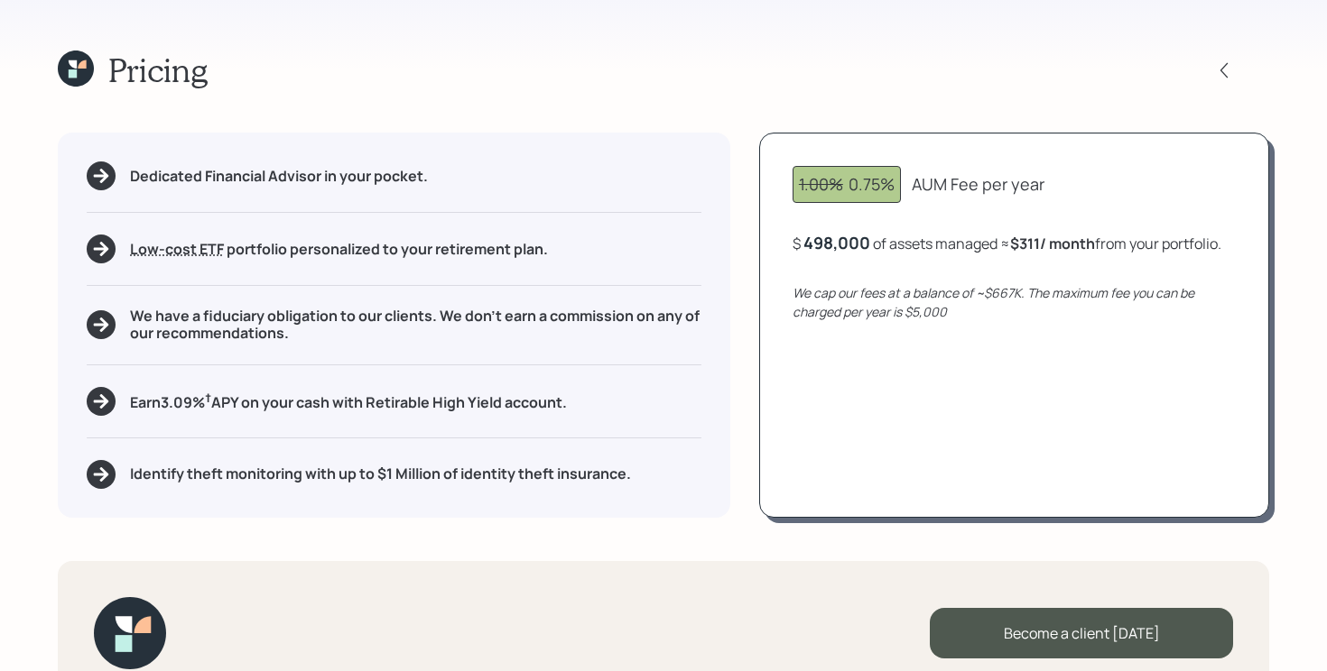
click at [549, 470] on h5 "Identify theft monitoring with up to $1 Million of identity theft insurance." at bounding box center [380, 474] width 501 height 17
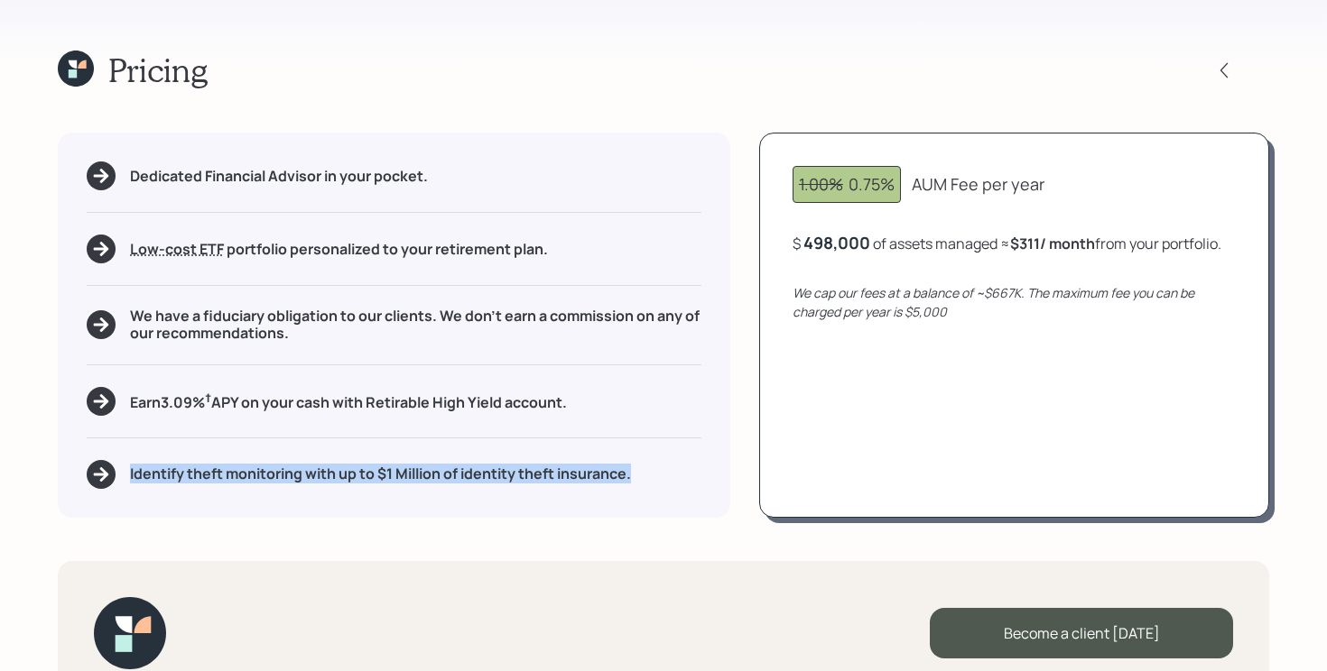
click at [549, 470] on h5 "Identify theft monitoring with up to $1 Million of identity theft insurance." at bounding box center [380, 474] width 501 height 17
